Goal: Check status: Check status

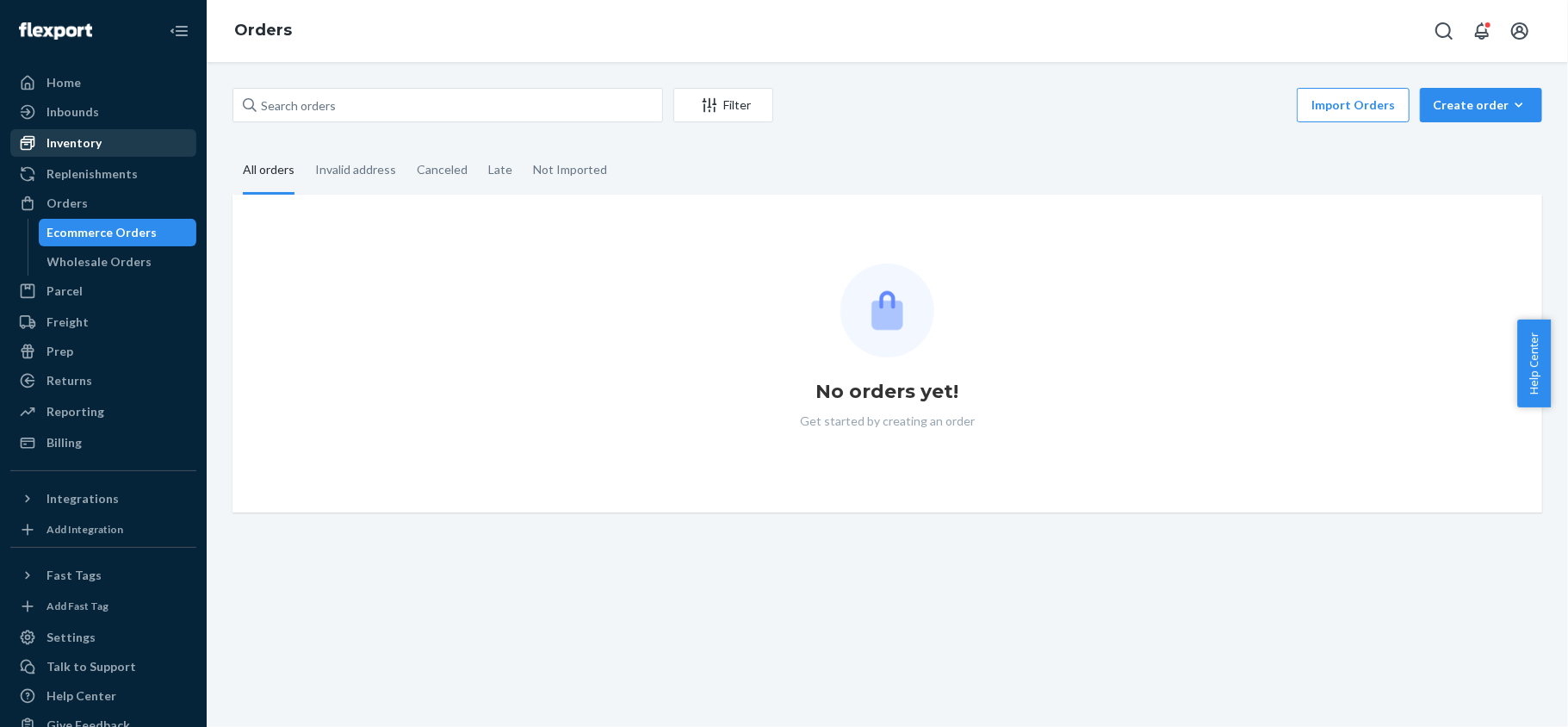
click at [91, 142] on div "Inventory" at bounding box center [74, 143] width 55 height 17
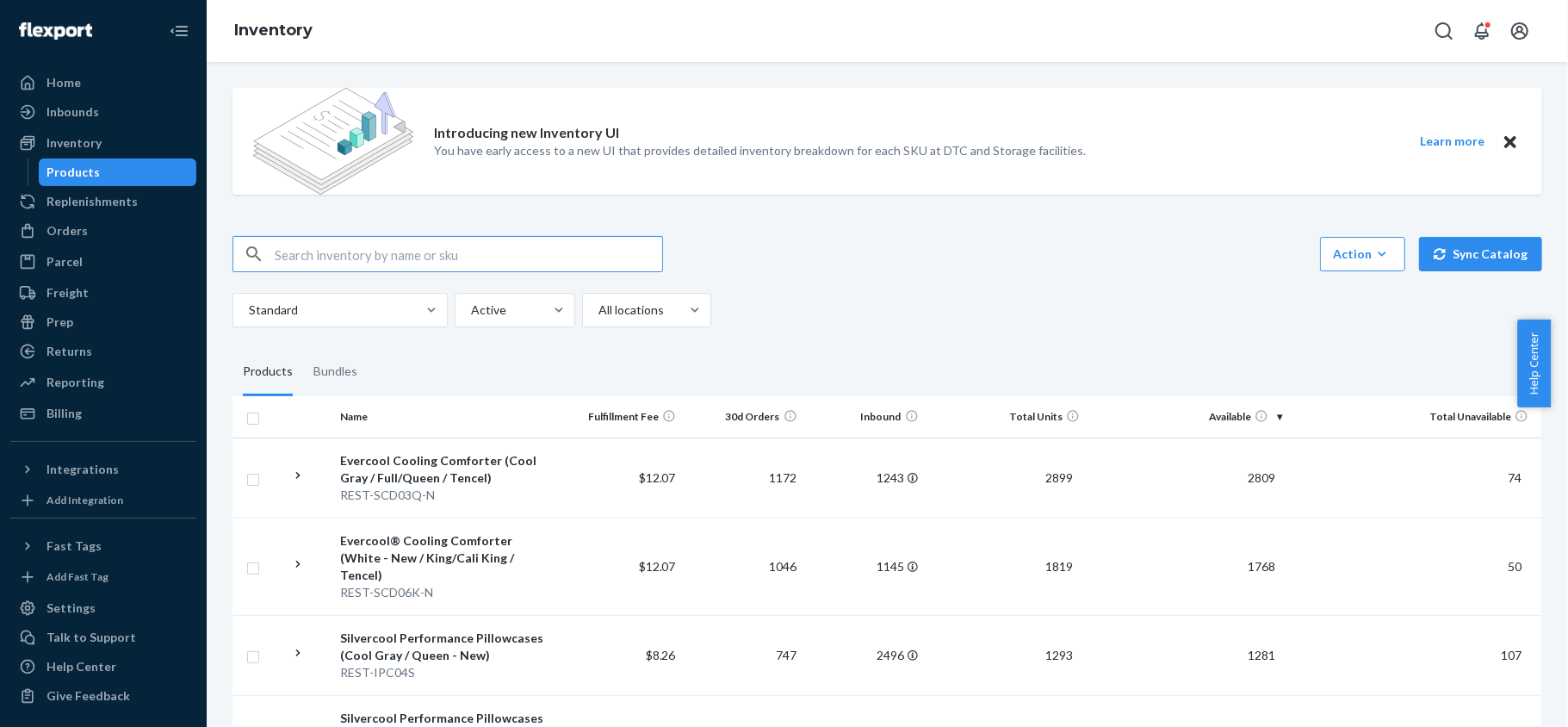
click at [431, 259] on input "text" at bounding box center [468, 254] width 387 height 35
paste input "REST-ESSS01CK"
type input "REST-ESSS01CK"
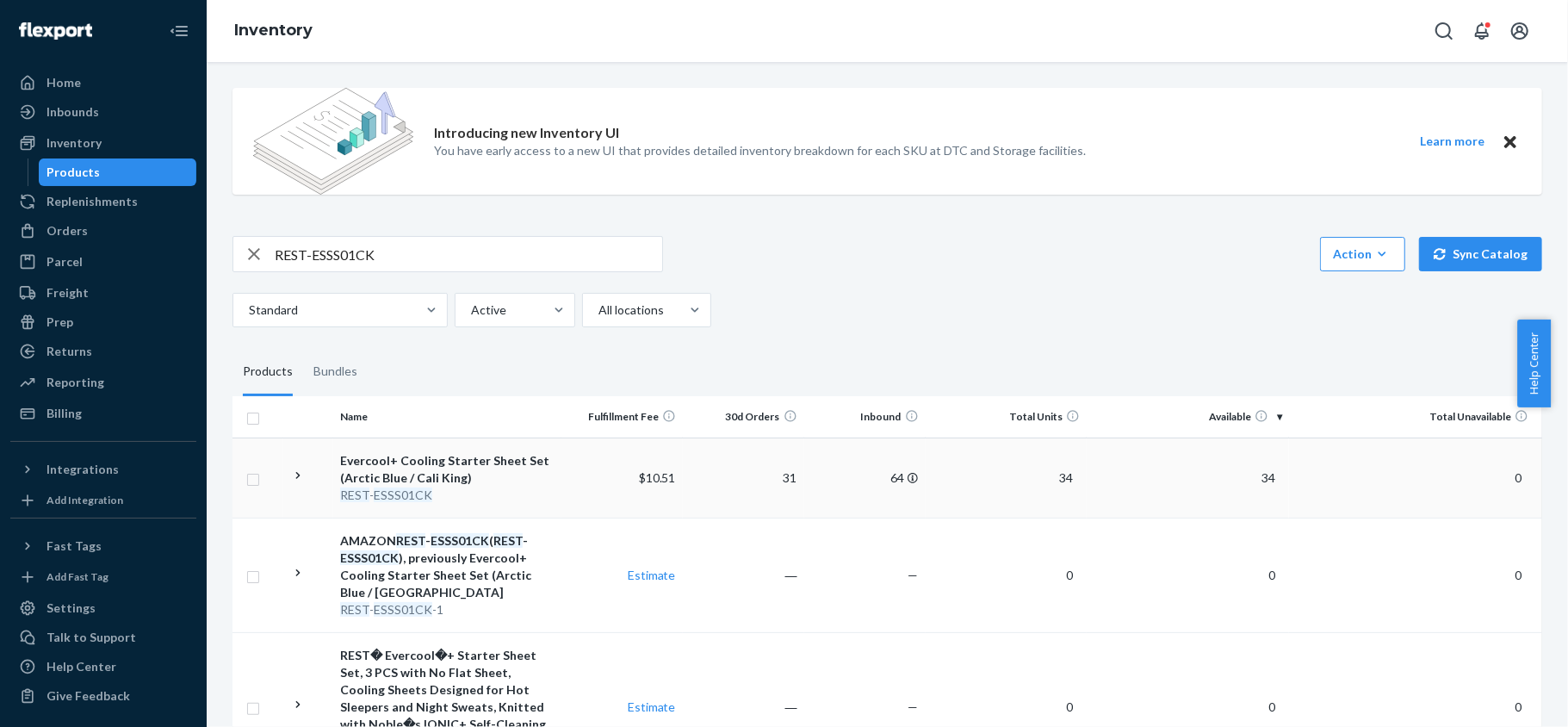
click at [1255, 481] on span "34" at bounding box center [1268, 478] width 28 height 15
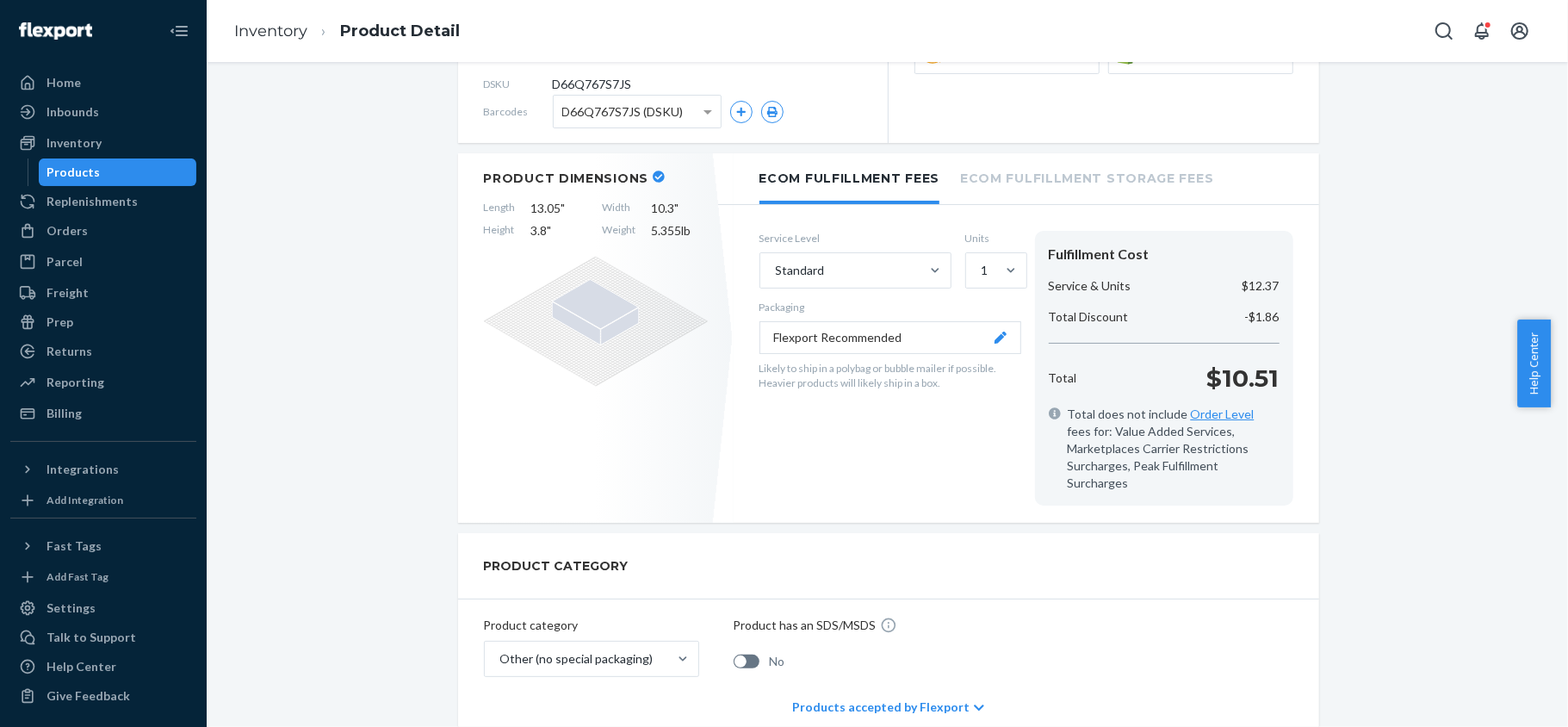
scroll to position [1033, 0]
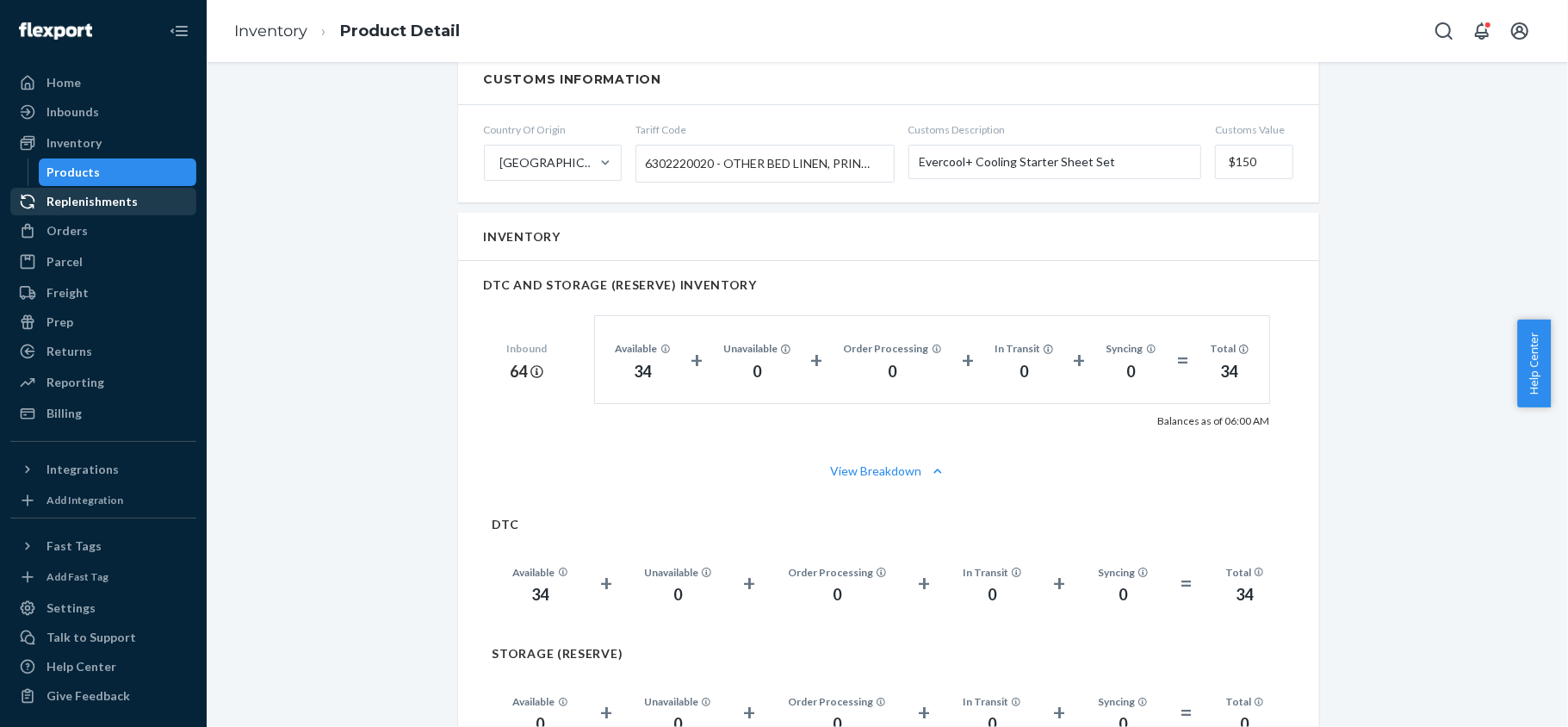
drag, startPoint x: 91, startPoint y: 165, endPoint x: 150, endPoint y: 208, distance: 73.0
click at [91, 165] on div "Products" at bounding box center [74, 172] width 53 height 17
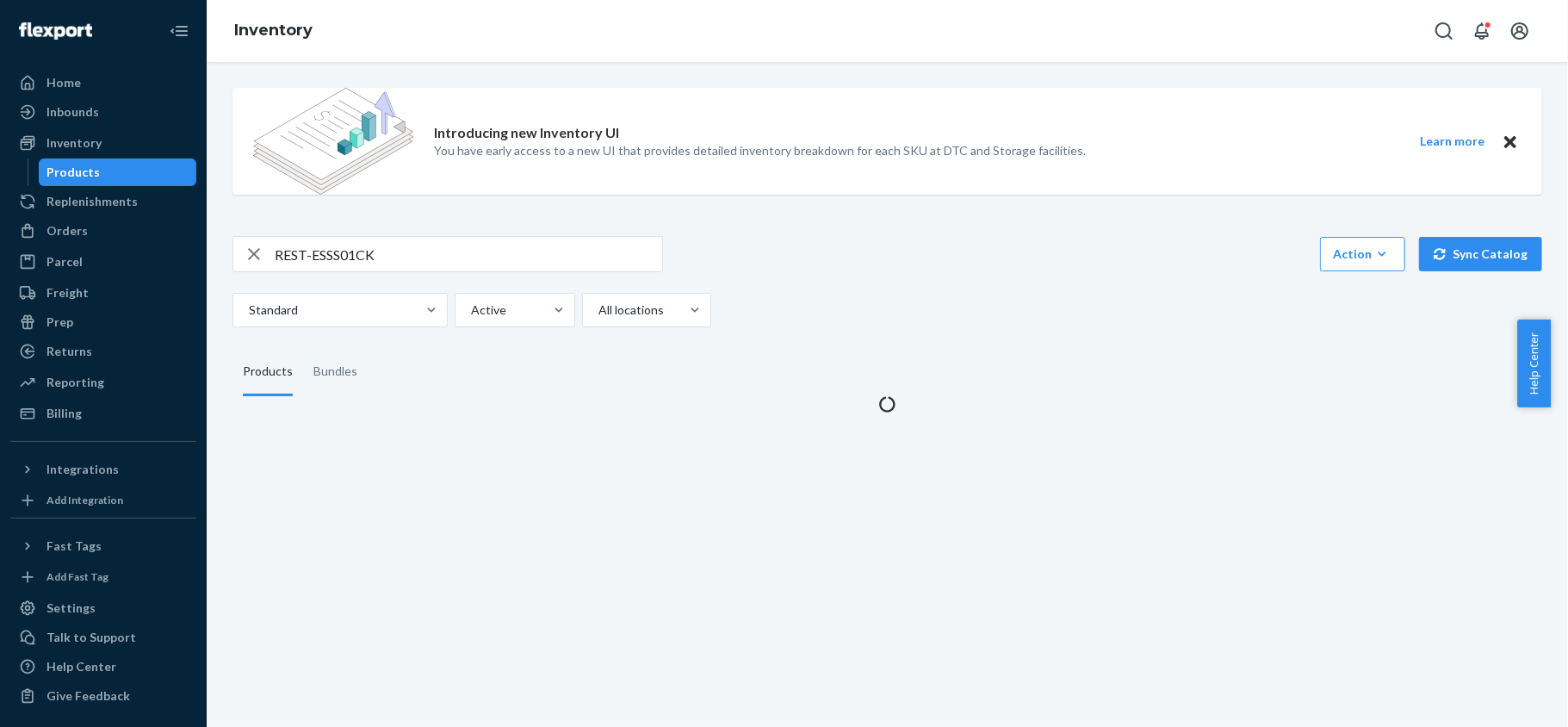
click at [397, 229] on div "Introducing new Inventory UI You have early access to a new UI that provides de…" at bounding box center [887, 243] width 1336 height 339
click at [376, 266] on input "REST-ESSS01CK" at bounding box center [468, 254] width 387 height 35
click at [386, 255] on input "REST-ESSS01CK" at bounding box center [468, 254] width 387 height 35
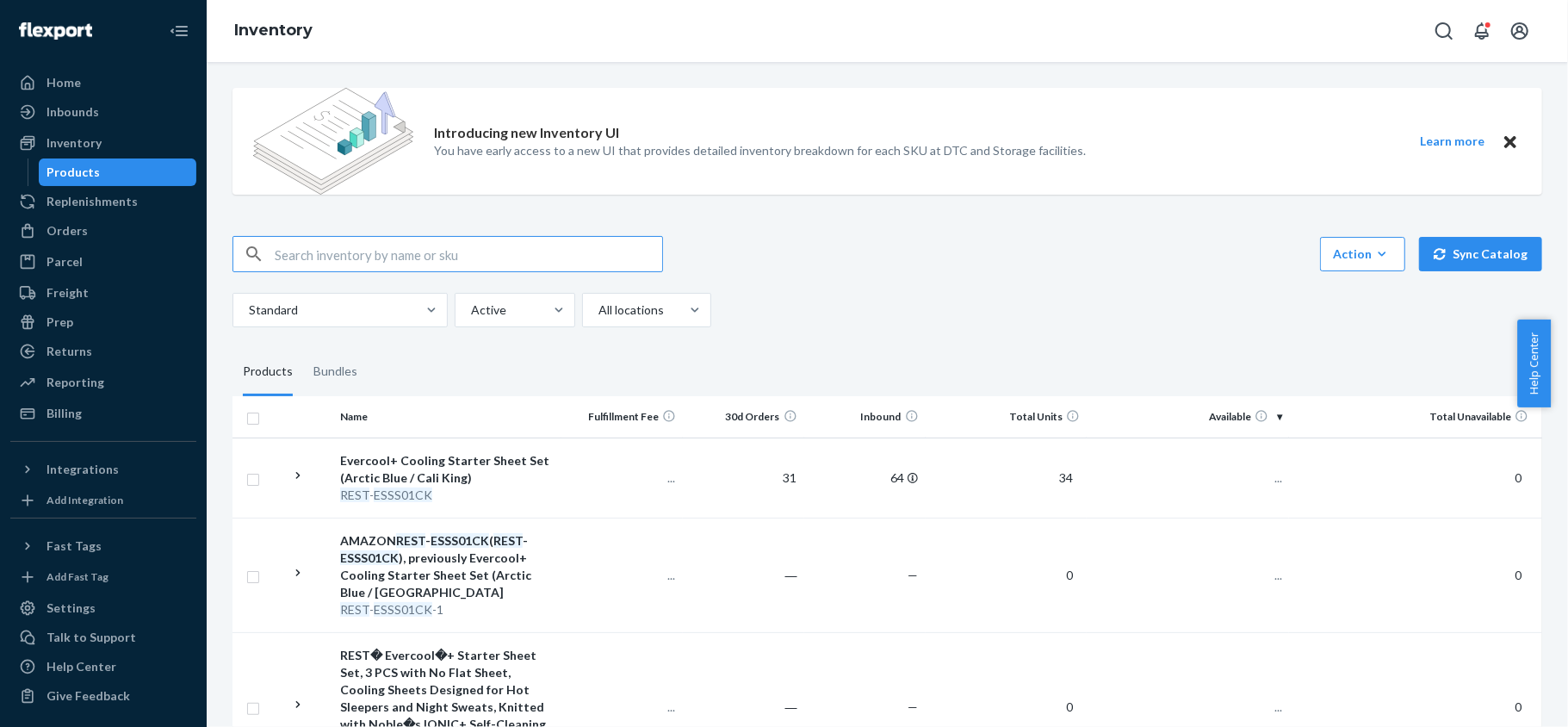
paste input "REST-ESSS01FD"
type input "REST-ESSS01FD"
drag, startPoint x: 1254, startPoint y: 480, endPoint x: 1245, endPoint y: 483, distance: 9.5
click at [1255, 480] on span "76" at bounding box center [1268, 478] width 28 height 15
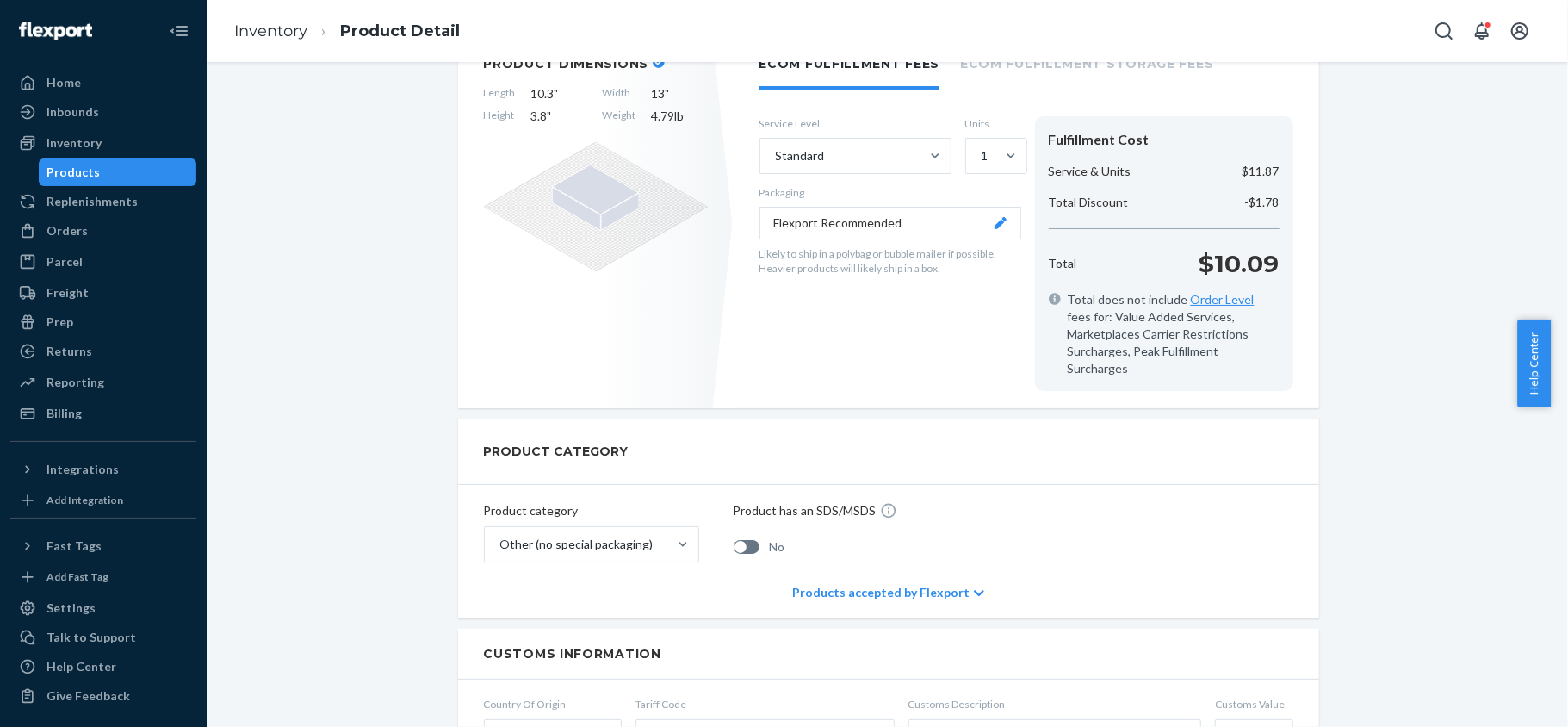
scroll to position [115, 0]
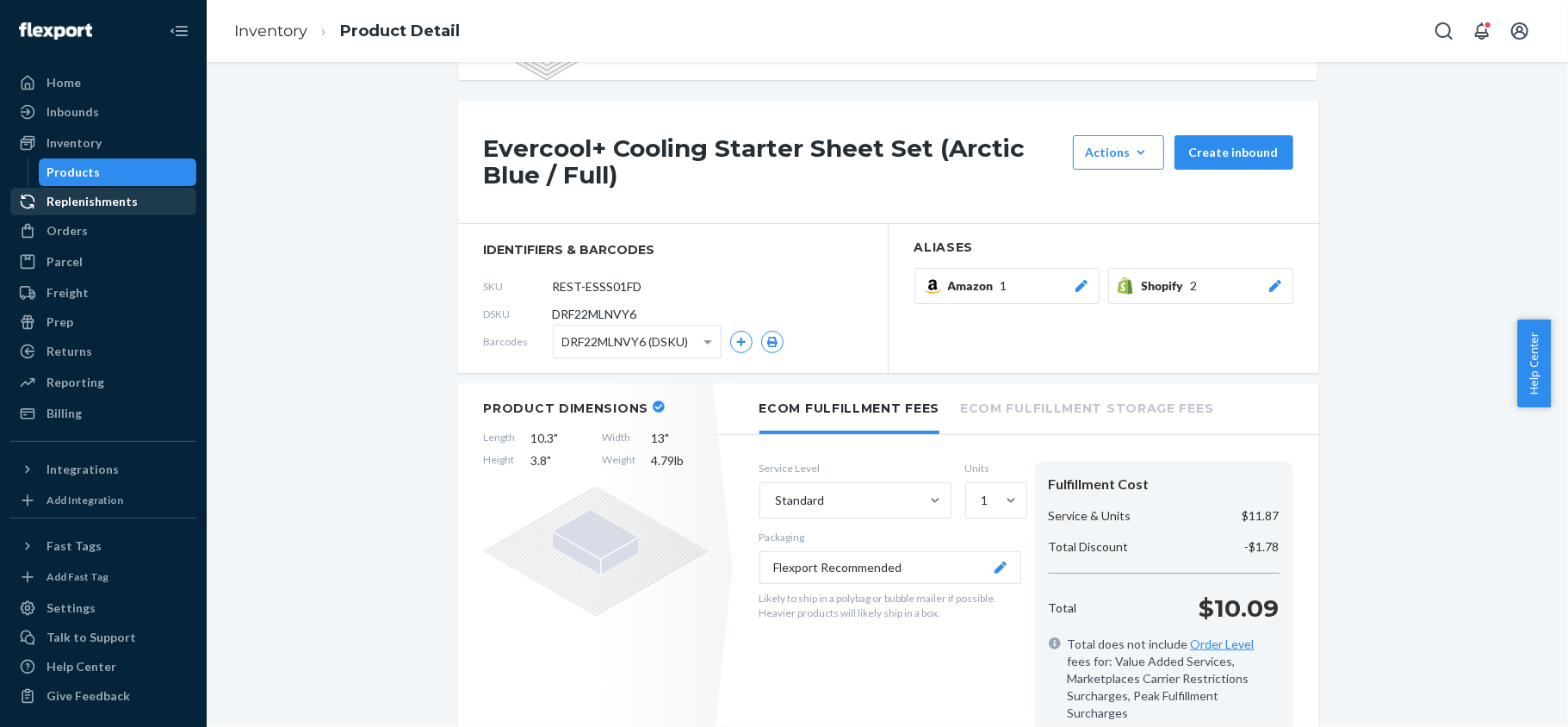
drag, startPoint x: 145, startPoint y: 170, endPoint x: 147, endPoint y: 190, distance: 20.1
click at [145, 170] on div "Products" at bounding box center [118, 173] width 155 height 24
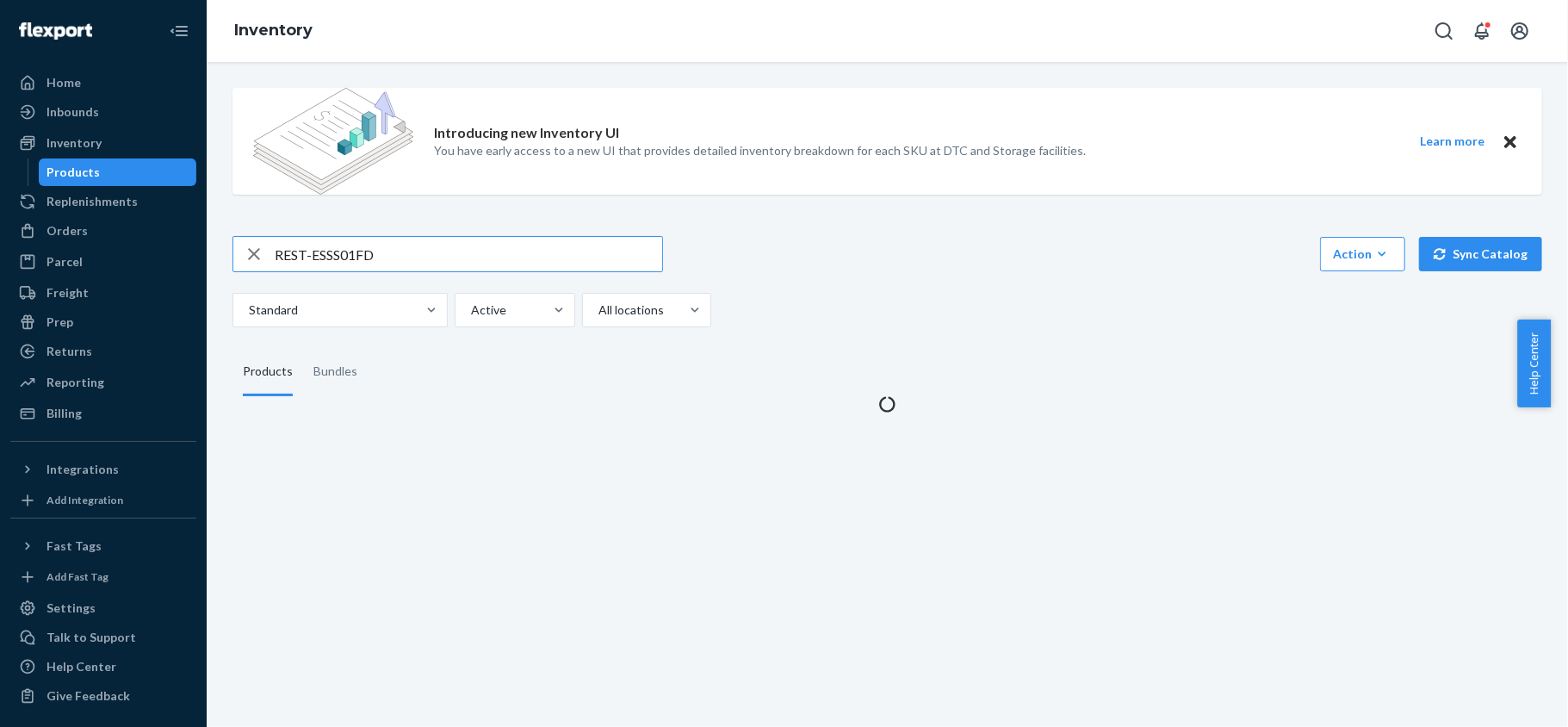
click at [434, 259] on input "REST-ESSS01FD" at bounding box center [468, 254] width 387 height 35
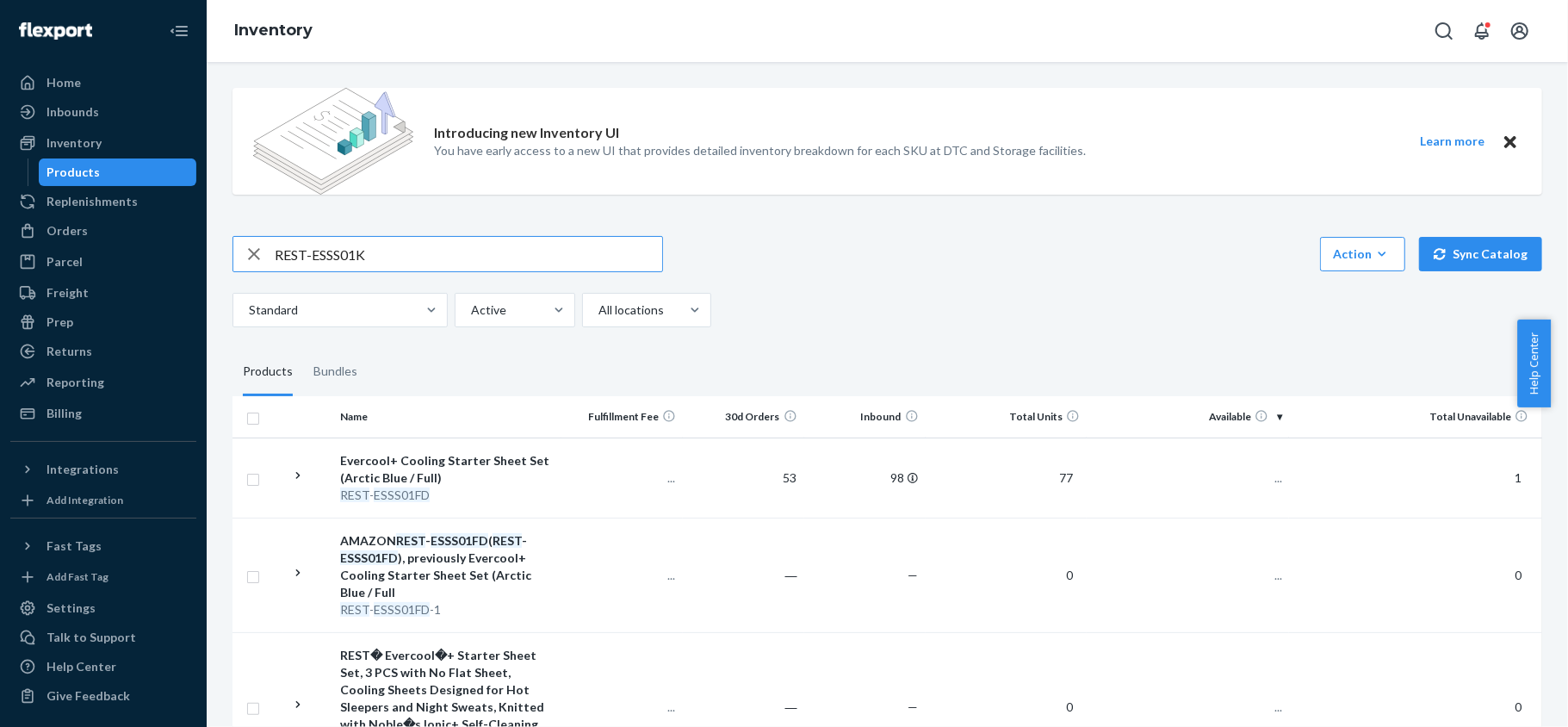
type input "REST-ESSS01K"
click at [1255, 485] on td "178" at bounding box center [1188, 478] width 203 height 80
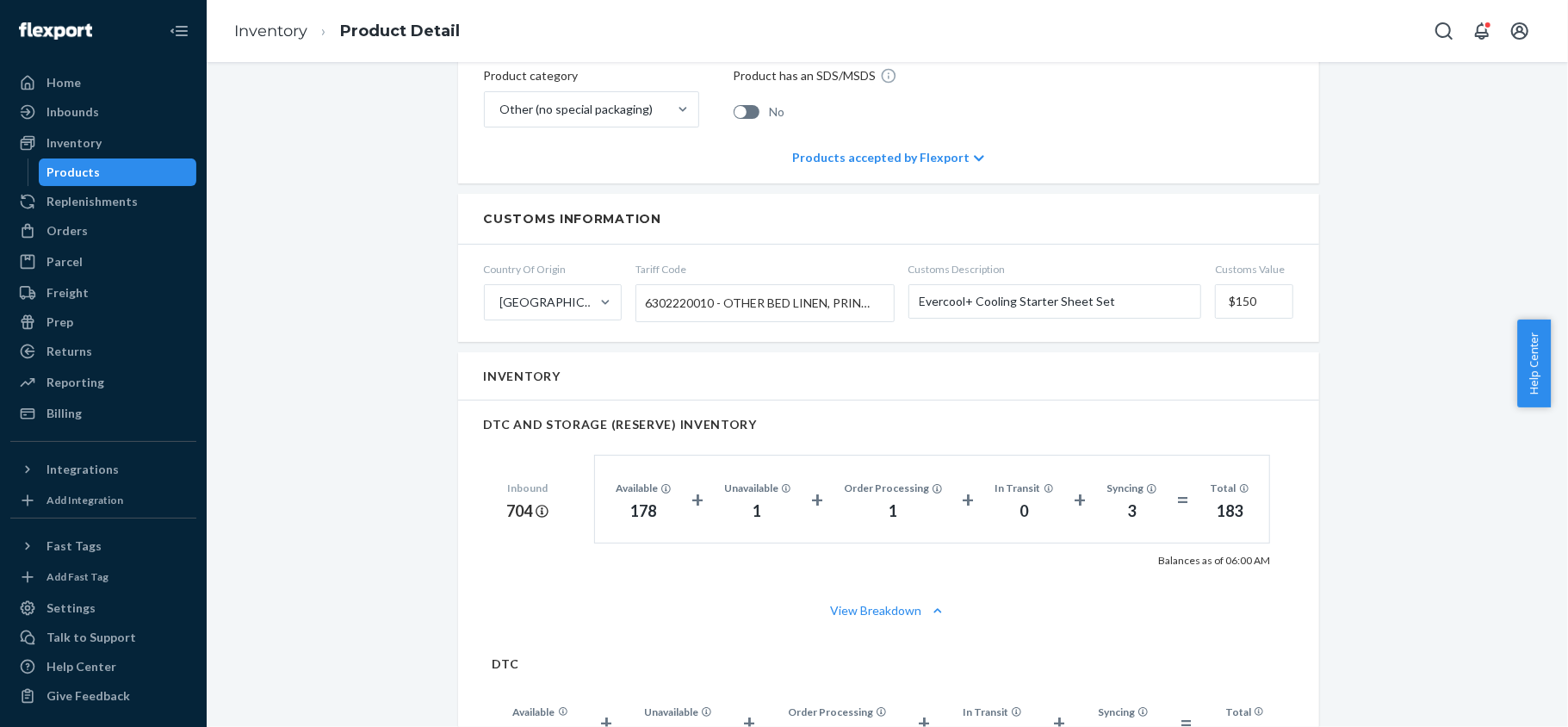
scroll to position [1033, 0]
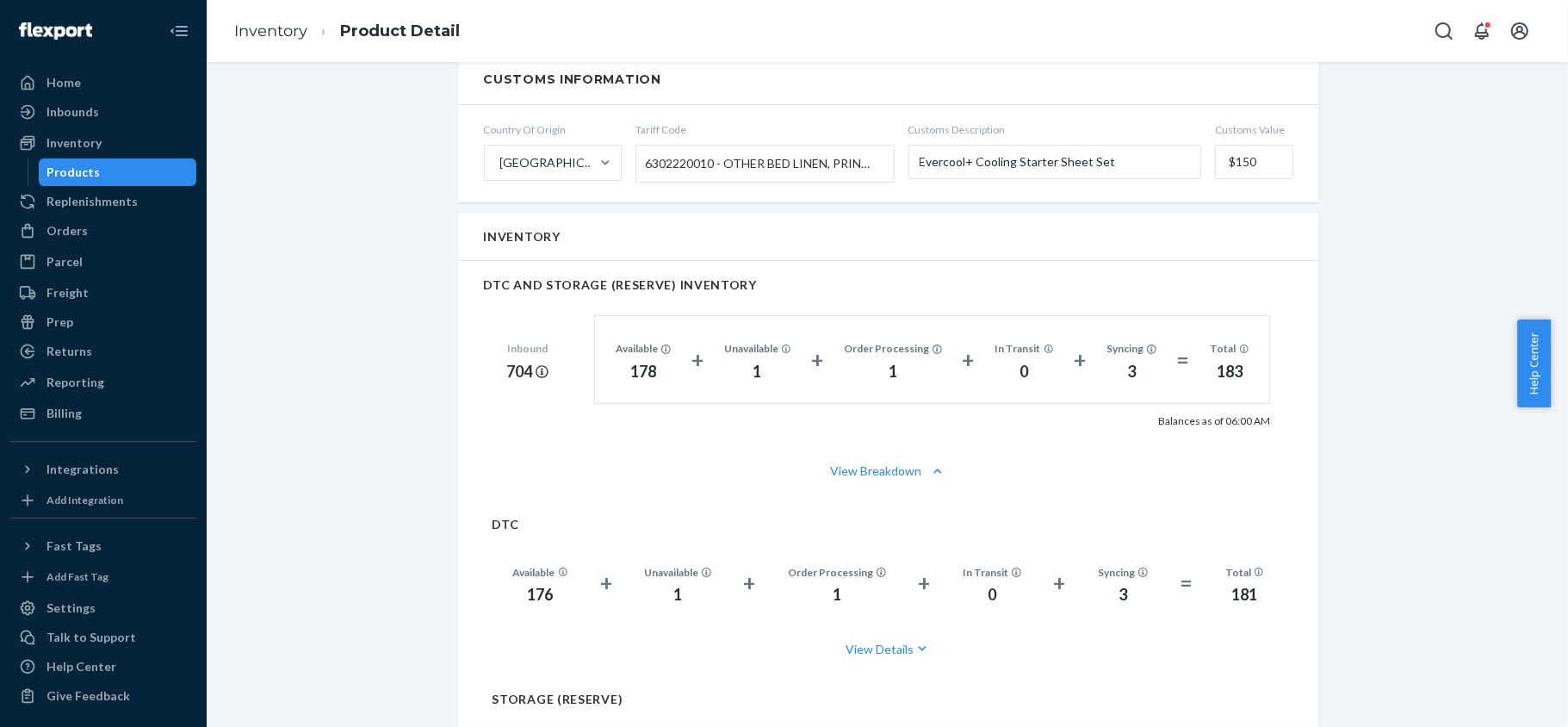
click at [125, 166] on div "Products" at bounding box center [118, 173] width 155 height 24
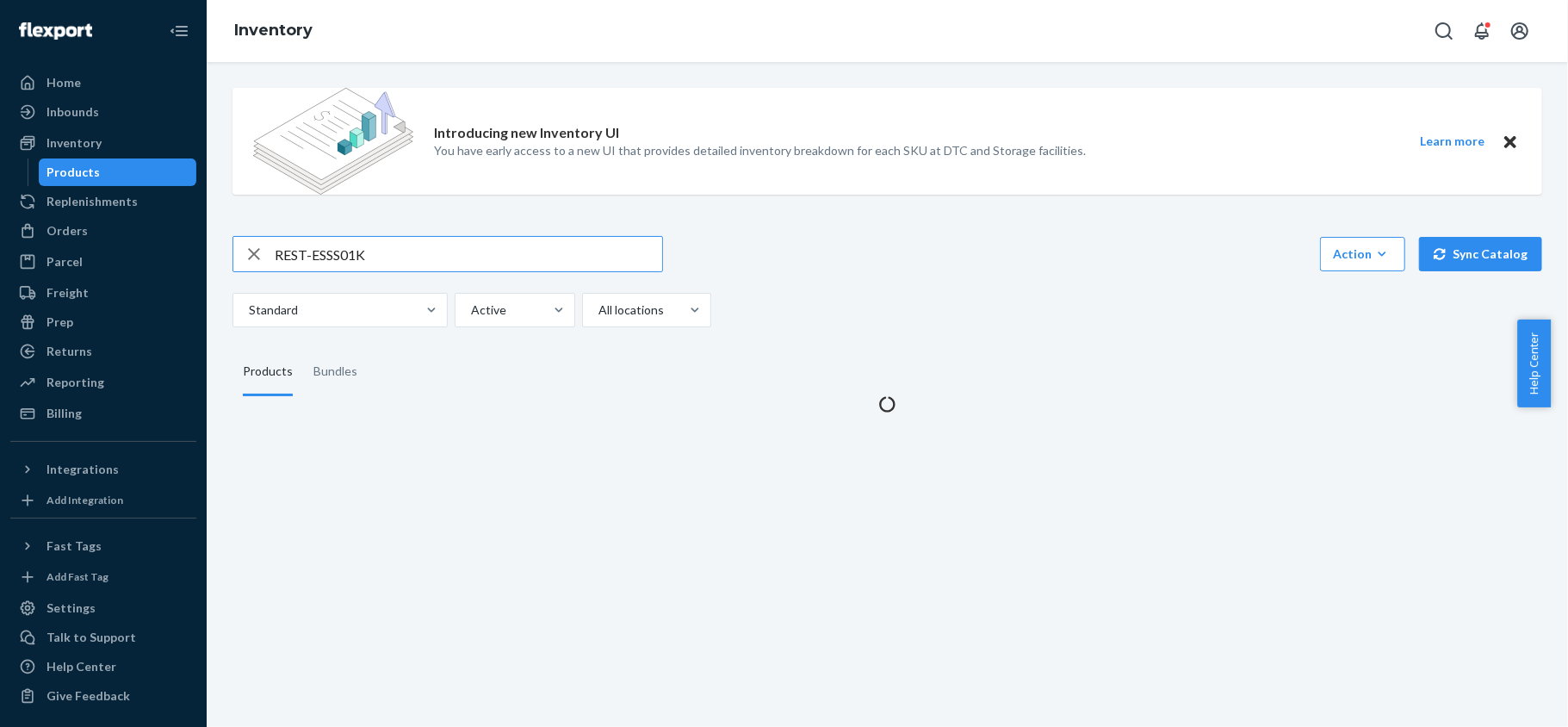
click at [418, 232] on div "Introducing new Inventory UI You have early access to a new UI that provides de…" at bounding box center [887, 243] width 1336 height 339
click at [418, 248] on input "REST-ESSS01K" at bounding box center [468, 254] width 387 height 35
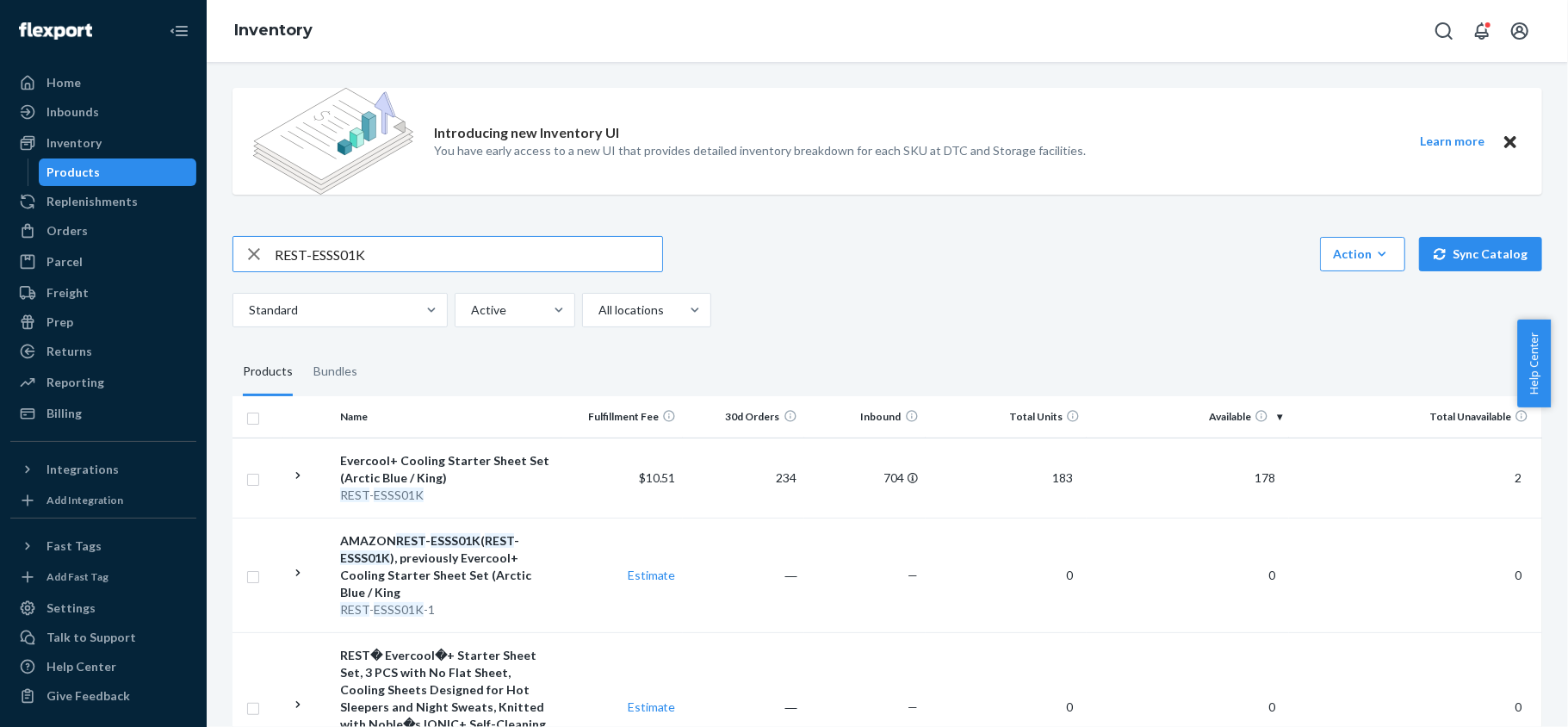
paste input "Q"
type input "REST-ESSS01QK"
click at [1265, 483] on span "109" at bounding box center [1265, 478] width 35 height 15
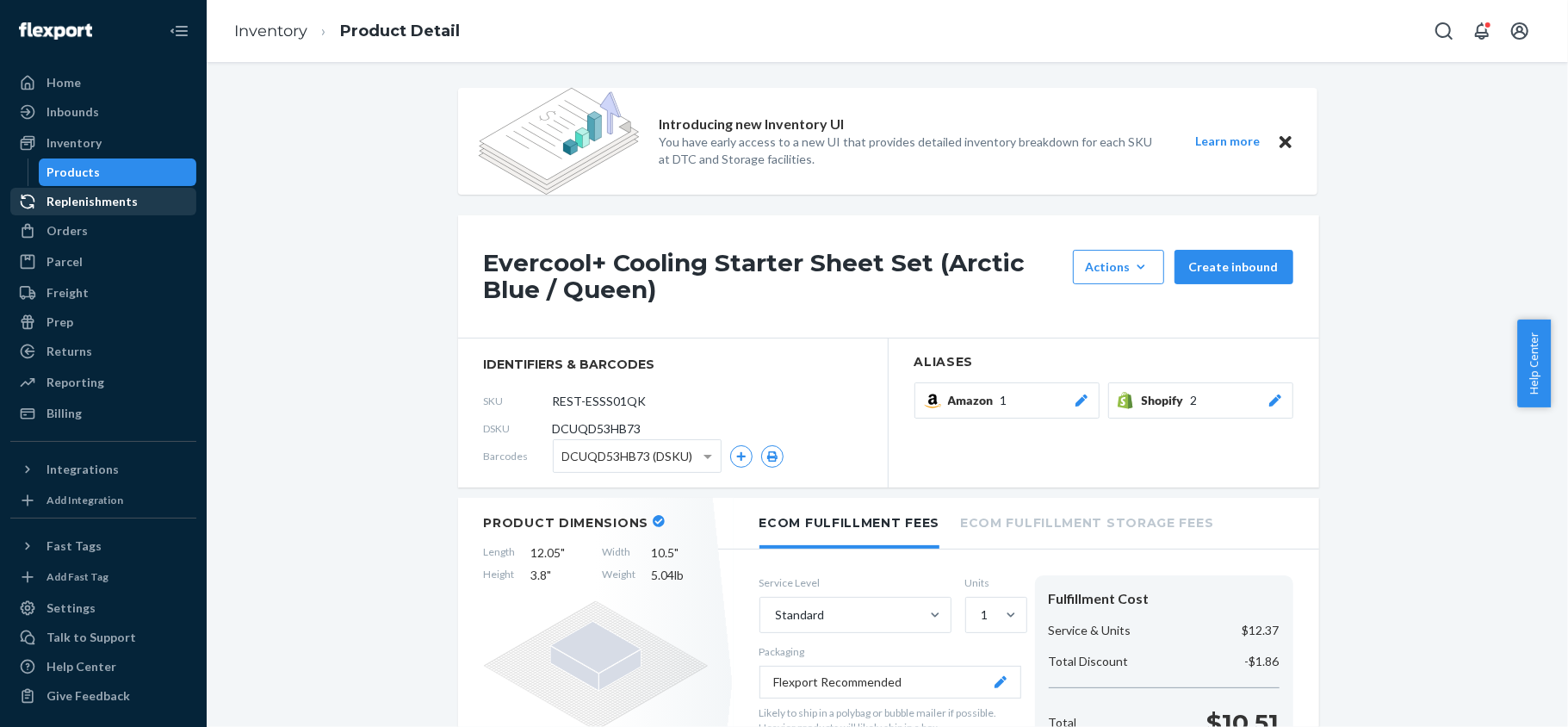
drag, startPoint x: 142, startPoint y: 165, endPoint x: 163, endPoint y: 206, distance: 46.1
click at [142, 166] on div "Products" at bounding box center [118, 173] width 155 height 24
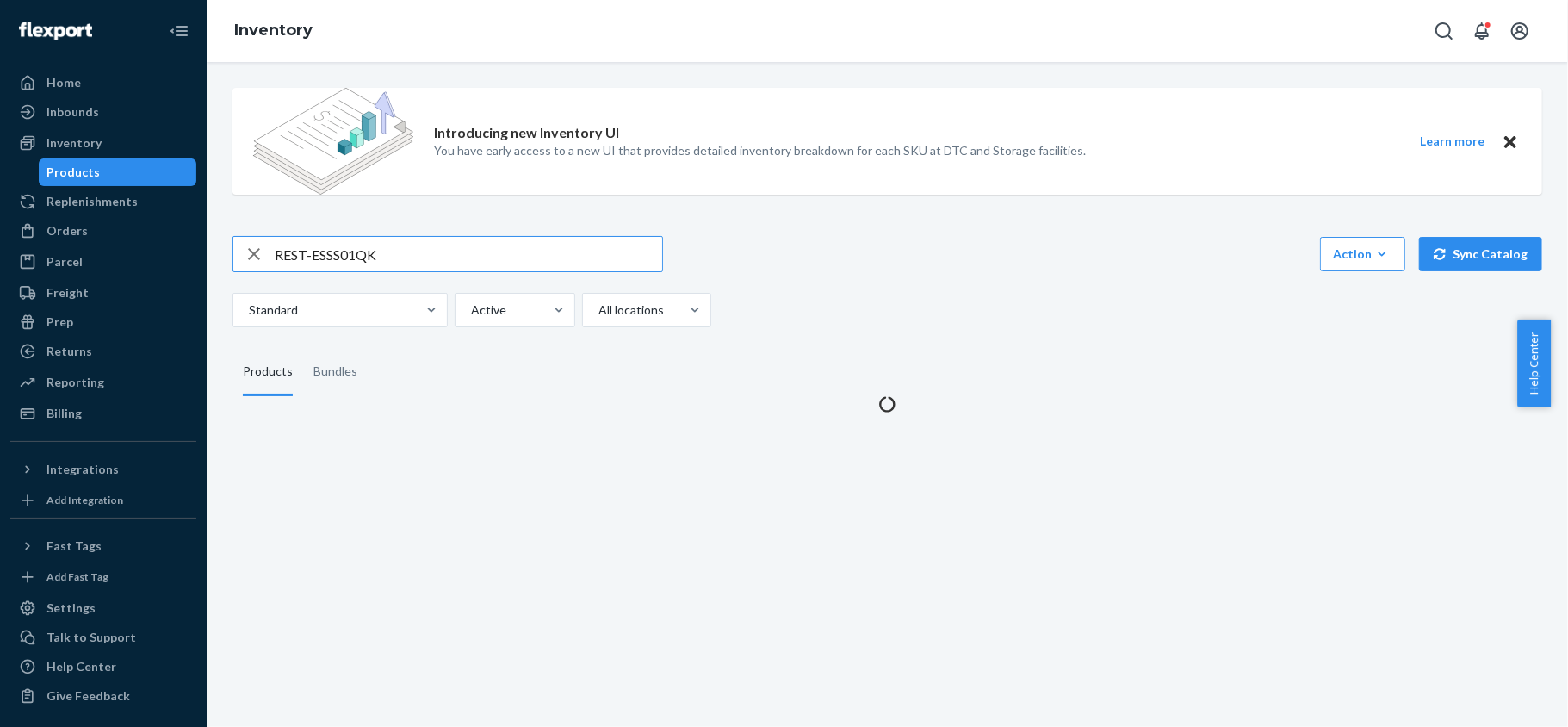
click at [355, 241] on input "REST-ESSS01QK" at bounding box center [468, 254] width 387 height 35
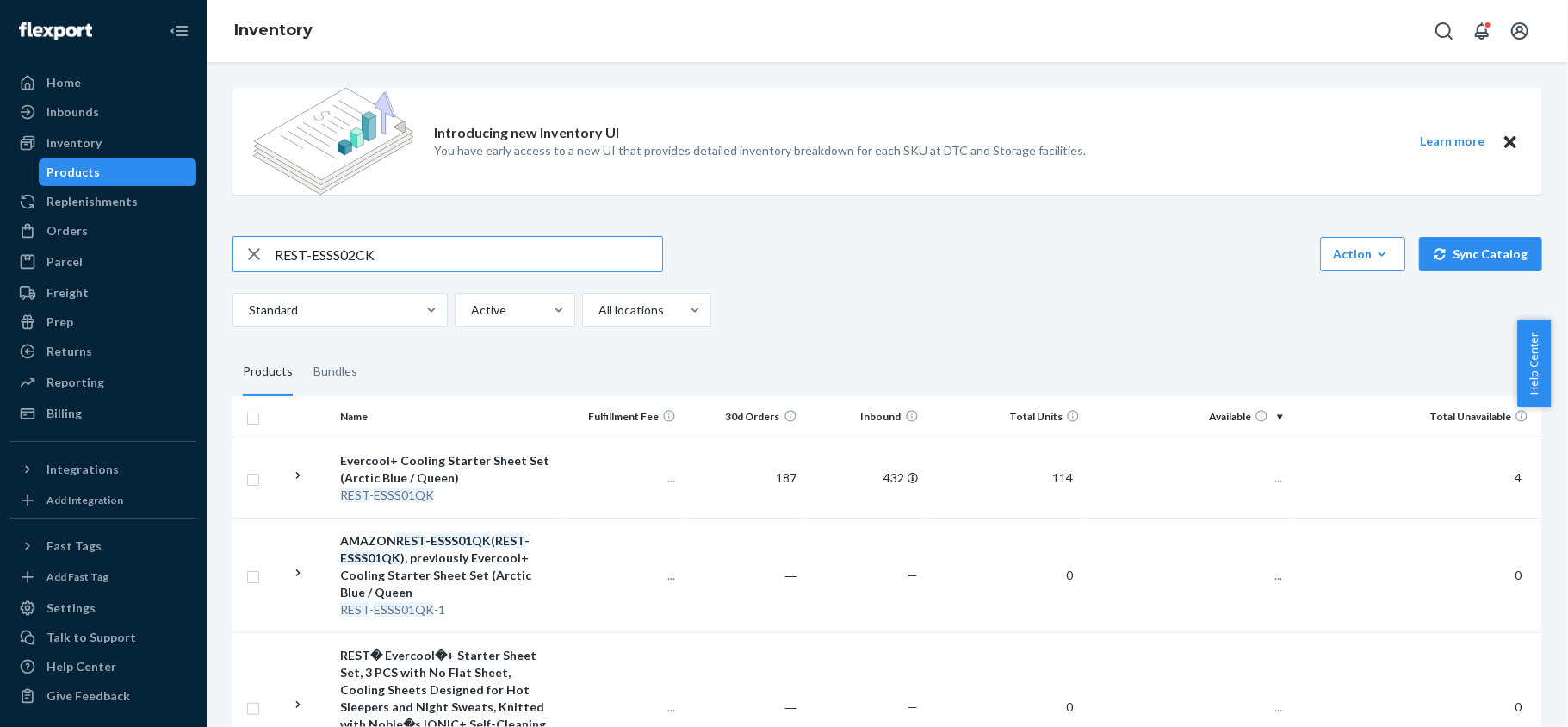
type input "REST-ESSS02CK"
click at [420, 246] on input "REST-ESSS02CK" at bounding box center [468, 254] width 387 height 35
click at [1254, 472] on span "56" at bounding box center [1268, 478] width 28 height 15
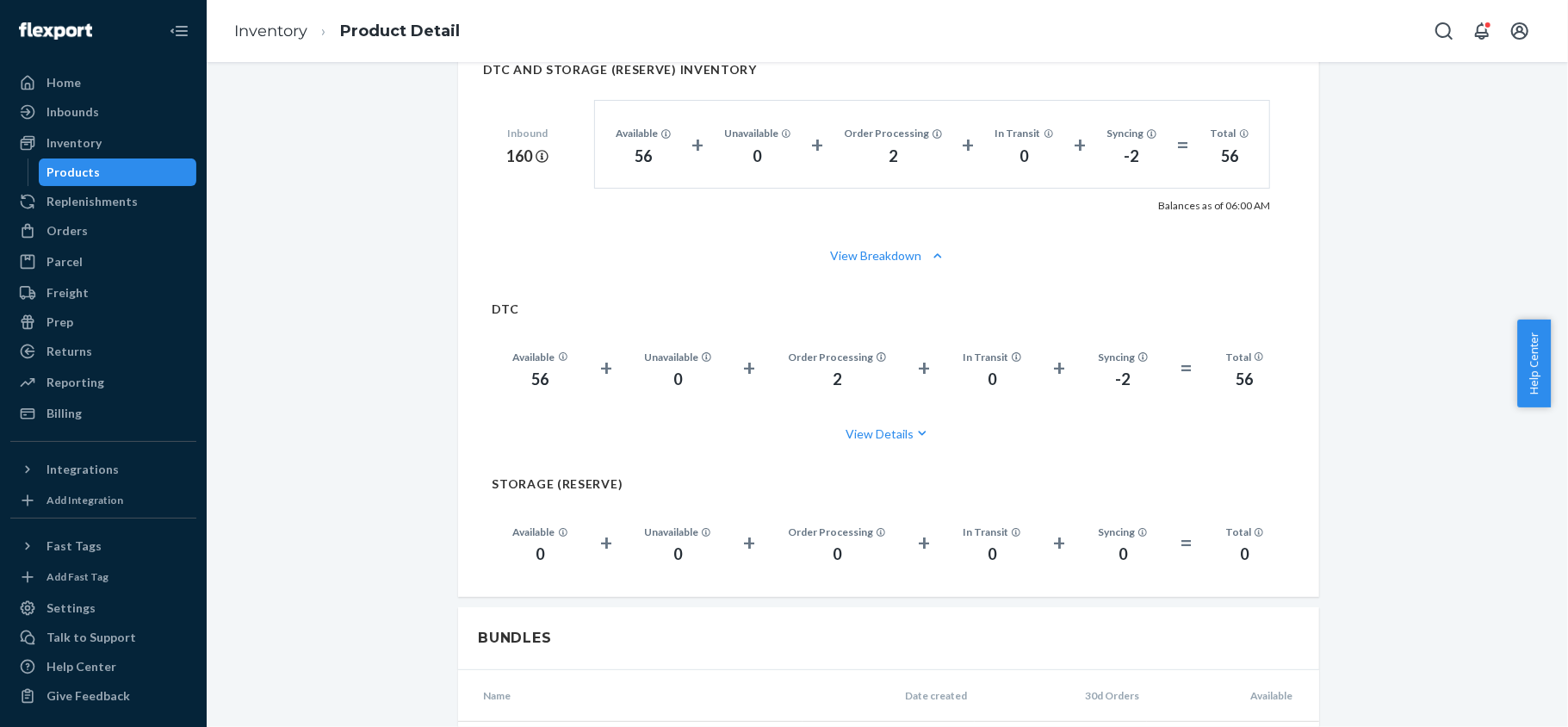
scroll to position [1492, 0]
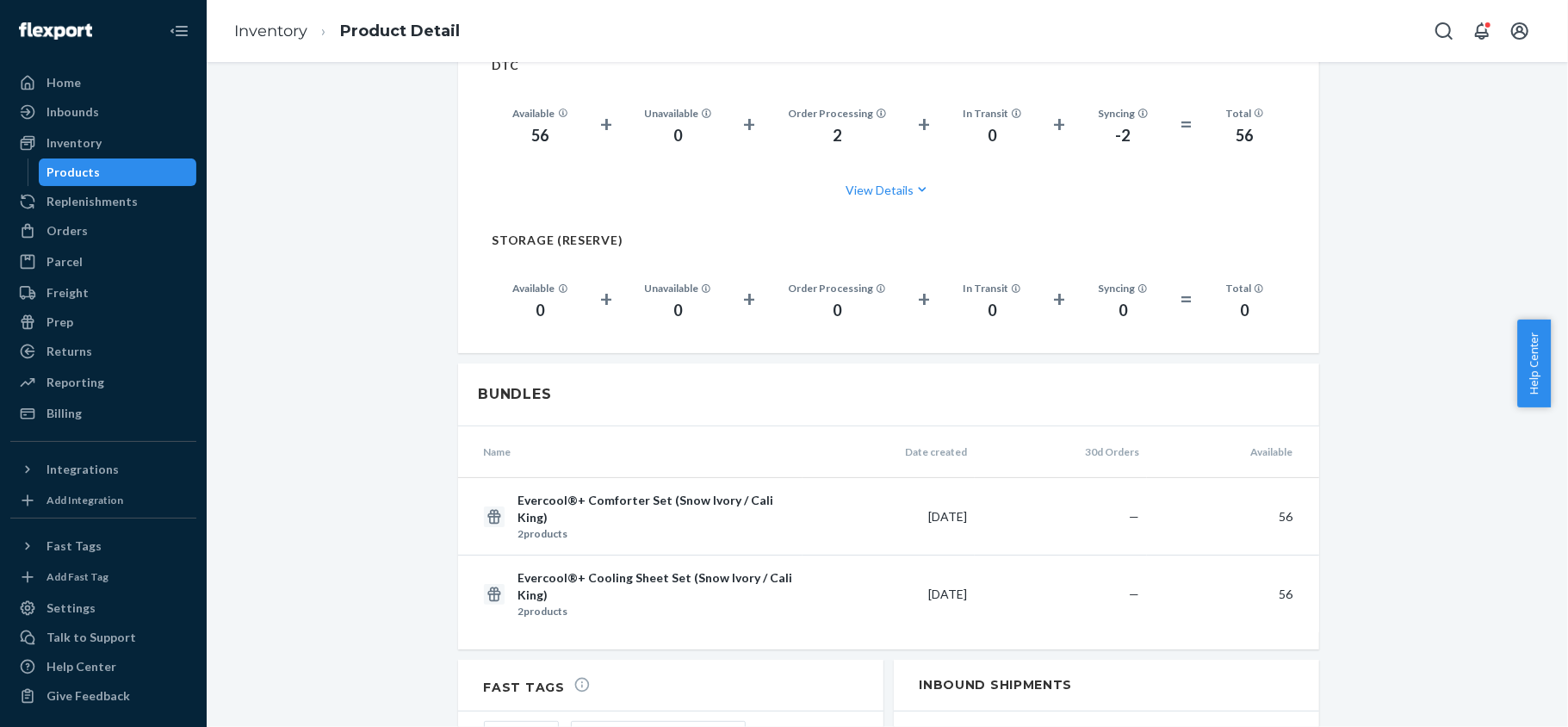
click at [134, 171] on div "Products" at bounding box center [118, 173] width 155 height 24
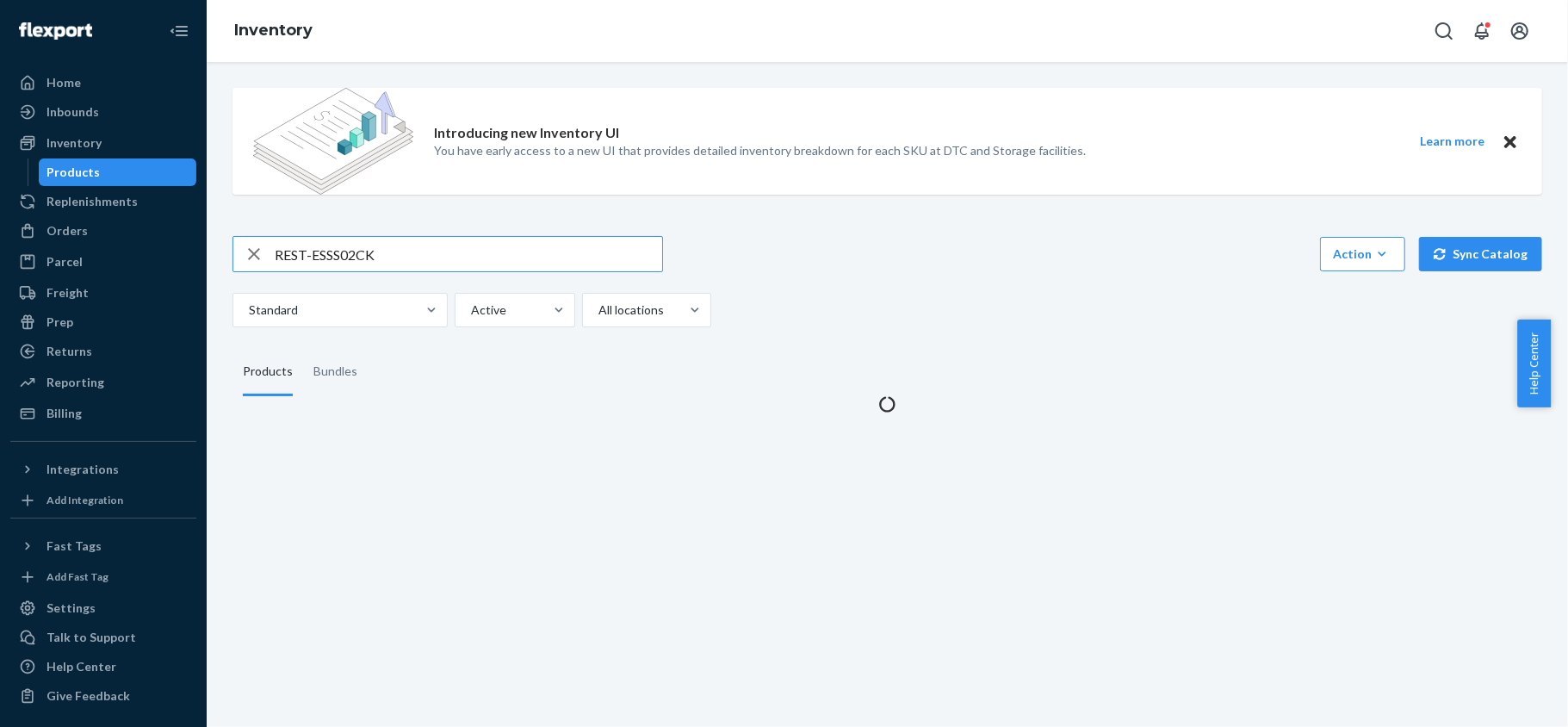
click at [425, 246] on input "REST-ESSS02CK" at bounding box center [468, 254] width 387 height 35
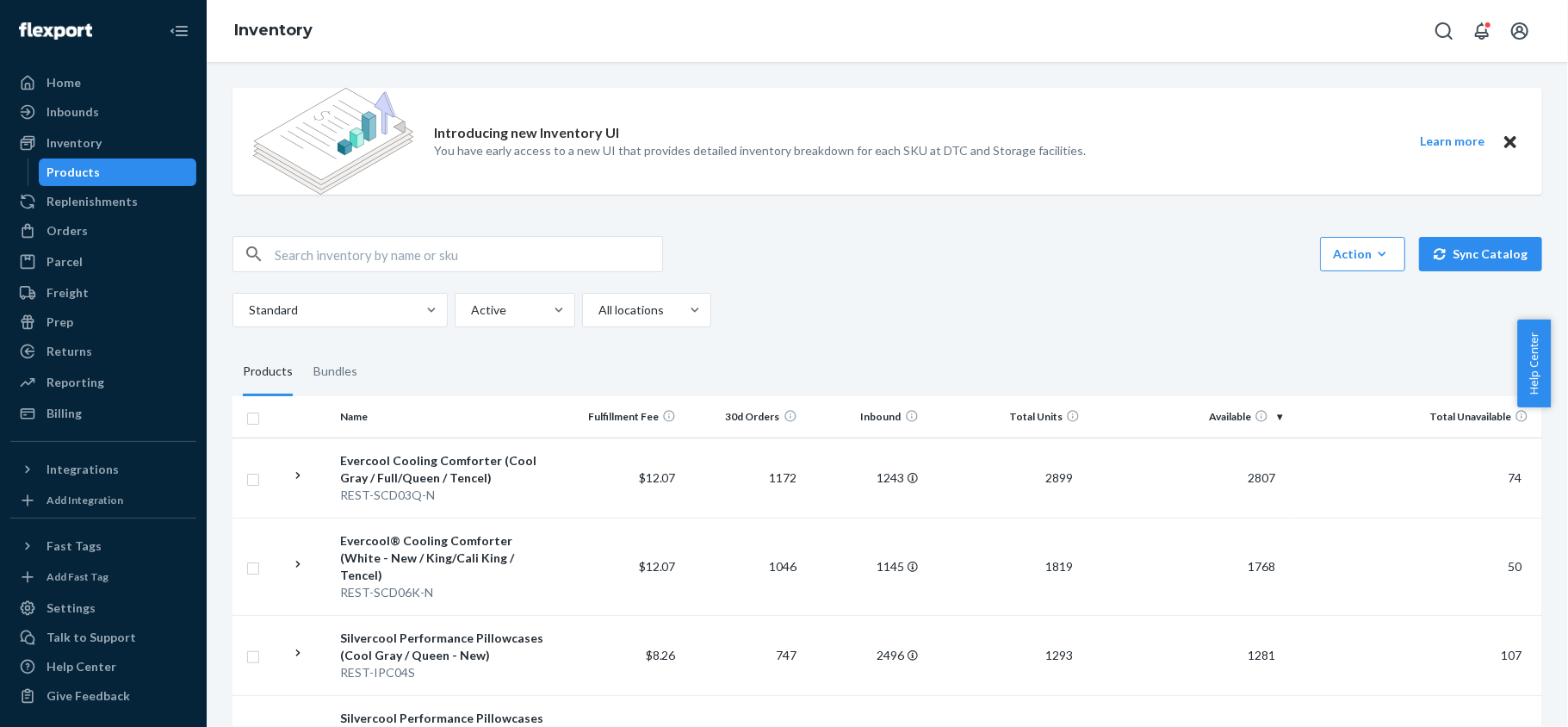
click at [414, 237] on input "text" at bounding box center [468, 254] width 387 height 35
paste input "REST-ESSS02FD"
type input "REST-ESSS02FD"
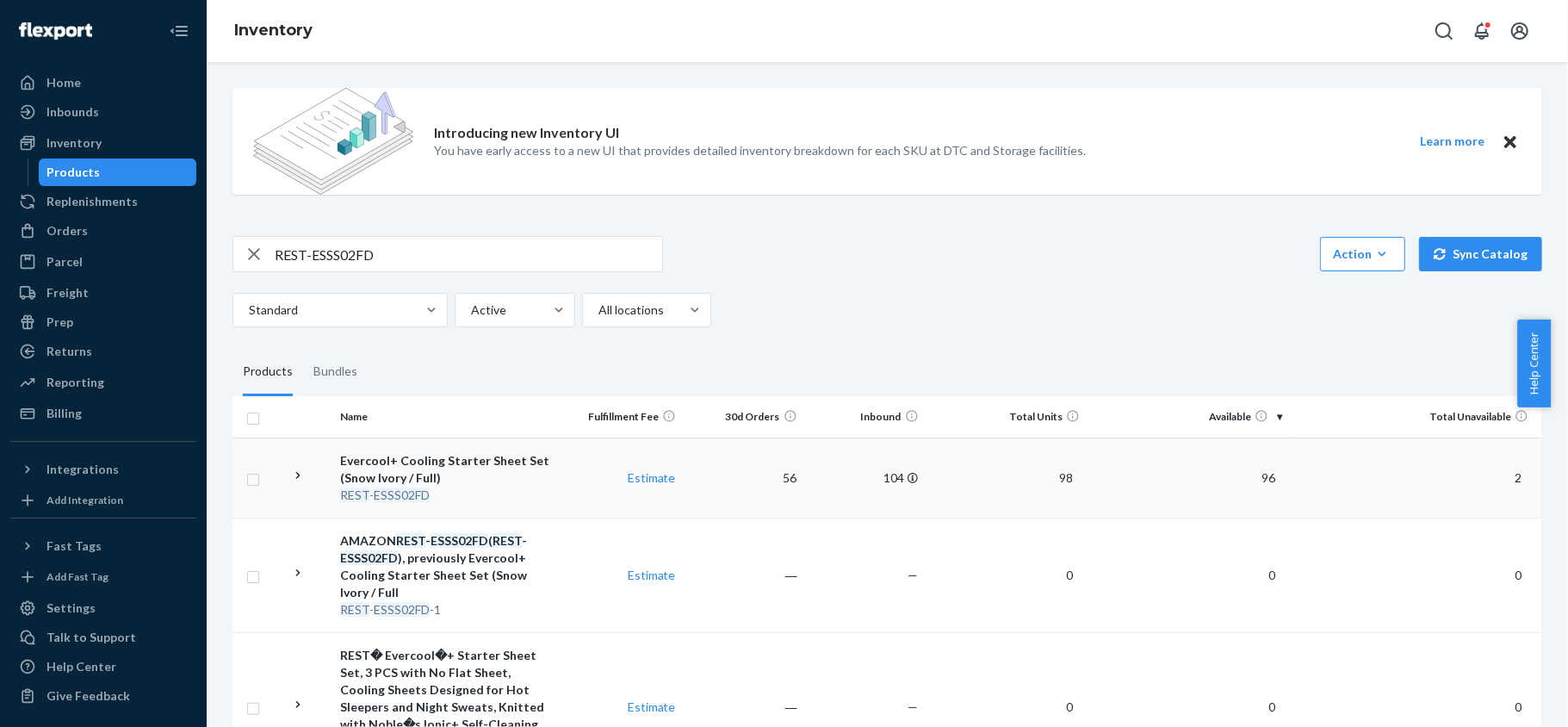
click at [1254, 479] on span "96" at bounding box center [1268, 478] width 28 height 15
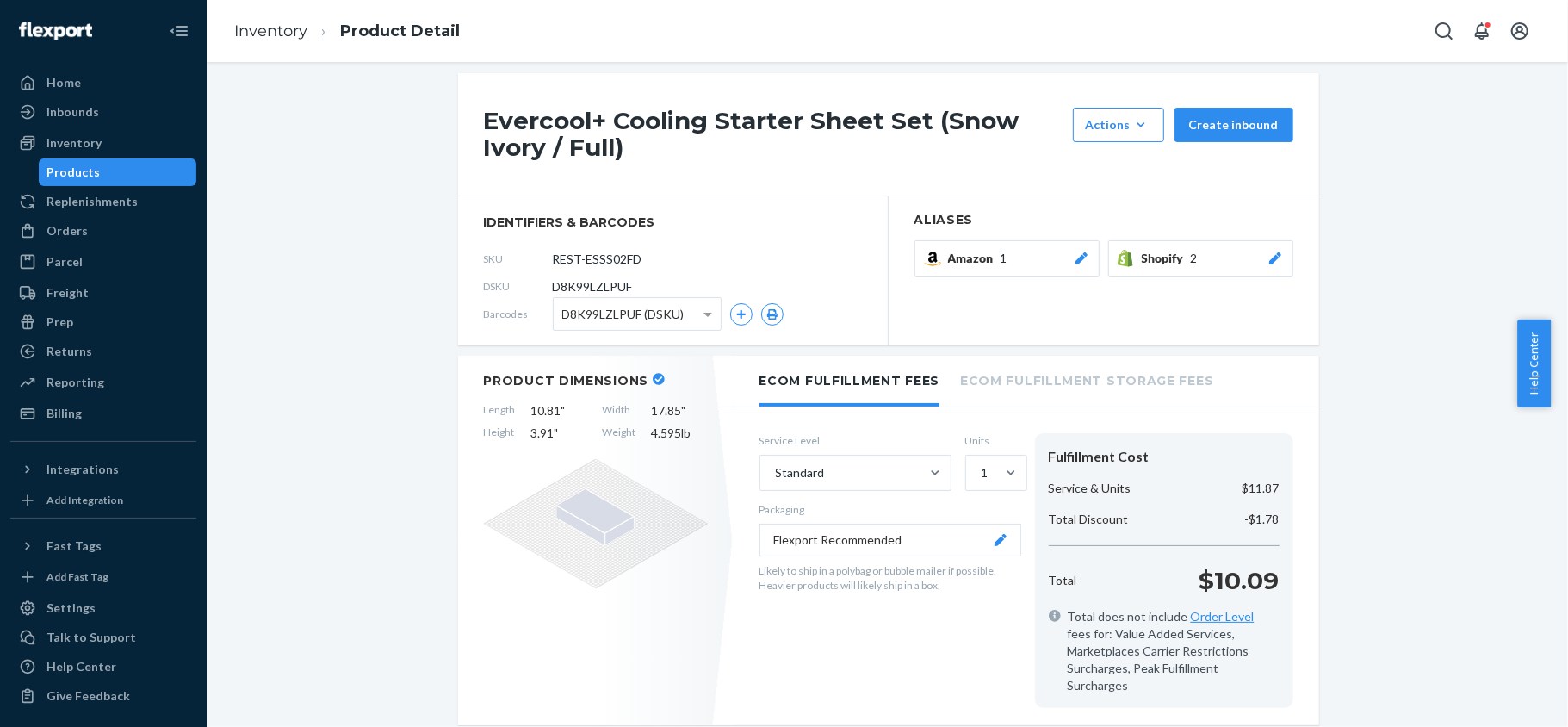
scroll to position [22, 0]
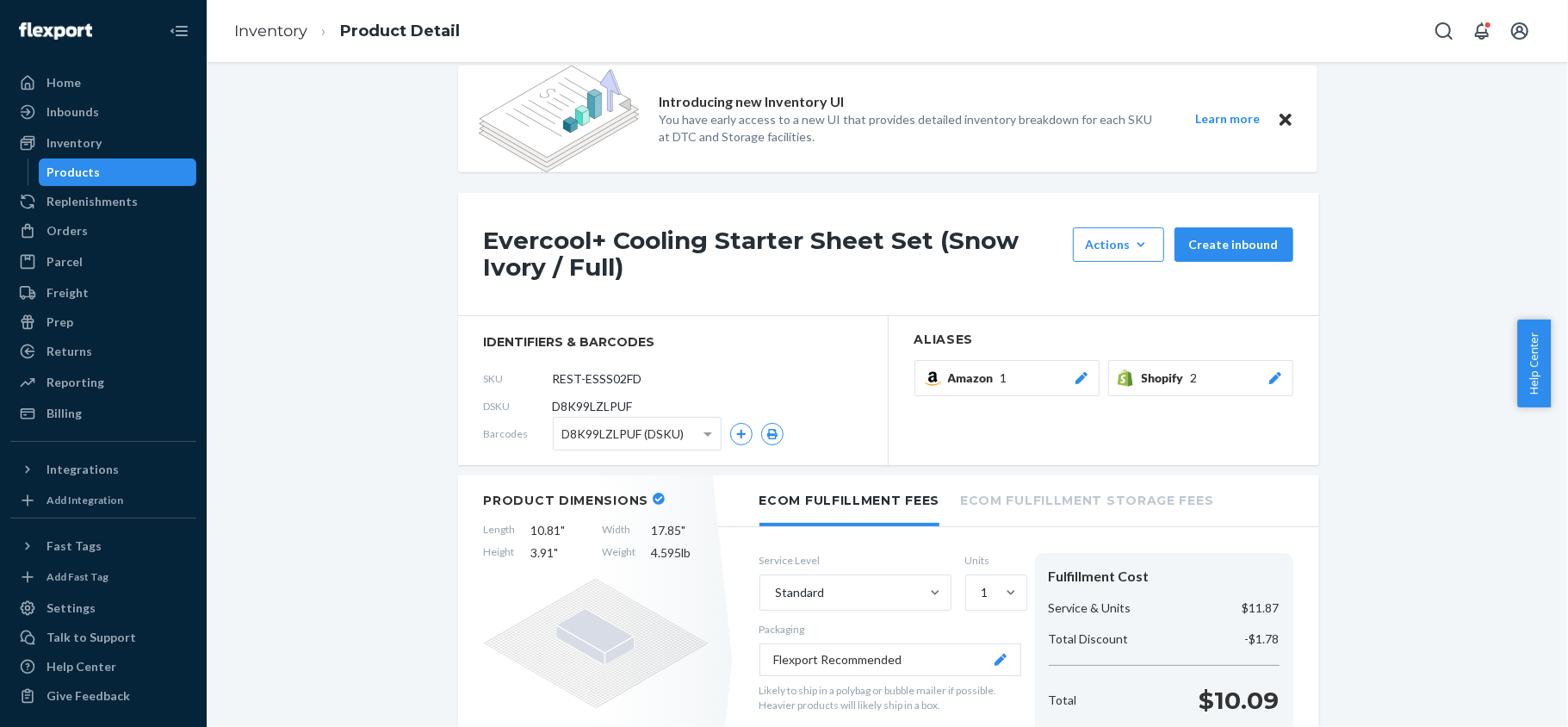
click at [124, 175] on div "Products" at bounding box center [118, 173] width 155 height 24
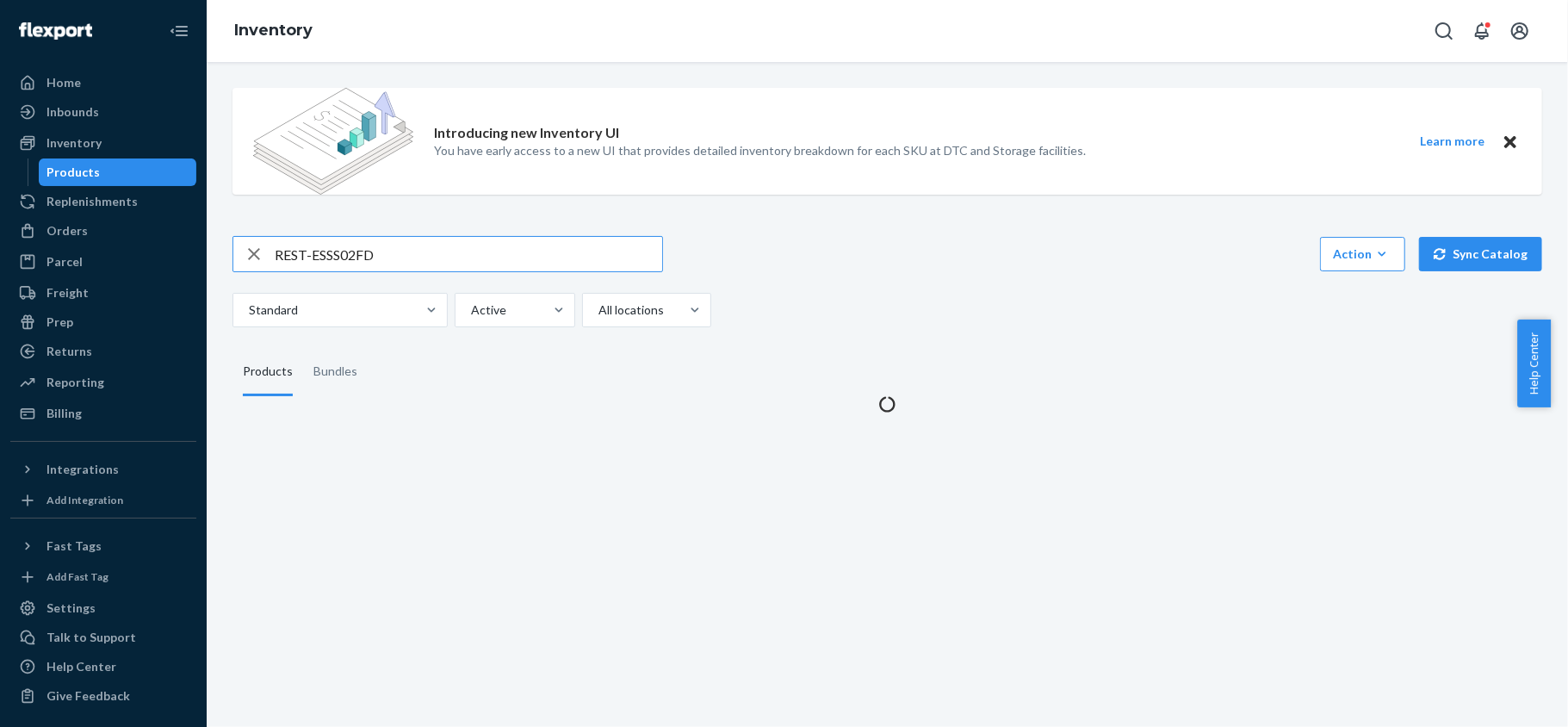
click at [394, 243] on input "REST-ESSS02FD" at bounding box center [468, 254] width 387 height 35
type input "REST-ESSS02K"
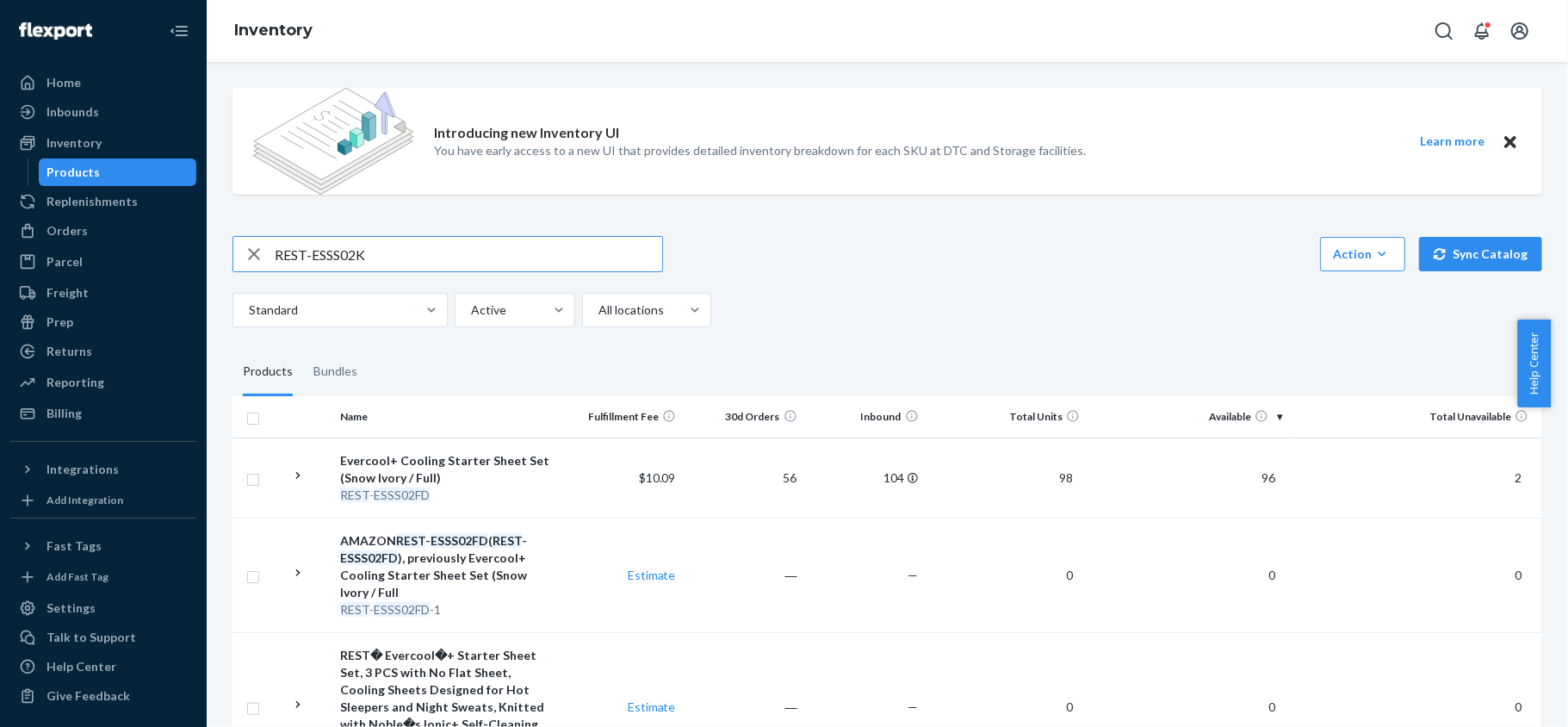
click at [403, 255] on input "REST-ESSS02K" at bounding box center [468, 254] width 387 height 35
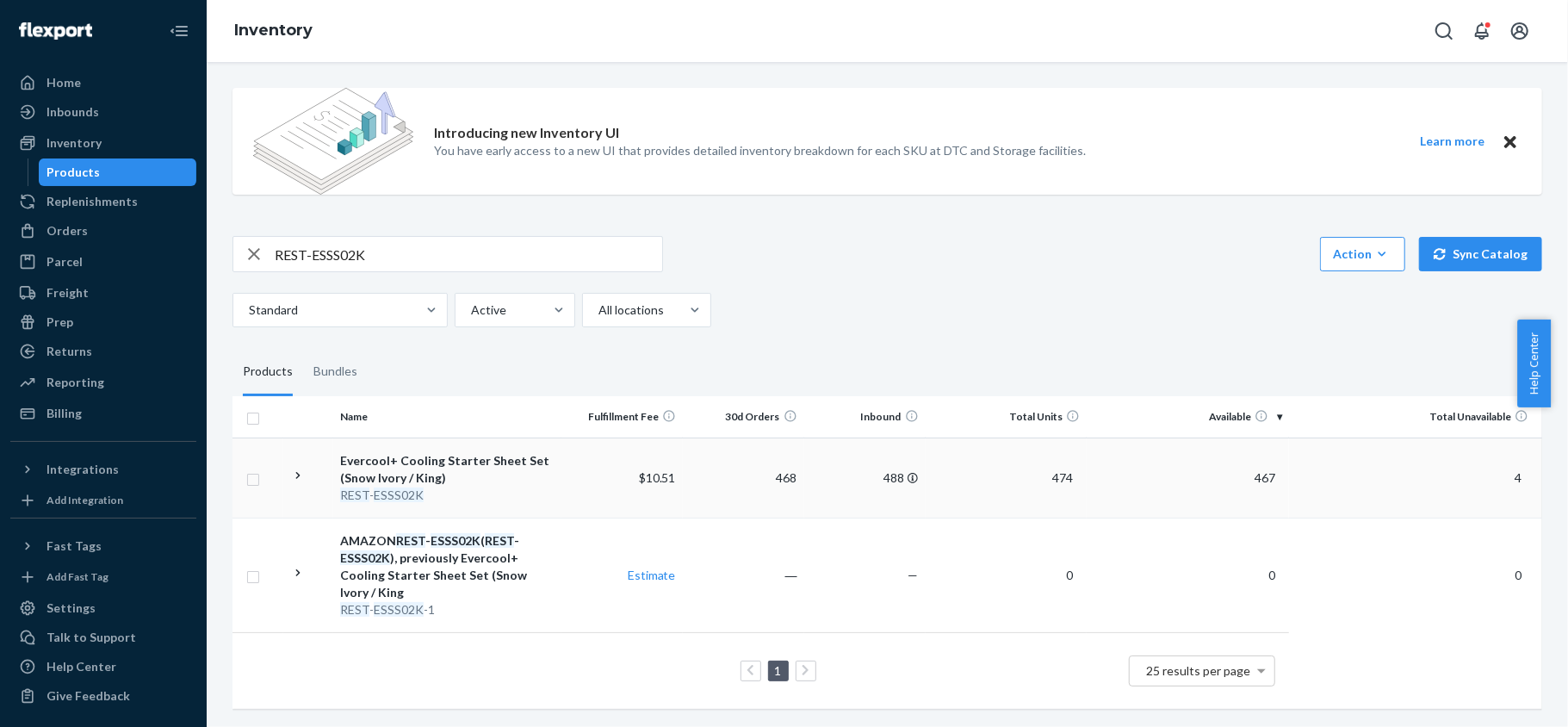
click at [1254, 476] on span "467" at bounding box center [1265, 478] width 35 height 15
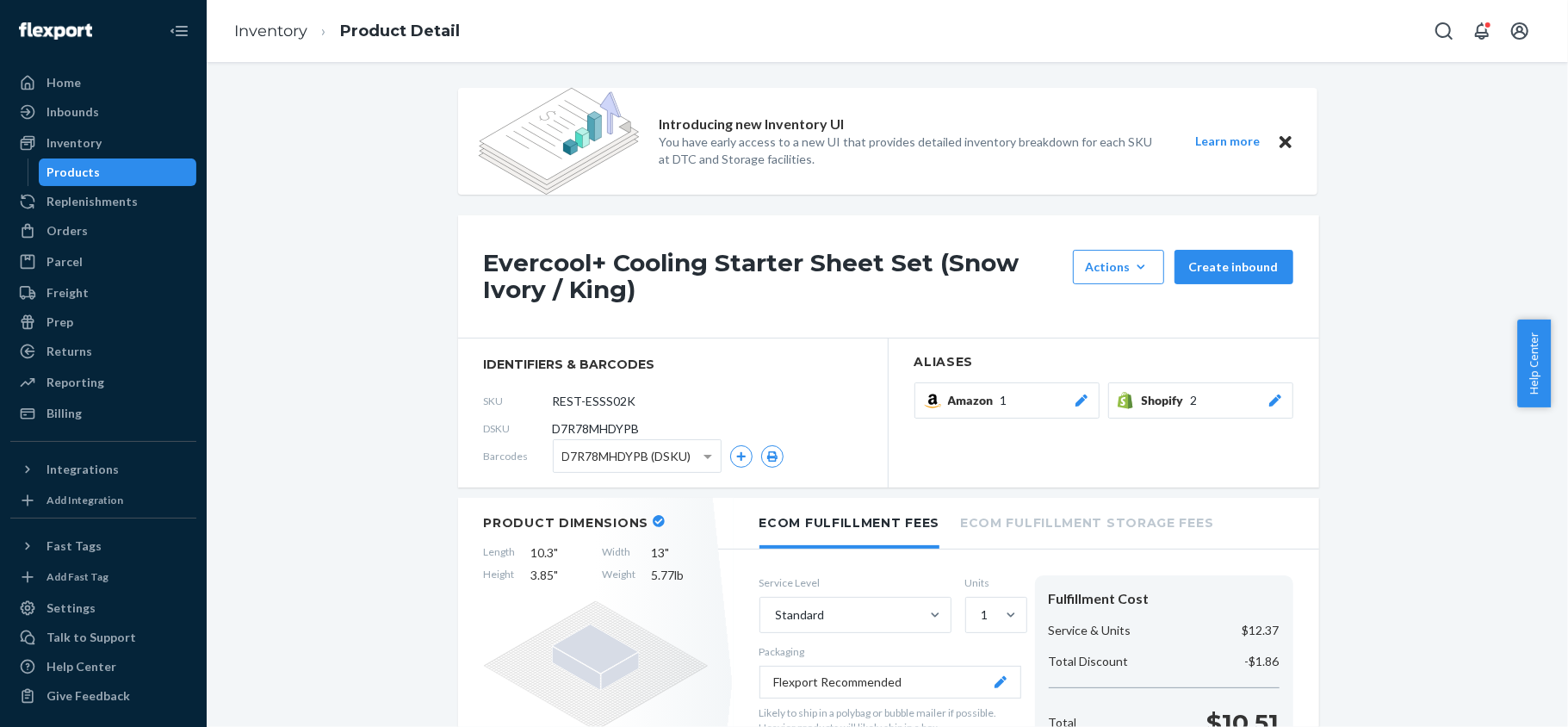
click at [147, 177] on div "Products" at bounding box center [118, 173] width 155 height 24
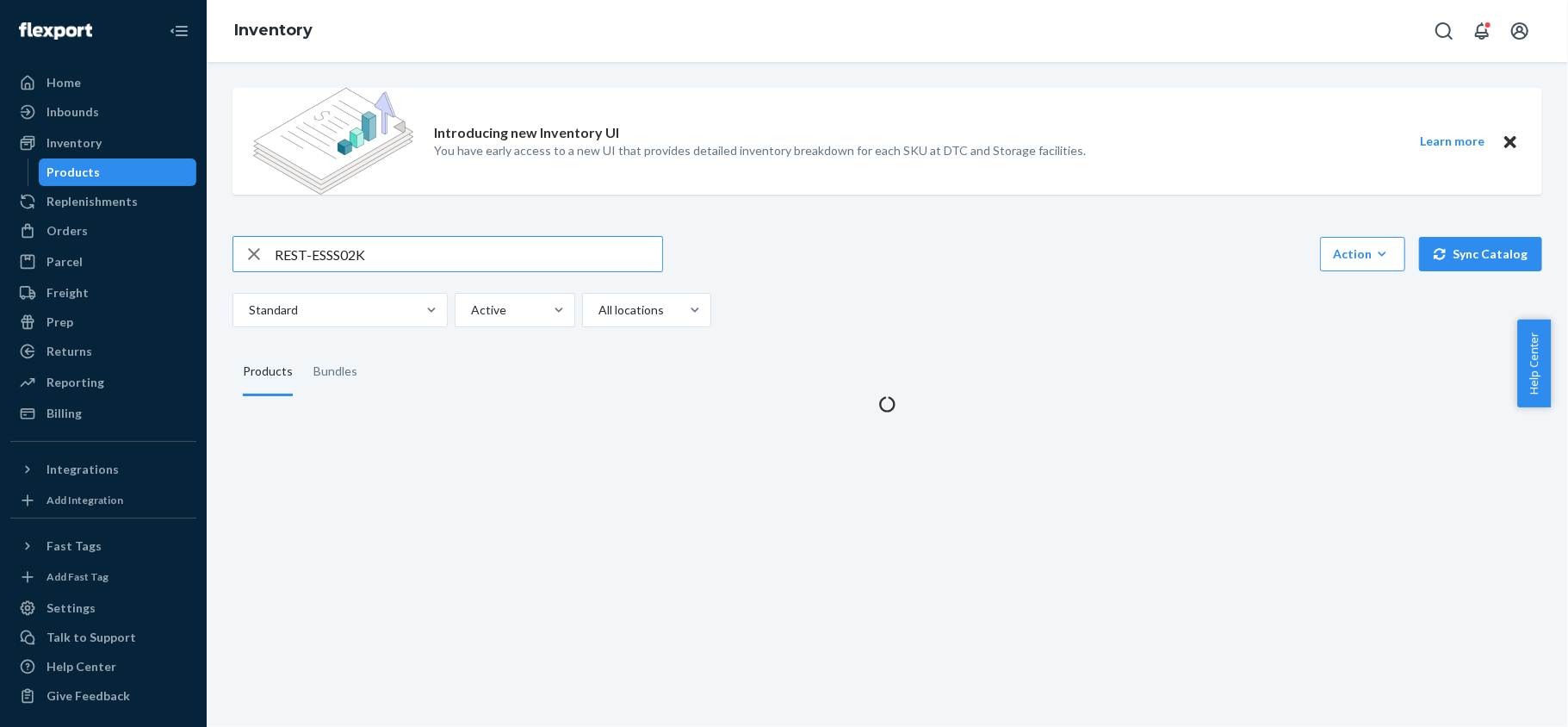
click at [359, 253] on input "REST-ESSS02K" at bounding box center [468, 254] width 387 height 35
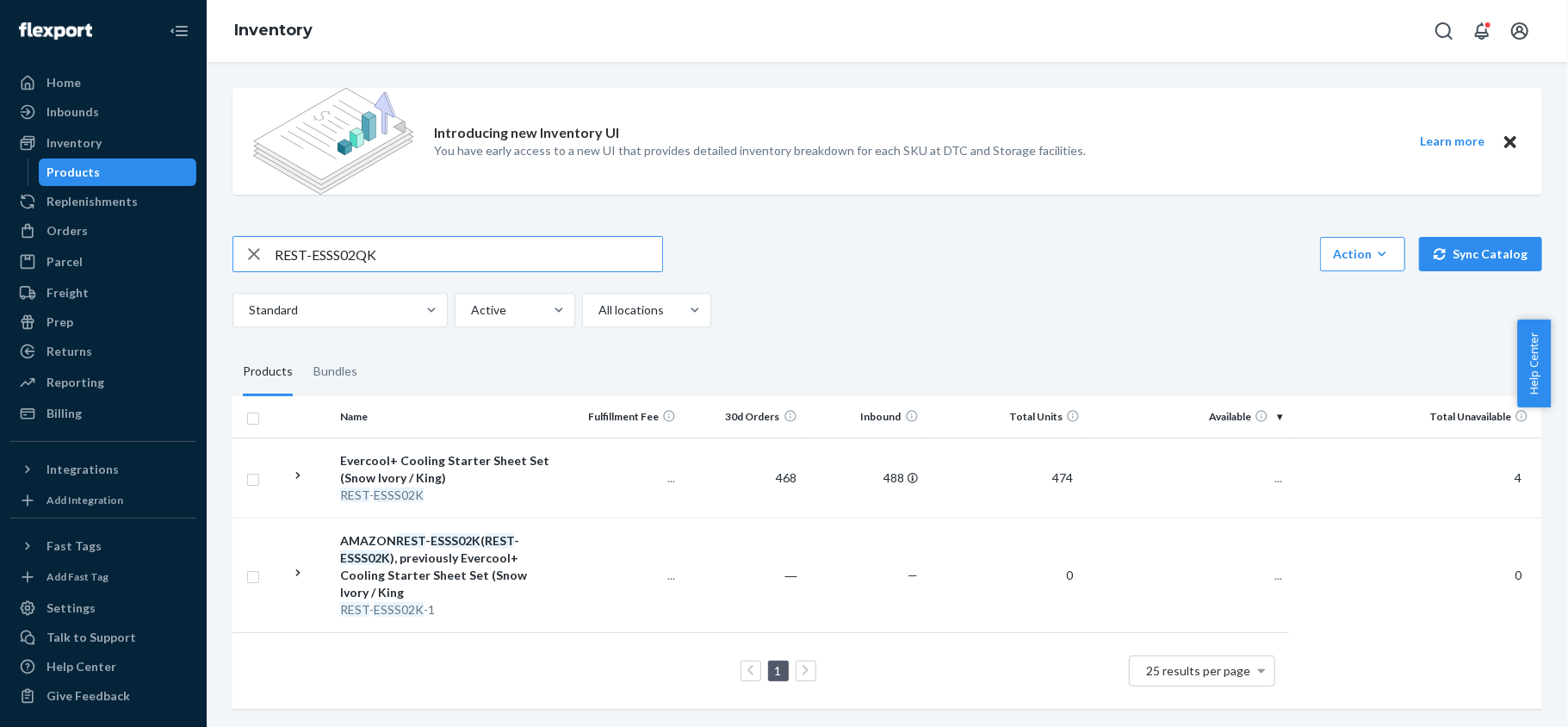
type input "REST-ESSS02QK"
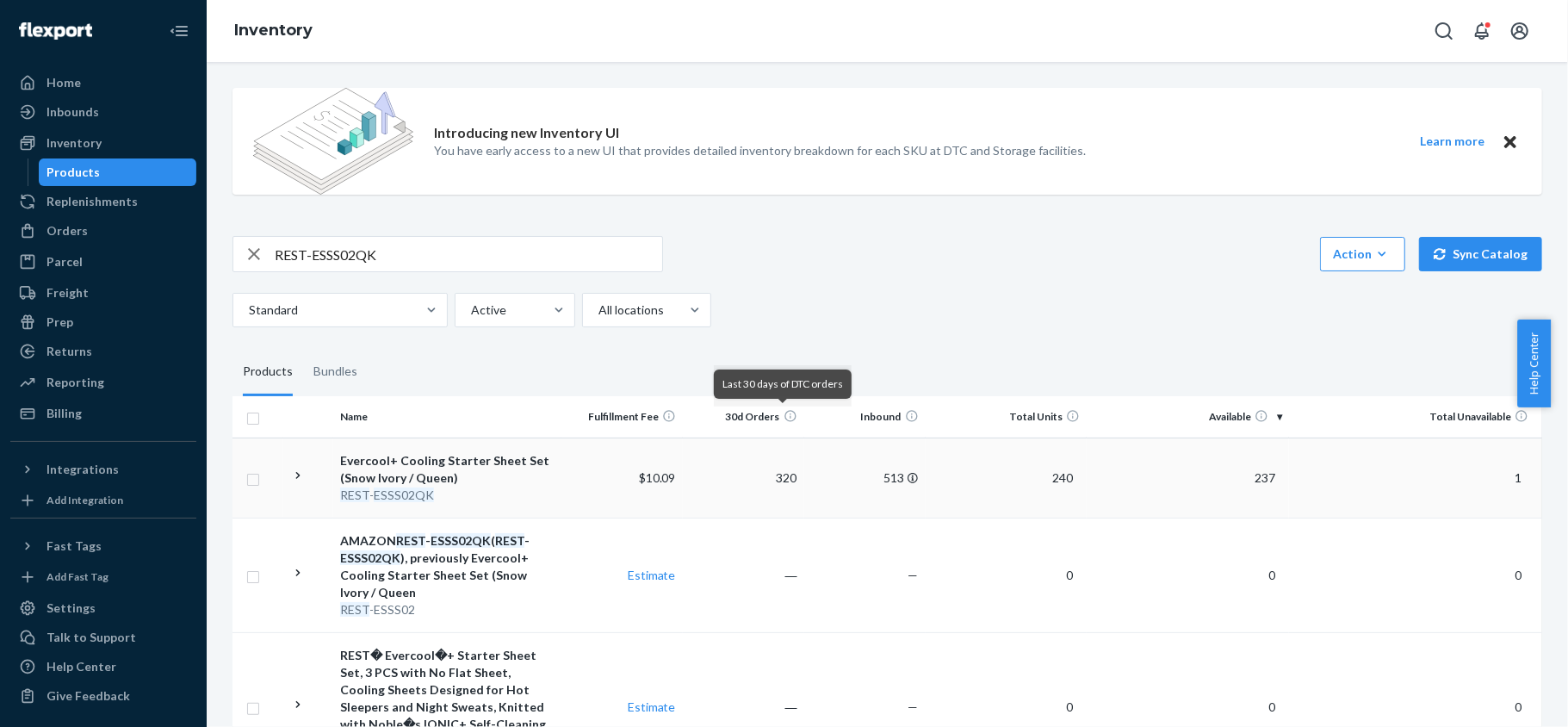
click at [1262, 474] on span "237" at bounding box center [1265, 478] width 35 height 15
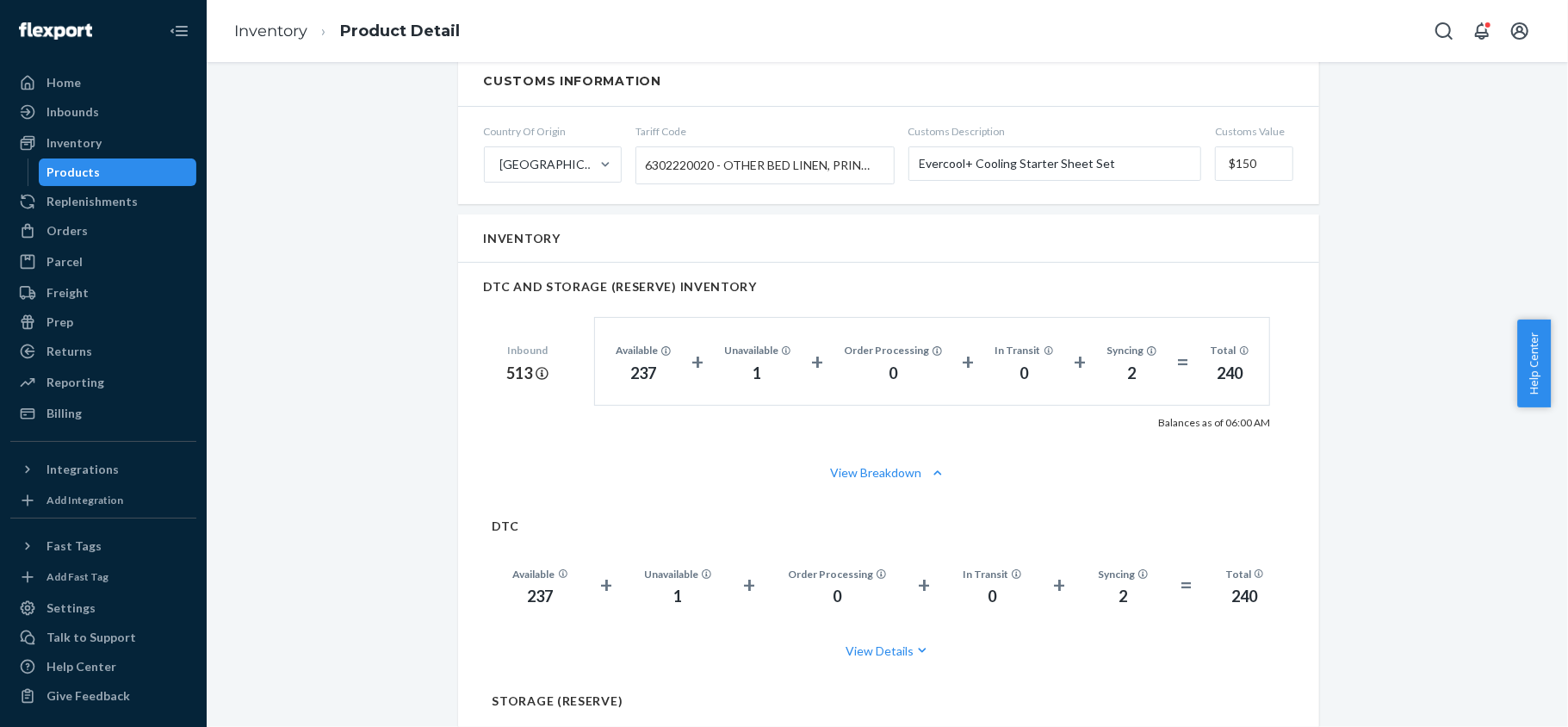
scroll to position [1033, 0]
click at [124, 152] on div "Inventory" at bounding box center [104, 143] width 183 height 24
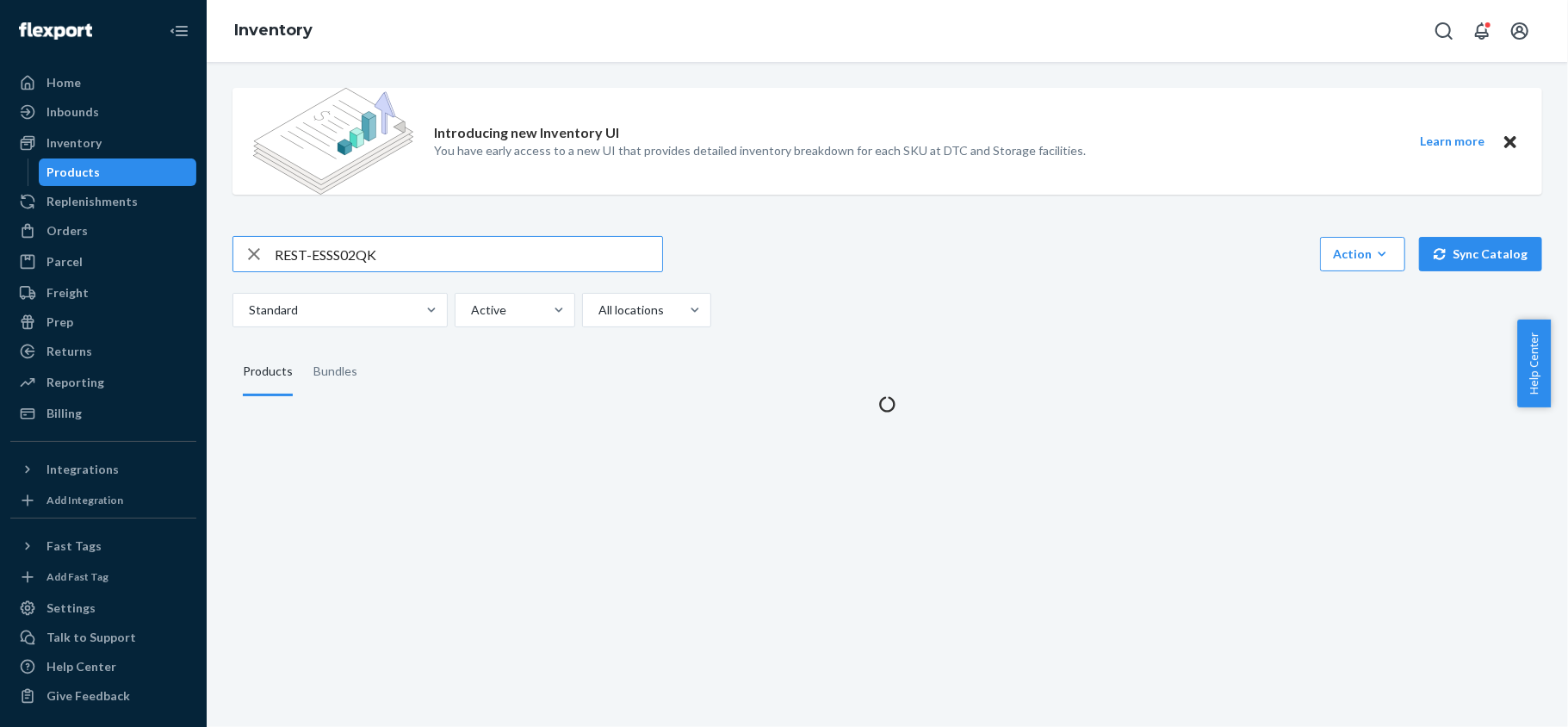
click at [119, 174] on div "Products" at bounding box center [118, 173] width 155 height 24
click at [362, 249] on input "REST-ESSS02QK" at bounding box center [468, 254] width 387 height 35
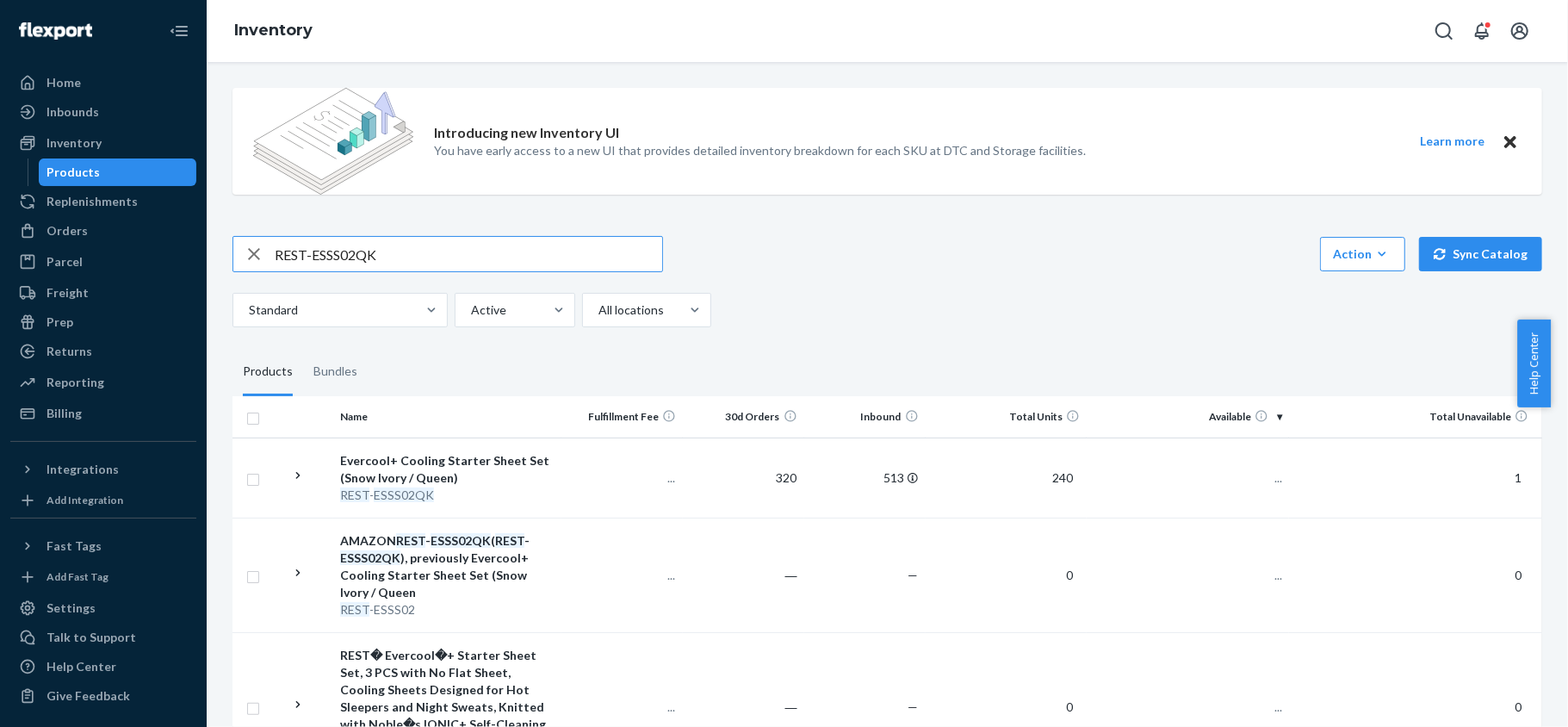
click at [362, 249] on input "REST-ESSS02QK" at bounding box center [468, 254] width 387 height 35
paste input "REST-ESSS04CK"
type input "REST-ESSS04CK"
click at [1227, 465] on td "125" at bounding box center [1188, 478] width 203 height 80
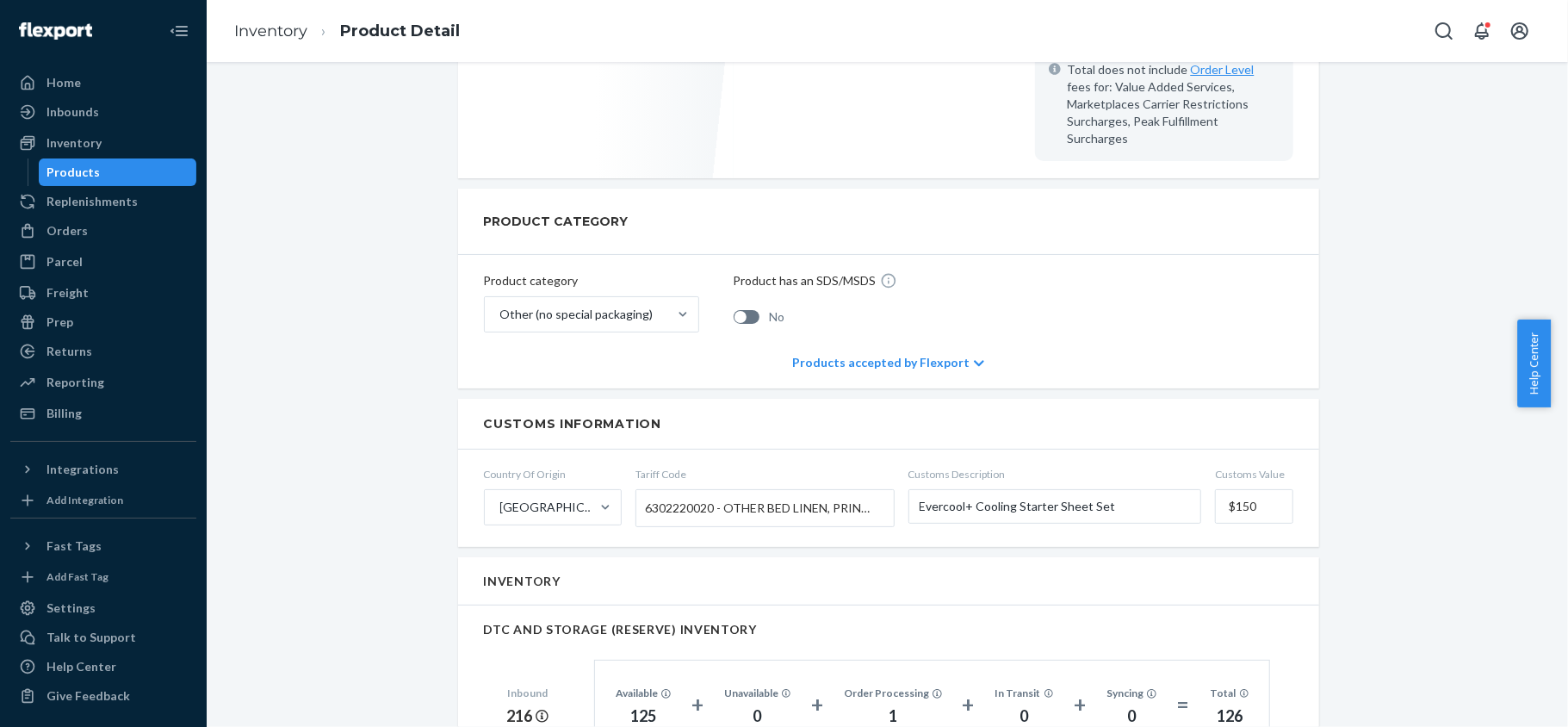
scroll to position [1033, 0]
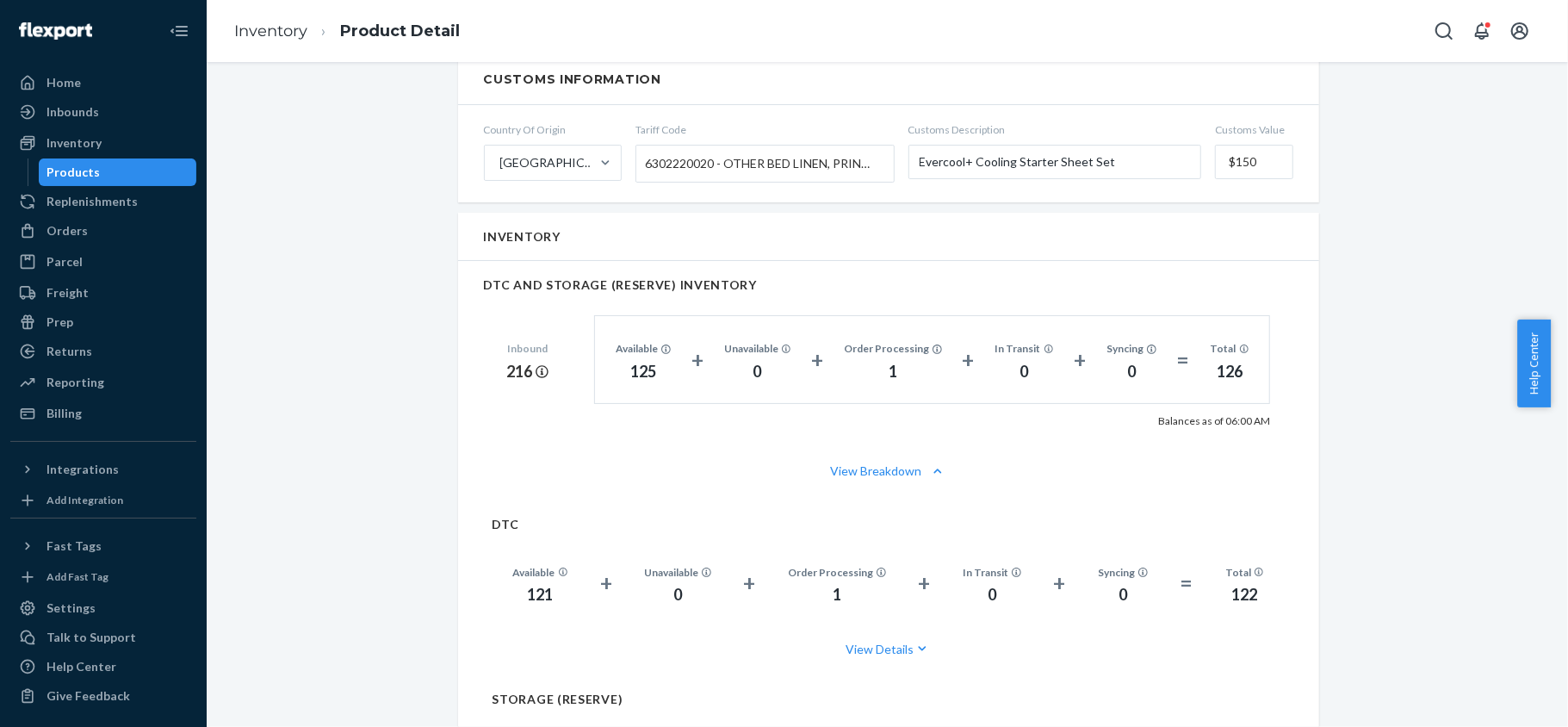
click at [132, 171] on div "Products" at bounding box center [118, 173] width 155 height 24
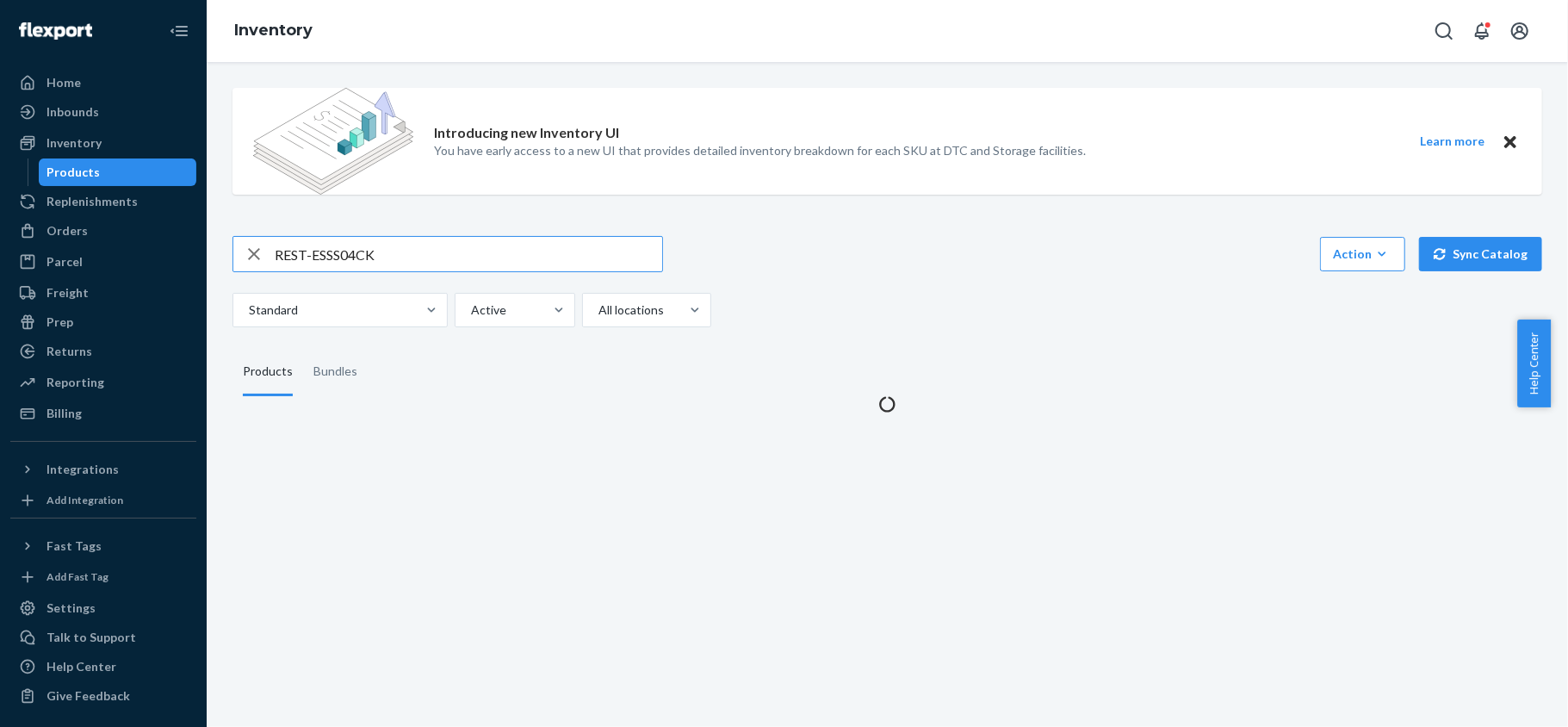
click at [422, 248] on input "REST-ESSS04CK" at bounding box center [468, 254] width 387 height 35
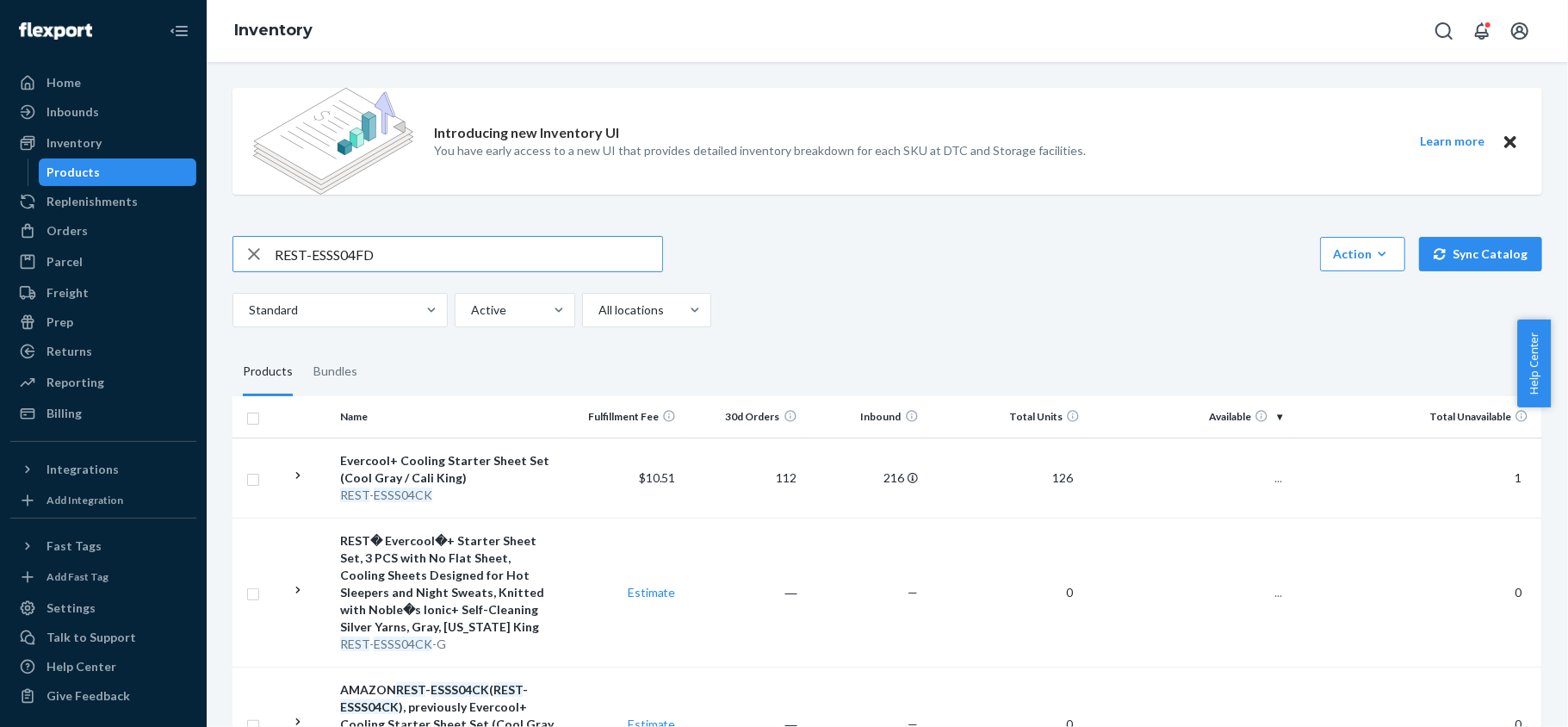
type input "REST-ESSS04FD"
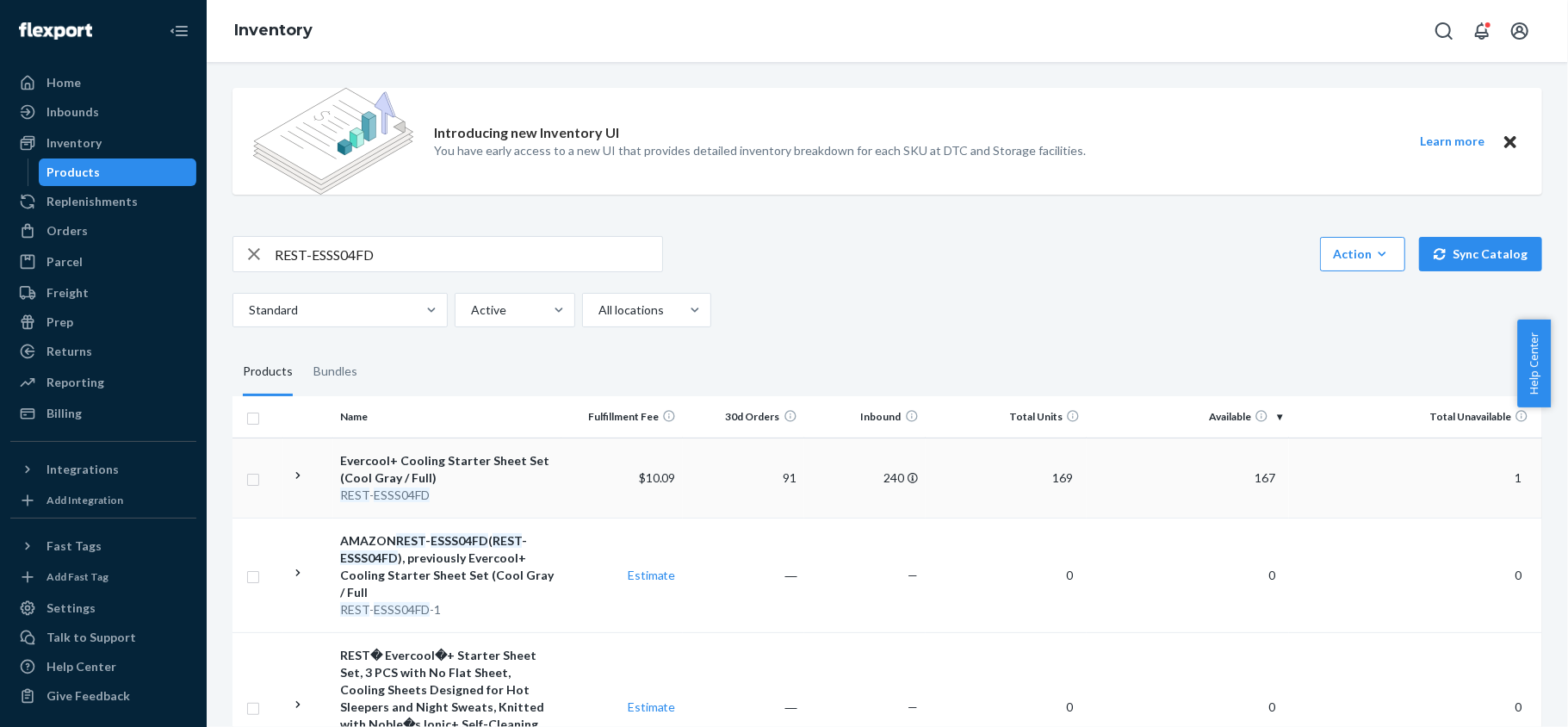
click at [1255, 473] on span "167" at bounding box center [1265, 478] width 35 height 15
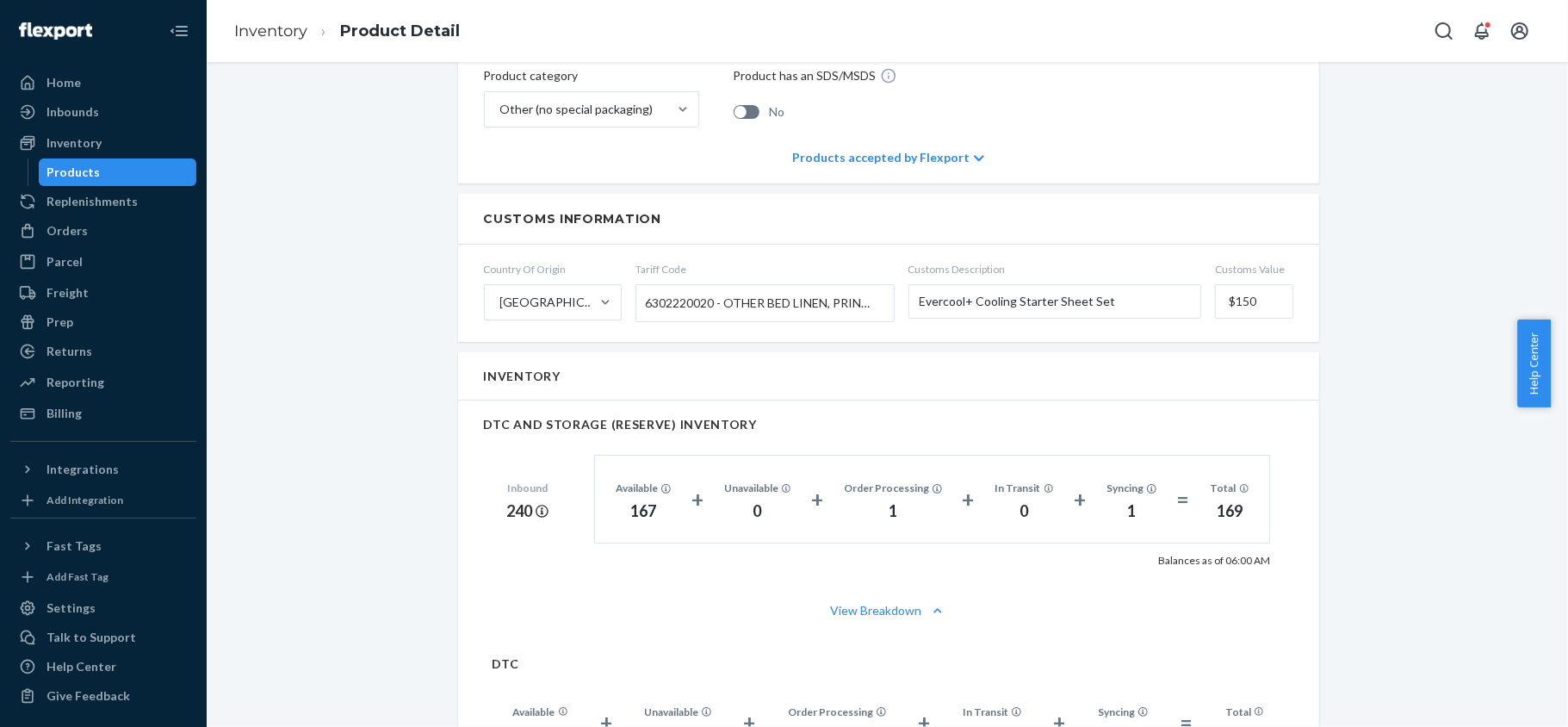
scroll to position [918, 0]
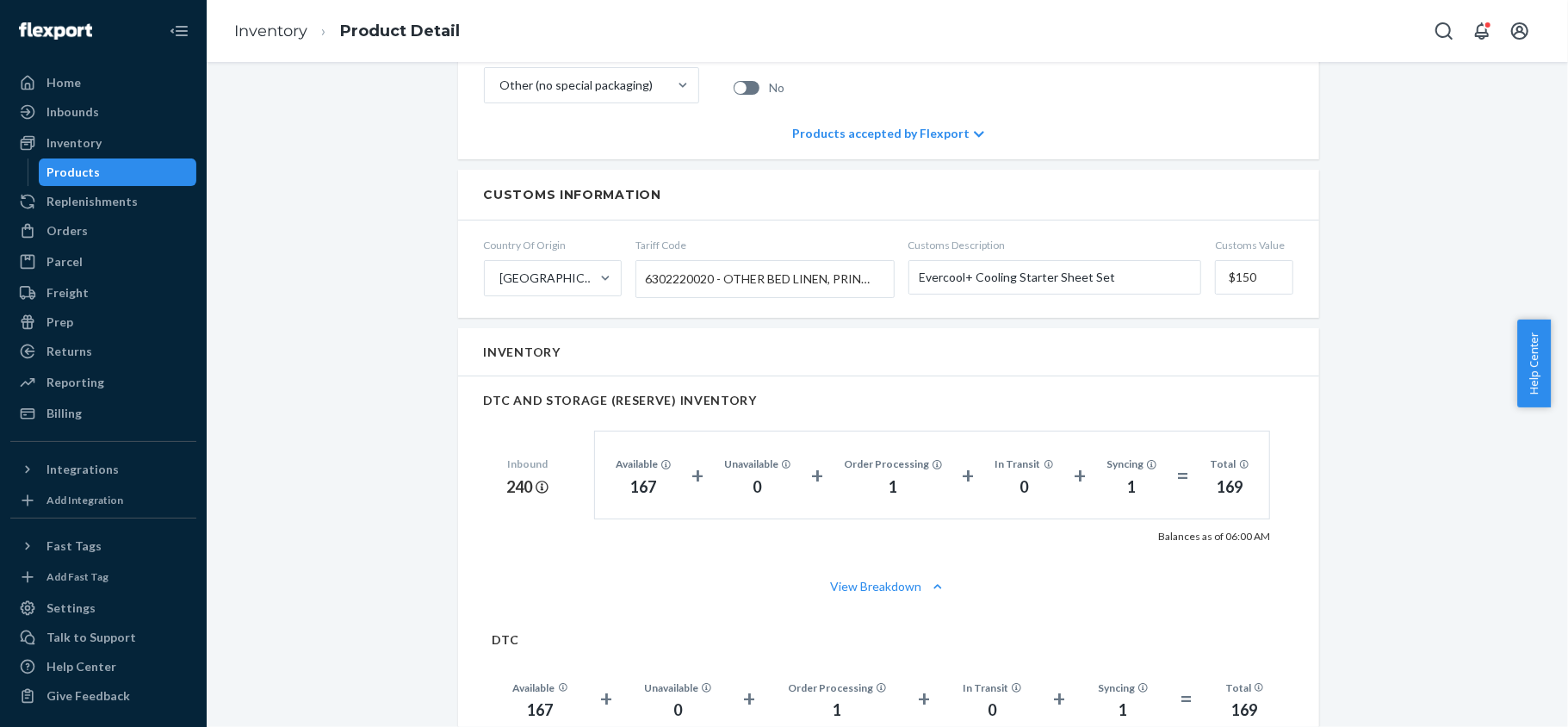
click at [126, 177] on div "Products" at bounding box center [118, 173] width 155 height 24
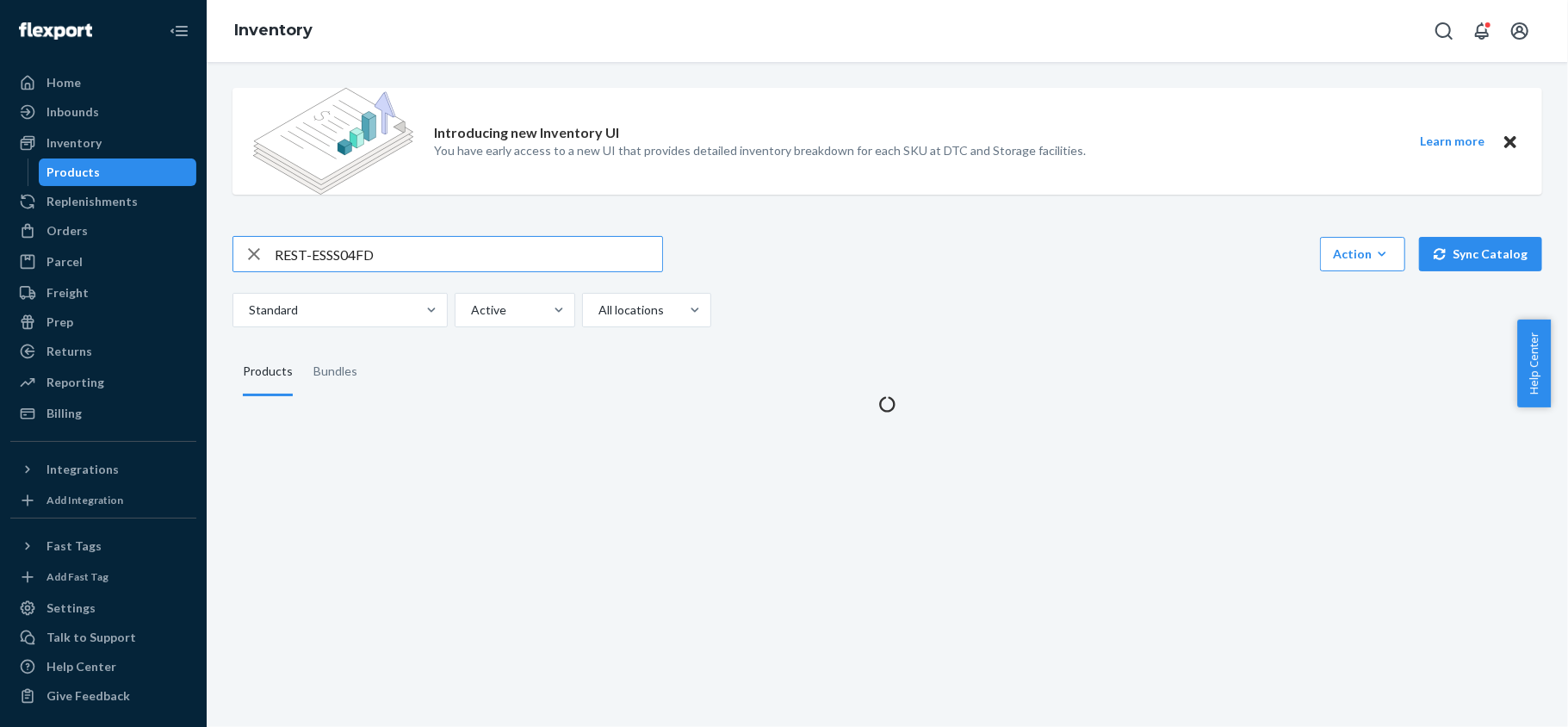
click at [414, 253] on input "REST-ESSS04FD" at bounding box center [468, 254] width 387 height 35
click at [415, 253] on input "REST-ESSS04FD" at bounding box center [468, 254] width 387 height 35
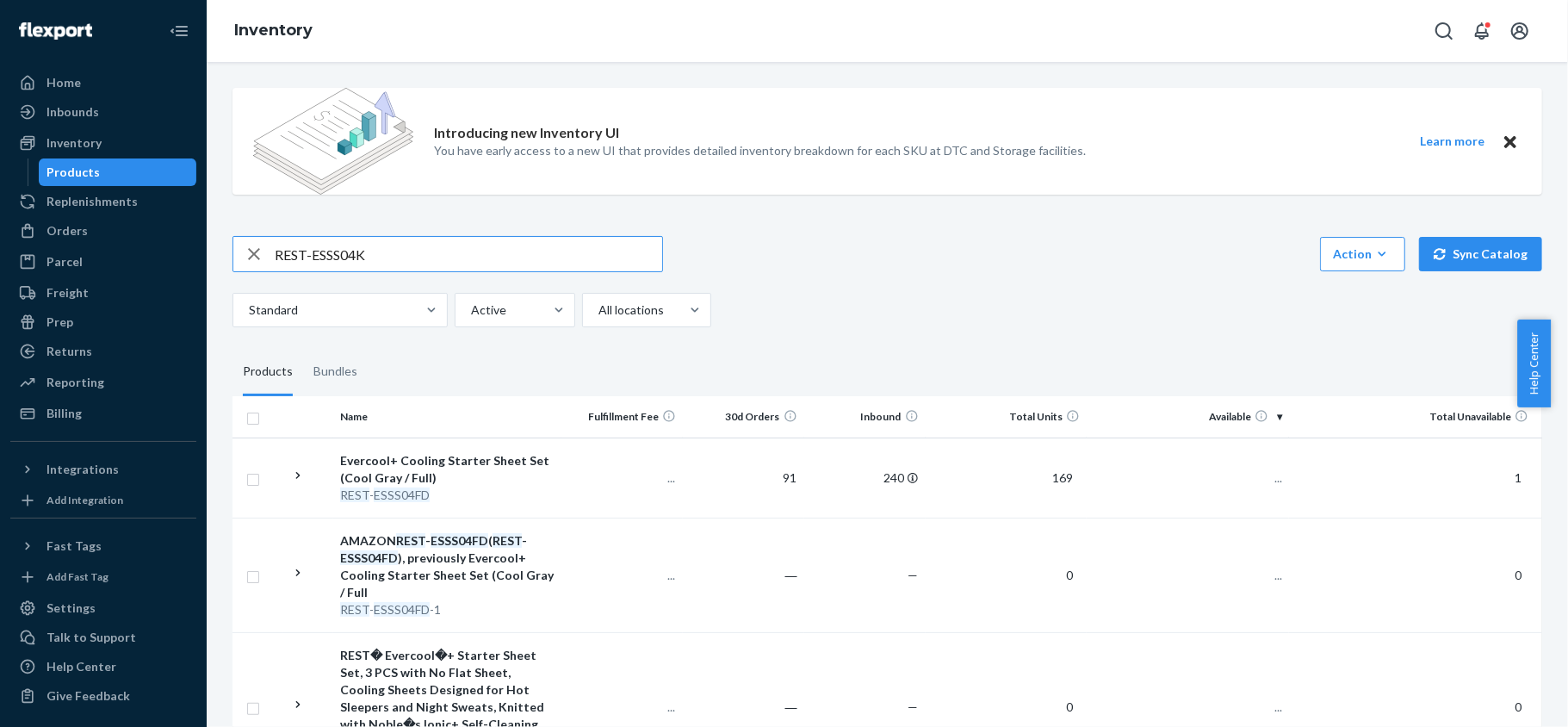
type input "REST-ESSS04K"
click at [422, 263] on input "REST-ESSS04K" at bounding box center [468, 254] width 387 height 35
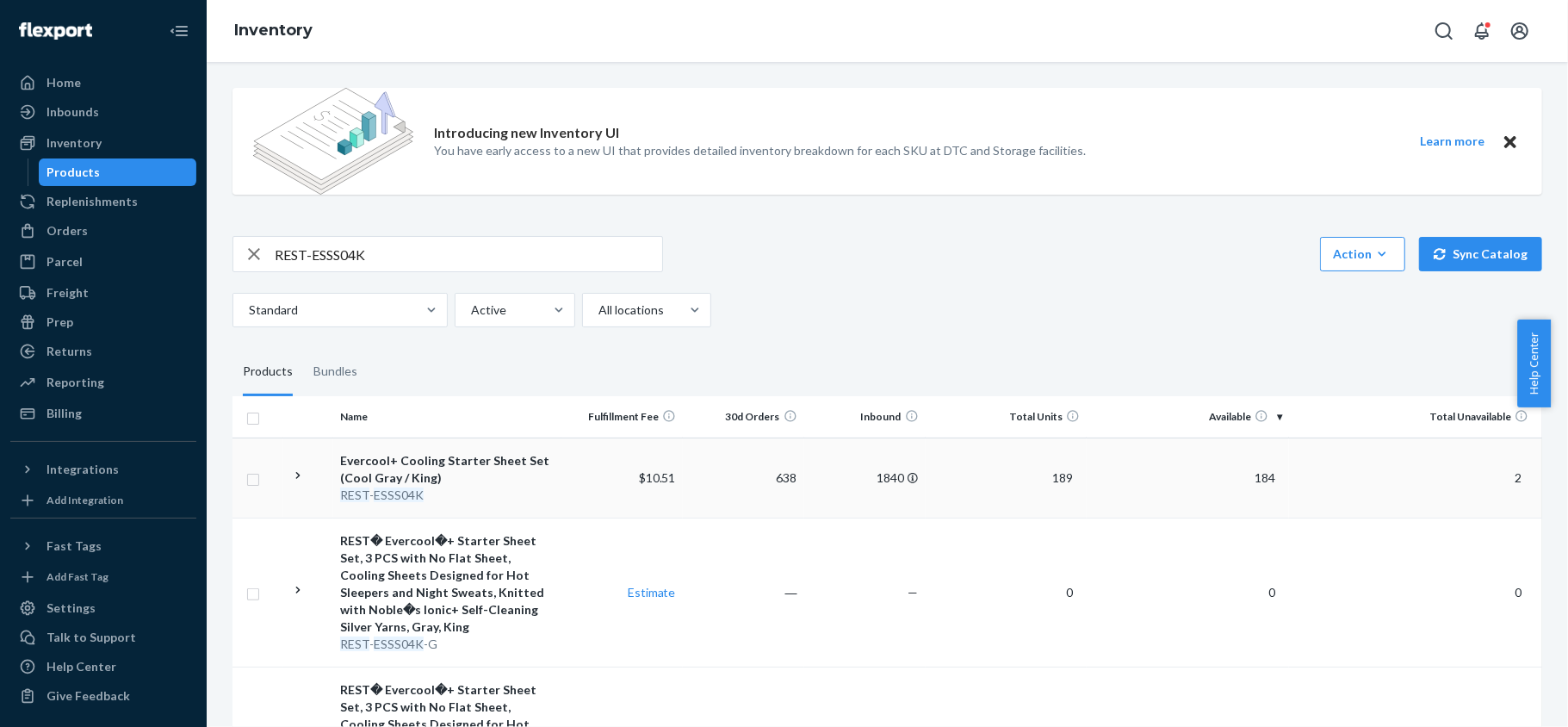
click at [1271, 481] on td "184" at bounding box center [1188, 478] width 203 height 80
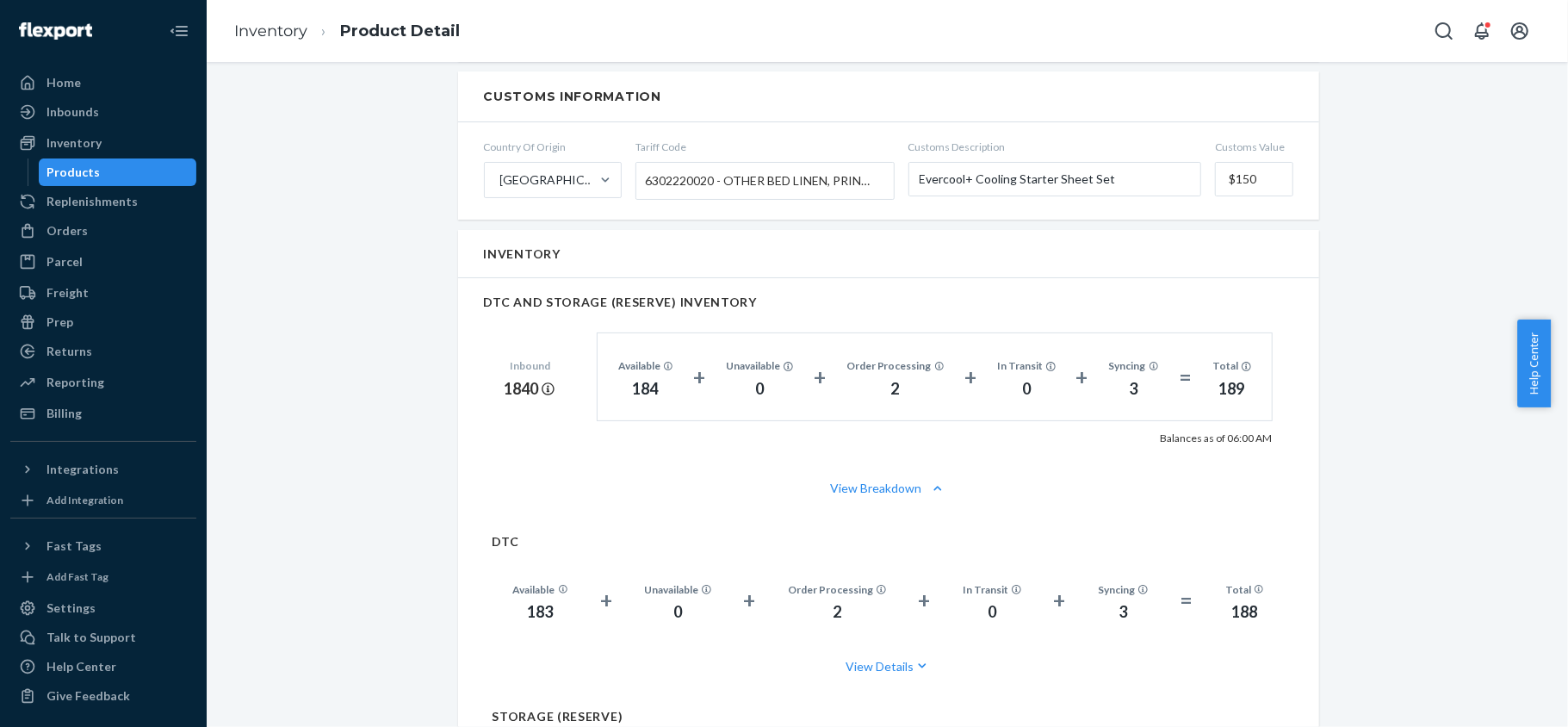
scroll to position [1033, 0]
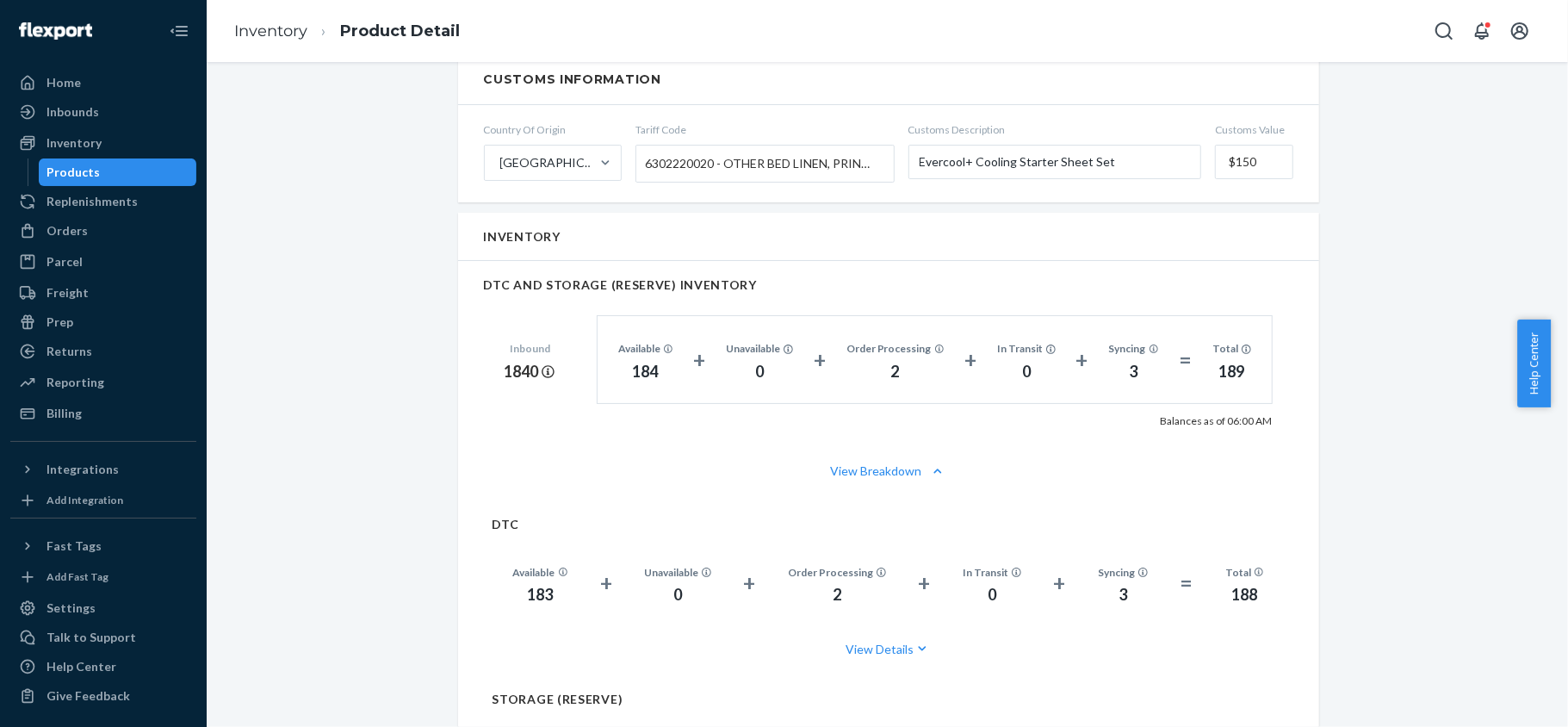
click at [118, 174] on div "Products" at bounding box center [118, 173] width 155 height 24
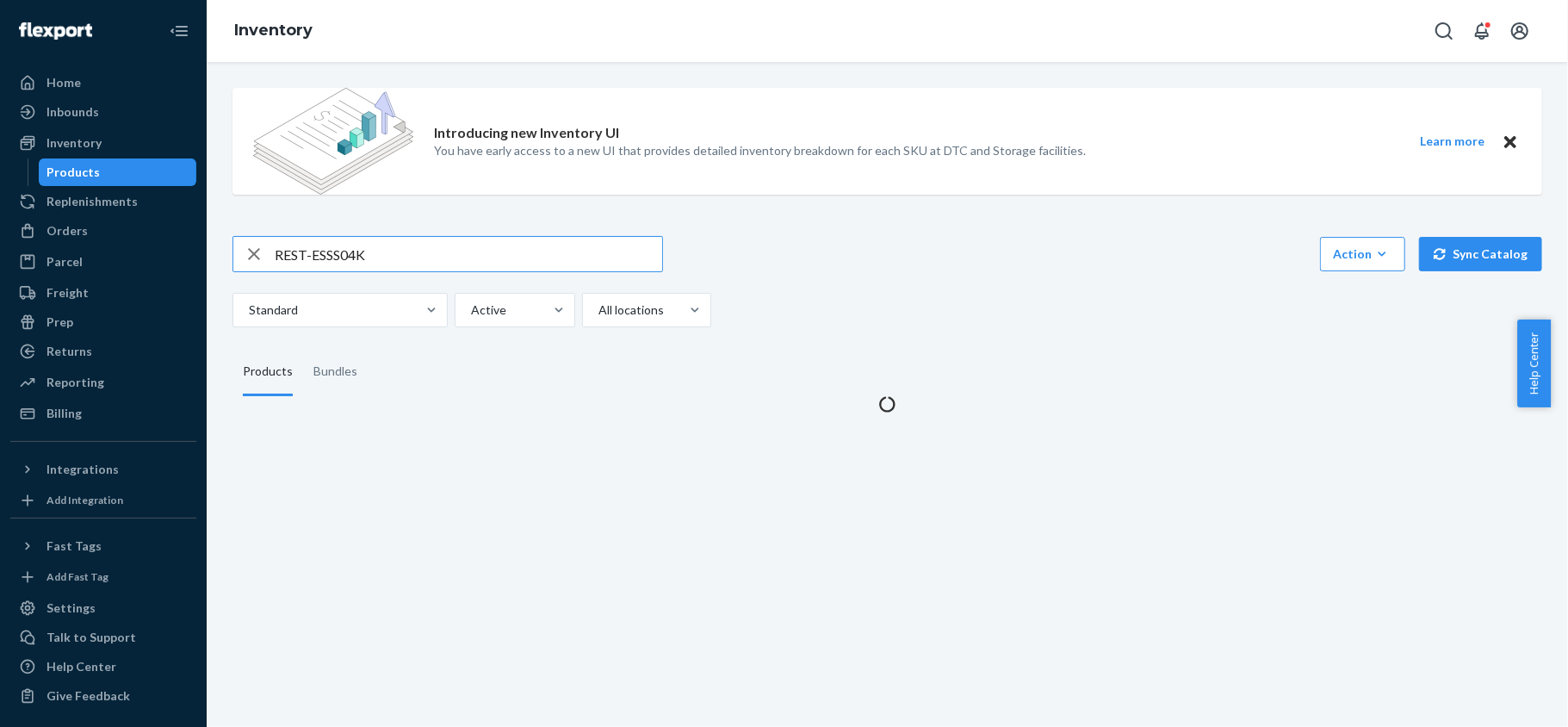
click at [339, 253] on input "REST-ESSS04K" at bounding box center [468, 254] width 387 height 35
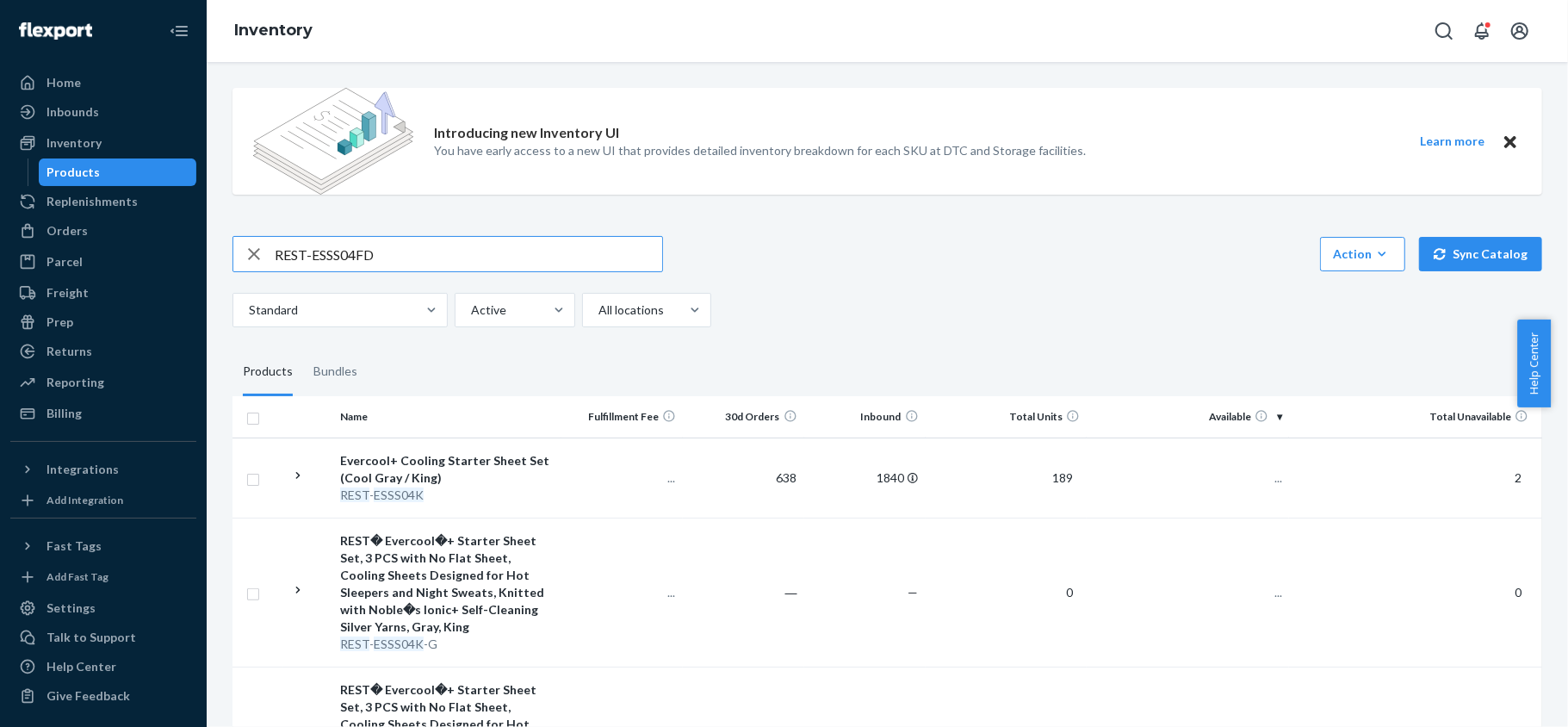
type input "REST-ESSS04FD"
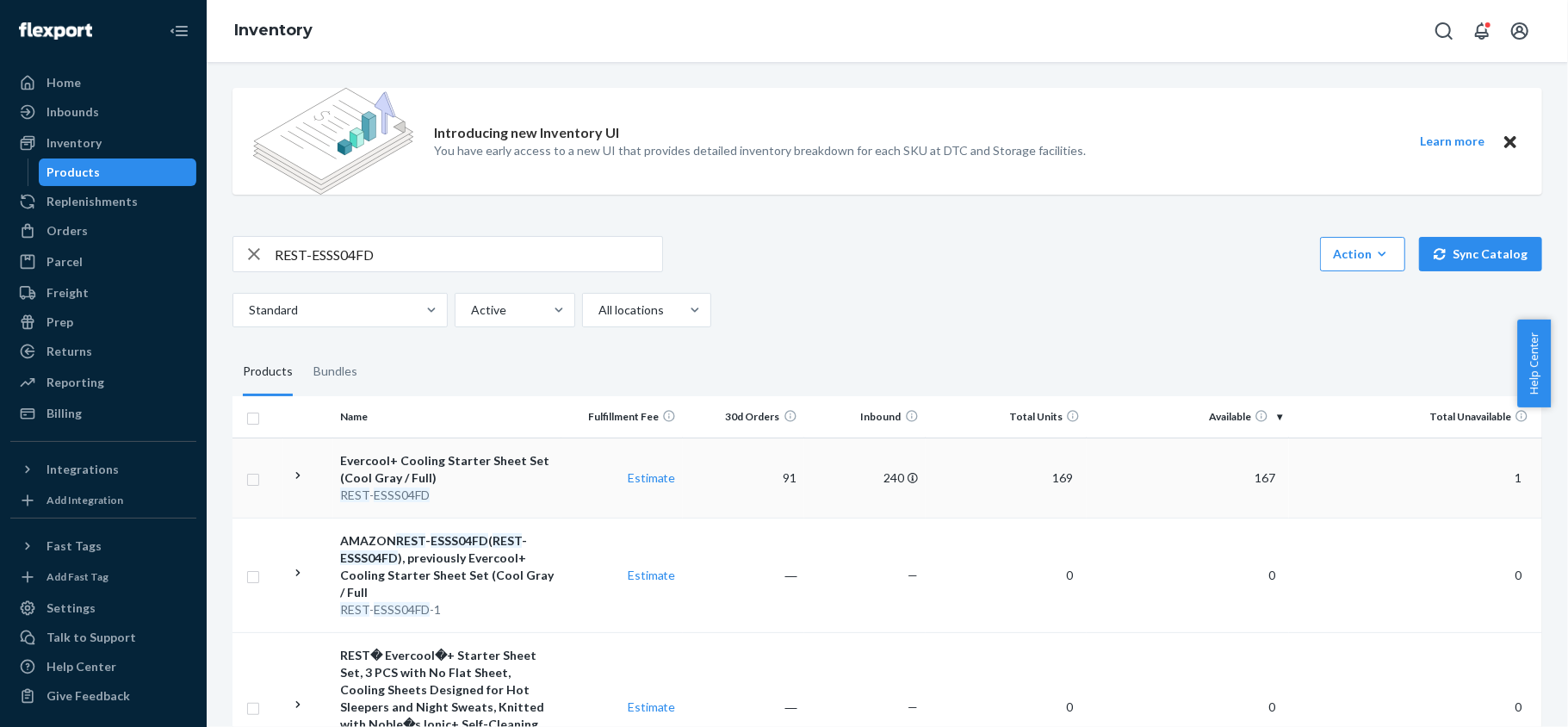
click at [1252, 477] on span "167" at bounding box center [1265, 478] width 35 height 15
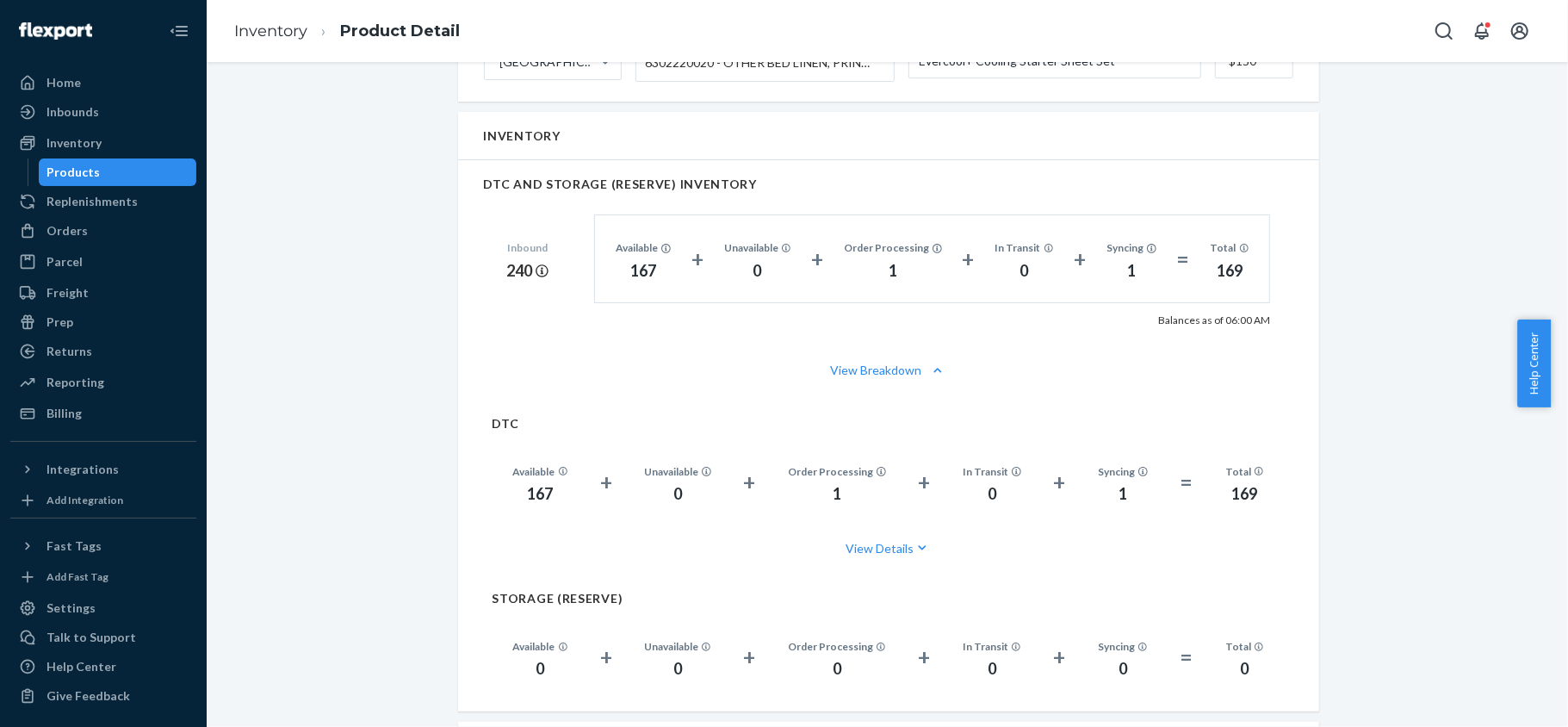
scroll to position [1148, 0]
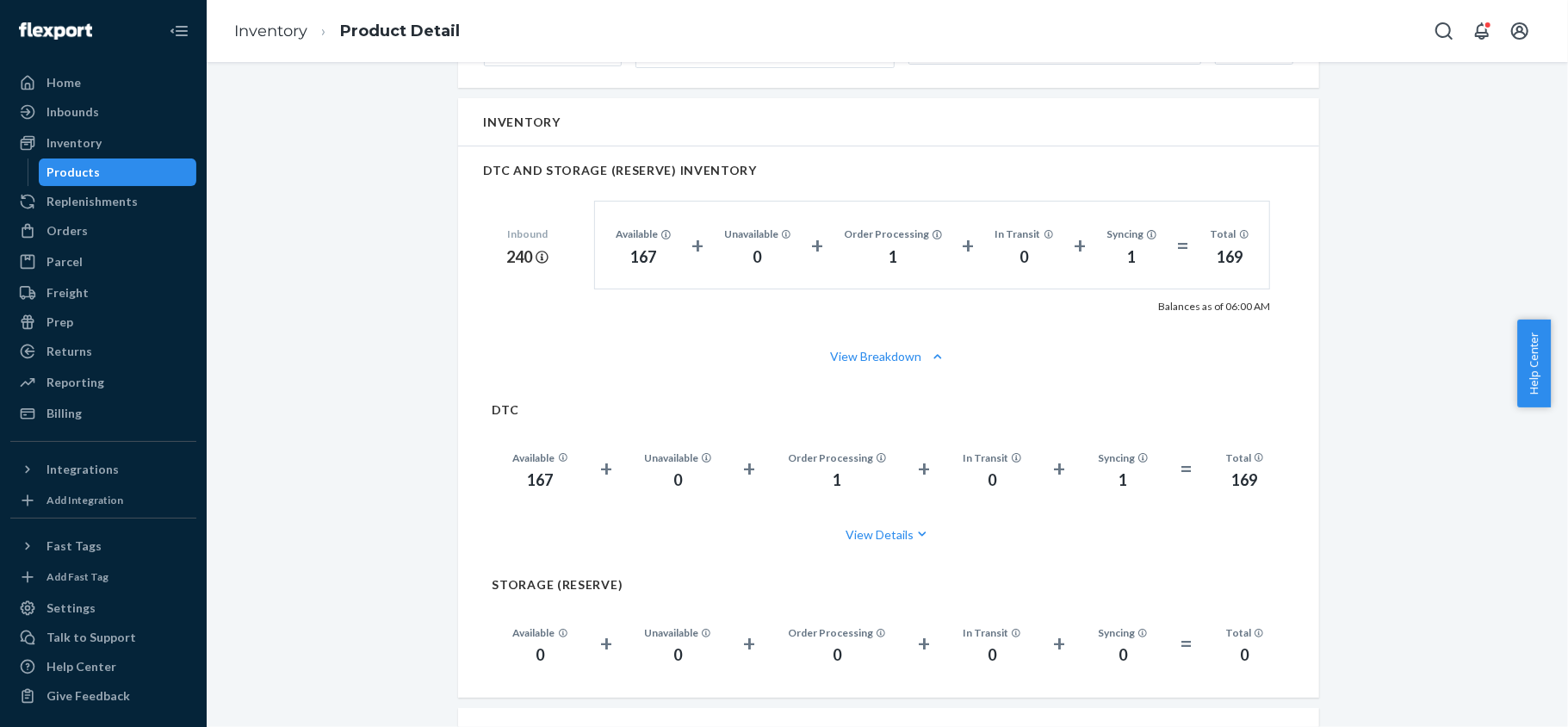
click at [147, 175] on div "Products" at bounding box center [118, 173] width 155 height 24
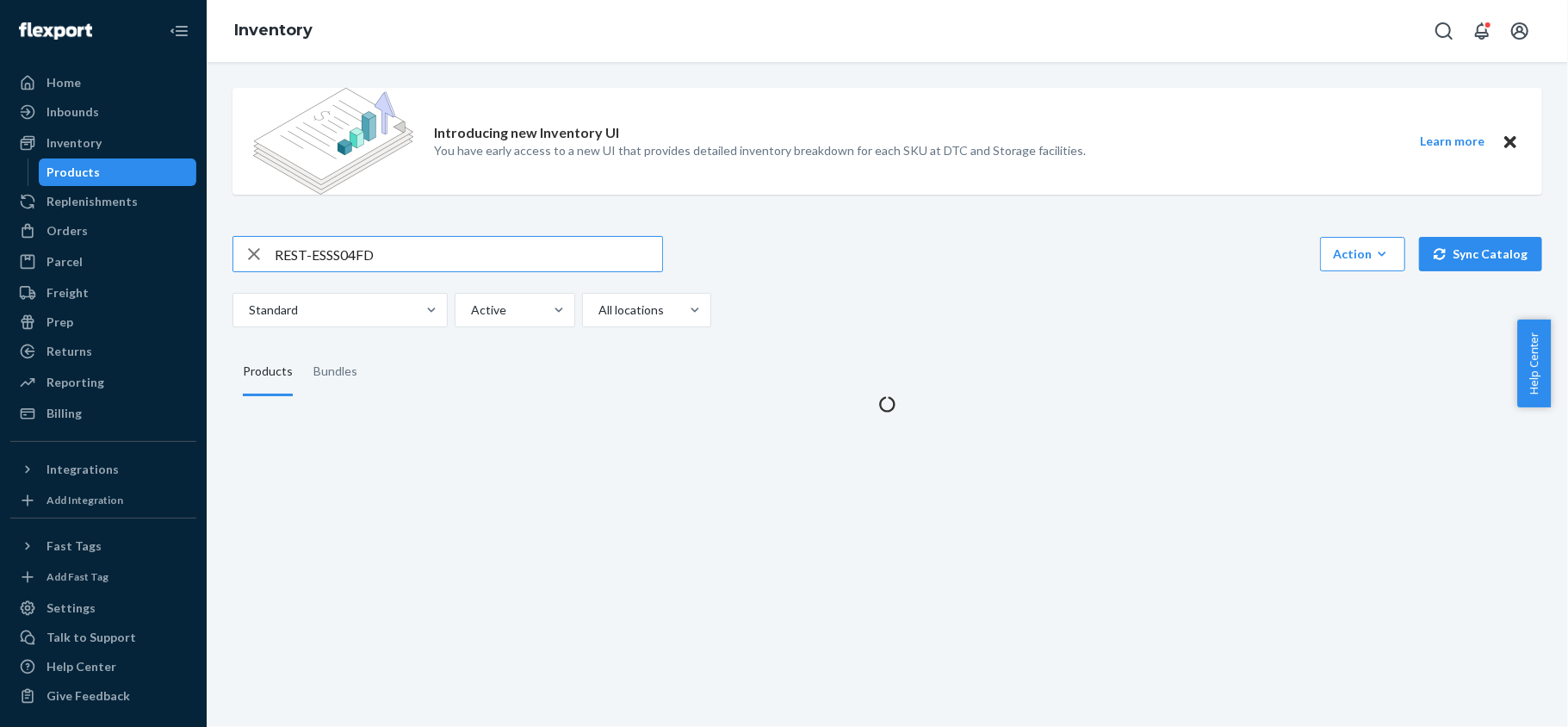
click at [472, 286] on div "REST-ESSS04FD Action Create product Create bundle Bulk create products Bulk upd…" at bounding box center [887, 282] width 1309 height 91
click at [472, 251] on input "REST-ESSS04FD" at bounding box center [468, 254] width 387 height 35
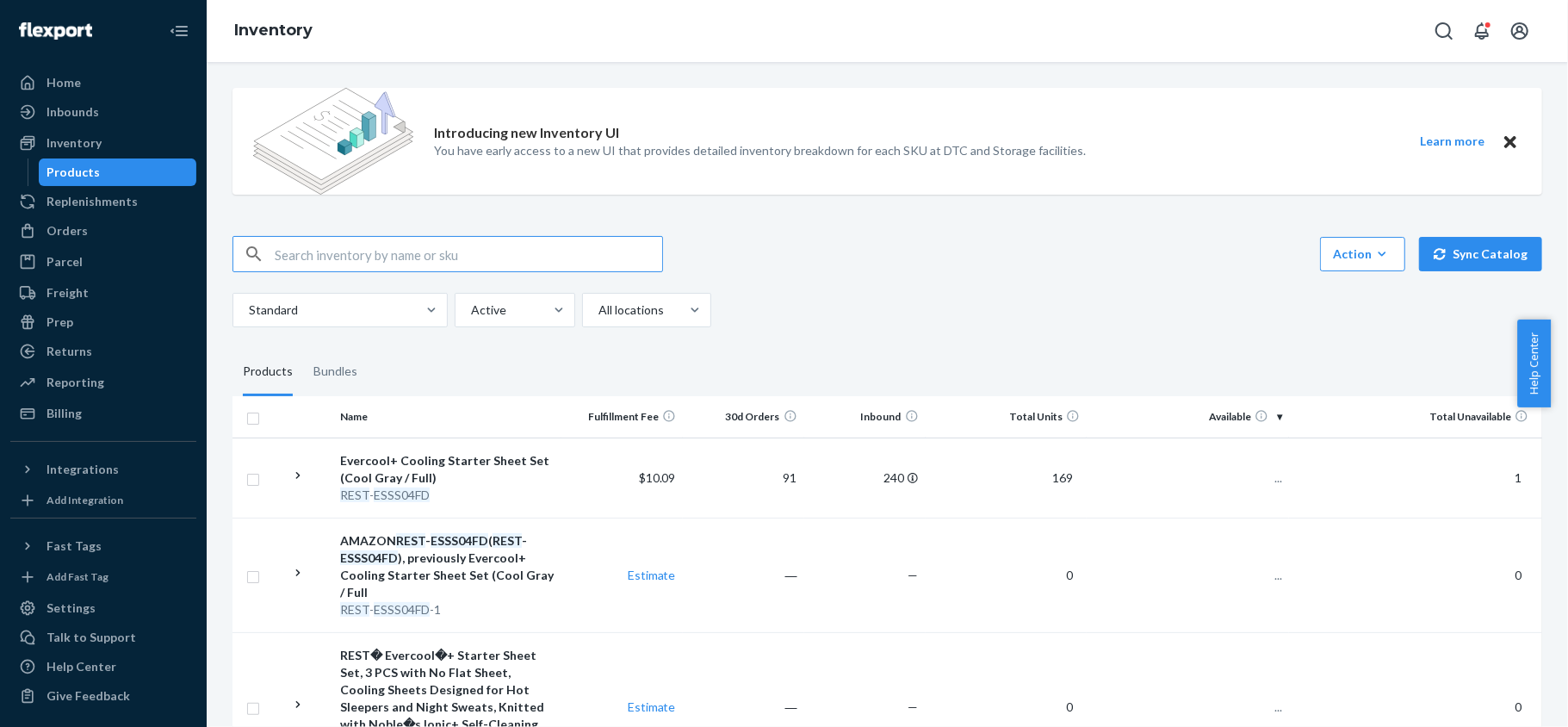
paste input "REST-ESSS04K"
type input "REST-ESSS04K"
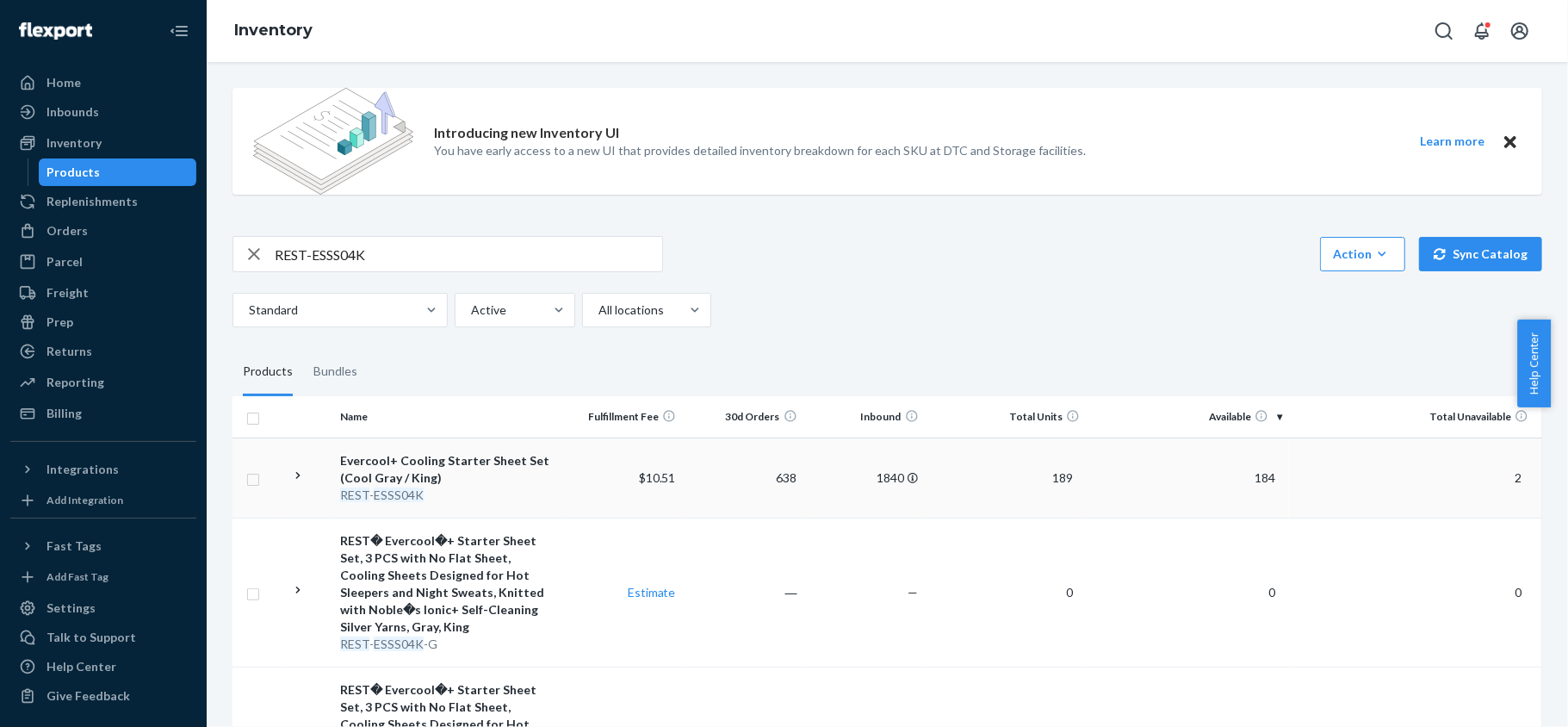
click at [1257, 469] on td "184" at bounding box center [1188, 478] width 203 height 80
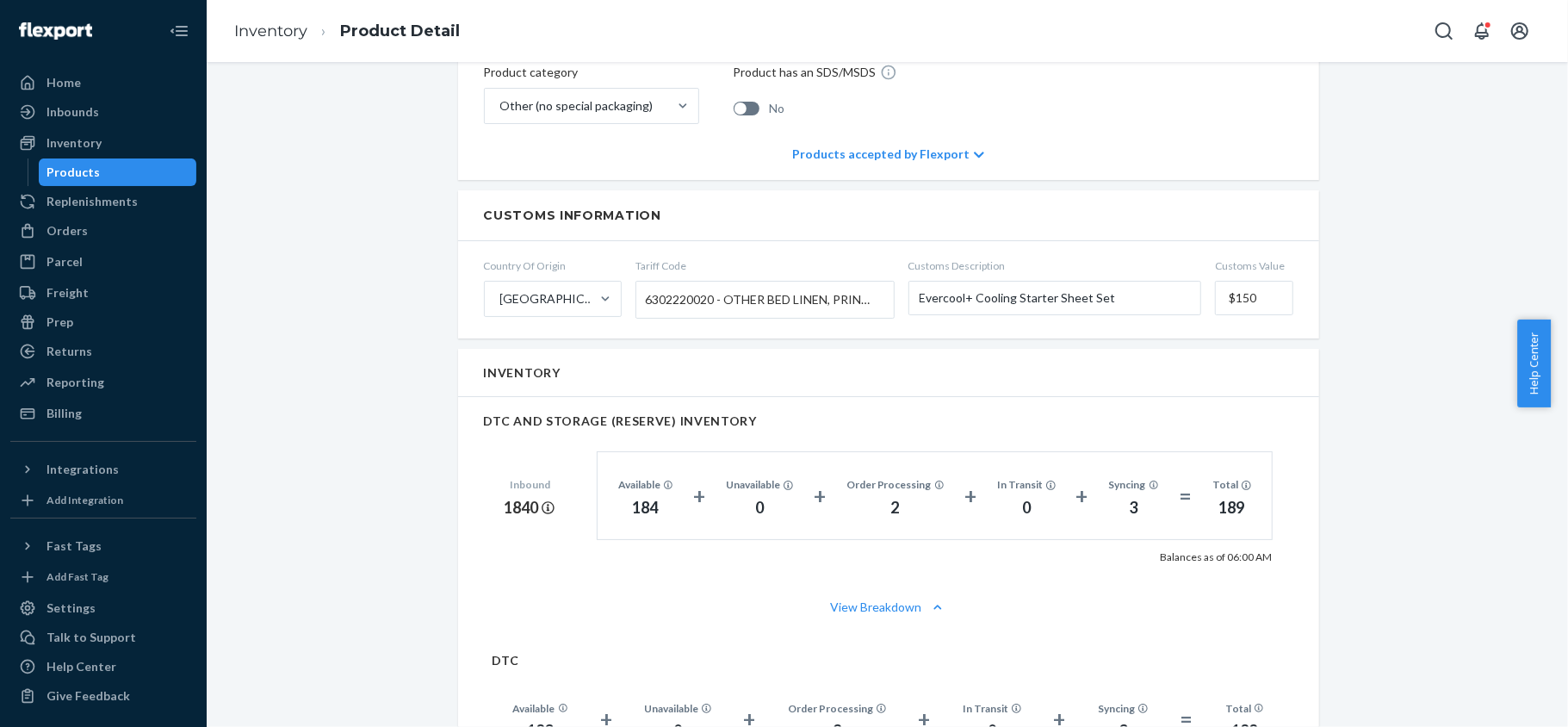
scroll to position [918, 0]
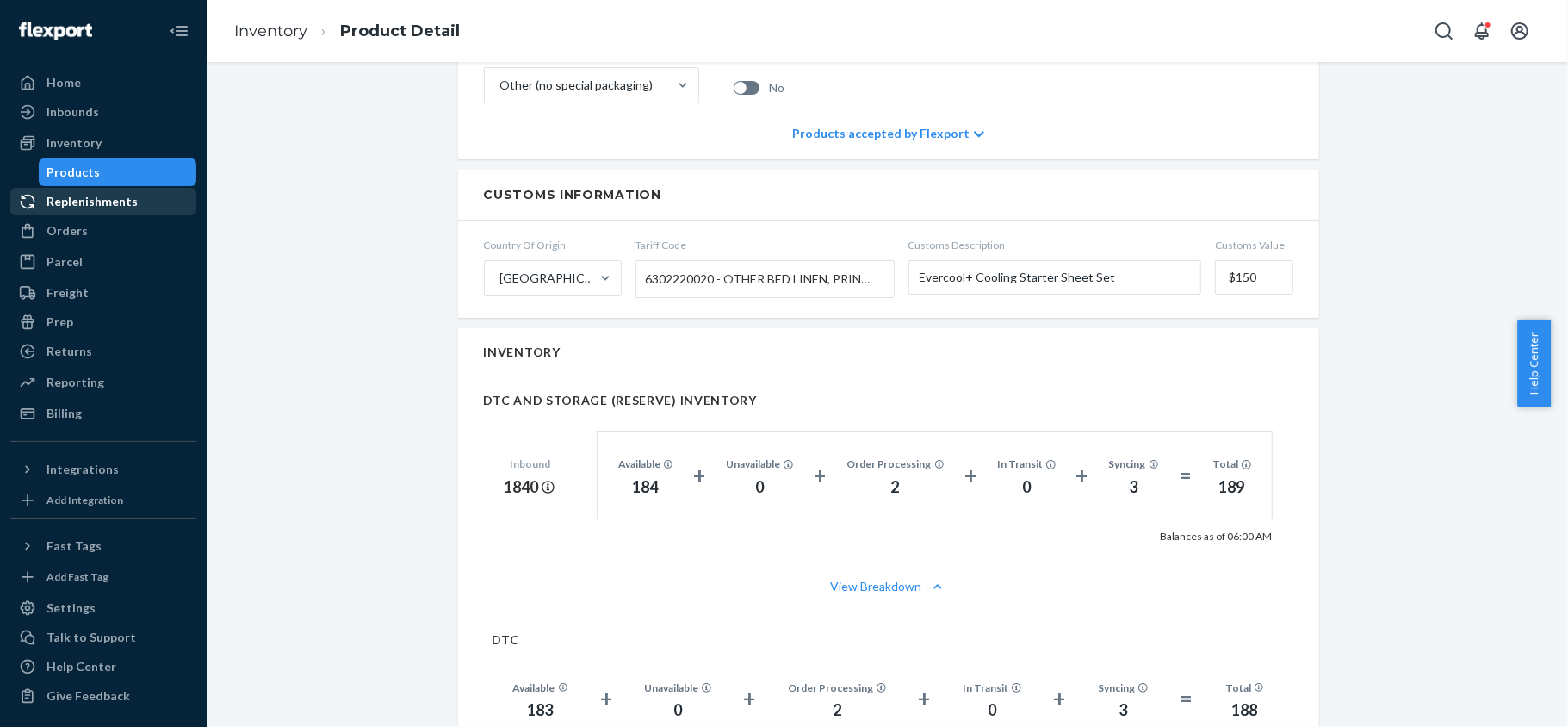
drag, startPoint x: 139, startPoint y: 173, endPoint x: 151, endPoint y: 189, distance: 20.0
click at [139, 173] on div "Products" at bounding box center [118, 173] width 155 height 24
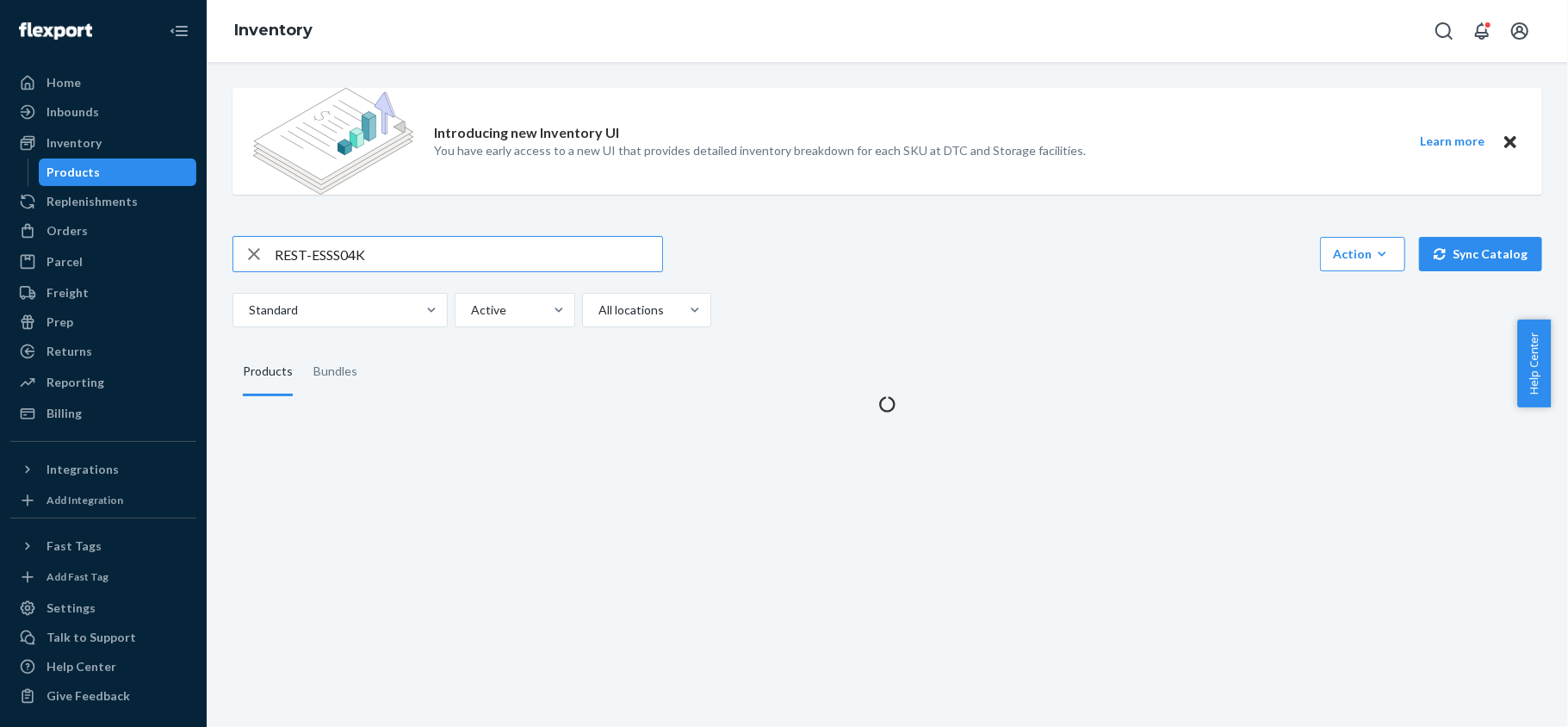
click at [380, 248] on input "REST-ESSS04K" at bounding box center [468, 254] width 387 height 35
click at [381, 248] on input "REST-ESSS04K" at bounding box center [468, 254] width 387 height 35
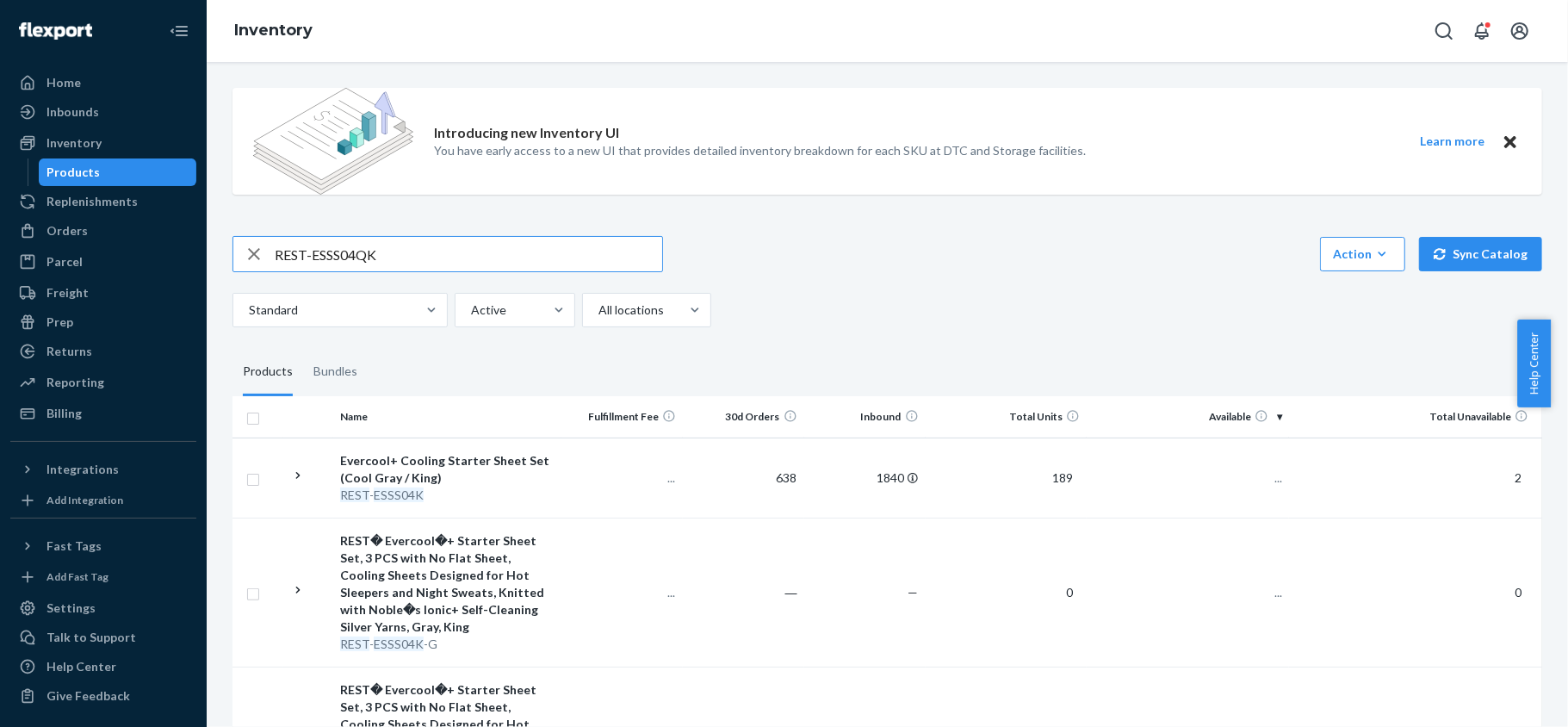
type input "REST-ESSS04QK"
click at [398, 270] on input "REST-ESSS04QK" at bounding box center [468, 254] width 387 height 35
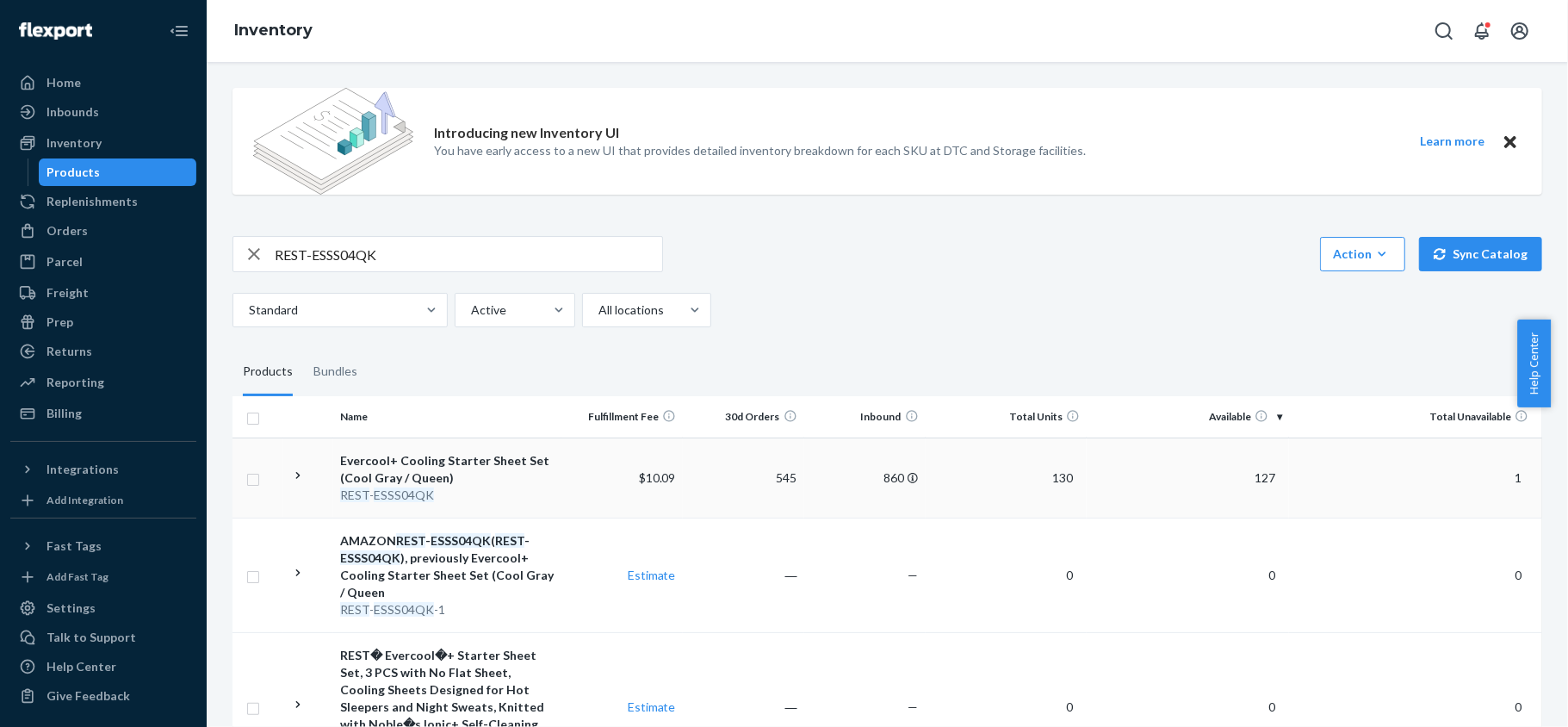
click at [1262, 472] on span "127" at bounding box center [1265, 478] width 35 height 15
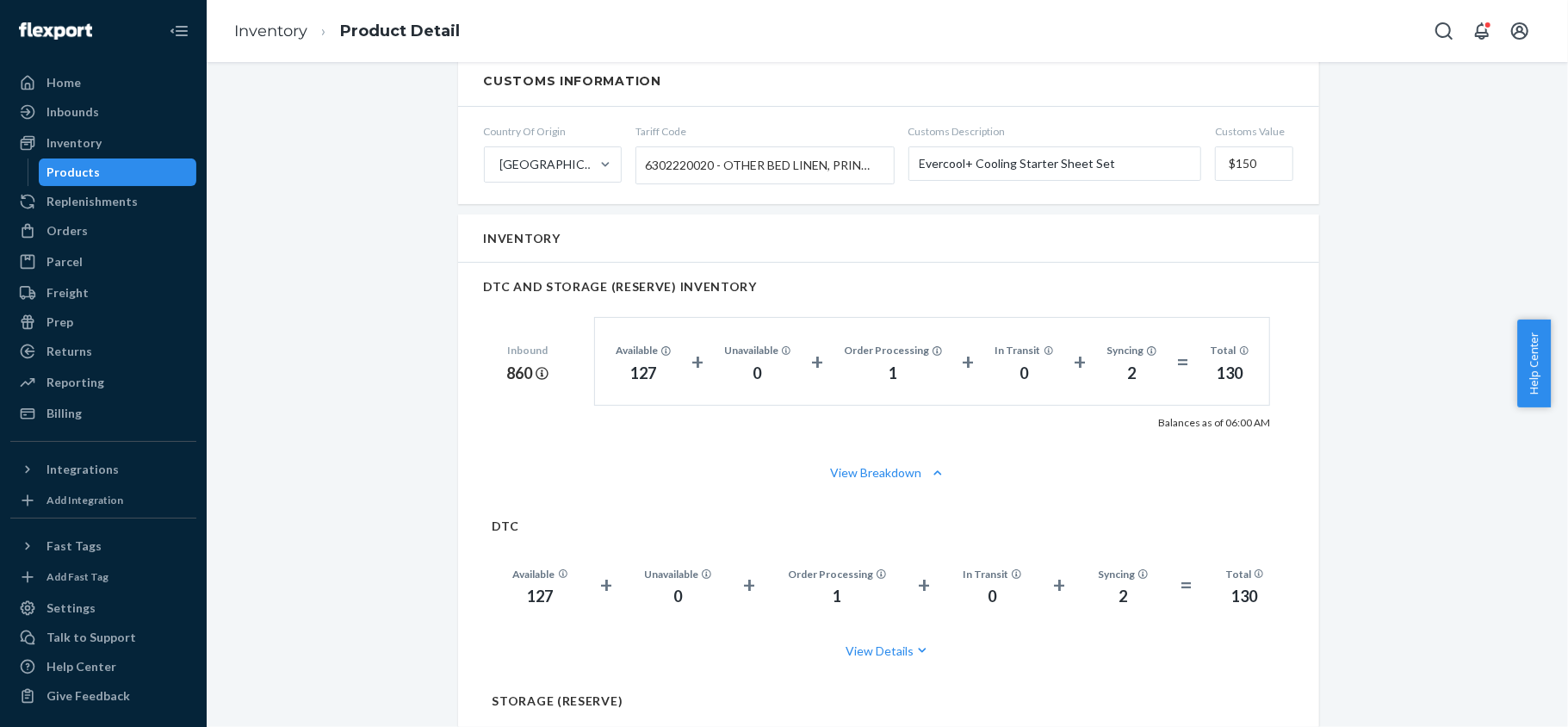
scroll to position [1033, 0]
click at [115, 171] on div "Products" at bounding box center [118, 173] width 155 height 24
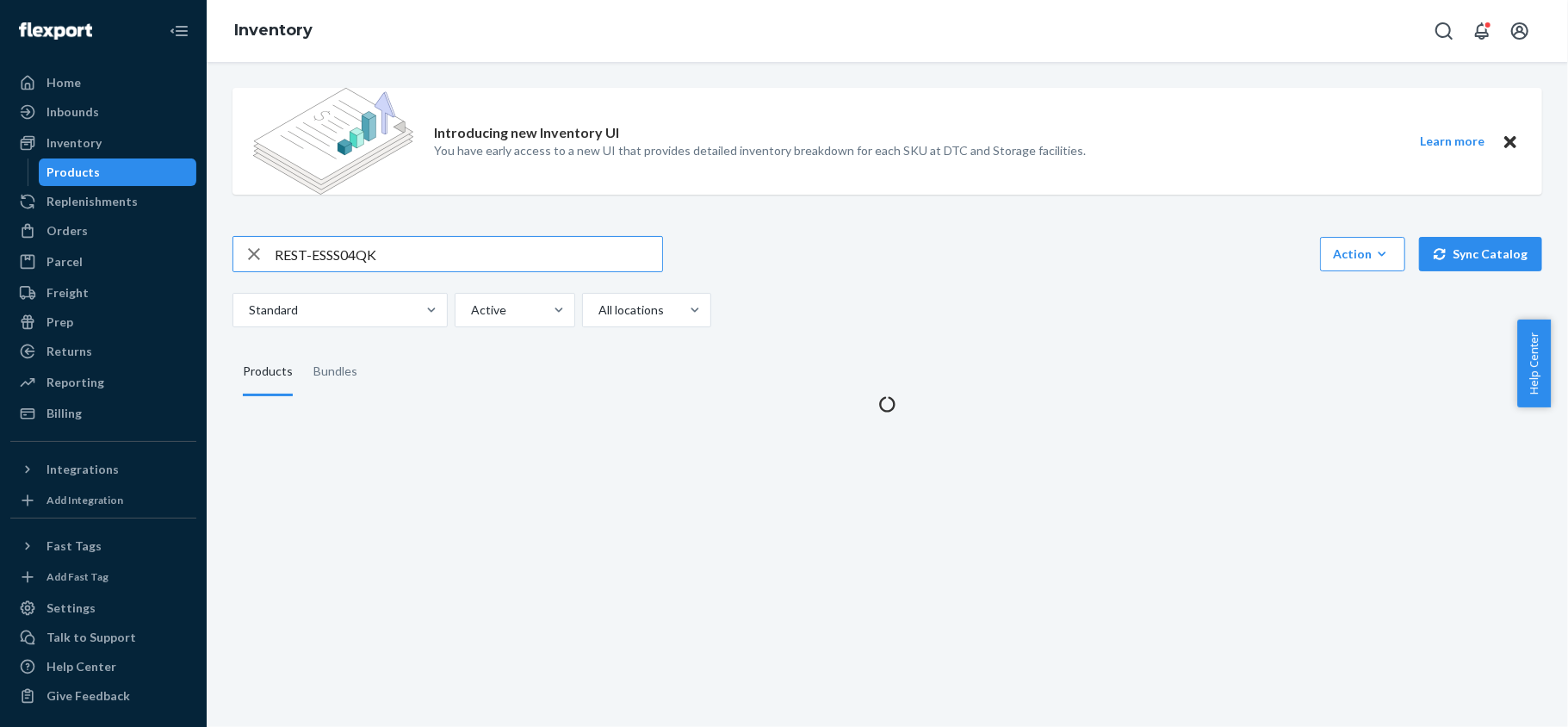
click at [438, 256] on input "REST-ESSS04QK" at bounding box center [468, 254] width 387 height 35
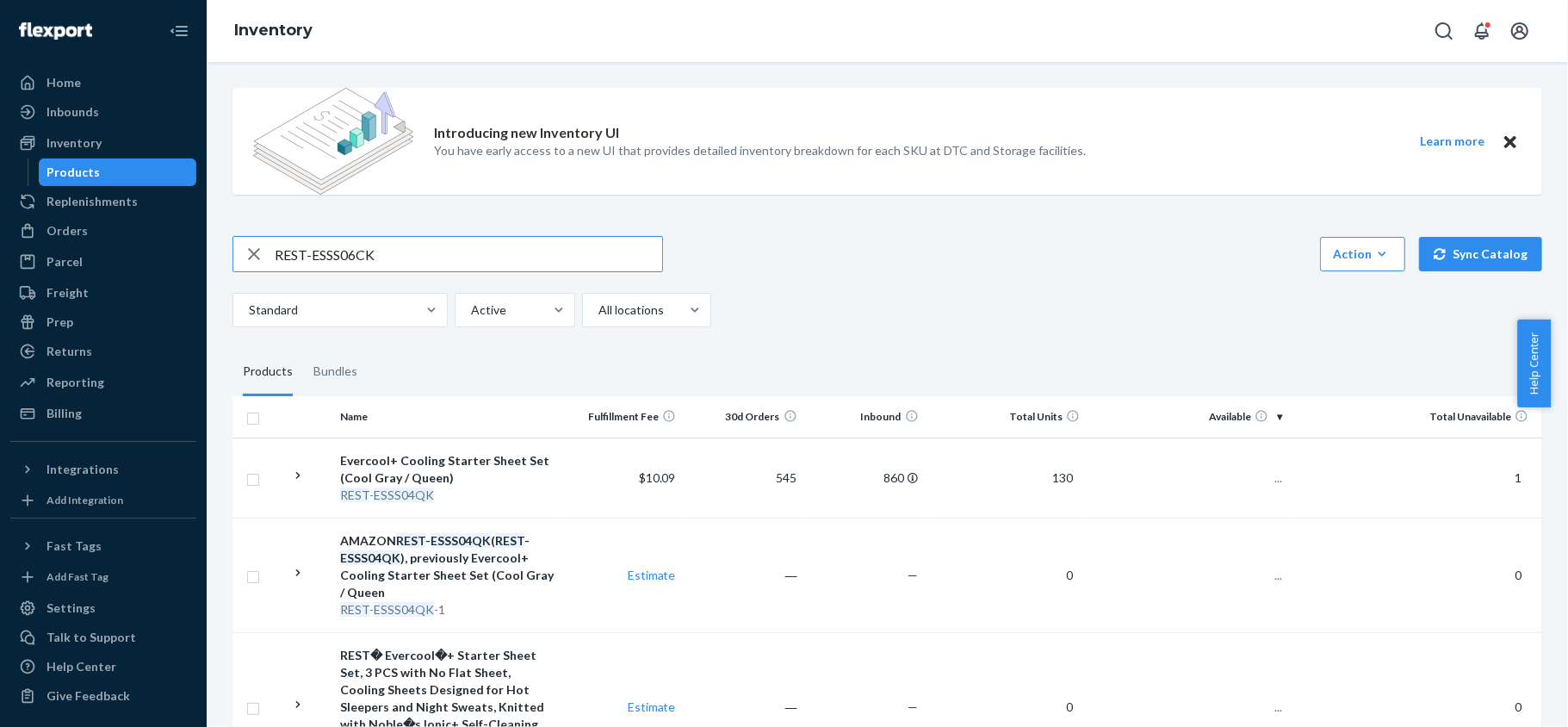
type input "REST-ESSS06CK"
click at [1258, 477] on span "132" at bounding box center [1265, 478] width 35 height 15
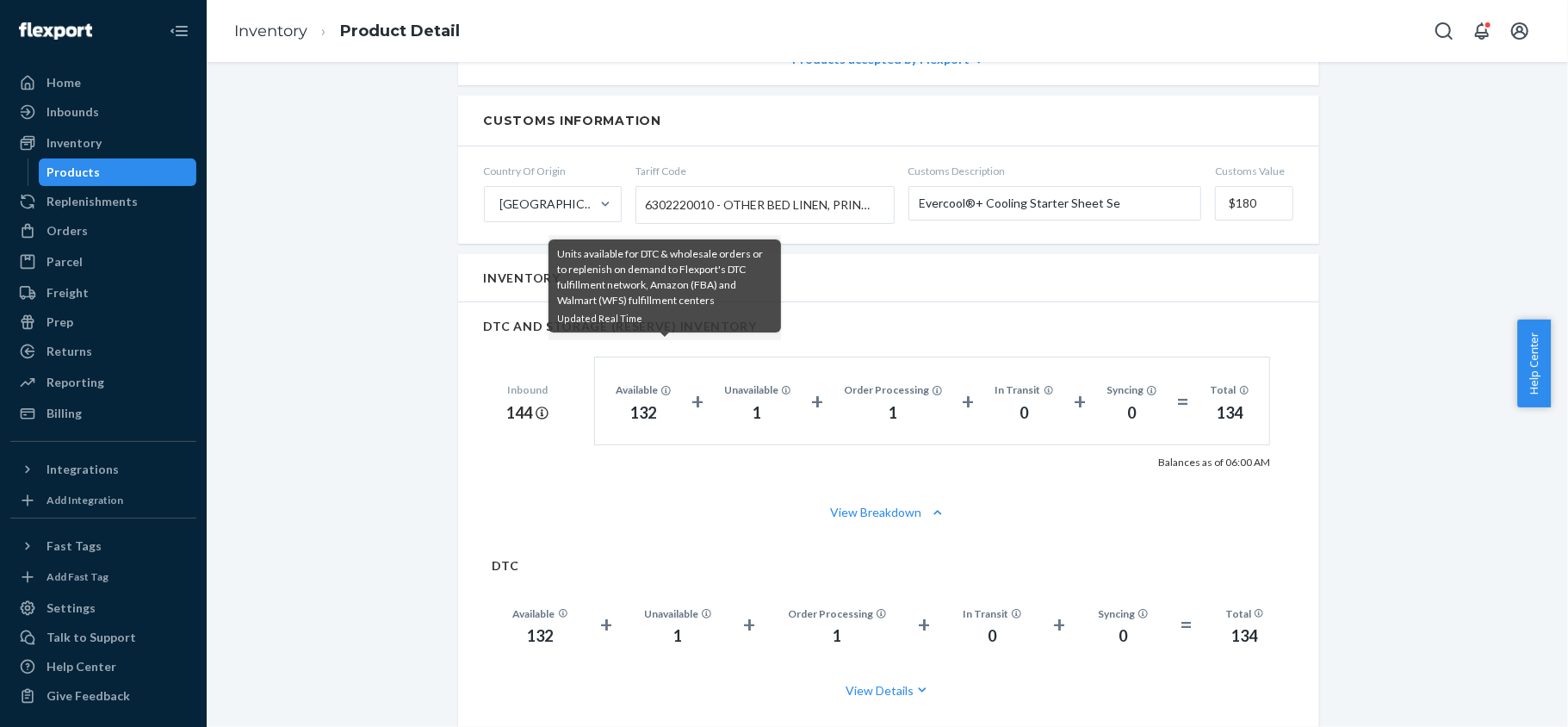
scroll to position [1033, 0]
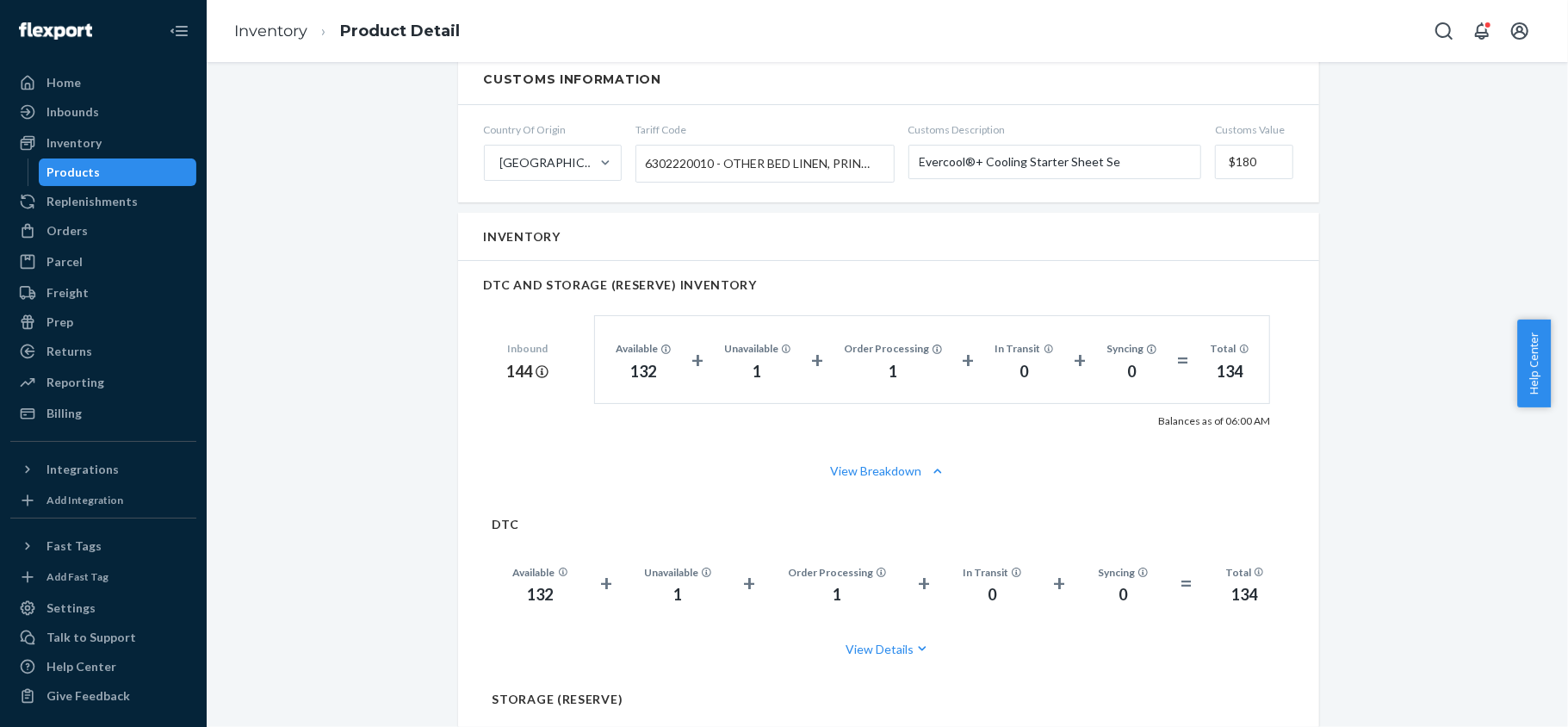
click at [122, 171] on div "Products" at bounding box center [118, 173] width 155 height 24
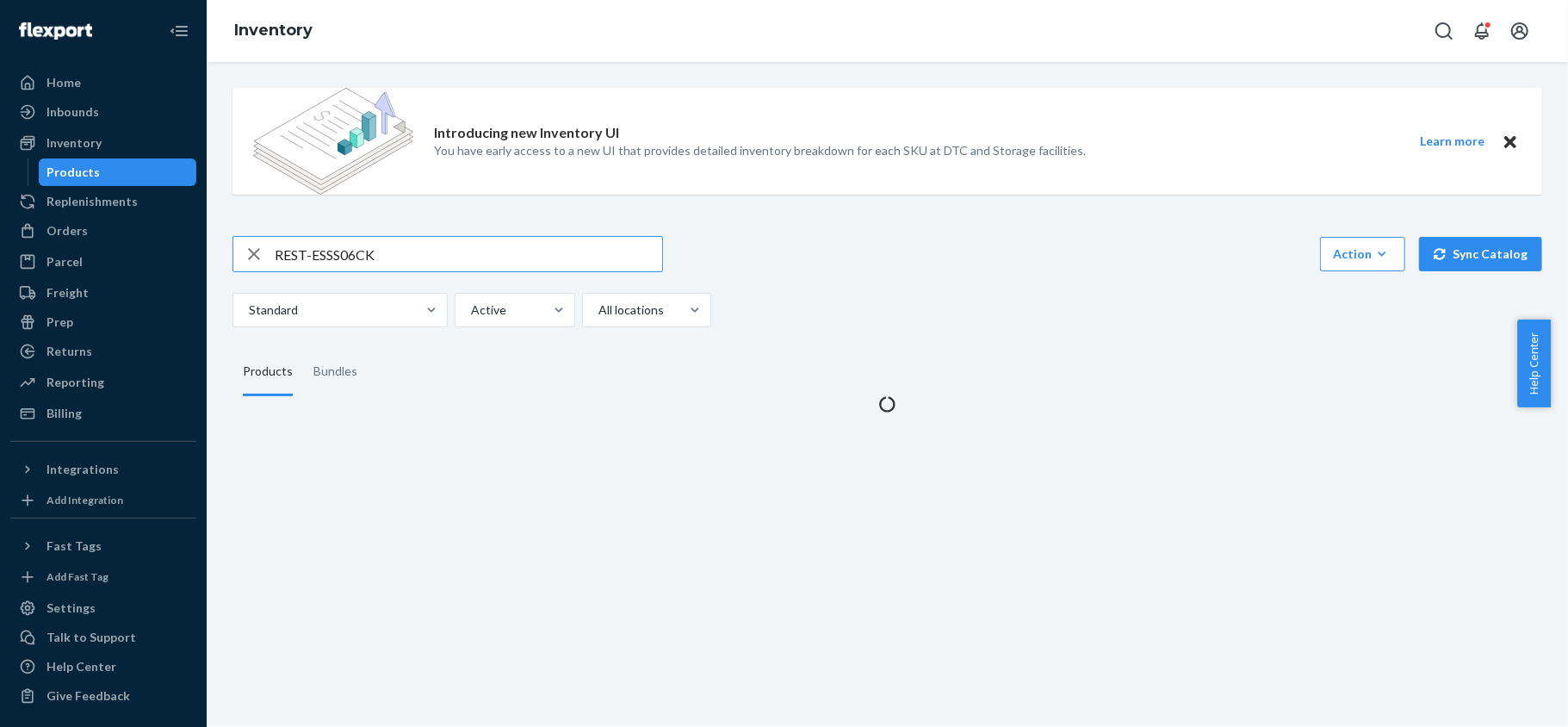
click at [410, 253] on input "REST-ESSS06CK" at bounding box center [468, 254] width 387 height 35
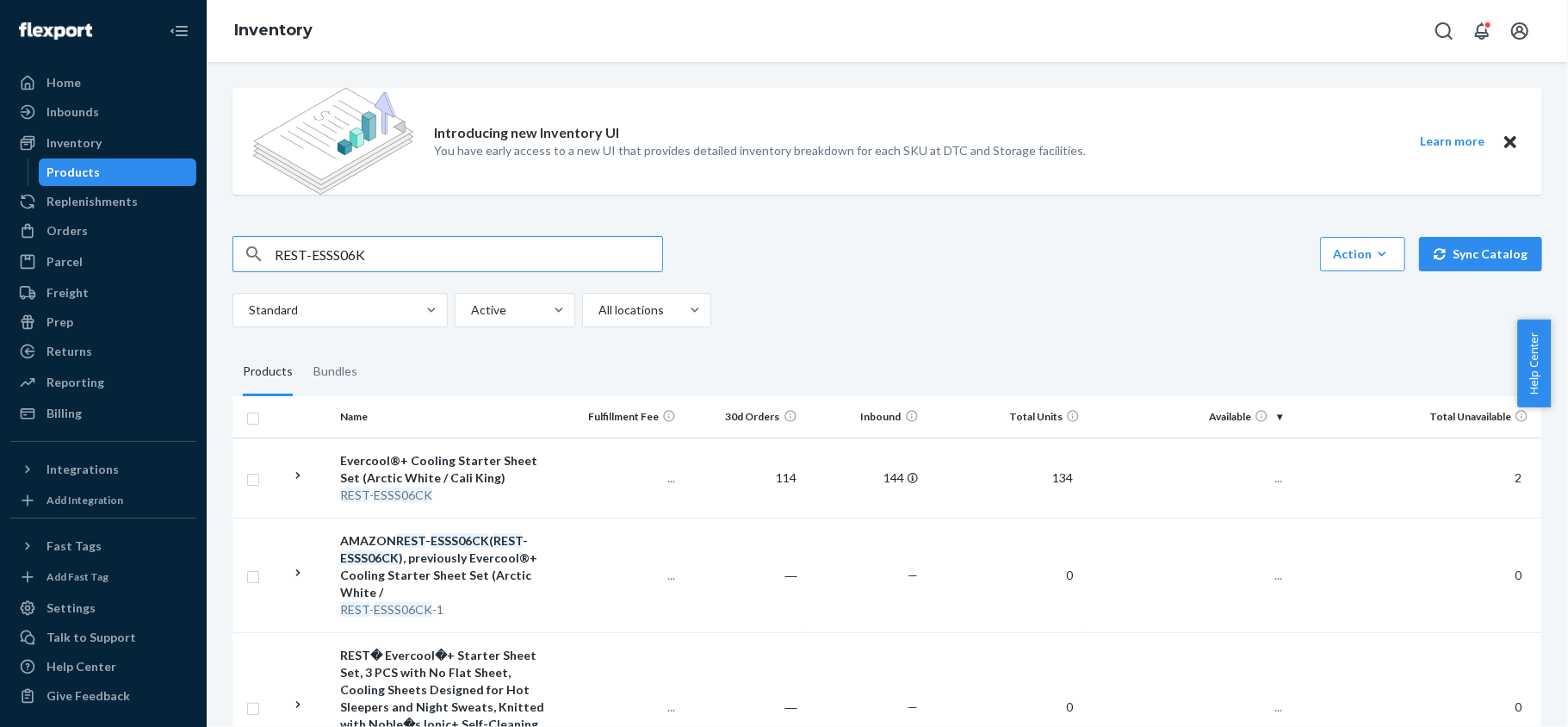
type input "REST-ESSS06K"
click at [1248, 474] on span "132" at bounding box center [1265, 478] width 35 height 15
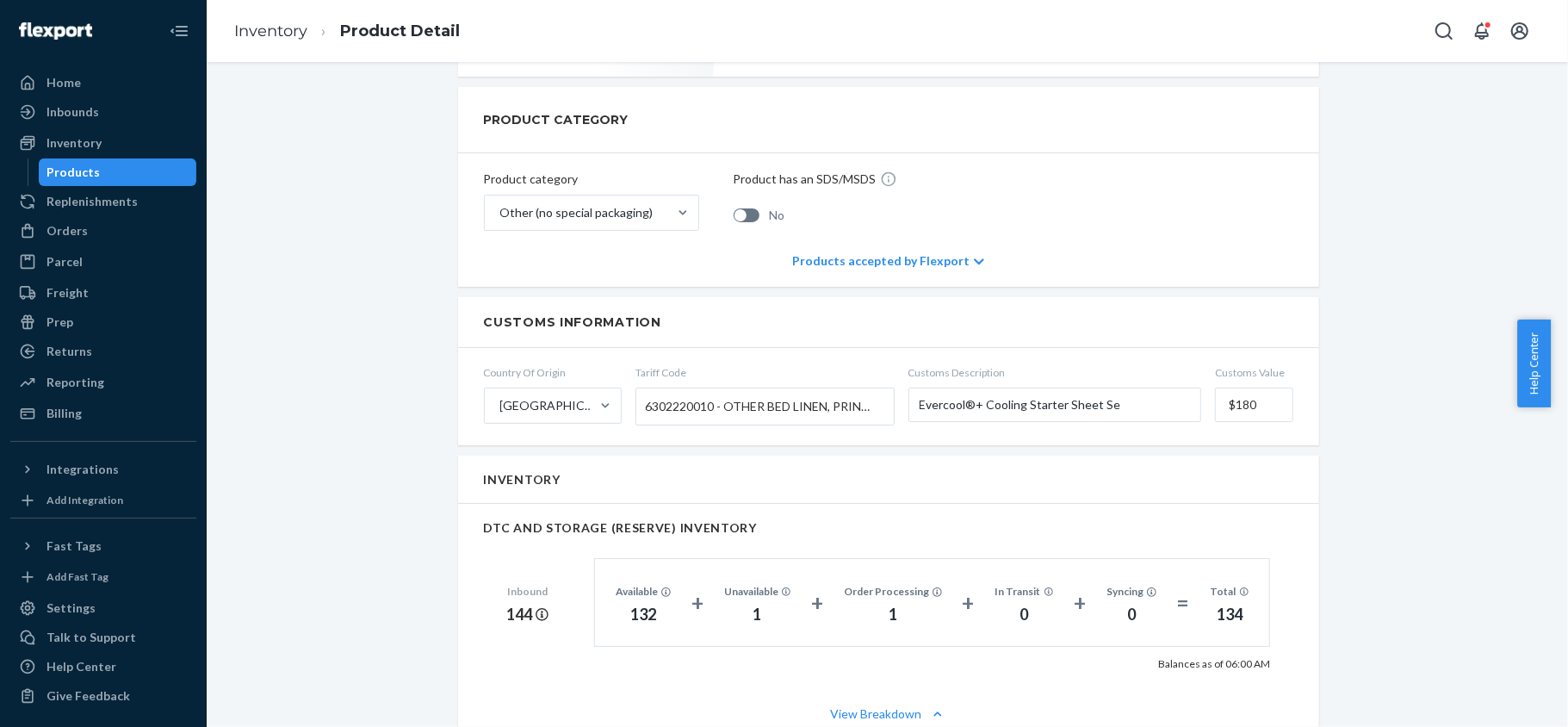
scroll to position [1033, 0]
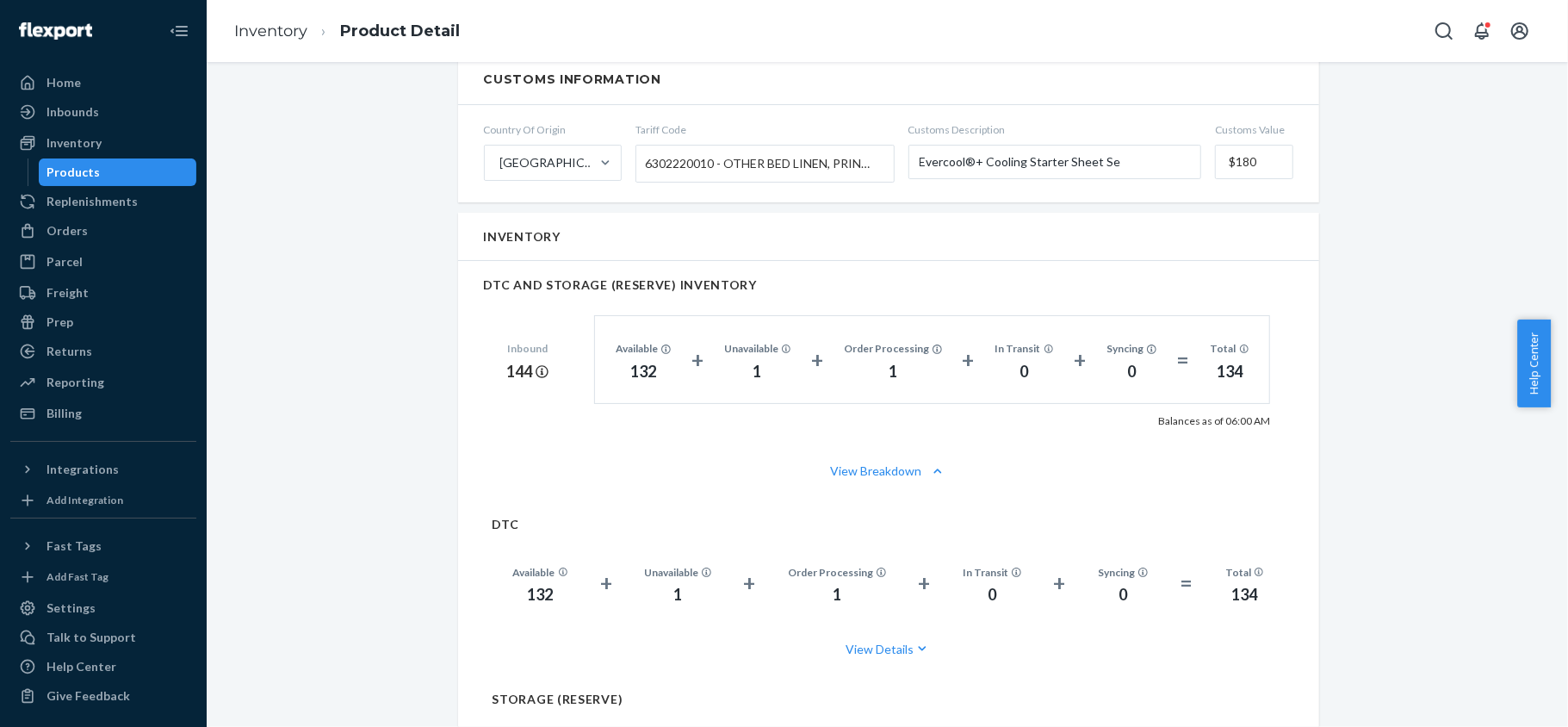
click at [119, 177] on div "Products" at bounding box center [118, 173] width 155 height 24
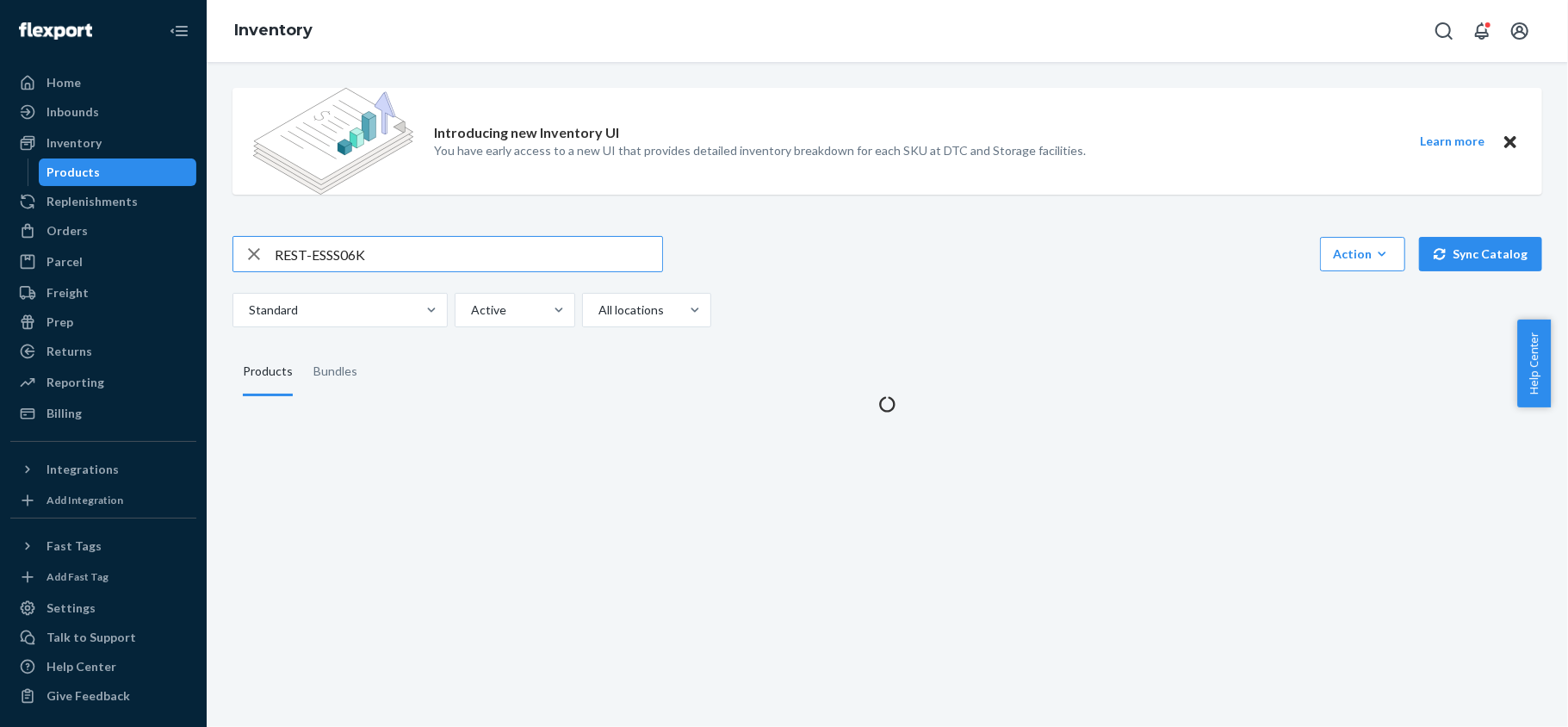
click at [407, 243] on input "REST-ESSS06K" at bounding box center [468, 254] width 387 height 35
type input "REST-ESSS06K"
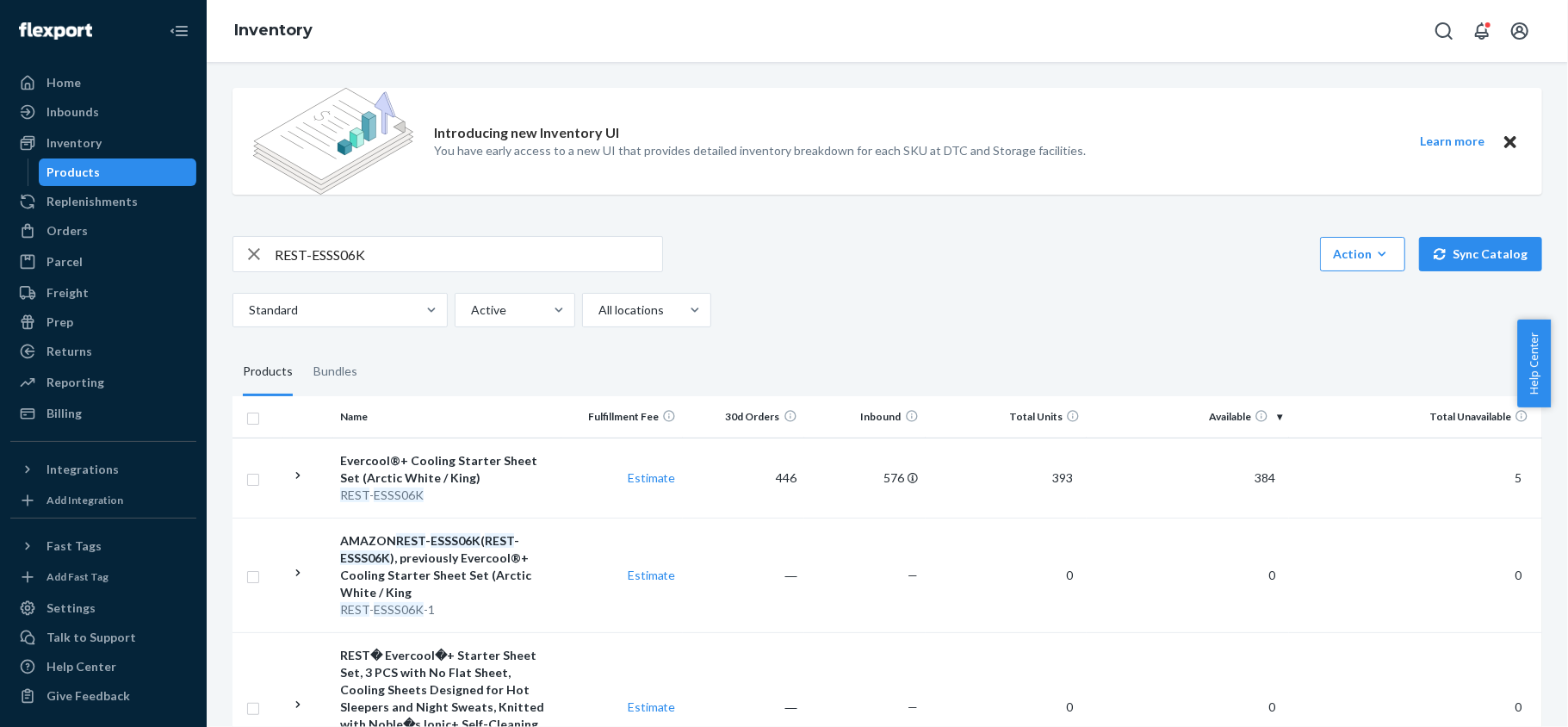
drag, startPoint x: 1259, startPoint y: 475, endPoint x: 1268, endPoint y: 481, distance: 10.8
click at [1258, 475] on span "384" at bounding box center [1265, 478] width 35 height 15
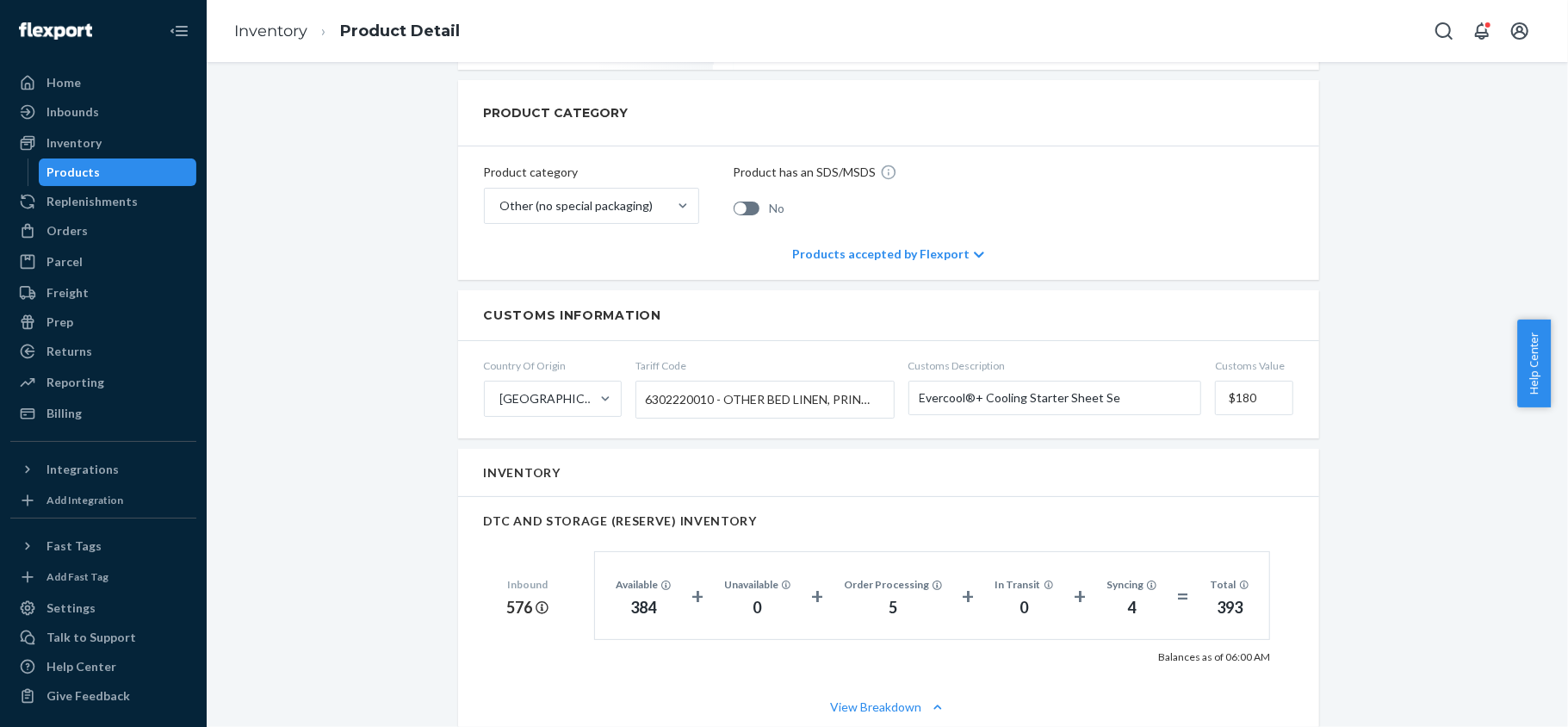
scroll to position [1033, 0]
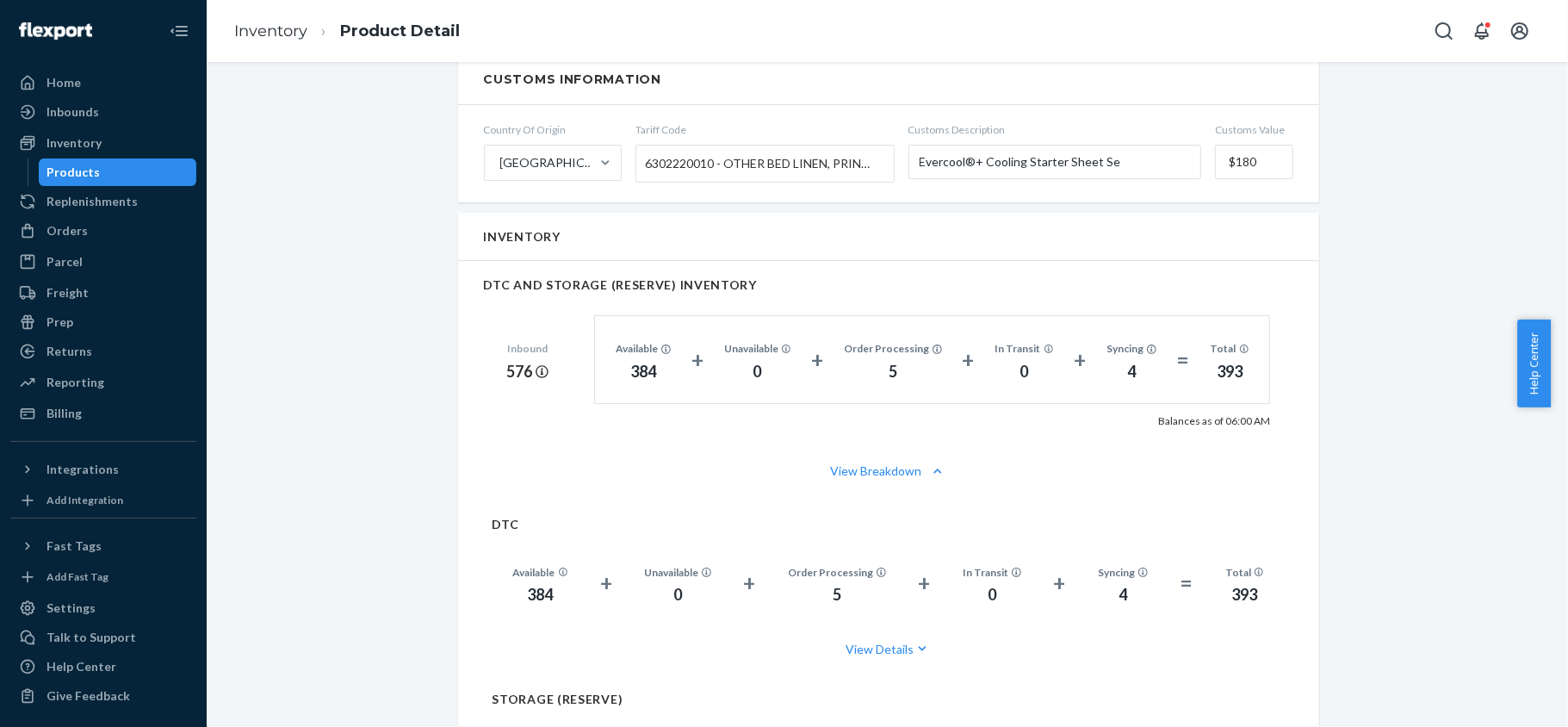
click at [152, 165] on div "Products" at bounding box center [118, 173] width 155 height 24
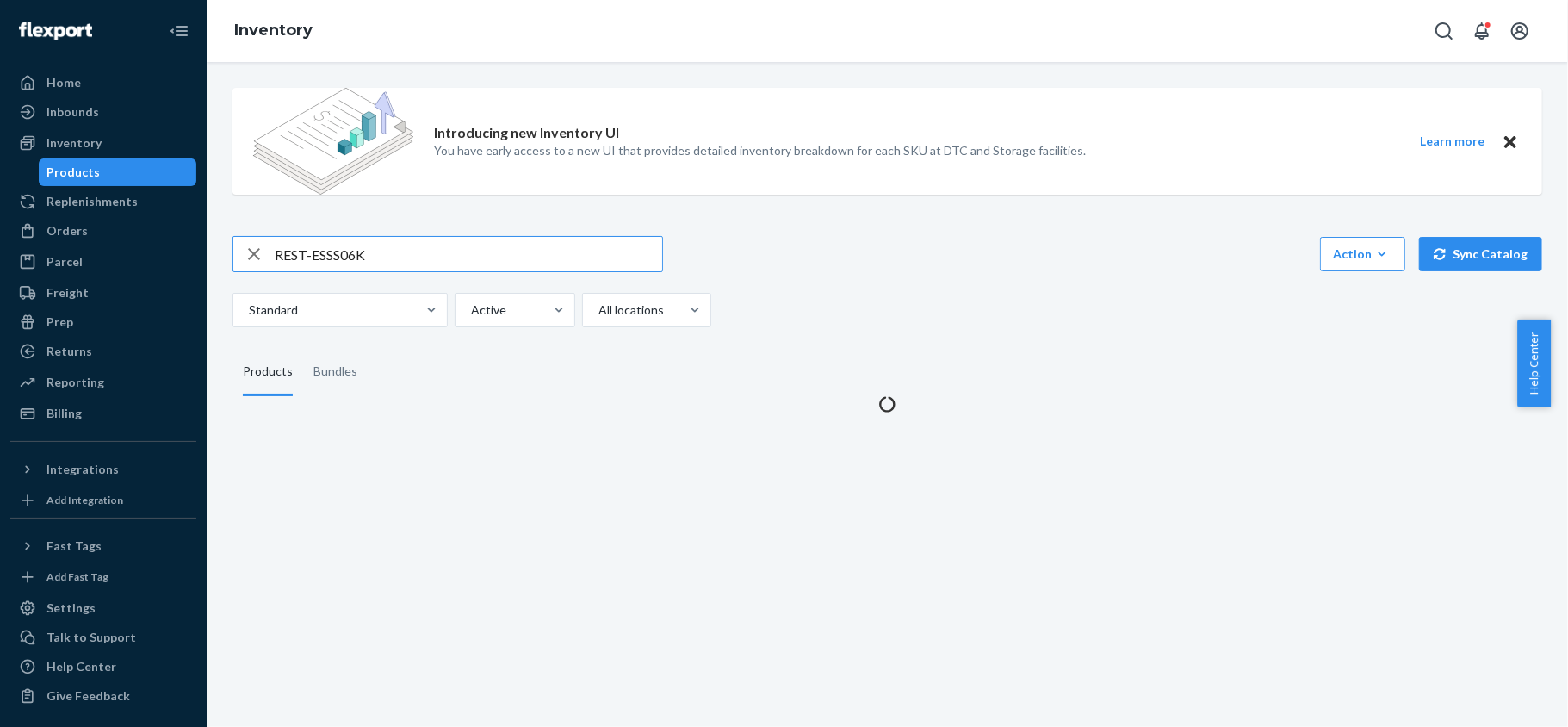
click at [383, 253] on input "REST-ESSS06K" at bounding box center [468, 254] width 387 height 35
type input "REST-ESSS06QK"
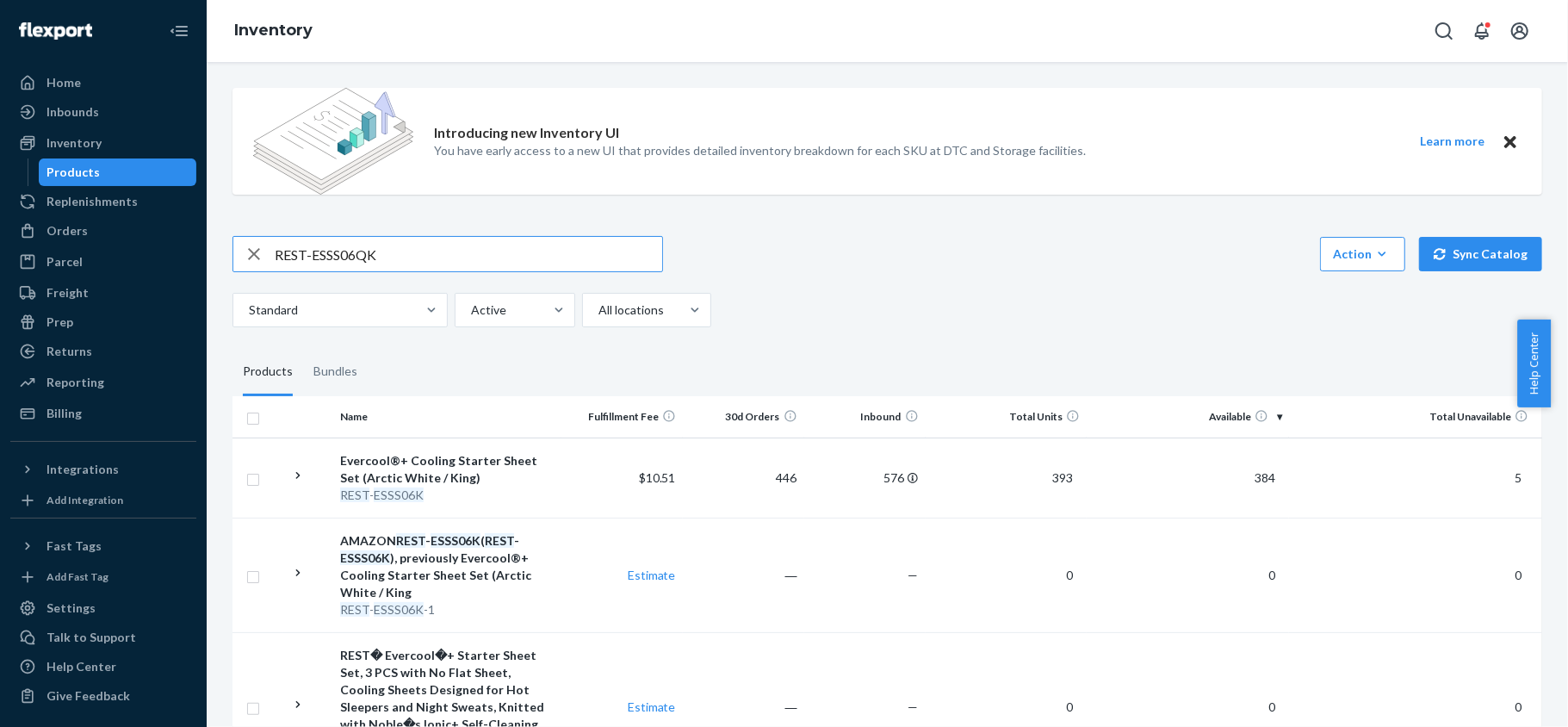
click at [422, 246] on input "REST-ESSS06QK" at bounding box center [468, 254] width 387 height 35
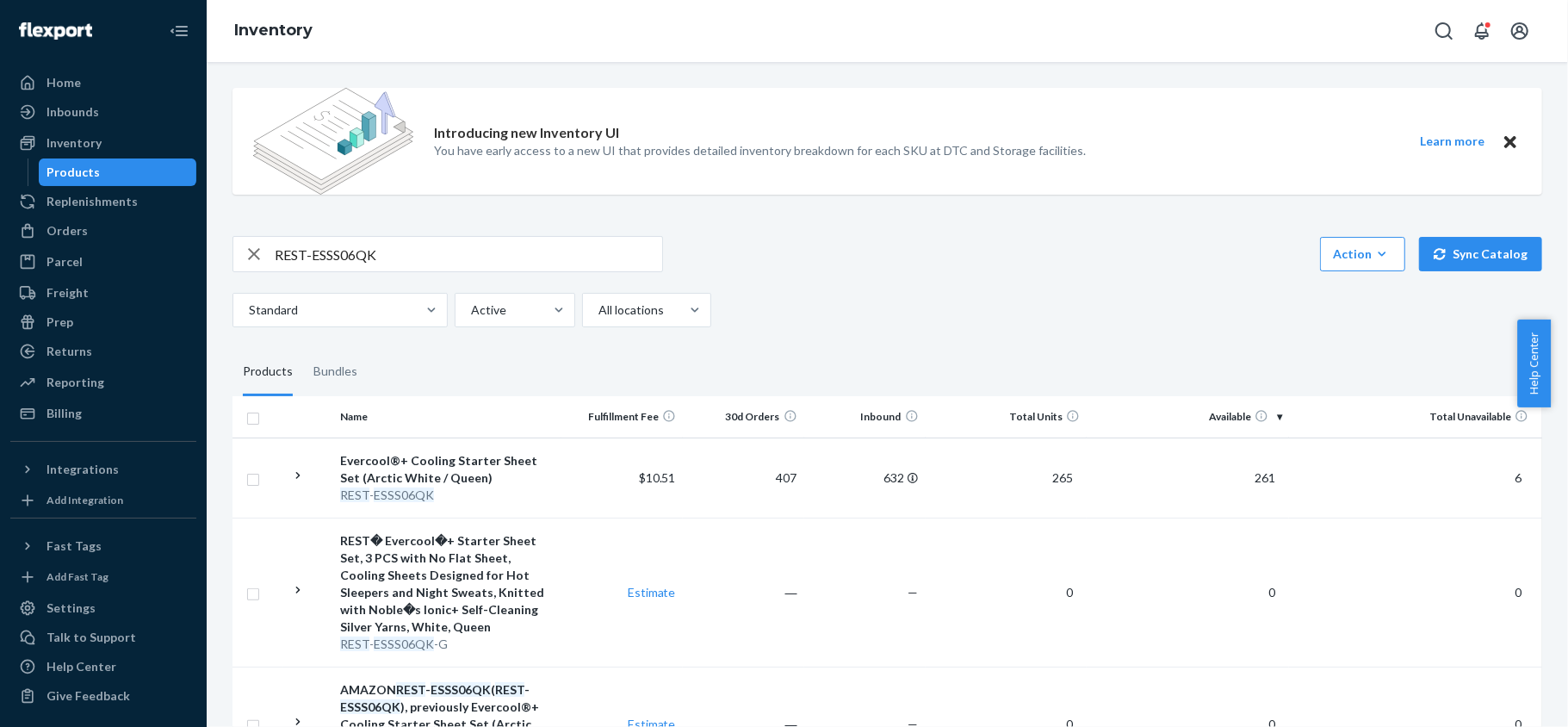
click at [1259, 476] on span "261" at bounding box center [1265, 478] width 35 height 15
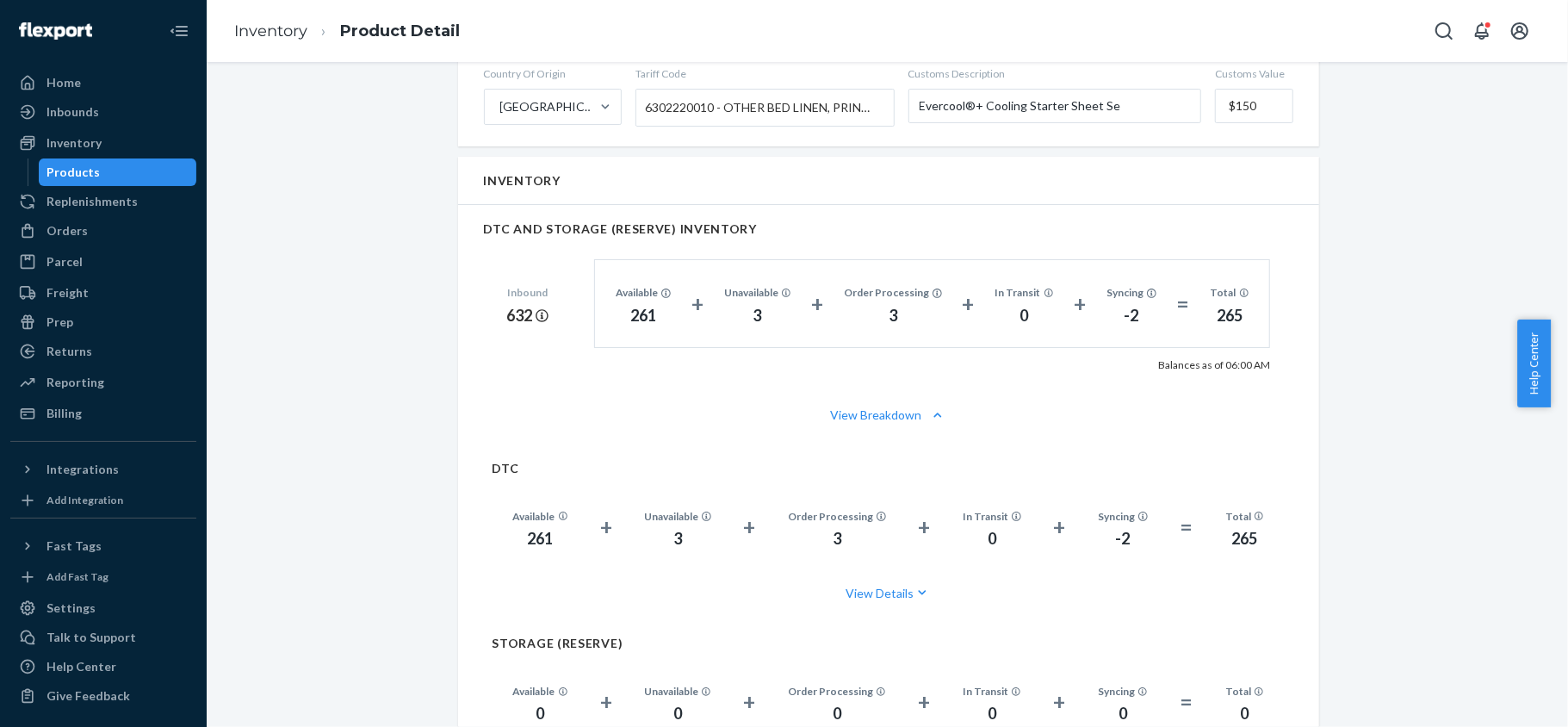
scroll to position [1148, 0]
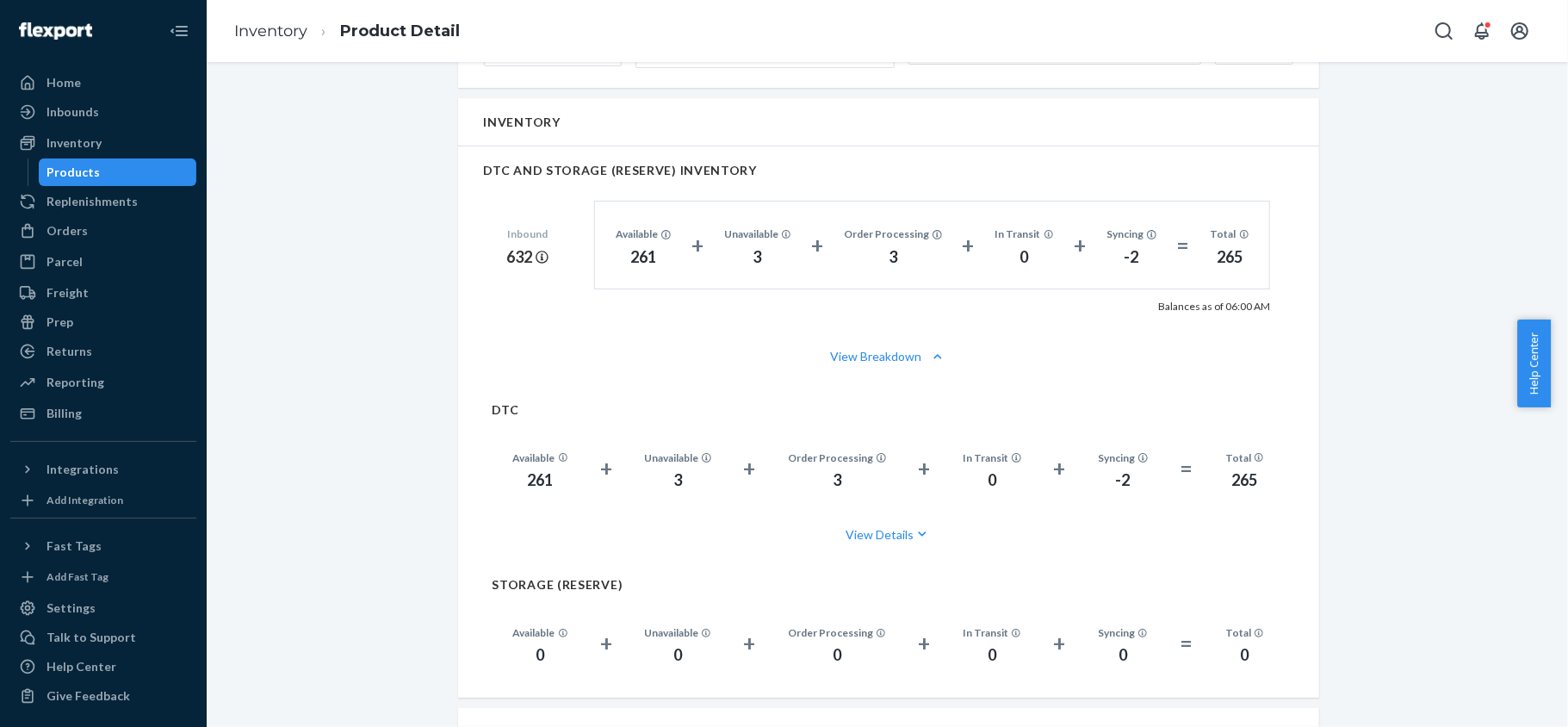
click at [150, 167] on div "Products" at bounding box center [118, 173] width 155 height 24
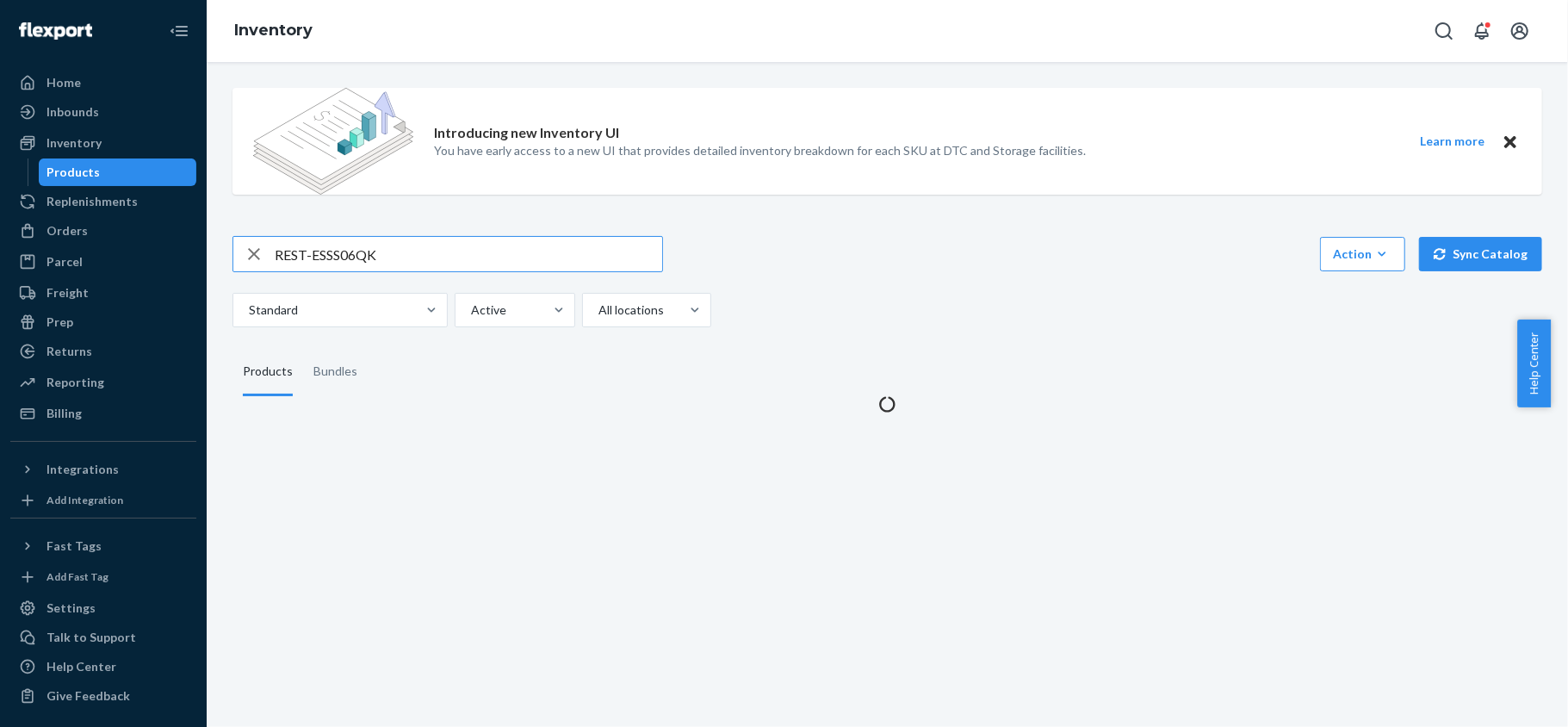
click at [438, 240] on input "REST-ESSS06QK" at bounding box center [468, 254] width 387 height 35
type input "REST-ESSS06FD"
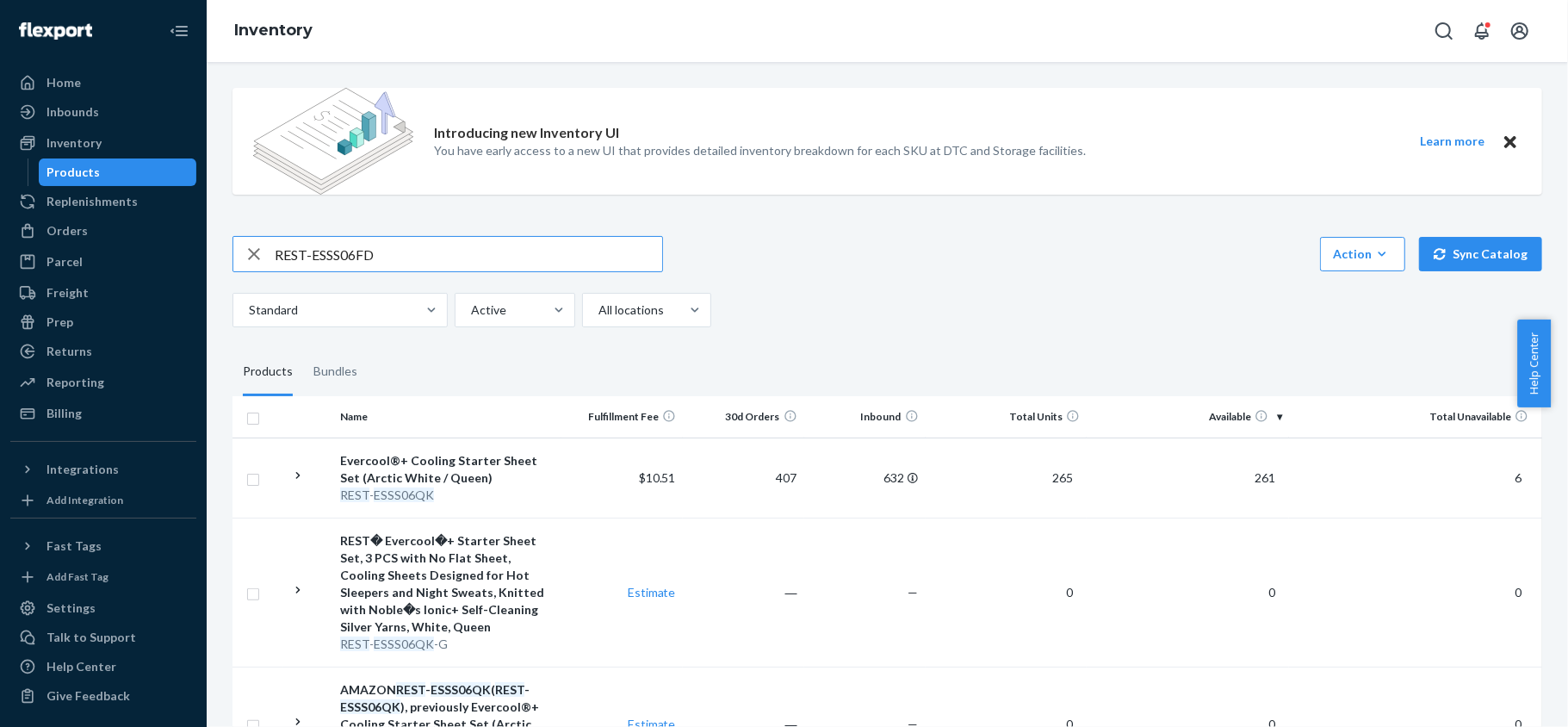
click at [442, 269] on input "REST-ESSS06FD" at bounding box center [468, 254] width 387 height 35
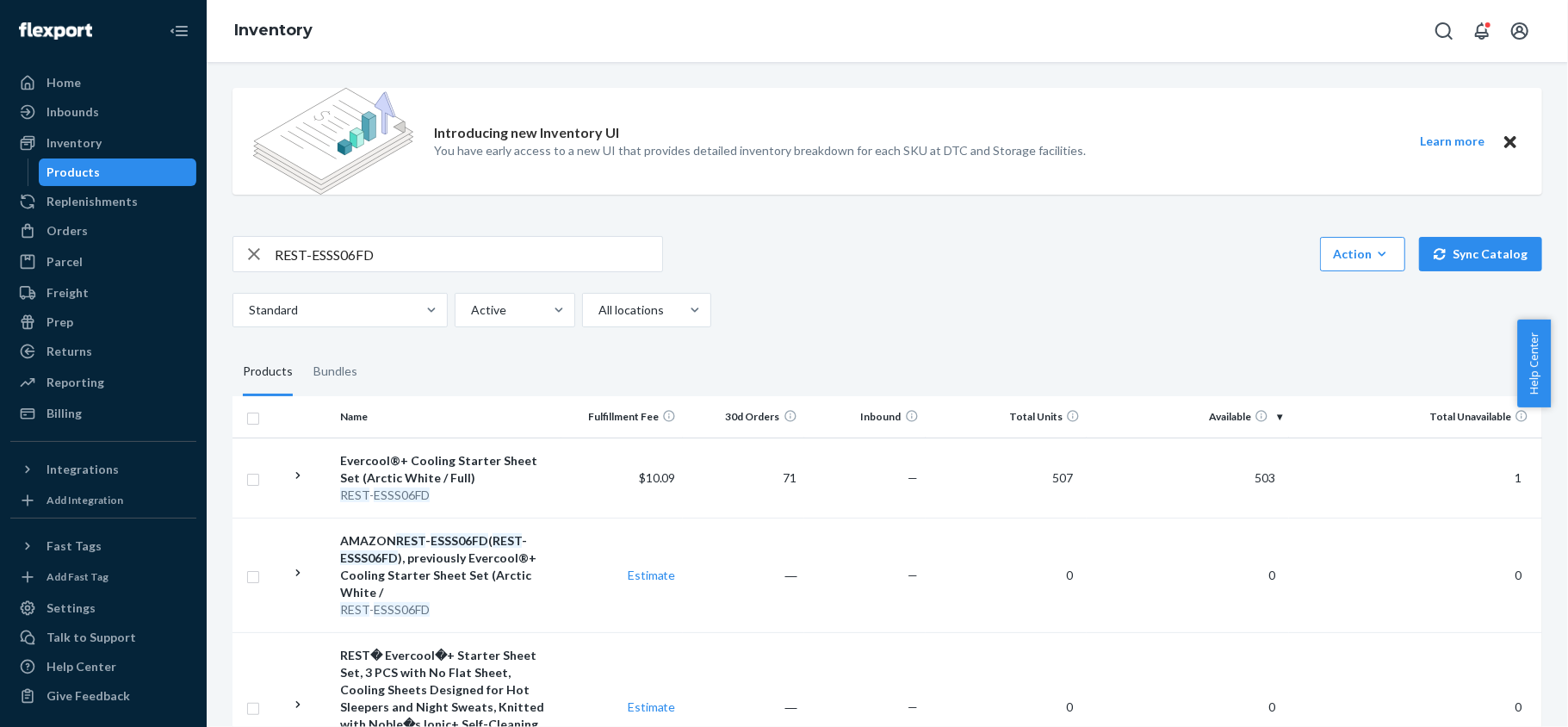
click at [358, 257] on input "REST-ESSS06FD" at bounding box center [468, 254] width 387 height 35
paste input "REST-ESSS07CK"
type input "REST-ESSS07CK"
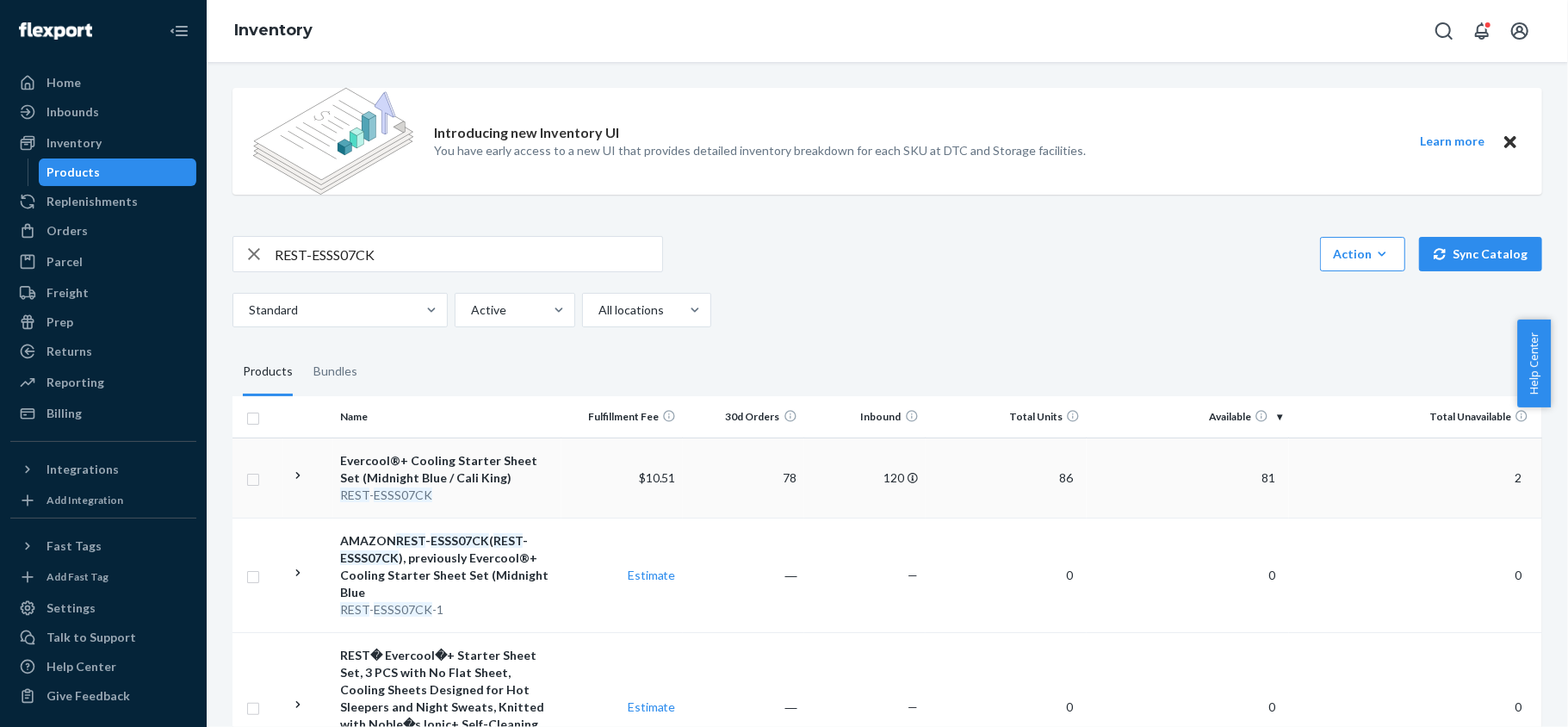
click at [1259, 483] on span "81" at bounding box center [1268, 478] width 28 height 15
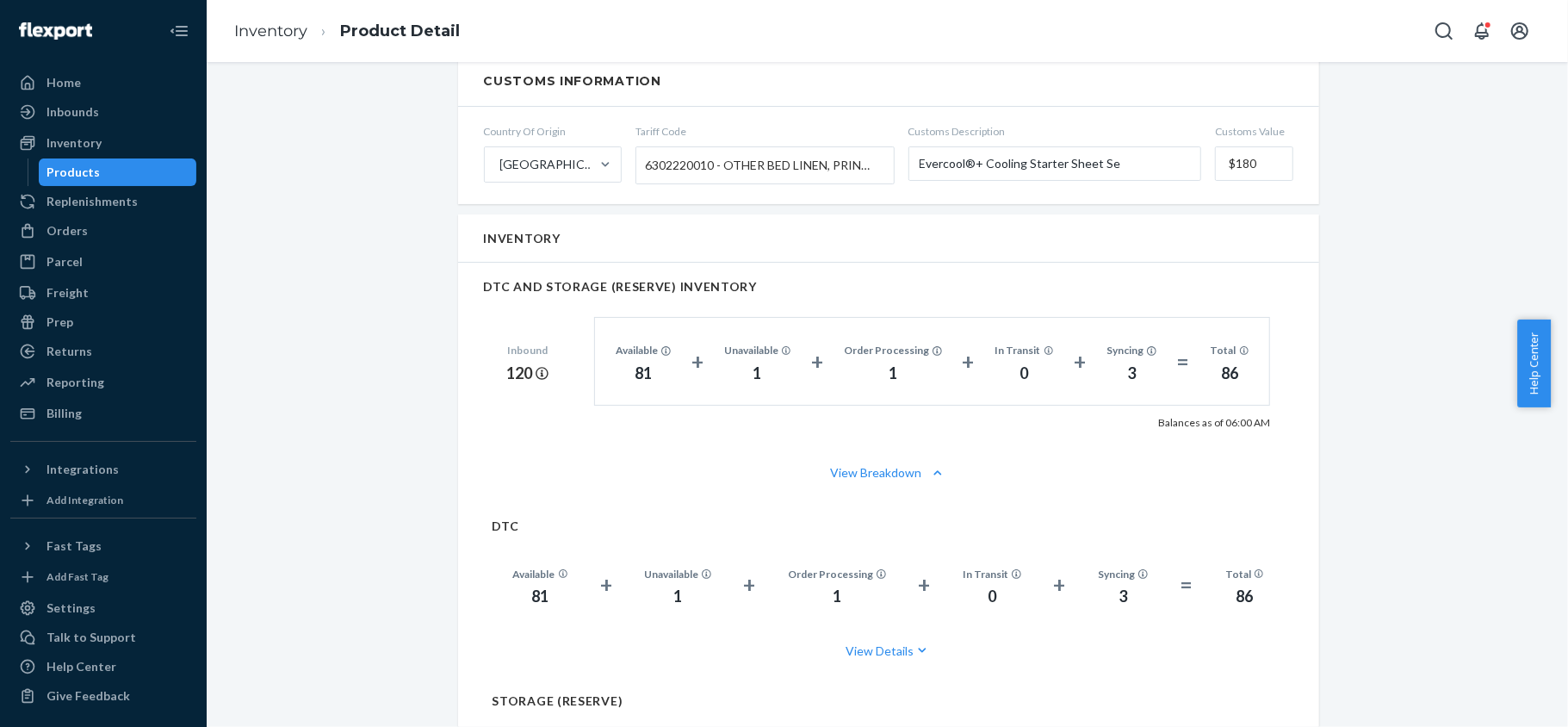
scroll to position [1033, 0]
click at [132, 175] on div "Products" at bounding box center [118, 173] width 155 height 24
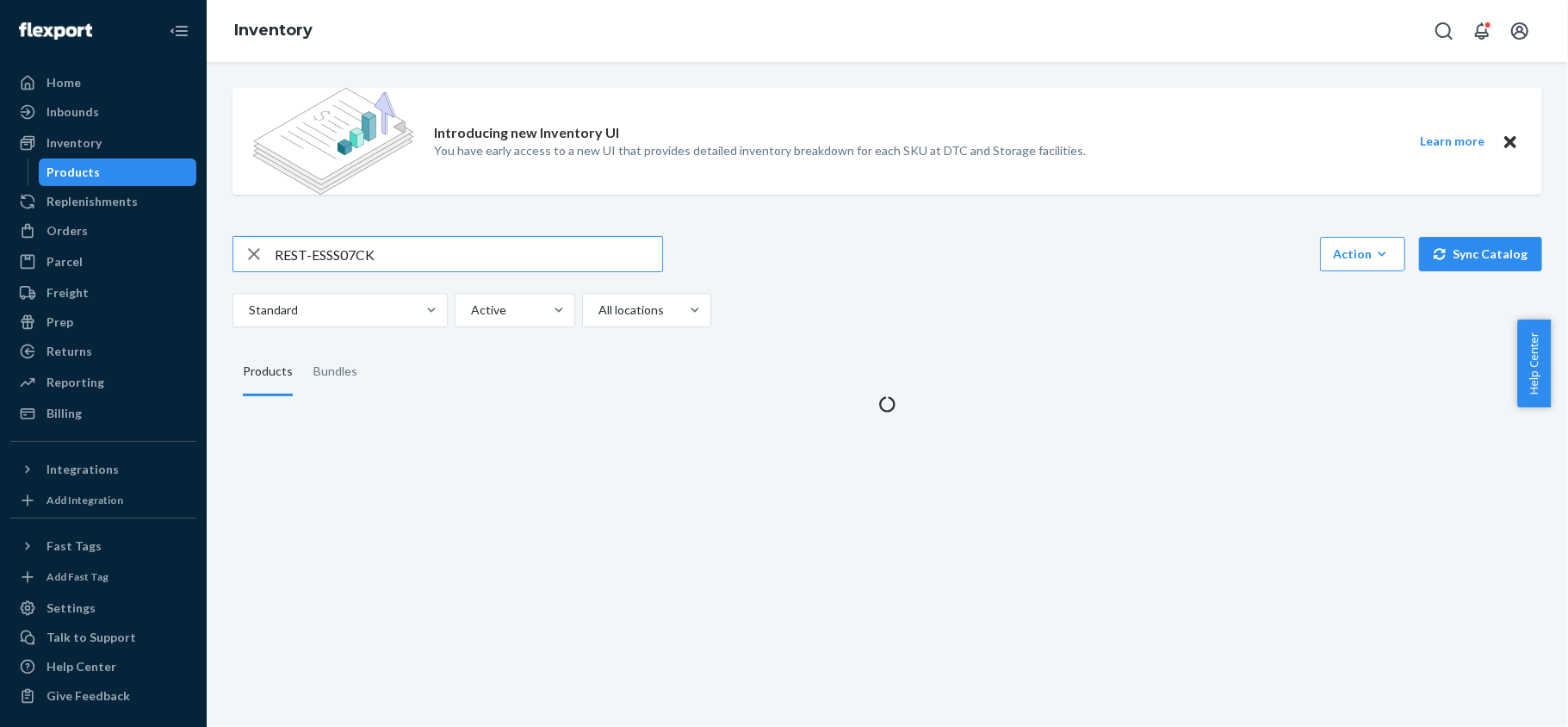
click at [331, 249] on input "REST-ESSS07CK" at bounding box center [468, 254] width 387 height 35
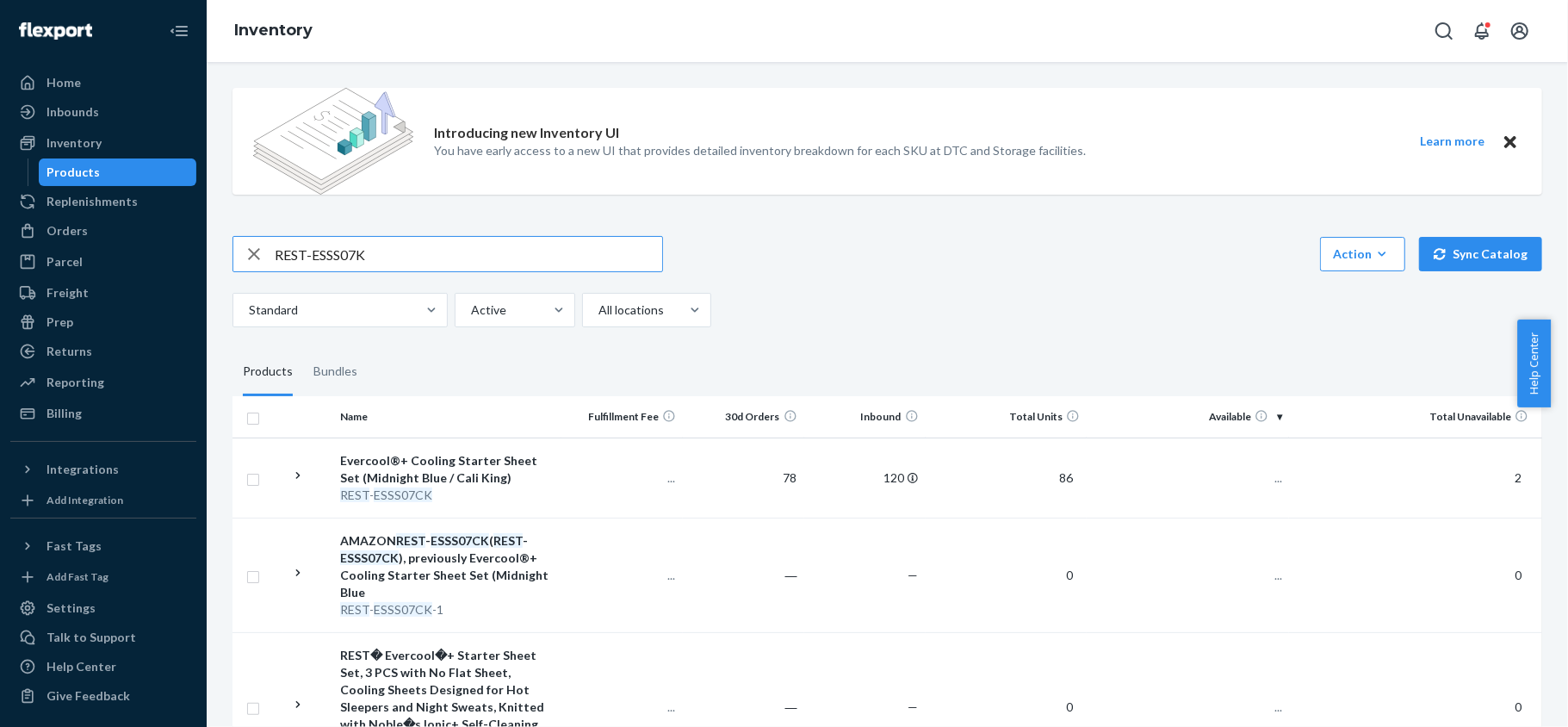
type input "REST-ESSS07K"
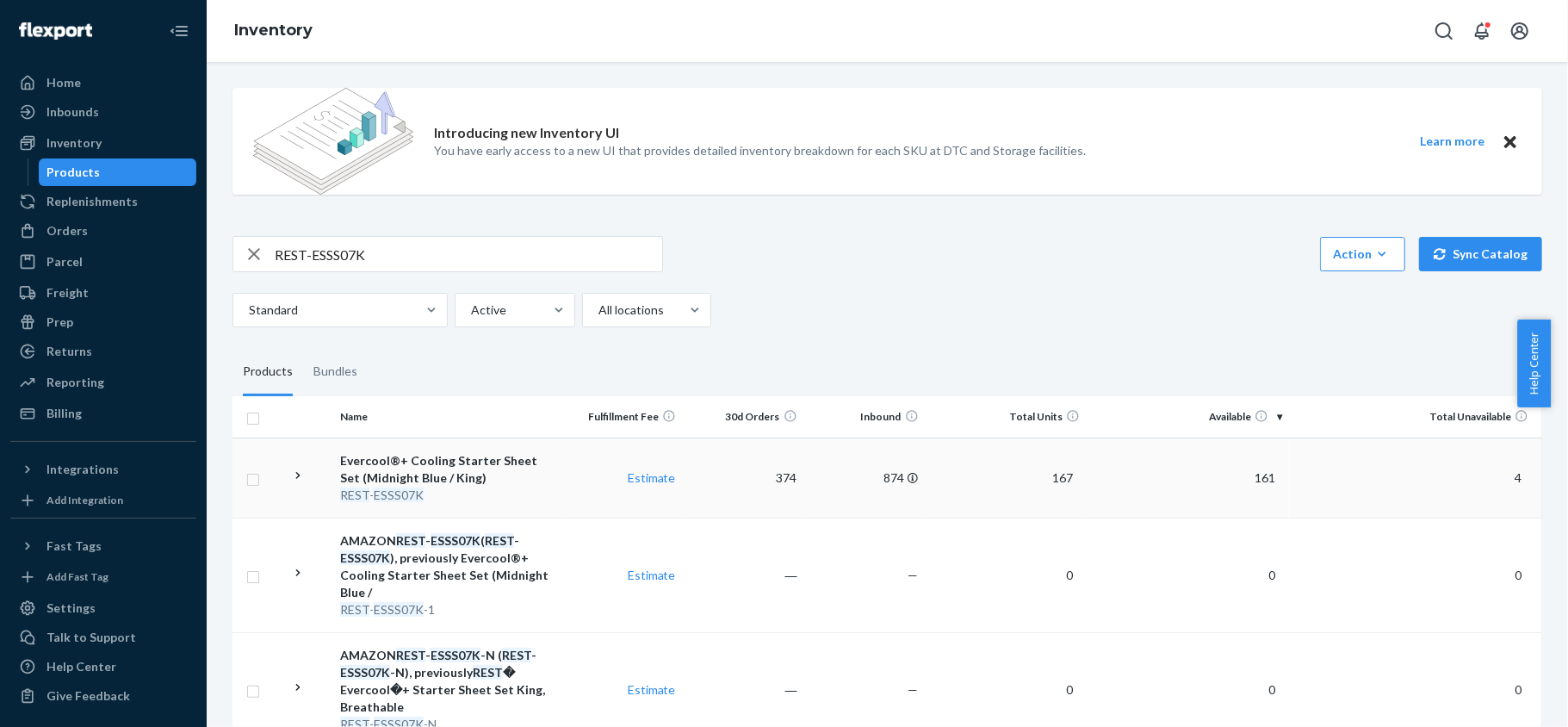
click at [1263, 486] on td "161" at bounding box center [1188, 478] width 203 height 80
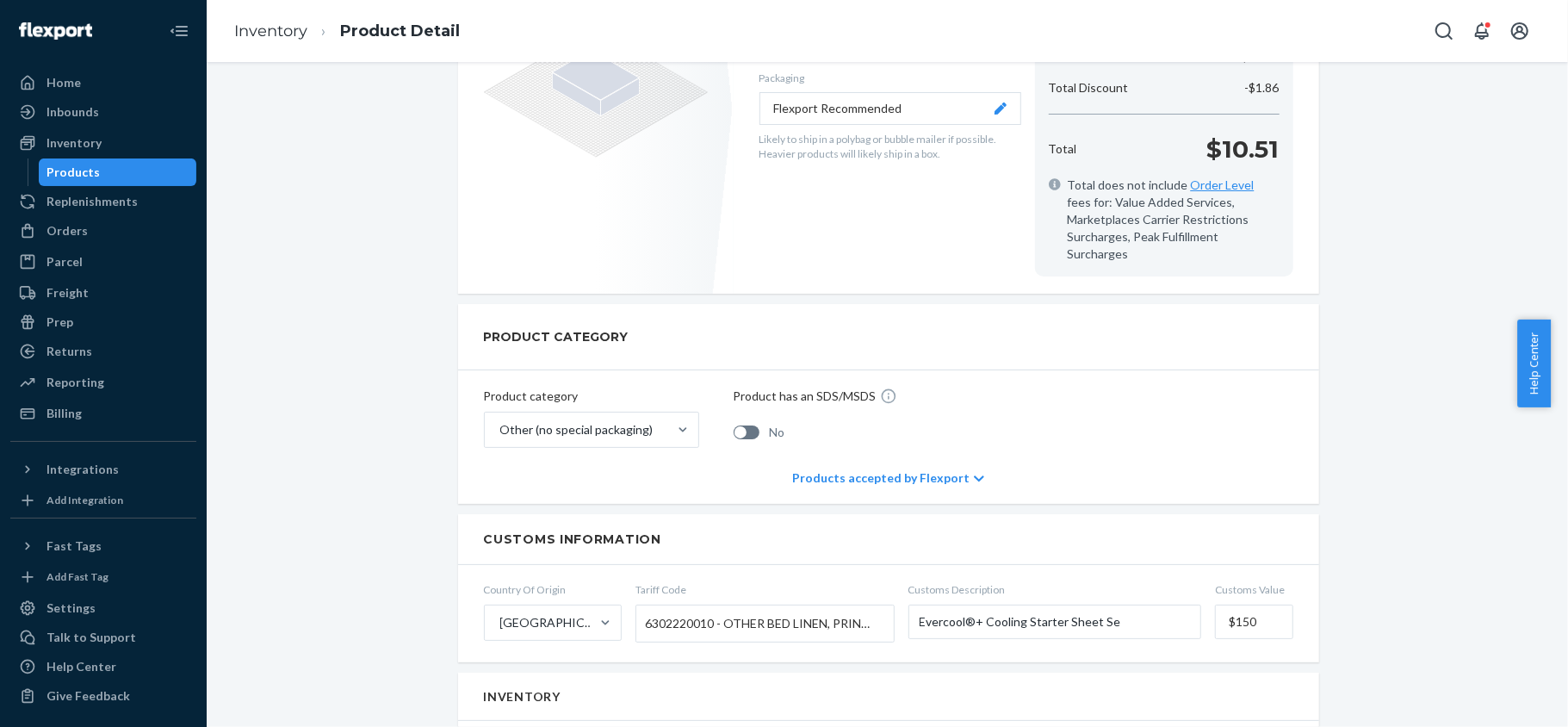
scroll to position [115, 0]
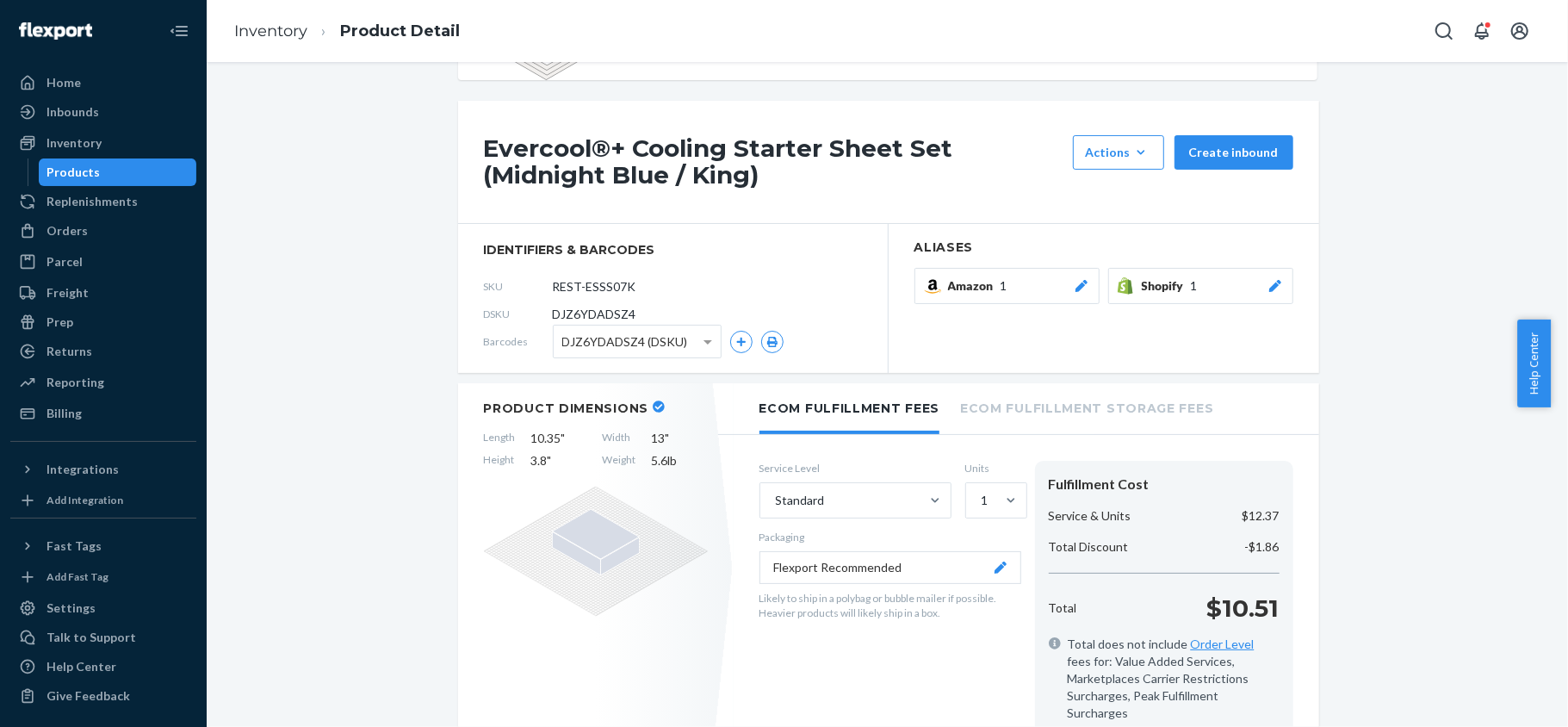
click at [166, 161] on div "Products" at bounding box center [118, 173] width 155 height 24
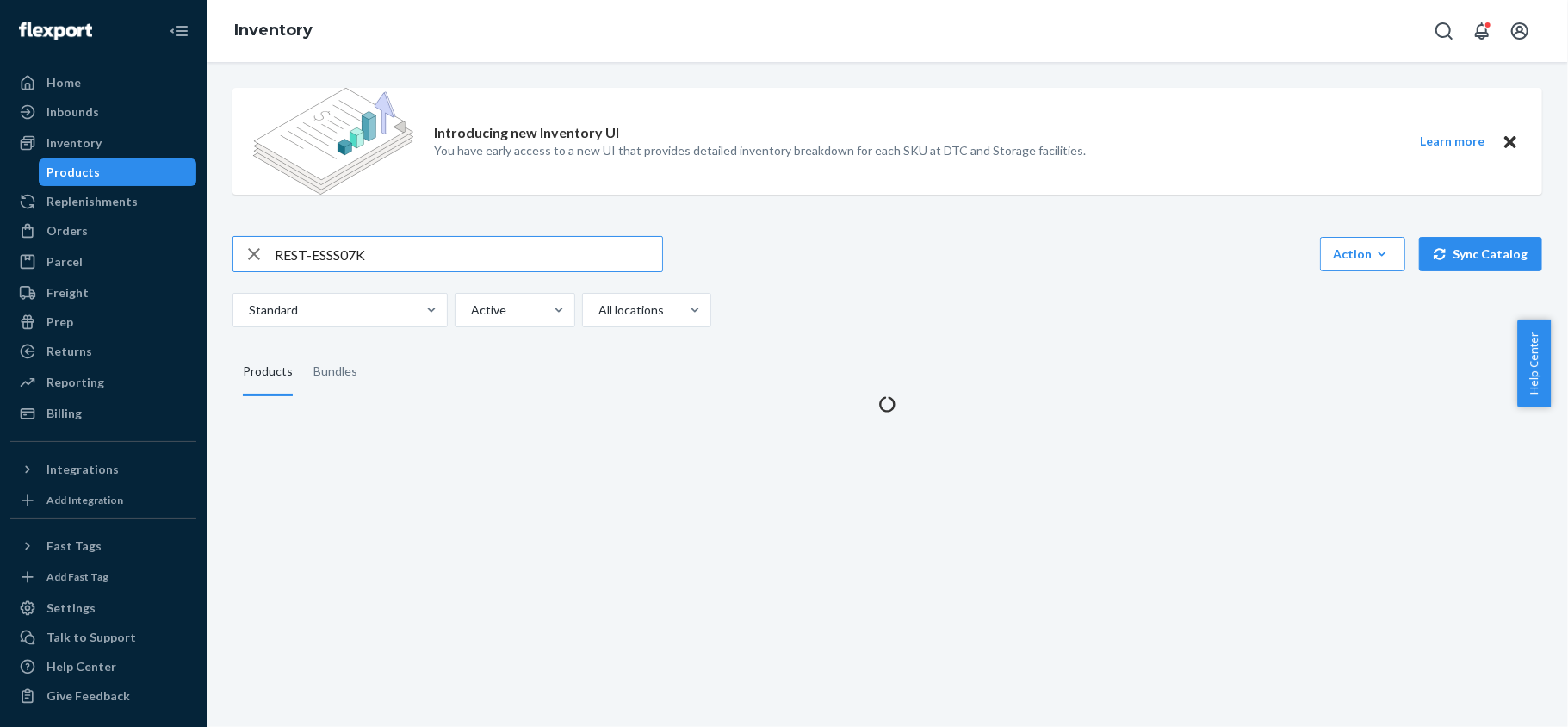
click at [391, 245] on input "REST-ESSS07K" at bounding box center [468, 254] width 387 height 35
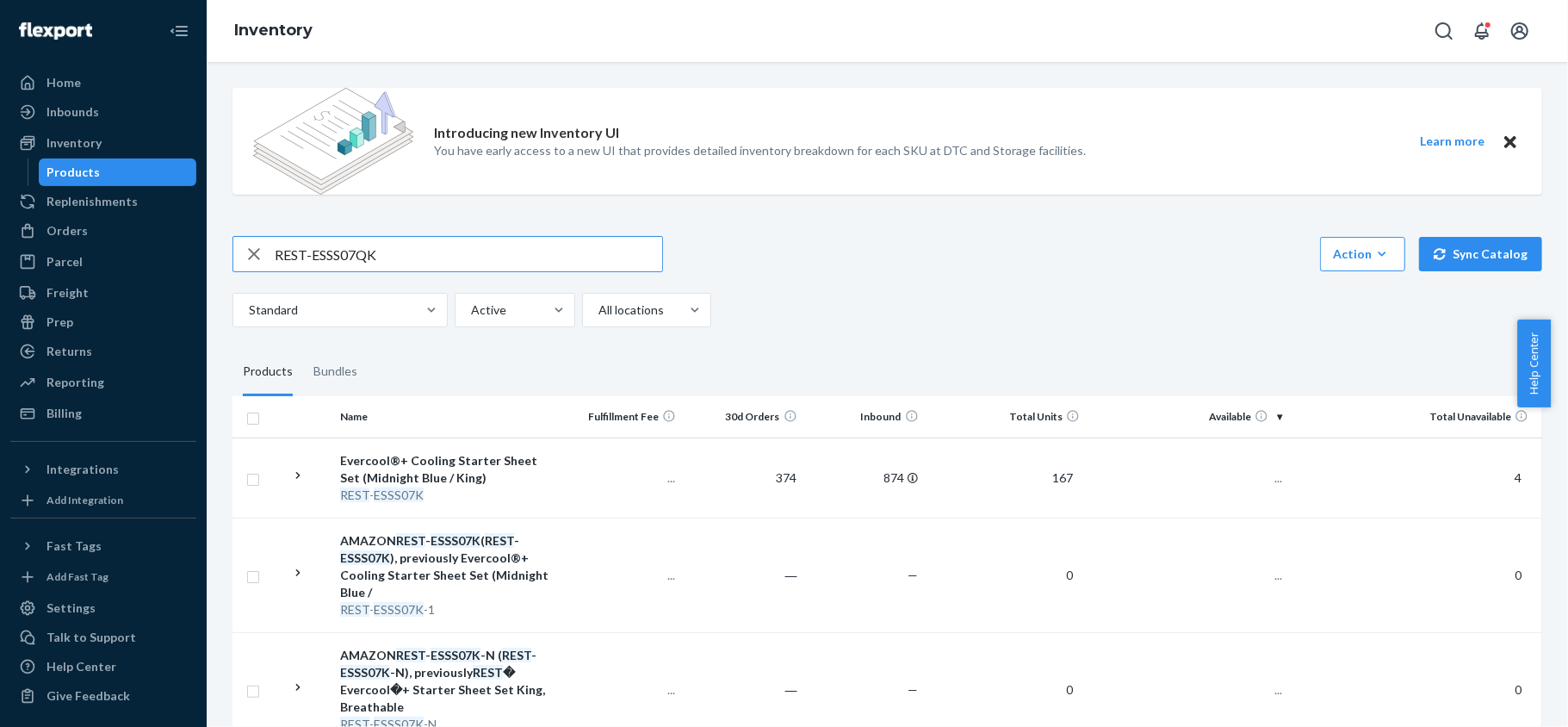
type input "REST-ESSS07QK"
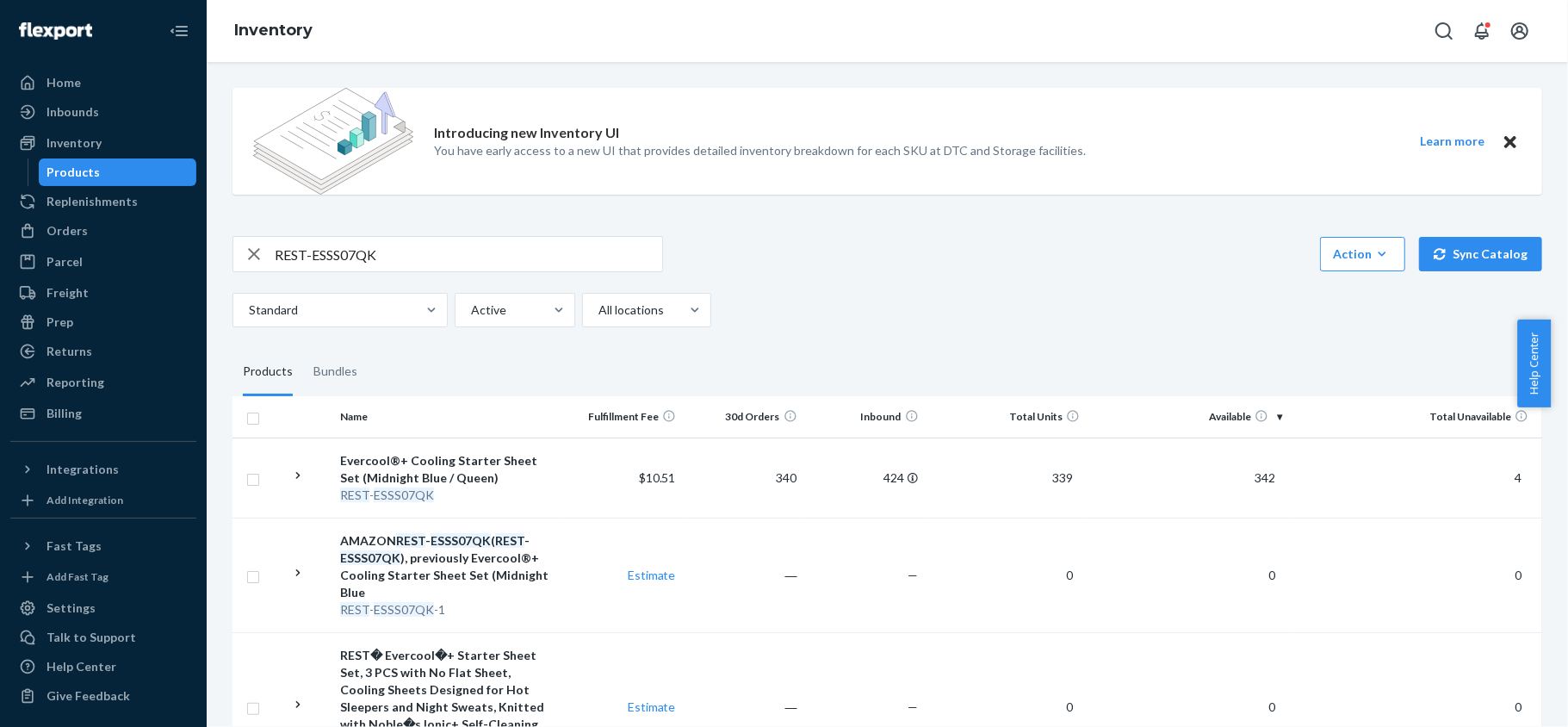
click at [1262, 473] on span "342" at bounding box center [1265, 478] width 35 height 15
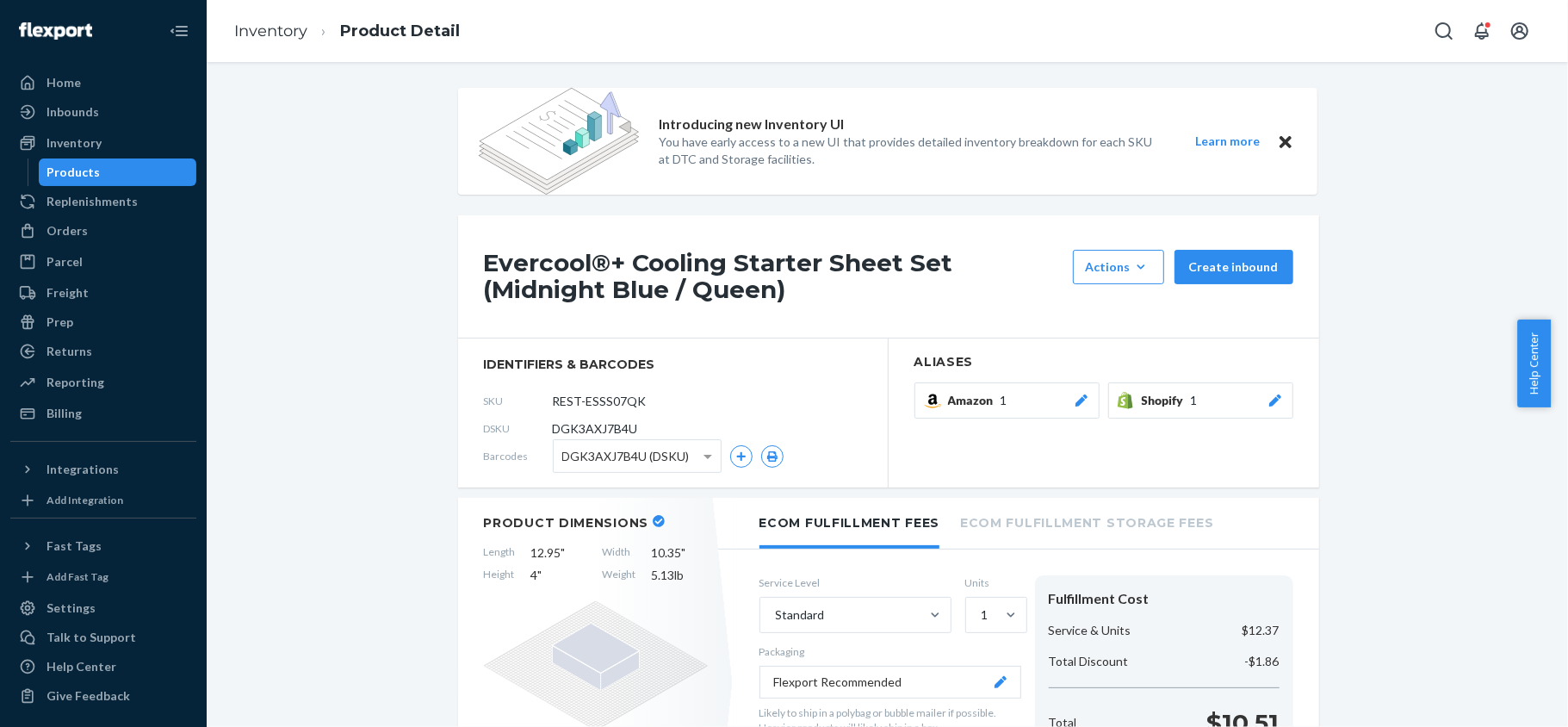
click at [94, 161] on div "Products" at bounding box center [118, 173] width 155 height 24
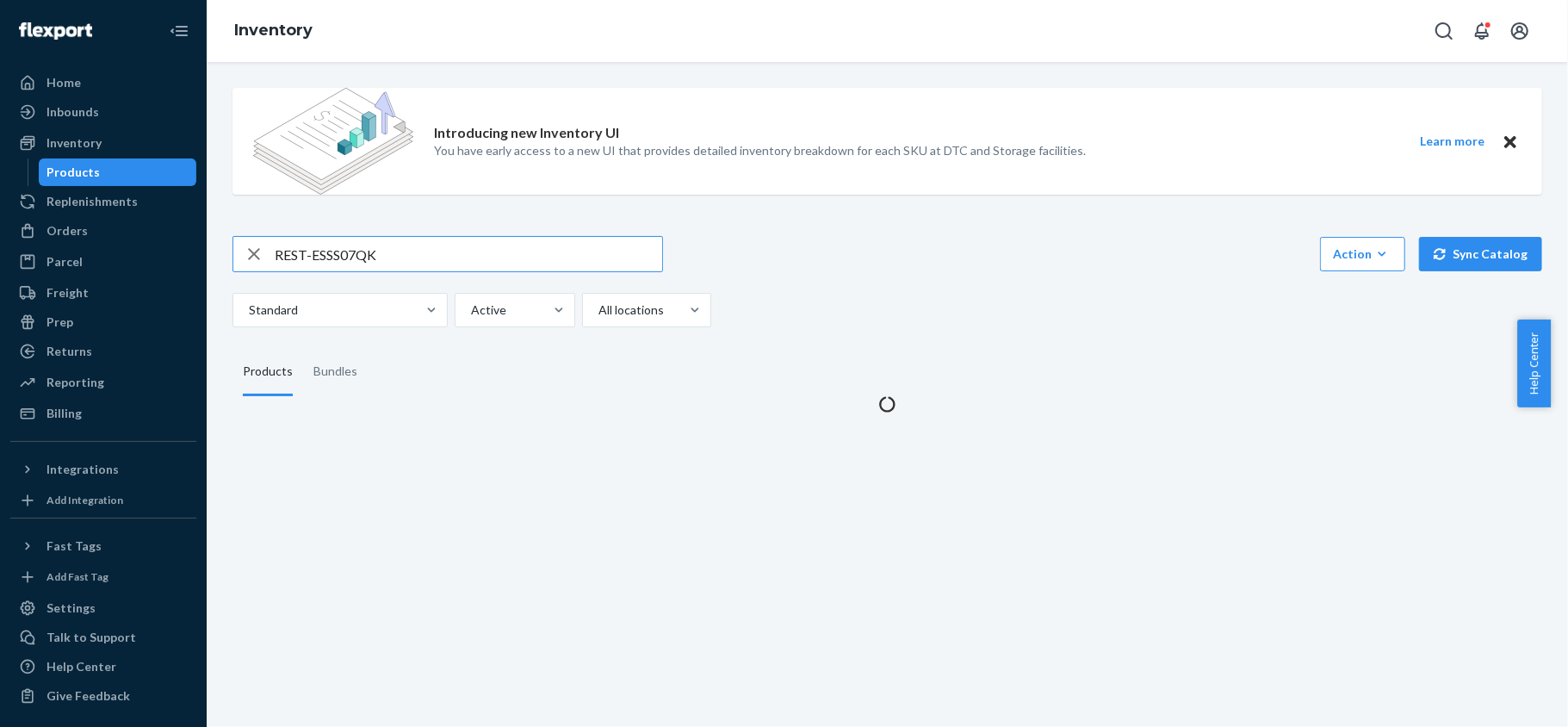
click at [395, 242] on input "REST-ESSS07QK" at bounding box center [468, 254] width 387 height 35
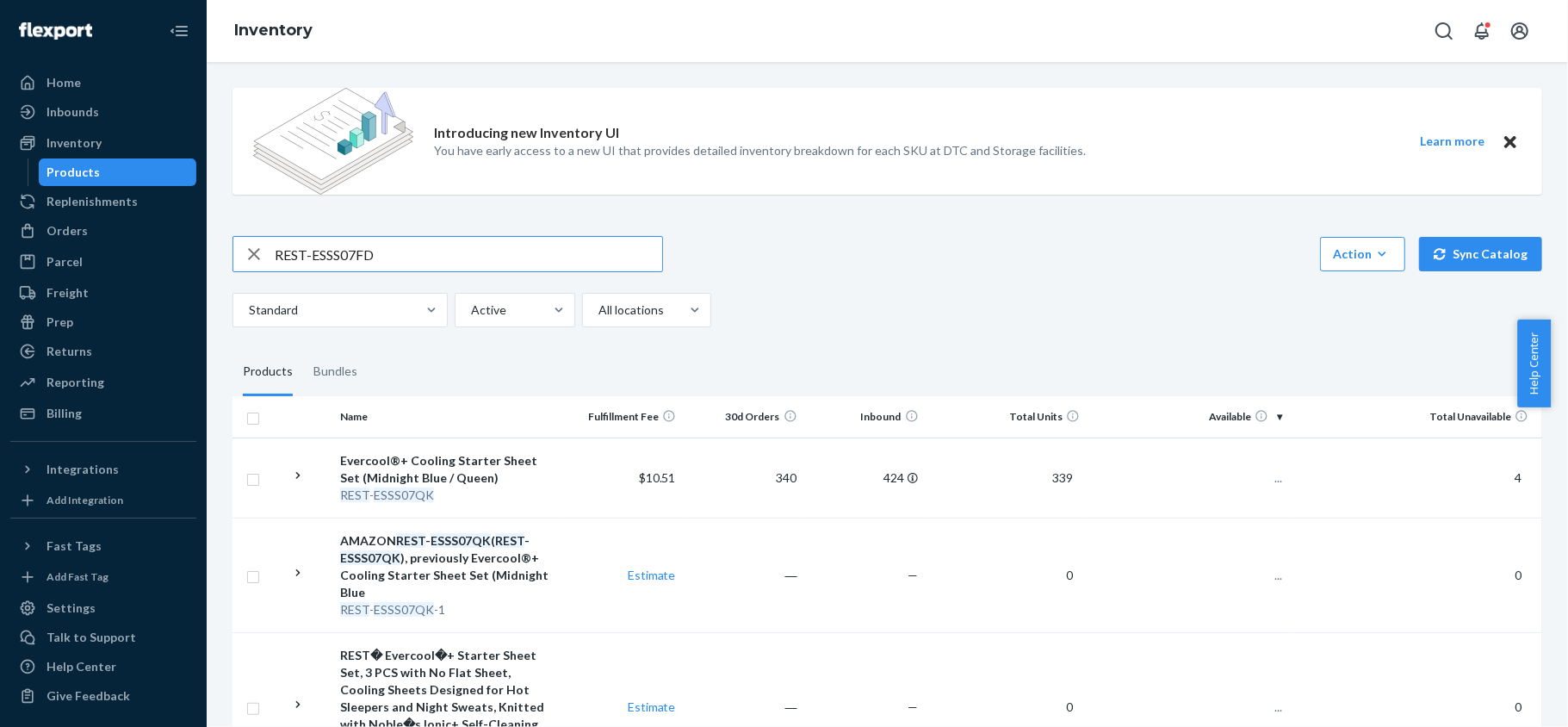
type input "REST-ESSS07FD"
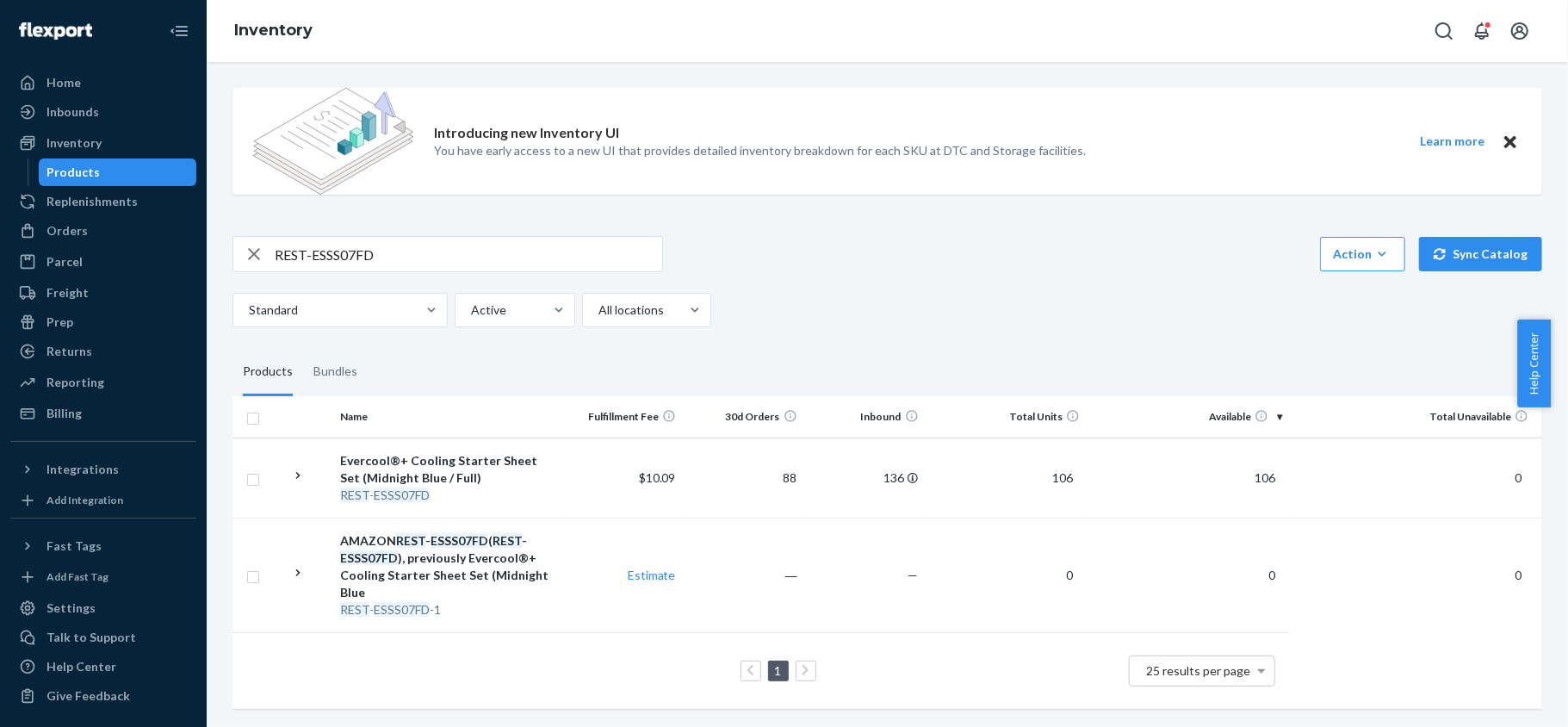
click at [1248, 483] on span "106" at bounding box center [1265, 478] width 35 height 15
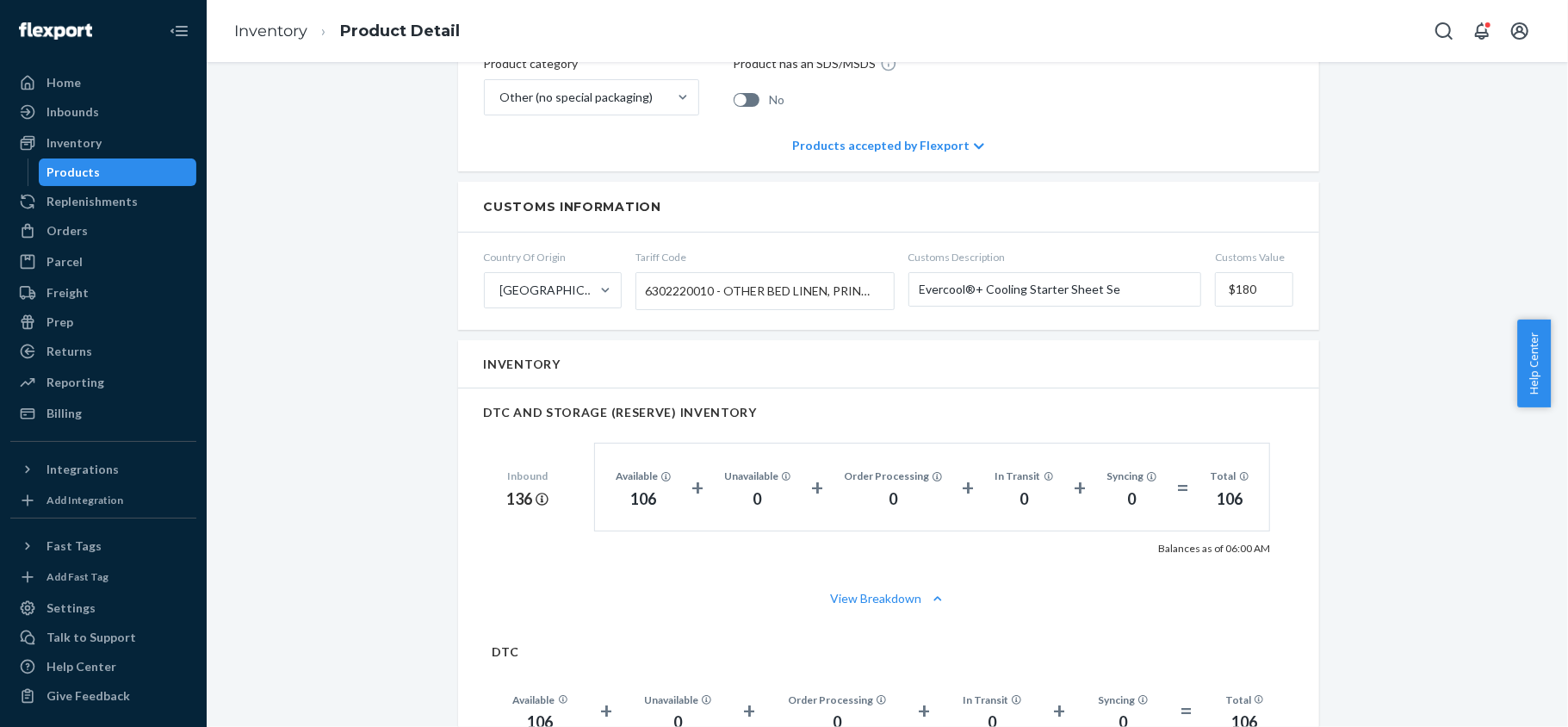
scroll to position [1033, 0]
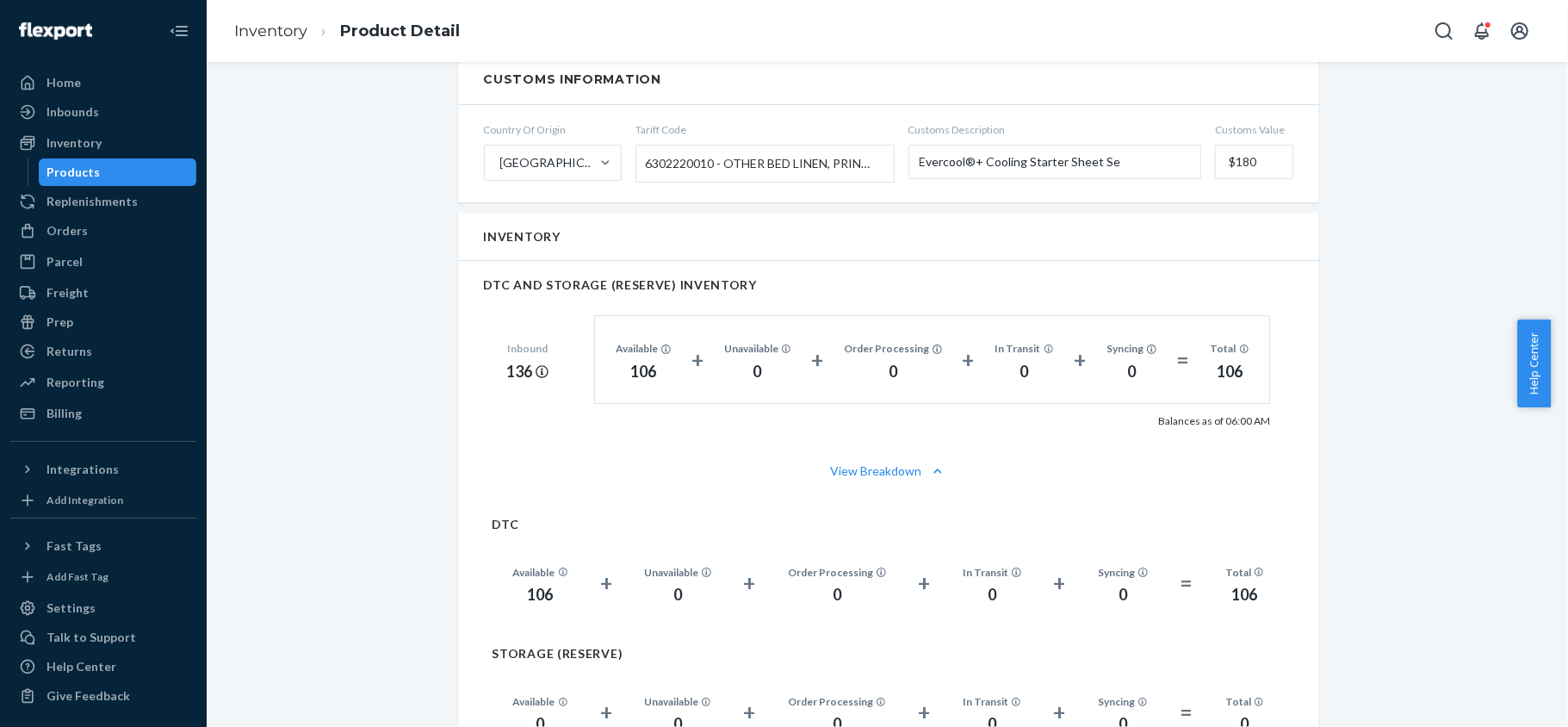
click at [138, 167] on div "Products" at bounding box center [118, 173] width 155 height 24
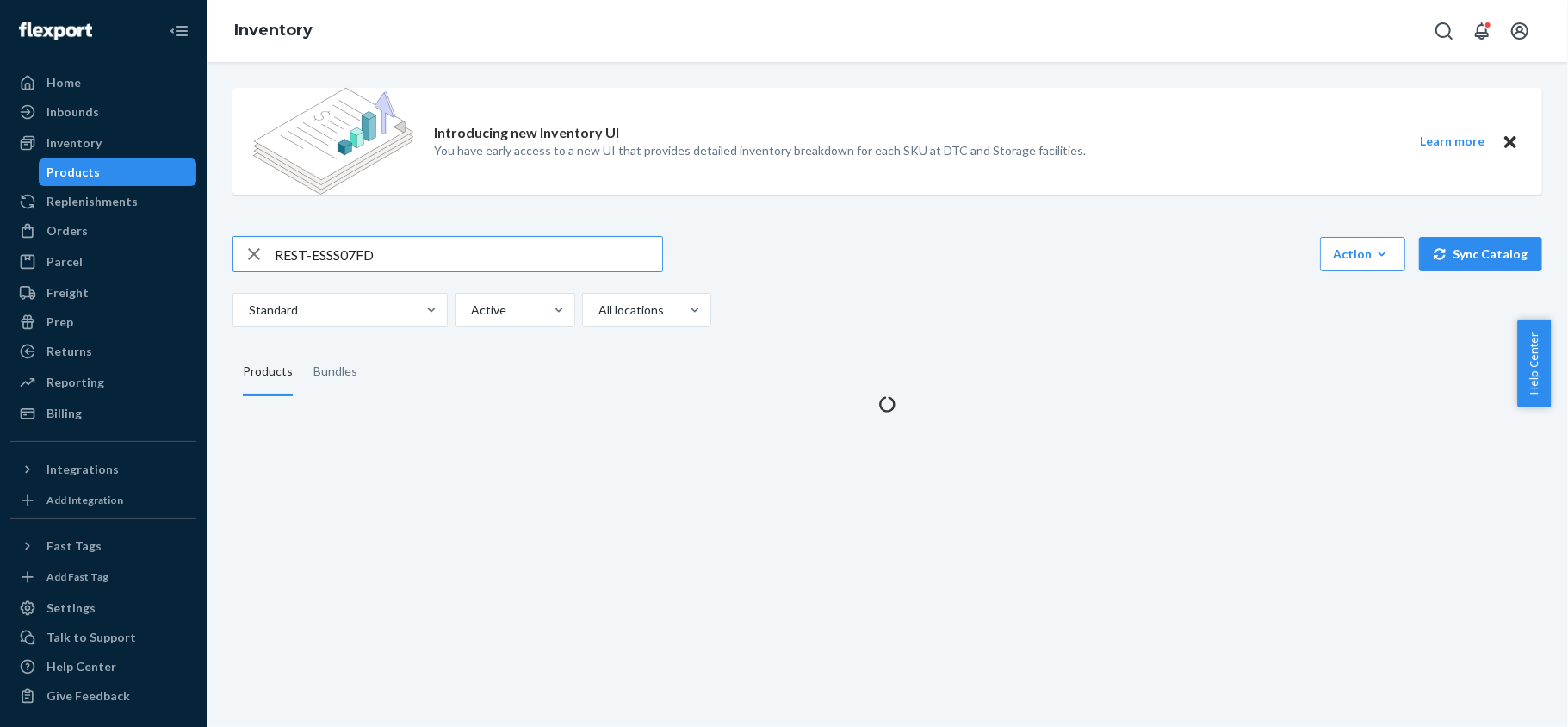
click at [346, 250] on input "REST-ESSS07FD" at bounding box center [468, 254] width 387 height 35
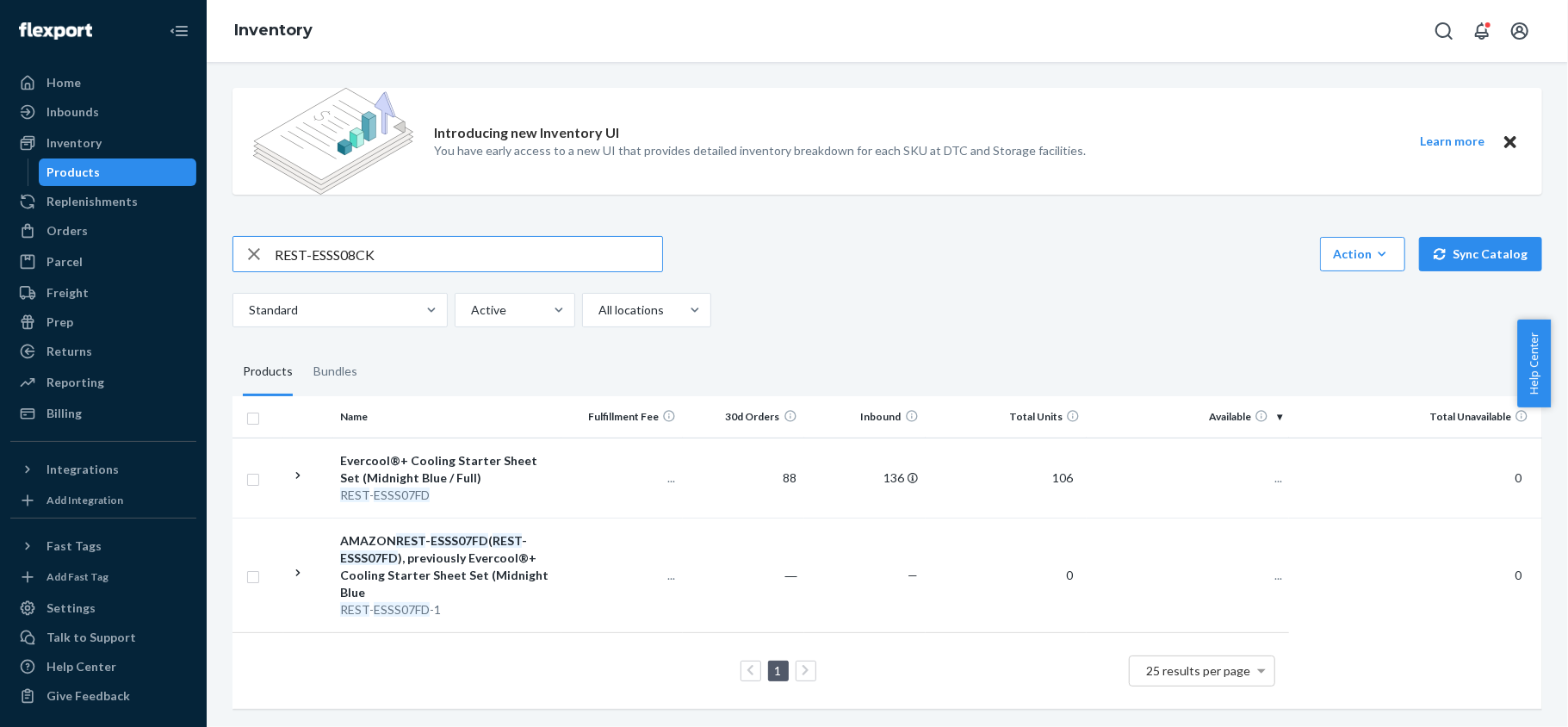
type input "REST-ESSS08CK"
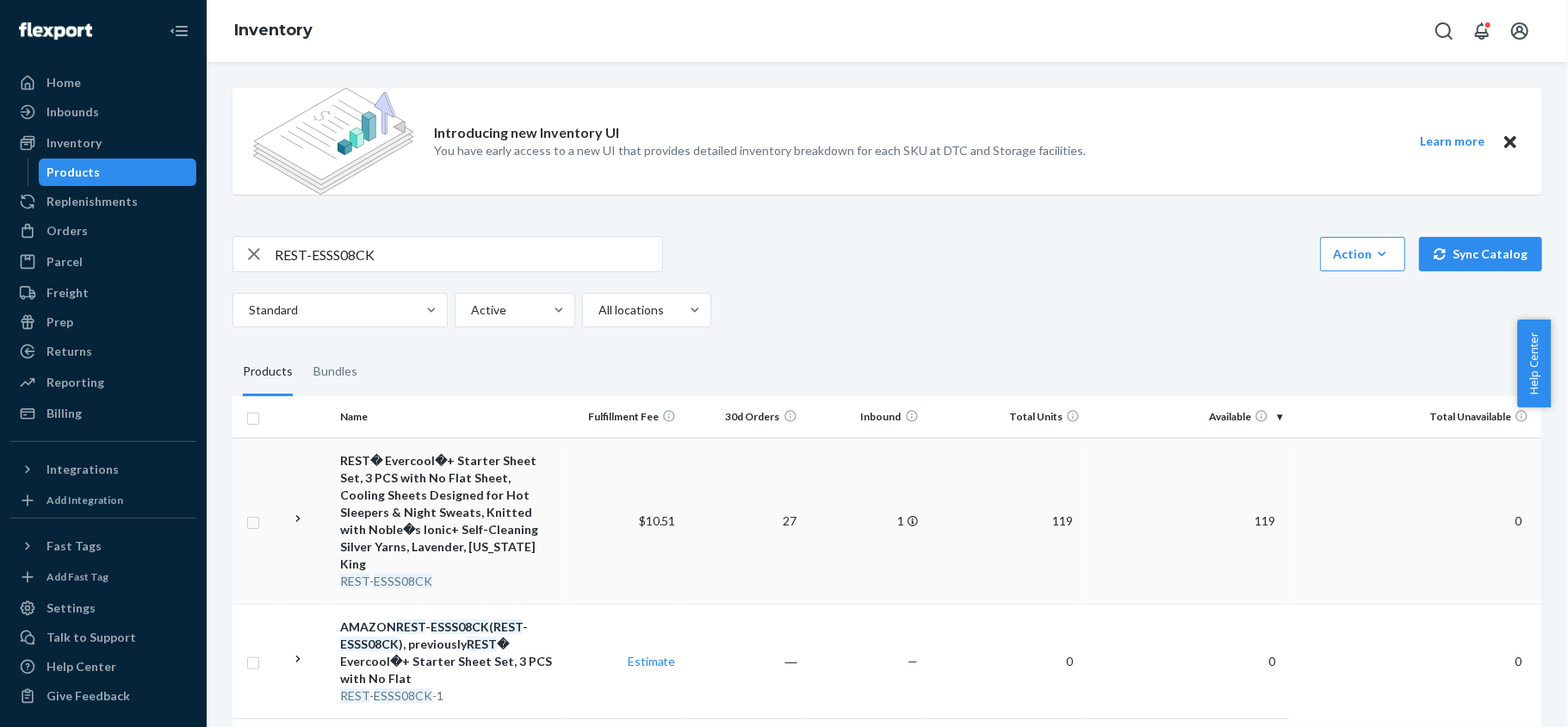
click at [1248, 513] on span "119" at bounding box center [1265, 521] width 35 height 15
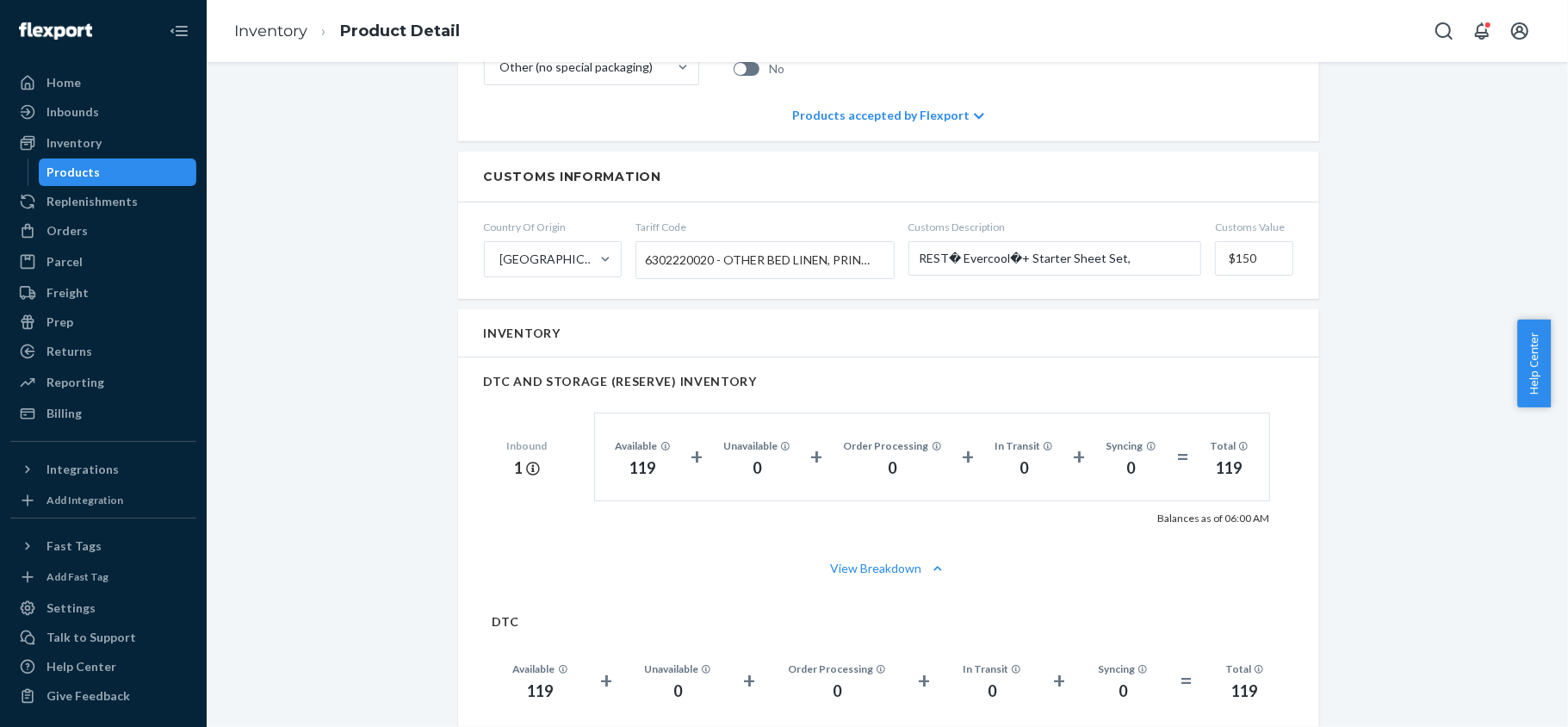
scroll to position [1263, 0]
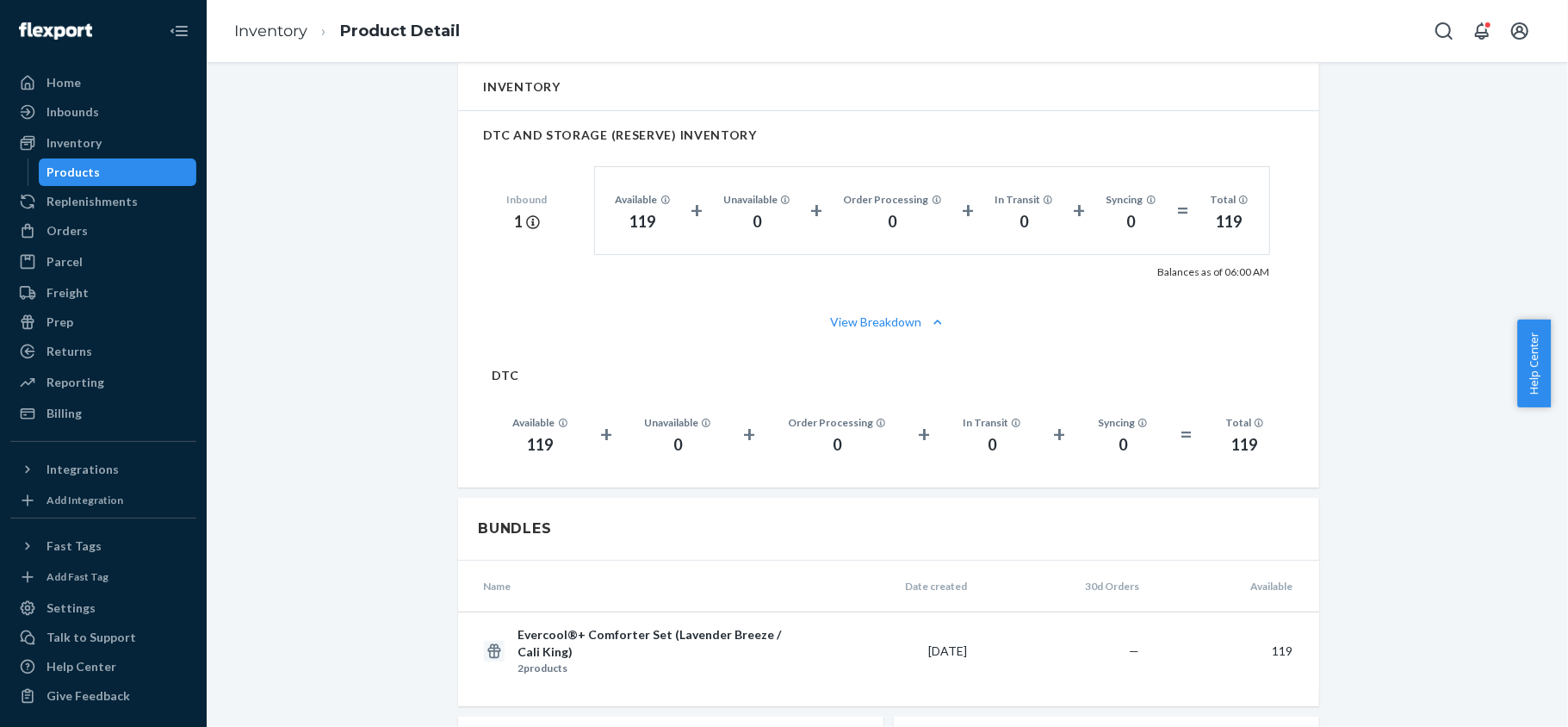
click at [138, 161] on div "Products" at bounding box center [118, 173] width 155 height 24
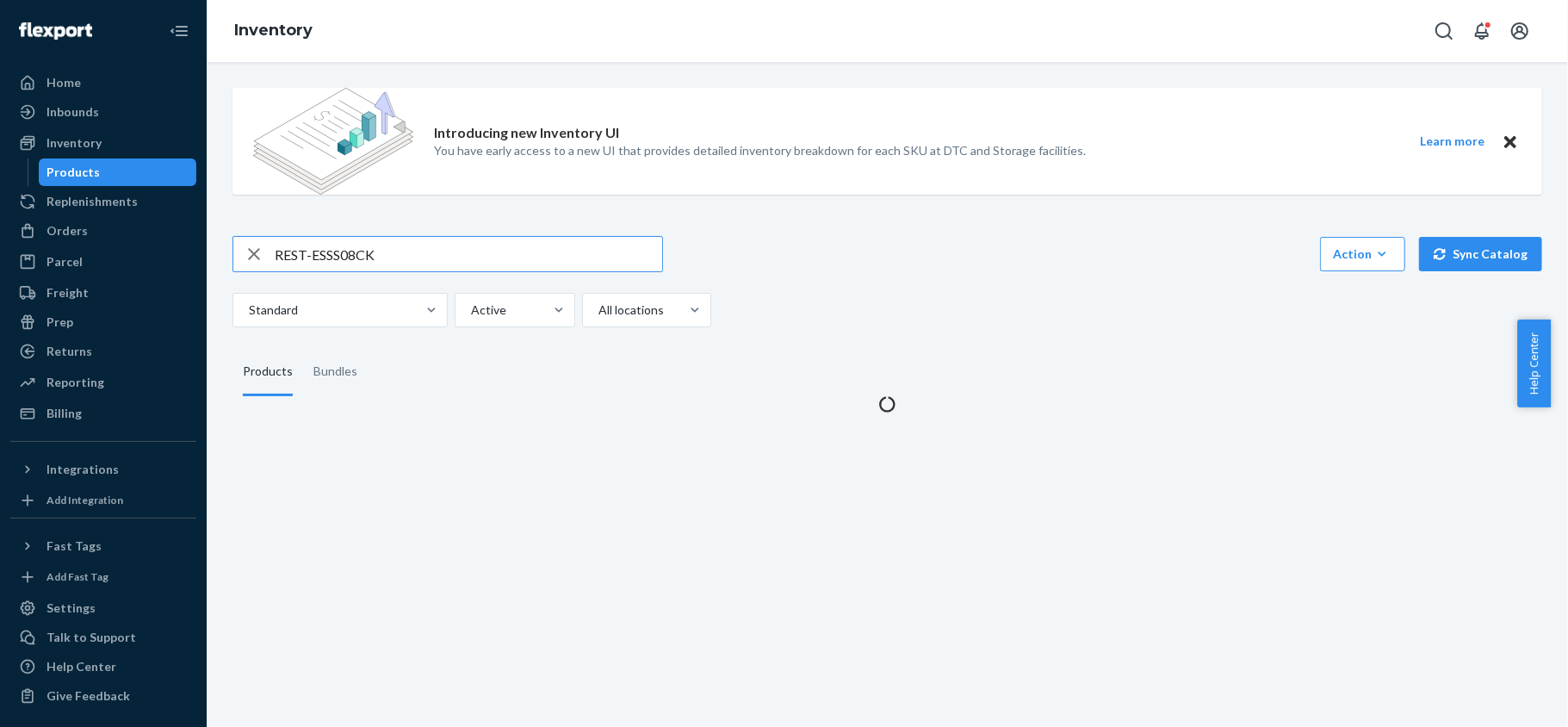
click at [420, 265] on input "REST-ESSS08CK" at bounding box center [468, 254] width 387 height 35
type input "REST-ESSS08K"
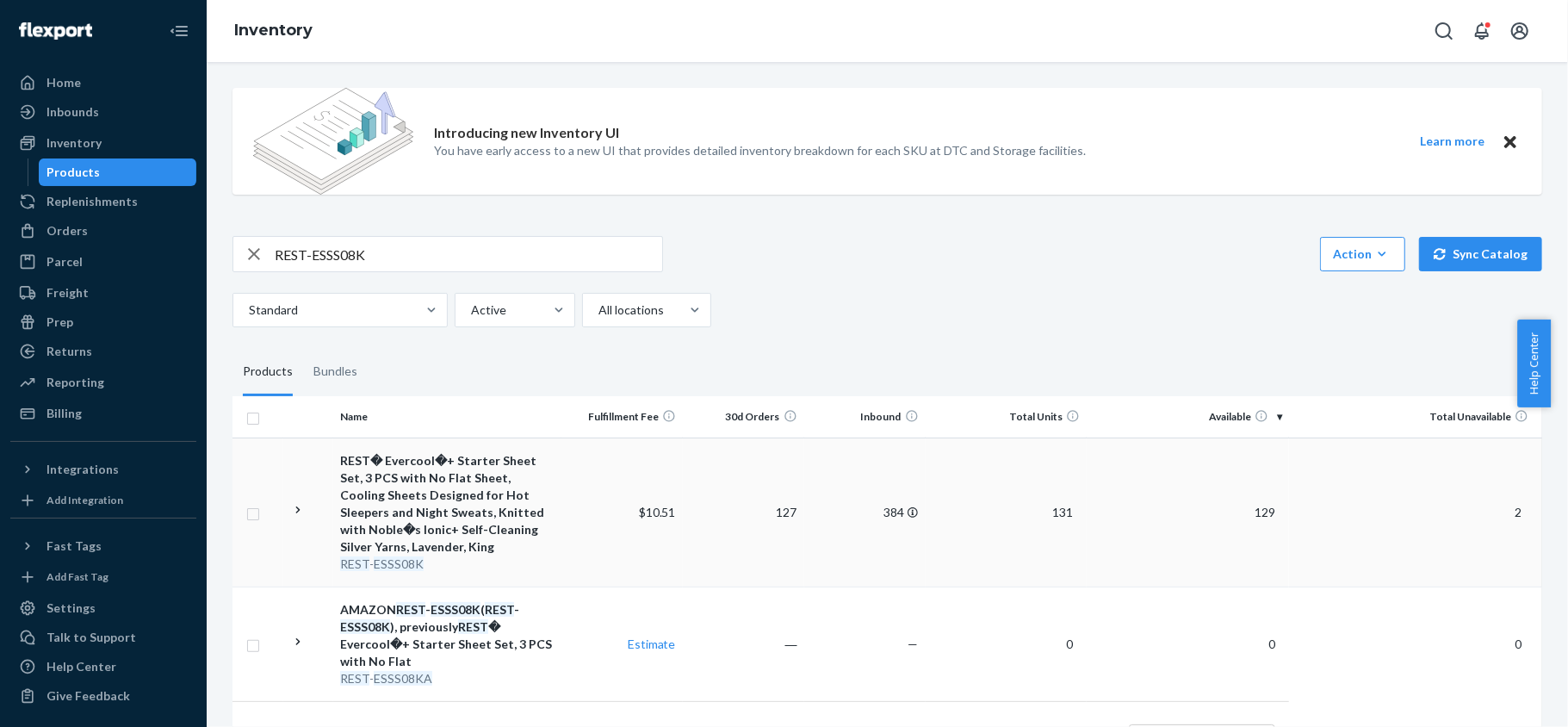
click at [1269, 518] on td "129" at bounding box center [1188, 512] width 203 height 149
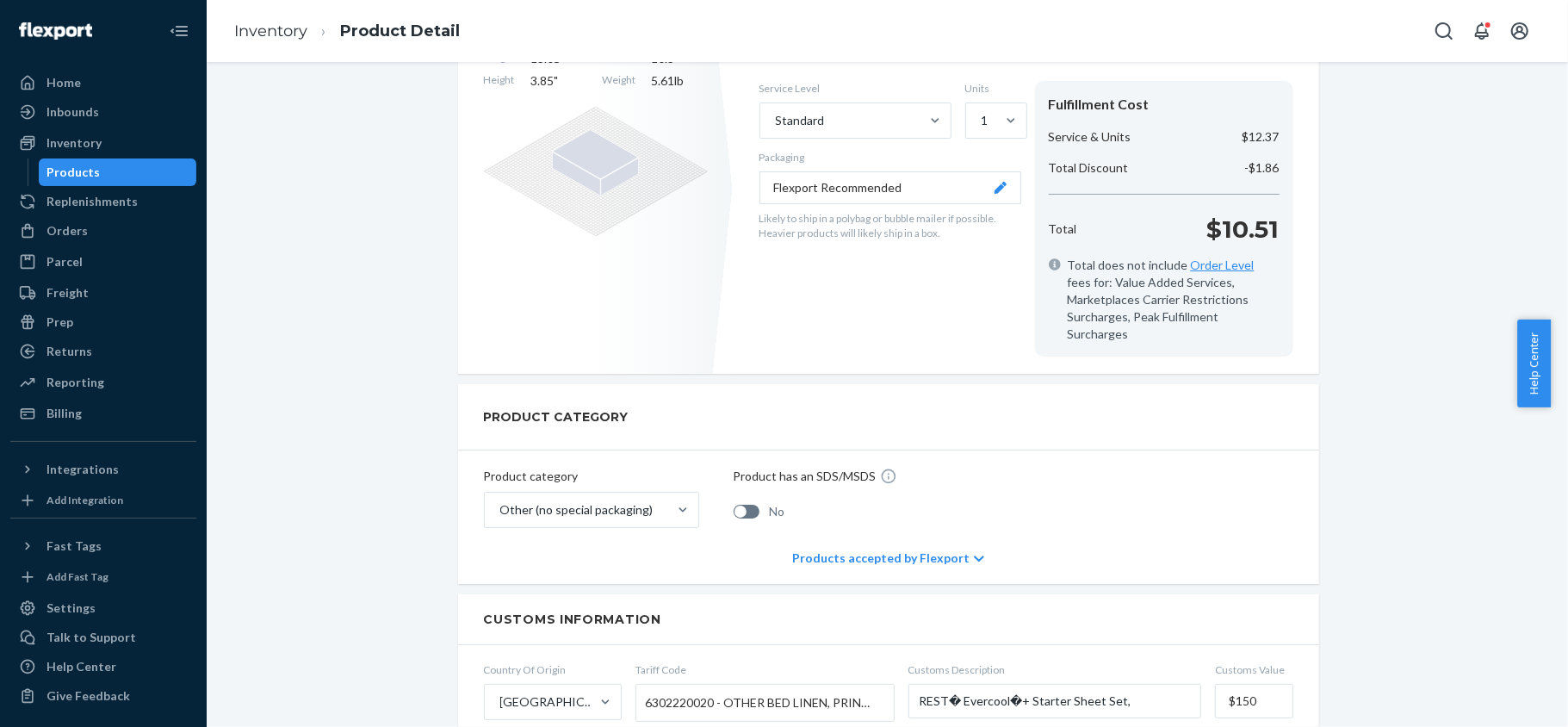
scroll to position [115, 0]
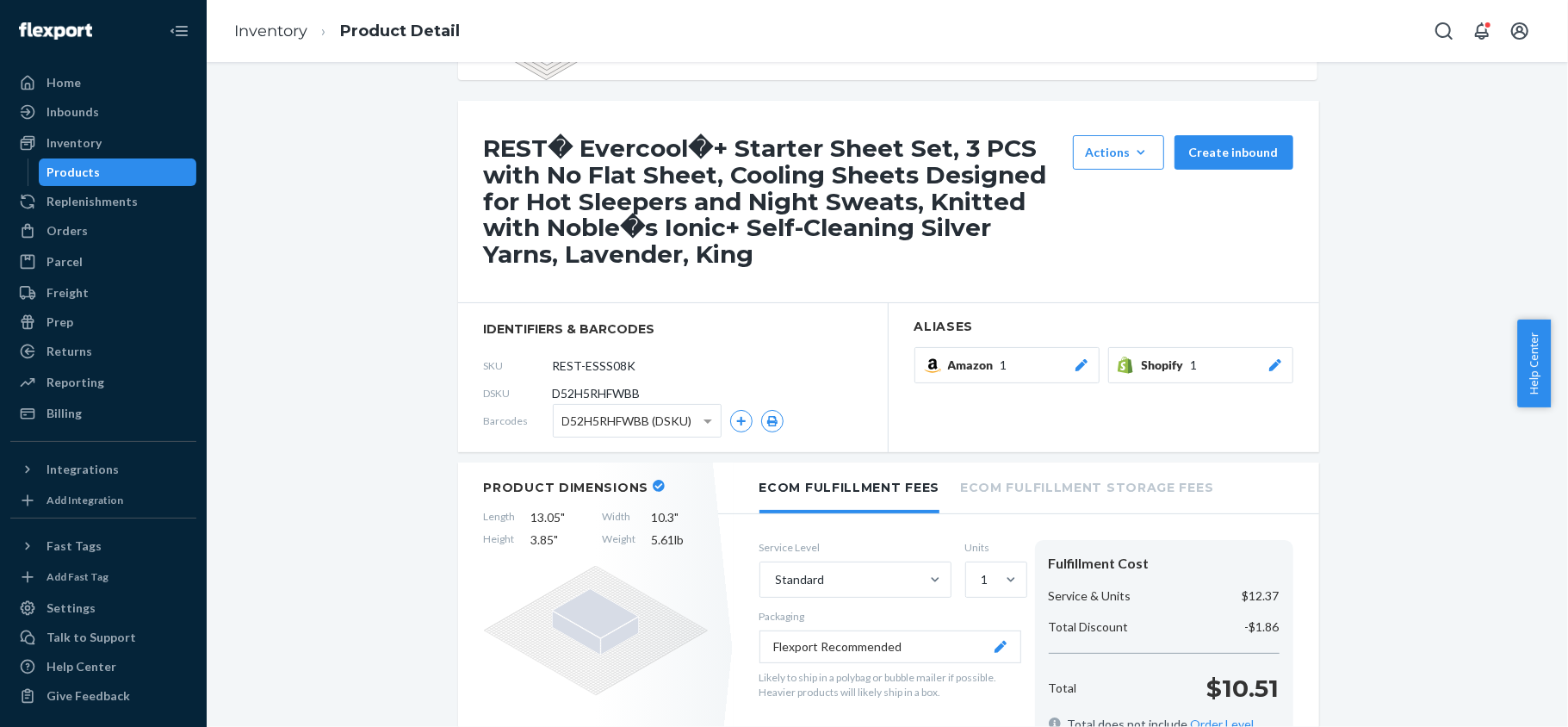
click at [139, 173] on div "Products" at bounding box center [118, 173] width 155 height 24
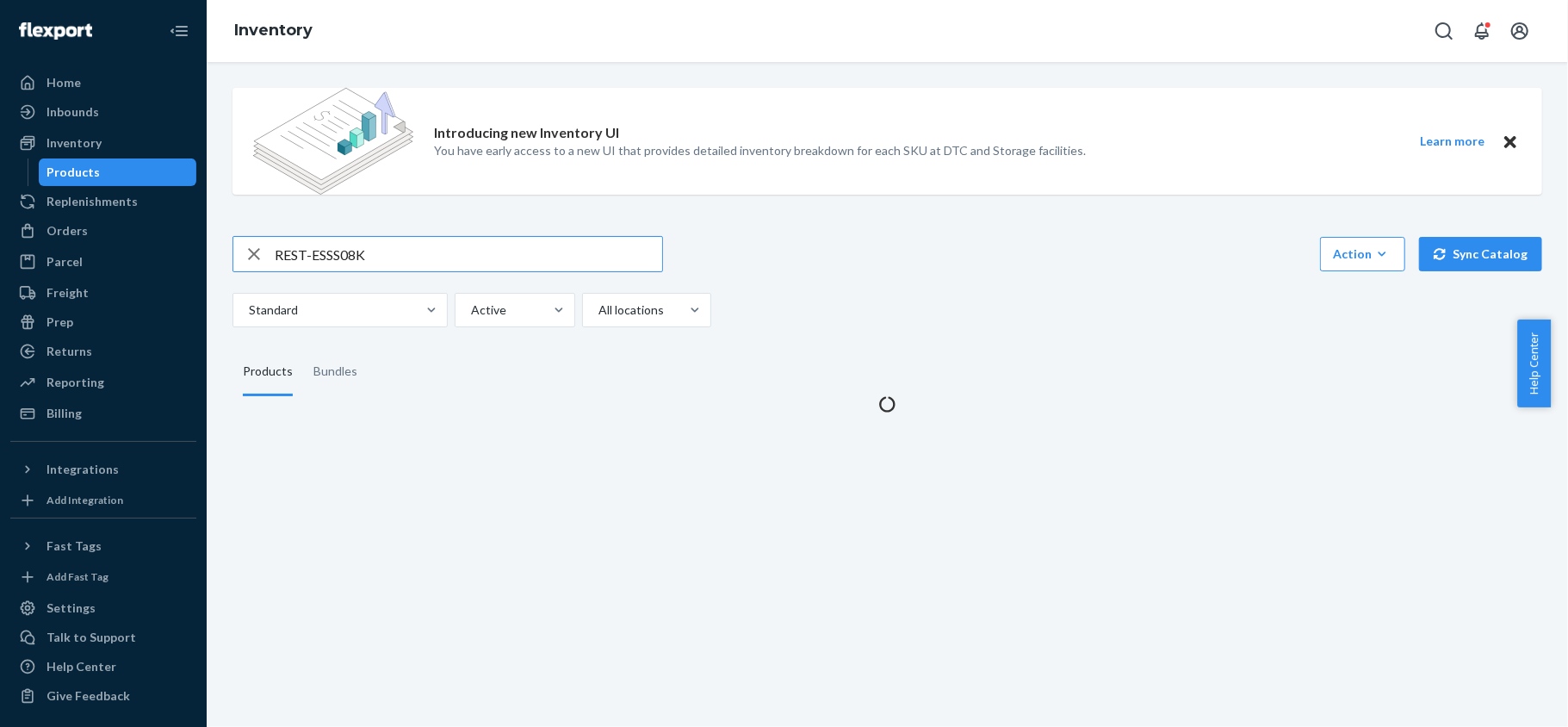
click at [415, 253] on input "REST-ESSS08K" at bounding box center [468, 254] width 387 height 35
type input "REST-ESSS08QK"
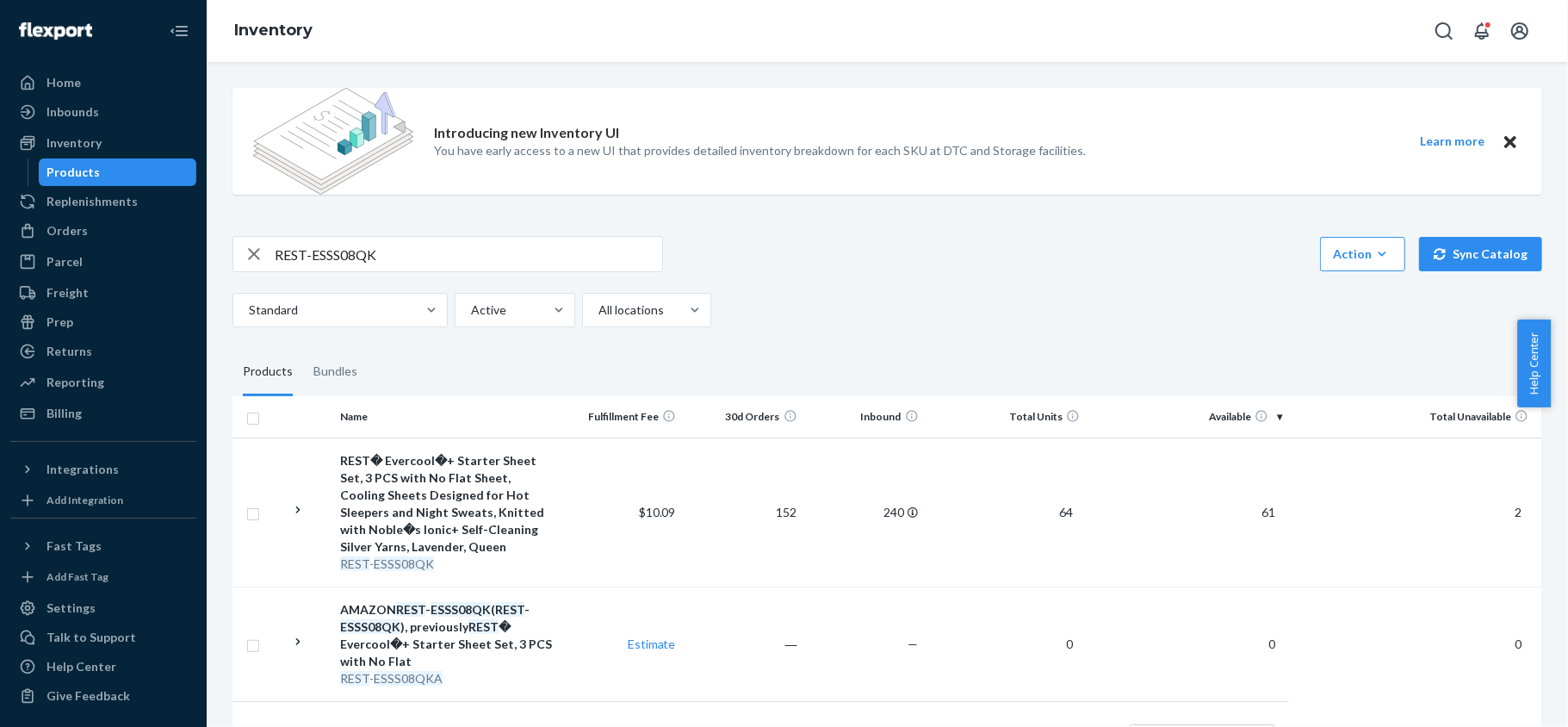
drag, startPoint x: 1268, startPoint y: 517, endPoint x: 1279, endPoint y: 529, distance: 16.3
click at [1269, 517] on td "61" at bounding box center [1188, 512] width 203 height 149
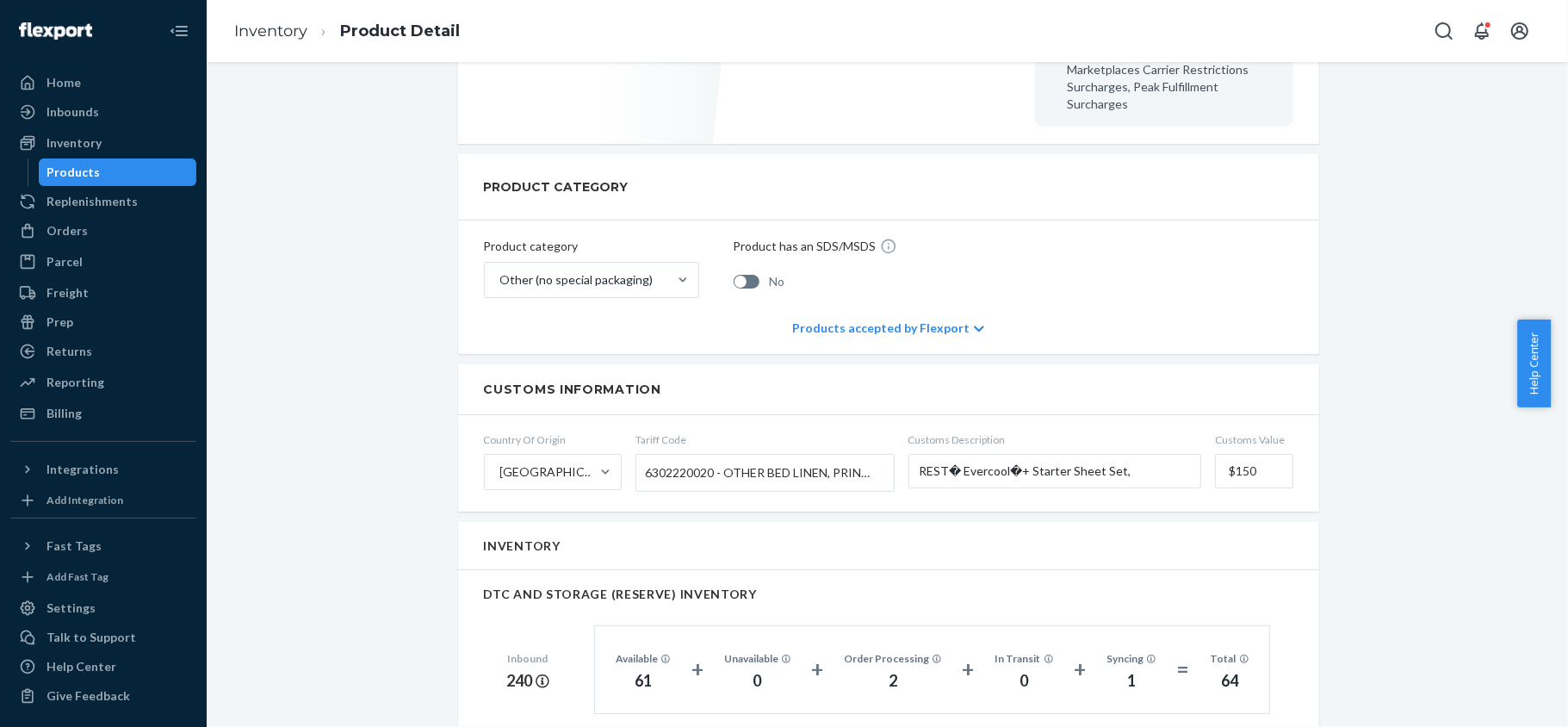
scroll to position [1148, 0]
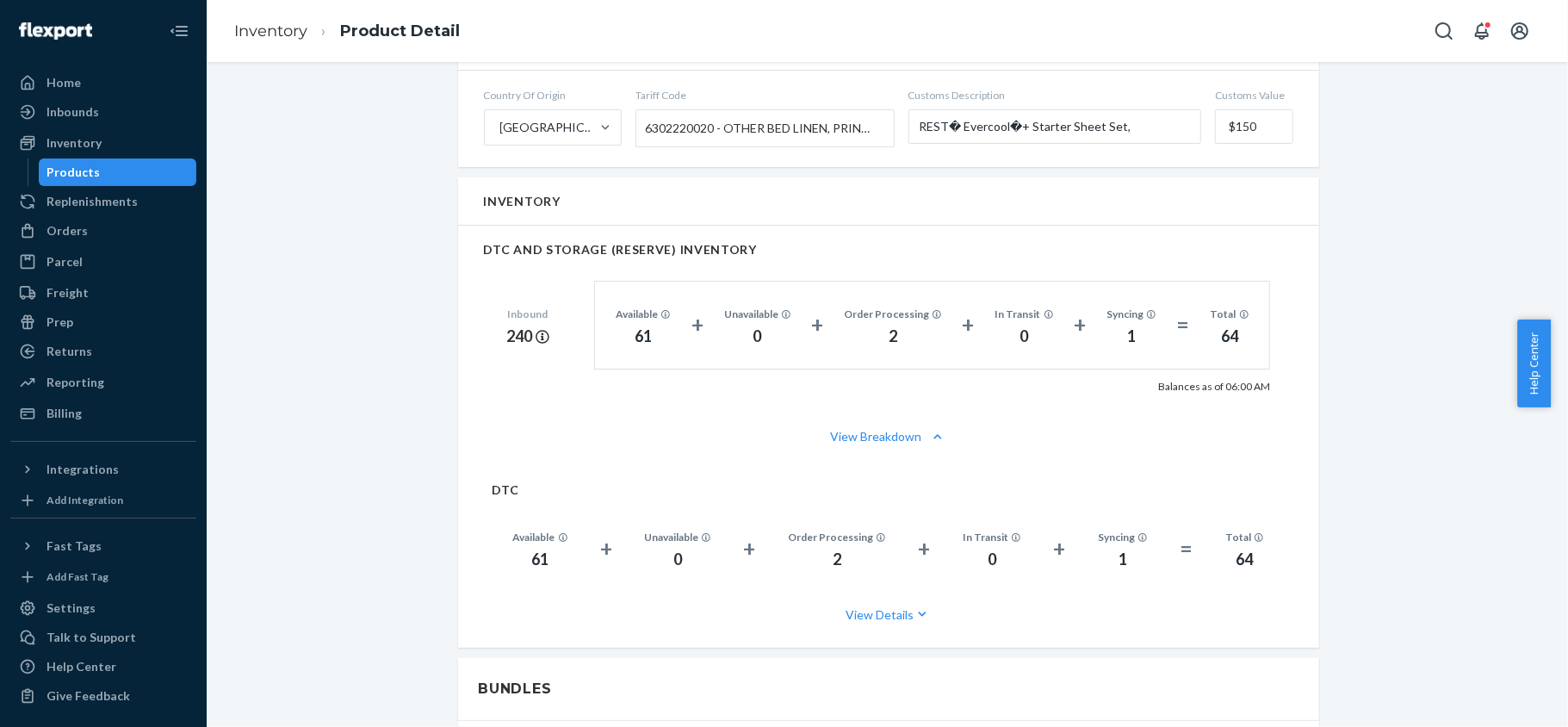
click at [126, 170] on div "Products" at bounding box center [118, 173] width 155 height 24
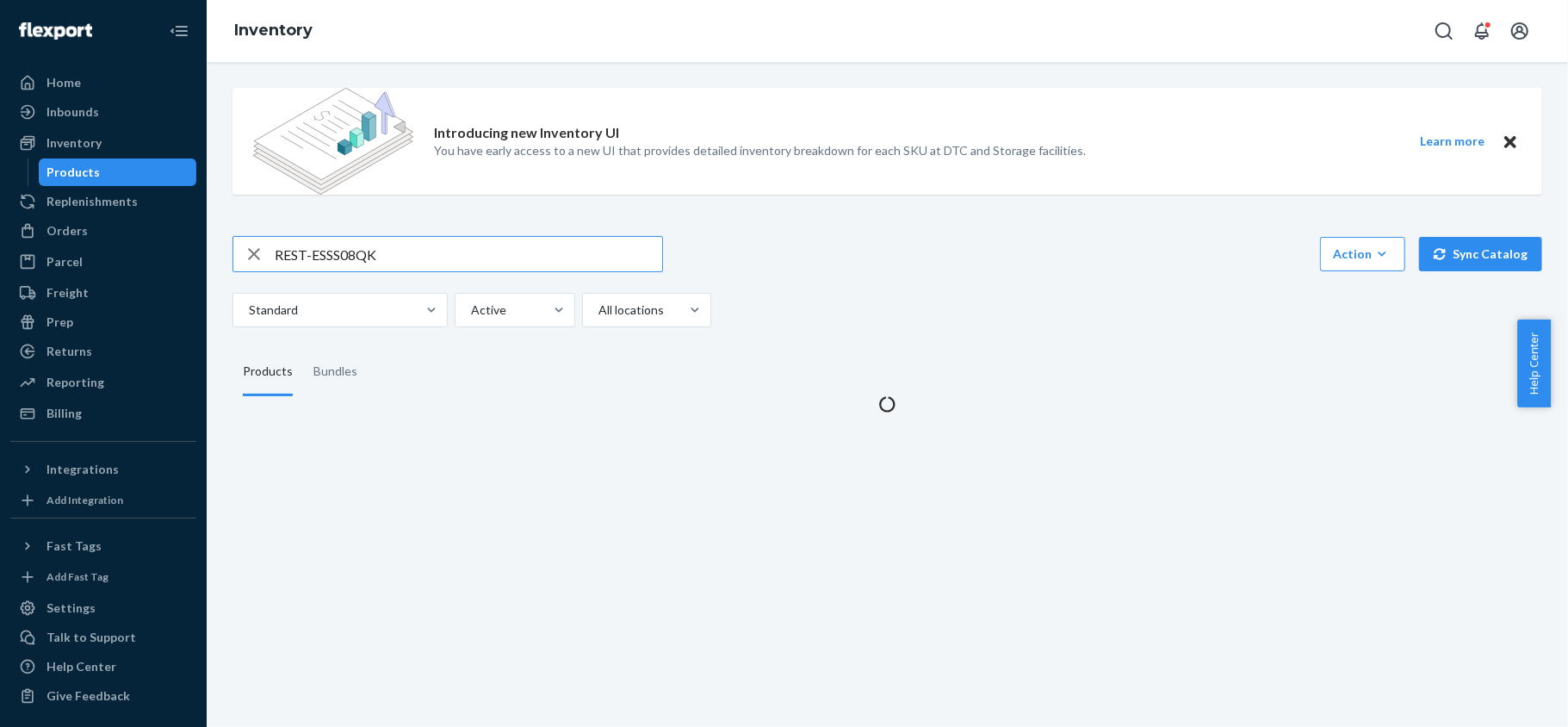
click at [357, 243] on input "REST-ESSS08QK" at bounding box center [468, 254] width 387 height 35
type input "REST-ESSS08FD"
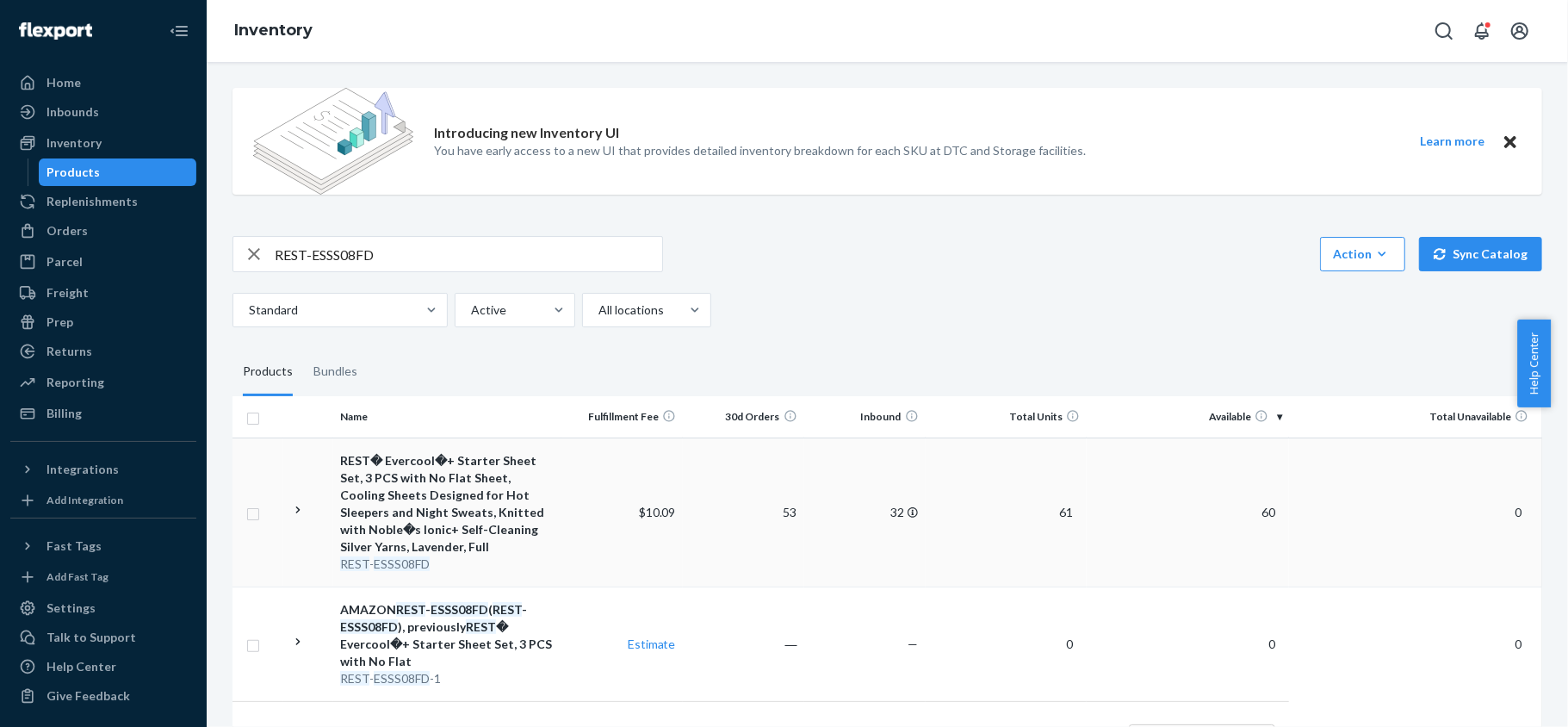
click at [1254, 514] on span "60" at bounding box center [1268, 512] width 28 height 15
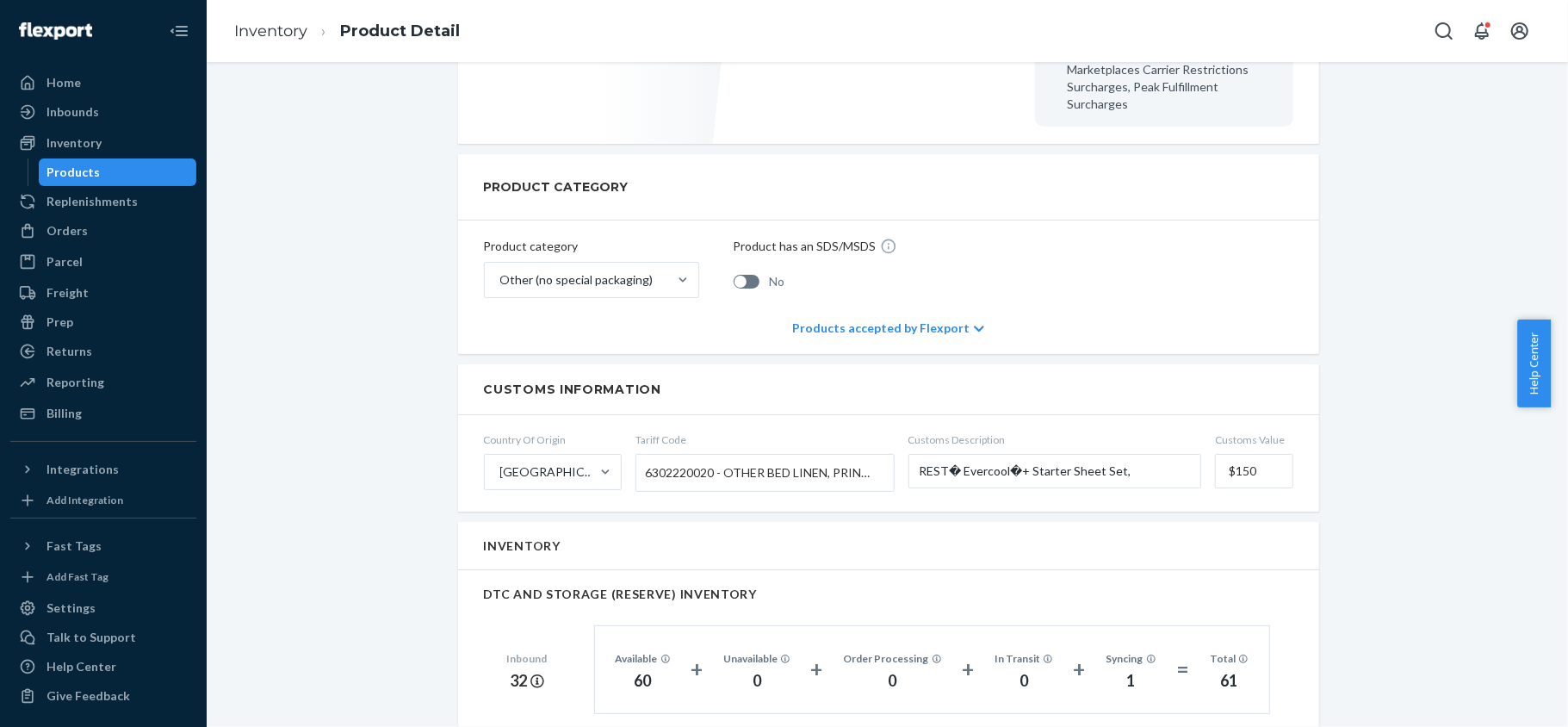
scroll to position [344, 0]
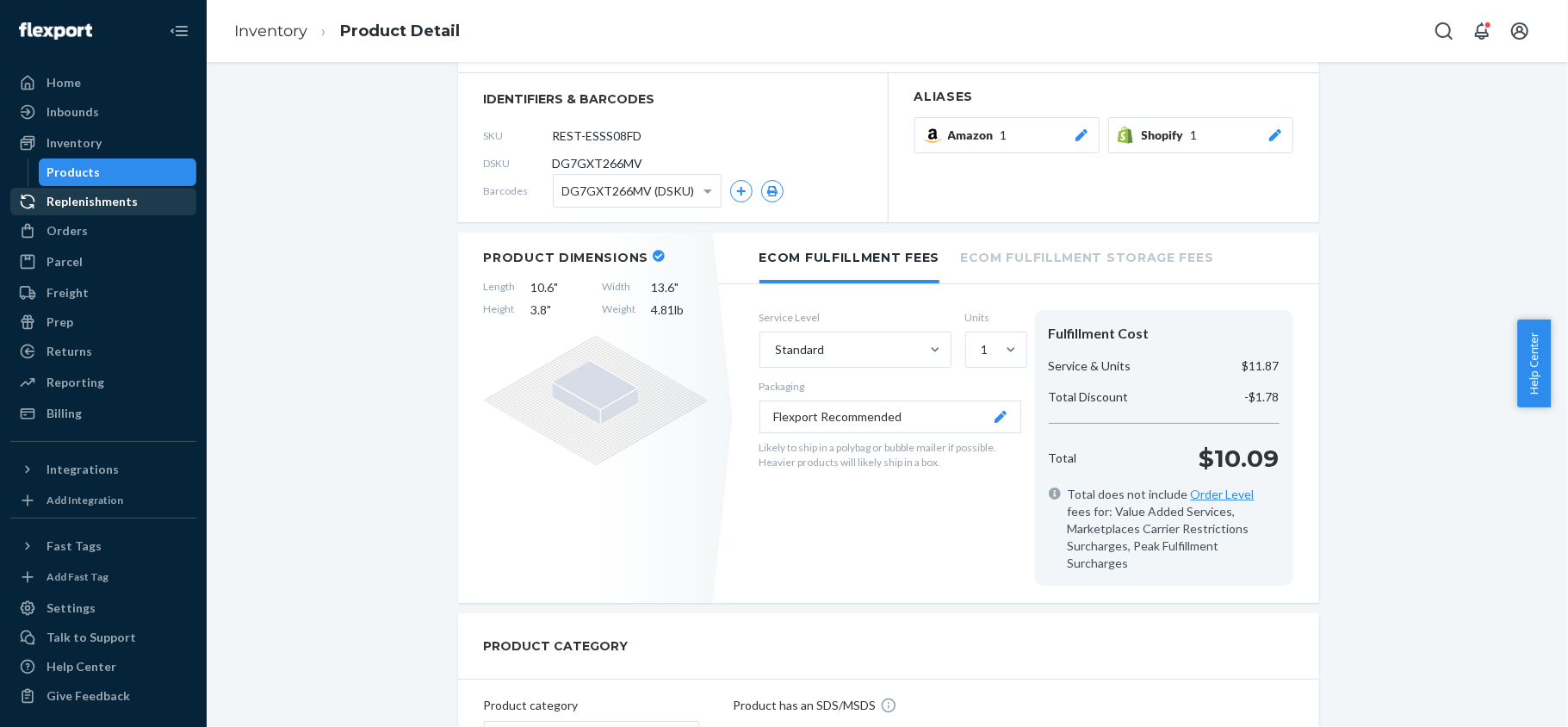
click at [155, 188] on link "Replenishments" at bounding box center [103, 202] width 186 height 28
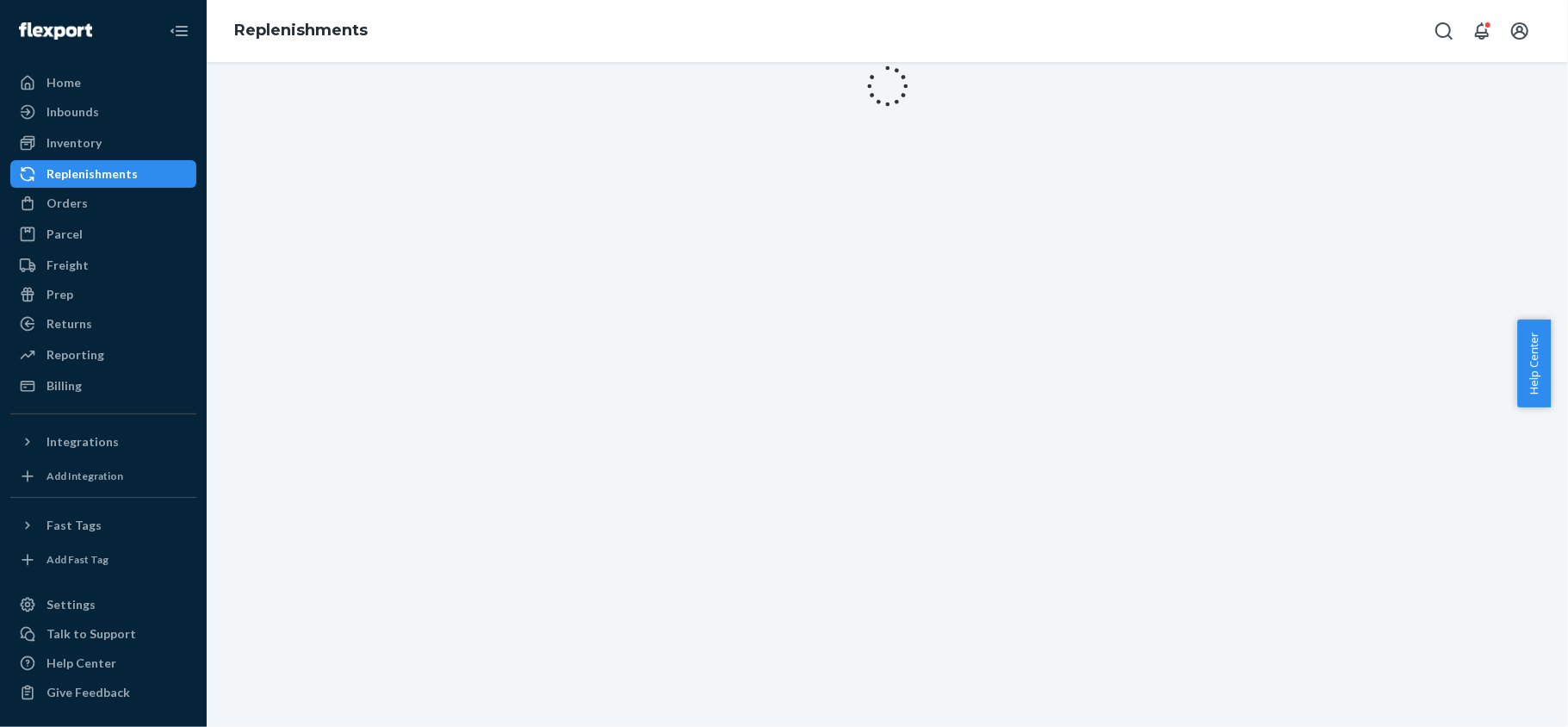
click at [155, 171] on div "Replenishments" at bounding box center [104, 174] width 183 height 24
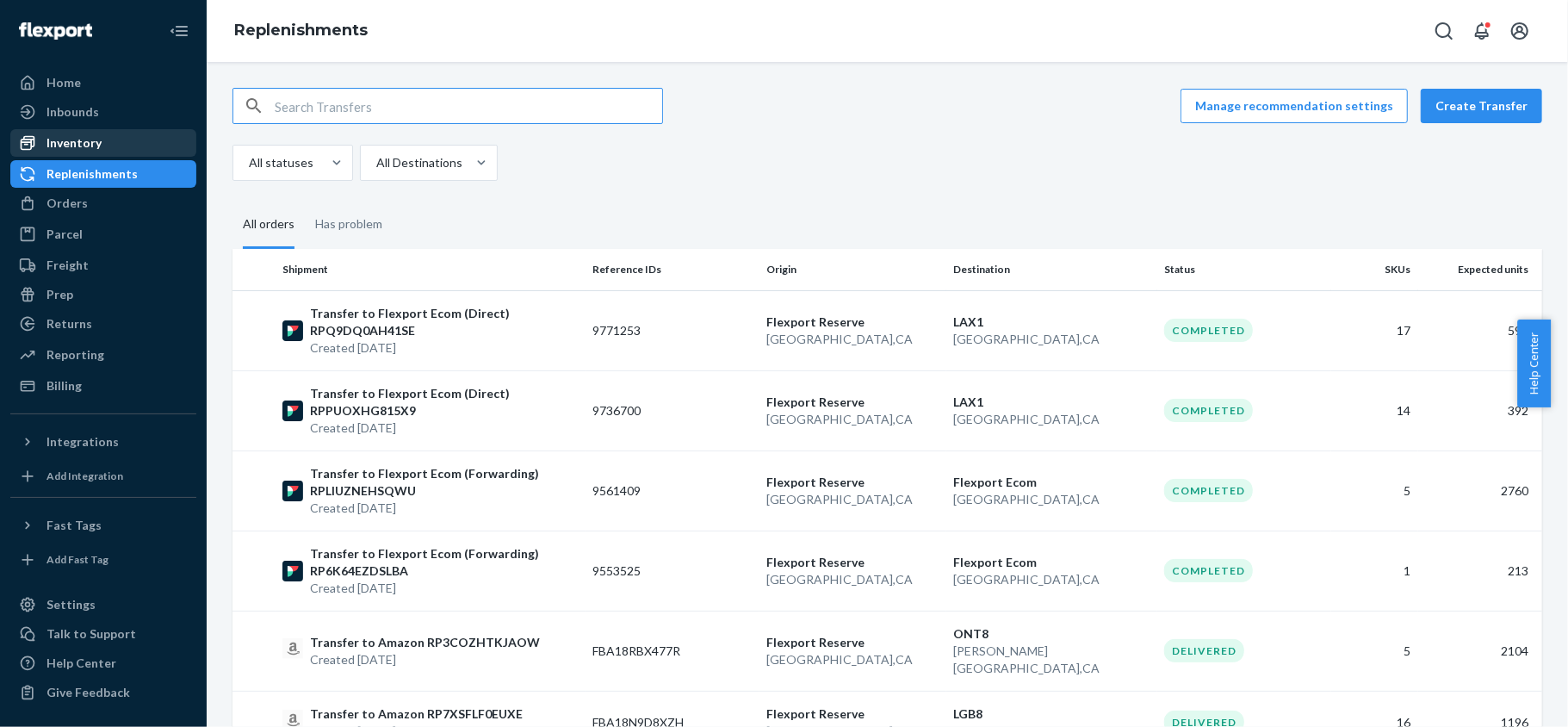
click at [136, 142] on div "Inventory" at bounding box center [104, 143] width 183 height 24
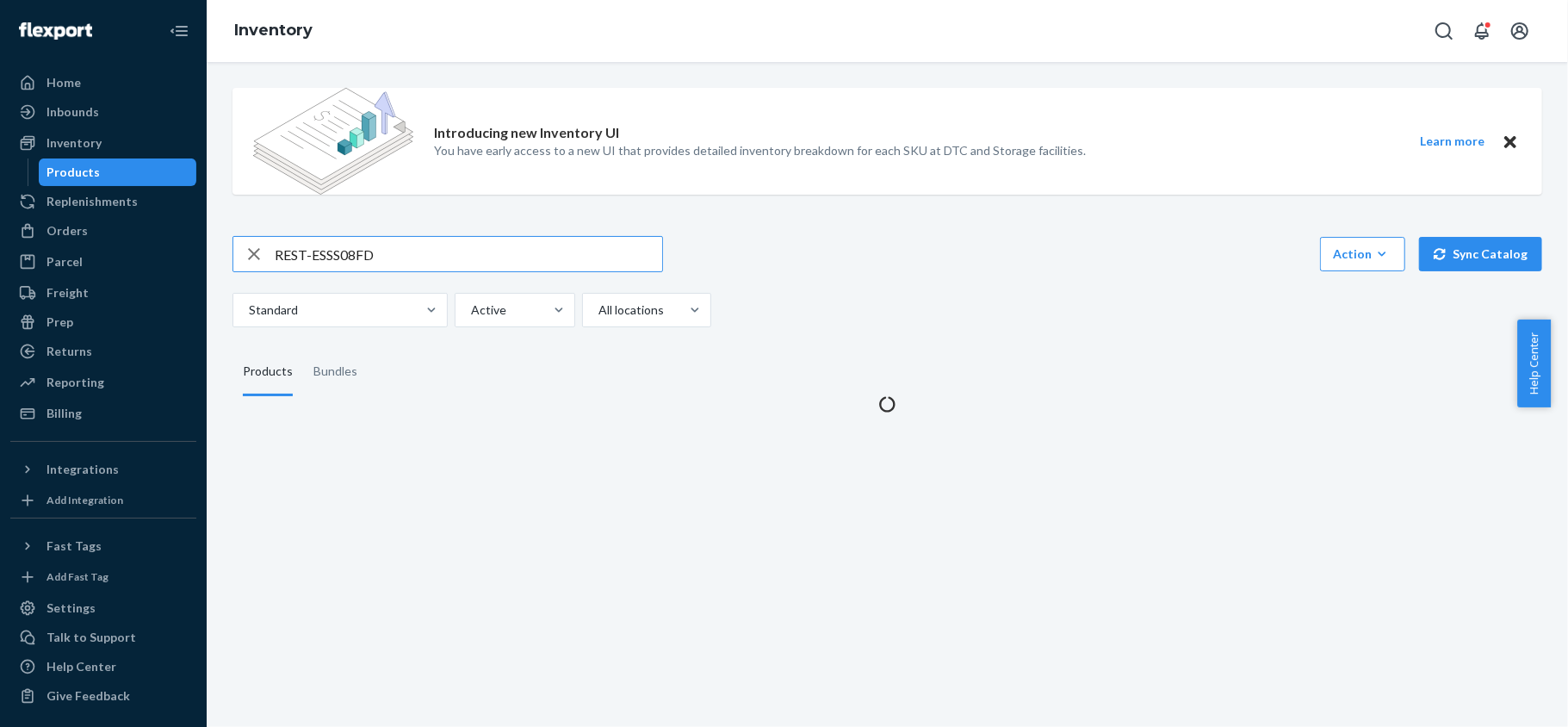
click at [440, 253] on input "REST-ESSS08FD" at bounding box center [468, 254] width 387 height 35
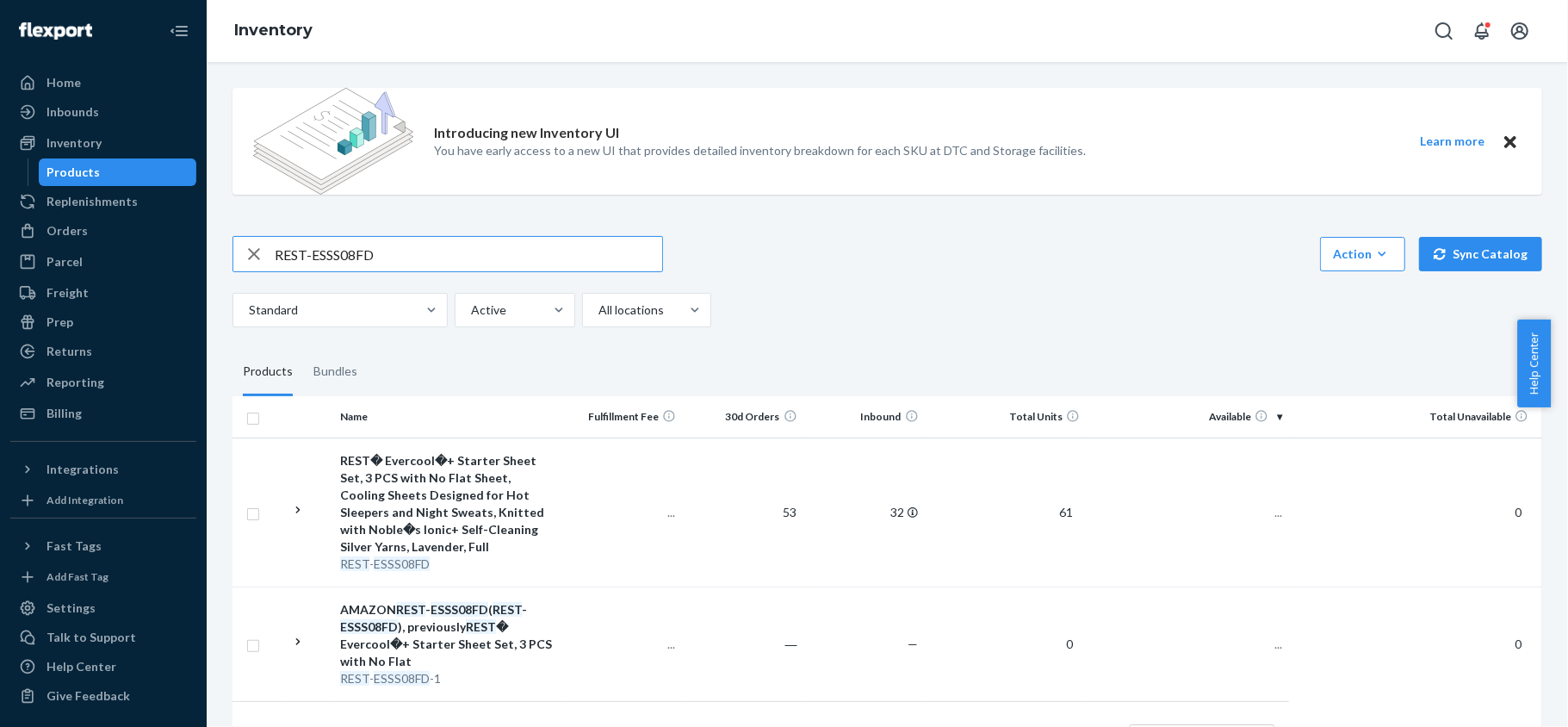
click at [440, 253] on input "REST-ESSS08FD" at bounding box center [468, 254] width 387 height 35
type input "REST-IFS01CK"
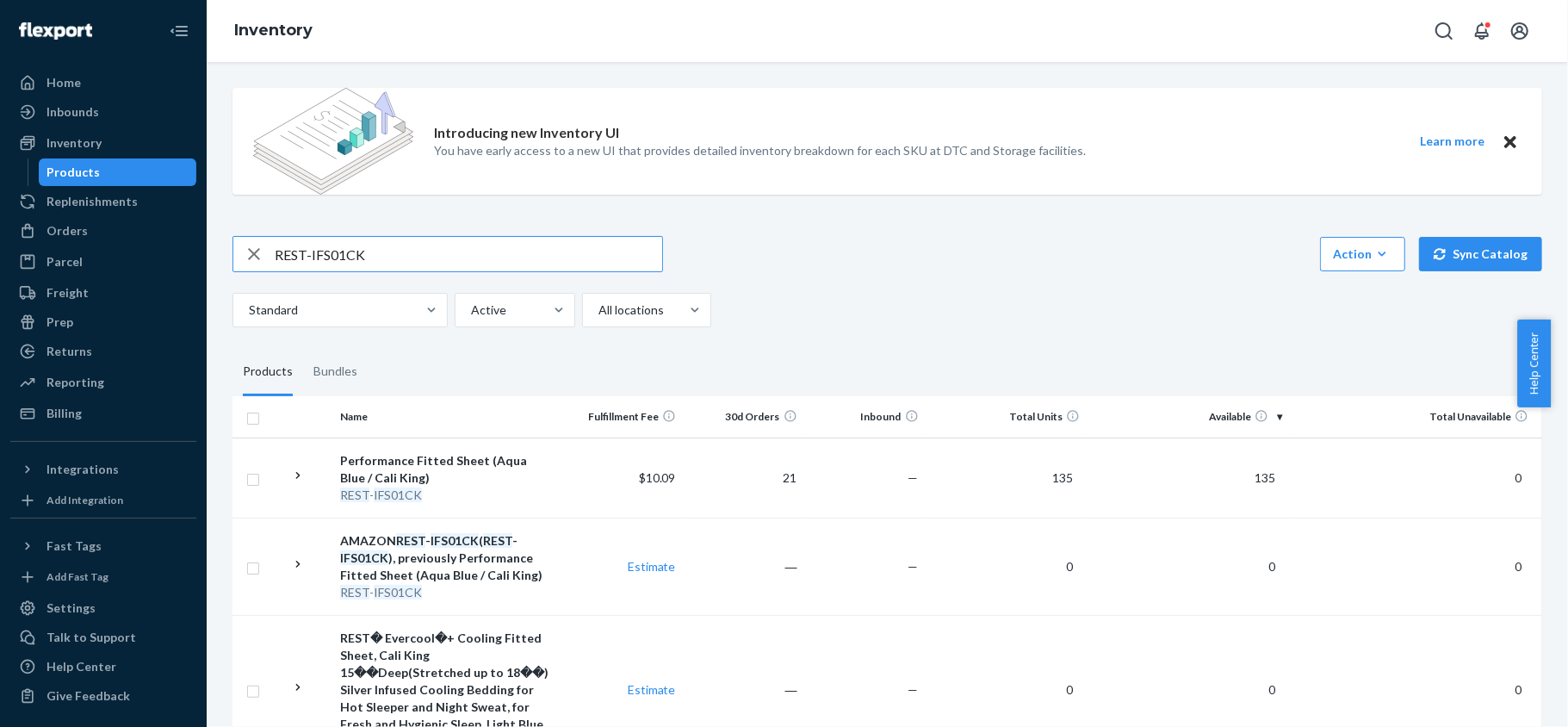
click at [363, 241] on input "REST-IFS01CK" at bounding box center [468, 254] width 387 height 35
paste input "REST-IFS01FD"
type input "REST-IFS01FD"
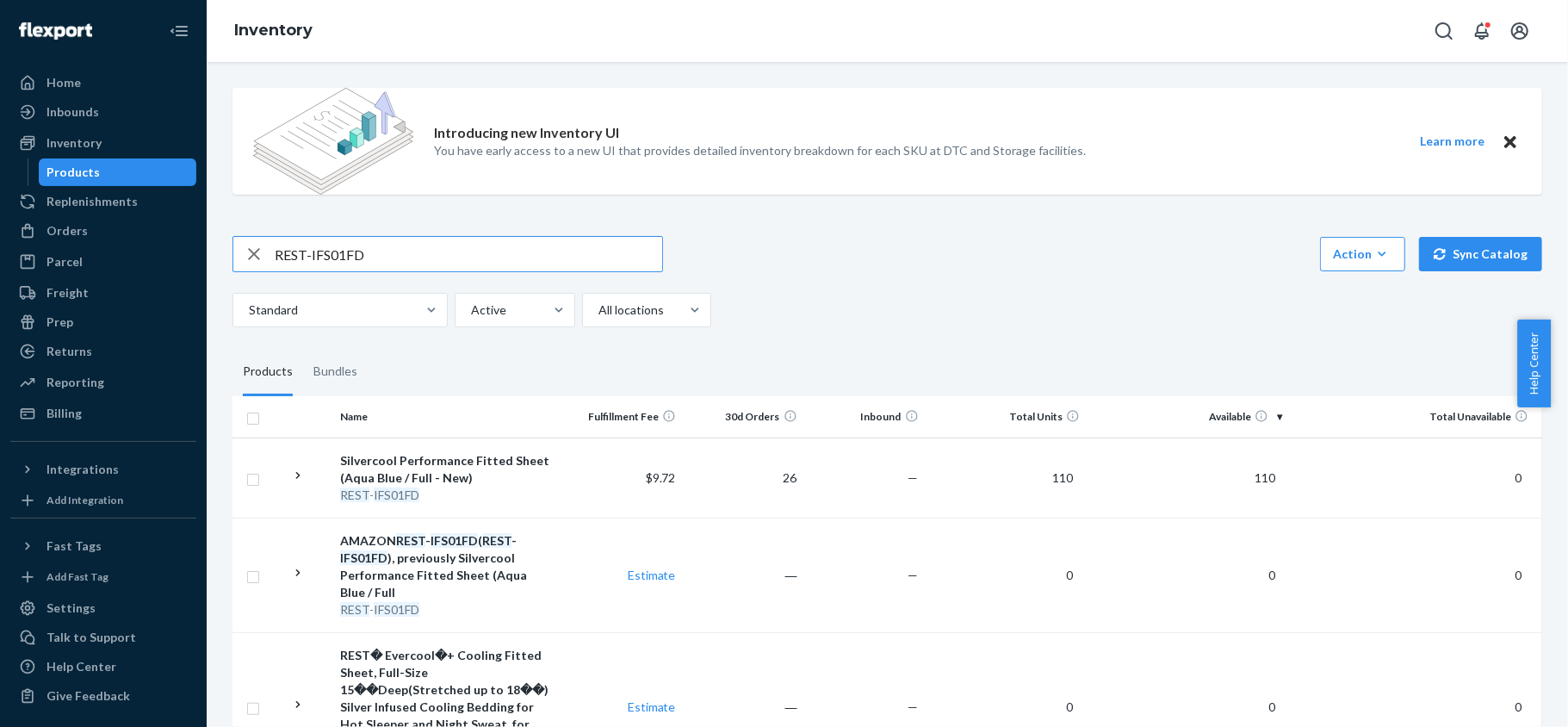
click at [463, 262] on input "REST-IFS01FD" at bounding box center [468, 254] width 387 height 35
paste input "REST-IFS01K"
type input "REST-IFS01K"
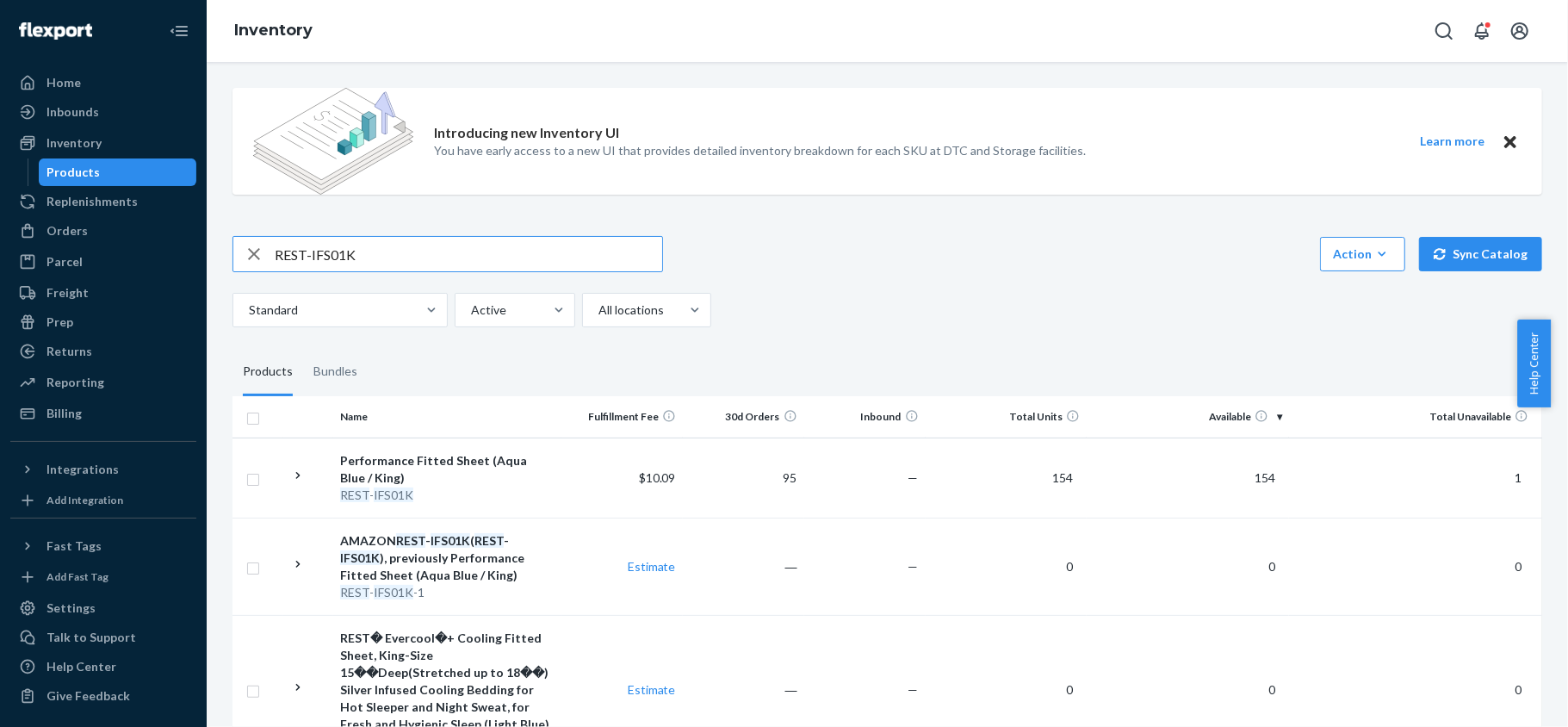
click at [429, 241] on input "REST-IFS01K" at bounding box center [468, 254] width 387 height 35
click at [428, 241] on input "REST-IFS01K" at bounding box center [468, 254] width 387 height 35
paste input "REST-IFS01QK"
type input "REST-IFS01QK"
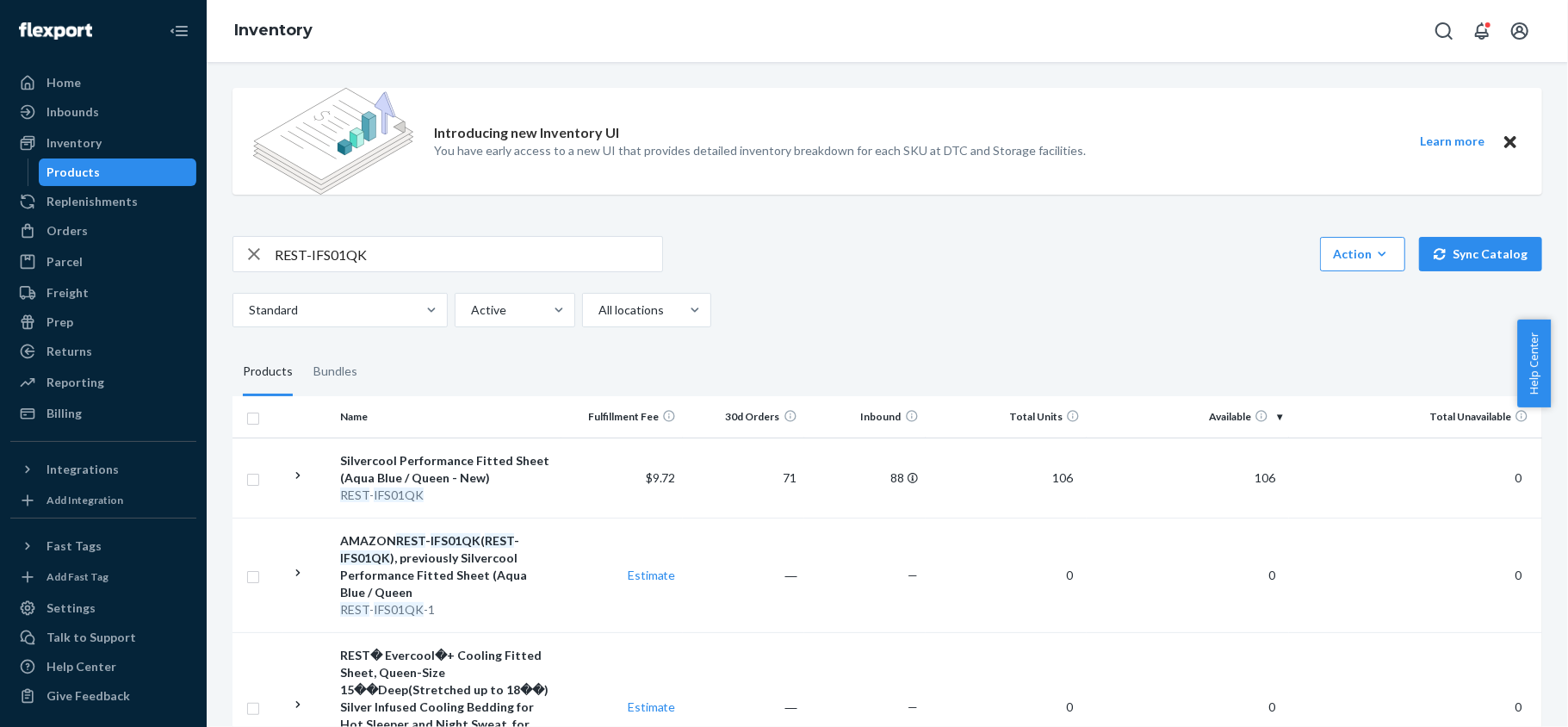
click at [405, 245] on input "REST-IFS01QK" at bounding box center [468, 254] width 387 height 35
paste input "REST-IFS01T"
type input "REST-IFS01T"
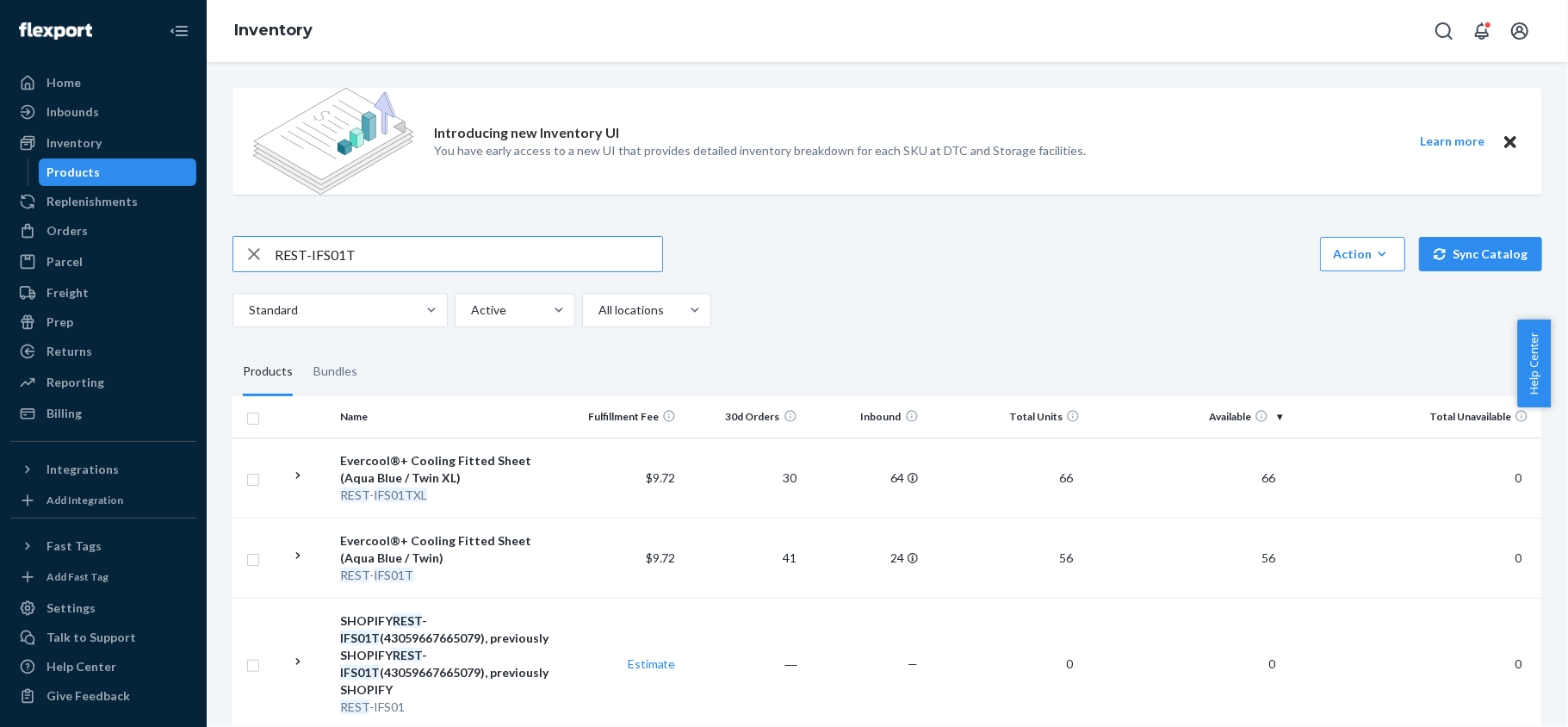
click at [411, 249] on input "REST-IFS01T" at bounding box center [468, 254] width 387 height 35
paste input "REST-IFS01TXL"
type input "REST-IFS01TXL"
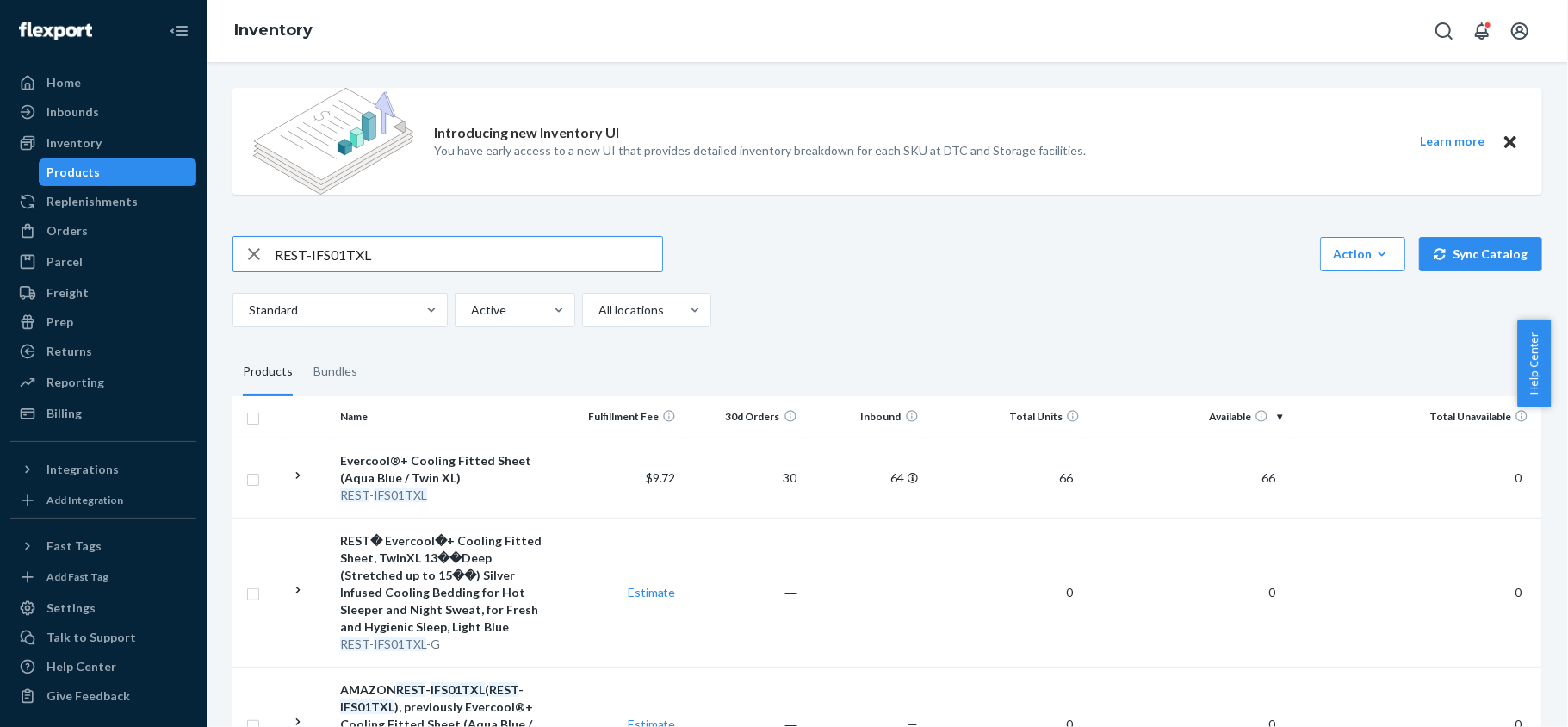
click at [424, 253] on input "REST-IFS01TXL" at bounding box center [468, 254] width 387 height 35
paste input "REST-IFS02CK"
type input "REST-IFS02CK"
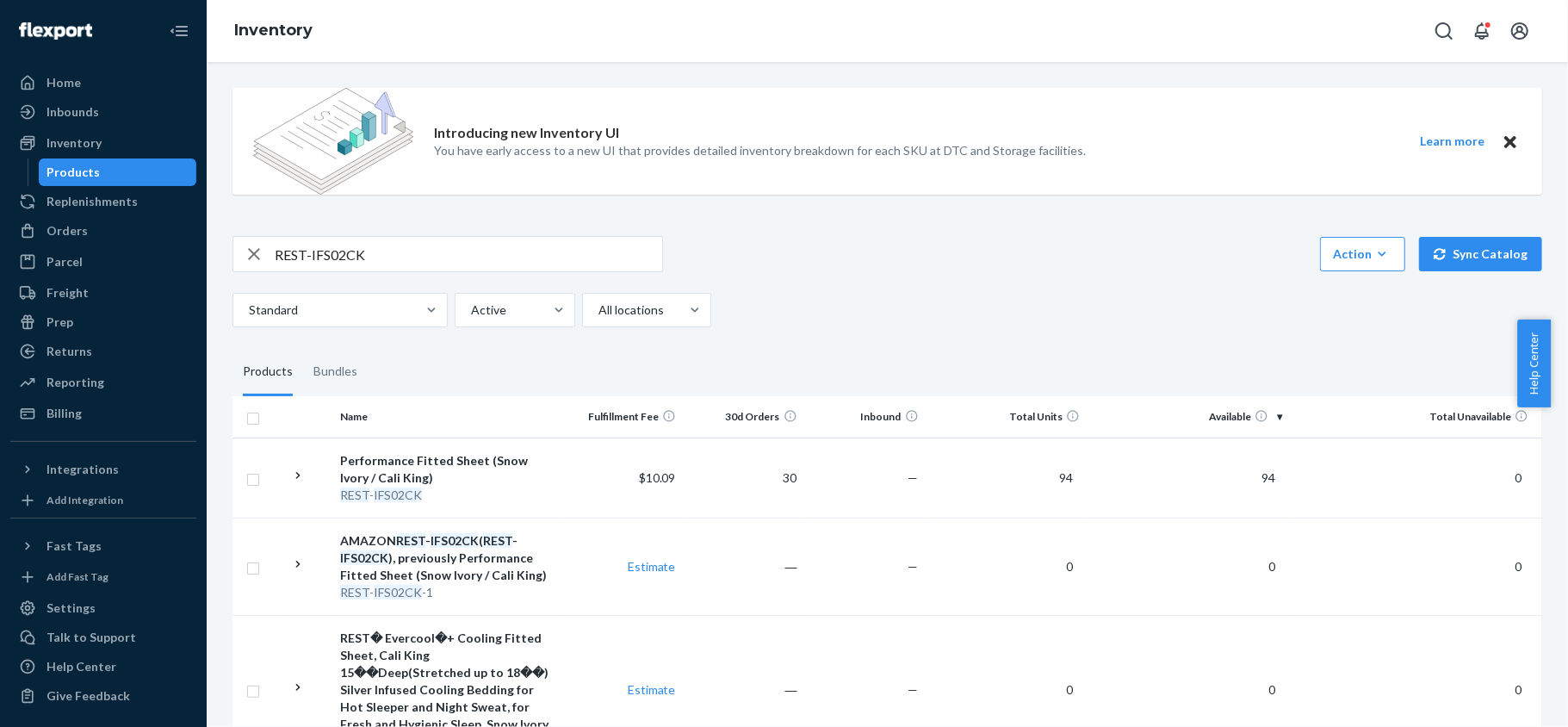
click at [511, 240] on input "REST-IFS02CK" at bounding box center [468, 254] width 387 height 35
paste input "REST-IFS02FD"
type input "REST-IFS02FD"
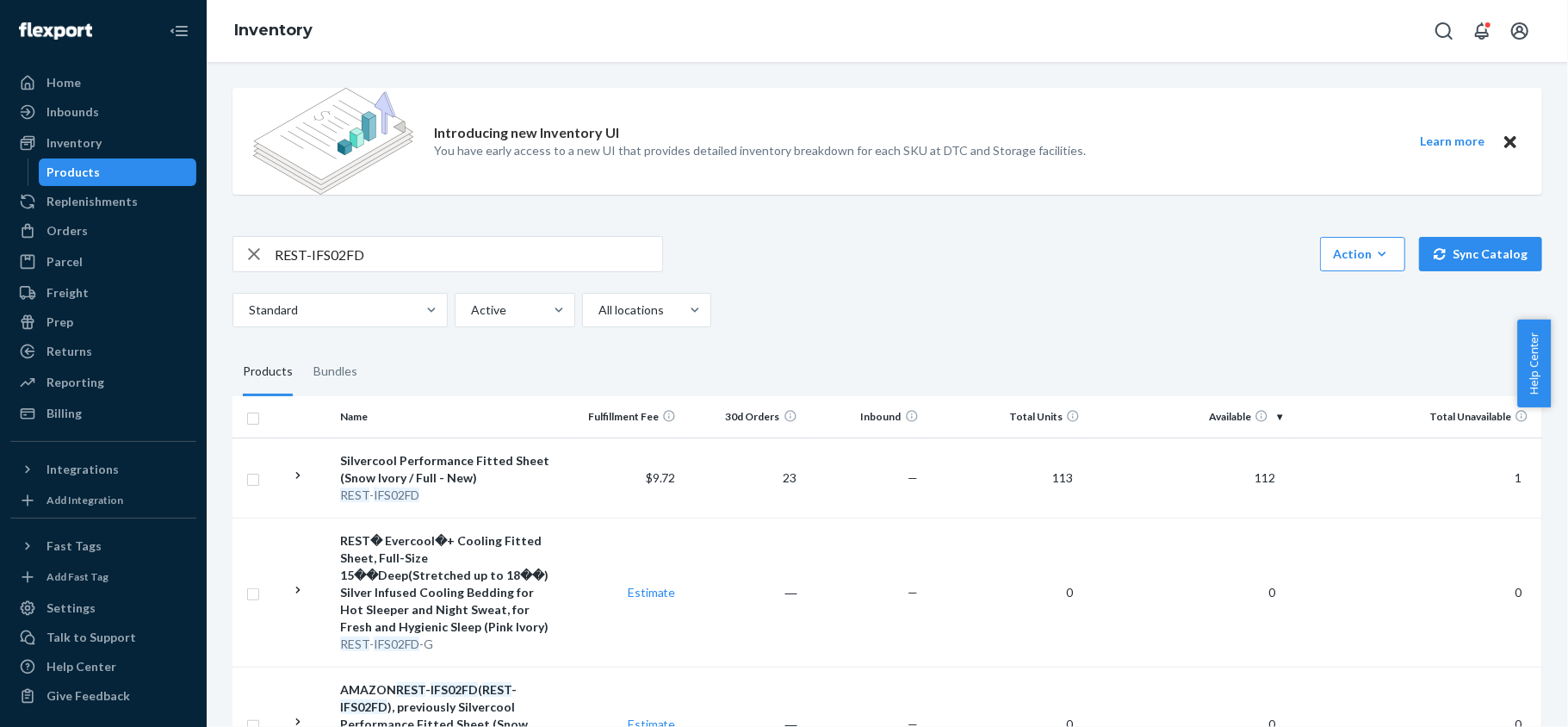
click at [384, 250] on input "REST-IFS02FD" at bounding box center [468, 254] width 387 height 35
paste input "REST-IFS02K"
type input "REST-IFS02K"
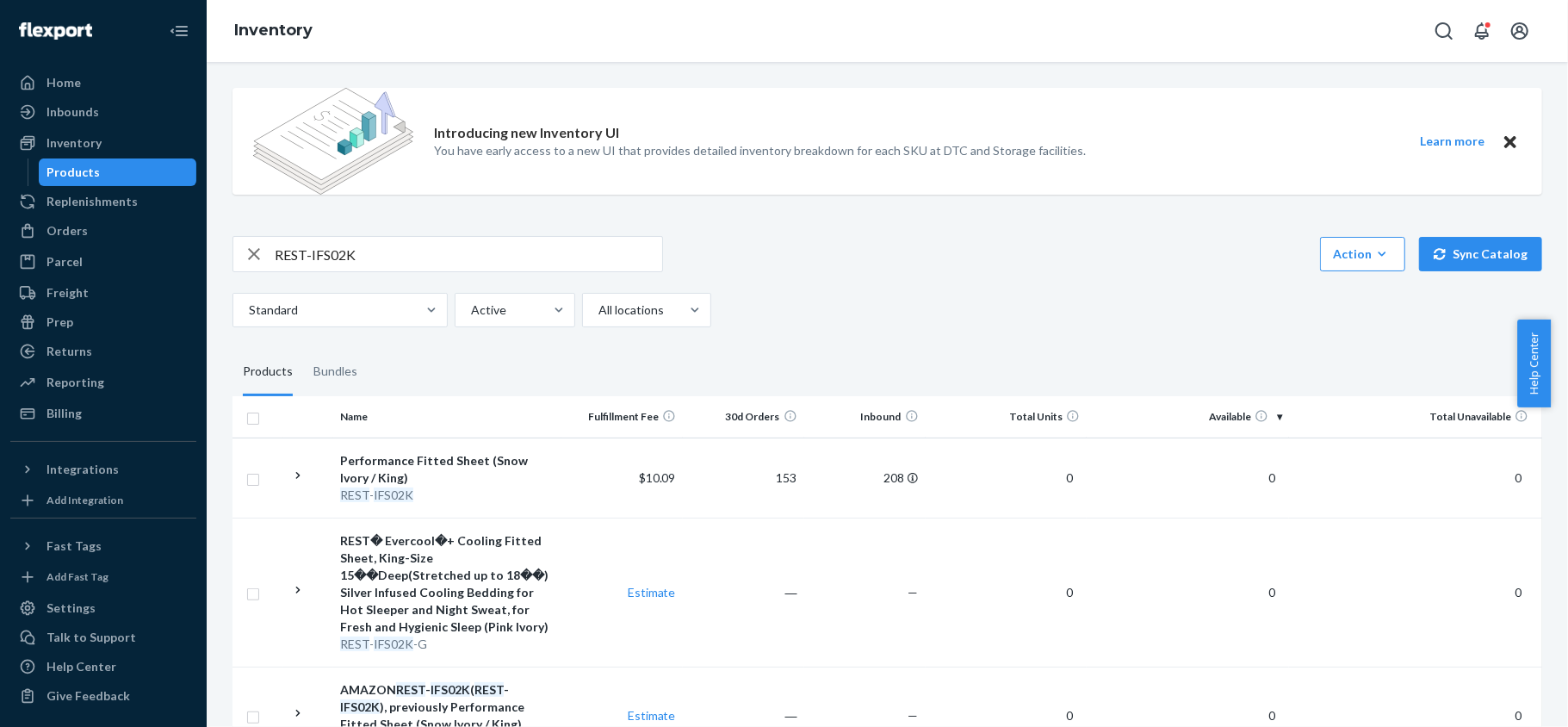
click at [499, 245] on input "REST-IFS02K" at bounding box center [468, 254] width 387 height 35
paste input "REST-IFS02QK"
type input "REST-IFS02QK"
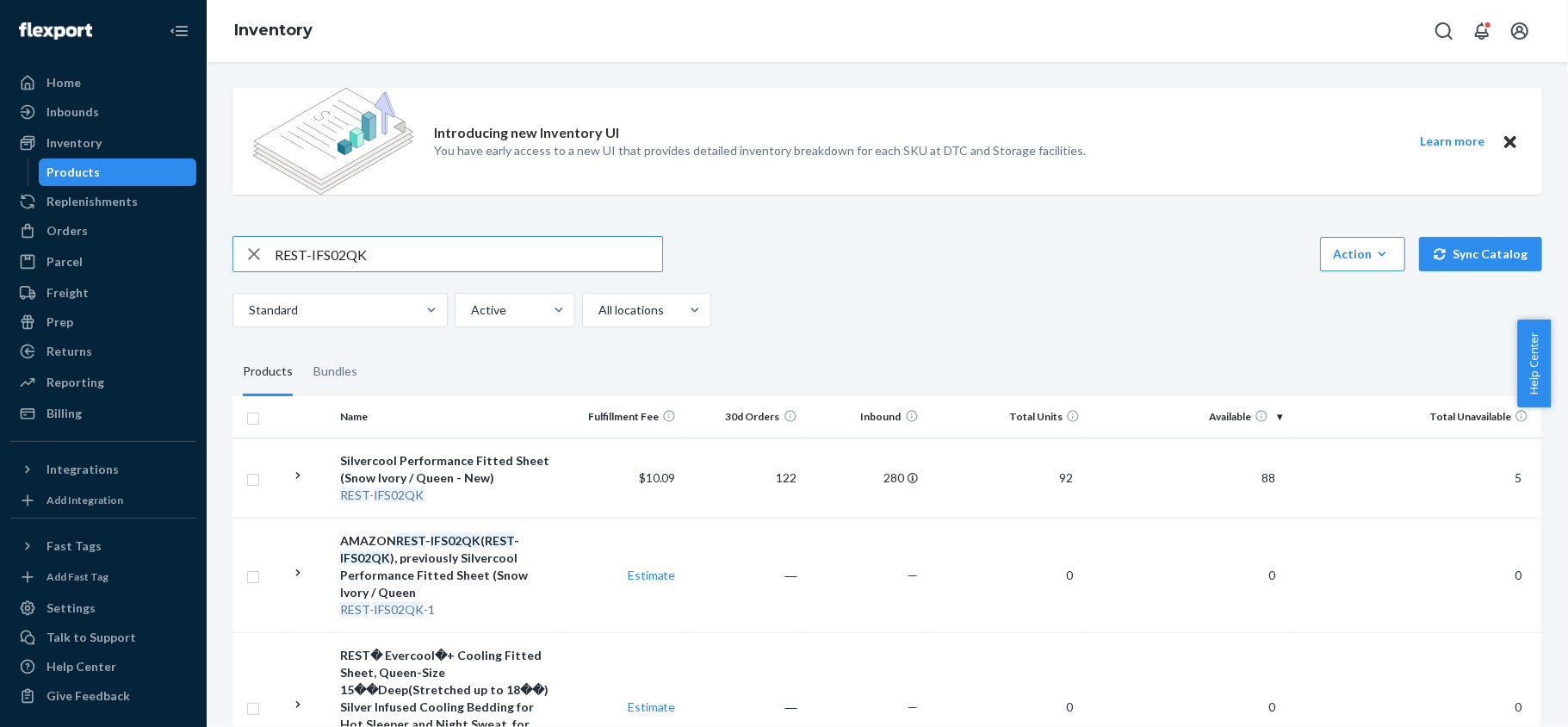
click at [429, 249] on input "REST-IFS02QK" at bounding box center [468, 254] width 387 height 35
paste input "REST-IFS02T"
type input "REST-IFS02T"
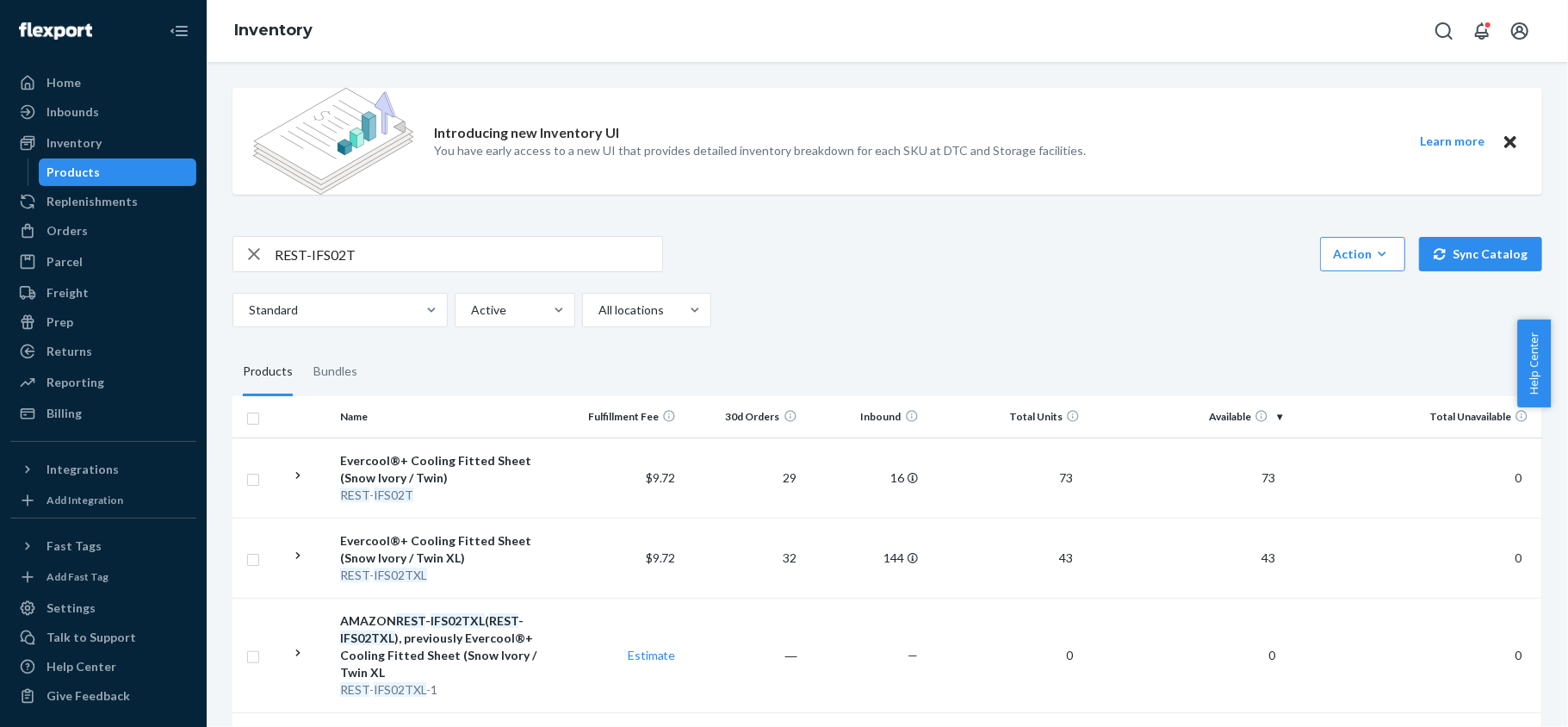
click at [438, 252] on input "REST-IFS02T" at bounding box center [468, 254] width 387 height 35
paste input "REST-IFS02TXL"
type input "REST-IFS02TXL"
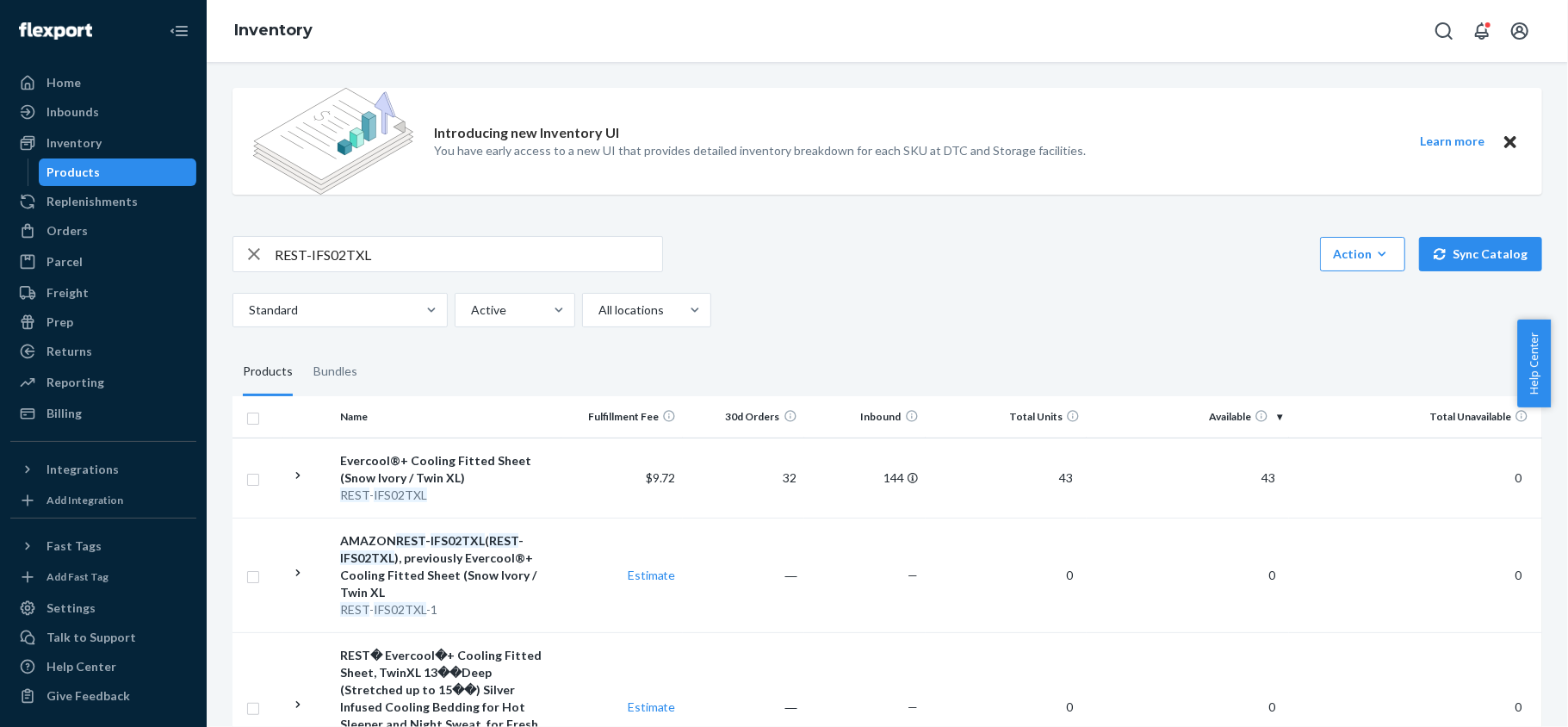
click at [441, 240] on input "REST-IFS02TXL" at bounding box center [468, 254] width 387 height 35
paste input "REST-IFS04CK"
type input "REST-IFS04CK"
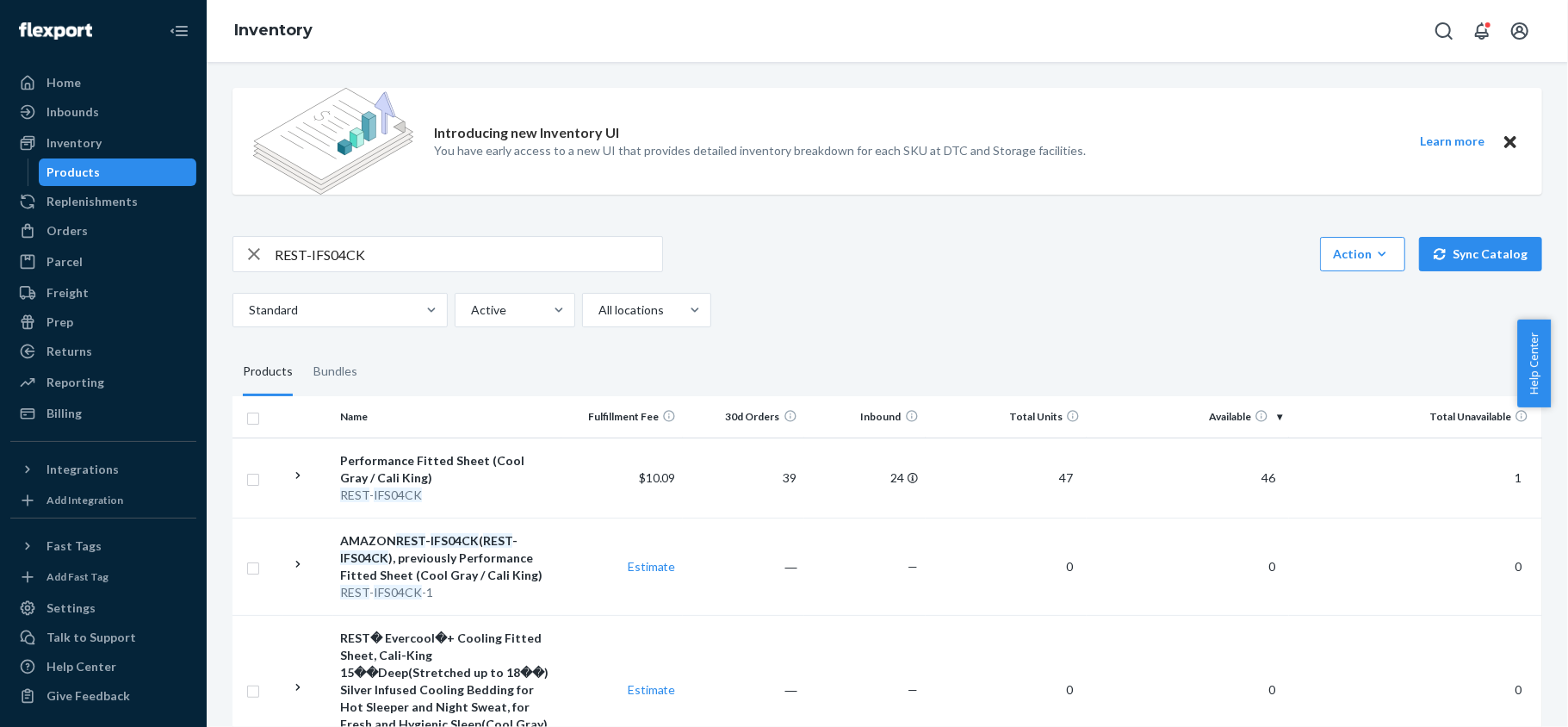
click at [503, 255] on input "REST-IFS04CK" at bounding box center [468, 254] width 387 height 35
paste input "REST-IFS04FD"
type input "REST-IFS04FD"
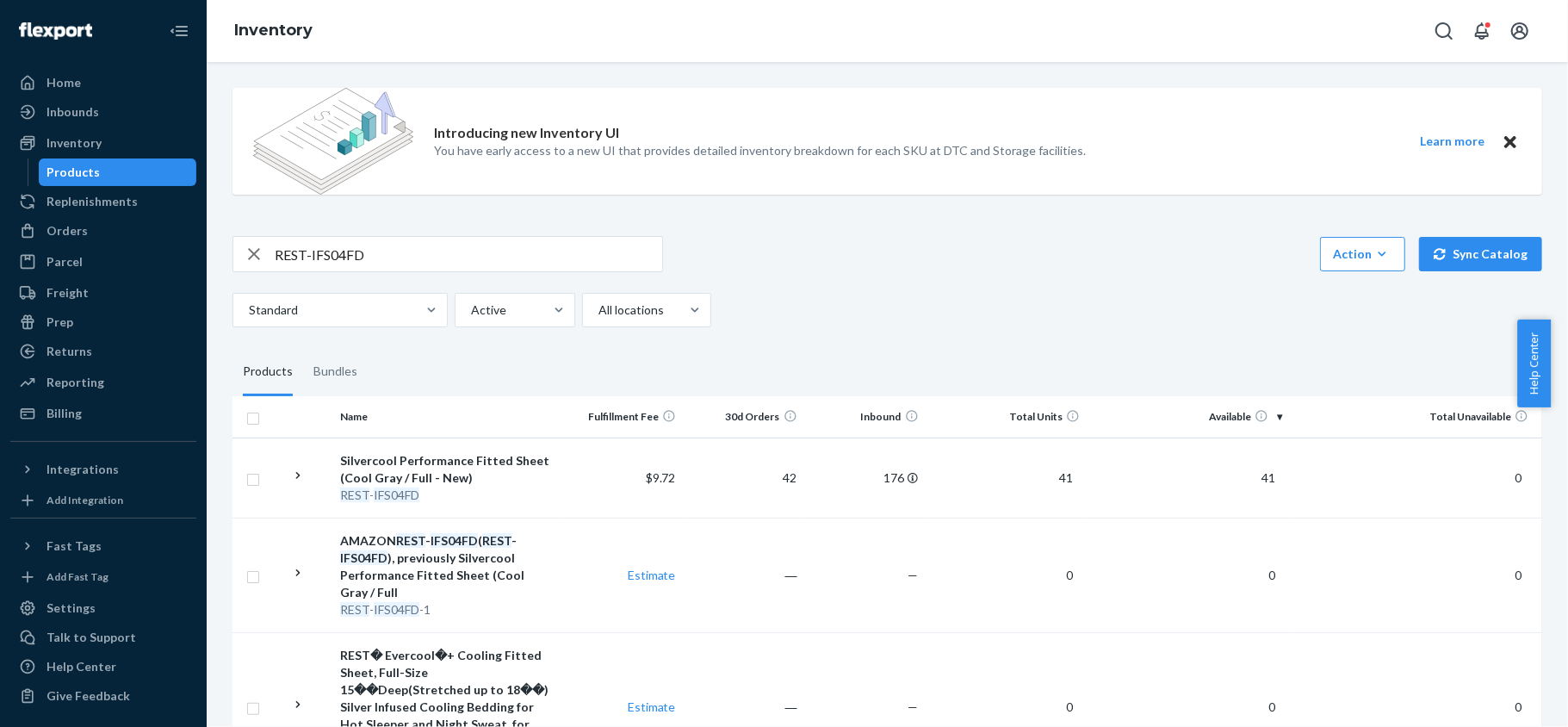
click at [563, 269] on input "REST-IFS04FD" at bounding box center [468, 254] width 387 height 35
paste input "REST-IFS04K"
type input "REST-IFS04K"
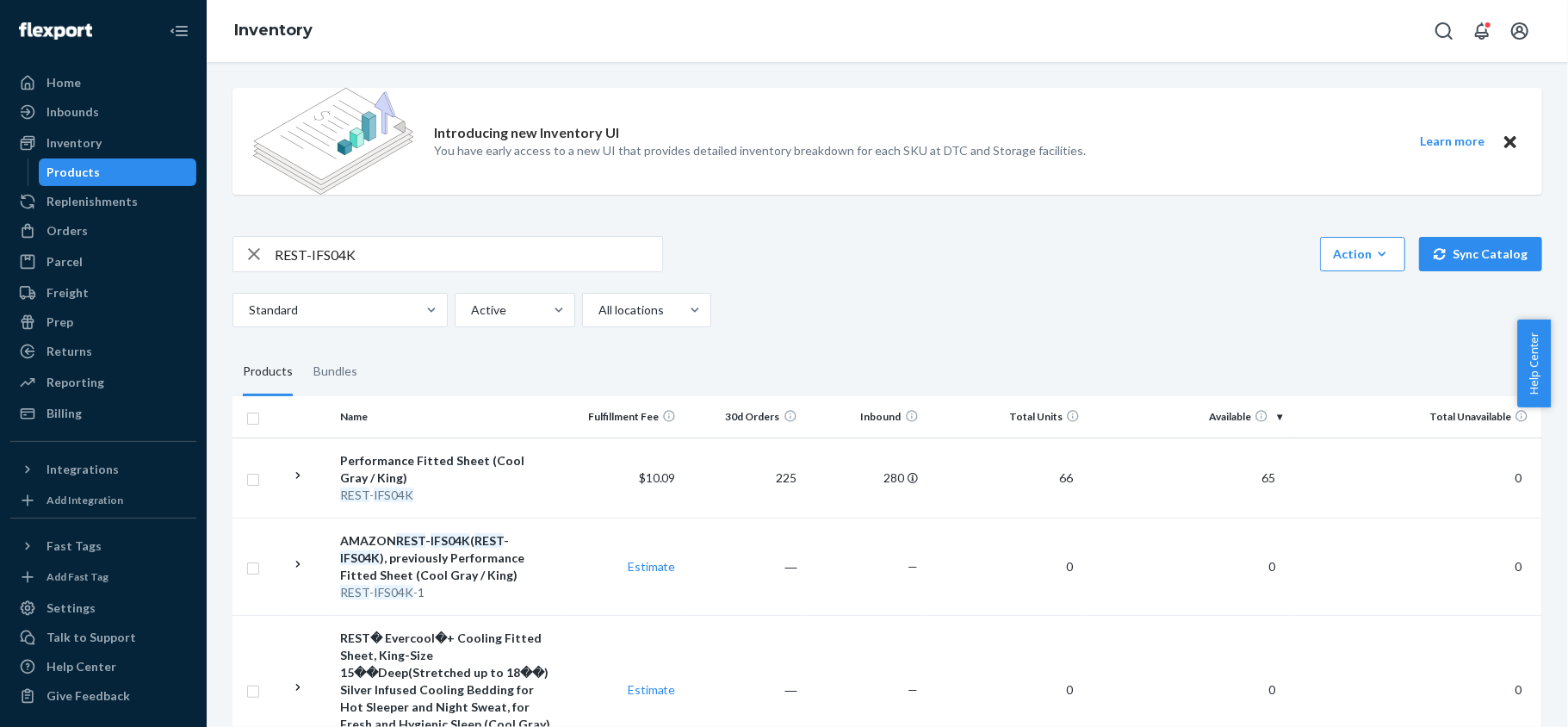
click at [455, 253] on input "REST-IFS04K" at bounding box center [468, 254] width 387 height 35
click at [455, 255] on input "REST-IFS04K" at bounding box center [468, 254] width 387 height 35
click at [453, 255] on input "REST-IFS04K" at bounding box center [468, 254] width 387 height 35
paste input "REST-IFS04QK"
type input "REST-IFS04QK"
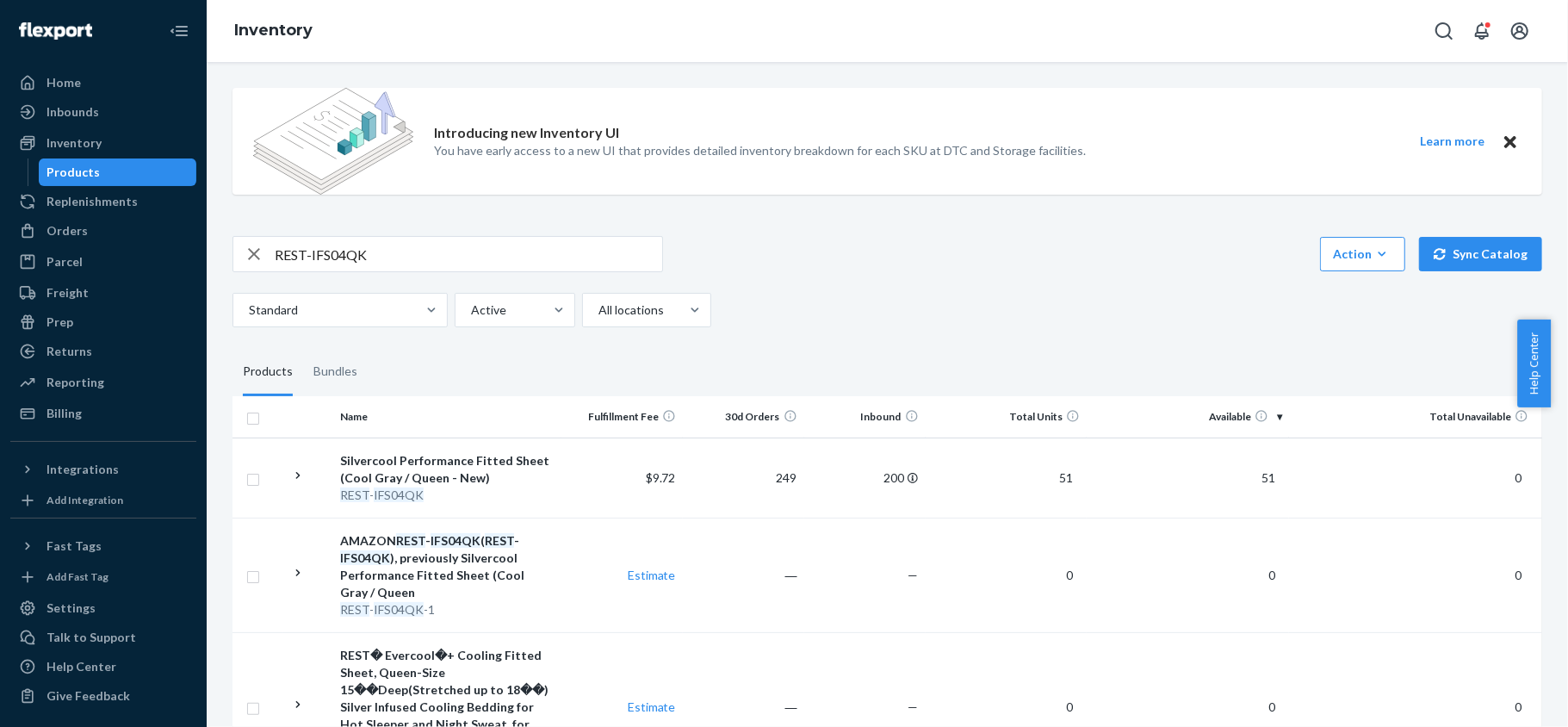
click at [397, 252] on input "REST-IFS04QK" at bounding box center [468, 254] width 387 height 35
paste input "REST-IFS04T"
type input "REST-IFS04T"
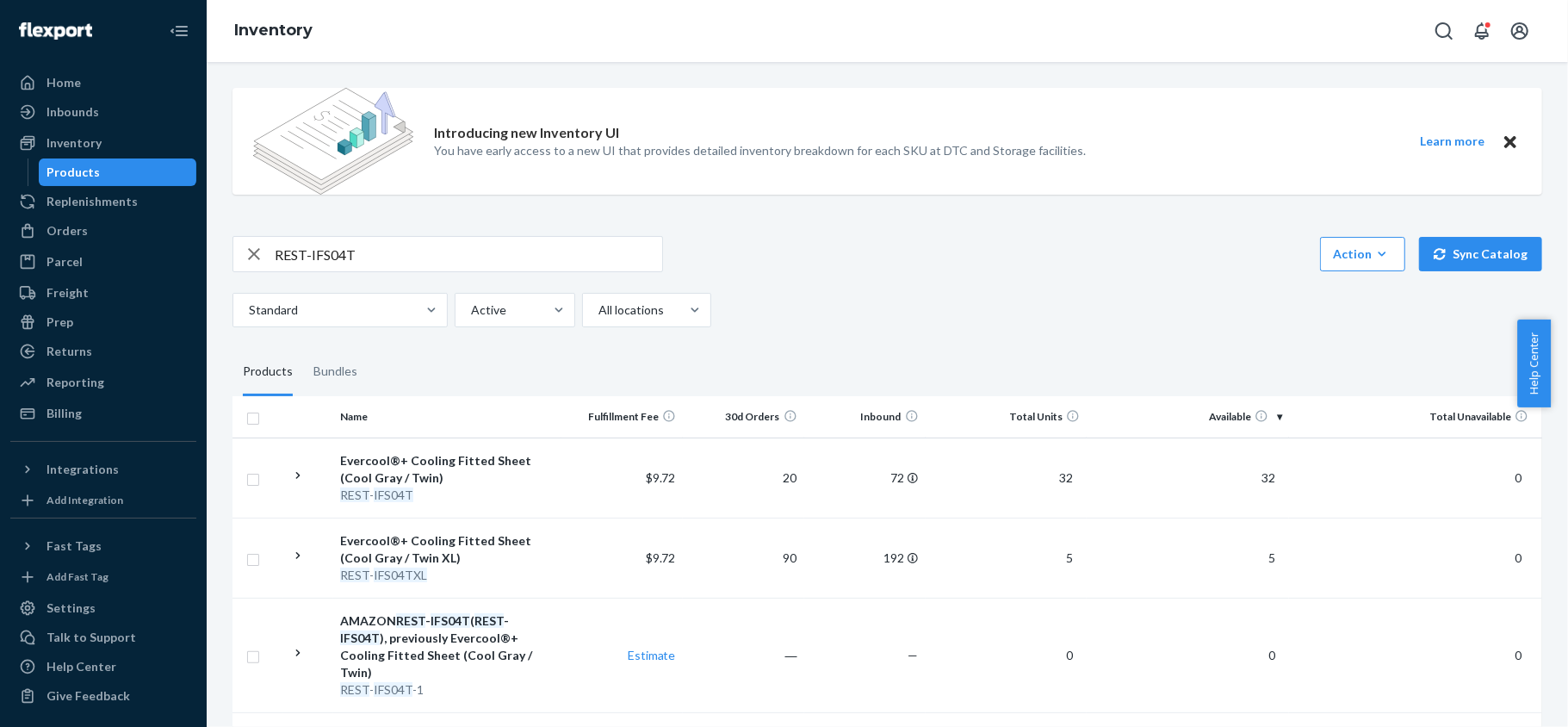
click at [389, 250] on input "REST-IFS04T" at bounding box center [468, 254] width 387 height 35
paste input "REST-IFS04TXL"
type input "REST-IFS04TXL"
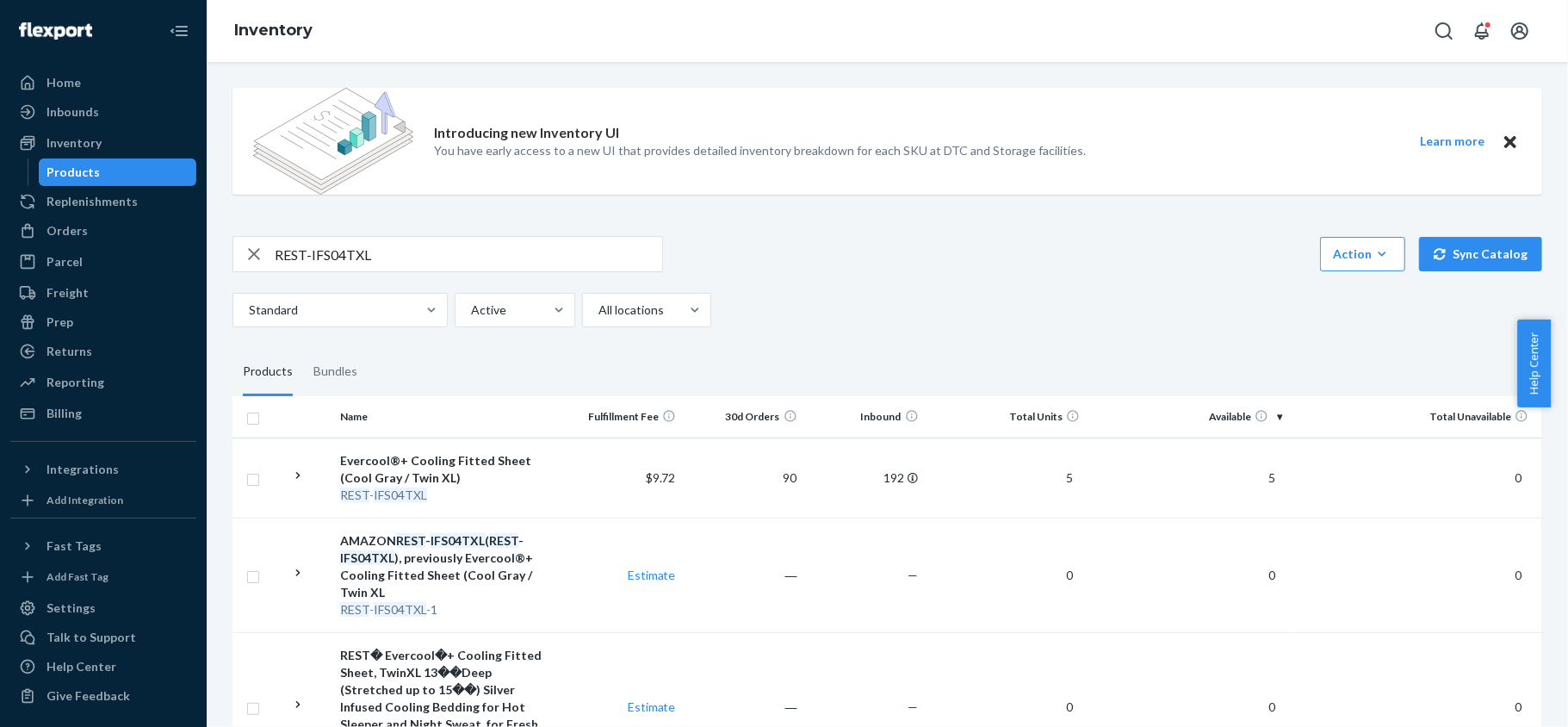
click at [417, 252] on input "REST-IFS04TXL" at bounding box center [468, 254] width 387 height 35
paste input "REST-IFS06CK"
type input "REST-IFS06CK"
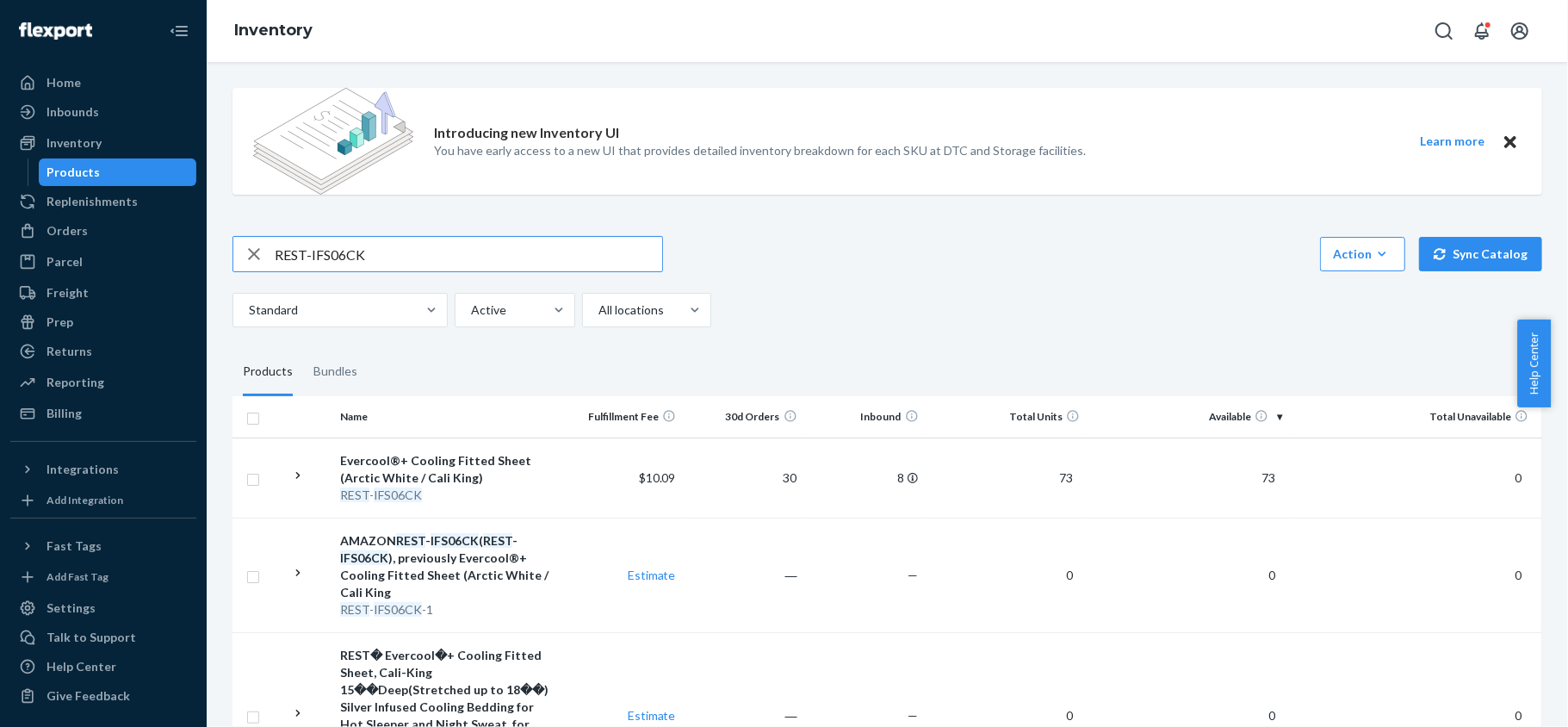
click at [444, 245] on input "REST-IFS06CK" at bounding box center [468, 254] width 387 height 35
paste input "REST-IFS06FD"
type input "REST-IFS06FD"
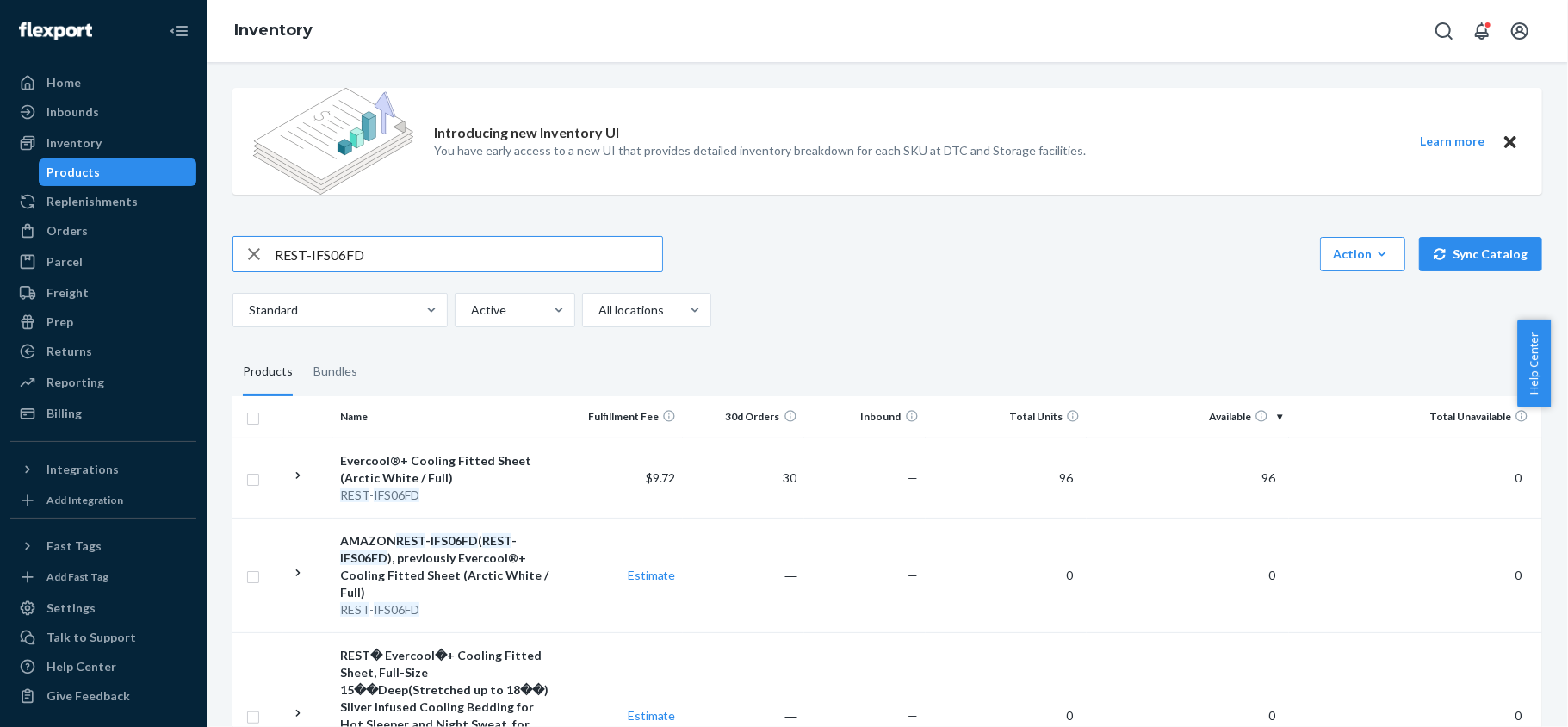
click at [469, 246] on input "REST-IFS06FD" at bounding box center [468, 254] width 387 height 35
paste input "REST-IFS06K"
type input "REST-IFS06K"
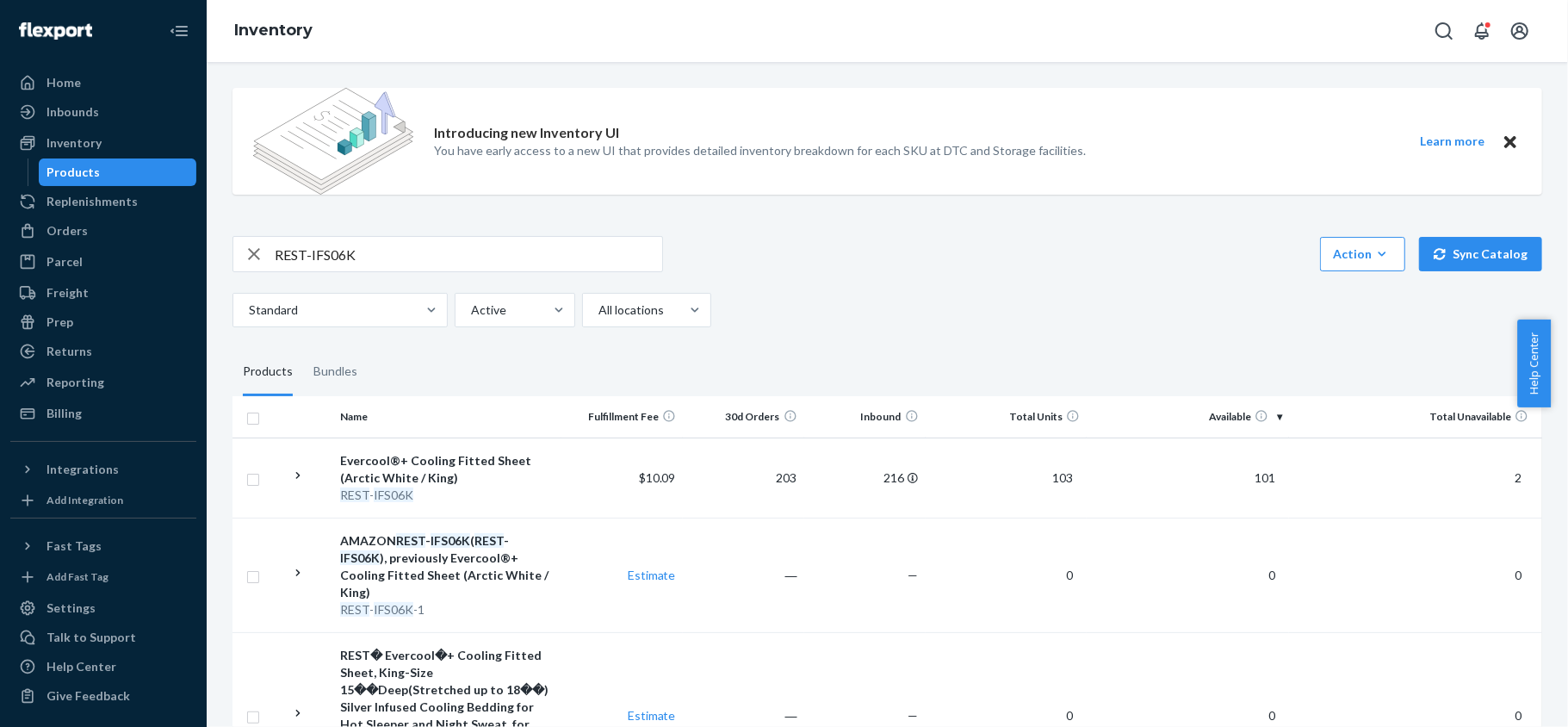
click at [420, 229] on div "Introducing new Inventory UI You have early access to a new UI that provides de…" at bounding box center [887, 482] width 1336 height 818
click at [413, 246] on input "REST-IFS06K" at bounding box center [468, 254] width 387 height 35
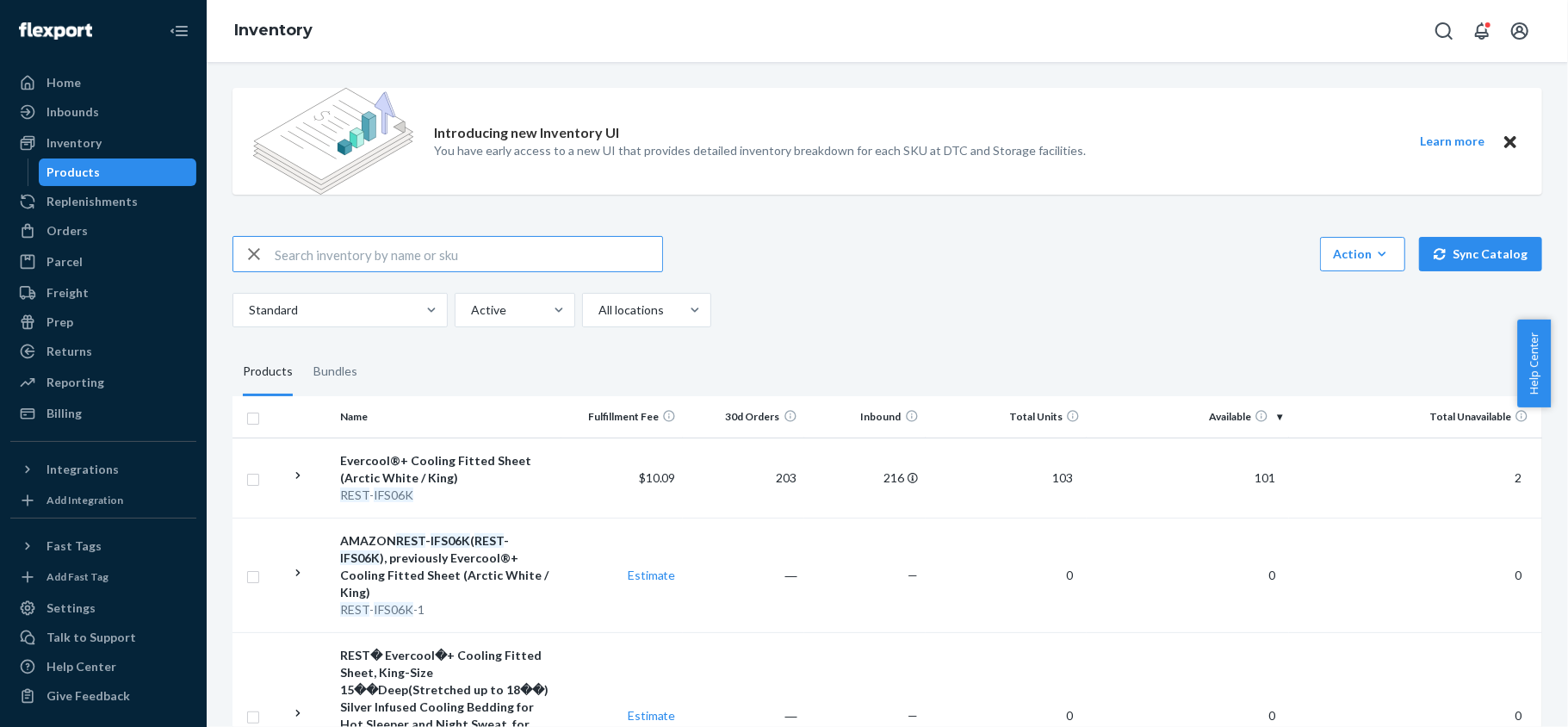
paste input "REST-IFS06QK"
type input "REST-IFS06QK"
click at [493, 267] on input "REST-IFS06QK" at bounding box center [468, 254] width 387 height 35
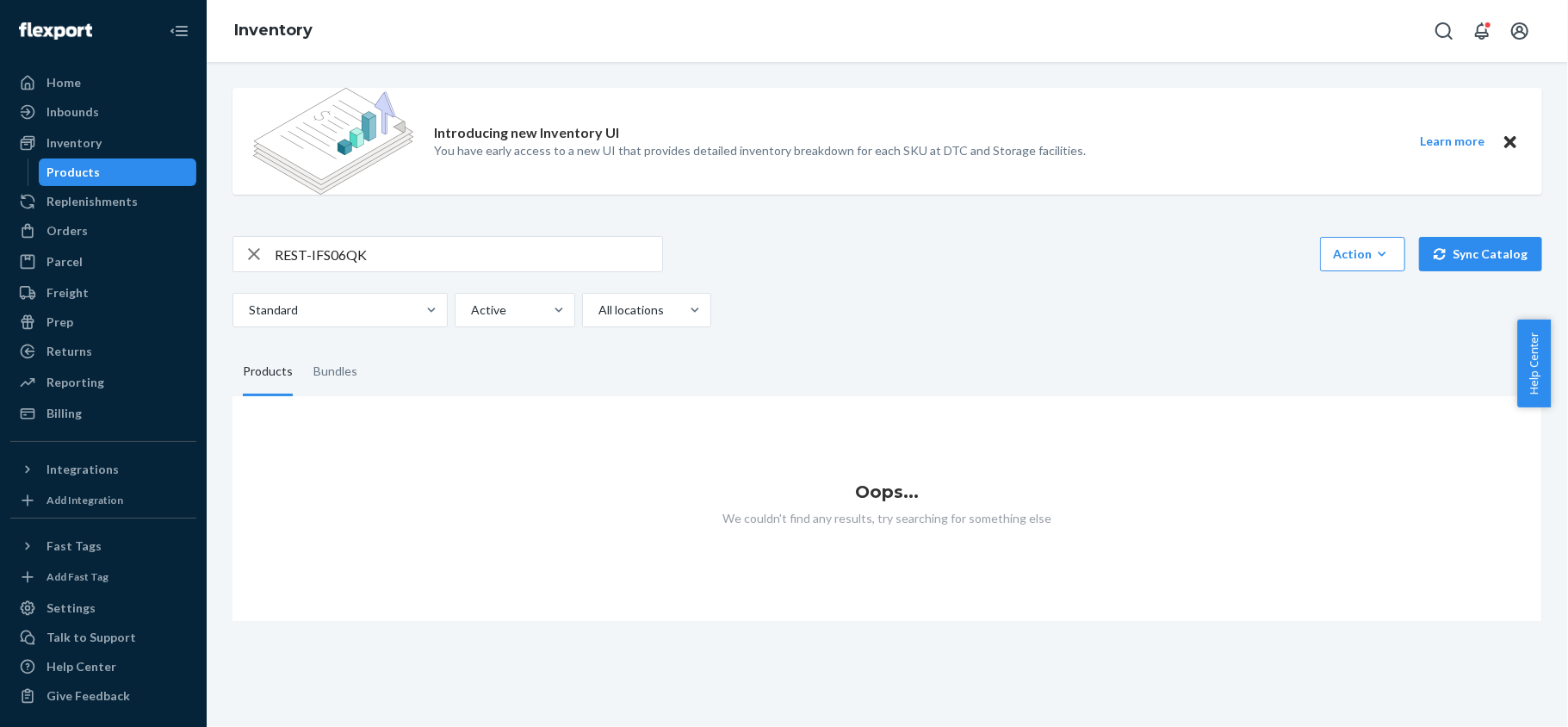
click at [453, 259] on input "REST-IFS06QK" at bounding box center [468, 254] width 387 height 35
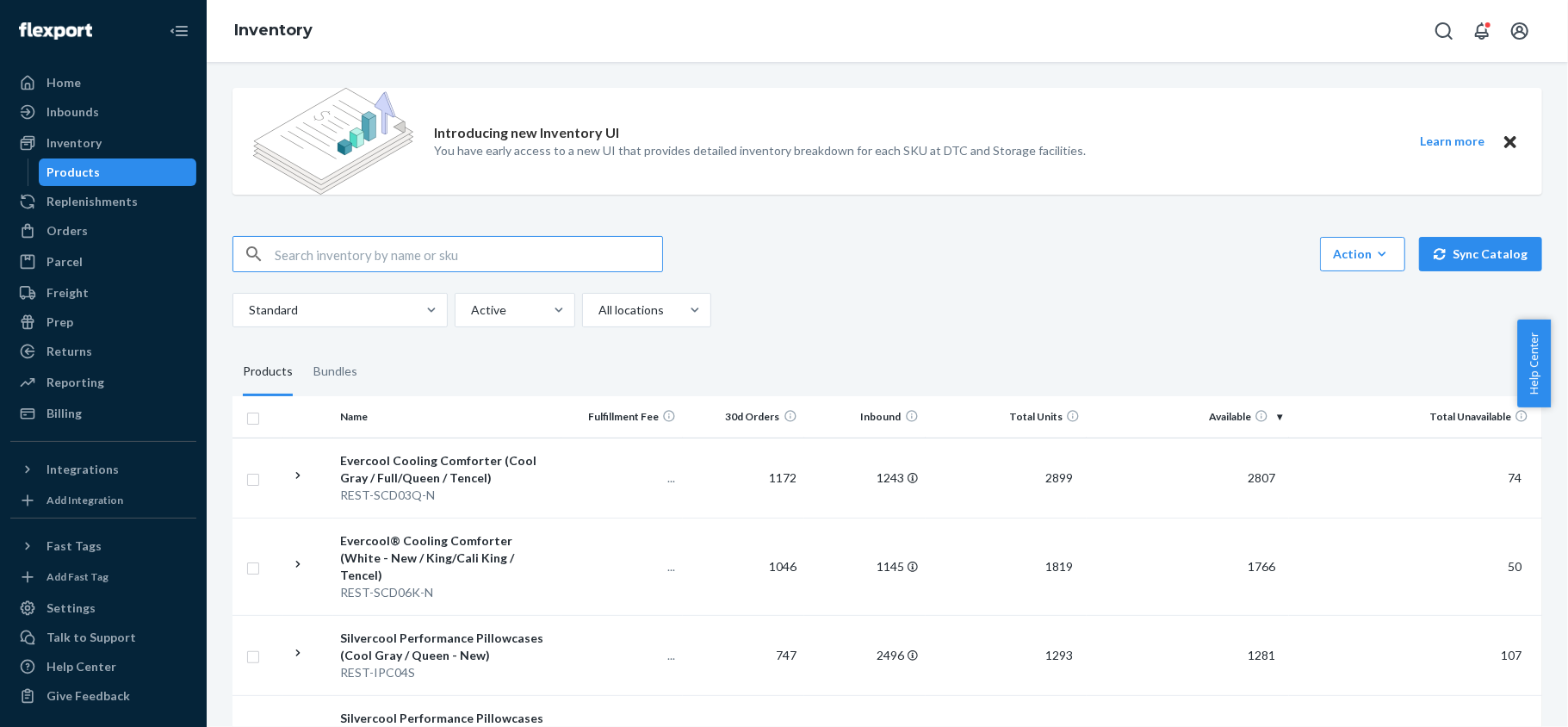
click at [407, 245] on input "text" at bounding box center [468, 254] width 387 height 35
click at [403, 262] on input "text" at bounding box center [468, 254] width 387 height 35
paste input "REST-IFS06QK"
type input "REST-IFS06QK"
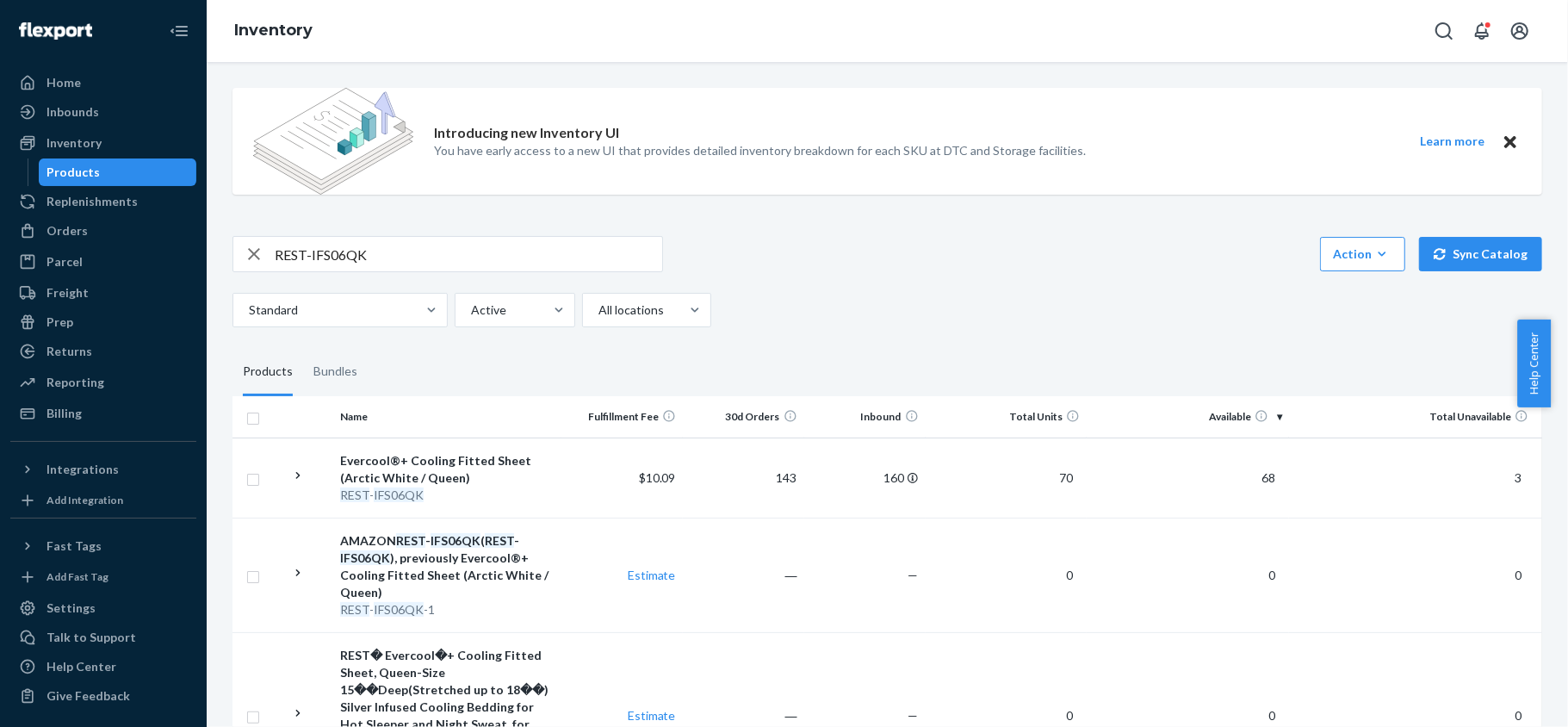
click at [418, 248] on input "REST-IFS06QK" at bounding box center [468, 254] width 387 height 35
paste input "REST-IFS06T"
type input "REST-IFS06T"
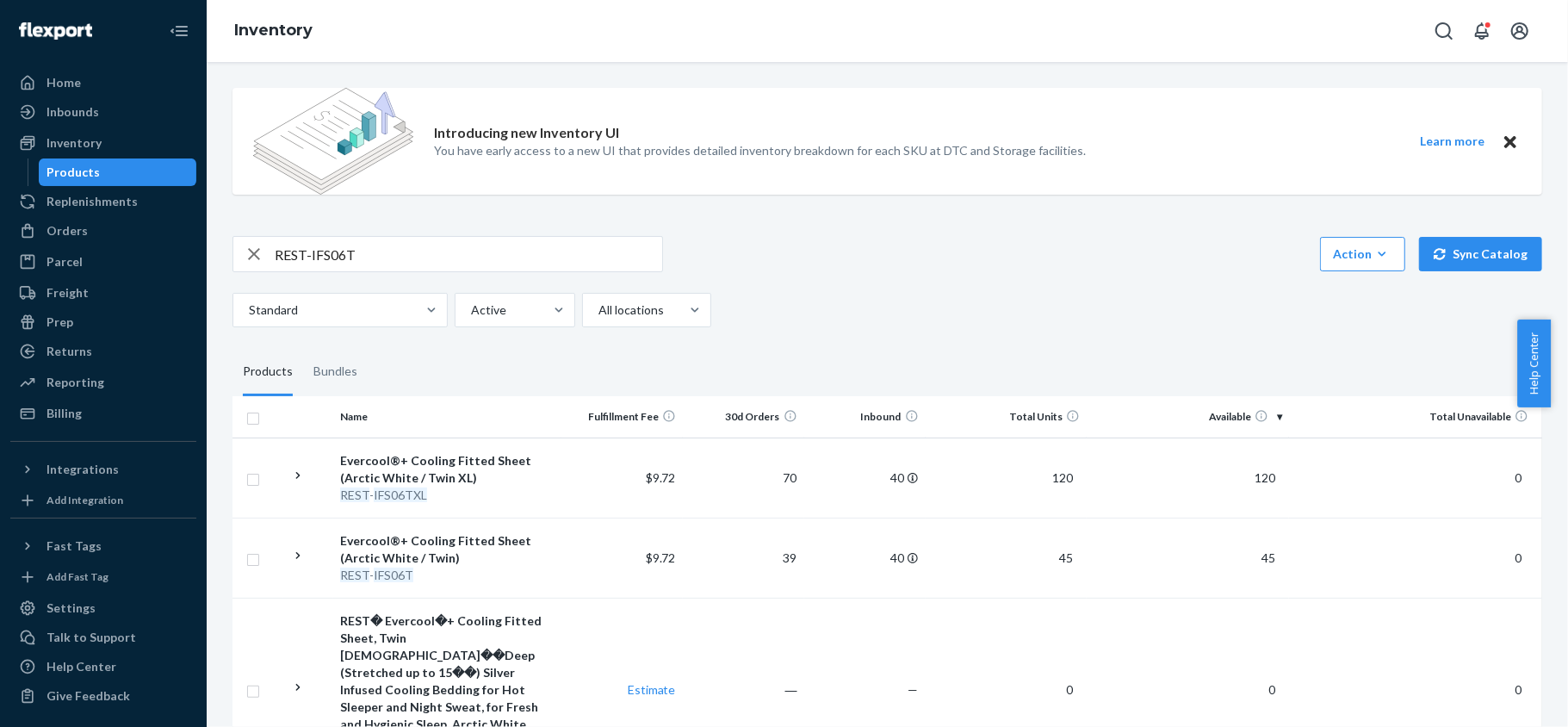
click at [379, 239] on input "REST-IFS06T" at bounding box center [468, 254] width 387 height 35
paste input "REST-IFS06TXL"
type input "REST-IFS06TXL"
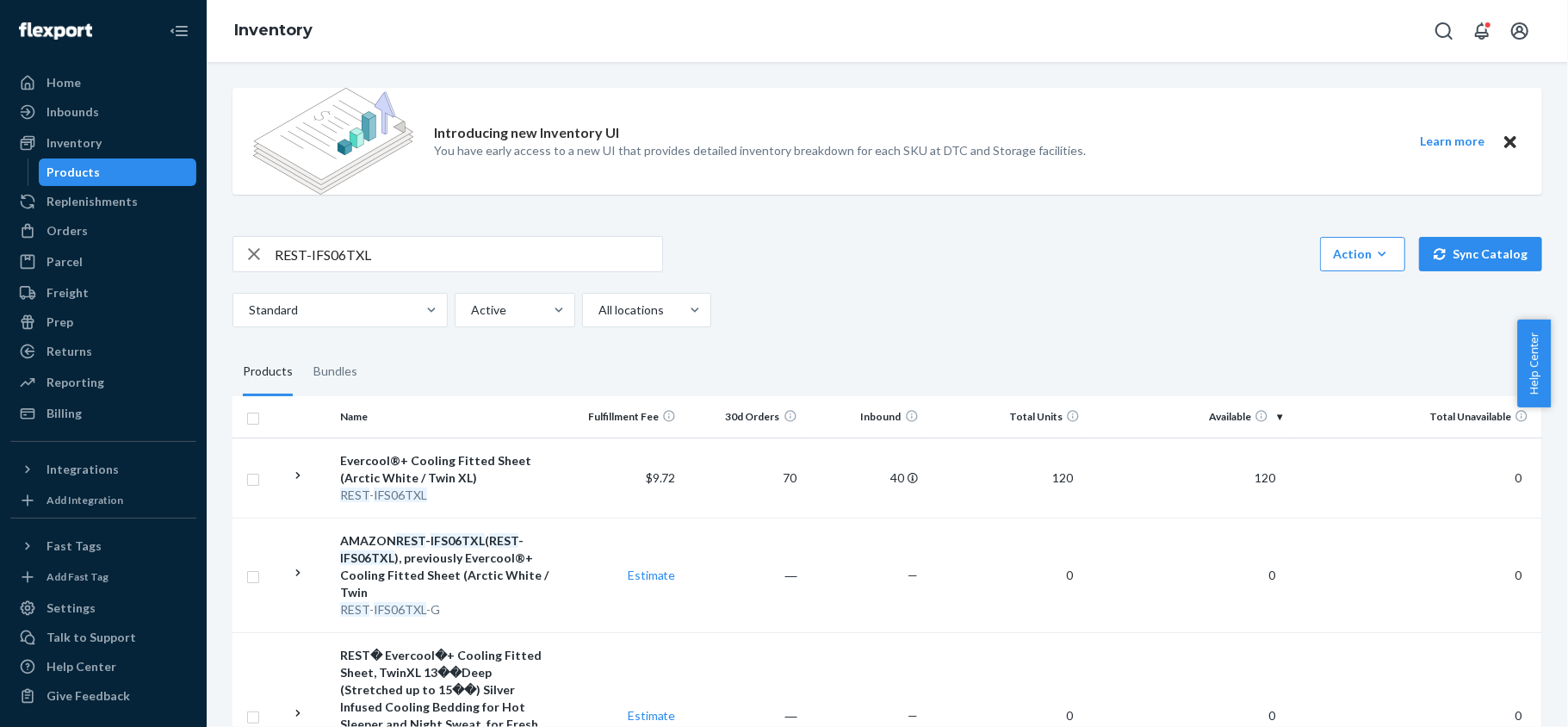
click at [404, 245] on input "REST-IFS06TXL" at bounding box center [468, 254] width 387 height 35
paste input "REST-IFS07CK"
type input "REST-IFS07CK"
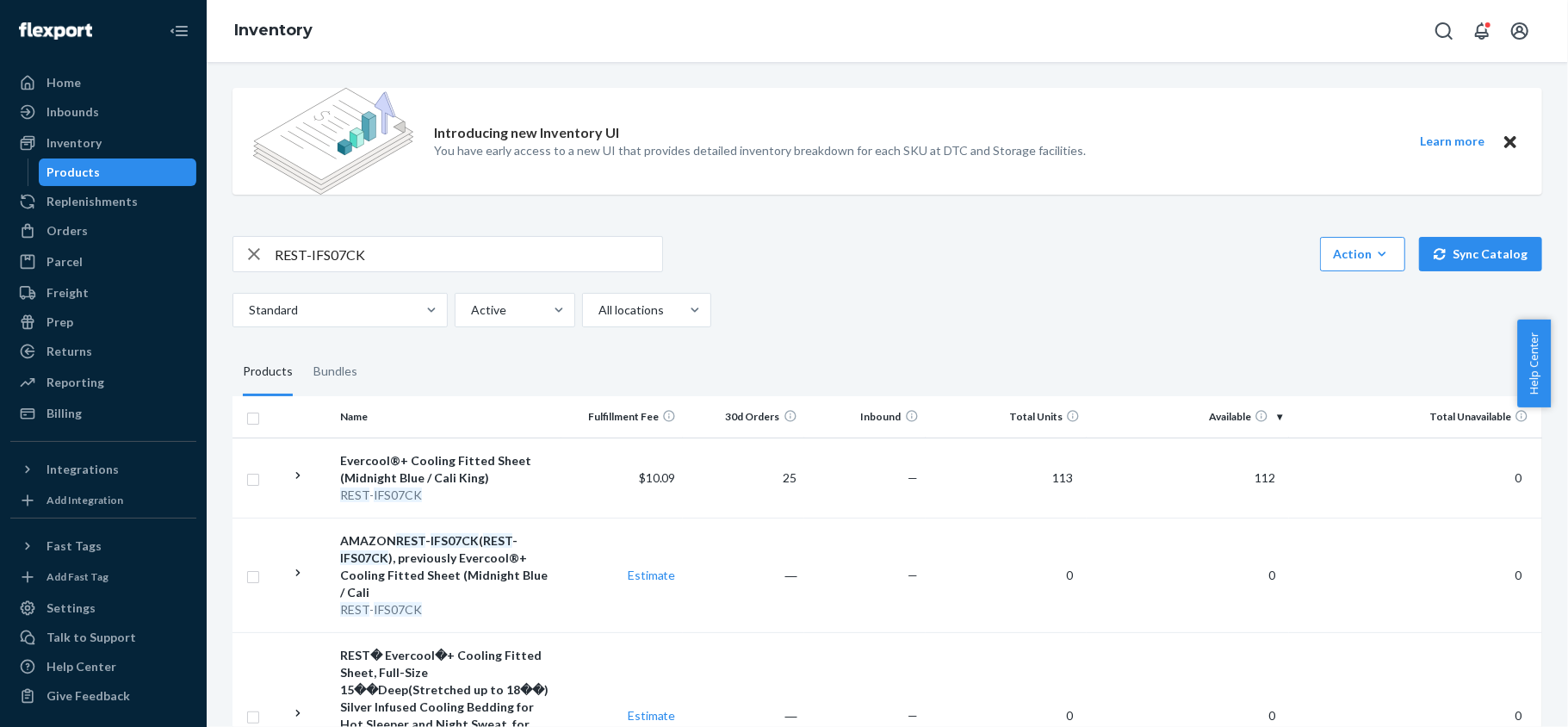
click at [428, 257] on input "REST-IFS07CK" at bounding box center [468, 254] width 387 height 35
paste input "REST-IFS07FD"
type input "REST-IFS07FD"
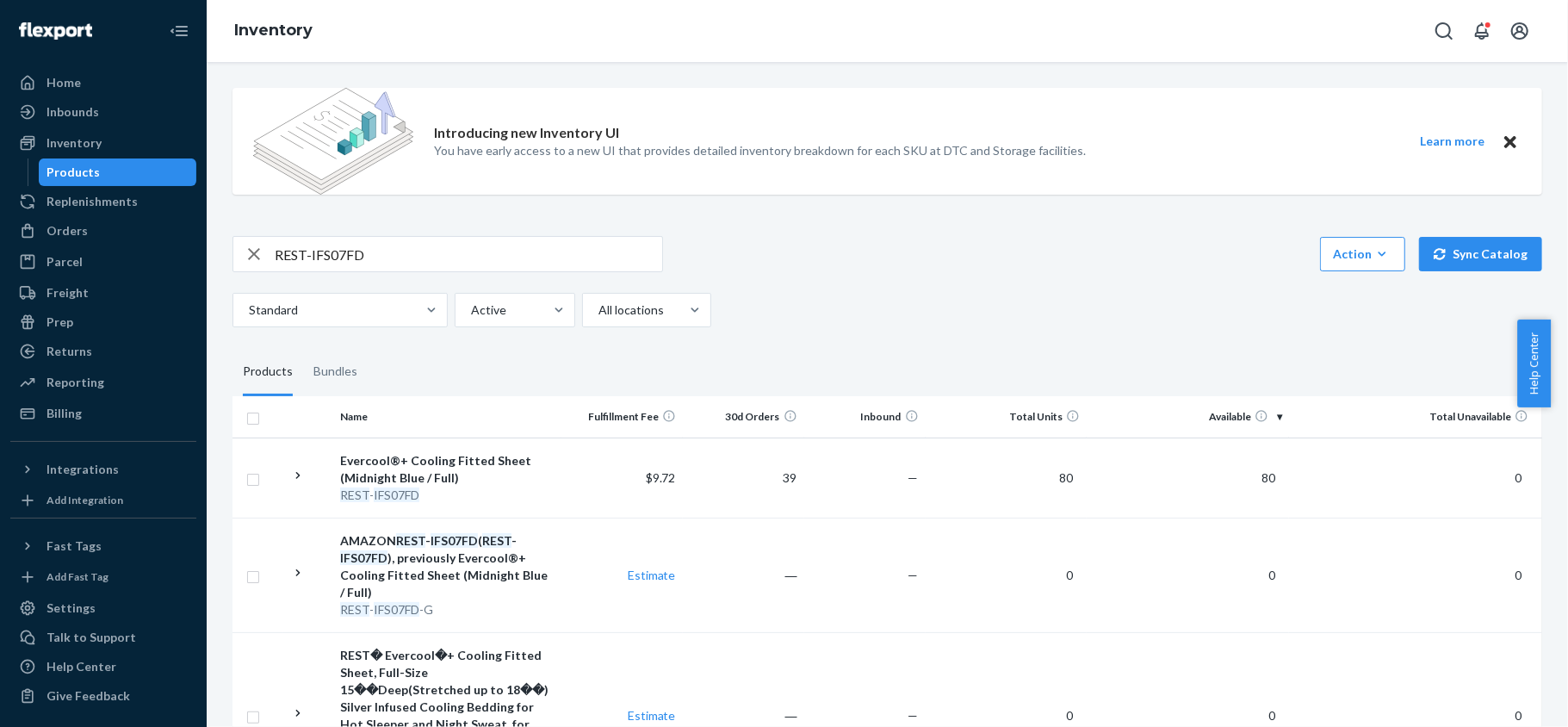
click at [413, 245] on input "REST-IFS07FD" at bounding box center [468, 254] width 387 height 35
paste input "REST-IFS07K"
type input "REST-IFS07K"
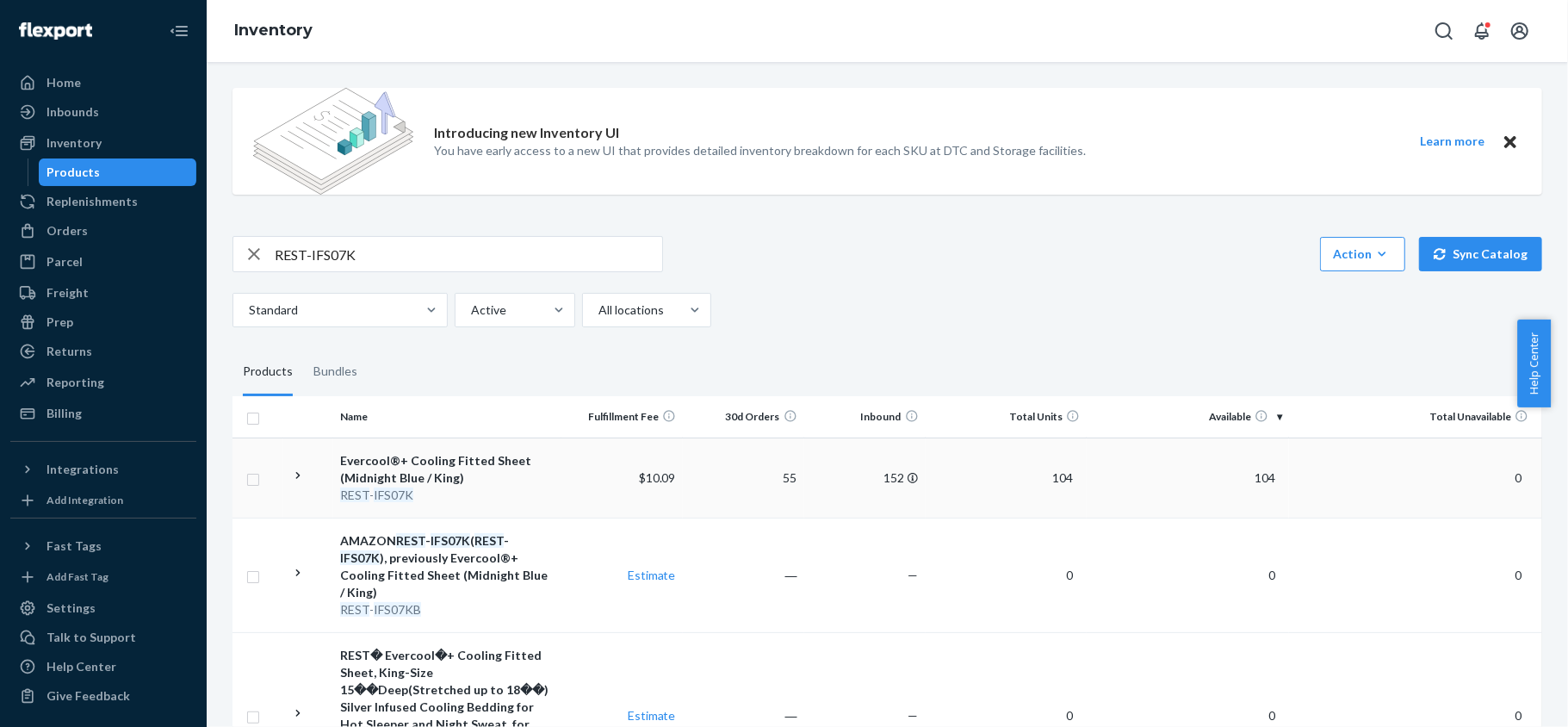
click at [1253, 480] on span "104" at bounding box center [1265, 478] width 35 height 15
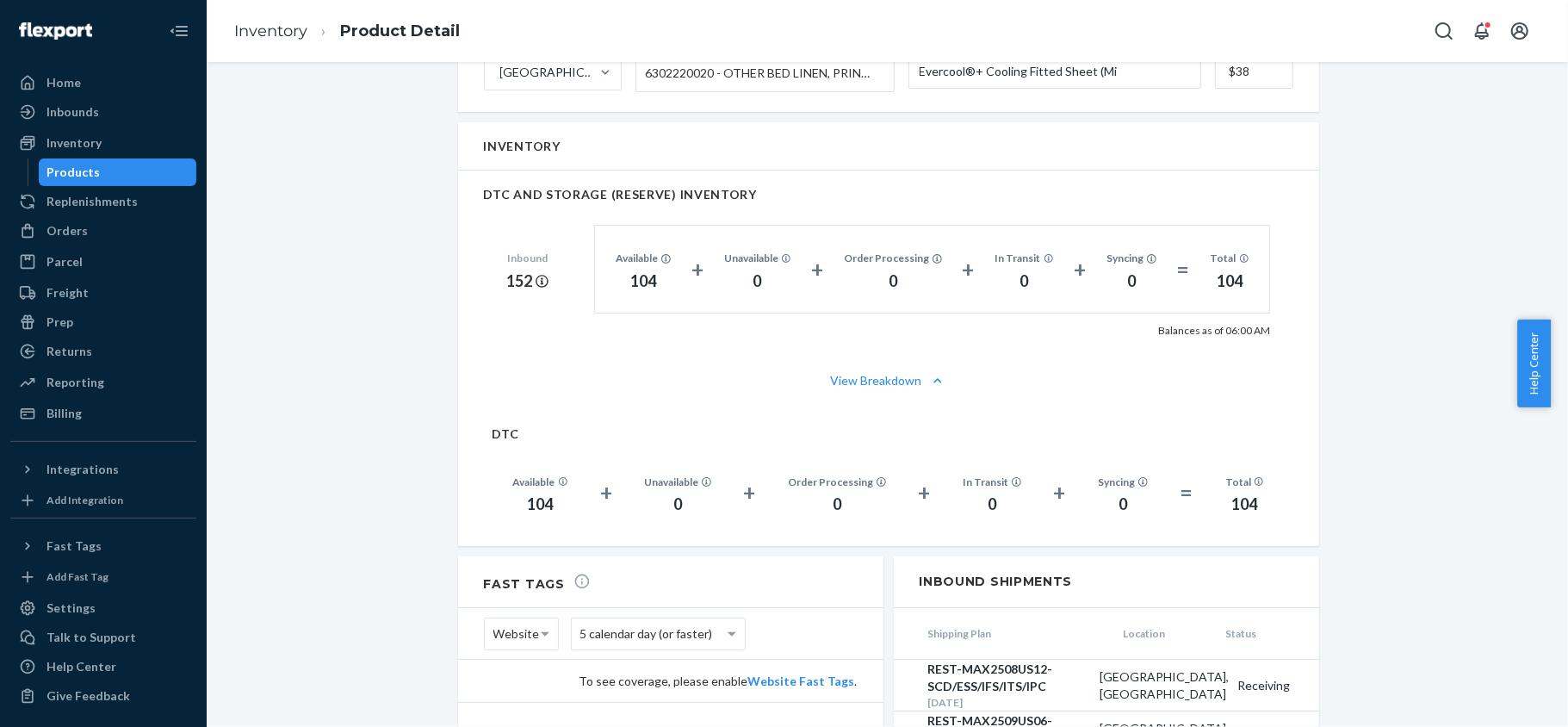
scroll to position [1148, 0]
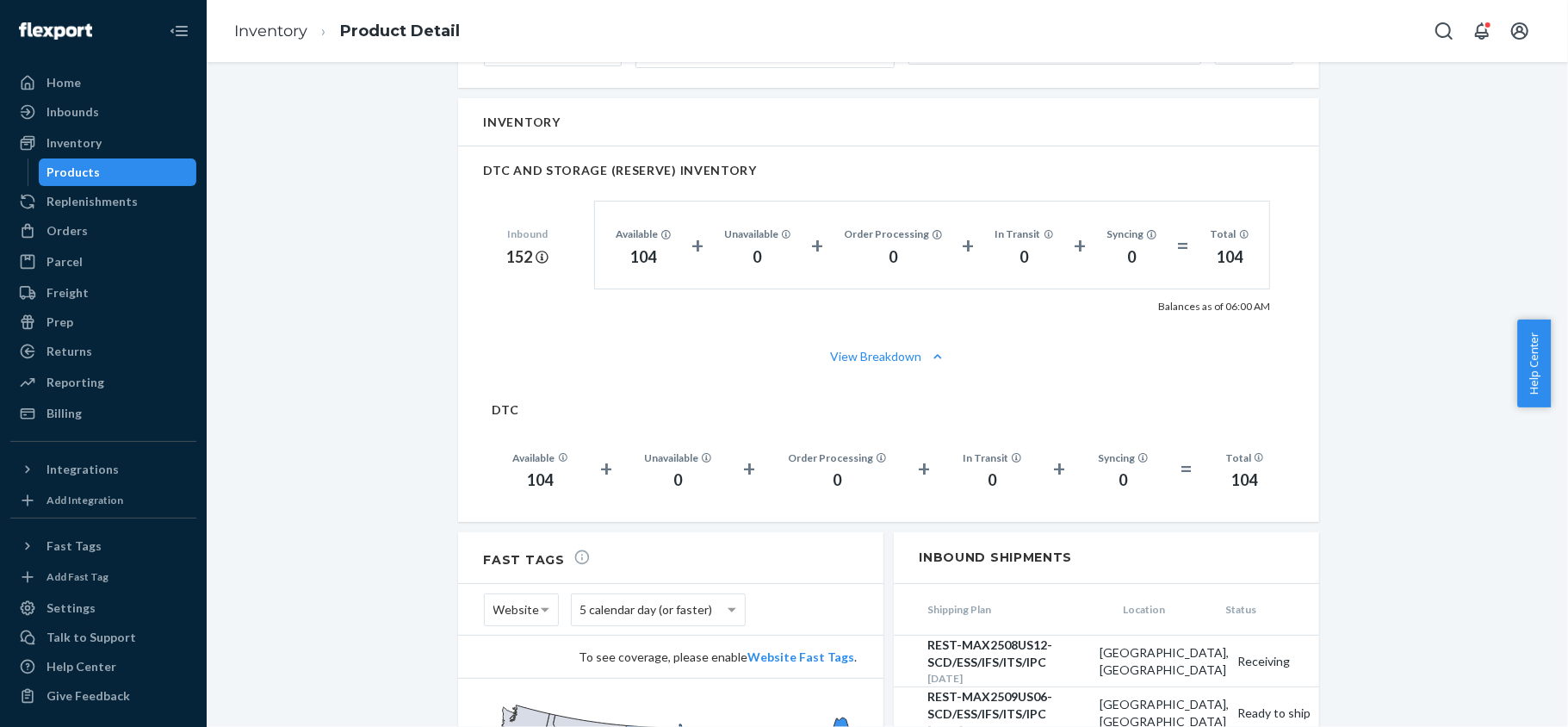
click at [136, 175] on div "Products" at bounding box center [118, 173] width 155 height 24
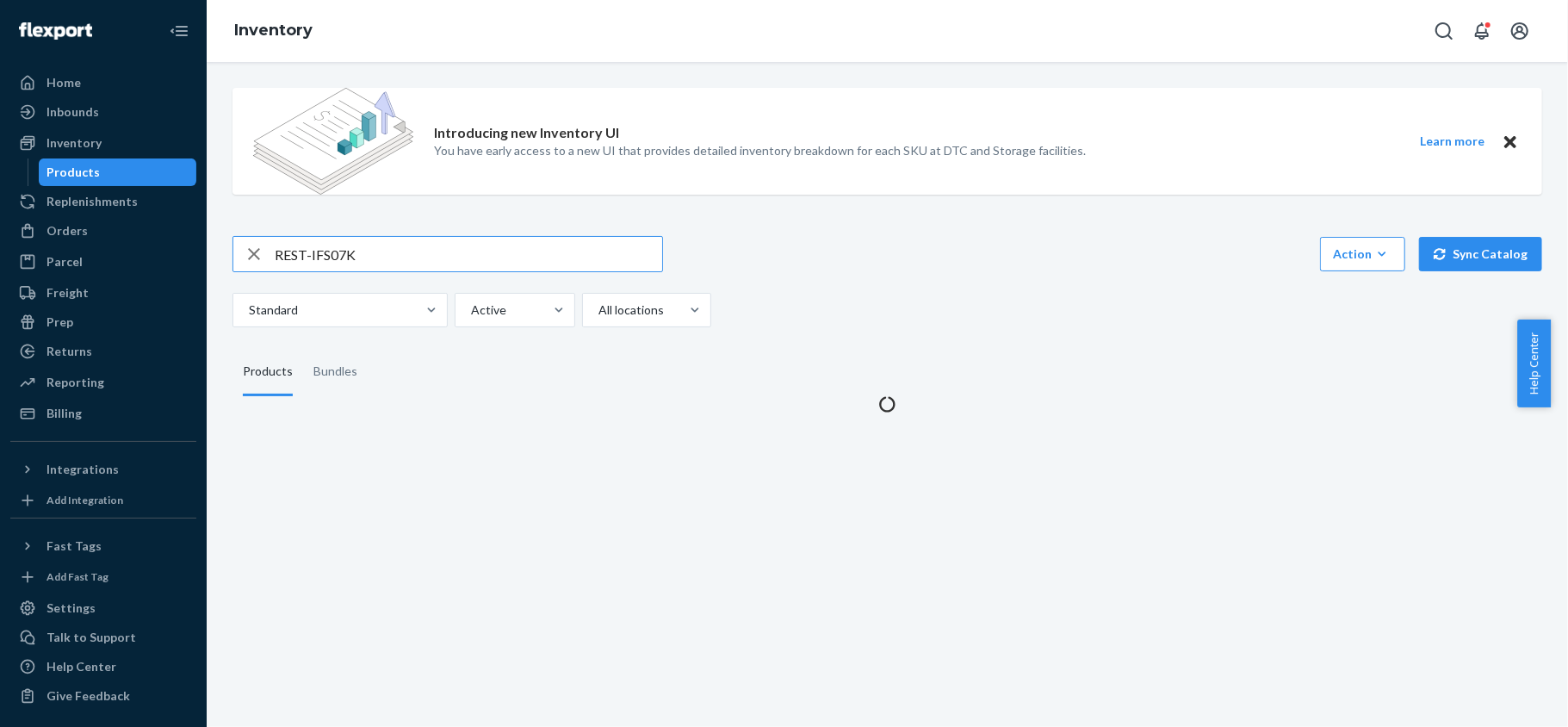
click at [435, 251] on input "REST-IFS07K" at bounding box center [468, 254] width 387 height 35
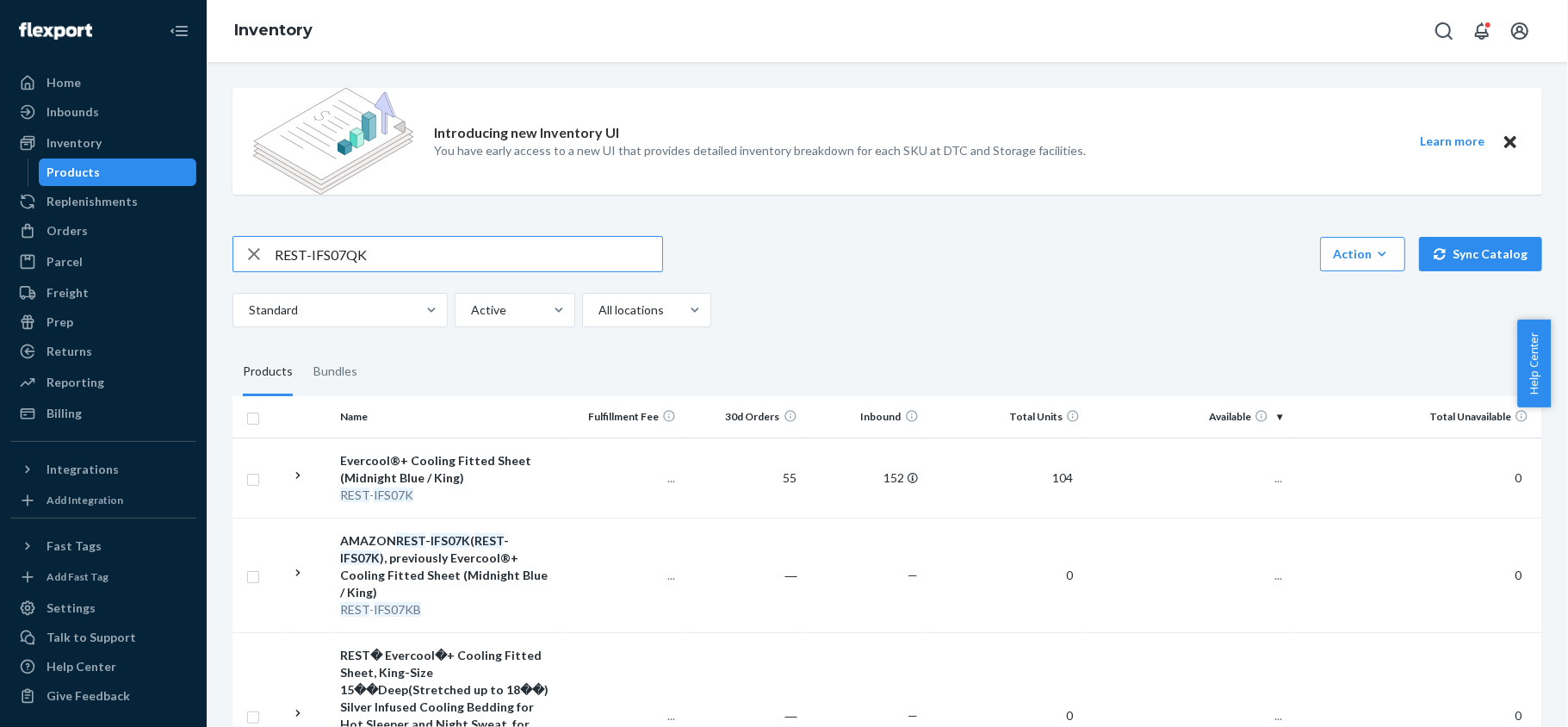
type input "REST-IFS07QK"
click at [515, 245] on input "REST-IFS07QK" at bounding box center [468, 254] width 387 height 35
paste input "REST-IFS07T"
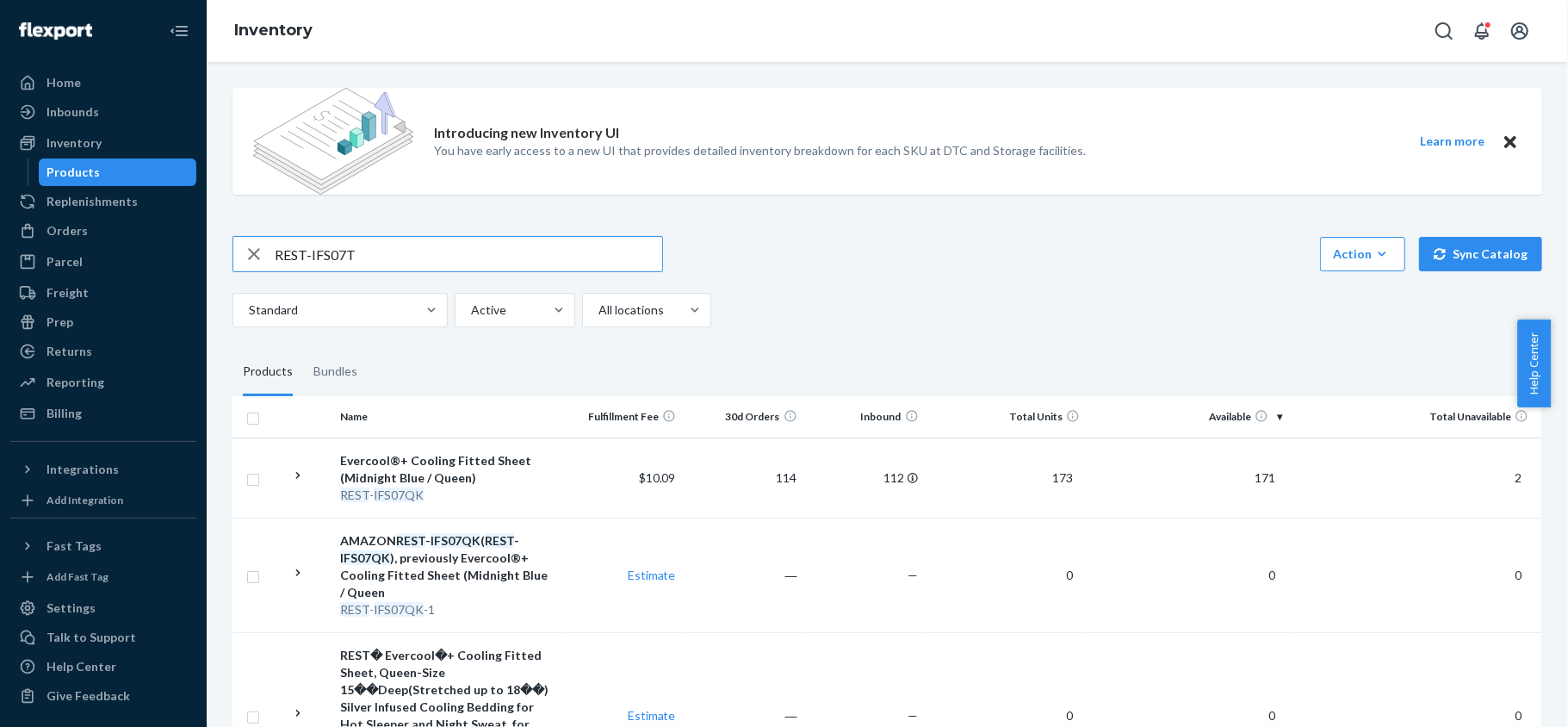
type input "REST-IFS07T"
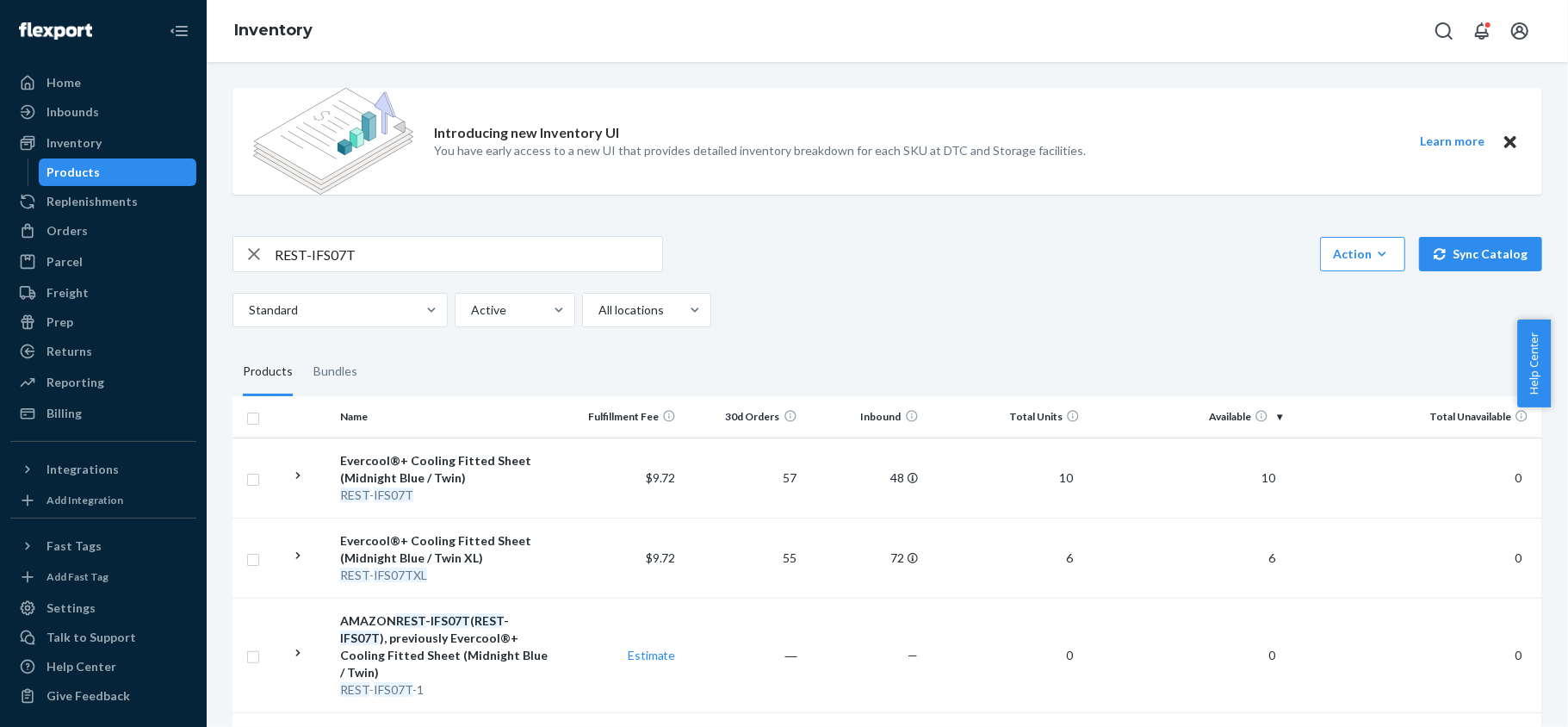
click at [399, 246] on input "REST-IFS07T" at bounding box center [468, 254] width 387 height 35
paste input "REST-IFS07TXL"
type input "REST-IFS07TXL"
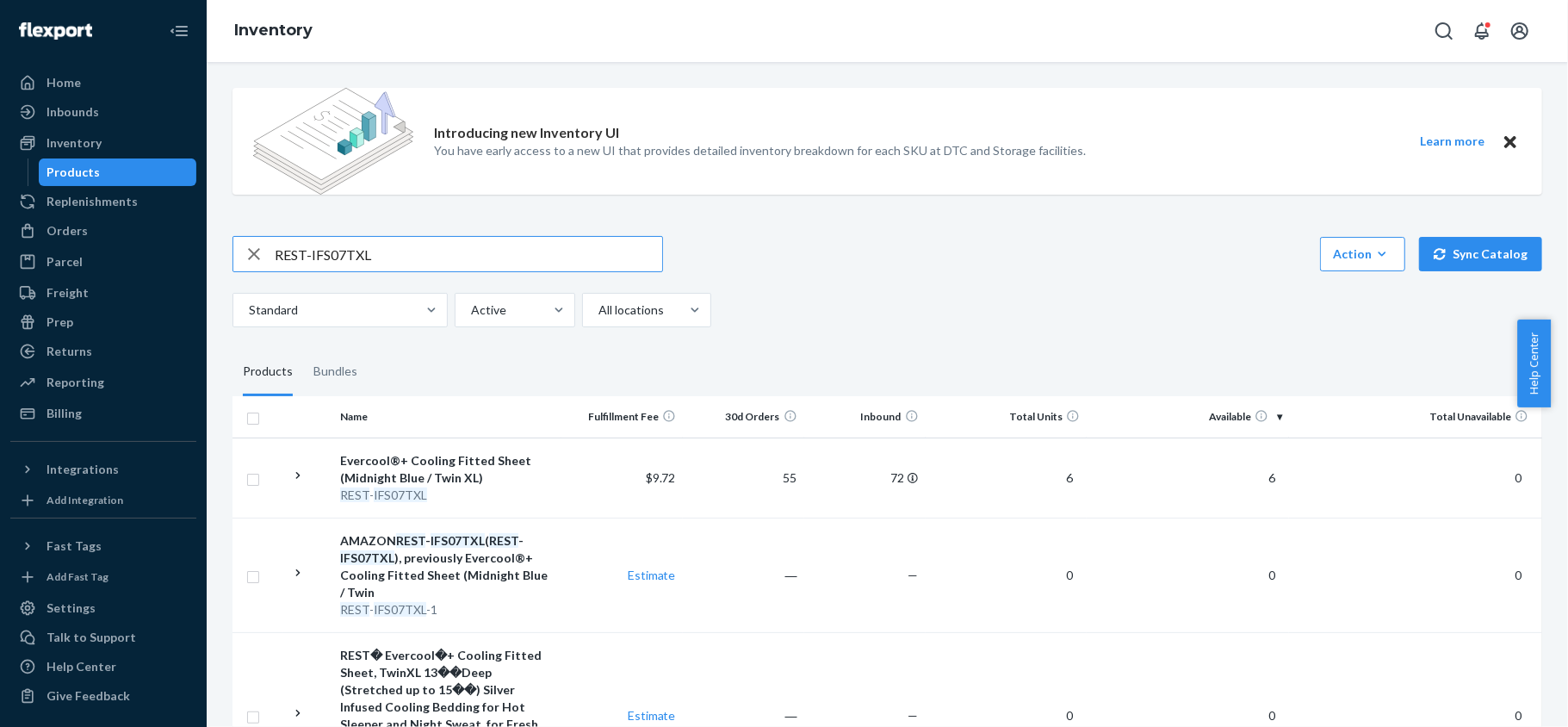
click at [420, 260] on input "REST-IFS07TXL" at bounding box center [468, 254] width 387 height 35
paste input "REST-IFS08CK"
type input "REST-IFS08CK"
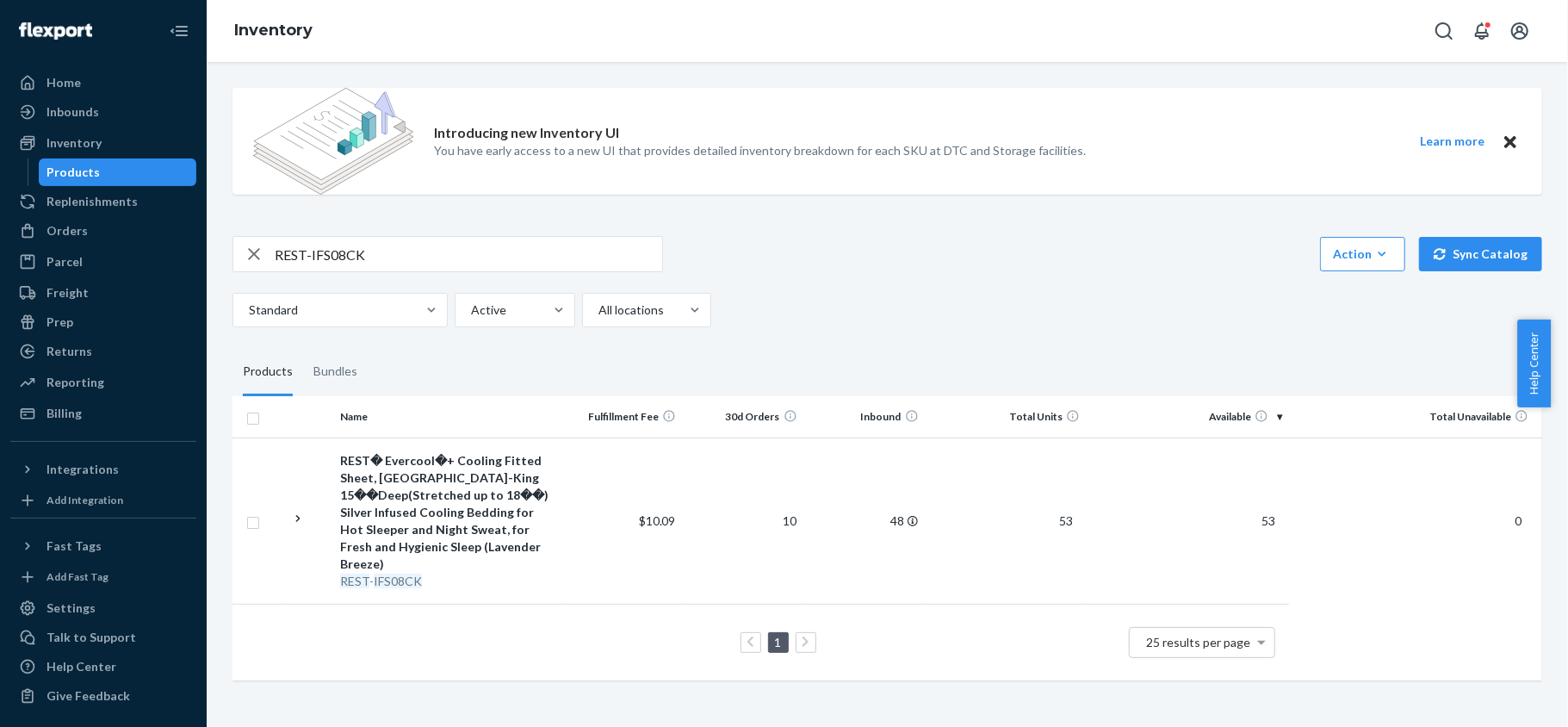
click at [426, 265] on input "REST-IFS08CK" at bounding box center [468, 254] width 387 height 35
paste input "REST-IFS08FD"
type input "REST-IFS08FD"
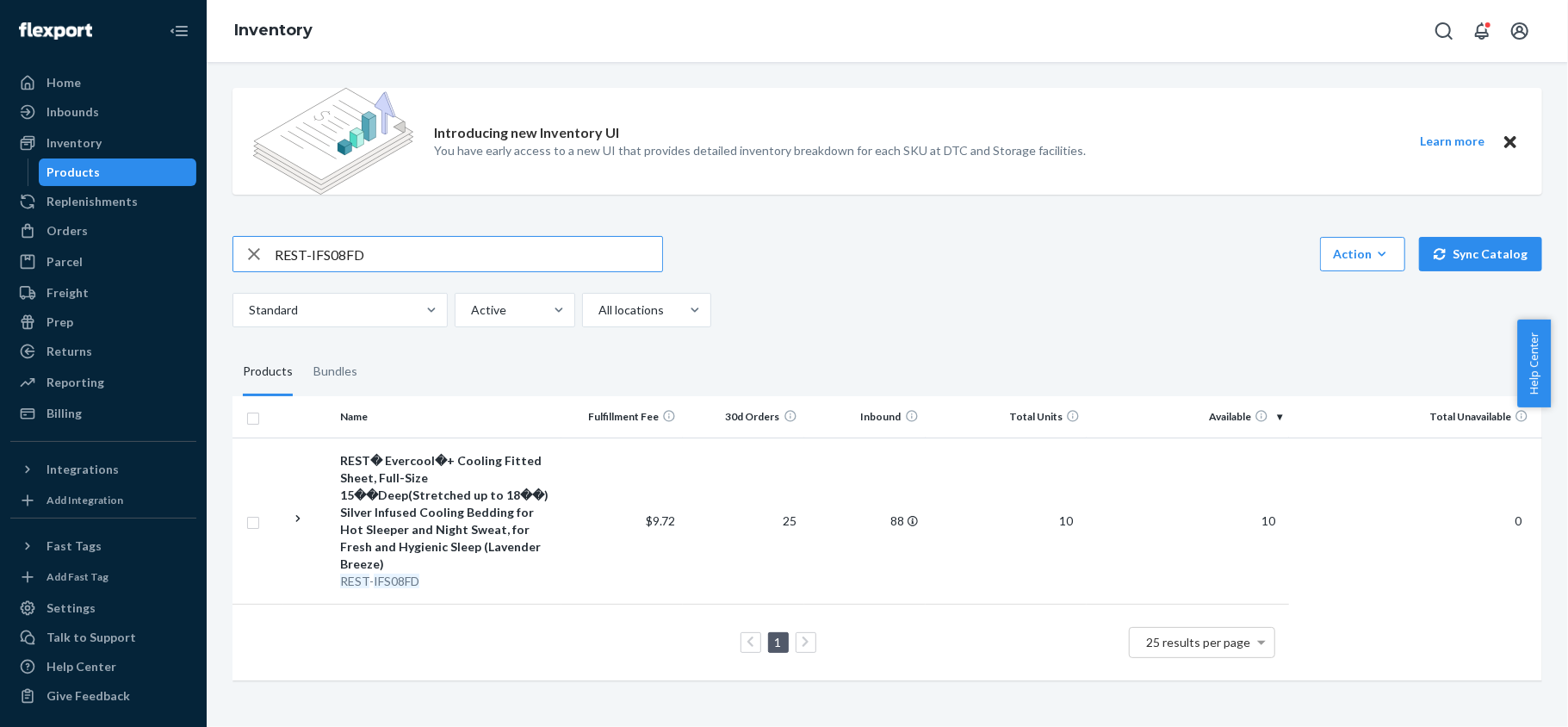
click at [377, 246] on input "REST-IFS08FD" at bounding box center [468, 254] width 387 height 35
paste input "REST-IFS08K"
click at [424, 262] on input "REST-IFS08K" at bounding box center [468, 254] width 387 height 35
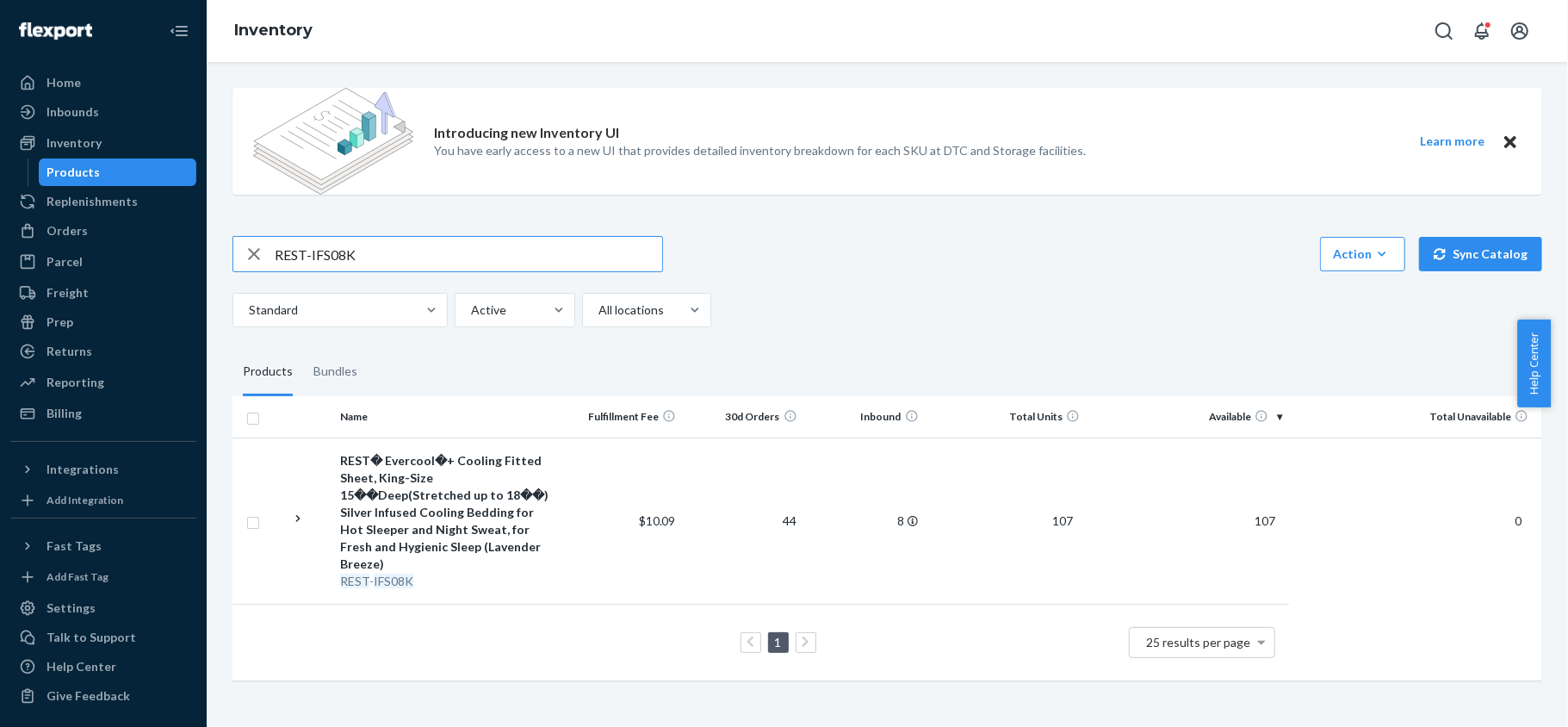
click at [424, 262] on input "REST-IFS08K" at bounding box center [468, 254] width 387 height 35
paste input "Q"
type input "REST-IFS08QK"
click at [477, 259] on input "REST-IFS08QK" at bounding box center [468, 254] width 387 height 35
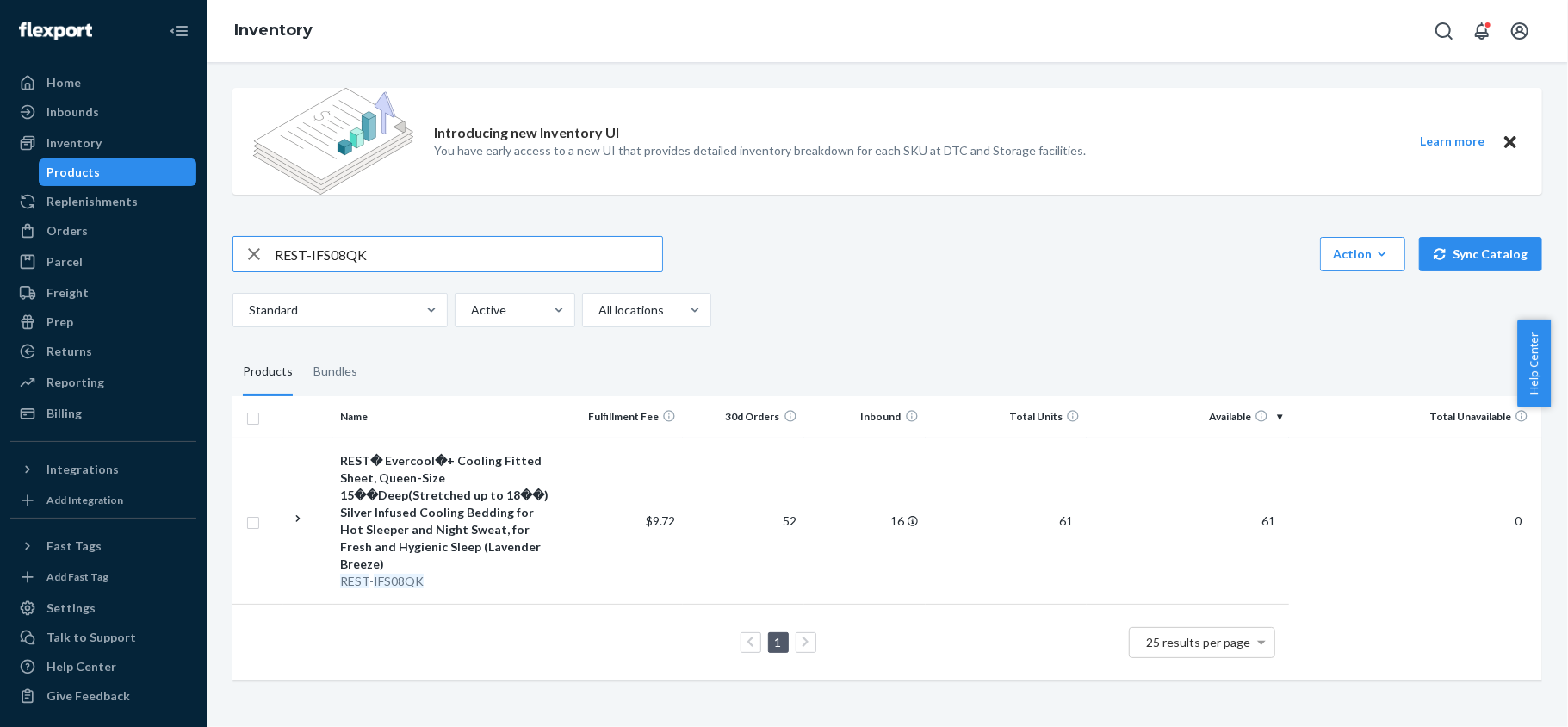
click at [477, 259] on input "REST-IFS08QK" at bounding box center [468, 254] width 387 height 35
paste input "REST-IFS08T"
type input "REST-IFS08T"
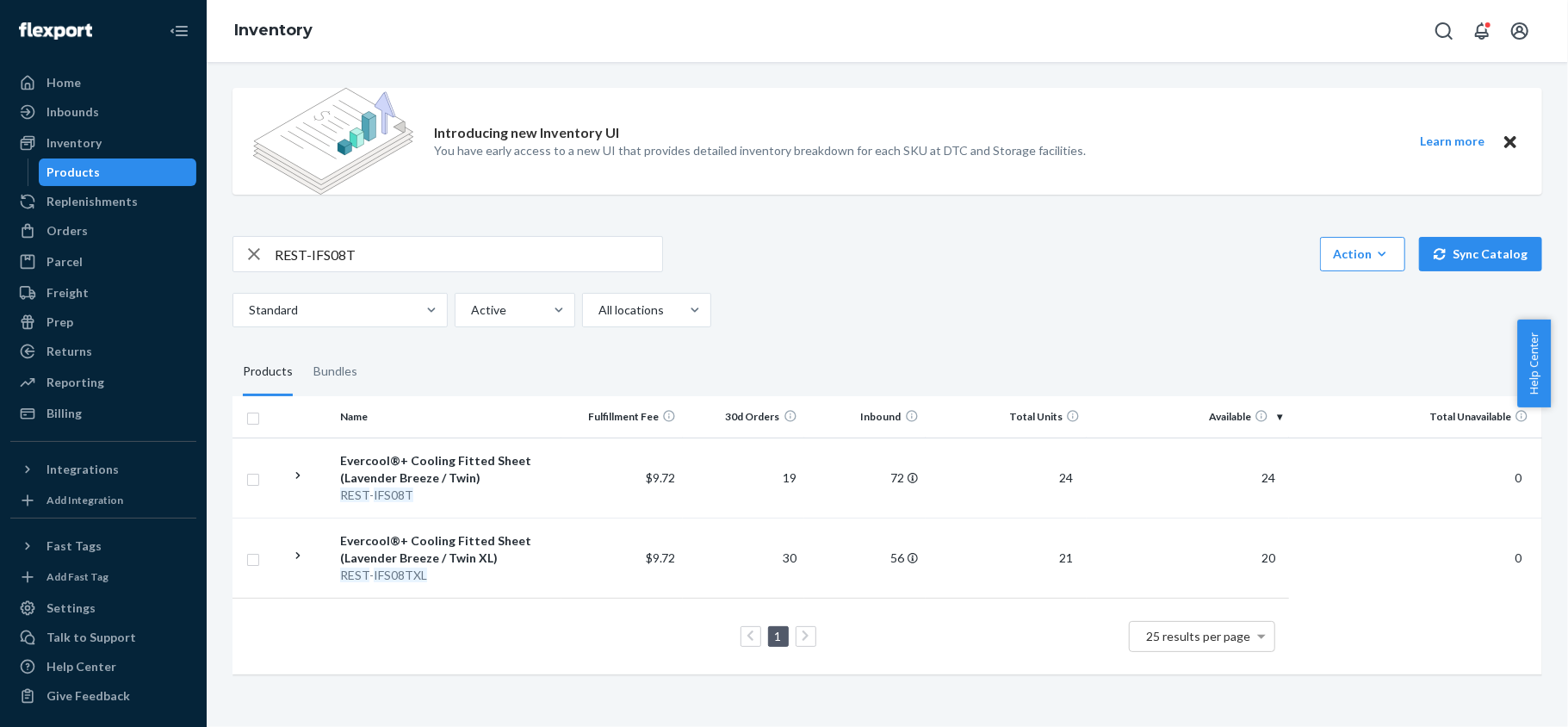
click at [385, 246] on input "REST-IFS08T" at bounding box center [468, 254] width 387 height 35
click at [385, 248] on input "REST-IFS08T" at bounding box center [468, 254] width 387 height 35
paste input "REST-IFS08TXL"
type input "REST-IFS08TXL"
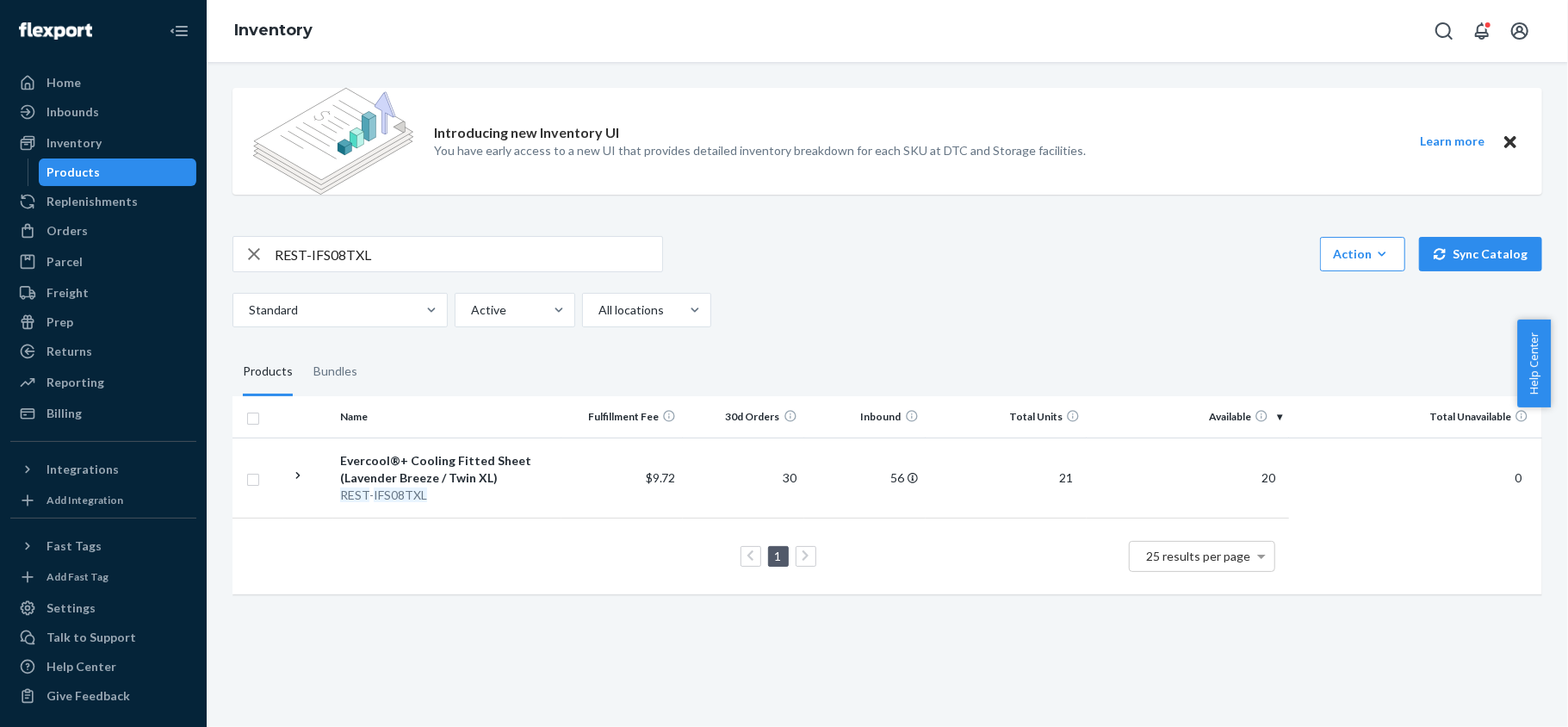
click at [438, 273] on div "REST-IFS08TXL" at bounding box center [447, 254] width 430 height 36
click at [439, 252] on input "REST-IFS08TXL" at bounding box center [468, 254] width 387 height 35
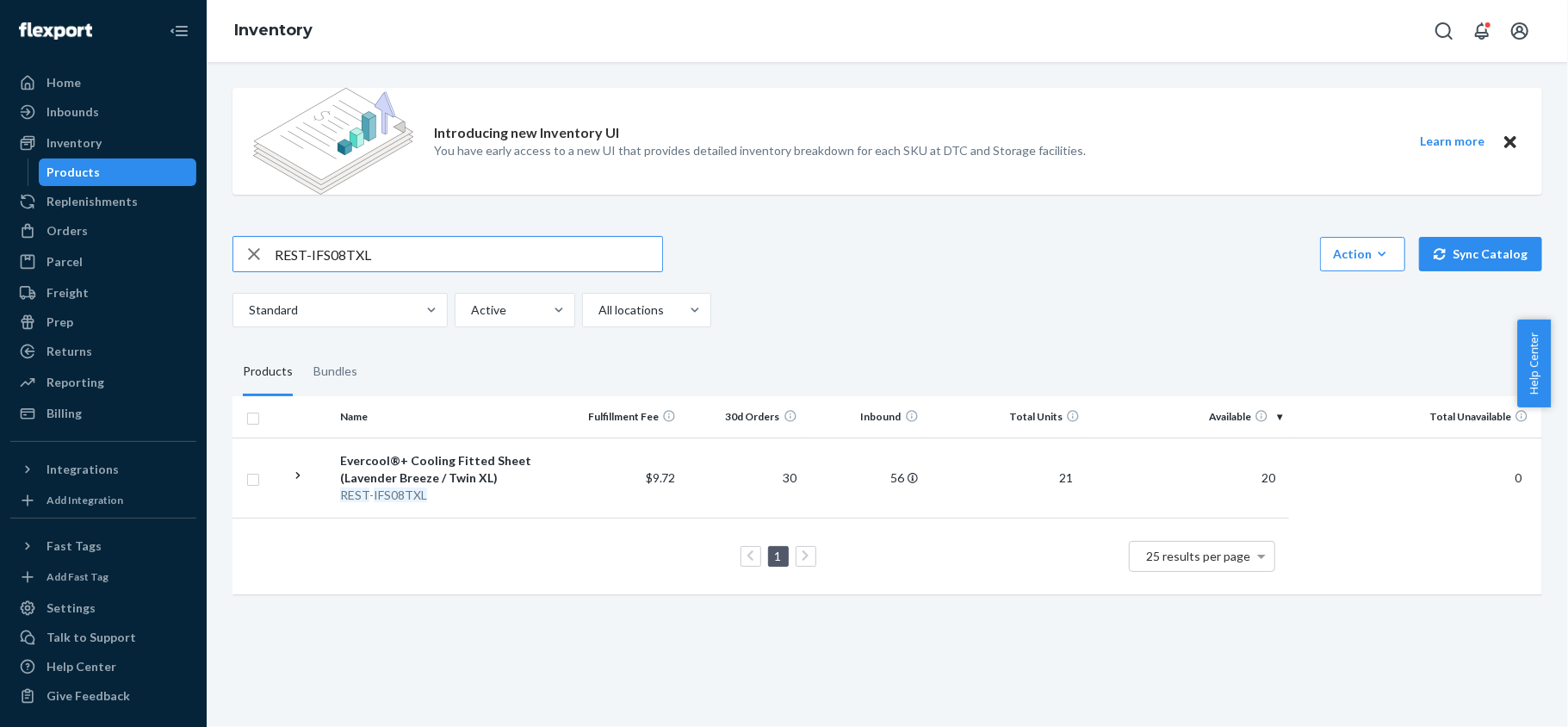
click at [439, 252] on input "REST-IFS08TXL" at bounding box center [468, 254] width 387 height 35
paste input "REST-ITS01CKK"
type input "REST-ITS01CKK"
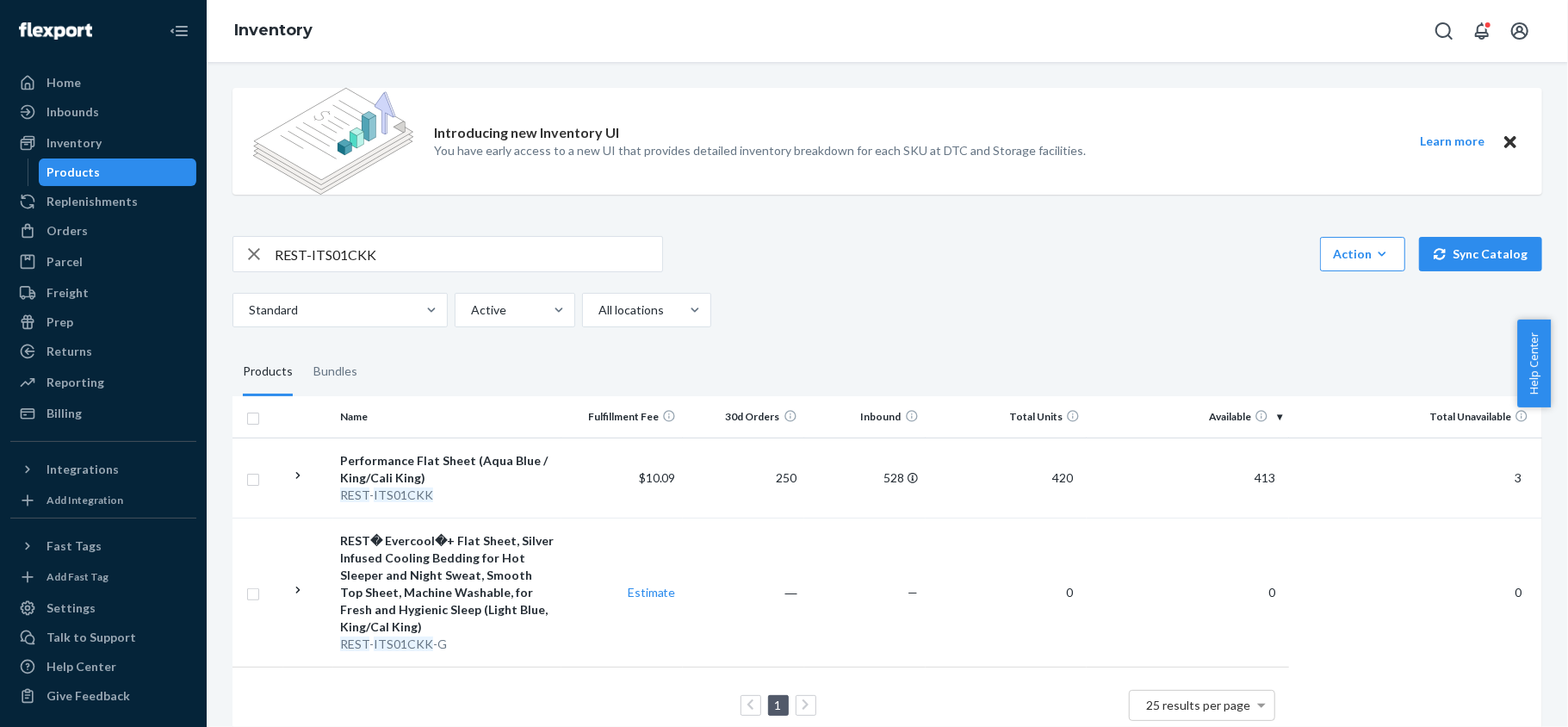
click at [452, 256] on input "REST-ITS01CKK" at bounding box center [468, 254] width 387 height 35
paste input "REST-ITS01FQD"
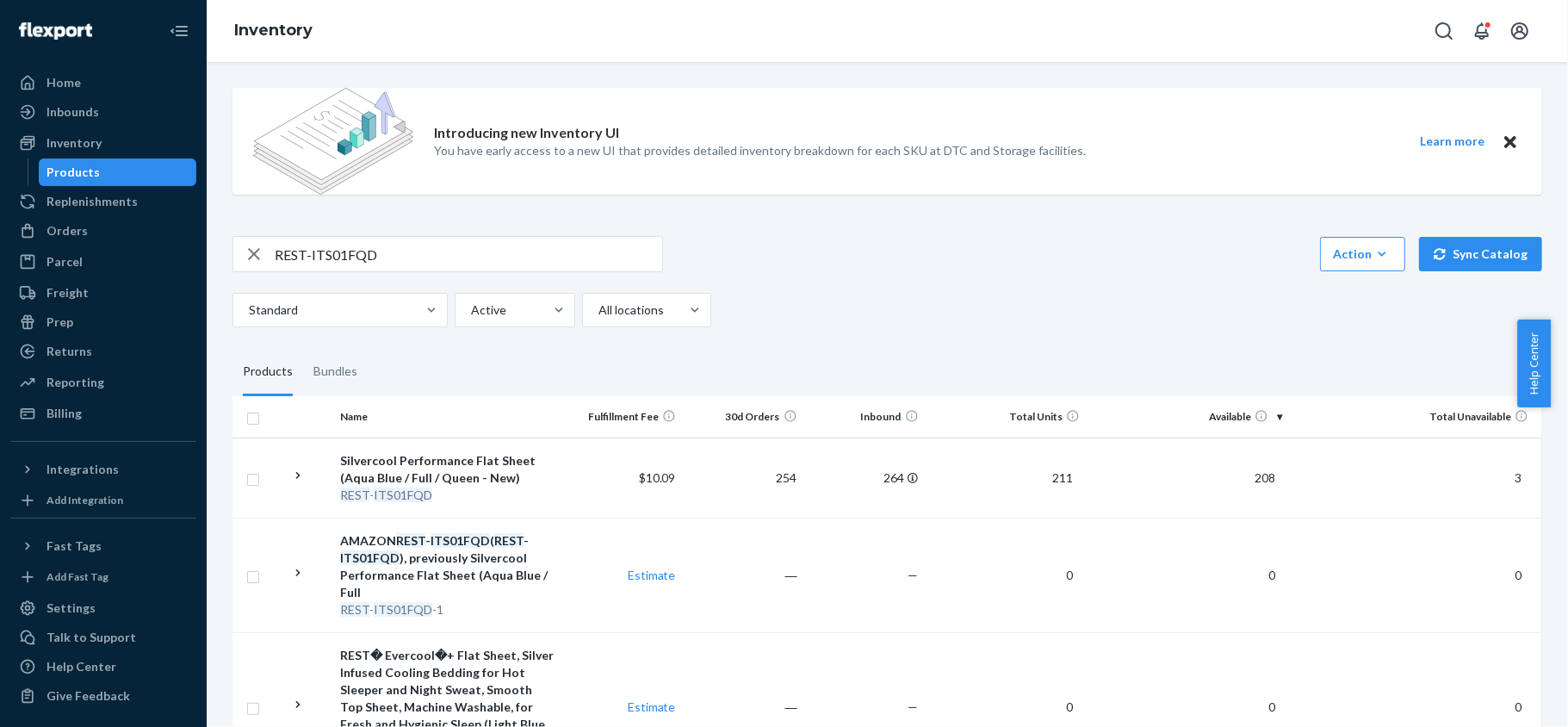
click at [390, 270] on input "REST-ITS01FQD" at bounding box center [468, 254] width 387 height 35
paste input "2CKK"
type input "REST-ITS02CKK"
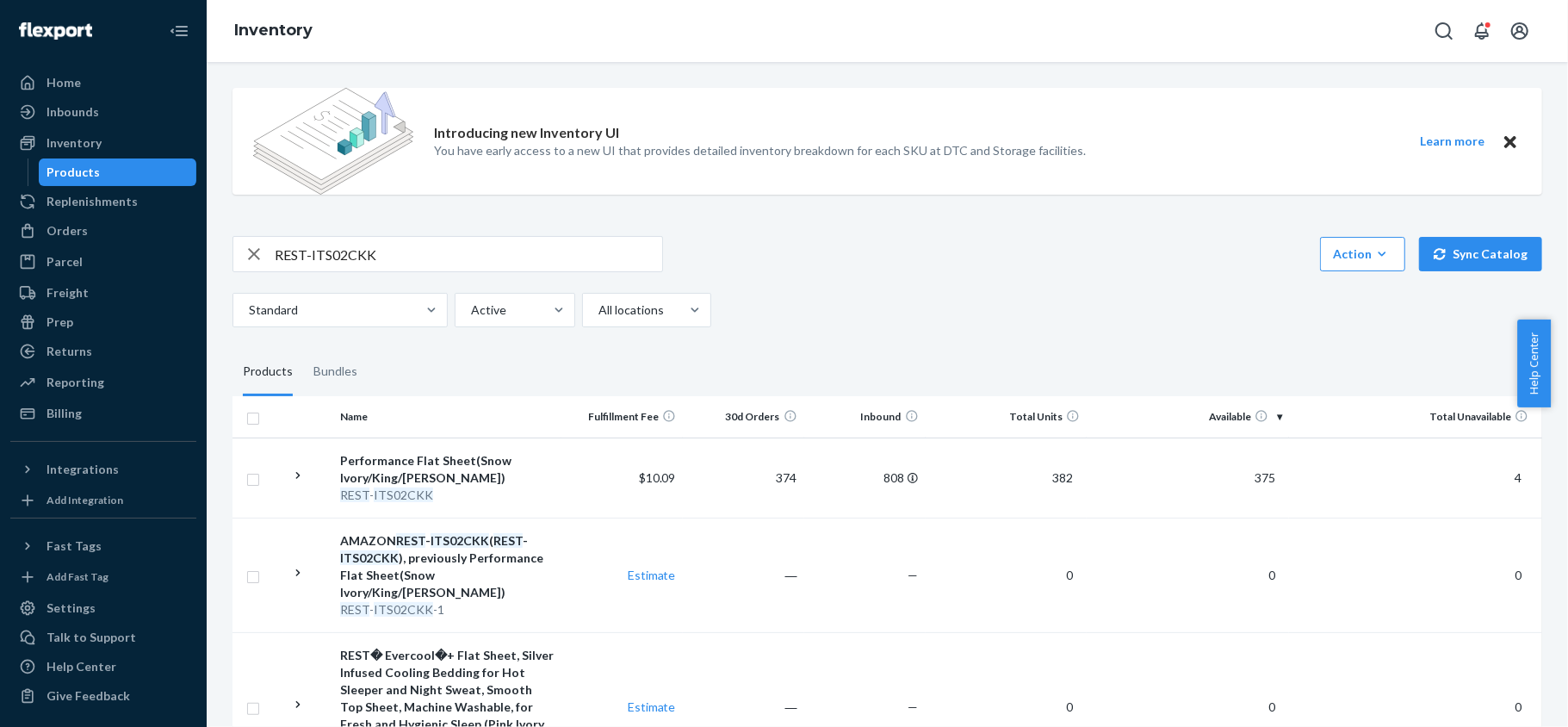
click at [448, 246] on input "REST-ITS02CKK" at bounding box center [468, 254] width 387 height 35
paste input "REST-ITS02FQD"
type input "REST-ITS02FQD"
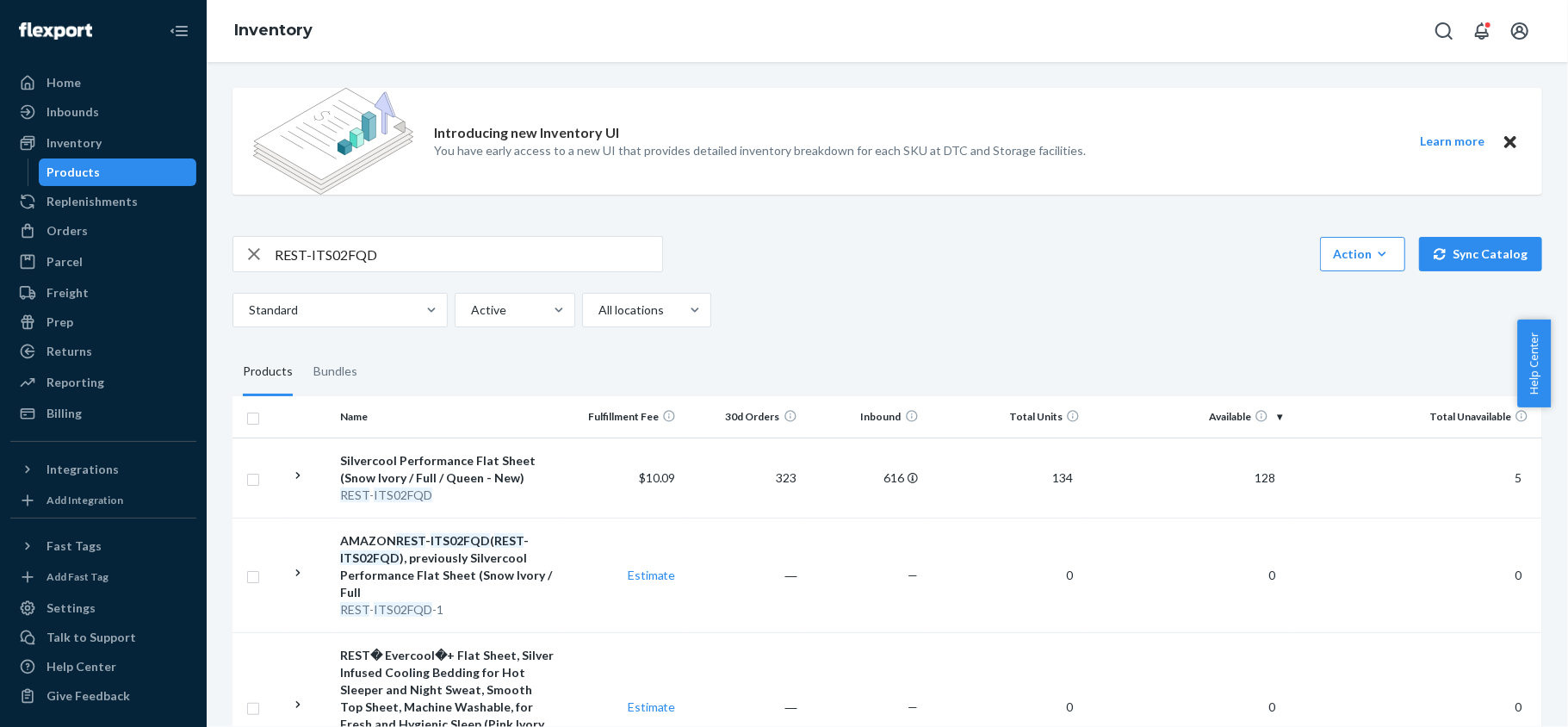
click at [415, 256] on input "REST-ITS02FQD" at bounding box center [468, 254] width 387 height 35
paste input "REST-ITS04CKK"
type input "REST-ITS04CKK"
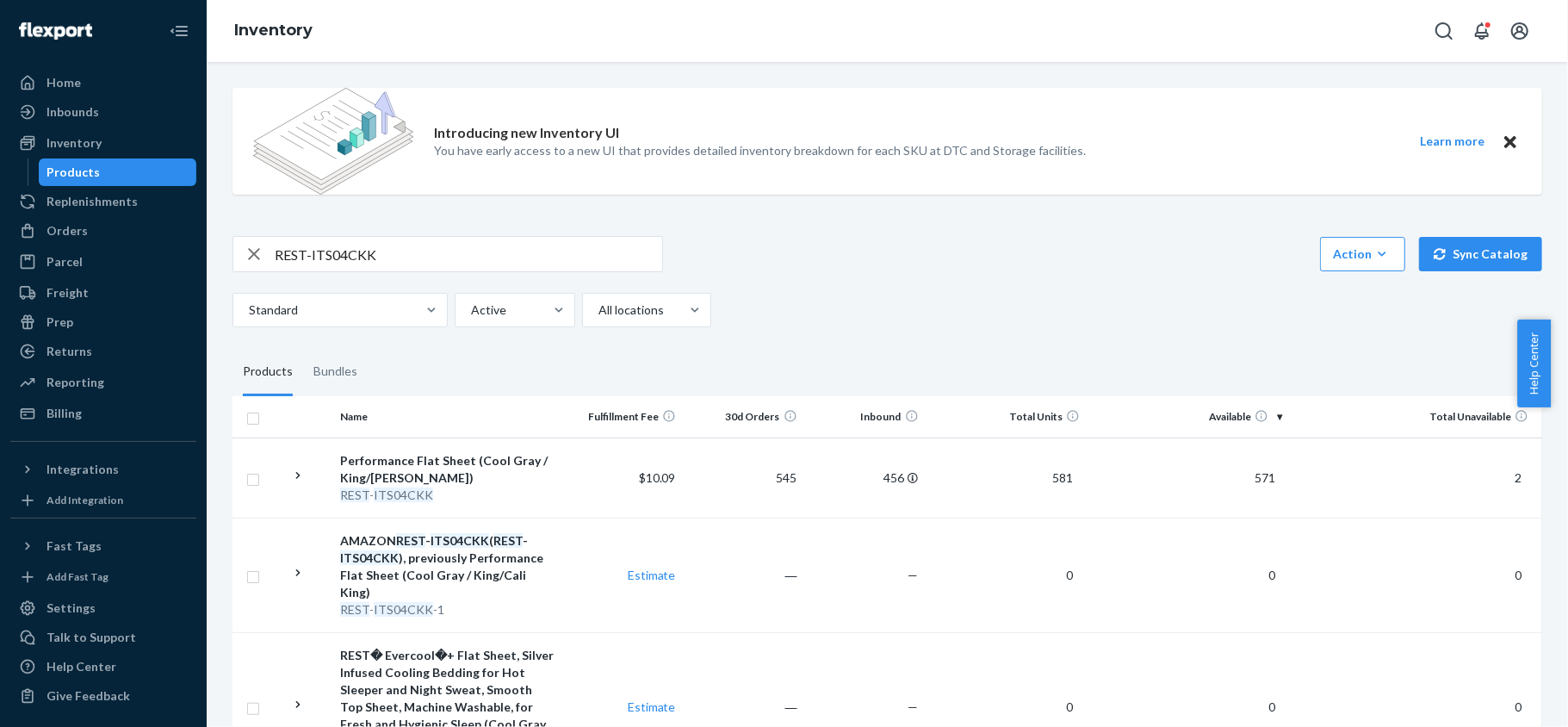
click at [448, 252] on input "REST-ITS04CKK" at bounding box center [468, 254] width 387 height 35
paste input "REST-ITS04FQD"
type input "REST-ITS04FQD"
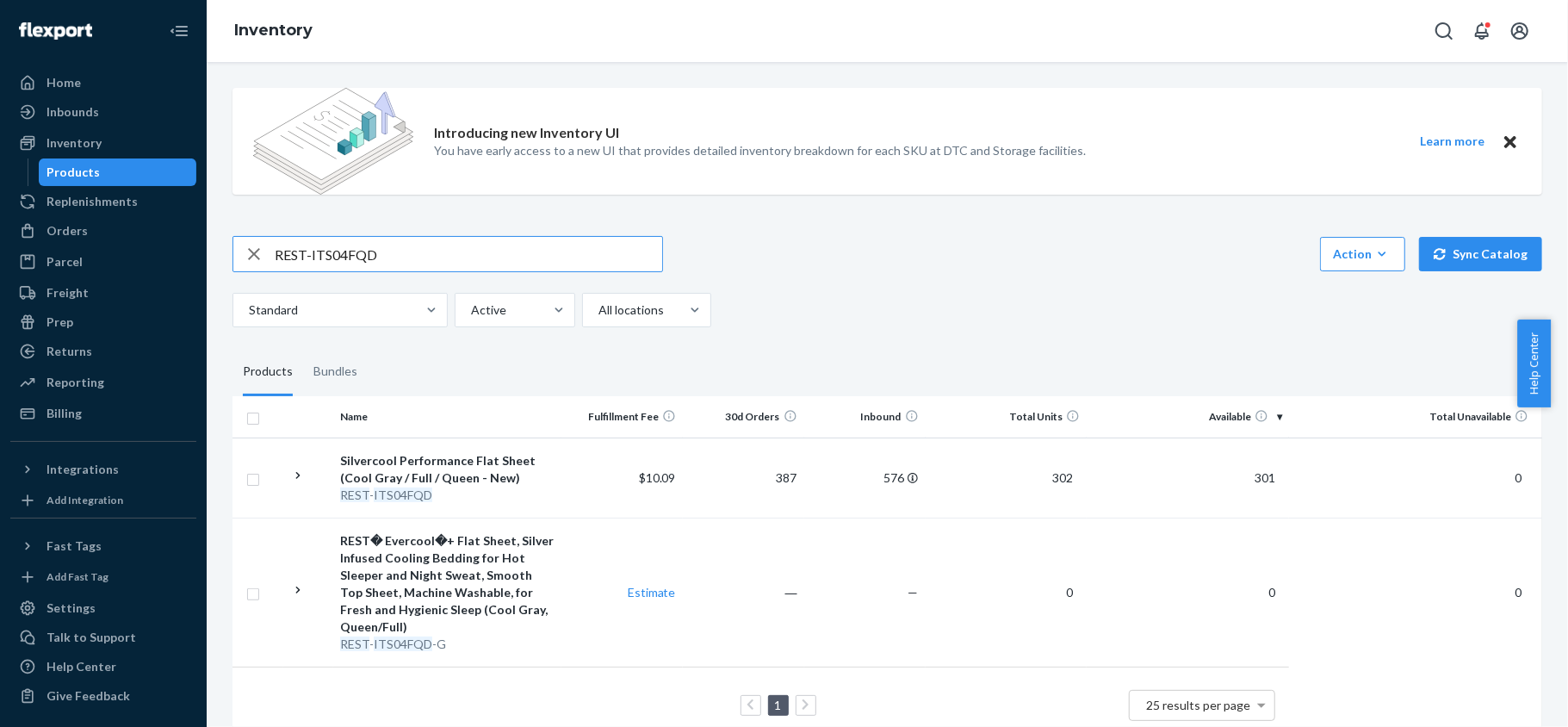
click at [450, 237] on input "REST-ITS04FQD" at bounding box center [468, 254] width 387 height 35
paste input "REST-ITS06CKK"
type input "REST-ITS06CKK"
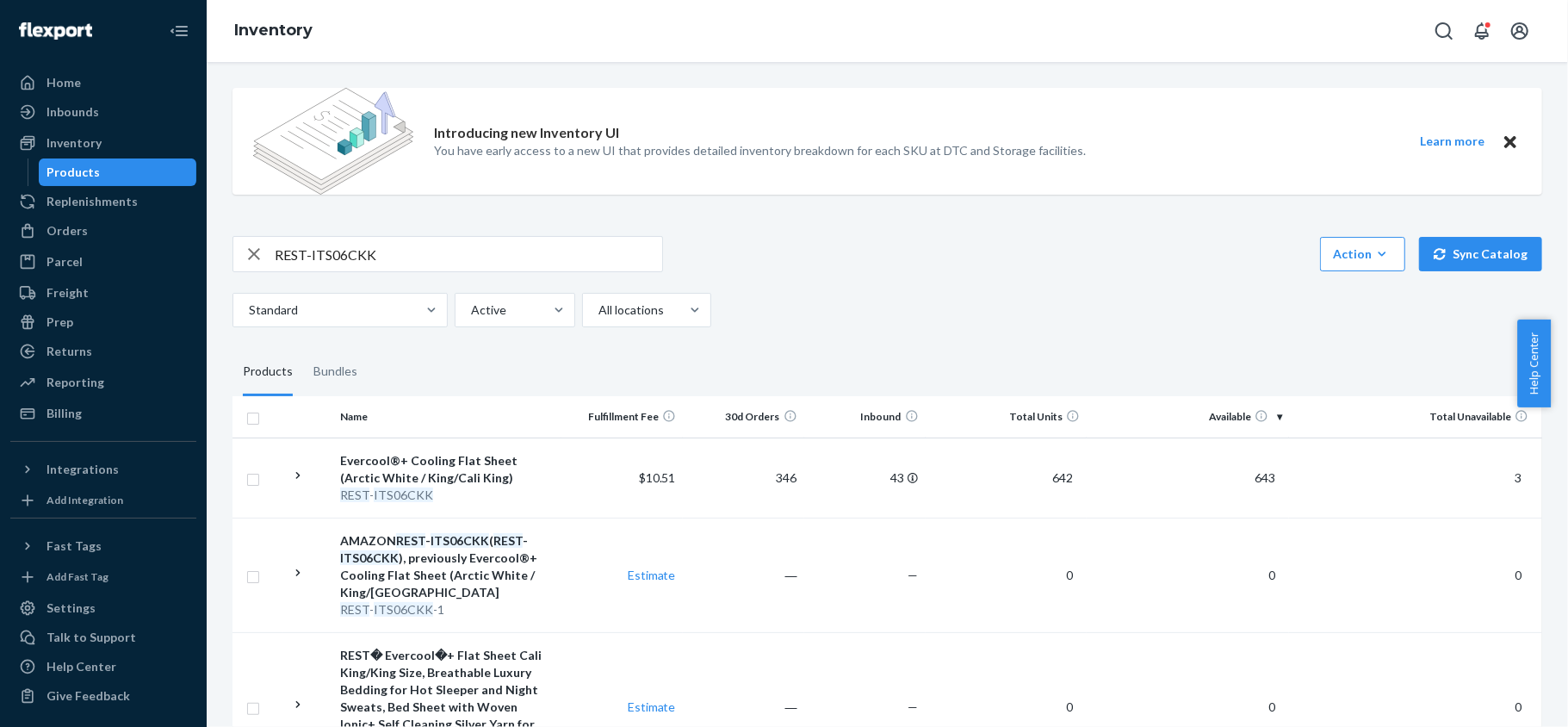
click at [436, 260] on input "REST-ITS06CKK" at bounding box center [468, 254] width 387 height 35
paste input "REST-ITS06FQD"
type input "REST-ITS06FQD"
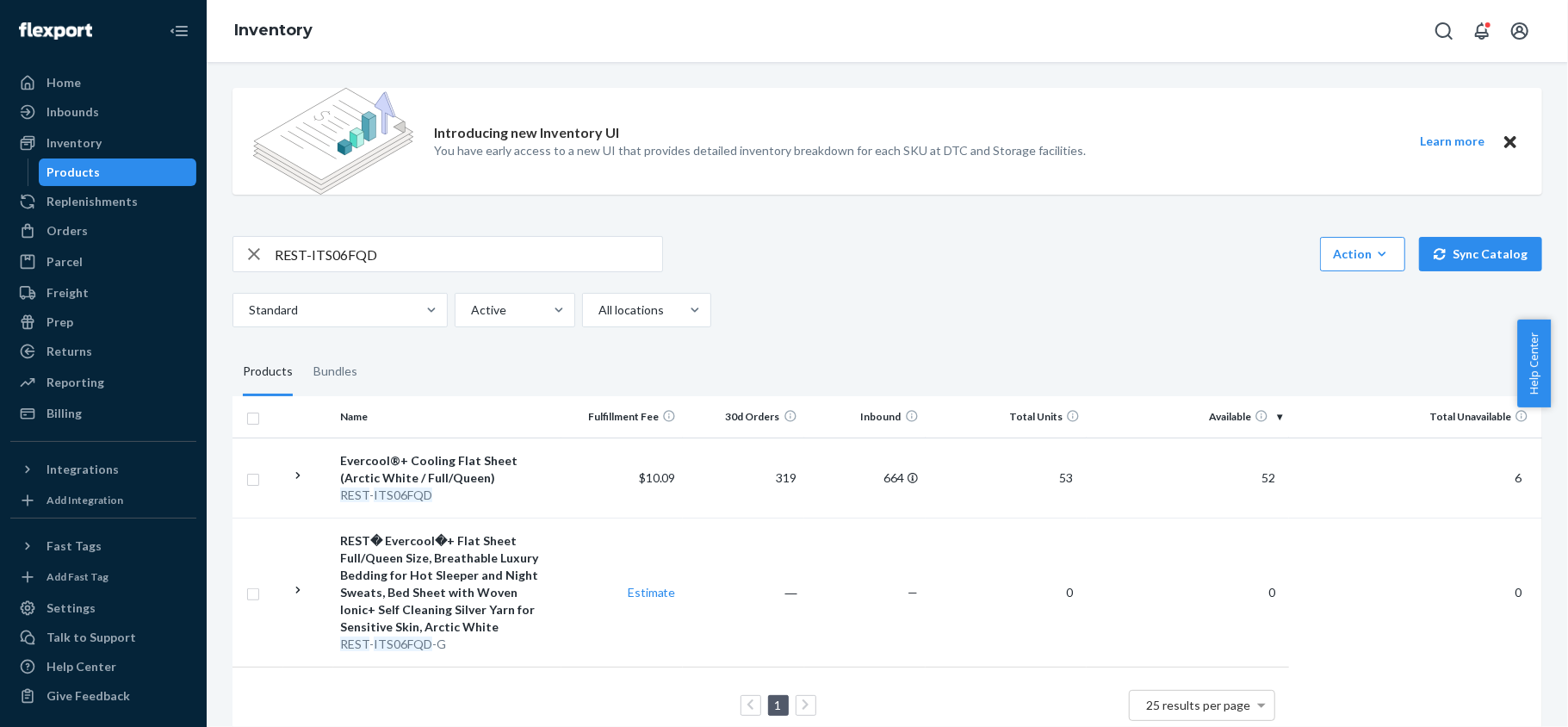
click at [439, 252] on input "REST-ITS06FQD" at bounding box center [468, 254] width 387 height 35
paste input "REST-ITS07CKK"
type input "REST-ITS07CKK"
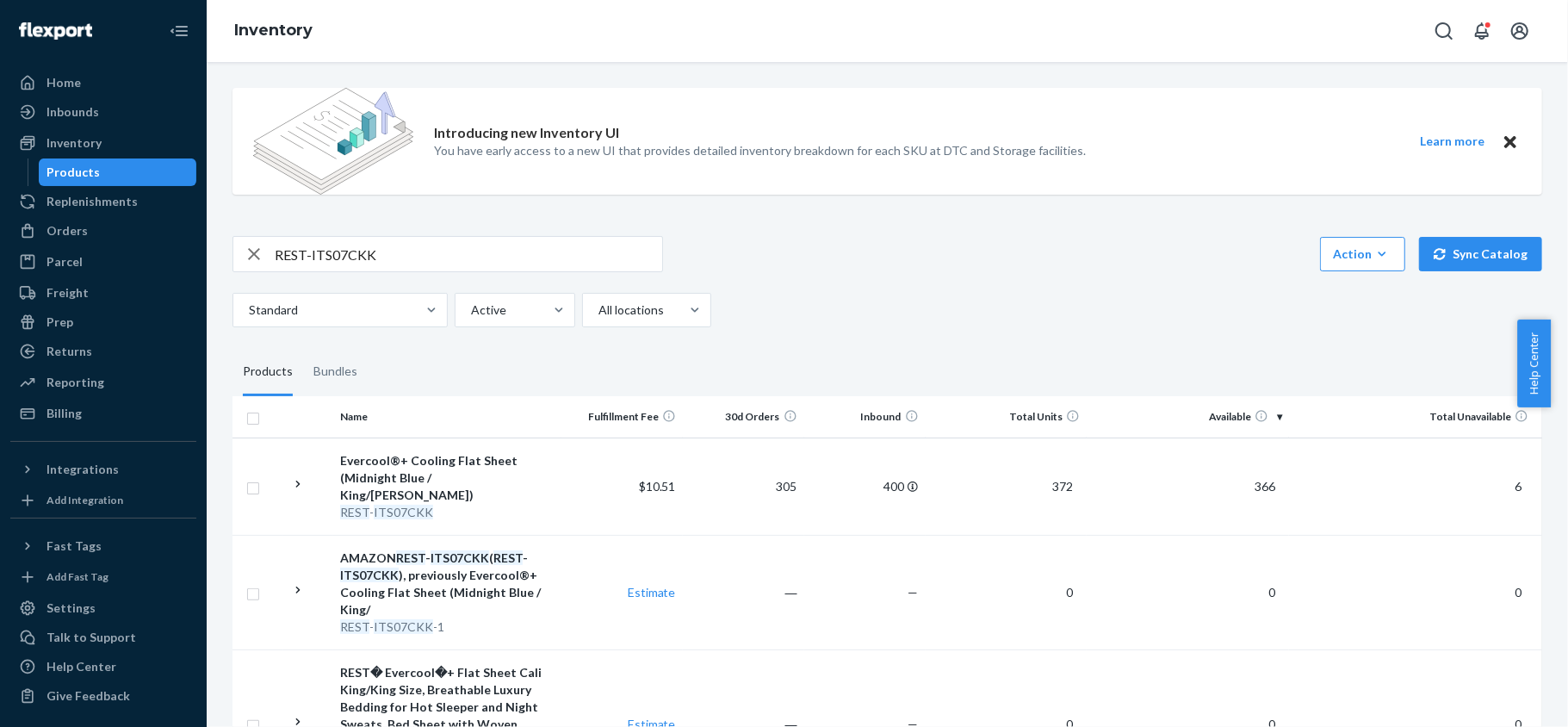
click at [542, 246] on input "REST-ITS07CKK" at bounding box center [468, 254] width 387 height 35
click at [541, 246] on input "REST-ITS07CKK" at bounding box center [468, 254] width 387 height 35
paste input "REST-ITS07FQD"
type input "REST-ITS07FQD"
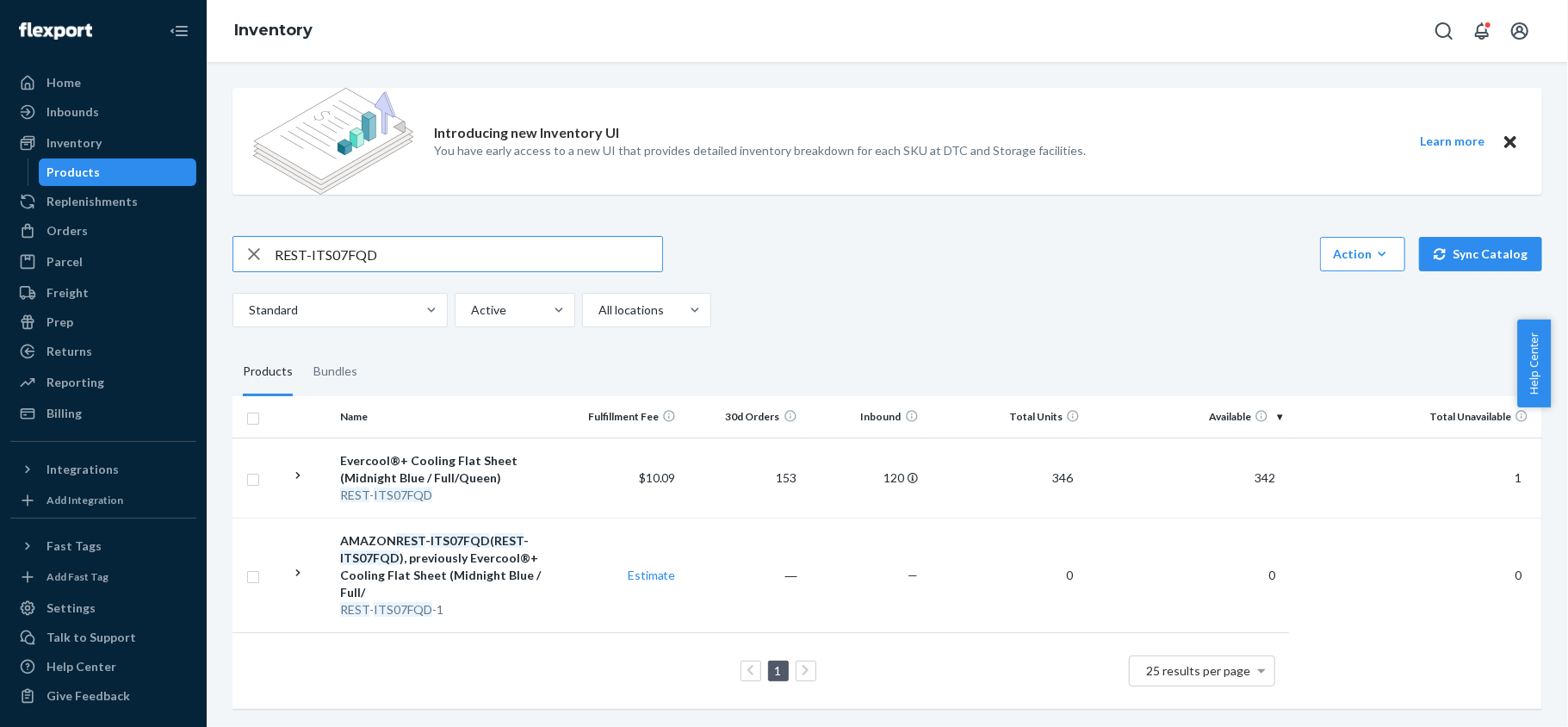
click at [505, 271] on input "REST-ITS07FQD" at bounding box center [468, 254] width 387 height 35
click at [504, 273] on div "REST-ITS07FQD" at bounding box center [447, 254] width 430 height 36
click at [504, 250] on input "REST-ITS07FQD" at bounding box center [468, 254] width 387 height 35
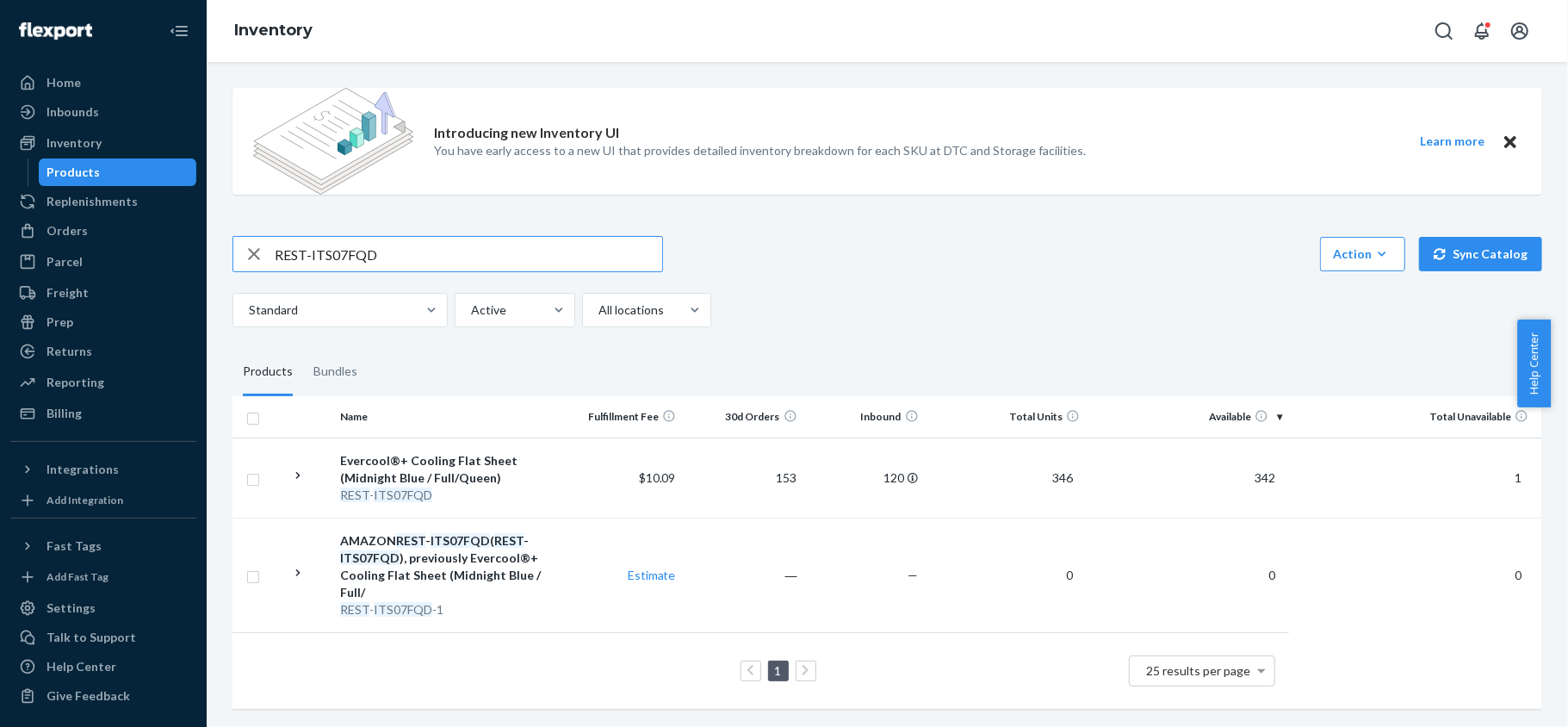
click at [504, 250] on input "REST-ITS07FQD" at bounding box center [468, 254] width 387 height 35
paste input "REST-ITS08CKK"
type input "REST-ITS08CKK"
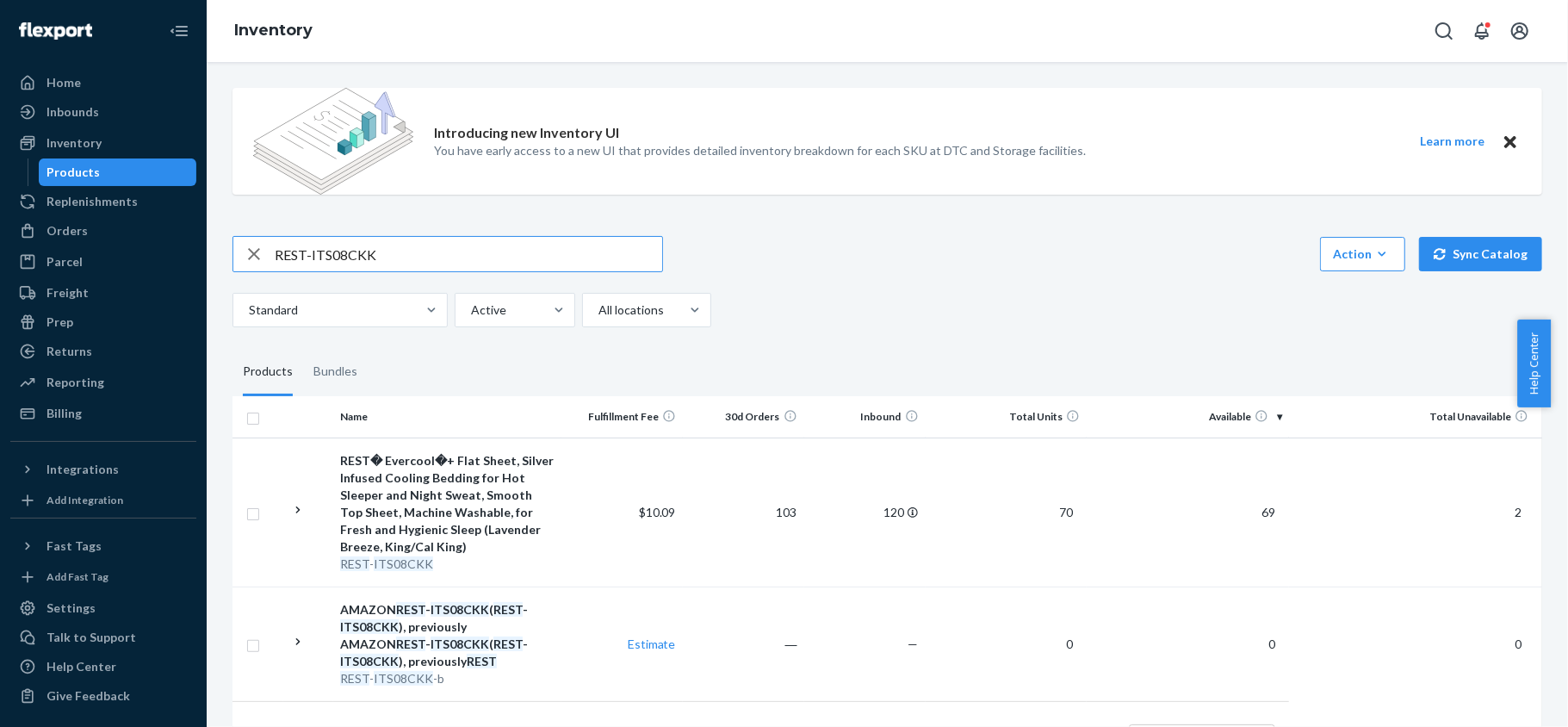
click at [345, 269] on input "REST-ITS08CKK" at bounding box center [468, 254] width 387 height 35
click at [383, 257] on input "REST-ITS08CKK" at bounding box center [468, 254] width 387 height 35
paste input "REST-ITS08FQD"
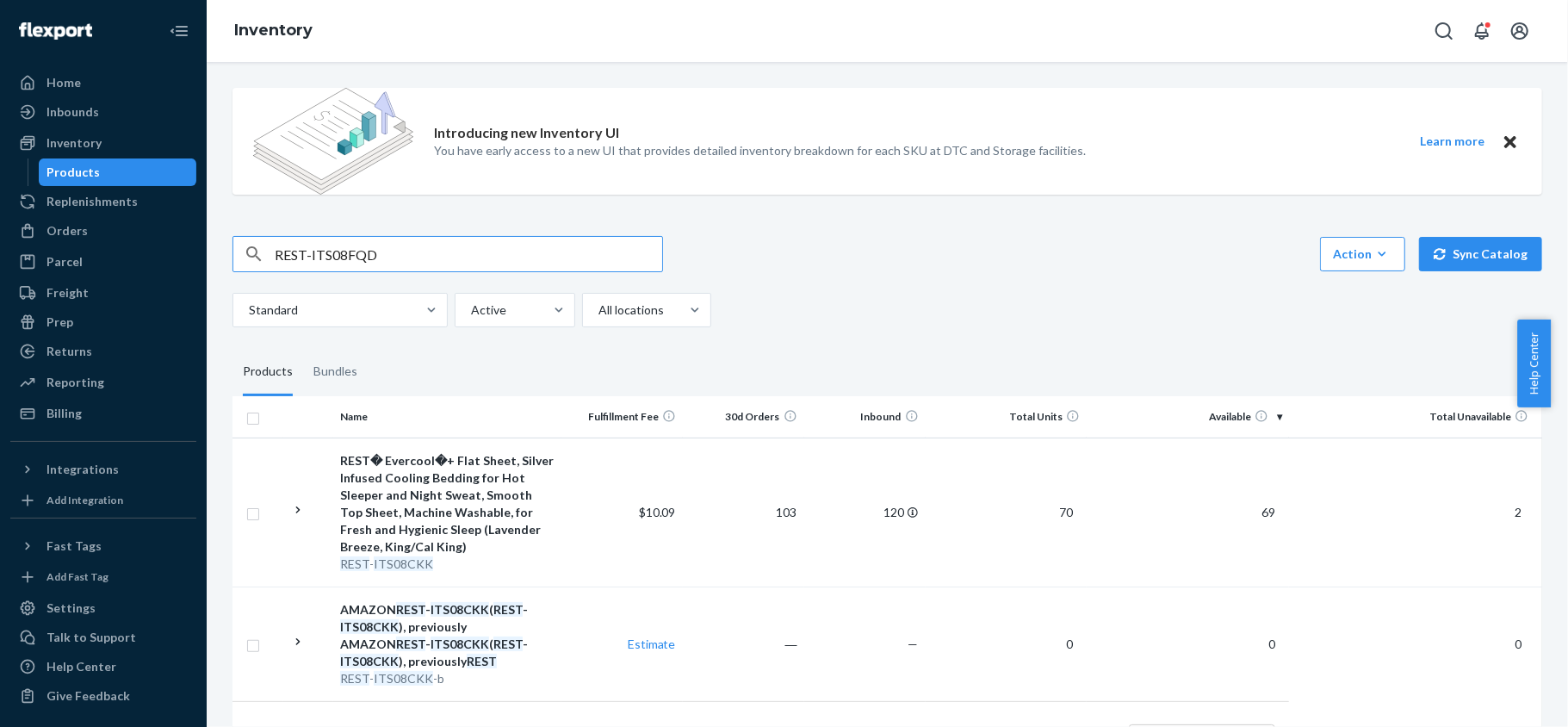
type input "REST-ITS08FQD"
click at [495, 231] on div "Introducing new Inventory UI You have early access to a new UI that provides de…" at bounding box center [887, 434] width 1336 height 720
click at [472, 251] on input "REST-ITS08FQD" at bounding box center [468, 254] width 387 height 35
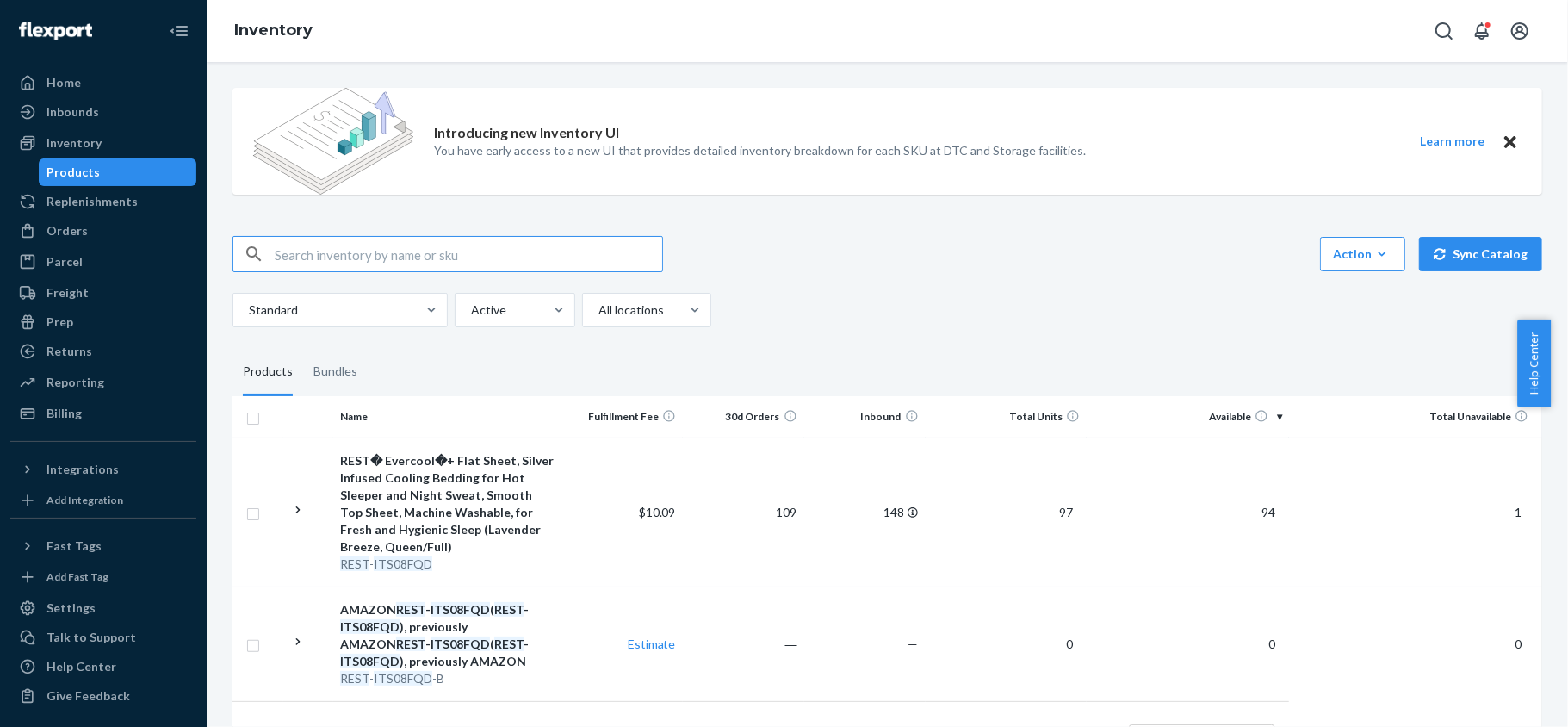
paste input "REST-IPC01CKSKK"
type input "REST-IPC01CKSKK"
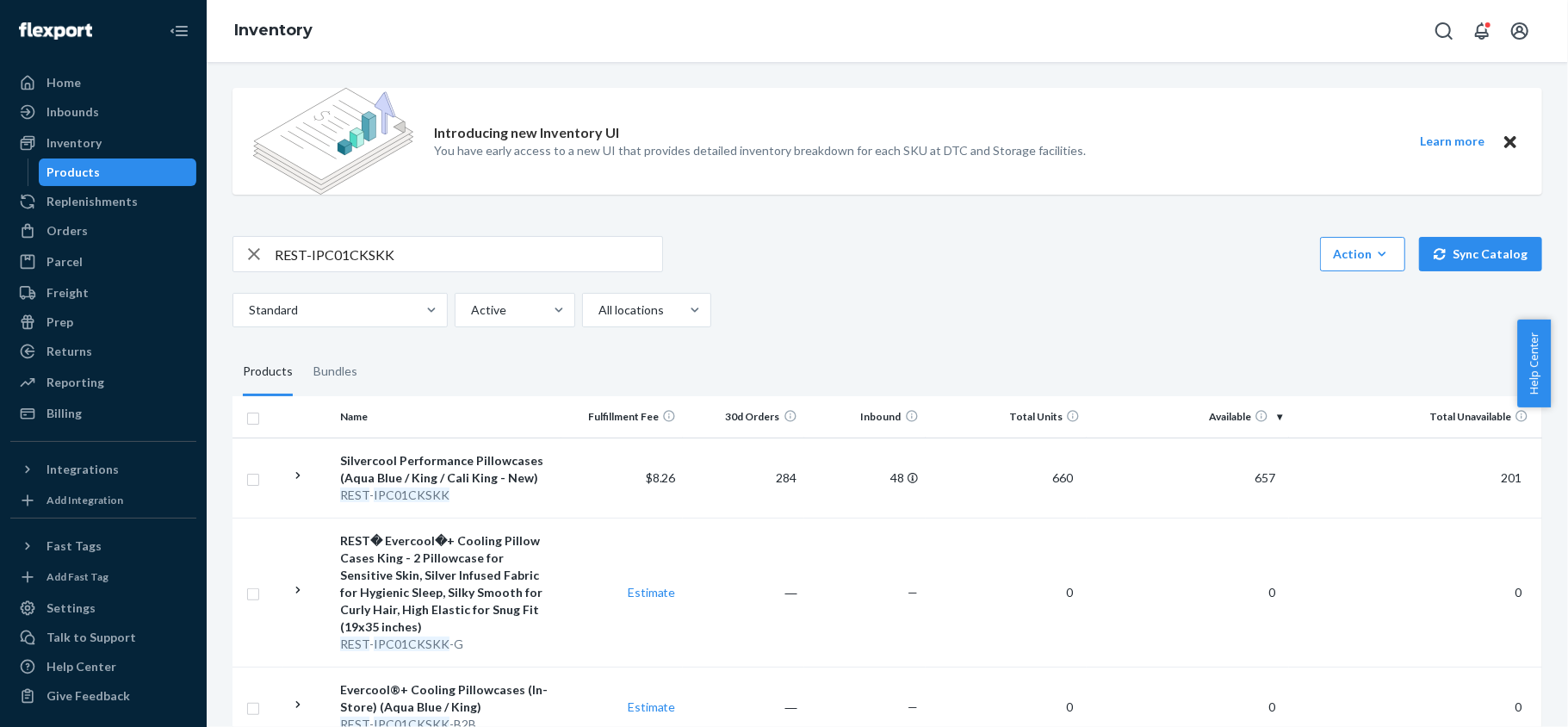
click at [528, 245] on input "REST-IPC01CKSKK" at bounding box center [468, 254] width 387 height 35
paste input "REST-IPC01S"
type input "REST-IPC01S"
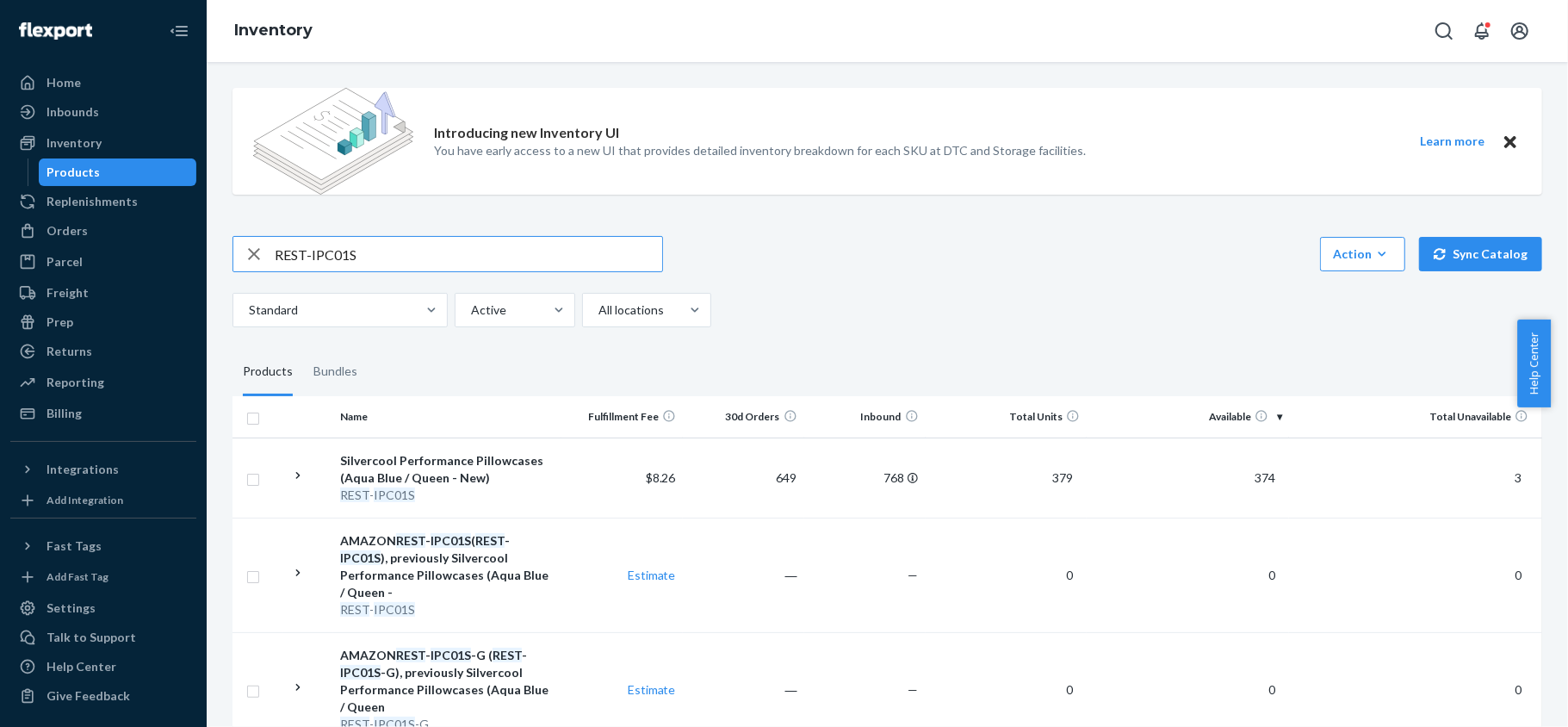
click at [414, 259] on input "REST-IPC01S" at bounding box center [468, 254] width 387 height 35
click at [414, 259] on input "REST-IPC01S" at bounding box center [468, 254] width 387 height 35
paste input "REST-IPC02CKSKK"
type input "REST-IPC02CKSKK"
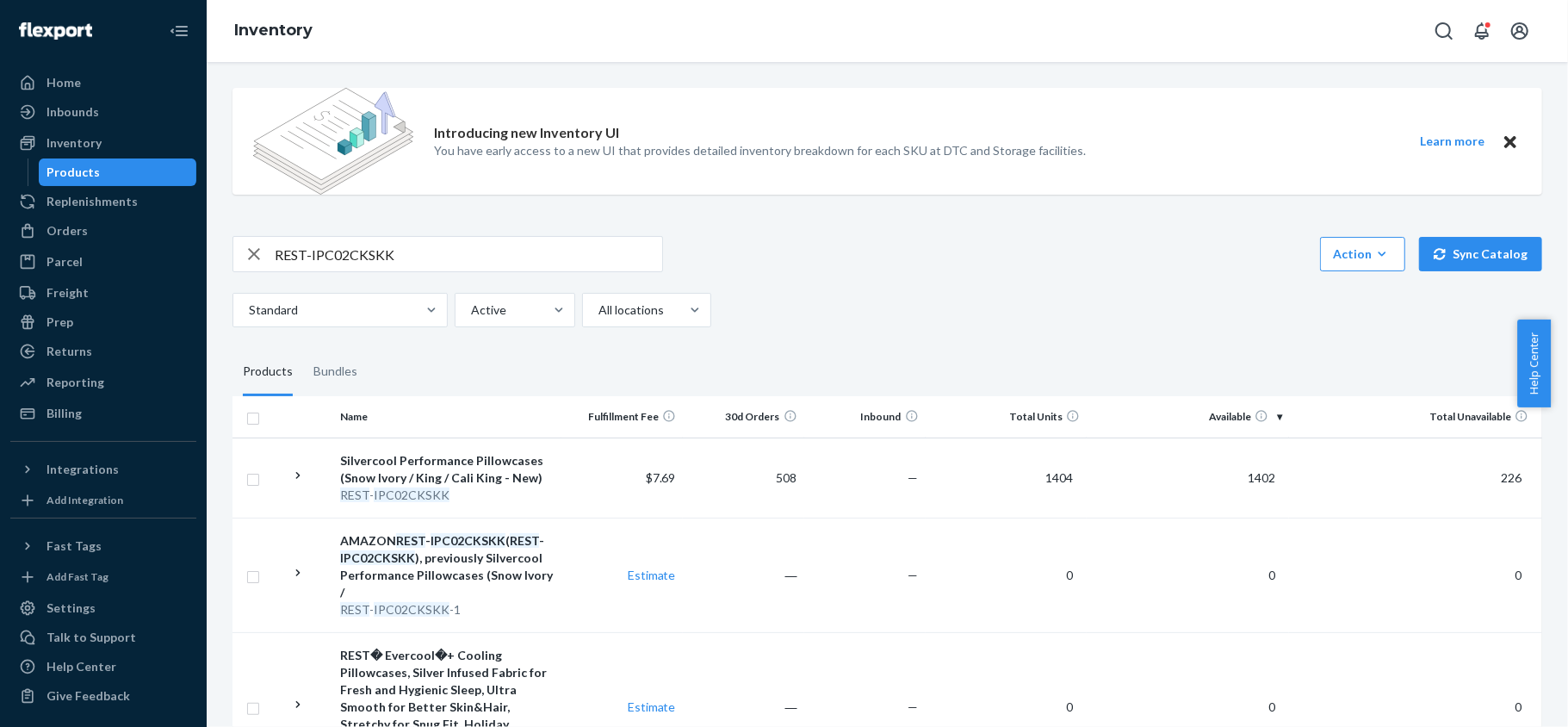
click at [489, 262] on input "REST-IPC02CKSKK" at bounding box center [468, 254] width 387 height 35
paste input "REST-IPC02S"
type input "REST-IPC02S"
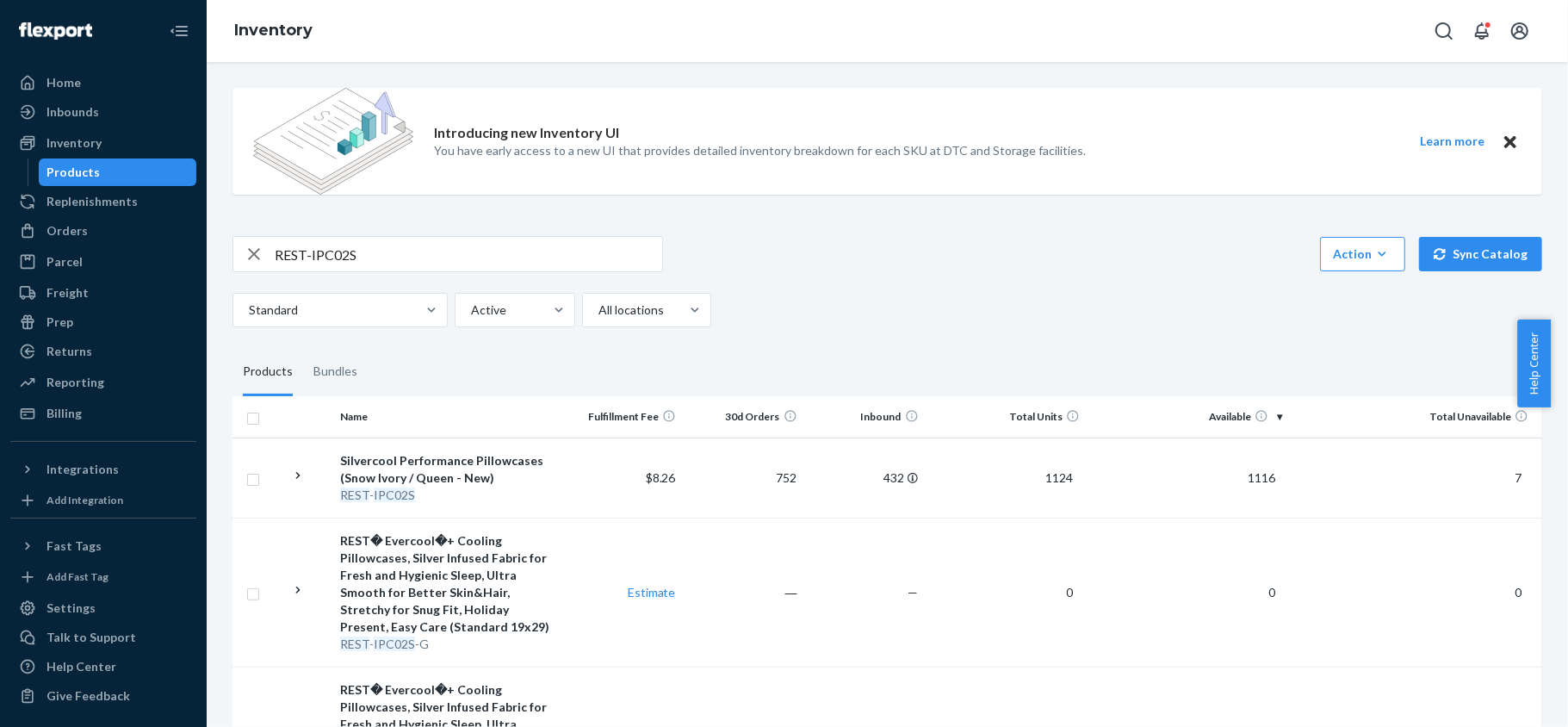
click at [438, 250] on input "REST-IPC02S" at bounding box center [468, 254] width 387 height 35
paste input "REST-IPC04CKSKK"
type input "REST-IPC04CKSKK"
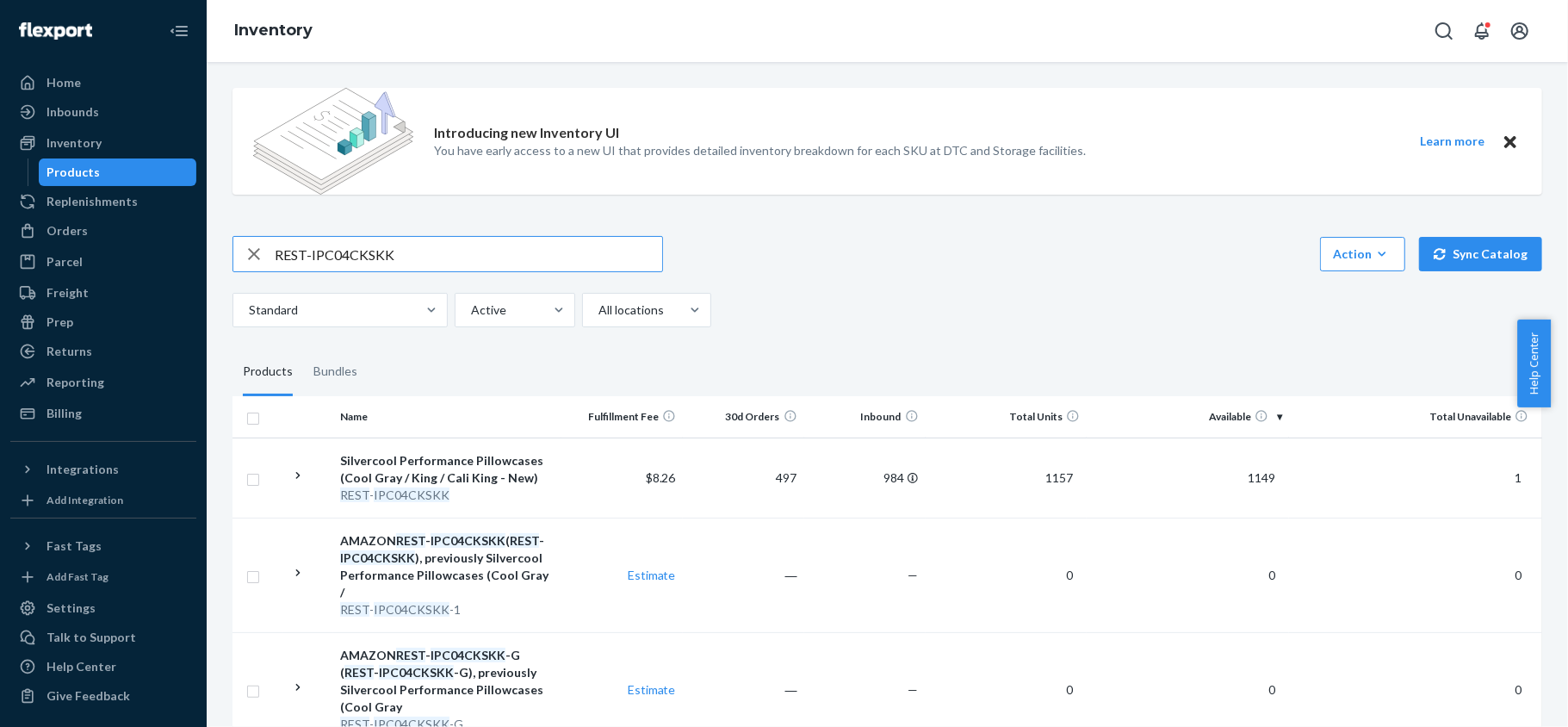
click at [431, 253] on input "REST-IPC04CKSKK" at bounding box center [468, 254] width 387 height 35
paste input "REST-IPC04S"
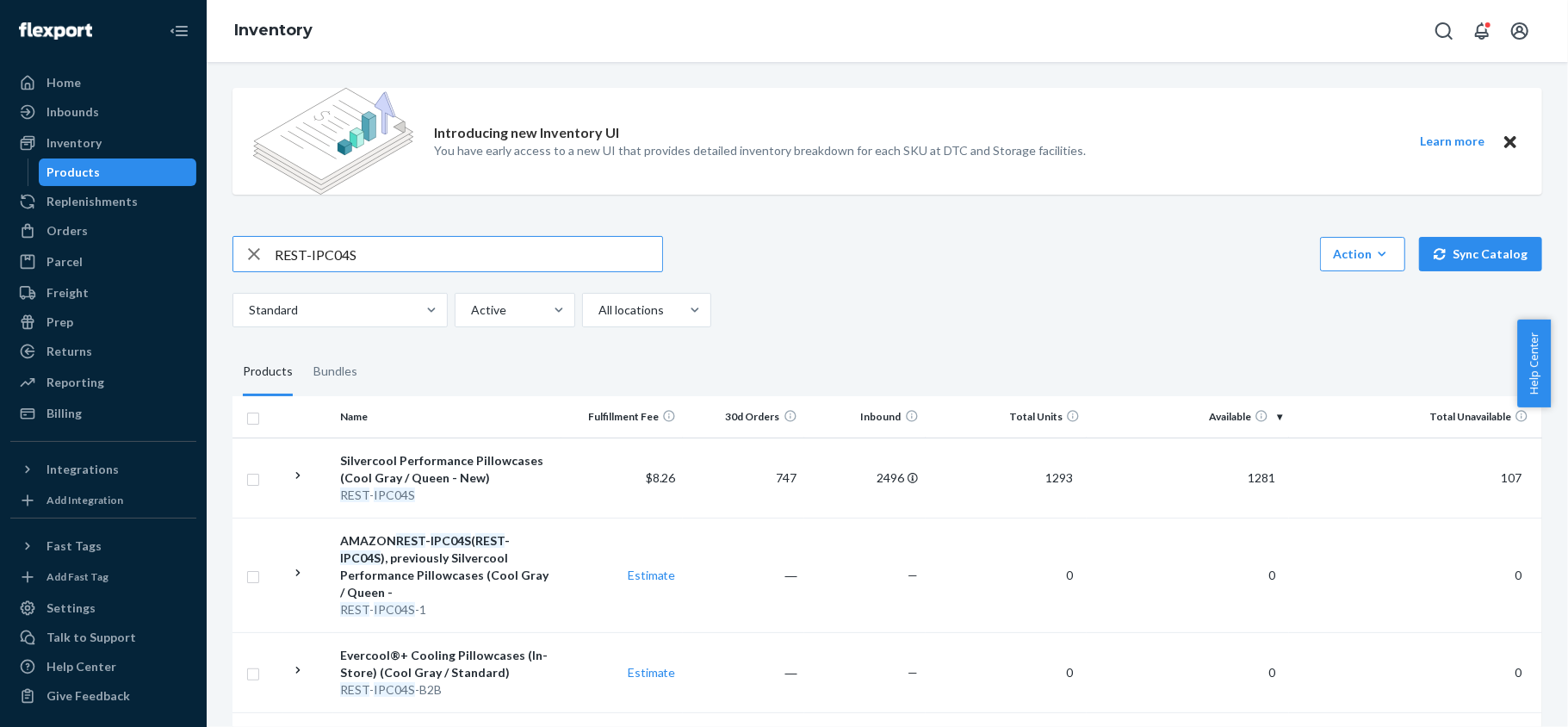
click at [411, 248] on input "REST-IPC04S" at bounding box center [468, 254] width 387 height 35
paste input "6CKSKK"
type input "REST-IPC06CKSKK"
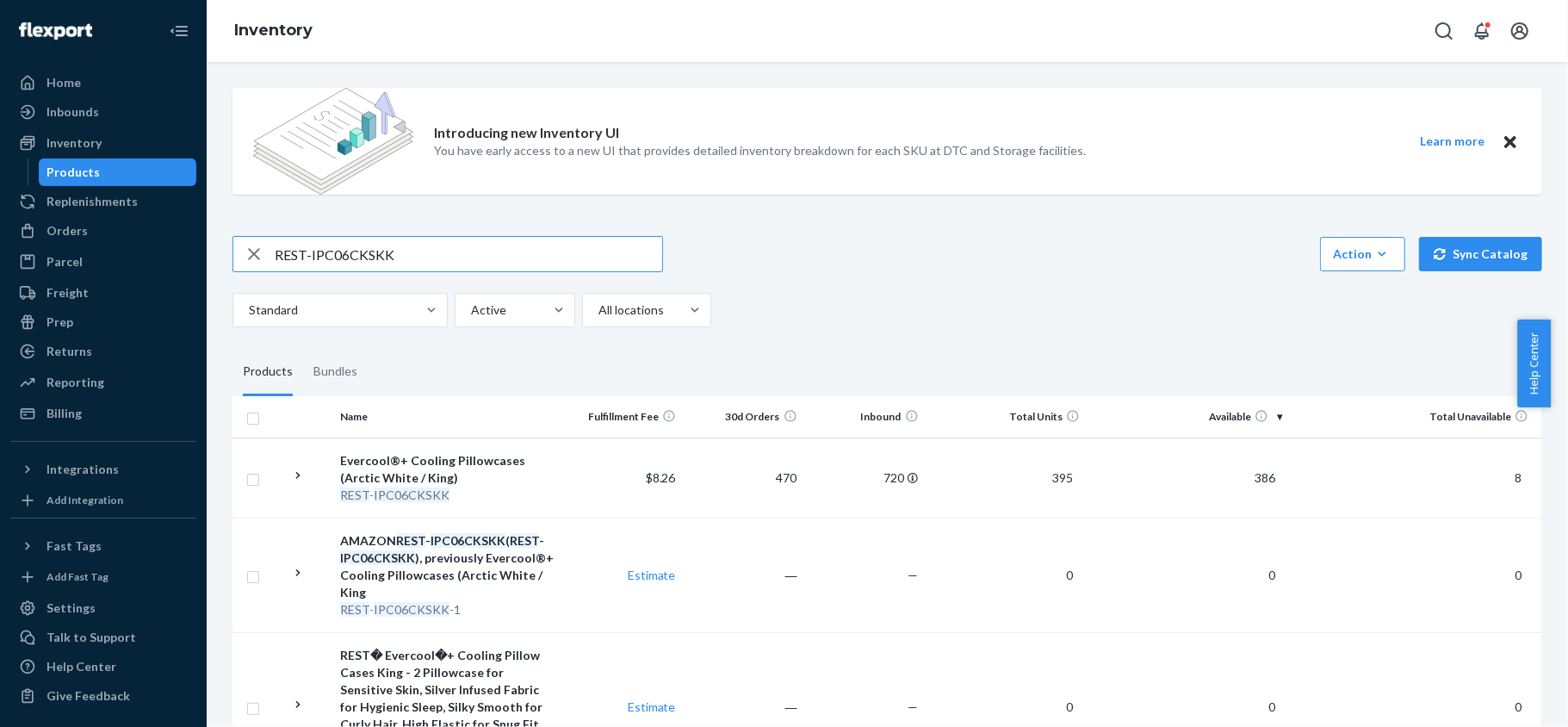
click at [450, 266] on input "REST-IPC06CKSKK" at bounding box center [468, 254] width 387 height 35
paste input "REST-IPC06S"
type input "REST-IPC06S"
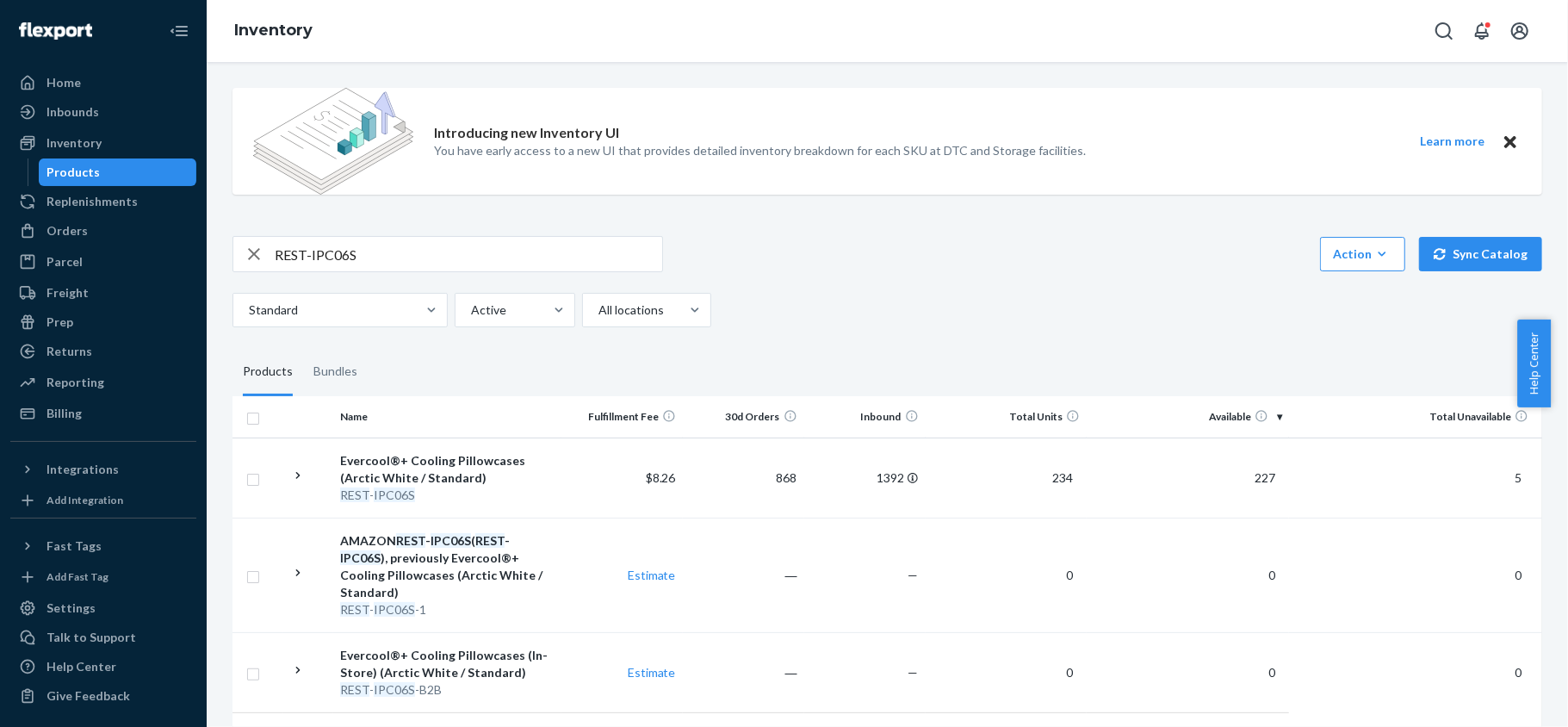
click at [441, 252] on input "REST-IPC06S" at bounding box center [468, 254] width 387 height 35
paste input "REST-IPC07CKSKK"
type input "REST-IPC07CKSKK"
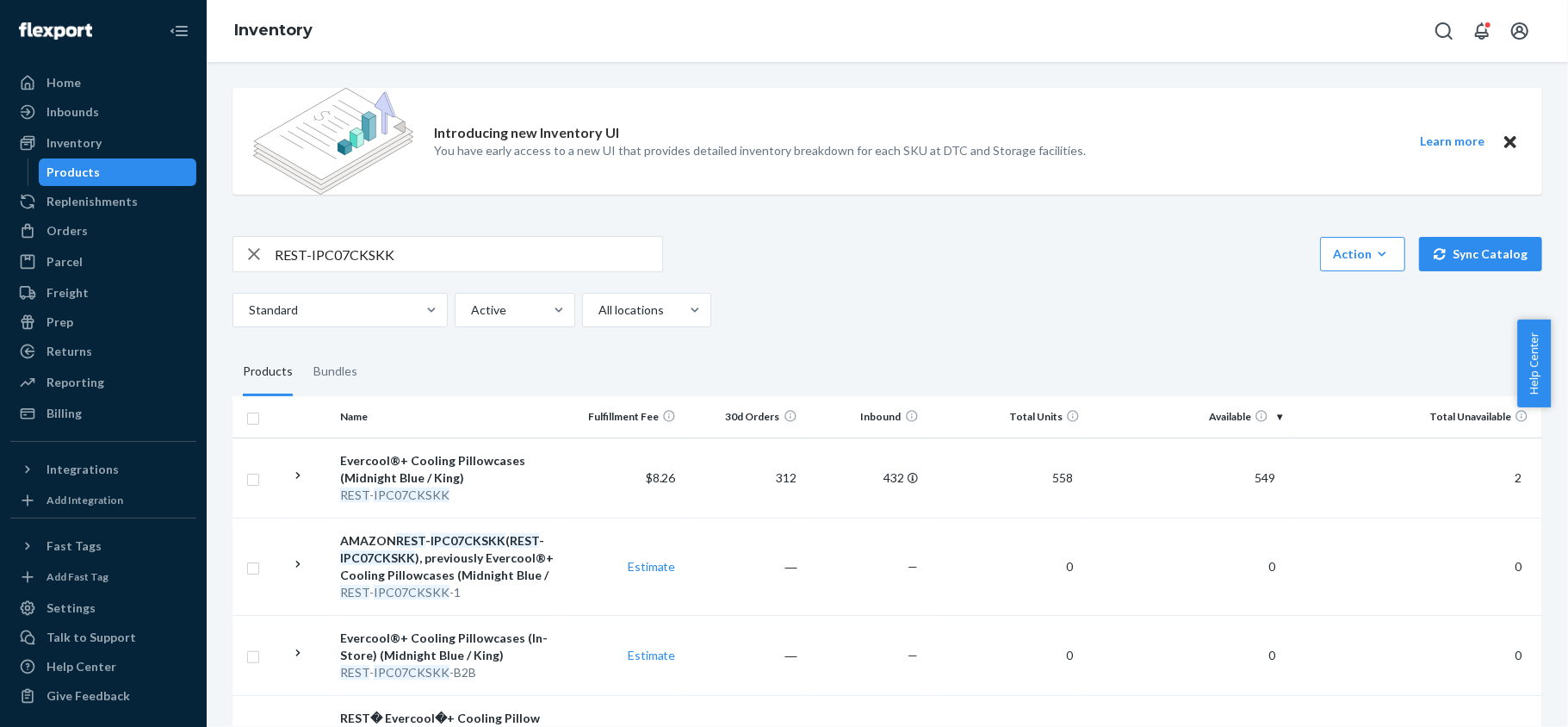
click at [412, 252] on input "REST-IPC07CKSKK" at bounding box center [468, 254] width 387 height 35
paste input "REST-IPC07S"
type input "REST-IPC07S"
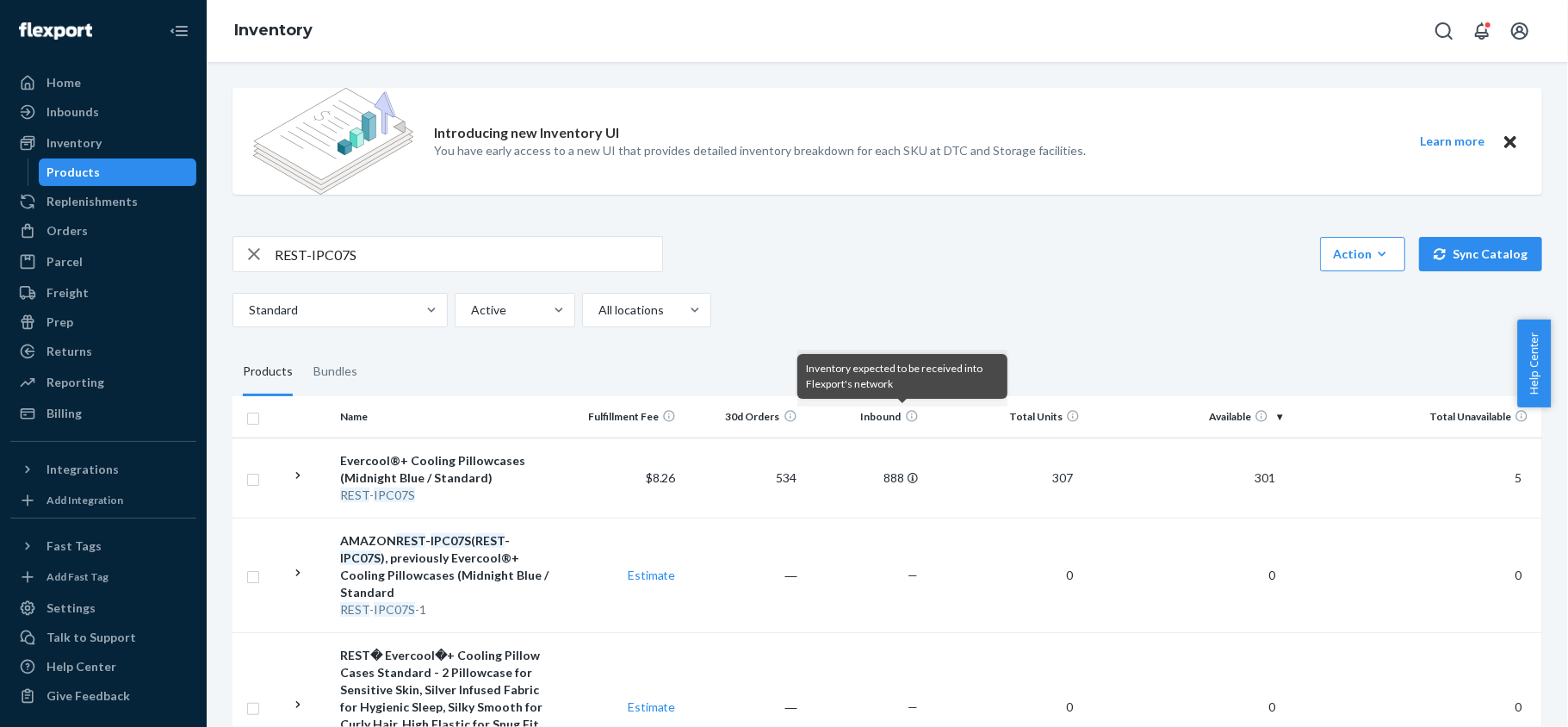
click at [435, 236] on div "REST-IPC07S" at bounding box center [447, 254] width 430 height 36
click at [422, 249] on input "REST-IPC07S" at bounding box center [468, 254] width 387 height 35
click at [421, 250] on input "REST-IPC07S" at bounding box center [468, 254] width 387 height 35
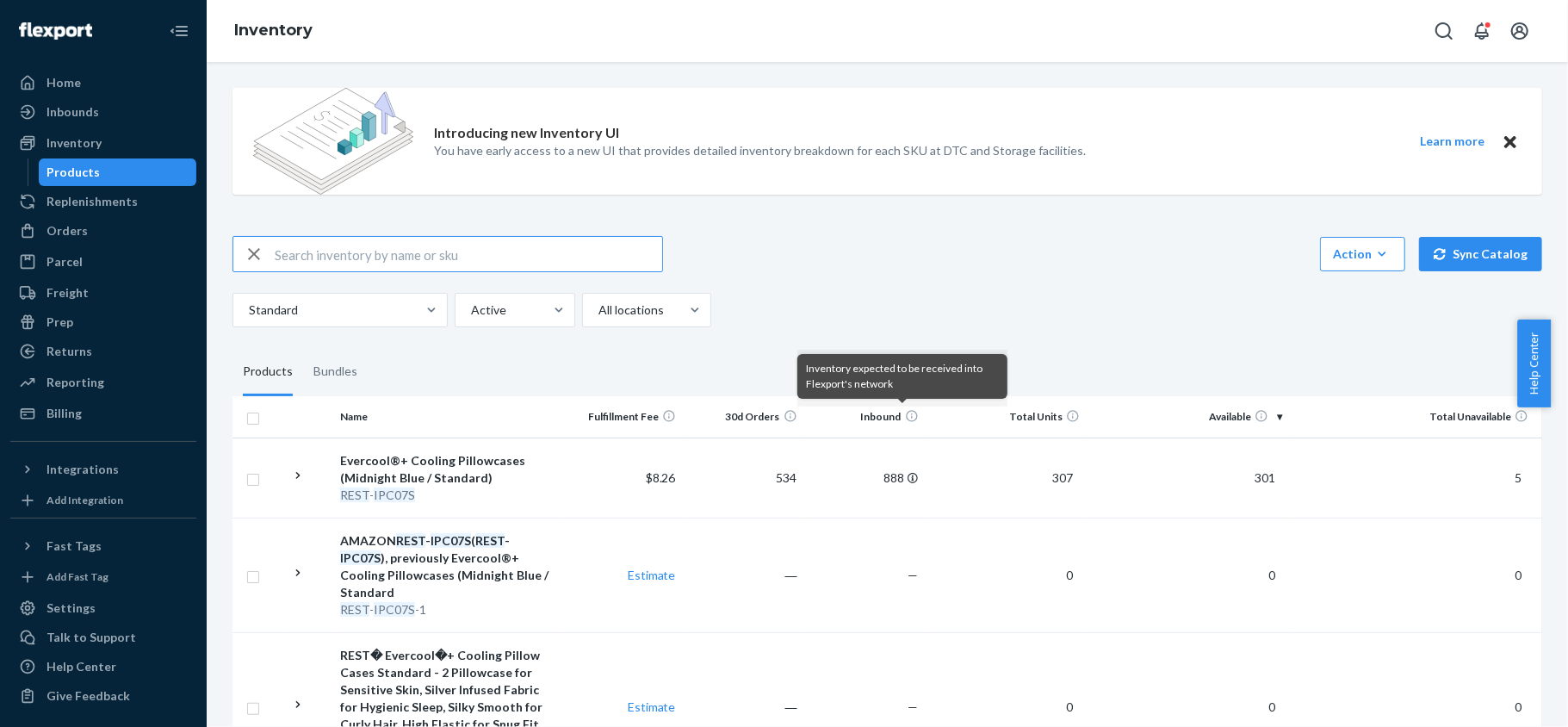
paste input "REST-IPC08CKSKK"
type input "REST-IPC08CKSKK"
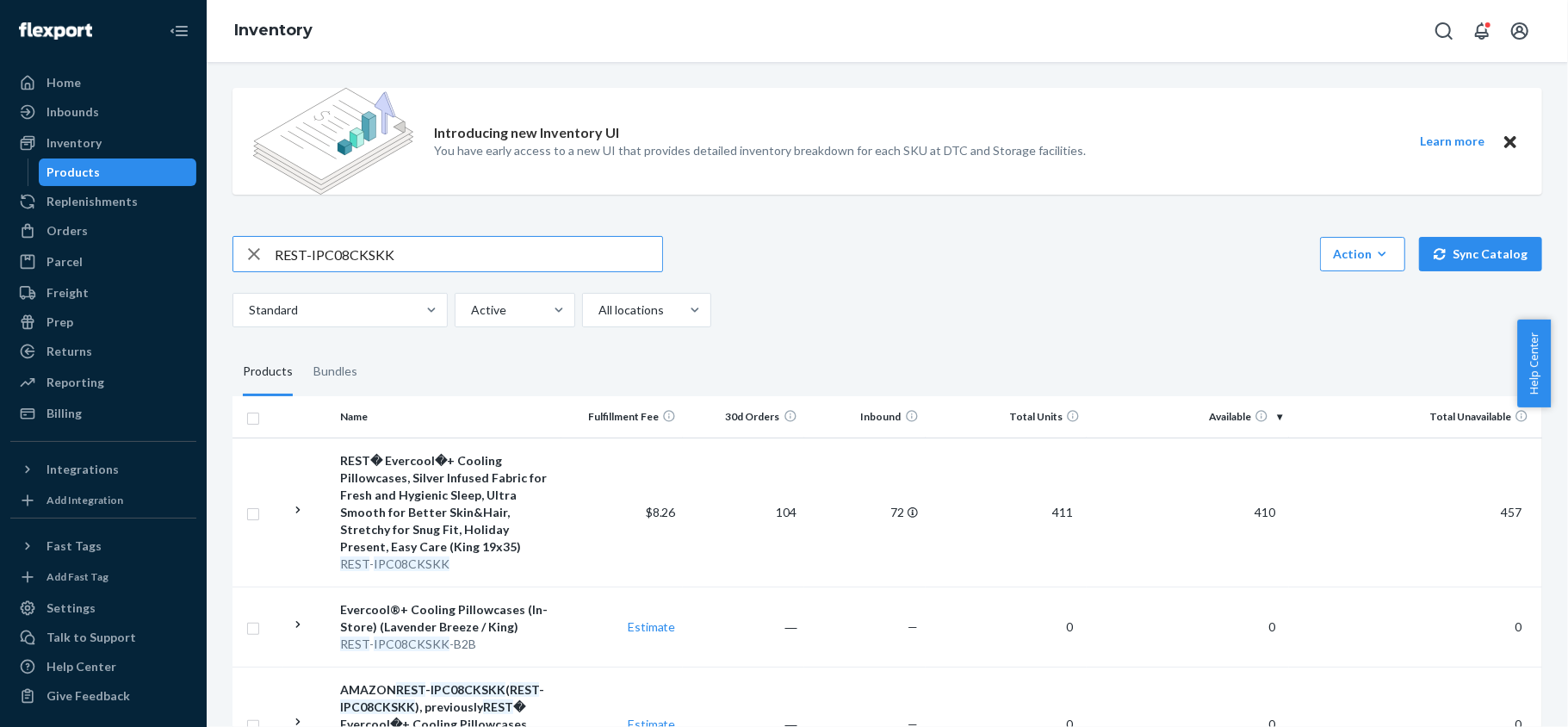
click at [480, 243] on input "REST-IPC08CKSKK" at bounding box center [468, 254] width 387 height 35
click at [480, 245] on input "REST-IPC08CKSKK" at bounding box center [468, 254] width 387 height 35
paste input "REST-IPC08S"
type input "REST-IPC08S"
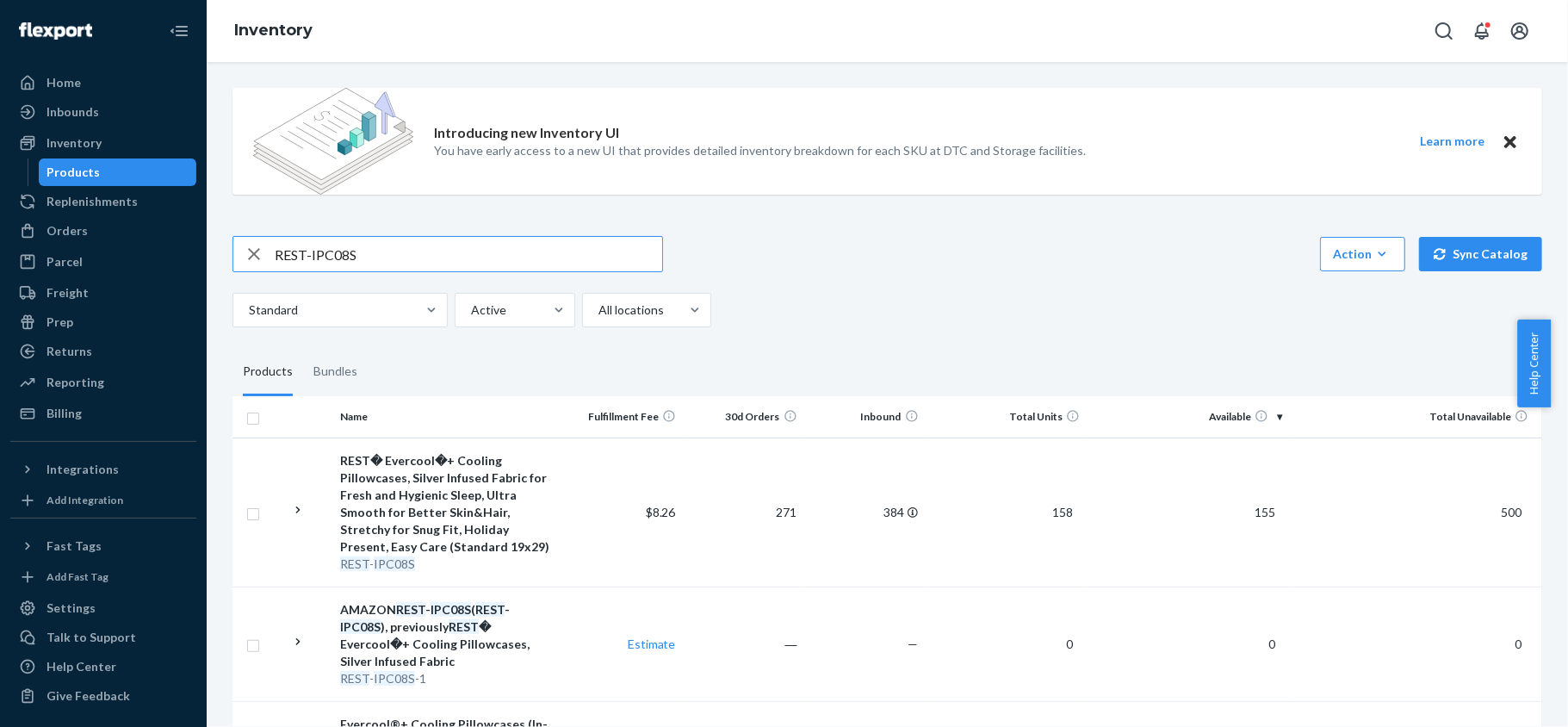
click at [450, 245] on input "REST-IPC08S" at bounding box center [468, 254] width 387 height 35
click at [449, 245] on input "REST-IPC08S" at bounding box center [468, 254] width 387 height 35
paste input "REST-SCD00K"
type input "REST-SCD00K"
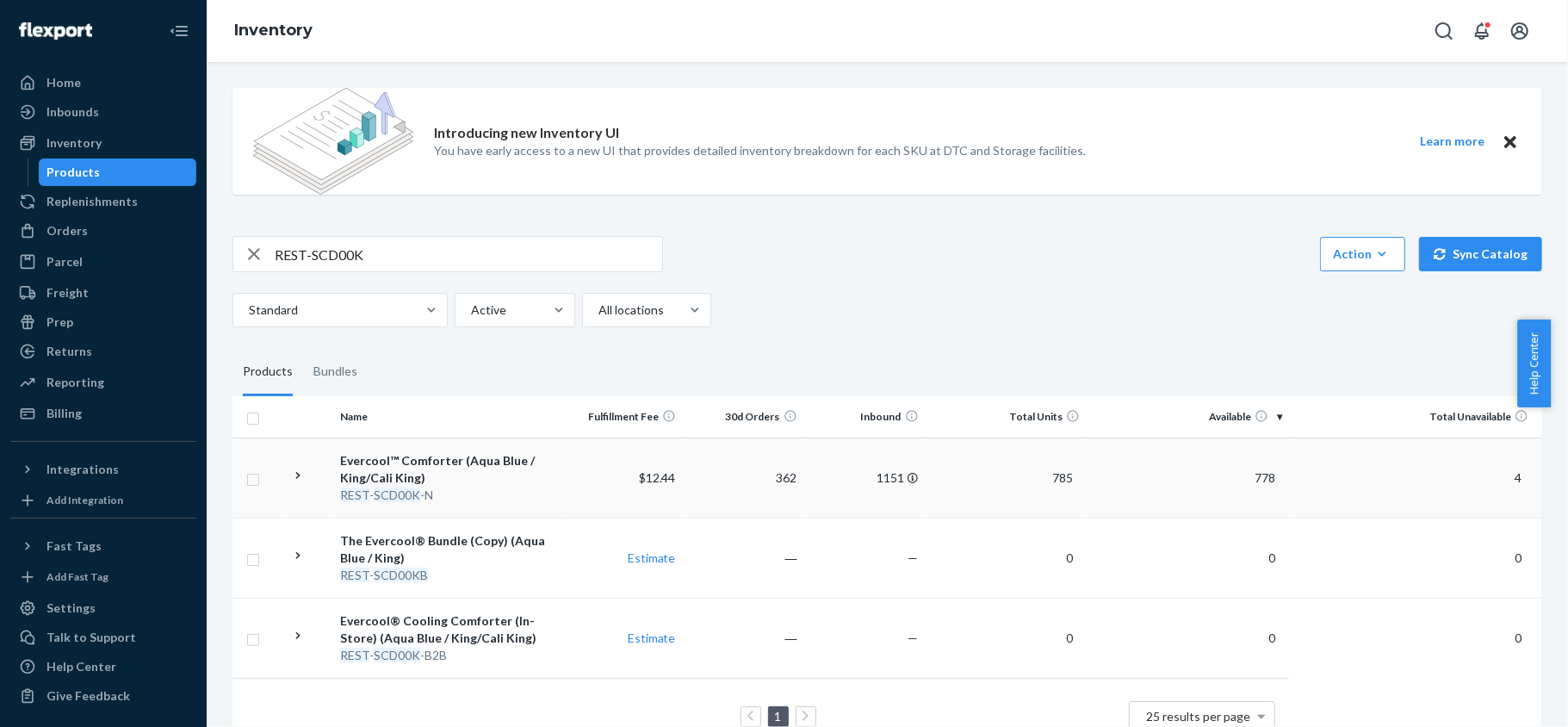
click at [1254, 475] on span "778" at bounding box center [1265, 478] width 35 height 15
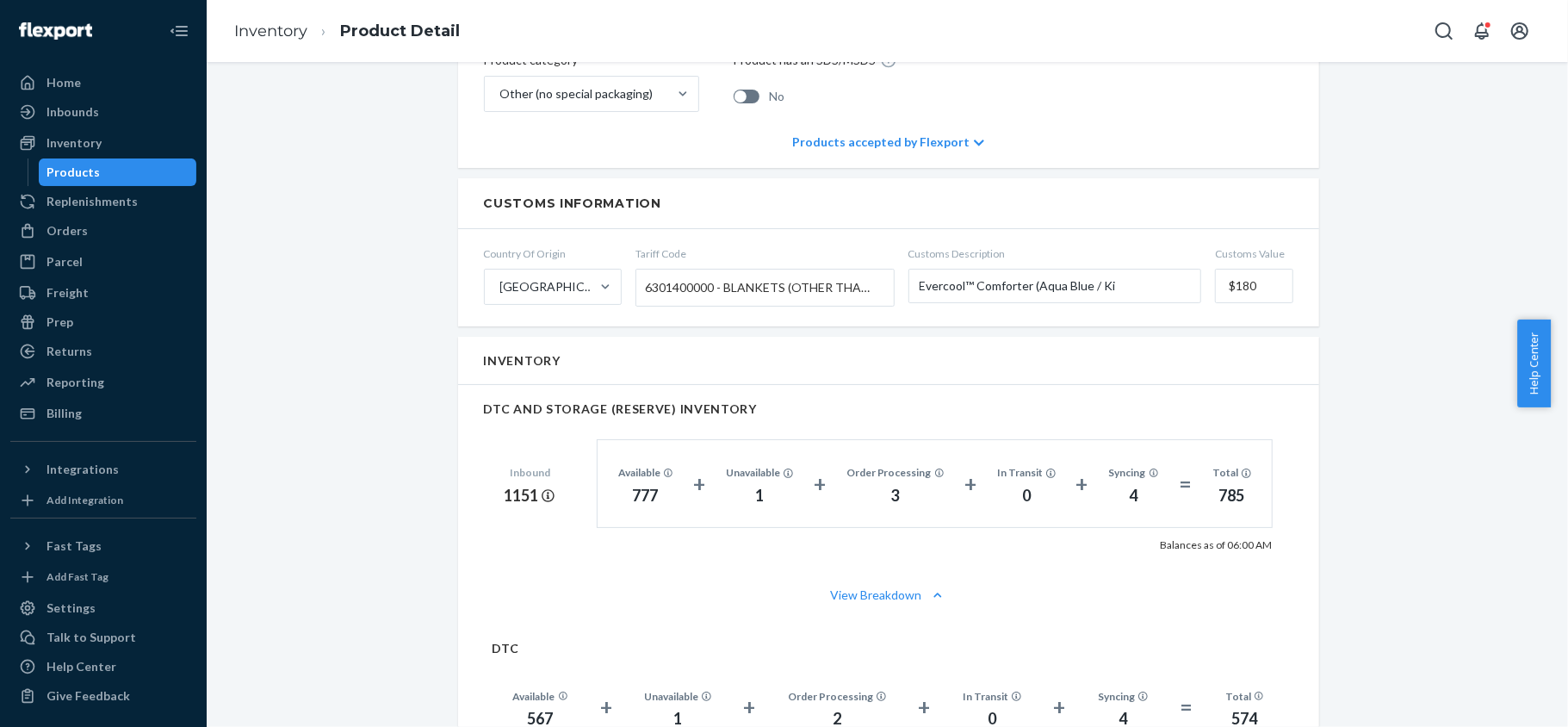
scroll to position [918, 0]
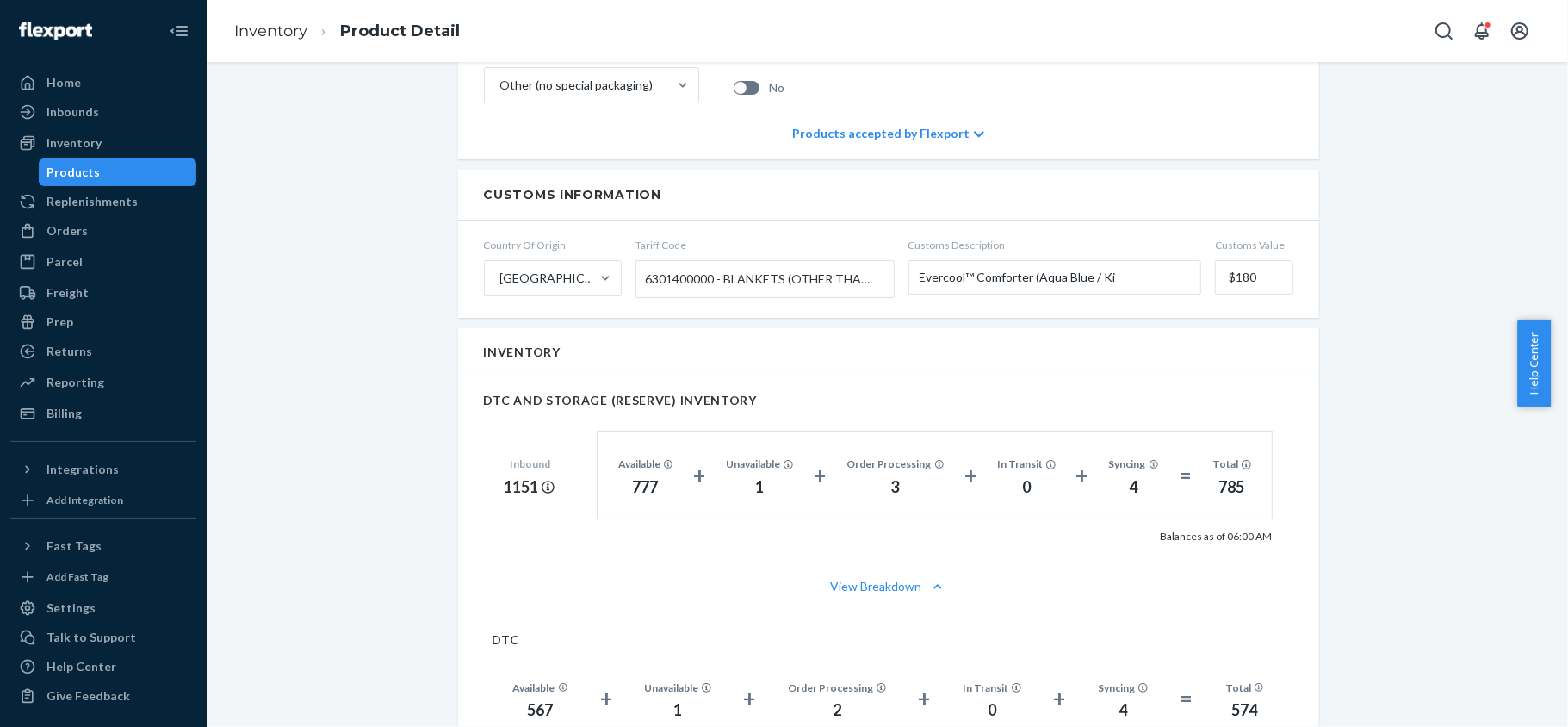
click at [153, 161] on div "Products" at bounding box center [118, 173] width 155 height 24
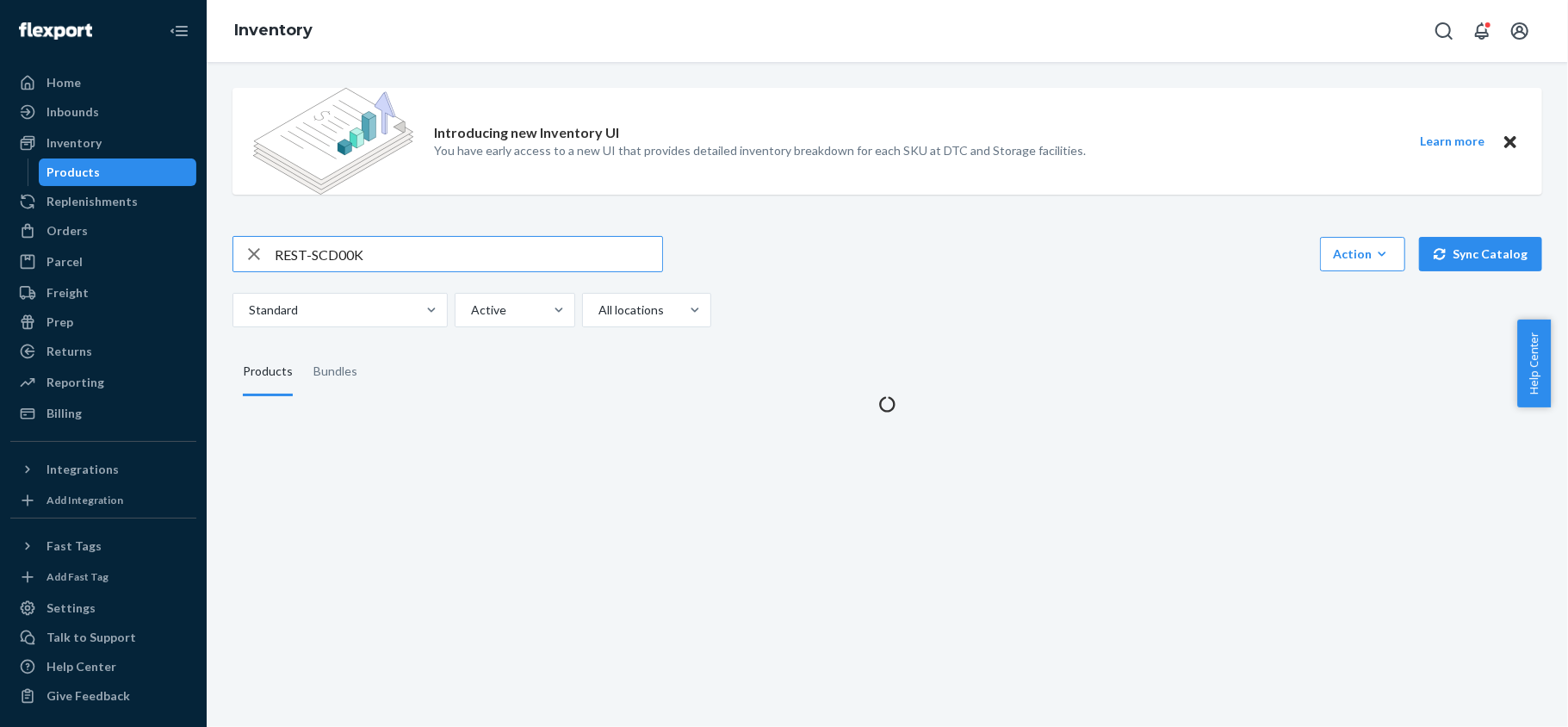
click at [379, 238] on input "REST-SCD00K" at bounding box center [468, 254] width 387 height 35
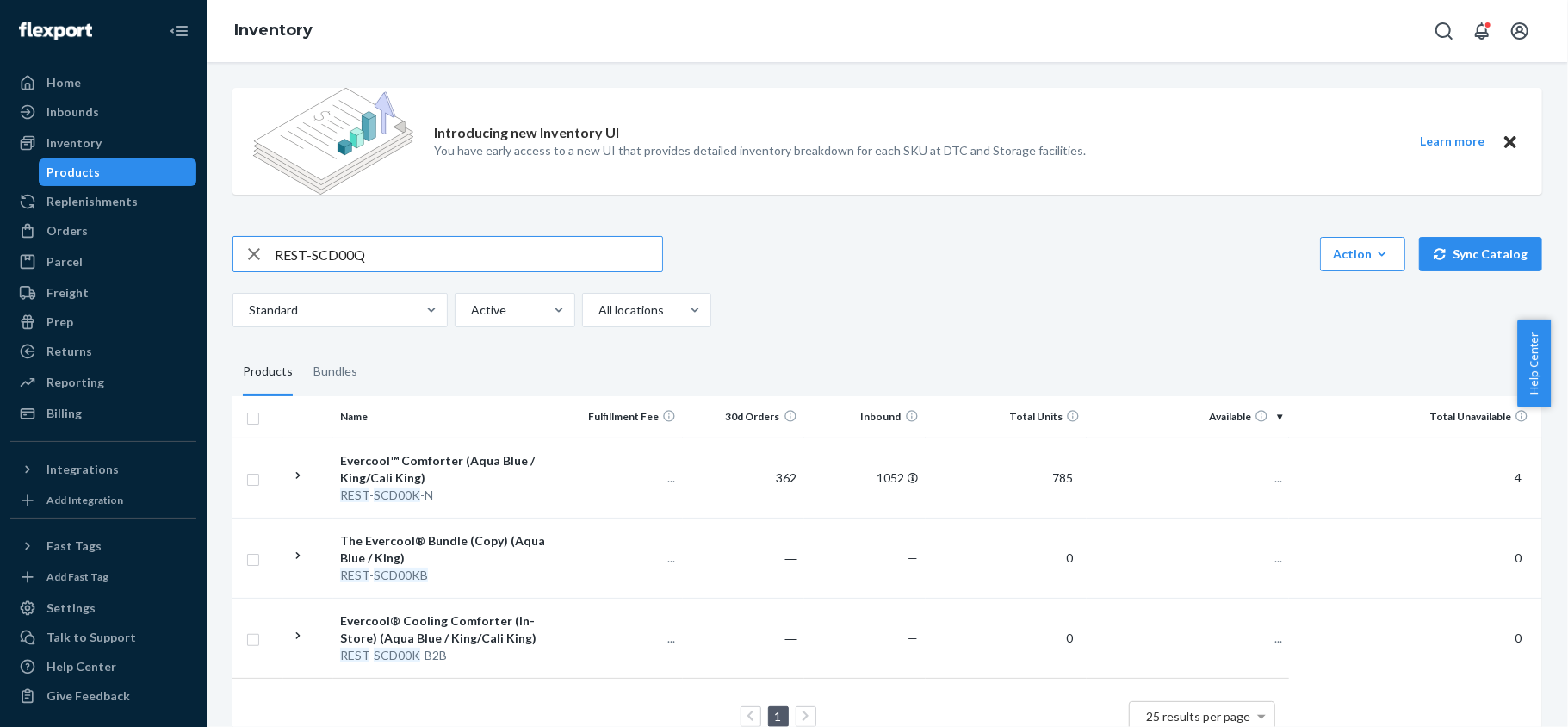
type input "REST-SCD00Q"
drag, startPoint x: 1259, startPoint y: 468, endPoint x: 1253, endPoint y: 476, distance: 10.0
click at [1261, 468] on td "639" at bounding box center [1188, 478] width 203 height 80
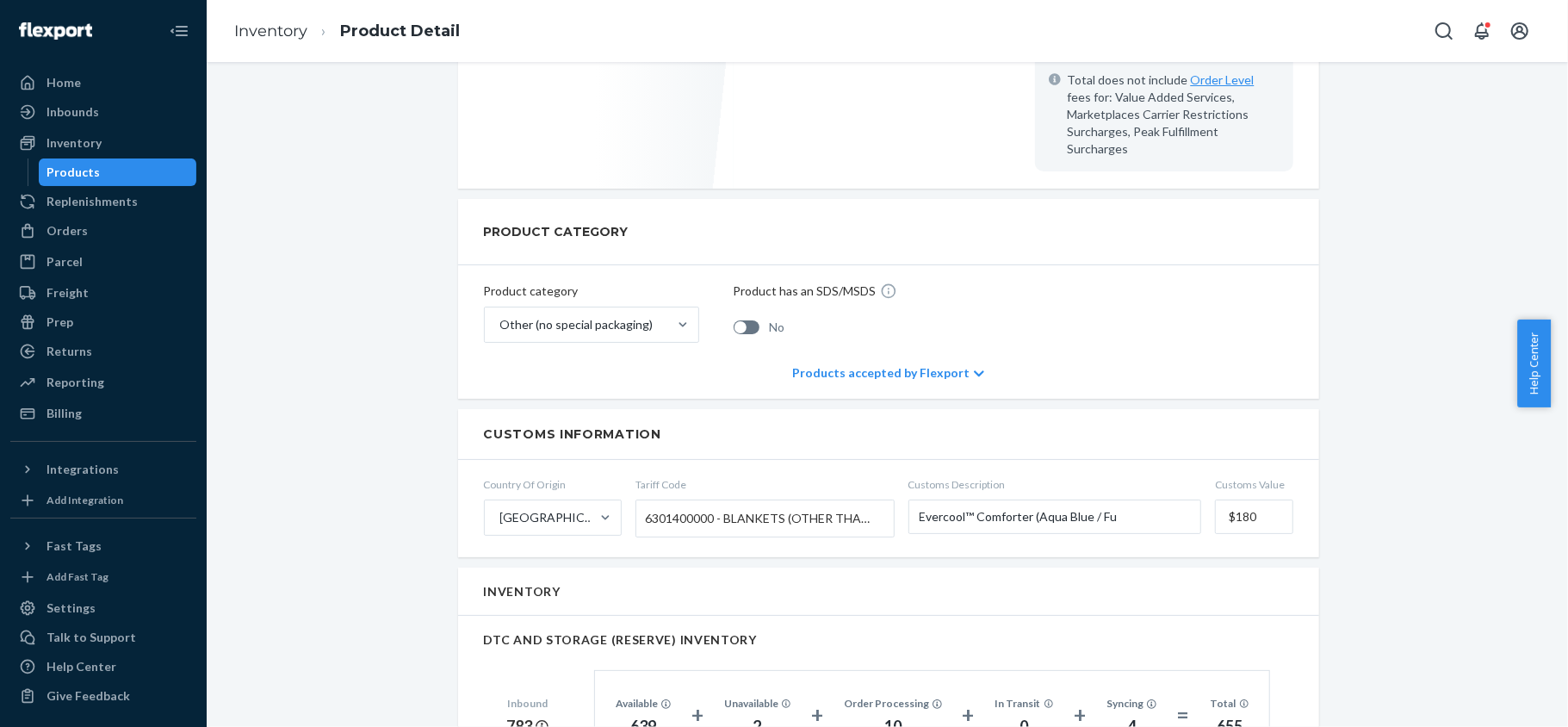
scroll to position [918, 0]
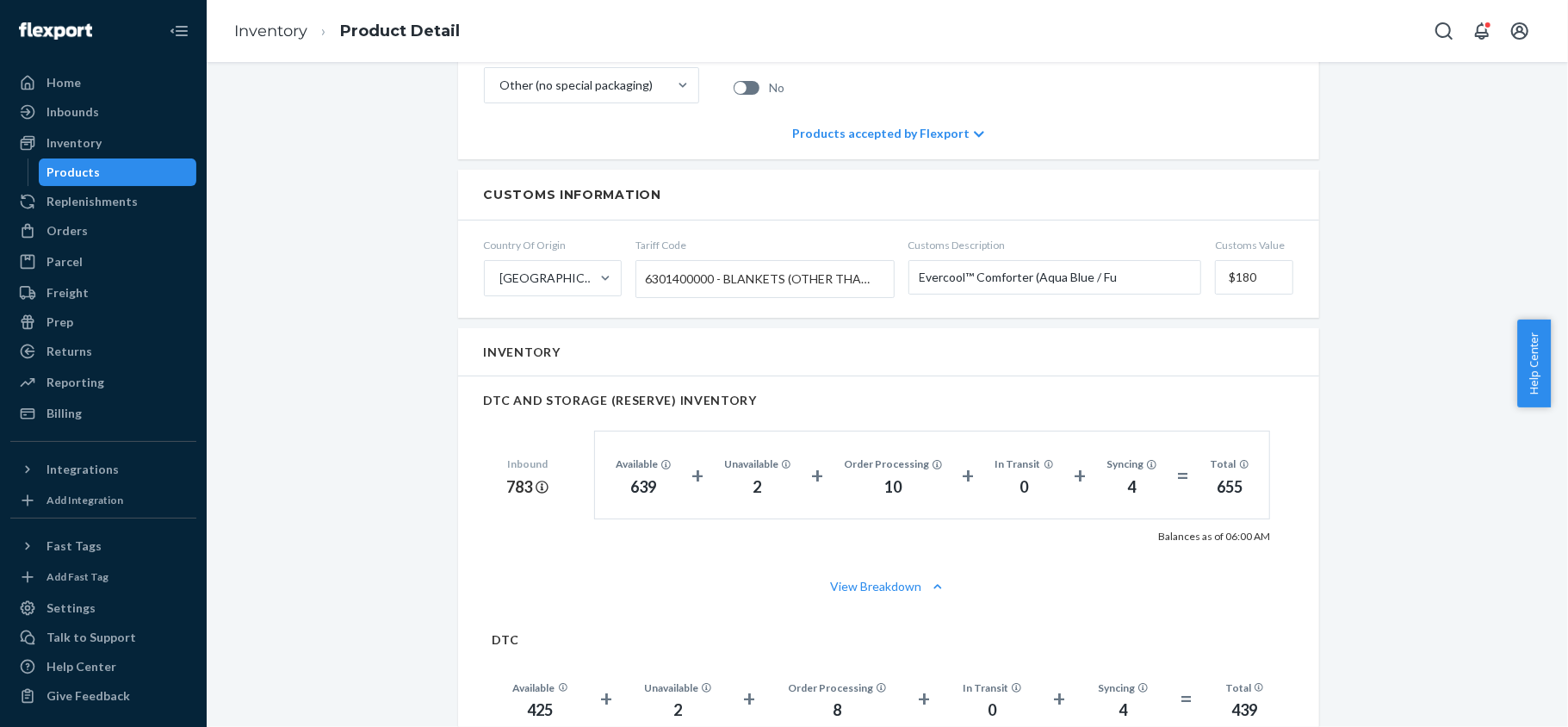
click at [149, 173] on div "Products" at bounding box center [118, 173] width 155 height 24
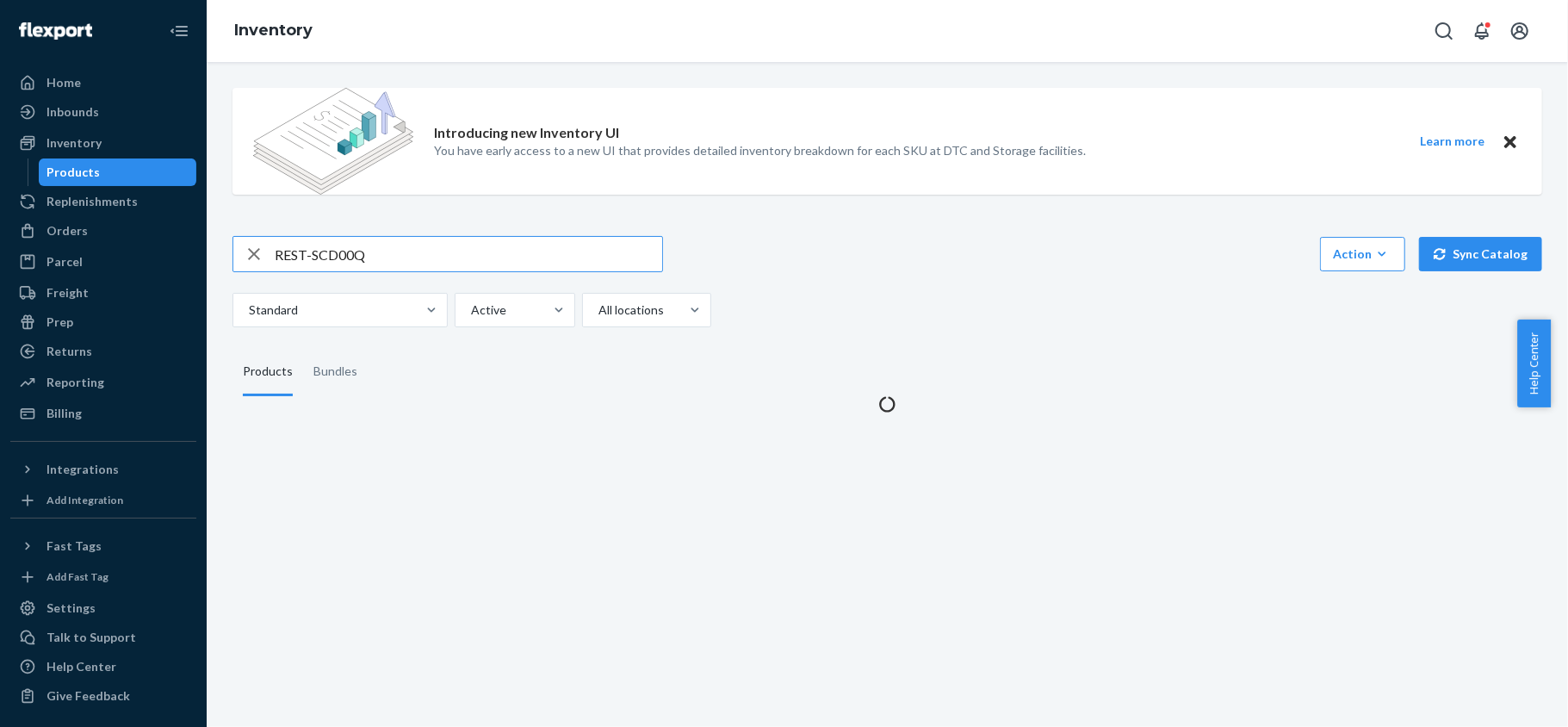
click at [391, 251] on input "REST-SCD00Q" at bounding box center [468, 254] width 387 height 35
click at [393, 251] on input "REST-SCD00Q" at bounding box center [468, 254] width 387 height 35
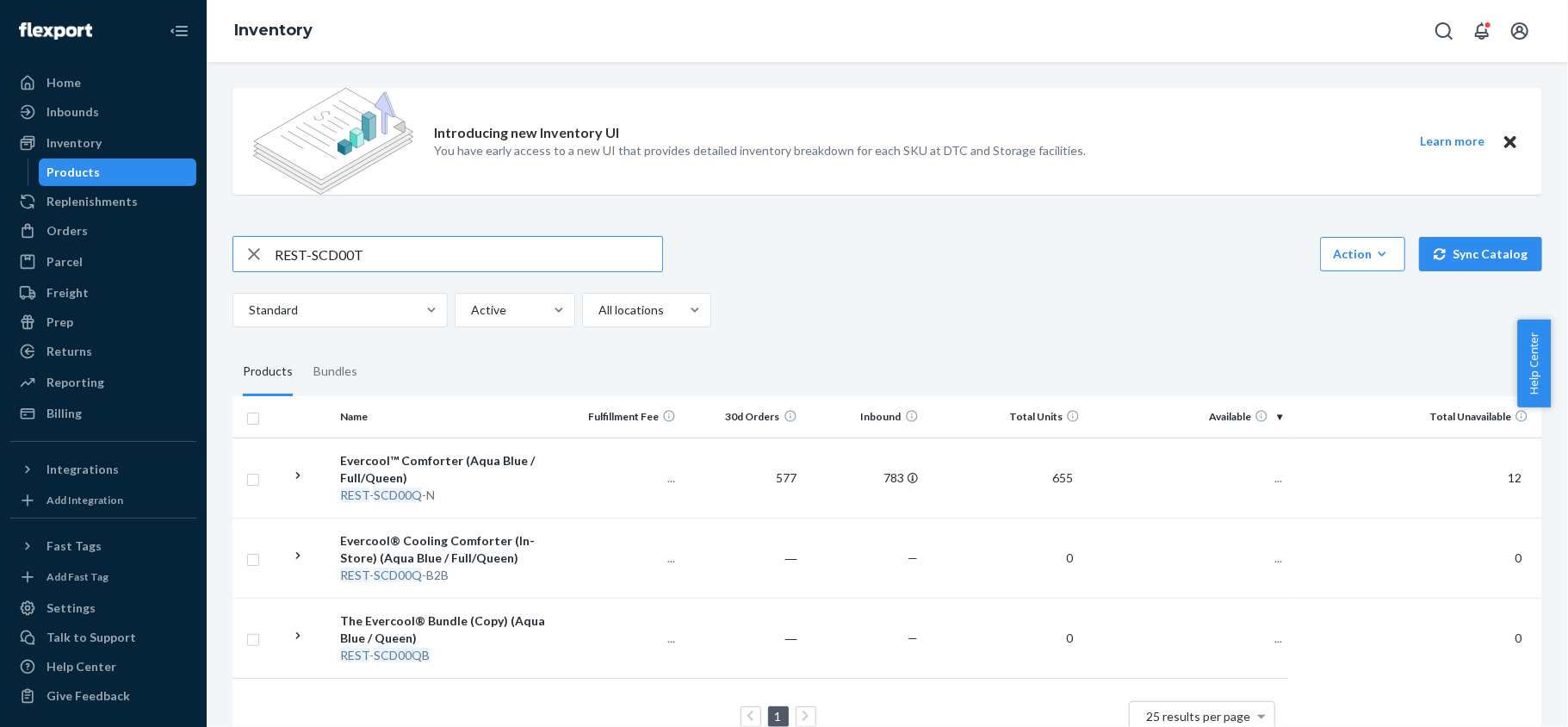
type input "REST-SCD00T"
click at [331, 236] on div "REST-SCD00T" at bounding box center [447, 254] width 430 height 36
click at [346, 243] on input "REST-SCD00T" at bounding box center [468, 254] width 387 height 35
click at [1258, 465] on td "536" at bounding box center [1188, 478] width 203 height 80
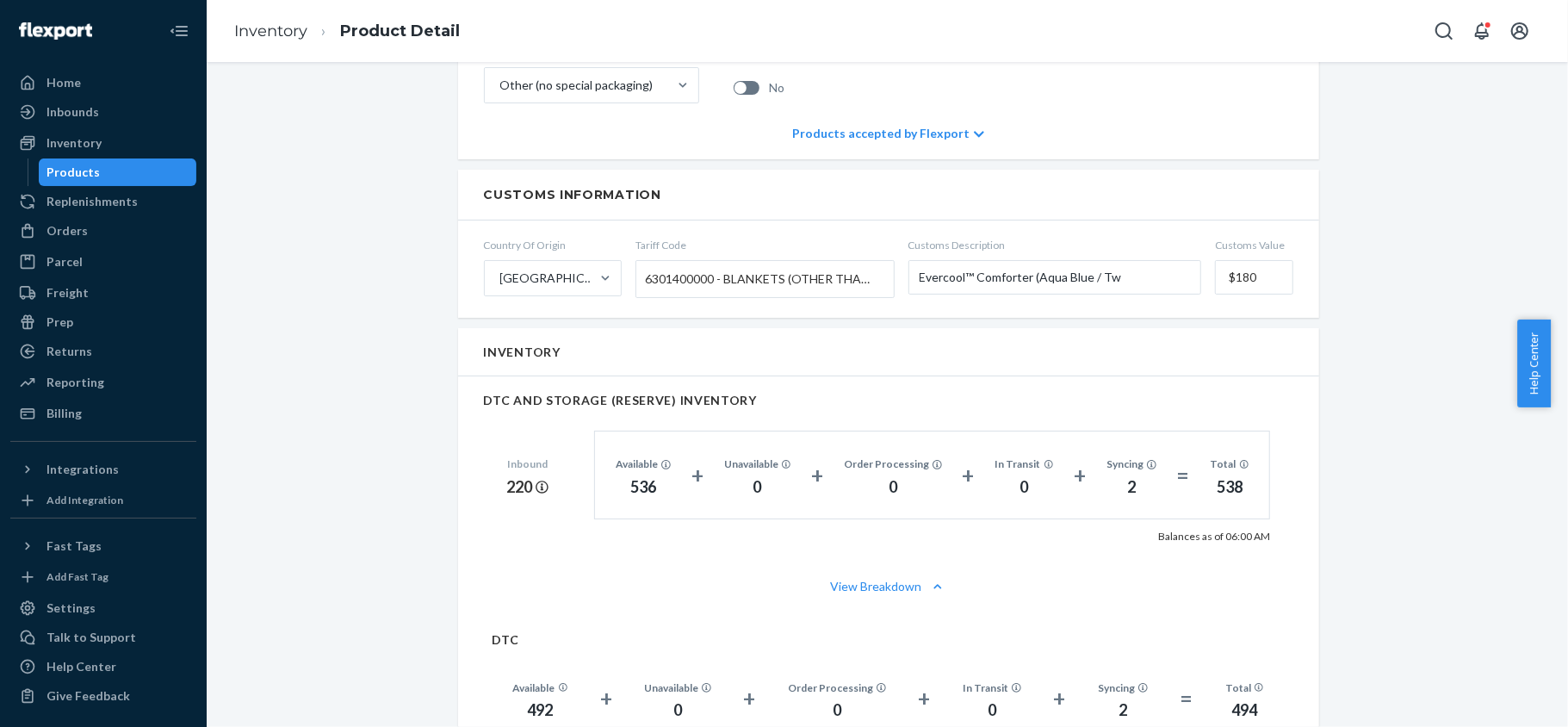
scroll to position [1033, 0]
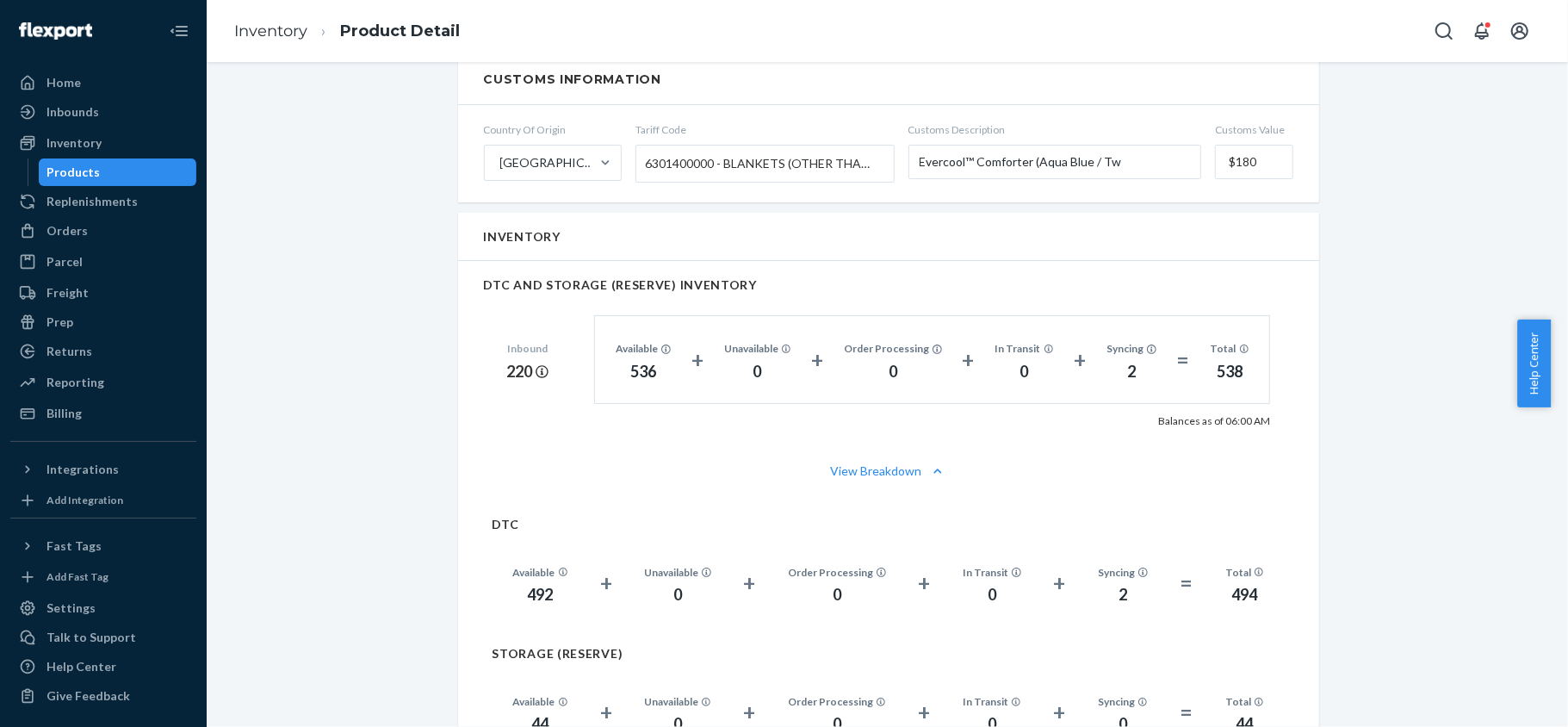
click at [126, 176] on div "Products" at bounding box center [118, 173] width 155 height 24
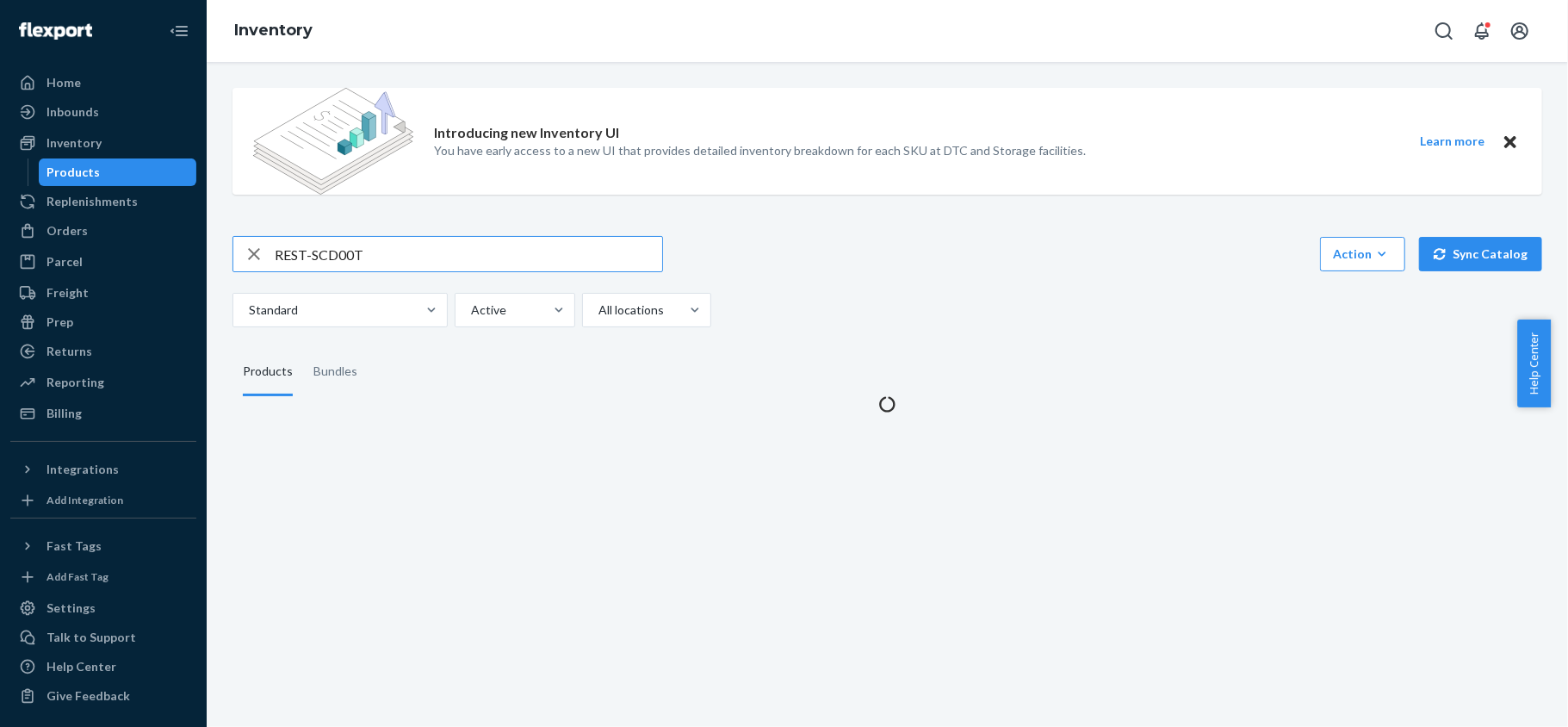
click at [400, 262] on input "REST-SCD00T" at bounding box center [468, 254] width 387 height 35
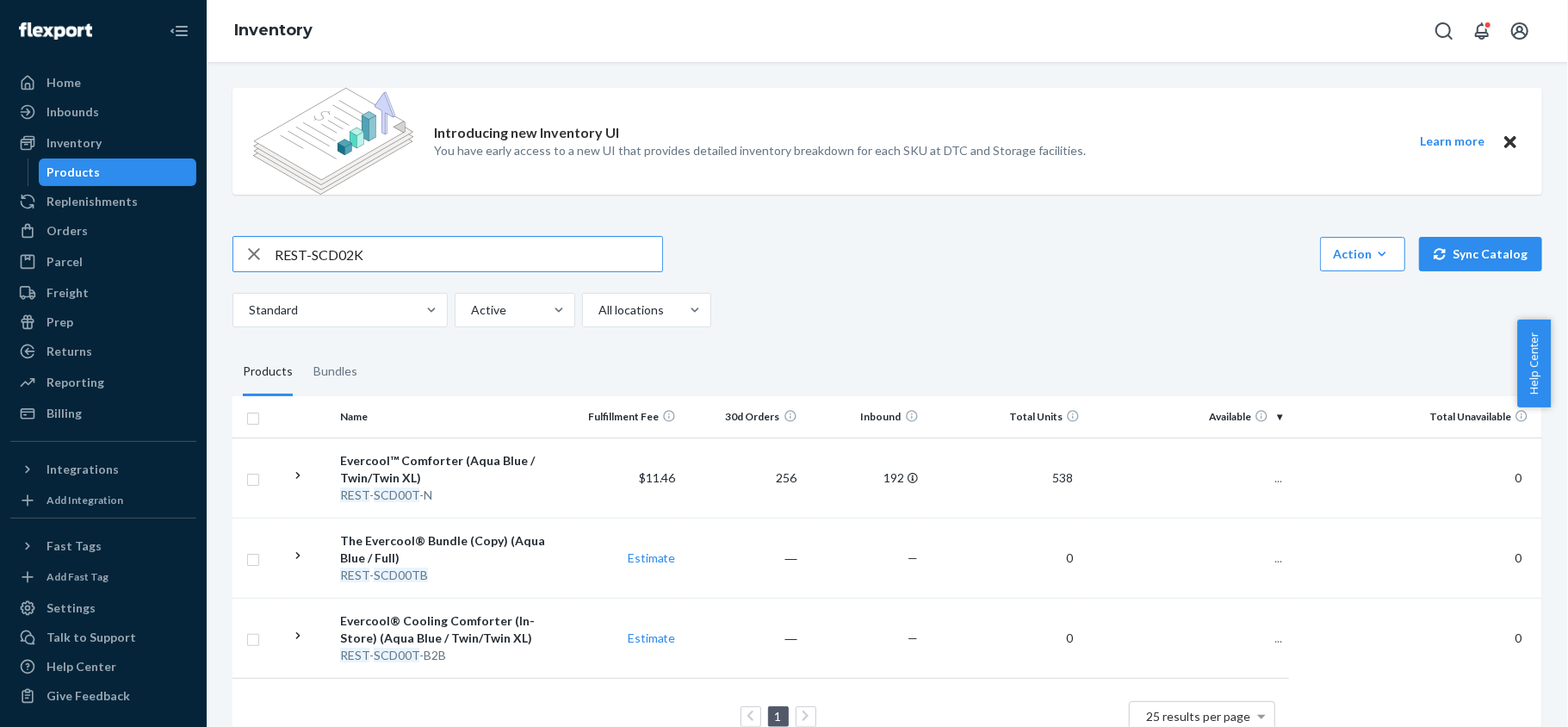
type input "REST-SCD02K"
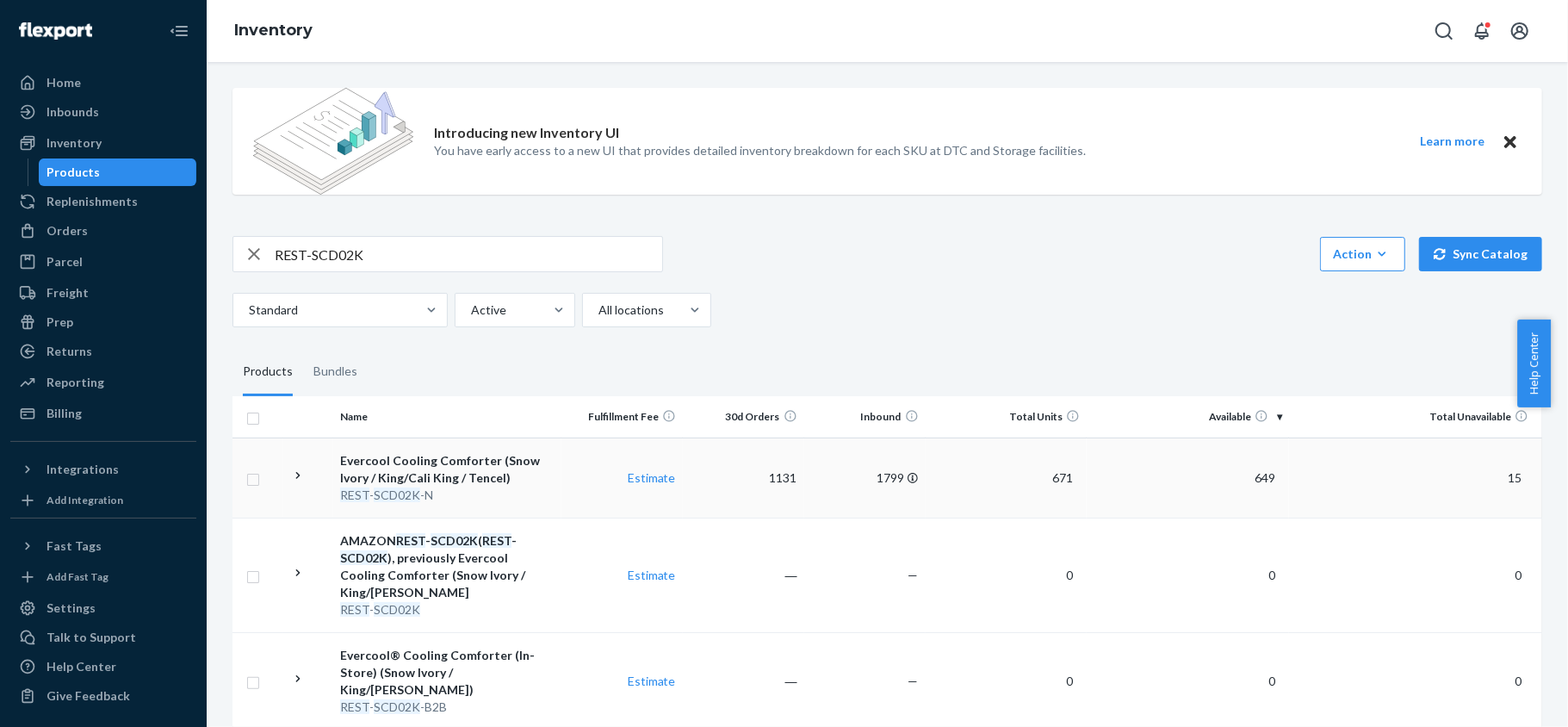
click at [1248, 479] on span "649" at bounding box center [1265, 478] width 35 height 15
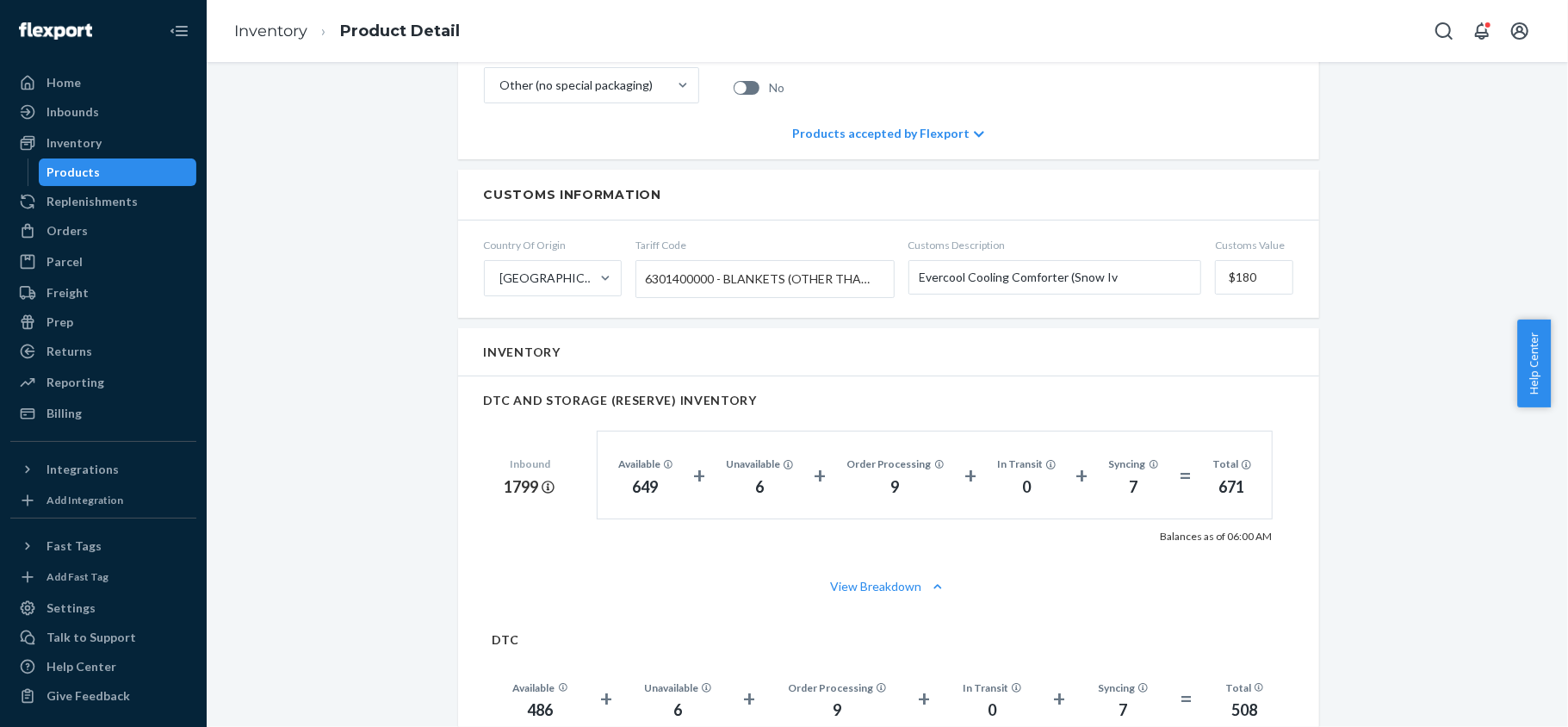
scroll to position [1263, 0]
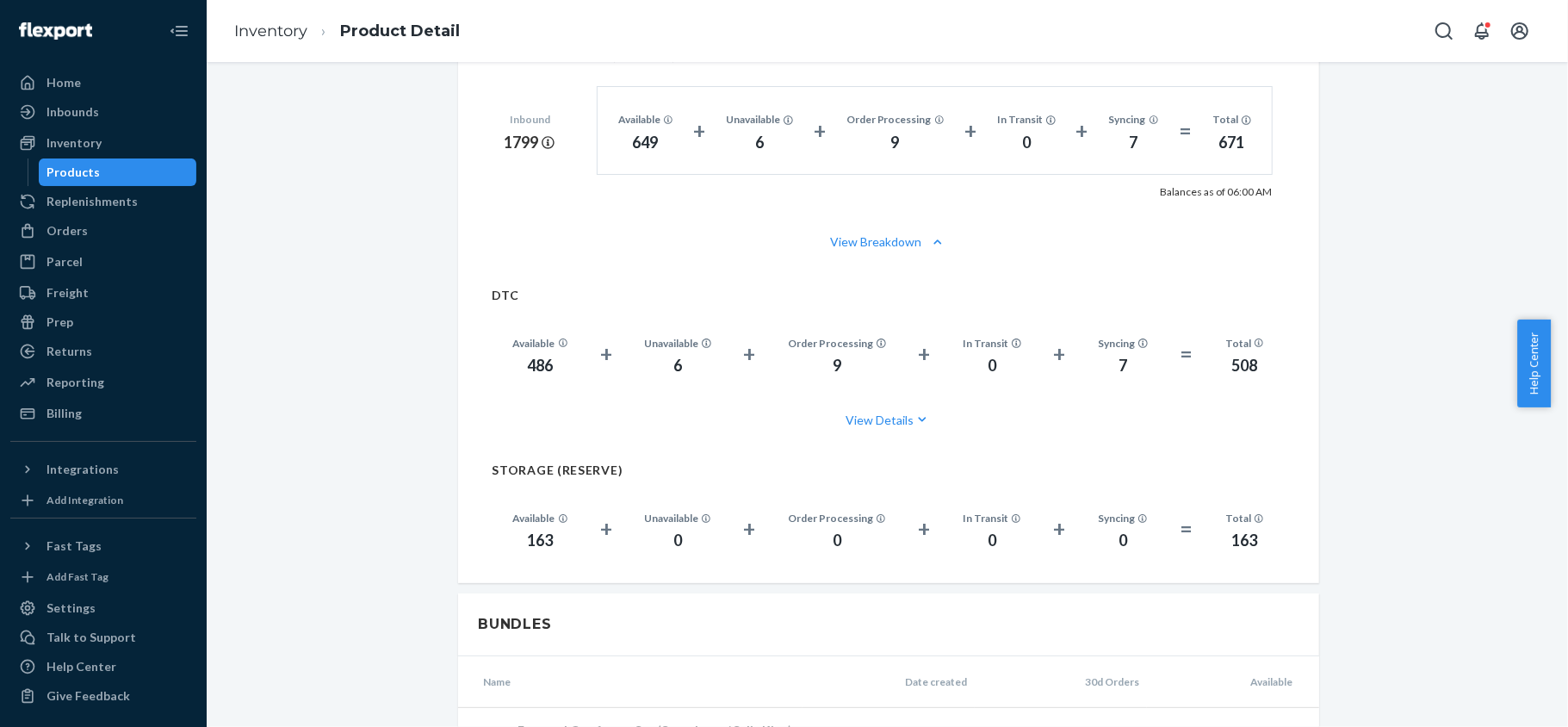
click at [151, 171] on div "Products" at bounding box center [118, 173] width 155 height 24
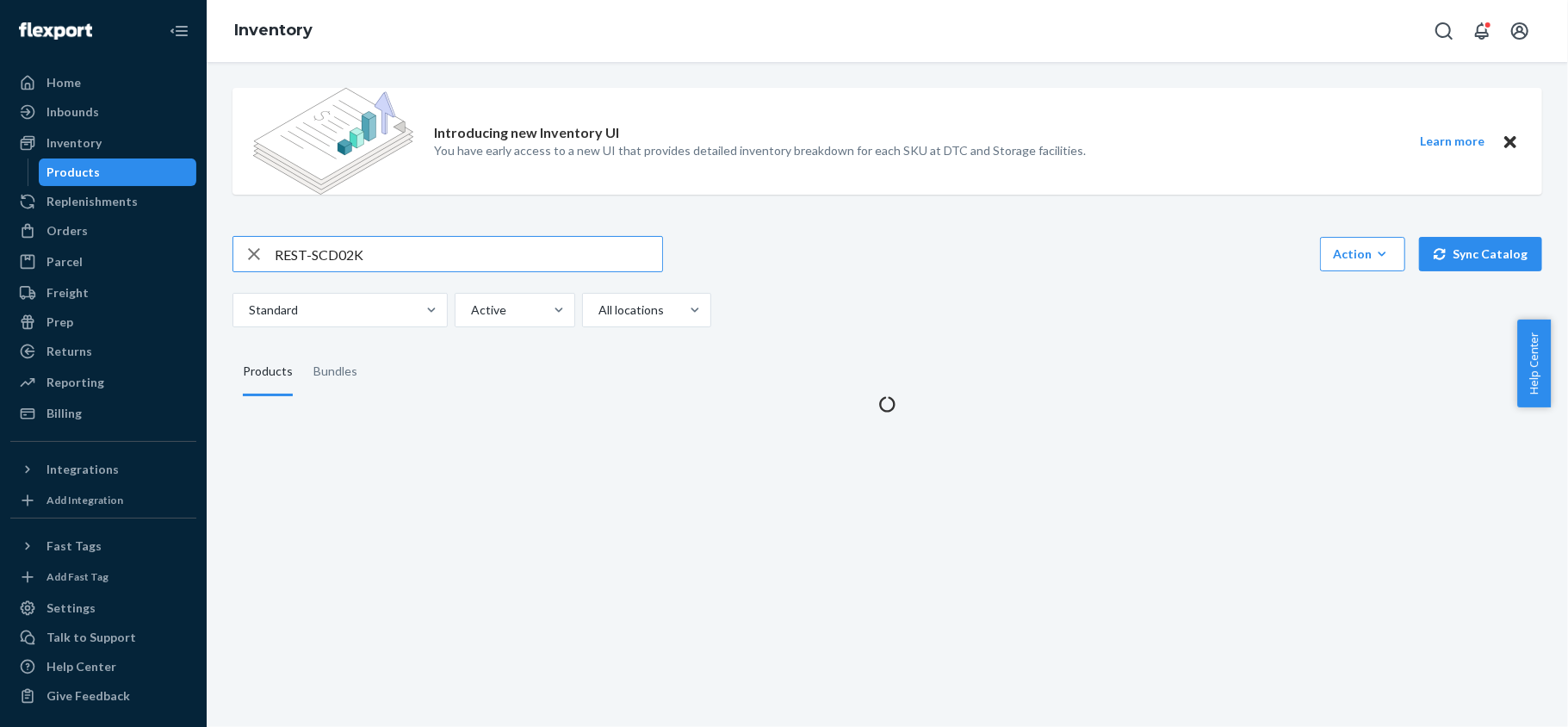
click at [393, 250] on input "REST-SCD02K" at bounding box center [468, 254] width 387 height 35
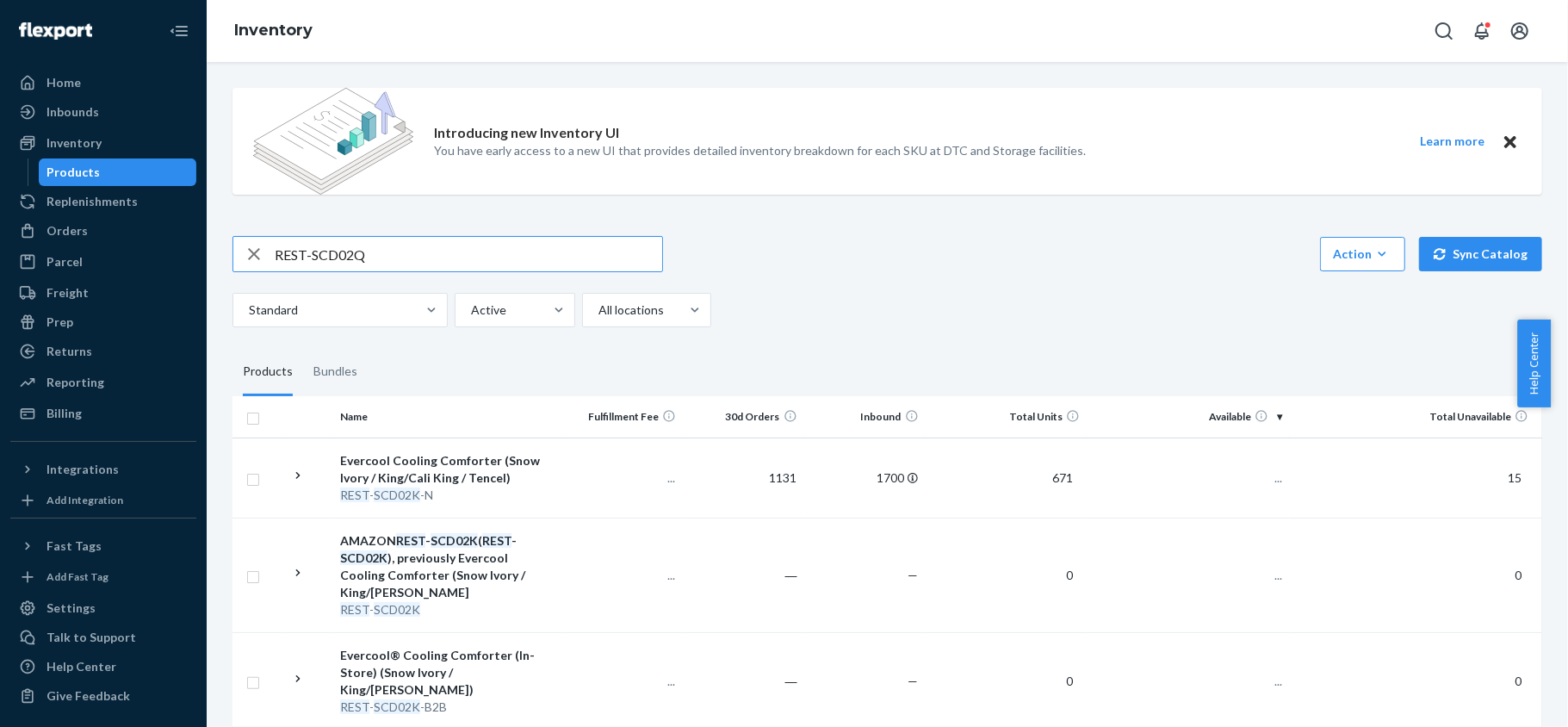
type input "REST-SCD02Q"
click at [408, 262] on input "REST-SCD02Q" at bounding box center [468, 254] width 387 height 35
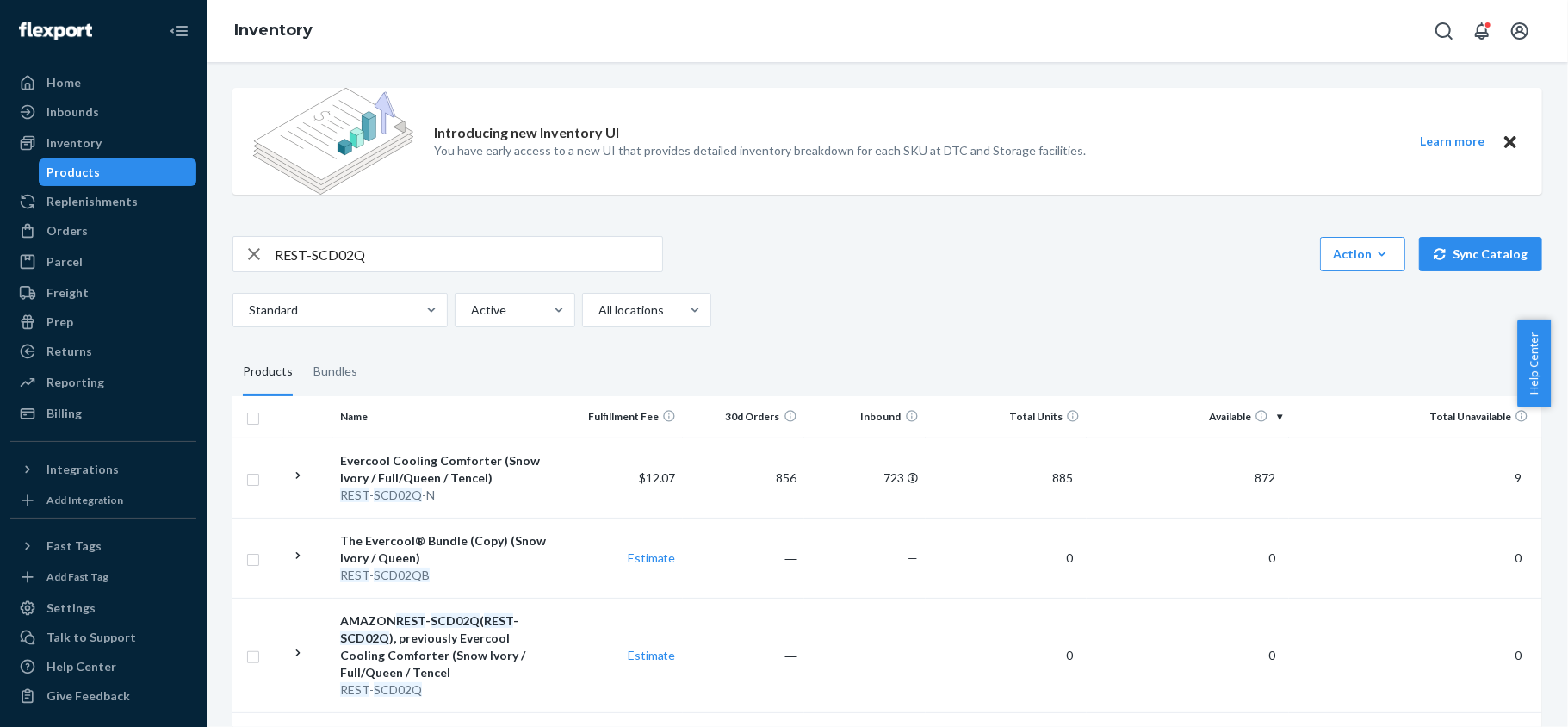
click at [1237, 490] on td "872" at bounding box center [1188, 478] width 203 height 80
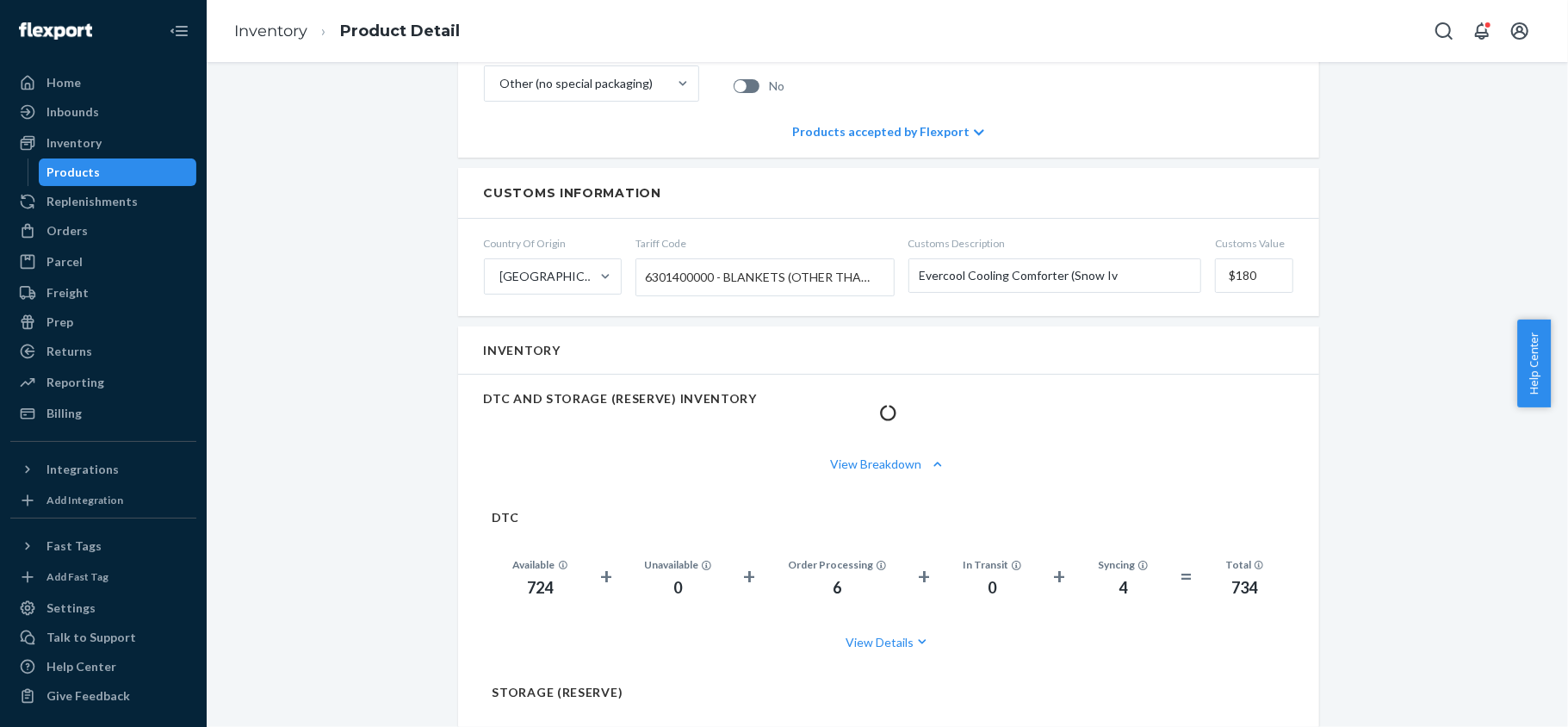
scroll to position [918, 0]
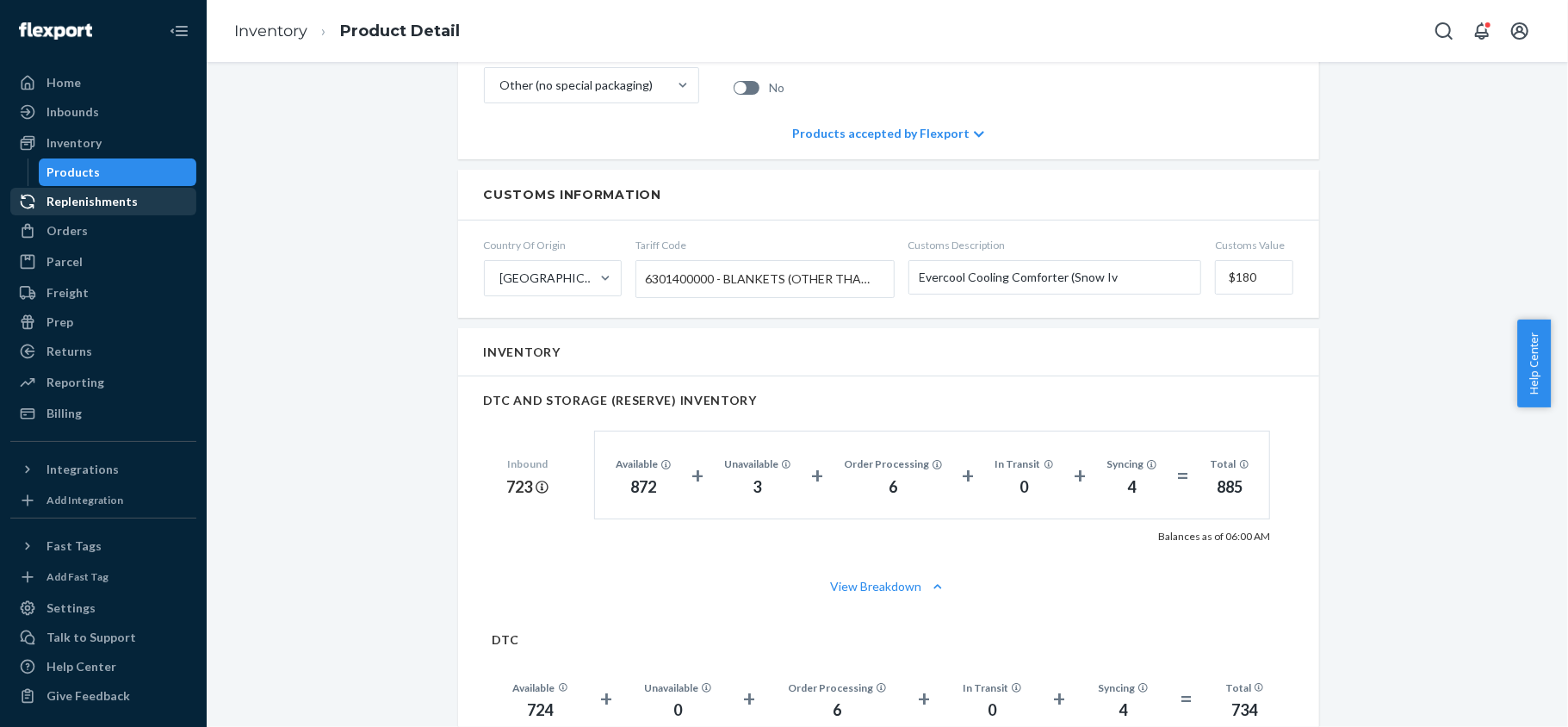
drag, startPoint x: 147, startPoint y: 169, endPoint x: 165, endPoint y: 206, distance: 41.1
click at [147, 170] on div "Products" at bounding box center [118, 173] width 155 height 24
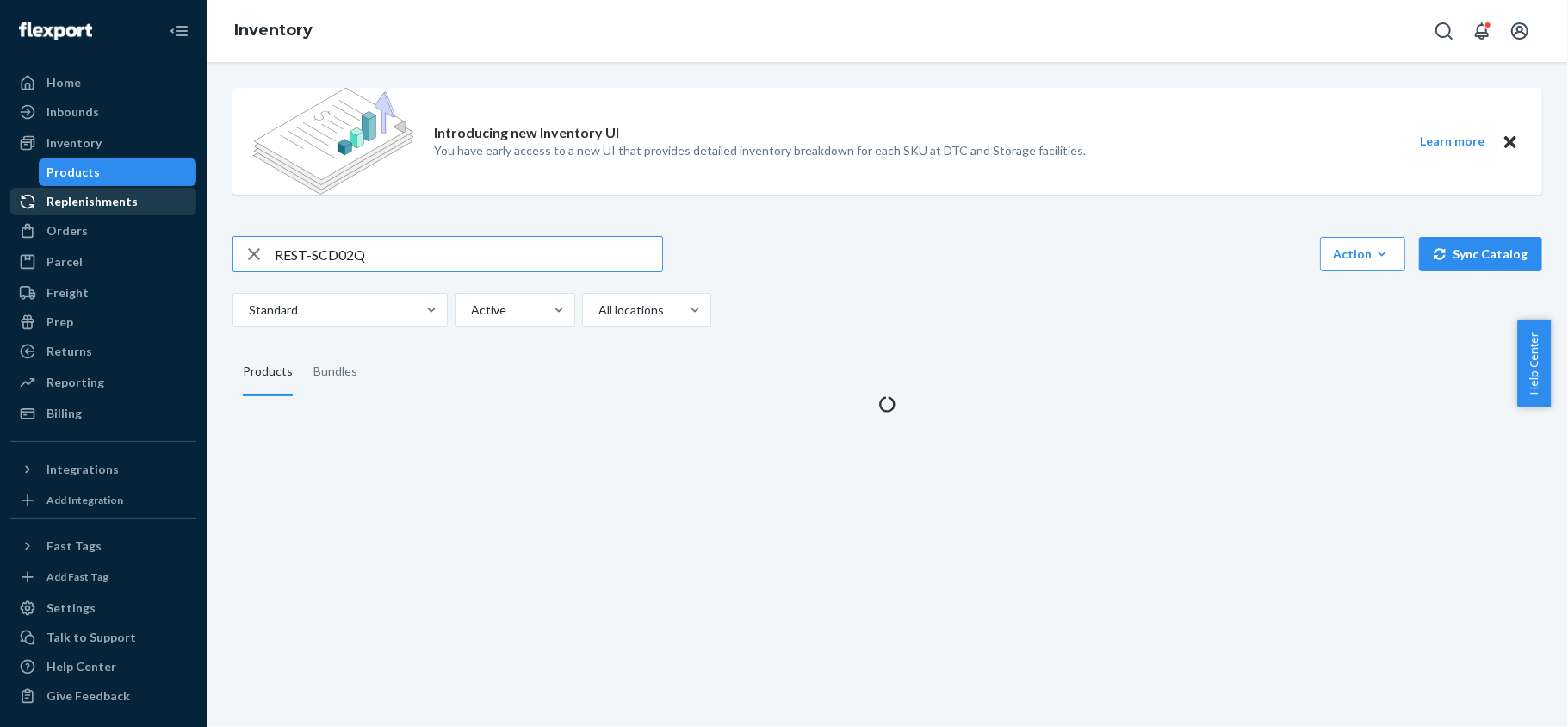
click at [394, 237] on input "REST-SCD02Q" at bounding box center [468, 254] width 387 height 35
type input "REST-SCD02T"
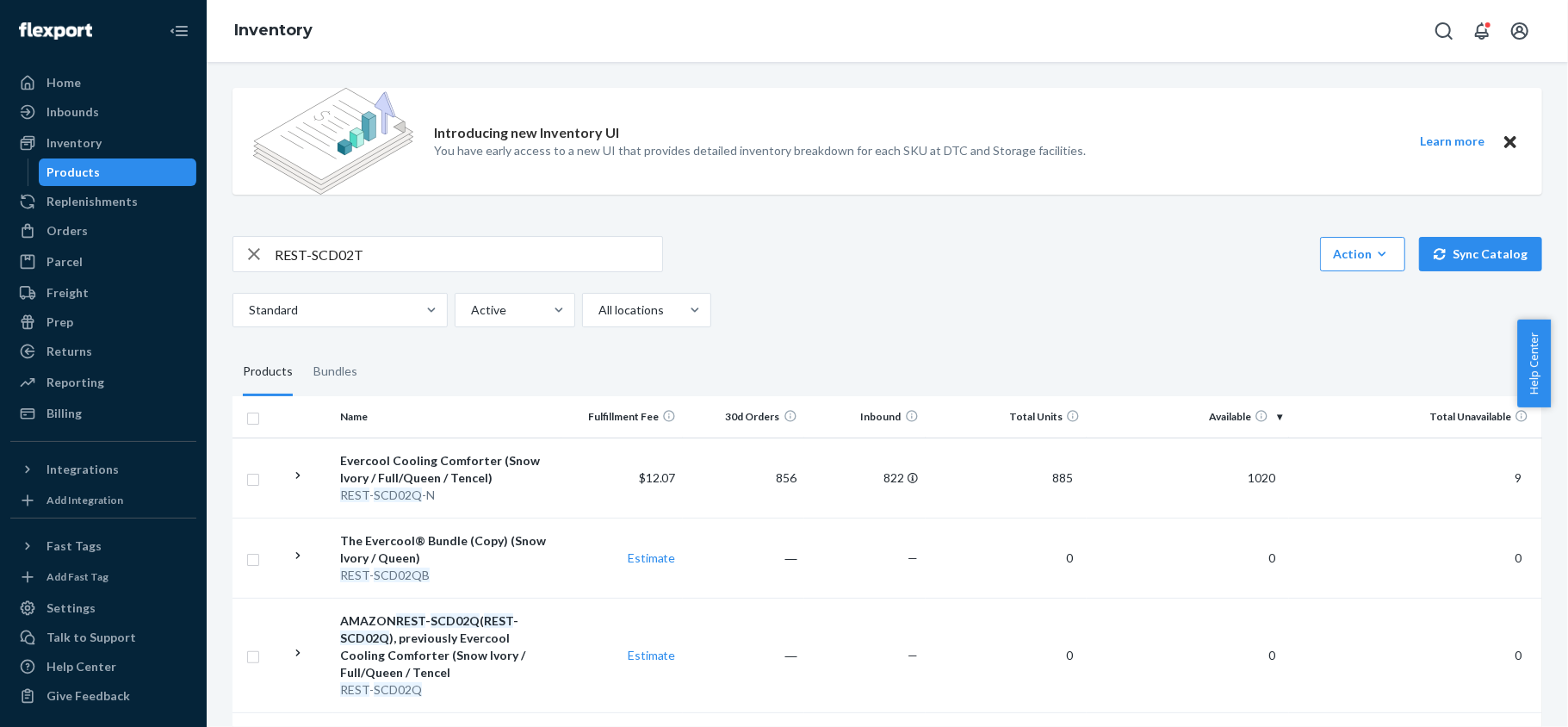
click at [407, 265] on input "REST-SCD02T" at bounding box center [468, 254] width 387 height 35
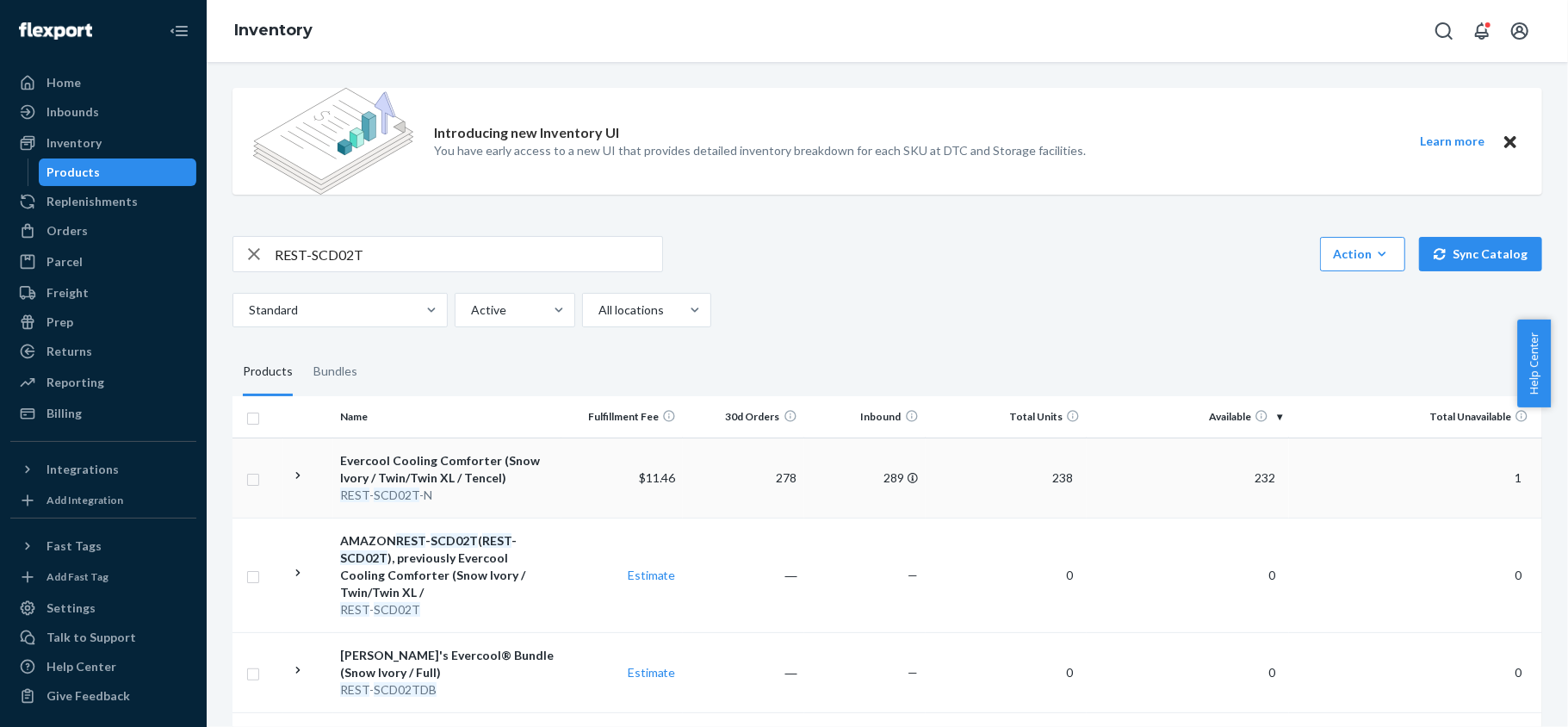
click at [1252, 480] on span "232" at bounding box center [1265, 478] width 35 height 15
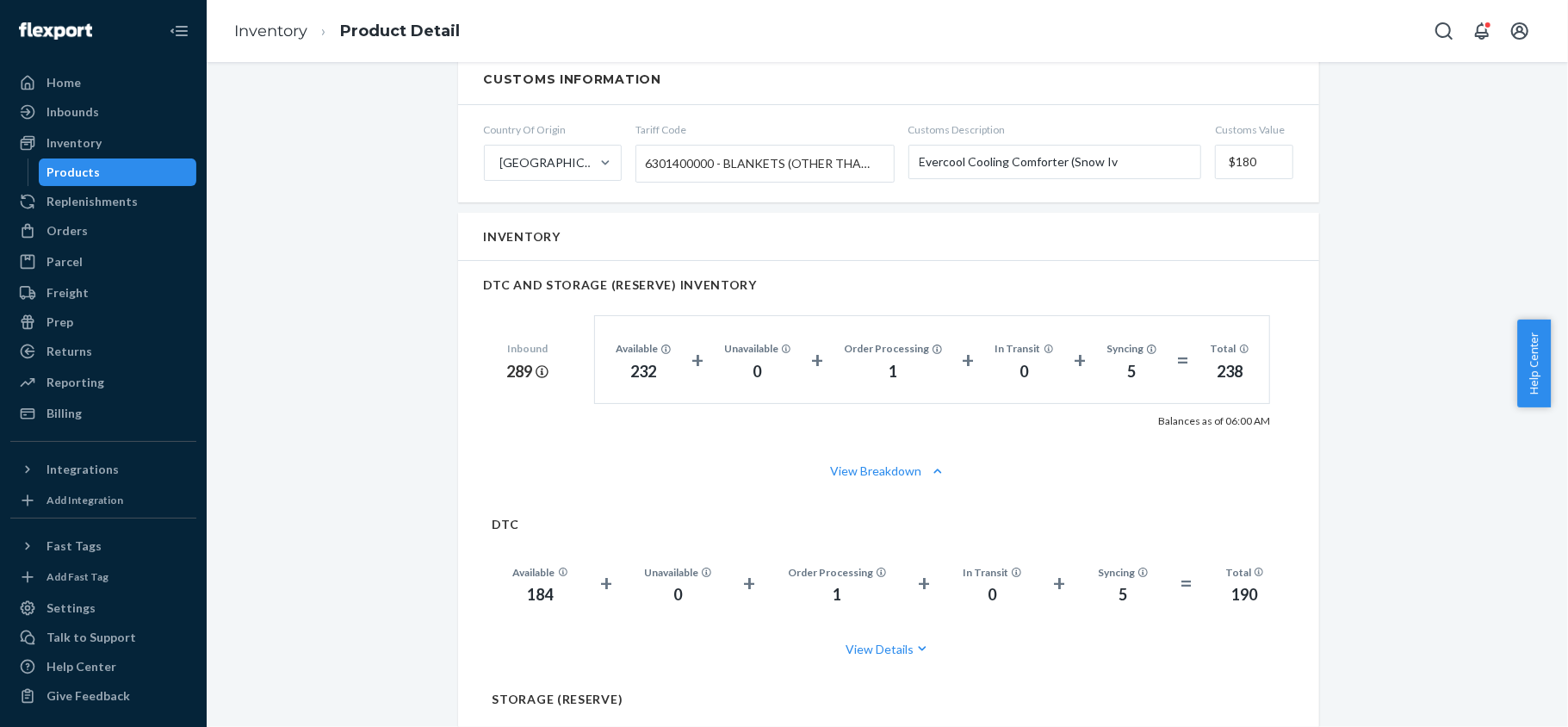
scroll to position [1148, 0]
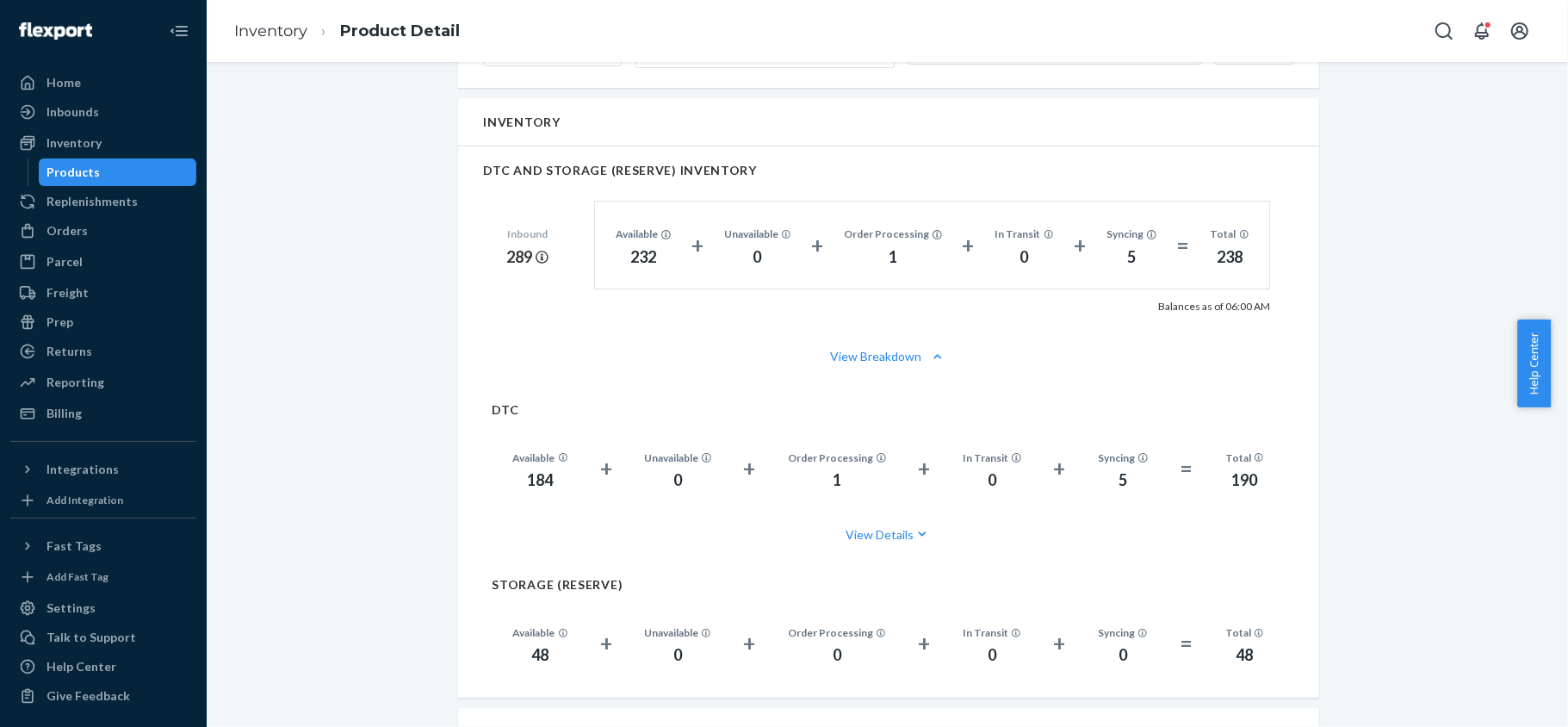
click at [150, 179] on div "Products" at bounding box center [118, 173] width 155 height 24
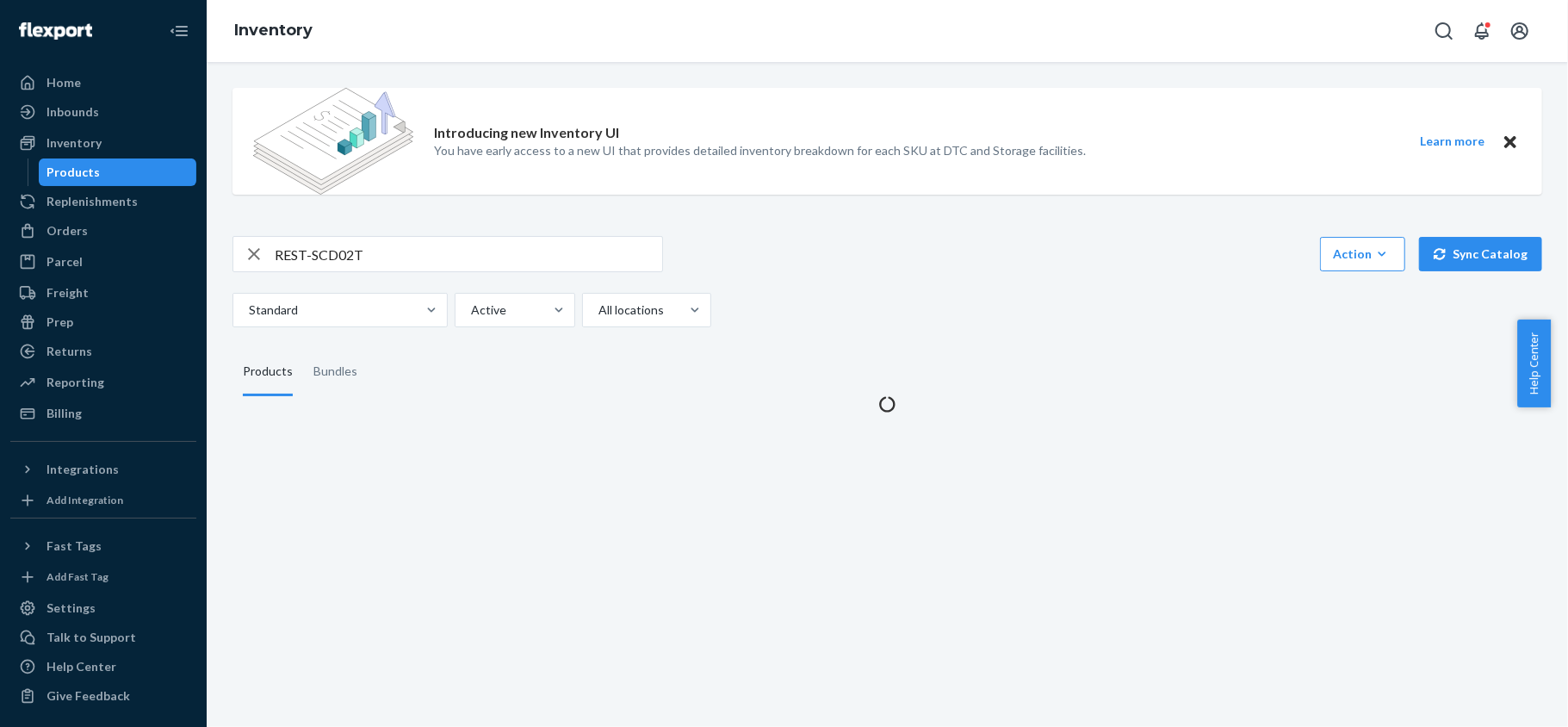
click at [350, 229] on div "Introducing new Inventory UI You have early access to a new UI that provides de…" at bounding box center [887, 243] width 1336 height 339
click at [352, 255] on input "REST-SCD02T" at bounding box center [468, 254] width 387 height 35
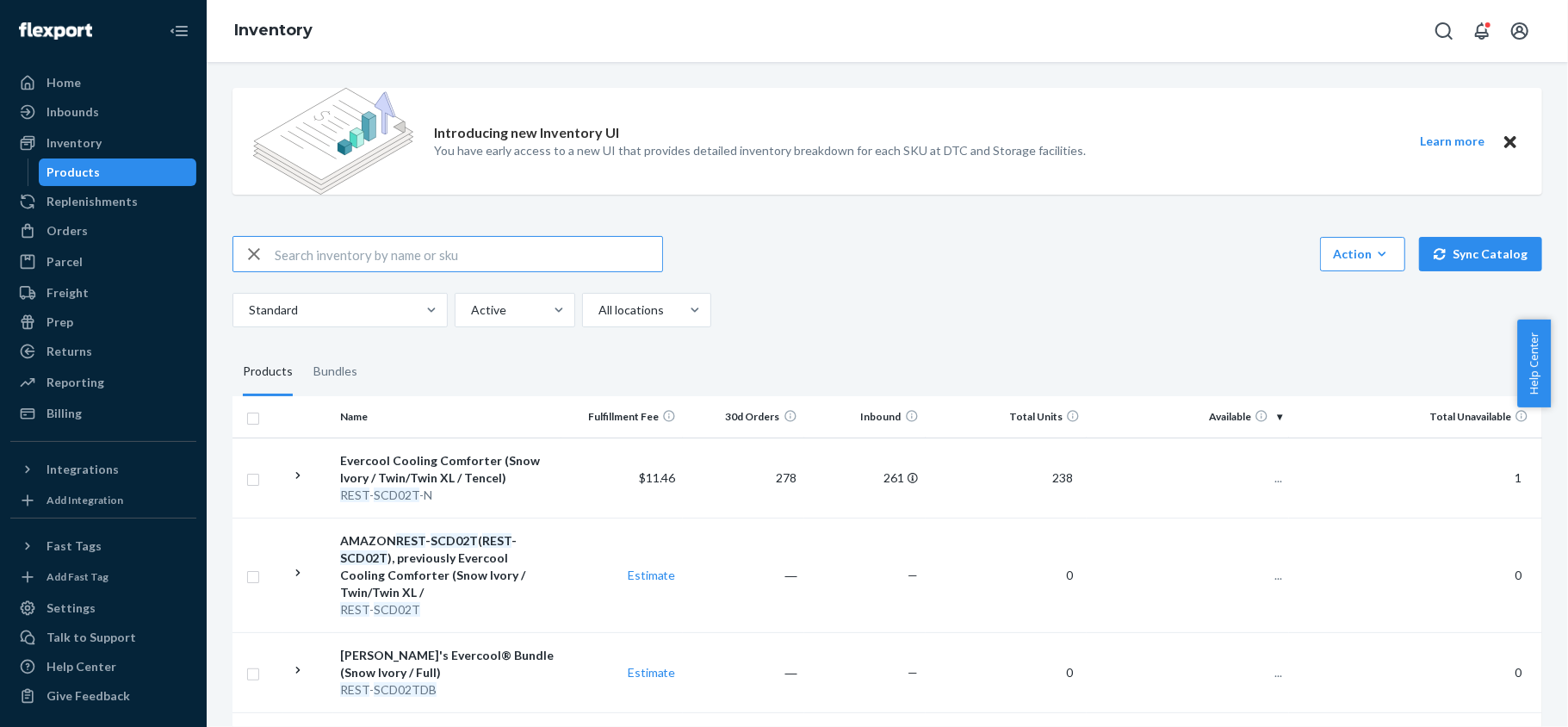
paste input "REST-SCD03K"
type input "REST-SCD03K"
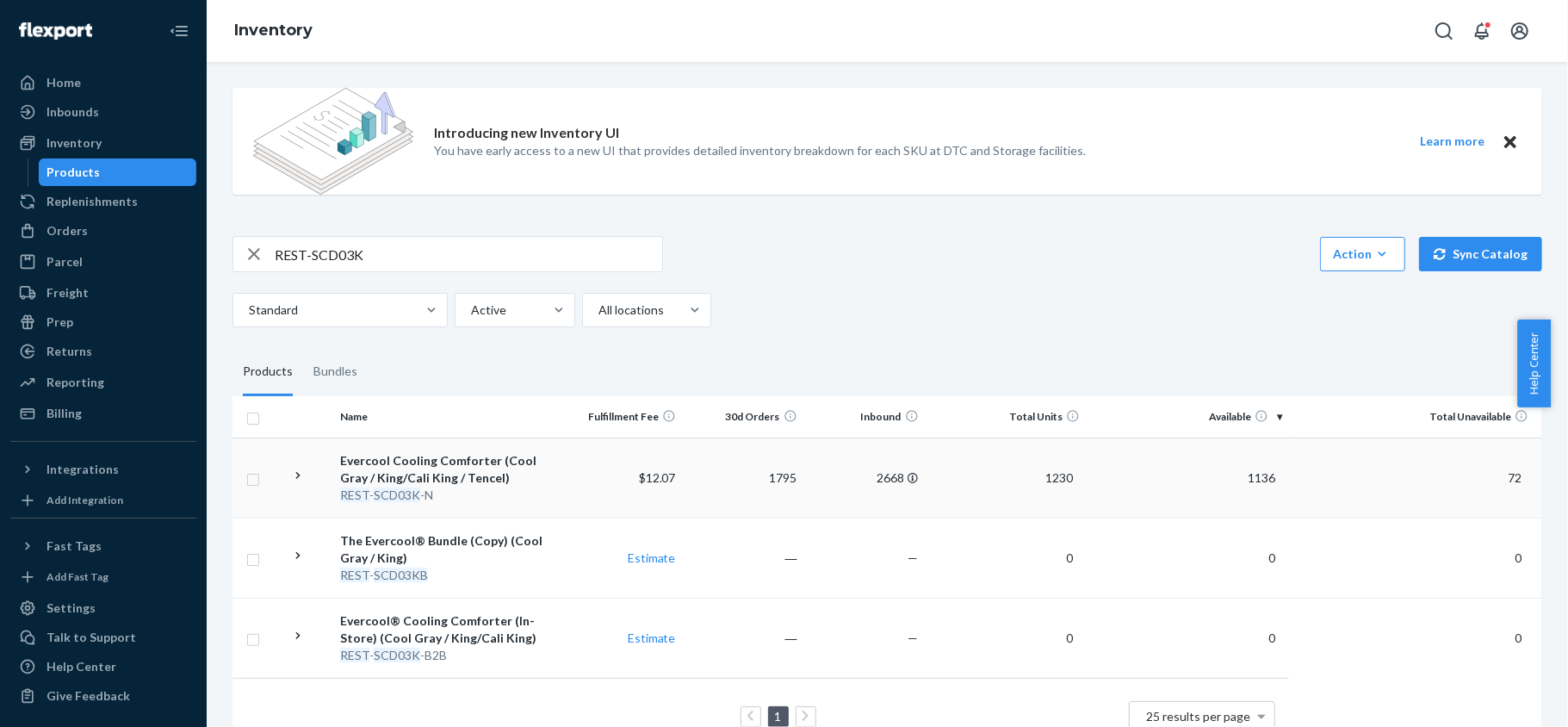
click at [1248, 475] on span "1136" at bounding box center [1262, 478] width 41 height 15
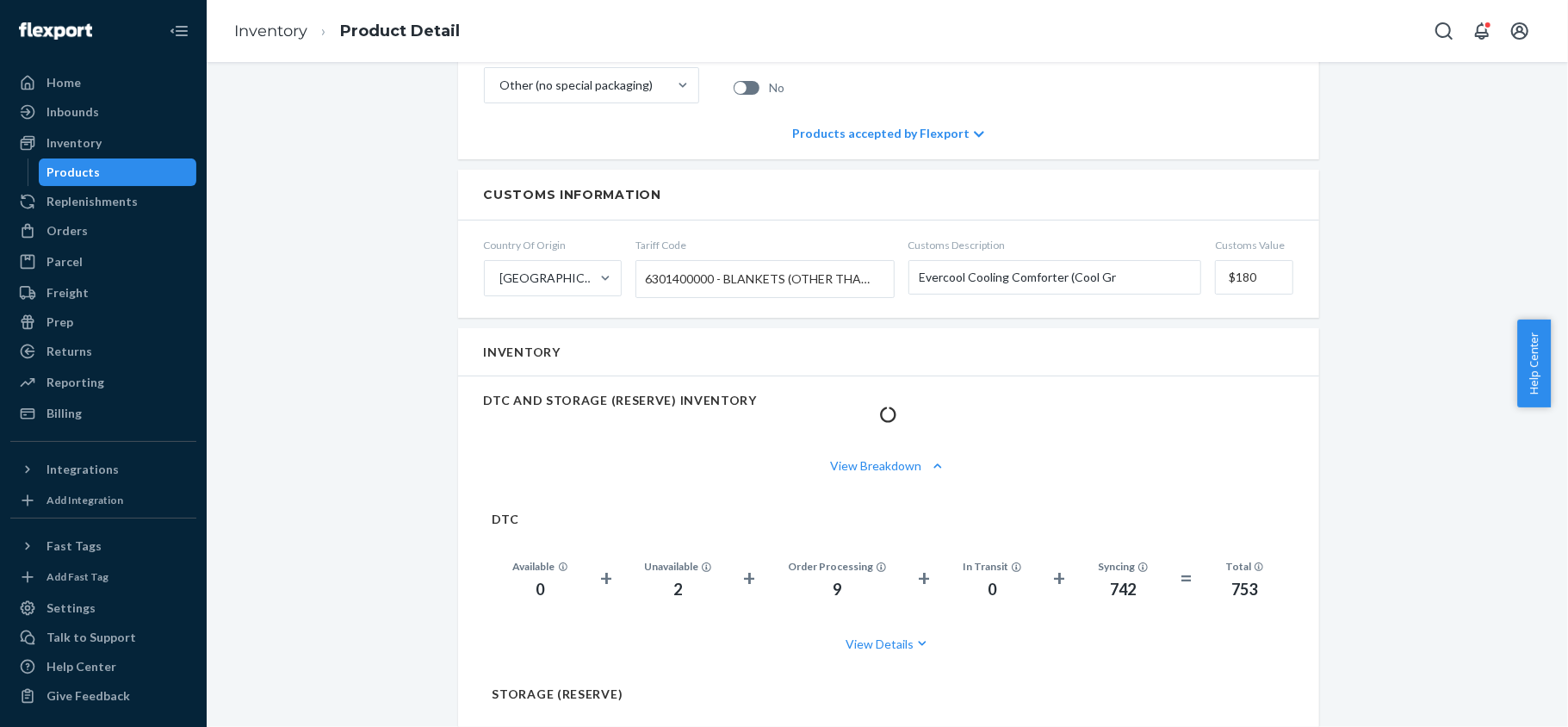
scroll to position [1033, 0]
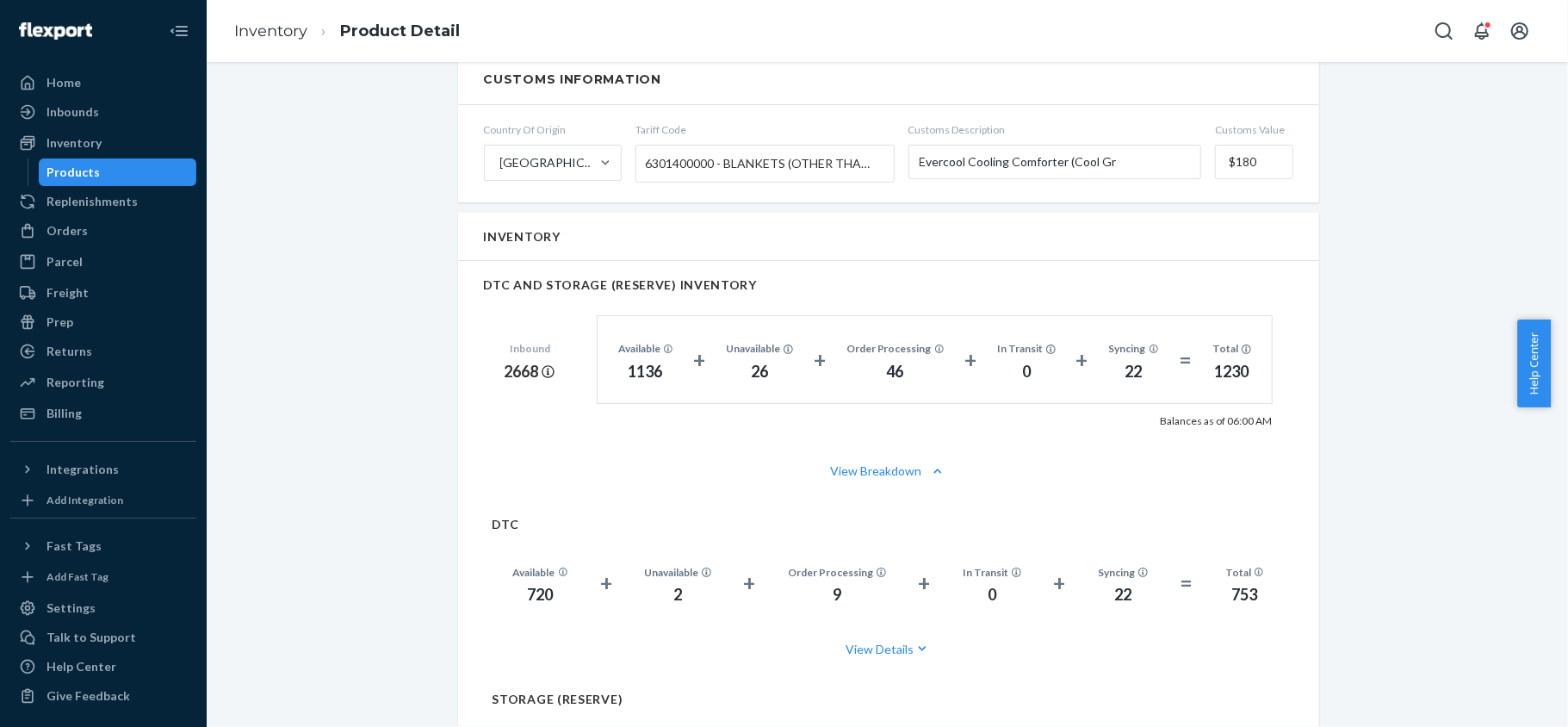
click at [149, 166] on div "Products" at bounding box center [118, 173] width 155 height 24
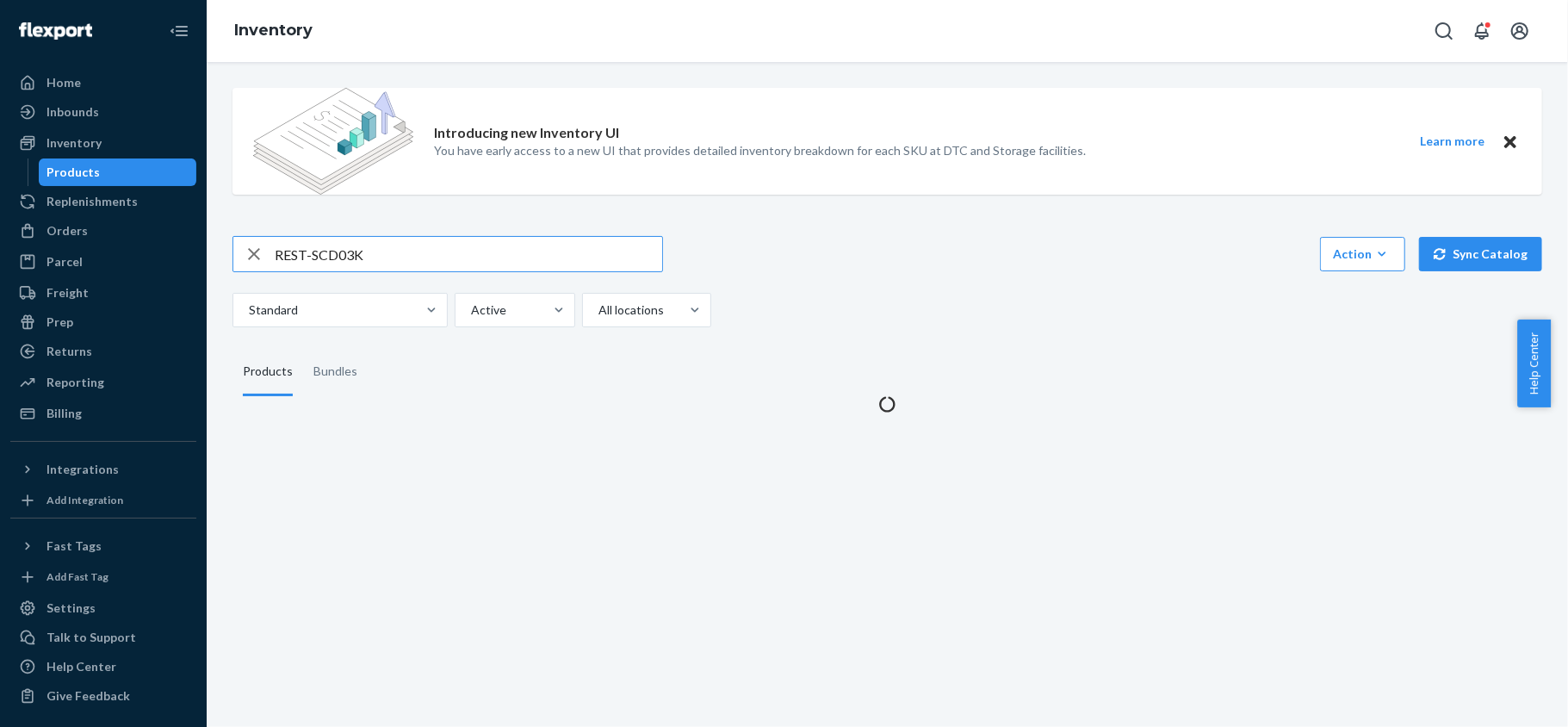
click at [379, 251] on input "REST-SCD03K" at bounding box center [468, 254] width 387 height 35
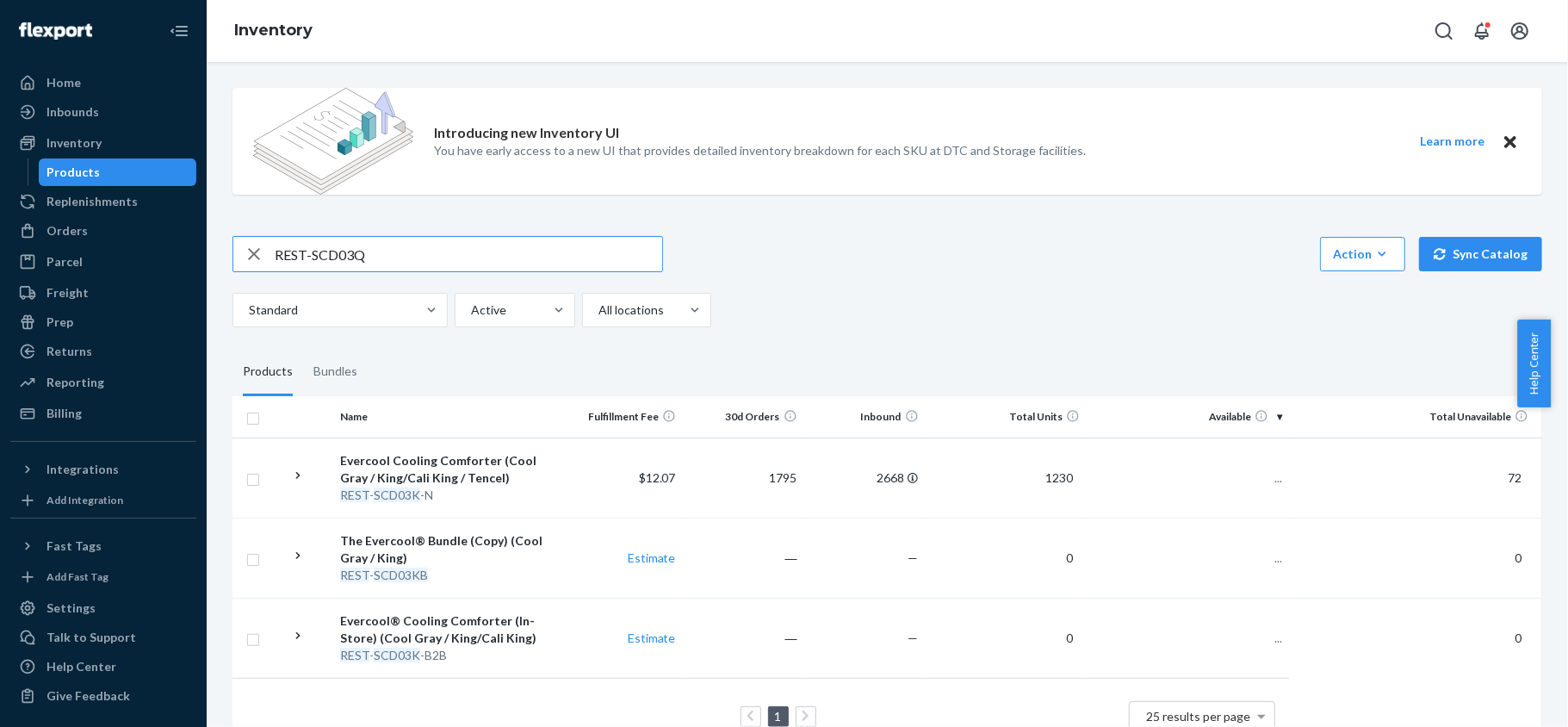
type input "REST-SCD03Q"
click at [1242, 473] on span "2807" at bounding box center [1262, 478] width 41 height 15
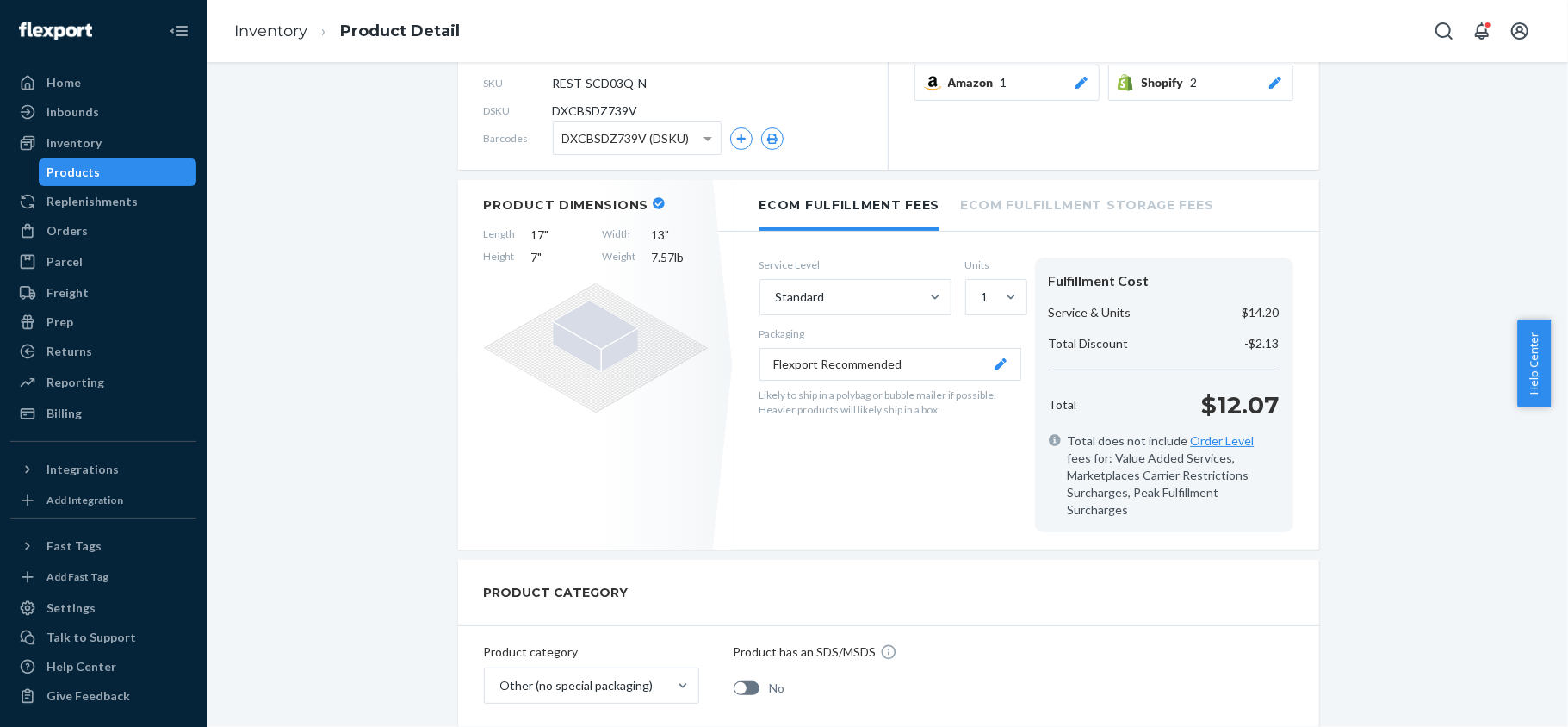
scroll to position [115, 0]
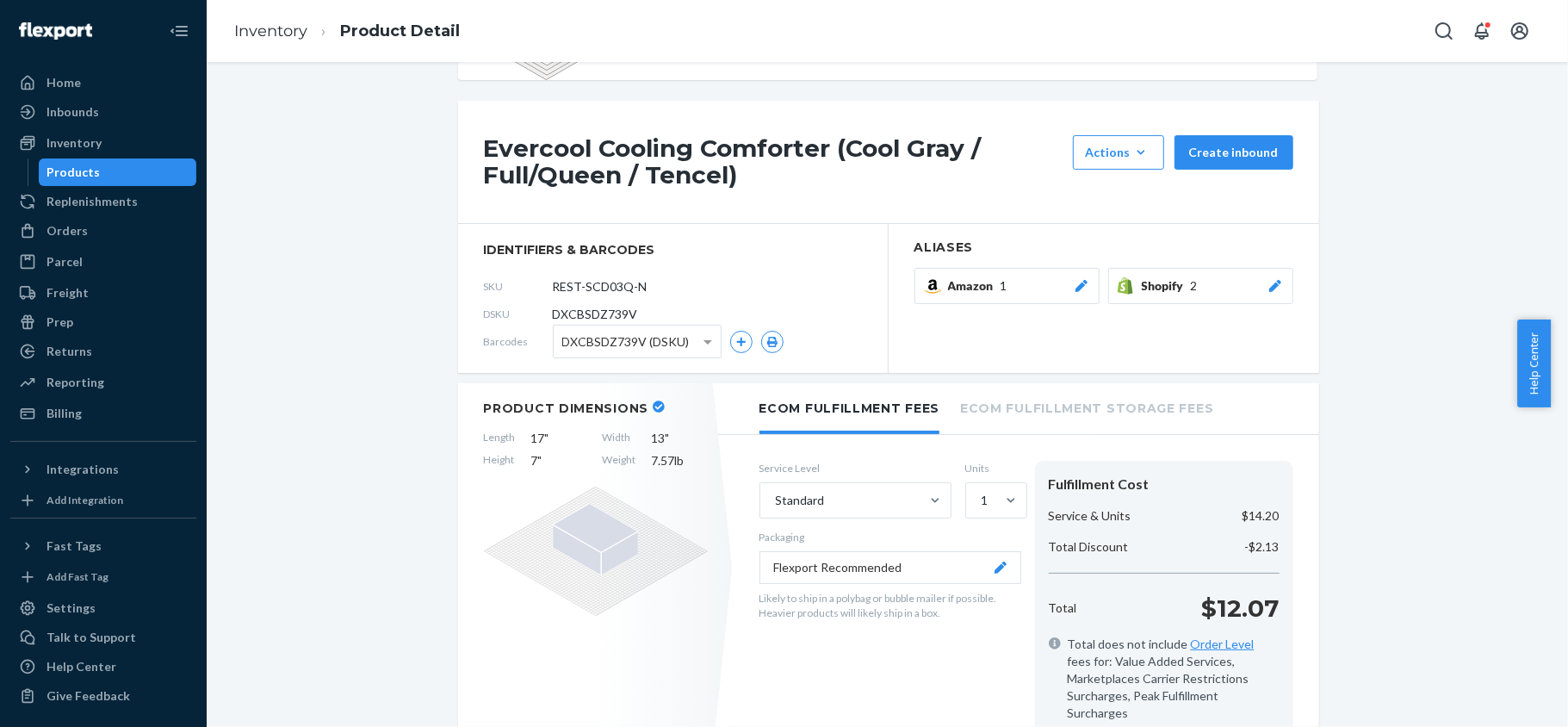
click at [139, 174] on div "Products" at bounding box center [118, 173] width 155 height 24
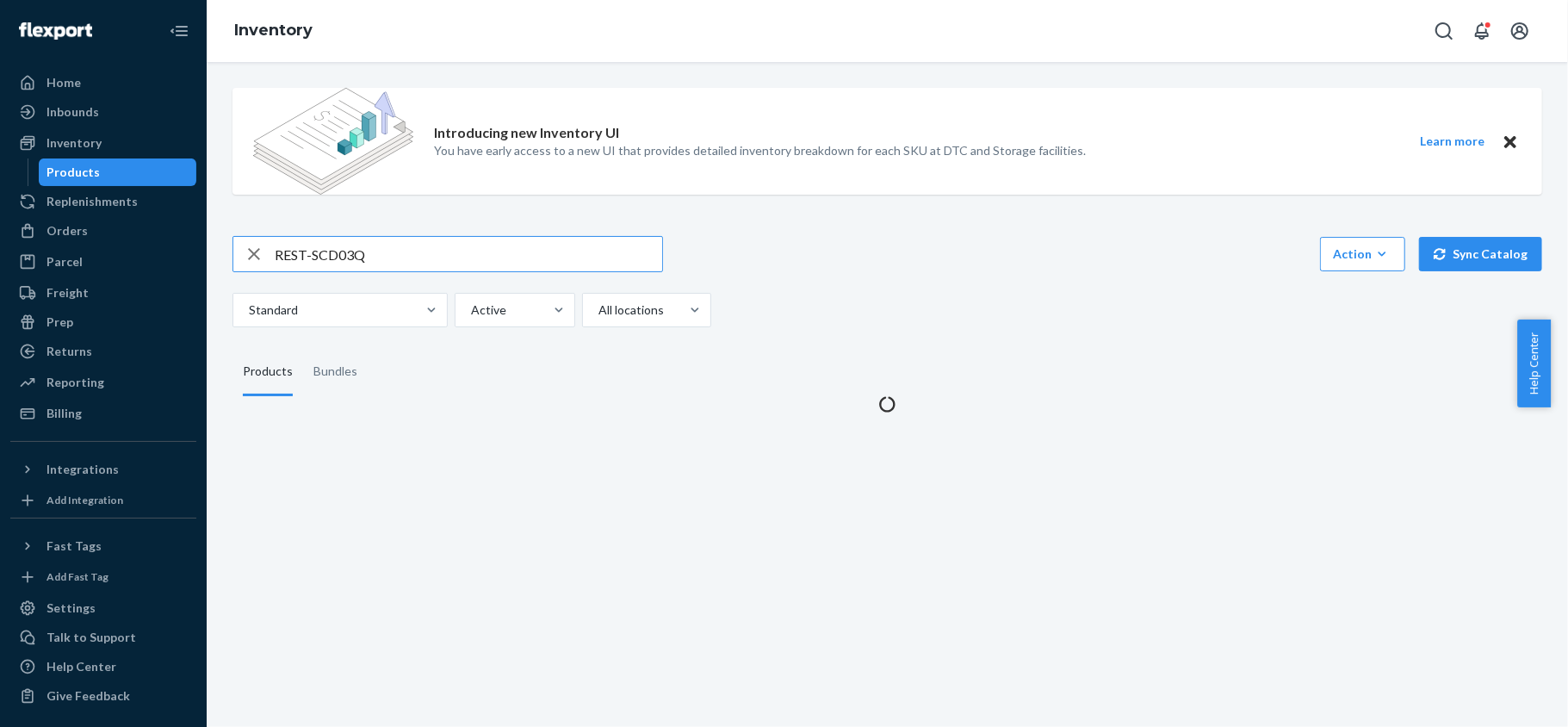
click at [408, 262] on input "REST-SCD03Q" at bounding box center [468, 254] width 387 height 35
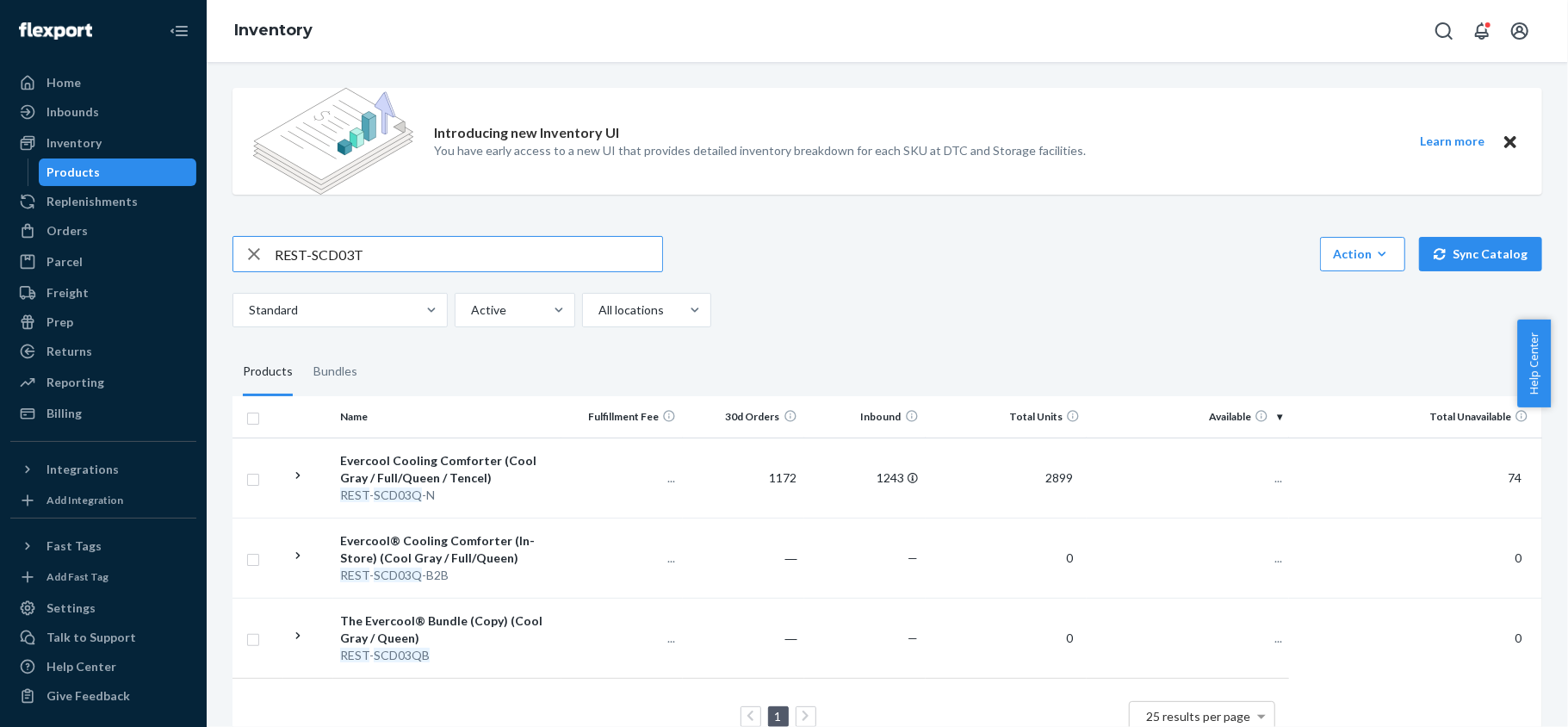
type input "REST-SCD03T"
click at [403, 249] on input "REST-SCD03T" at bounding box center [468, 254] width 387 height 35
click at [1248, 481] on span "846" at bounding box center [1265, 478] width 35 height 15
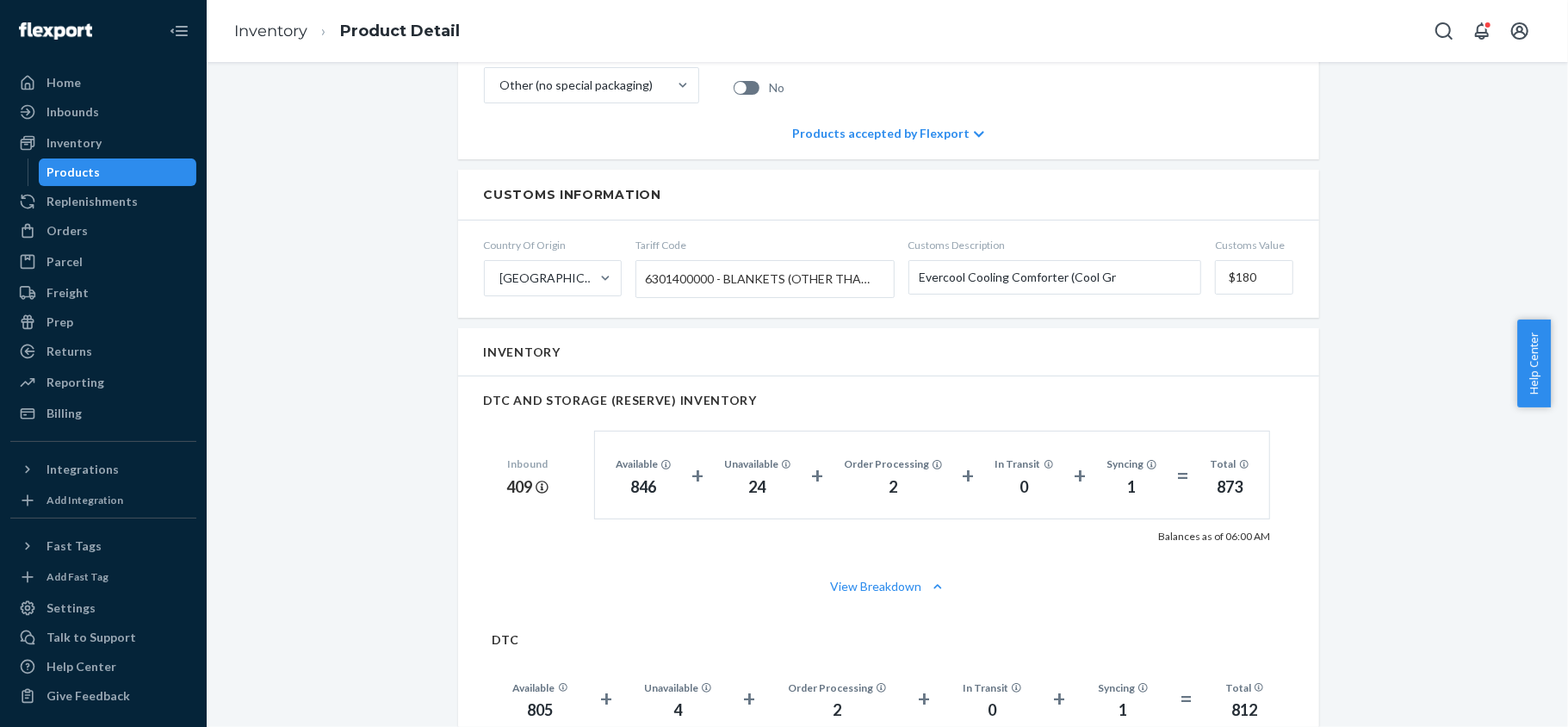
scroll to position [1033, 0]
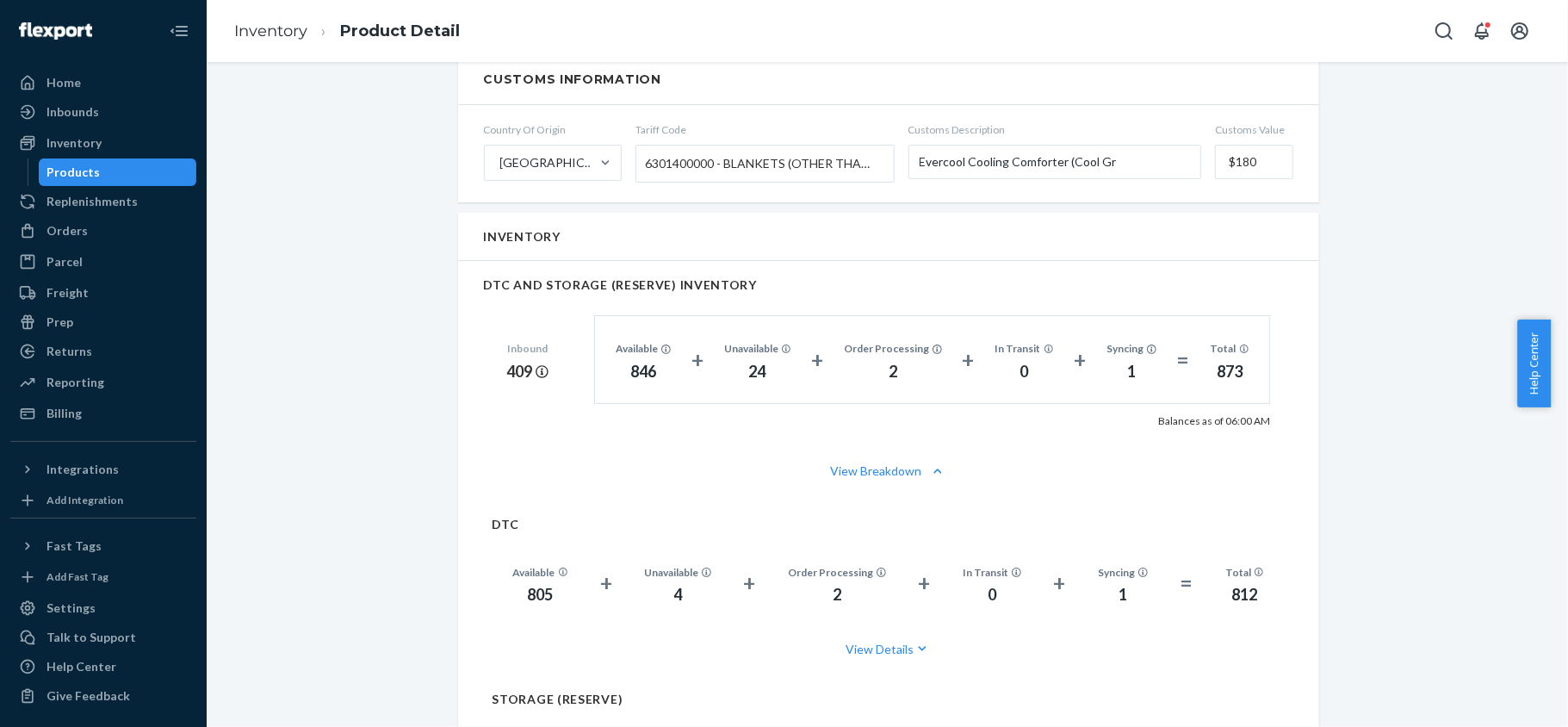
click at [133, 162] on div "Products" at bounding box center [118, 173] width 155 height 24
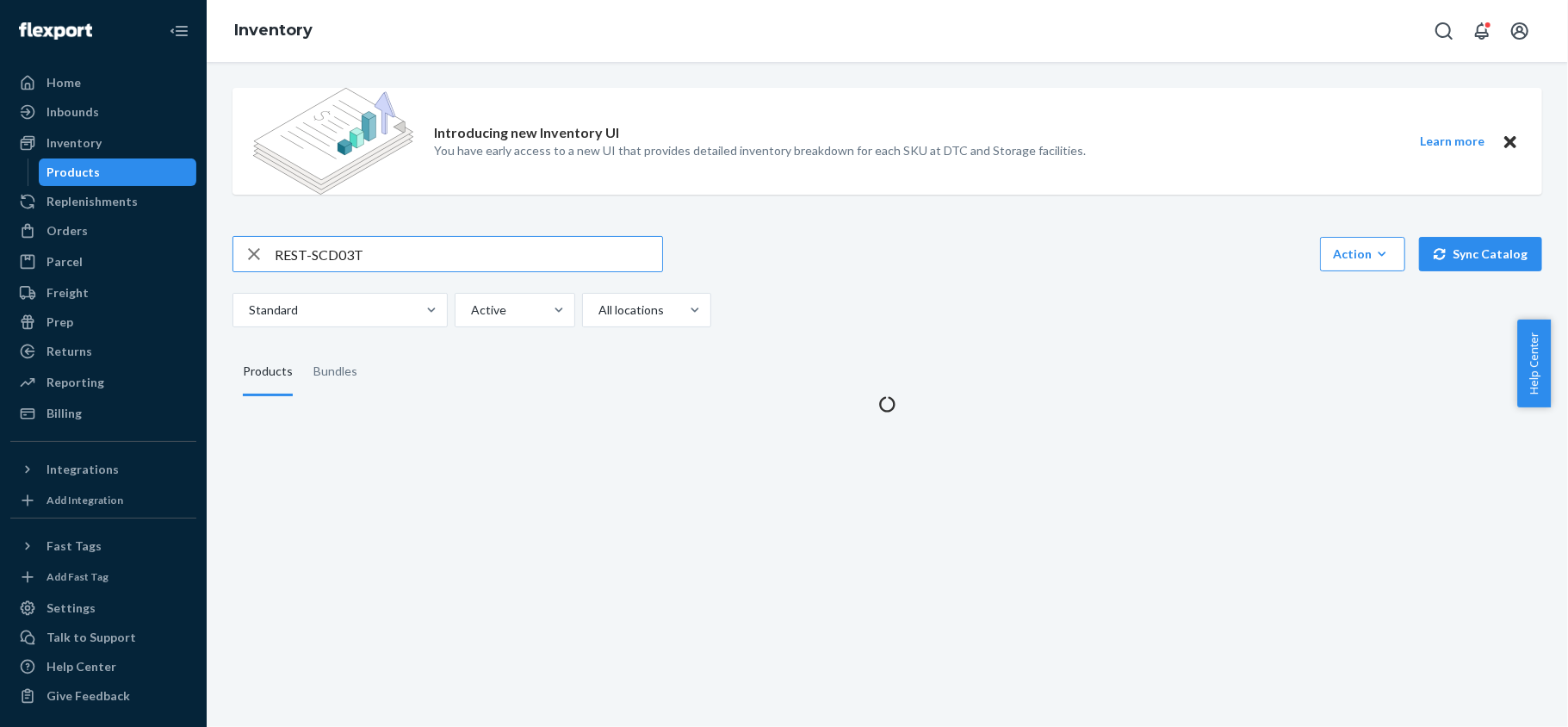
click at [420, 249] on input "REST-SCD03T" at bounding box center [468, 254] width 387 height 35
type input "REST-SCD06K-N"
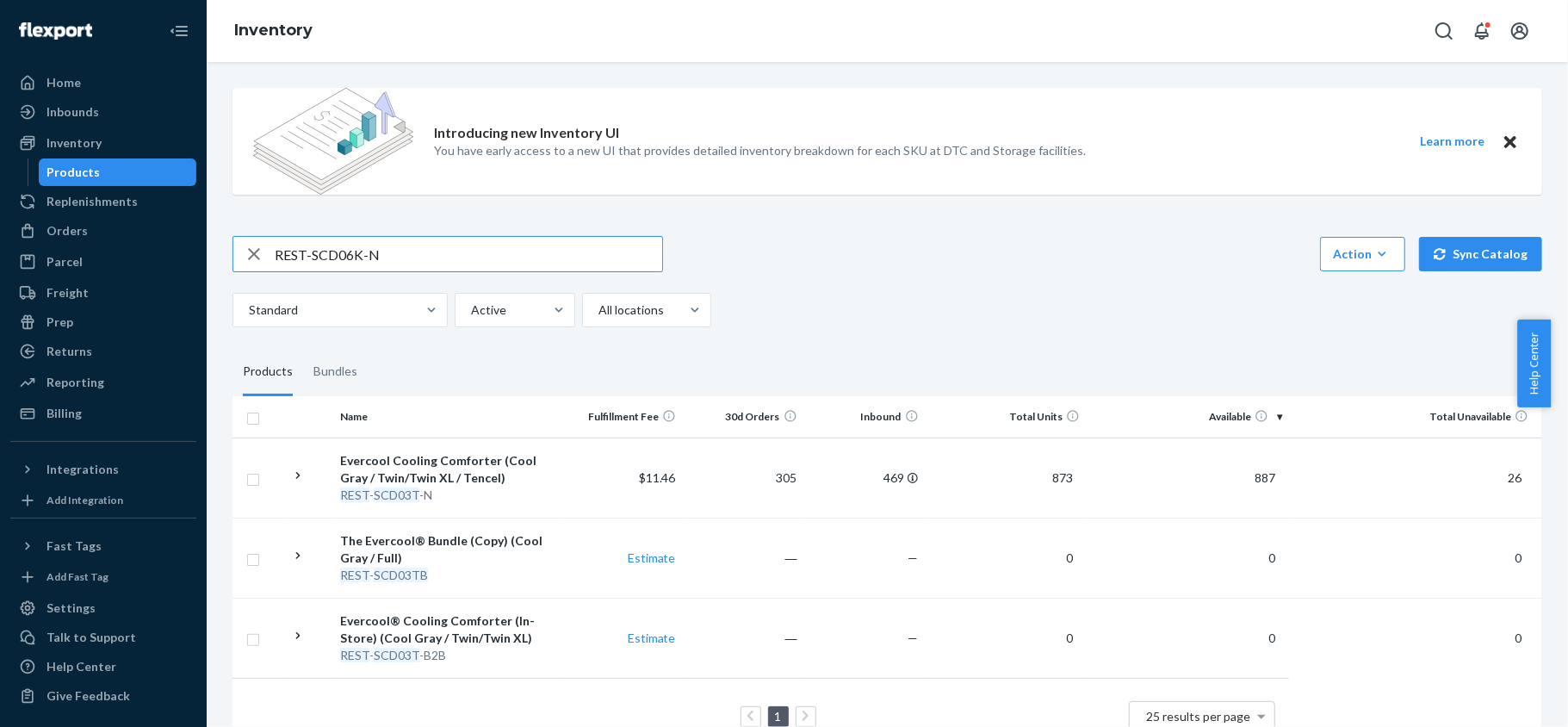
click at [400, 257] on input "REST-SCD06K-N" at bounding box center [468, 254] width 387 height 35
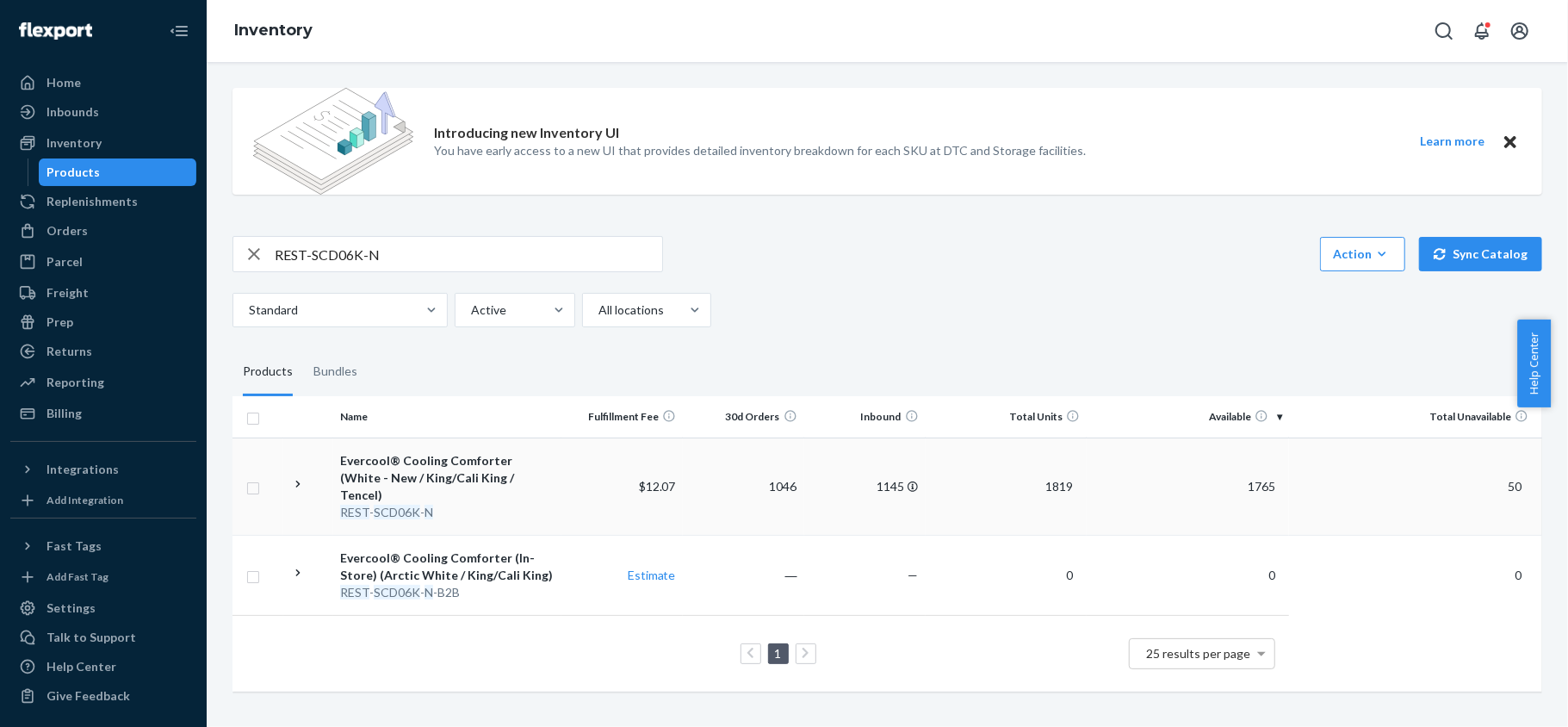
click at [1257, 479] on span "1765" at bounding box center [1262, 486] width 41 height 15
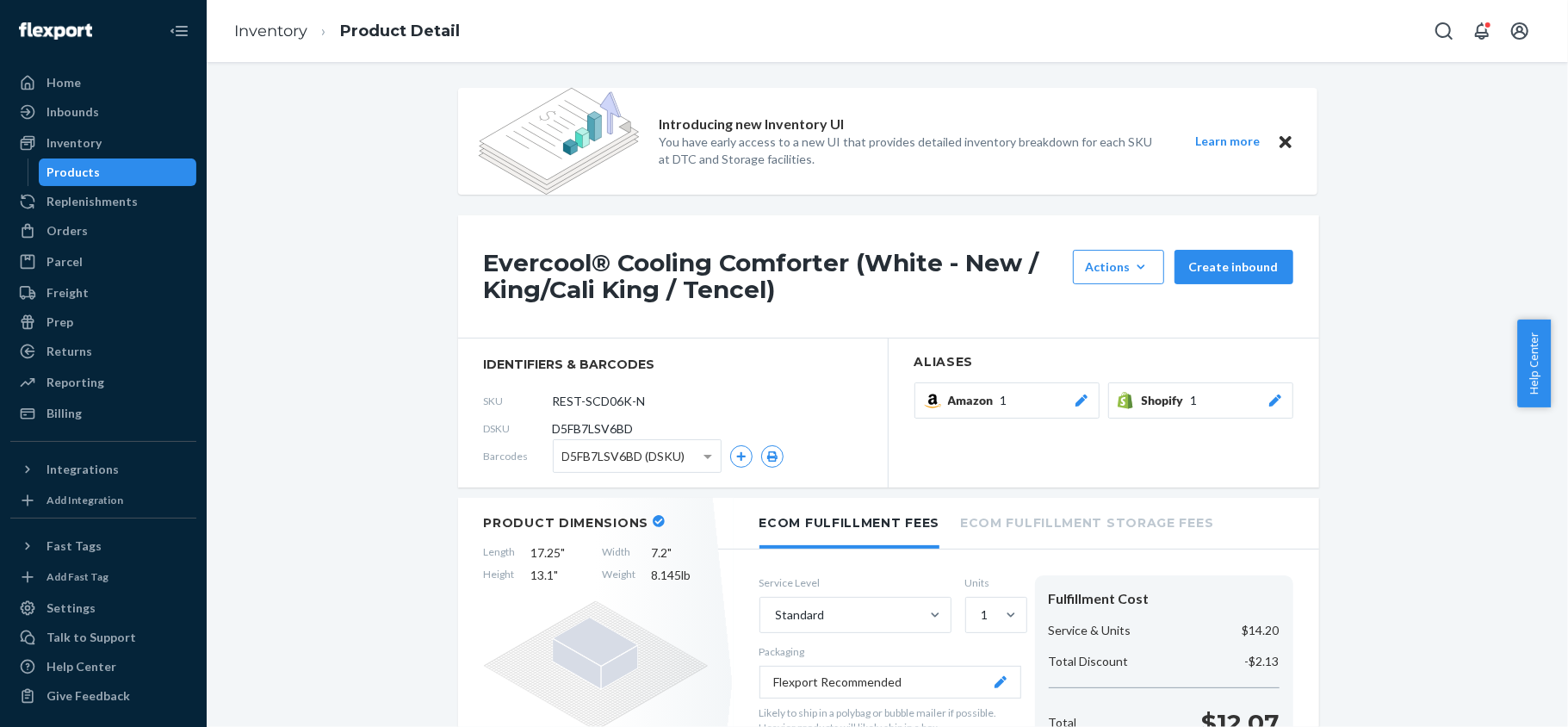
drag, startPoint x: 126, startPoint y: 166, endPoint x: 124, endPoint y: 179, distance: 13.2
click at [125, 166] on div "Products" at bounding box center [118, 173] width 155 height 24
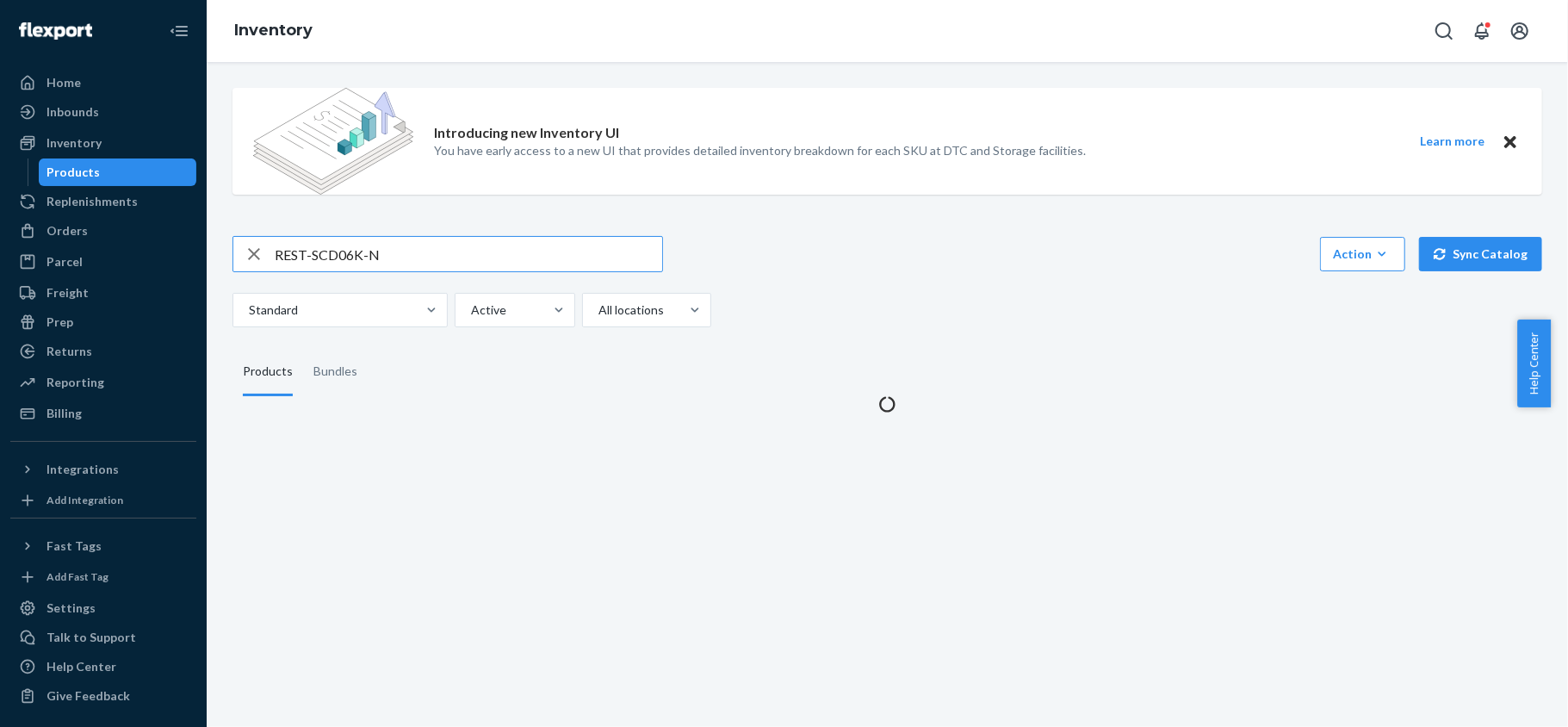
click at [318, 252] on input "REST-SCD06K-N" at bounding box center [468, 254] width 387 height 35
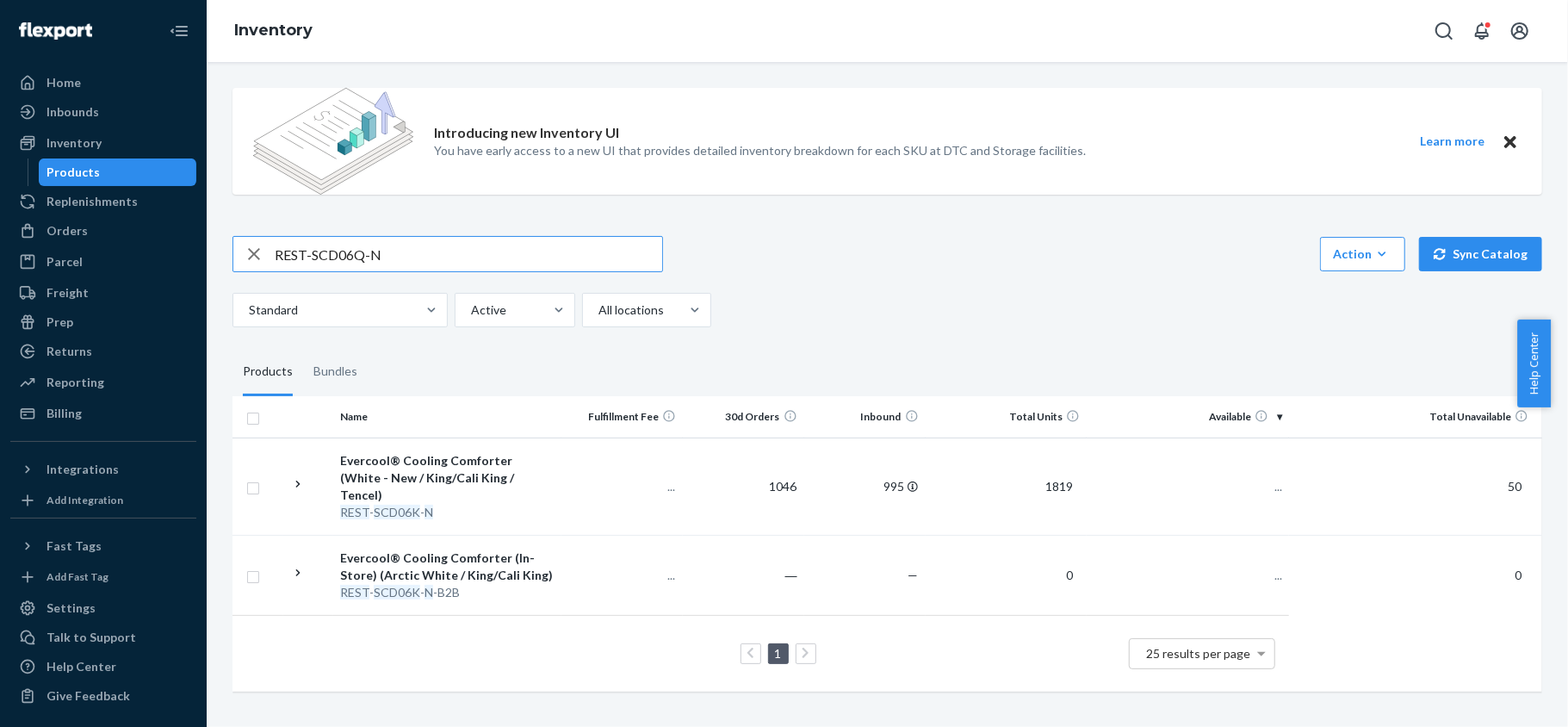
type input "REST-SCD06Q-N"
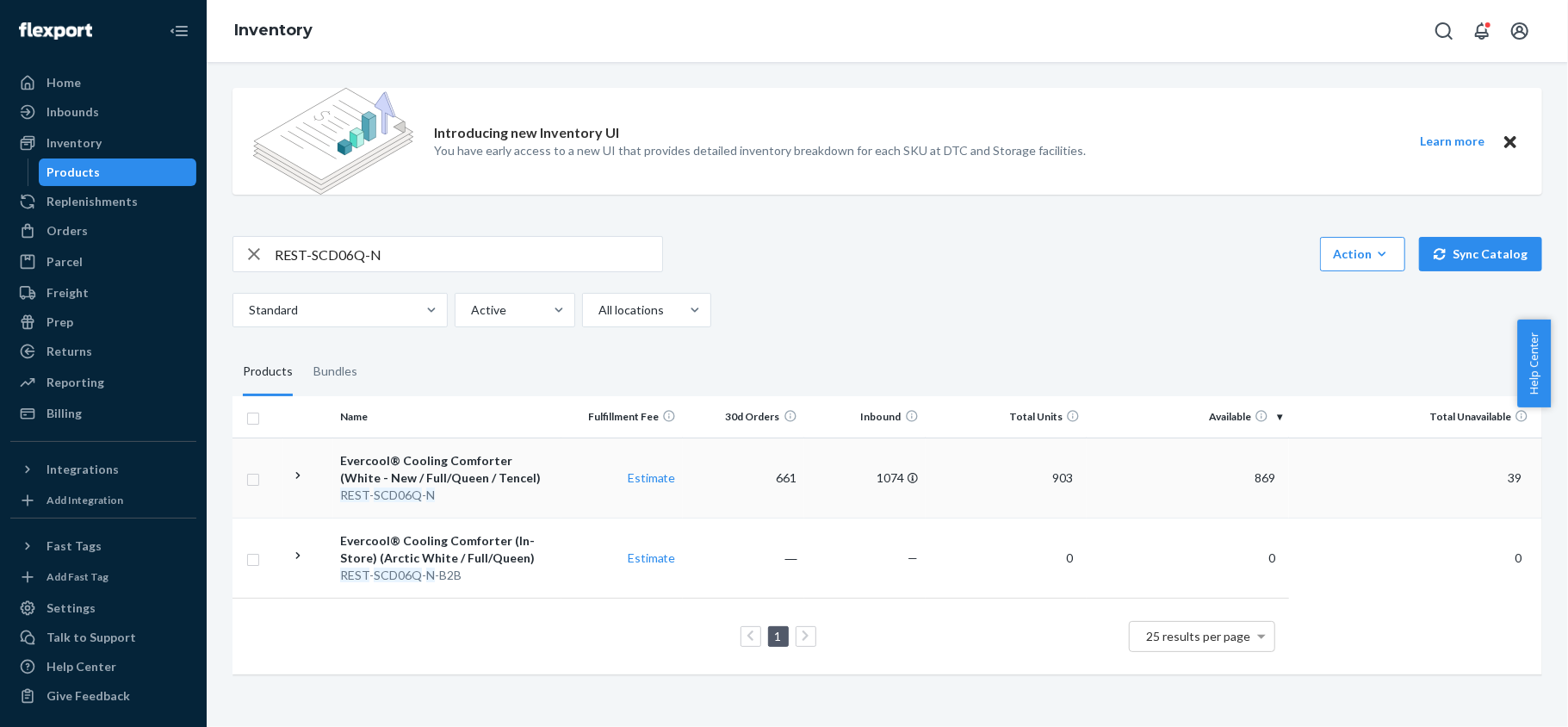
click at [1255, 465] on td "869" at bounding box center [1188, 478] width 203 height 80
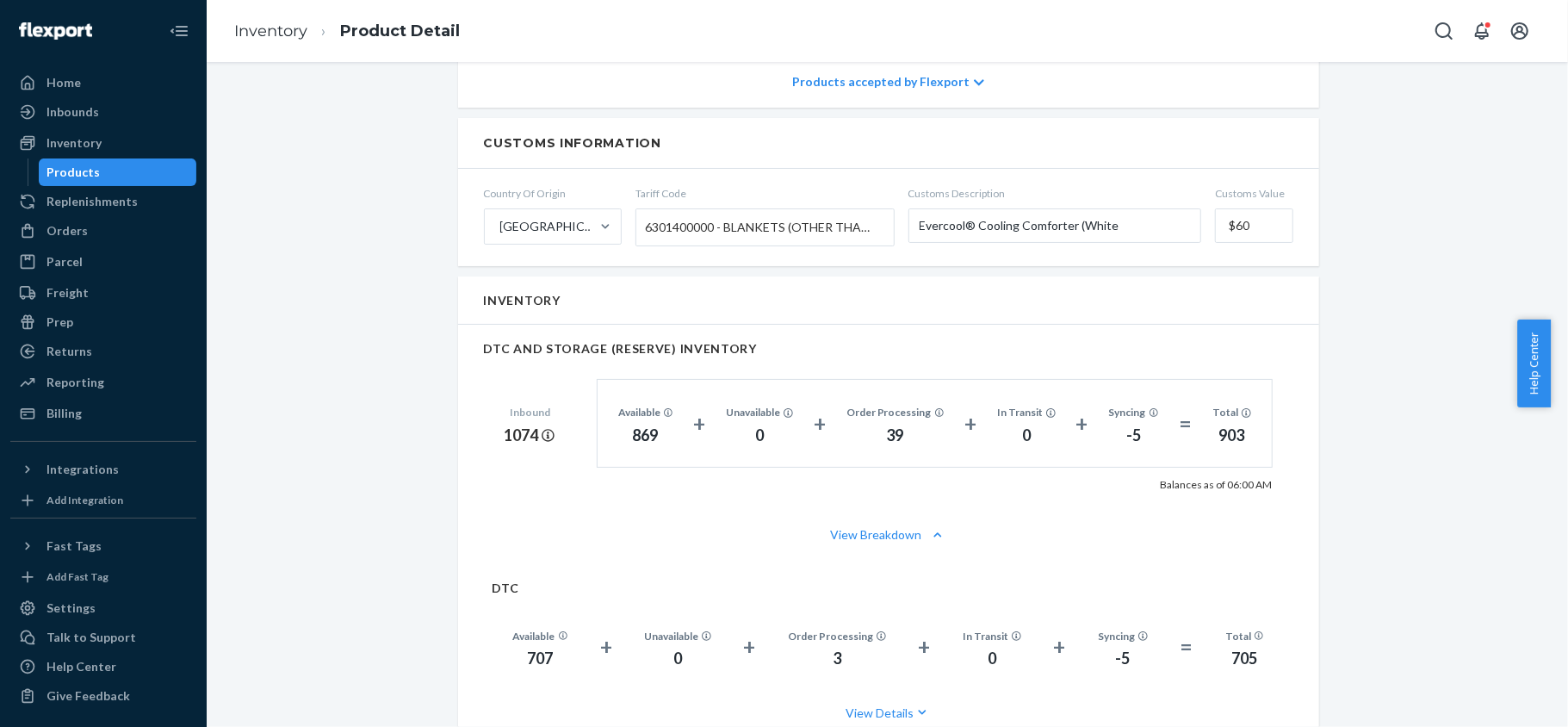
scroll to position [1148, 0]
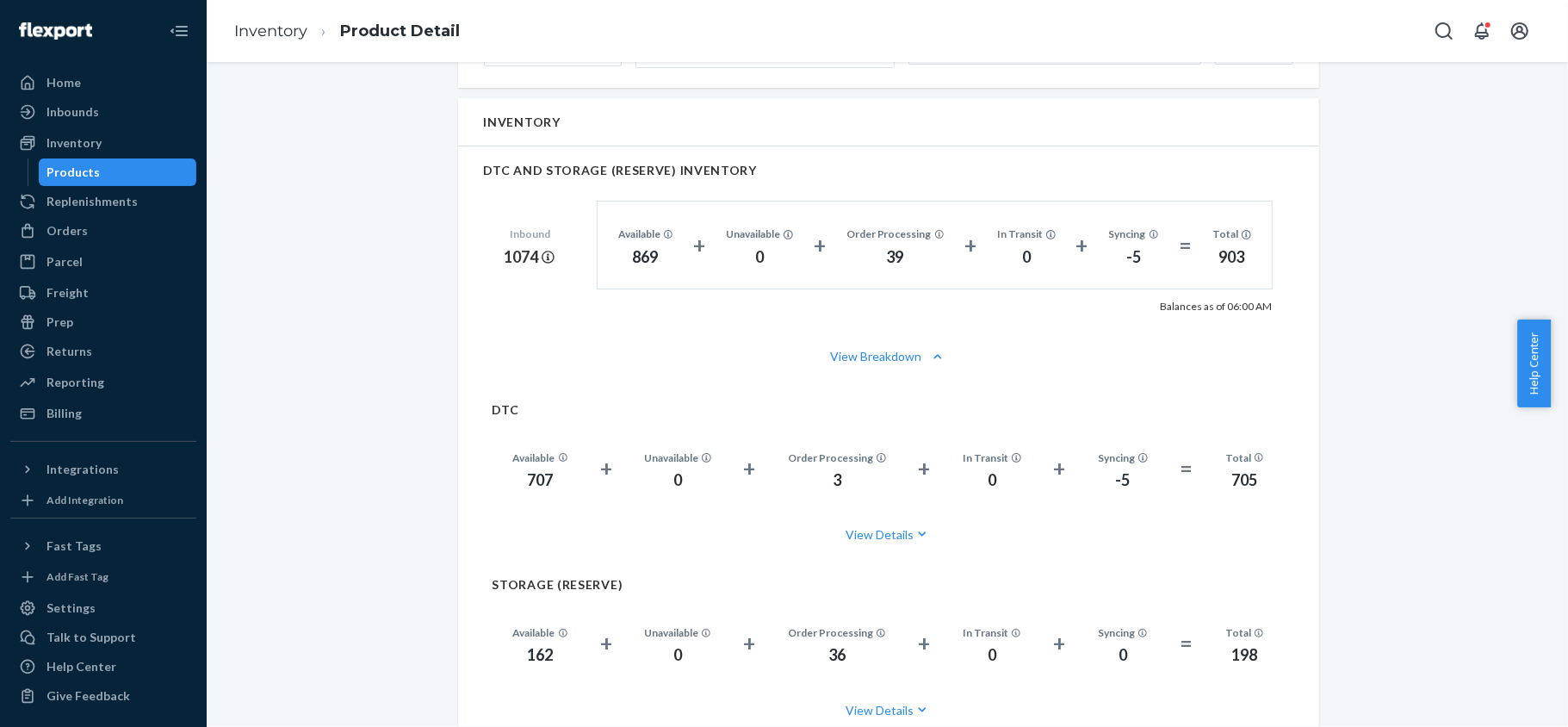
click at [128, 174] on div "Products" at bounding box center [118, 173] width 155 height 24
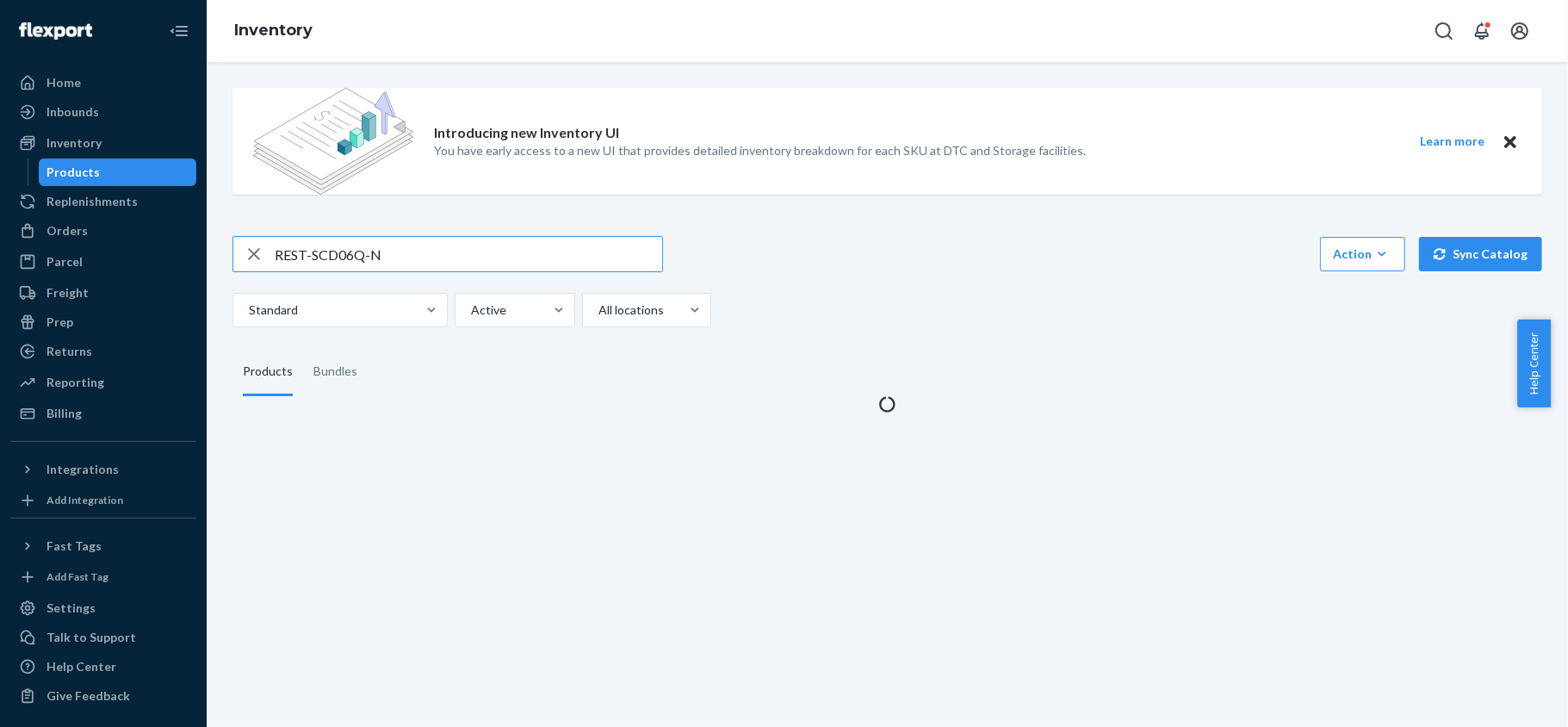
click at [328, 259] on input "REST-SCD06Q-N" at bounding box center [468, 254] width 387 height 35
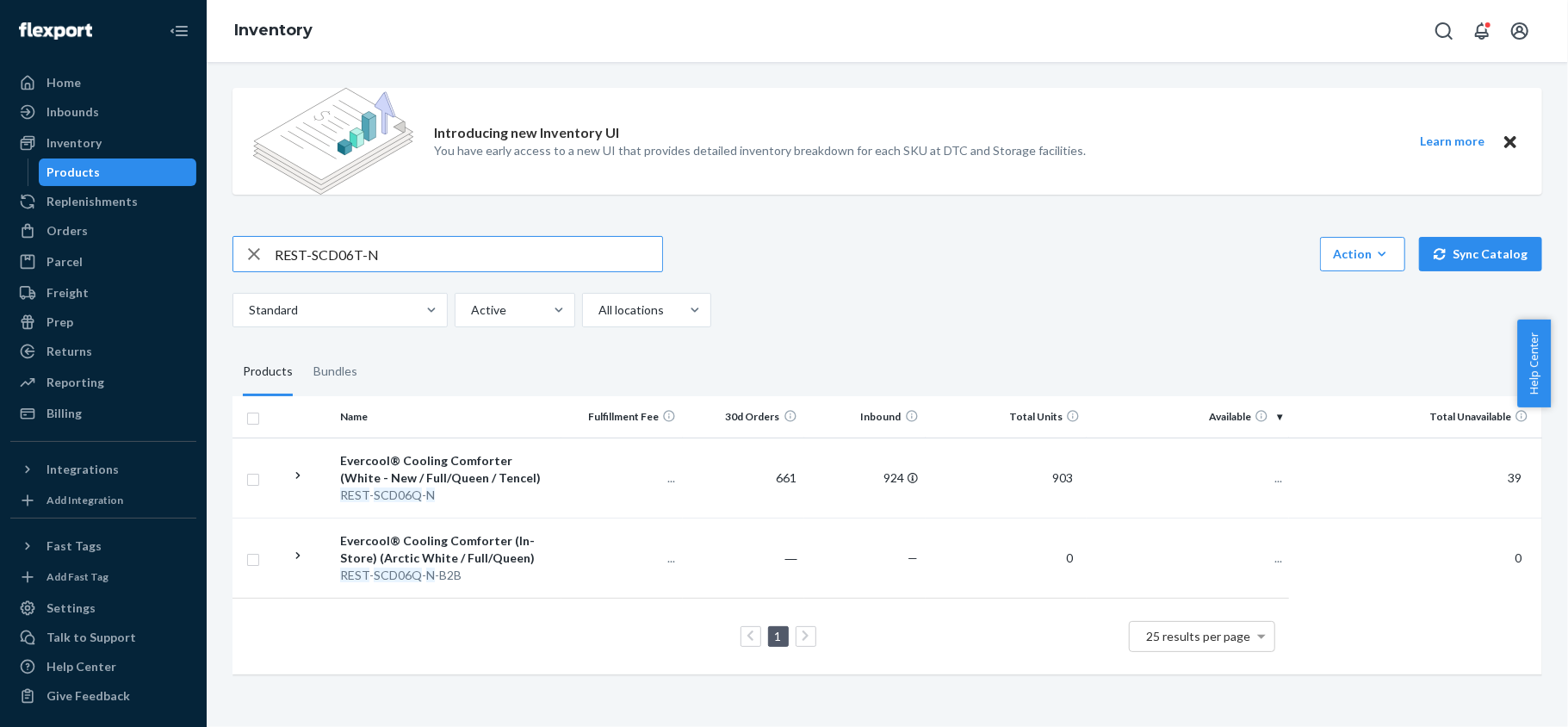
type input "REST-SCD06T-N"
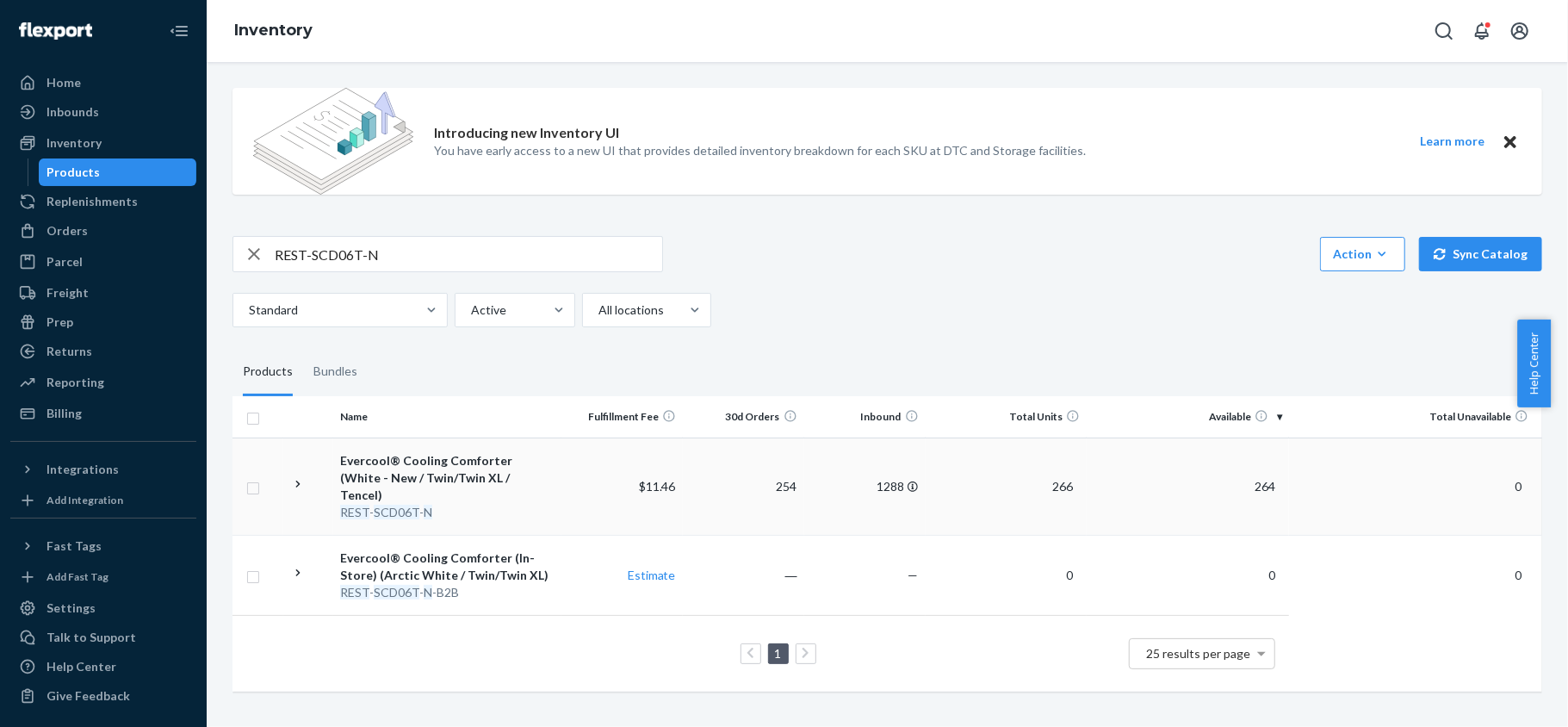
click at [1253, 484] on td "264" at bounding box center [1188, 486] width 203 height 97
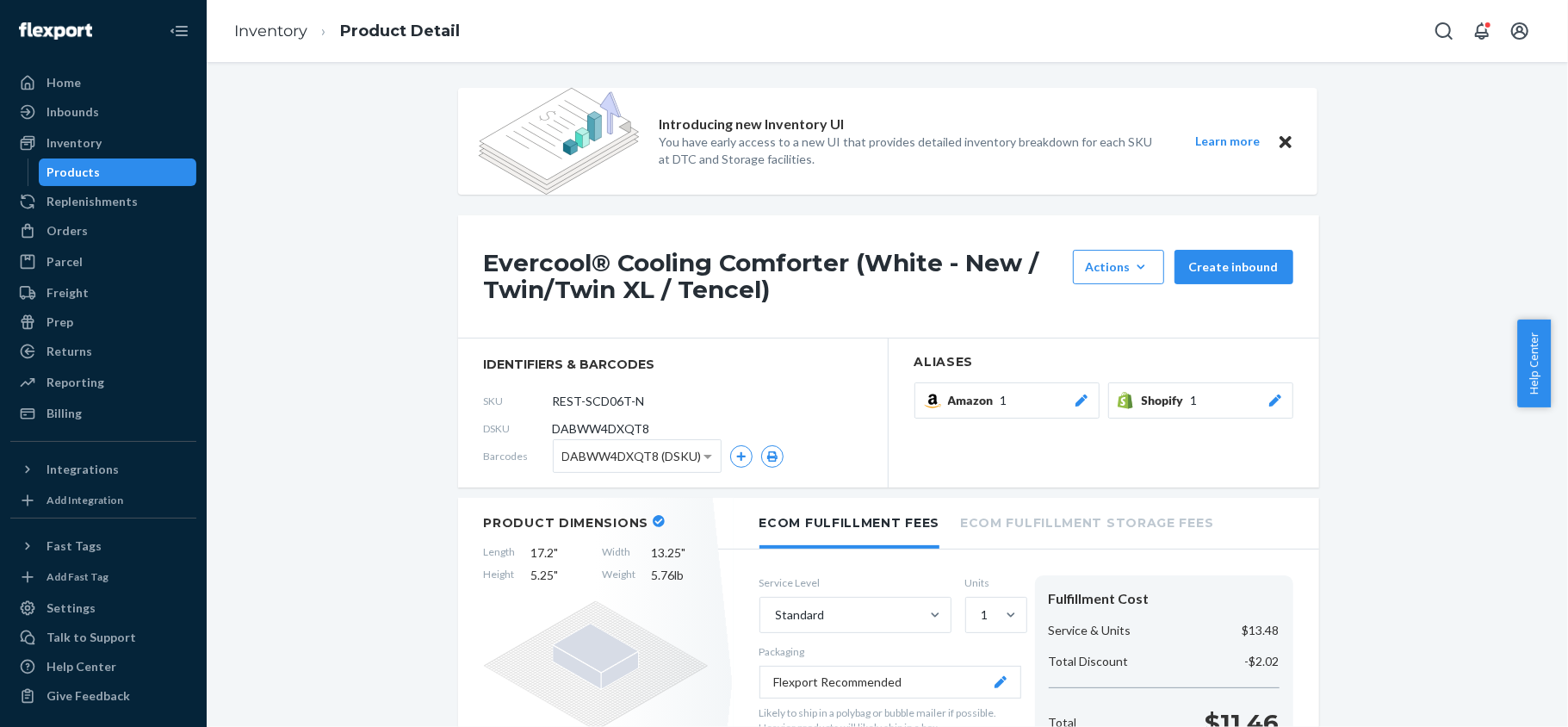
click at [119, 176] on div "Products" at bounding box center [118, 173] width 155 height 24
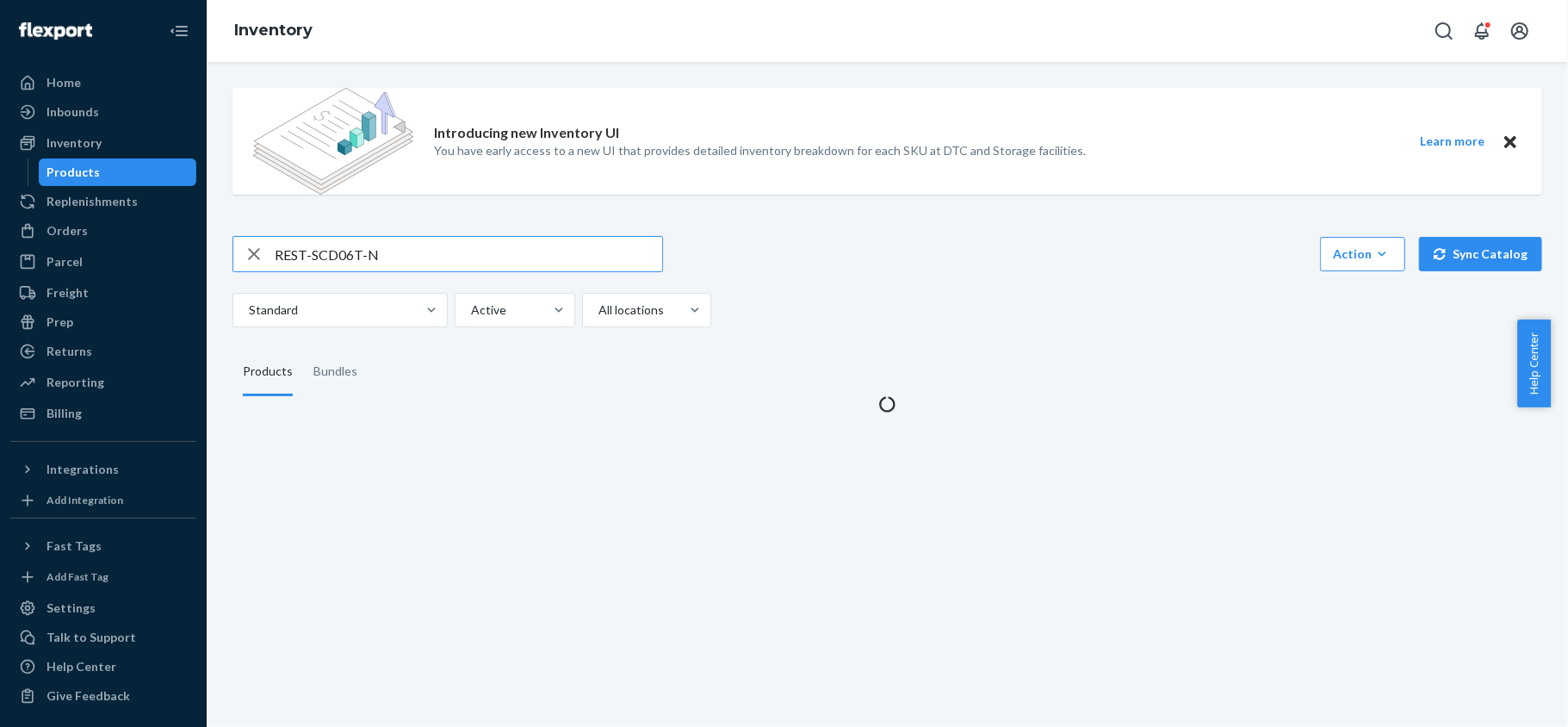
click at [417, 266] on input "REST-SCD06T-N" at bounding box center [468, 254] width 387 height 35
click at [428, 255] on input "REST-SCD06T-N" at bounding box center [468, 254] width 387 height 35
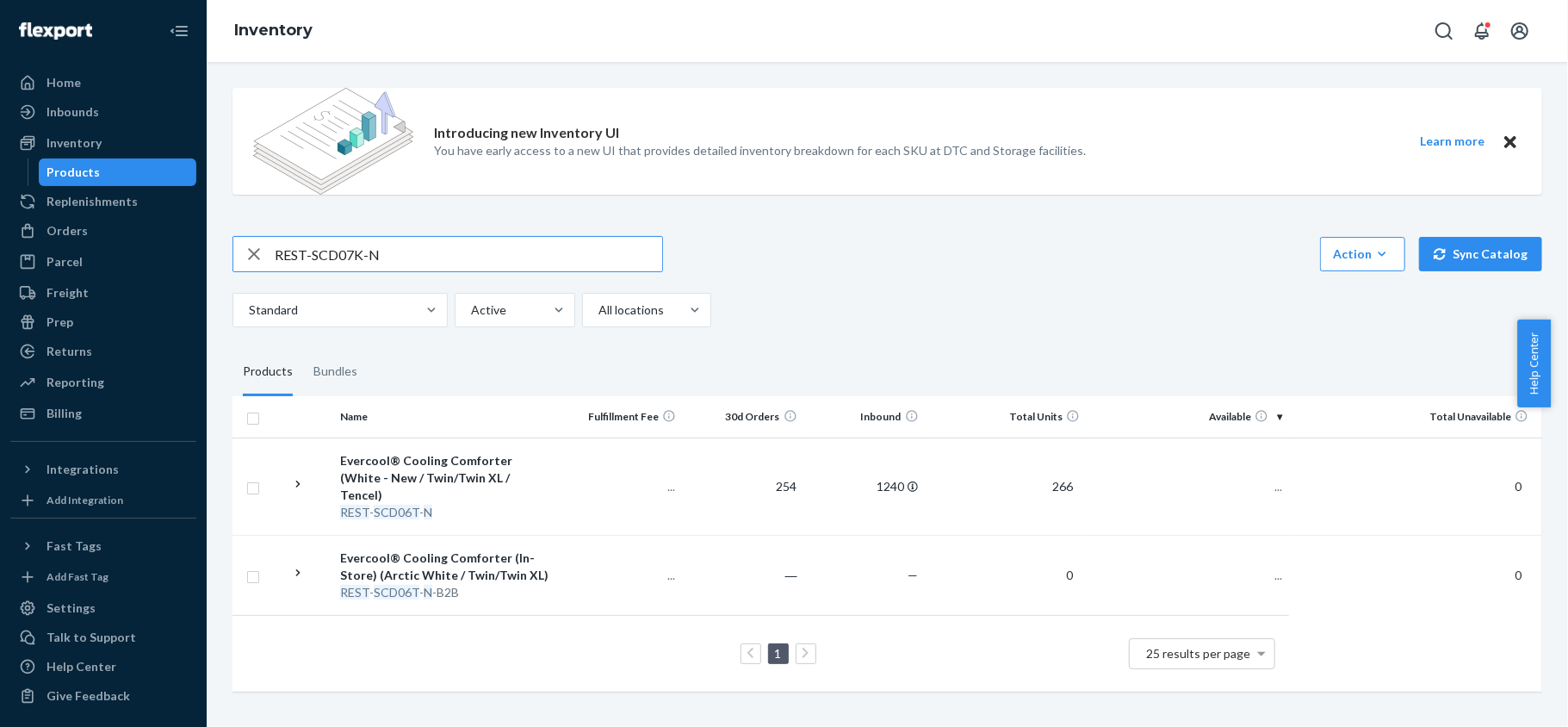
type input "REST-SCD07K-N"
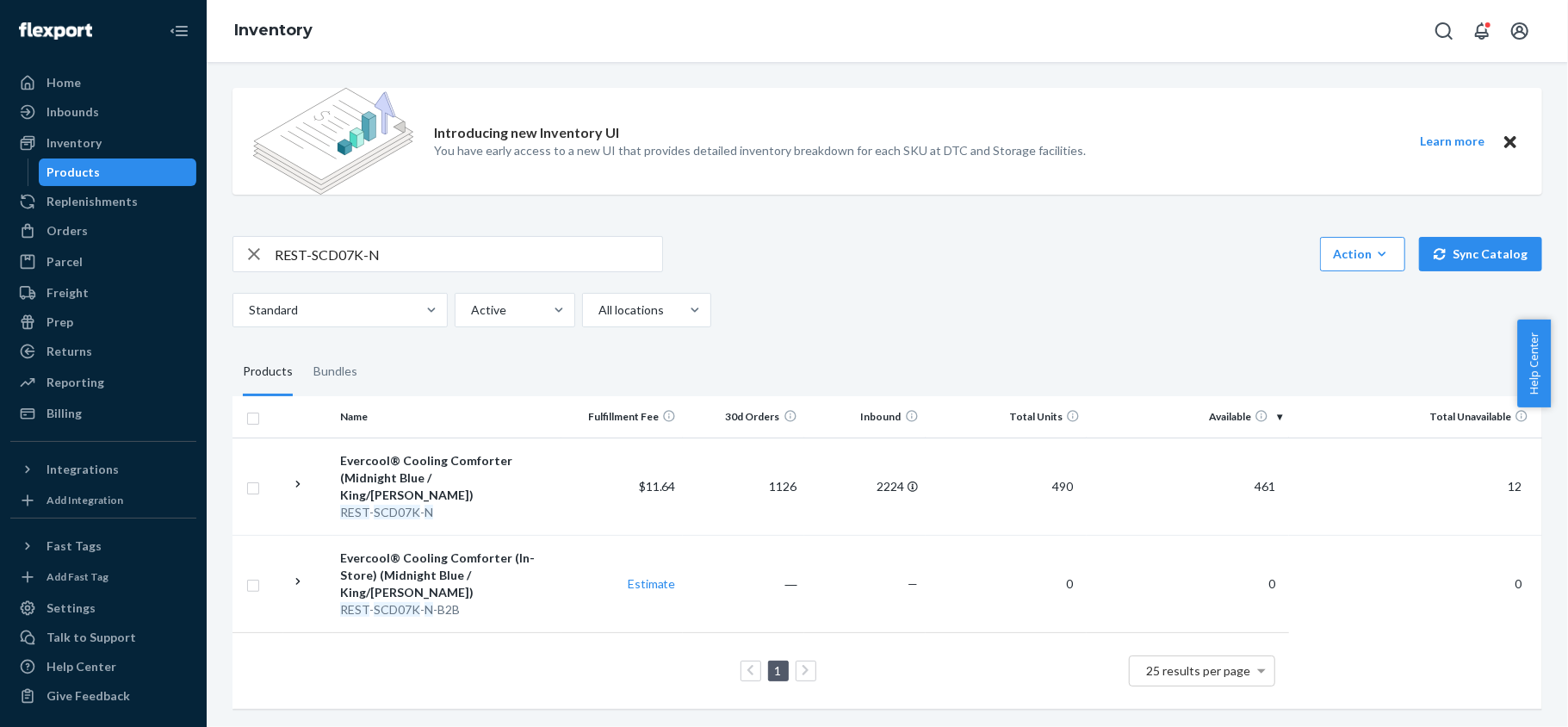
click at [1248, 479] on span "461" at bounding box center [1265, 486] width 35 height 15
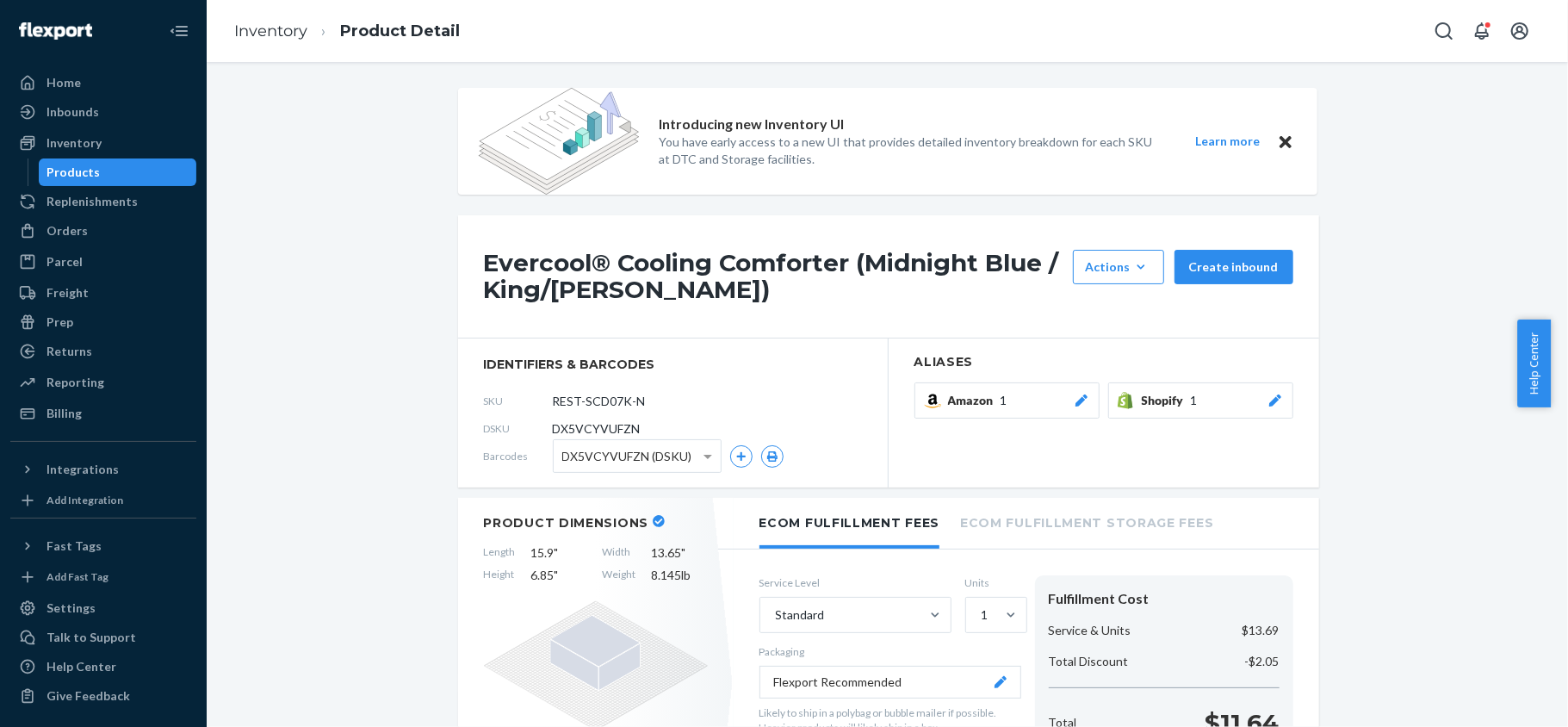
drag, startPoint x: 148, startPoint y: 173, endPoint x: 167, endPoint y: 186, distance: 23.0
click at [148, 173] on div "Products" at bounding box center [118, 173] width 155 height 24
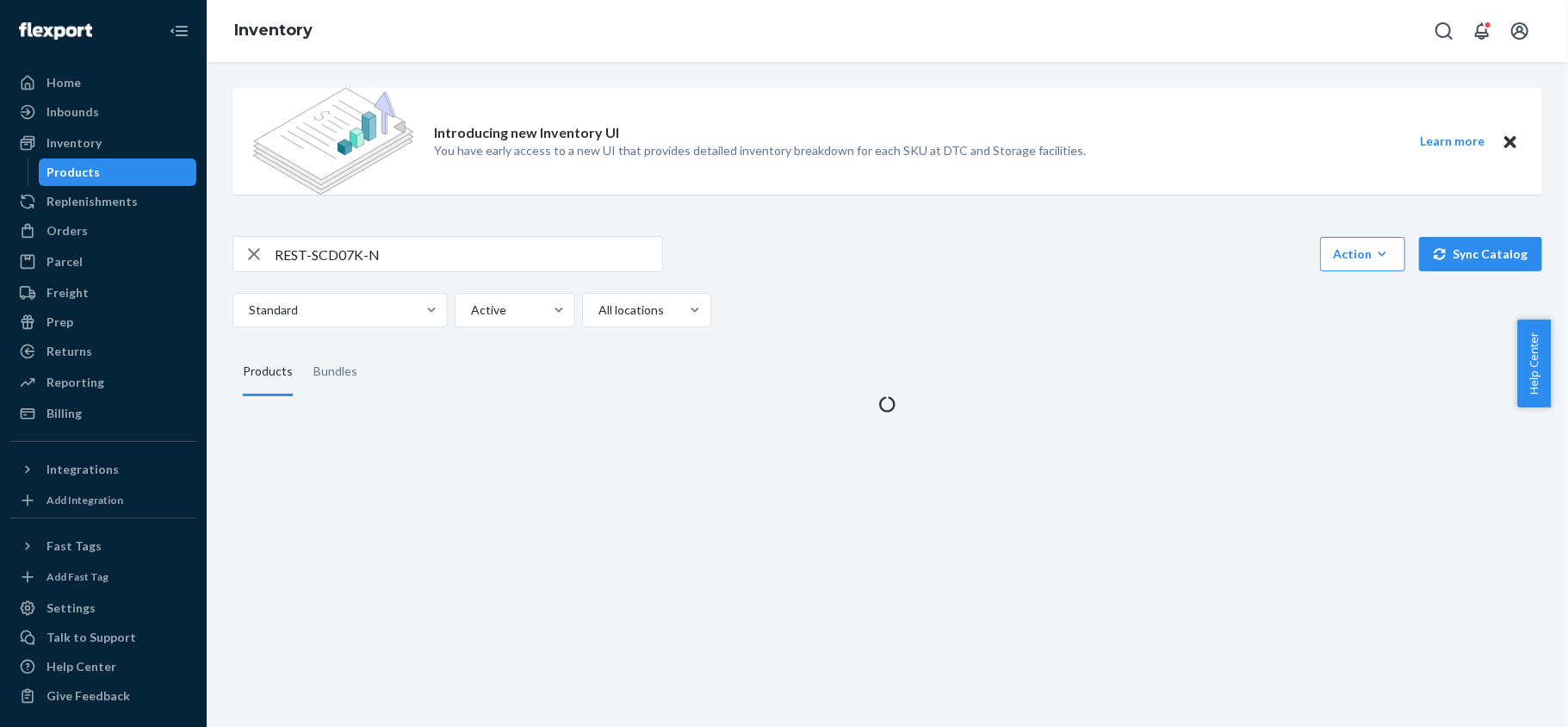
click at [341, 229] on div "Introducing new Inventory UI You have early access to a new UI that provides de…" at bounding box center [887, 243] width 1336 height 339
click at [351, 248] on input "REST-SCD07K-N" at bounding box center [468, 254] width 387 height 35
paste input "REST-SCD07Q-N"
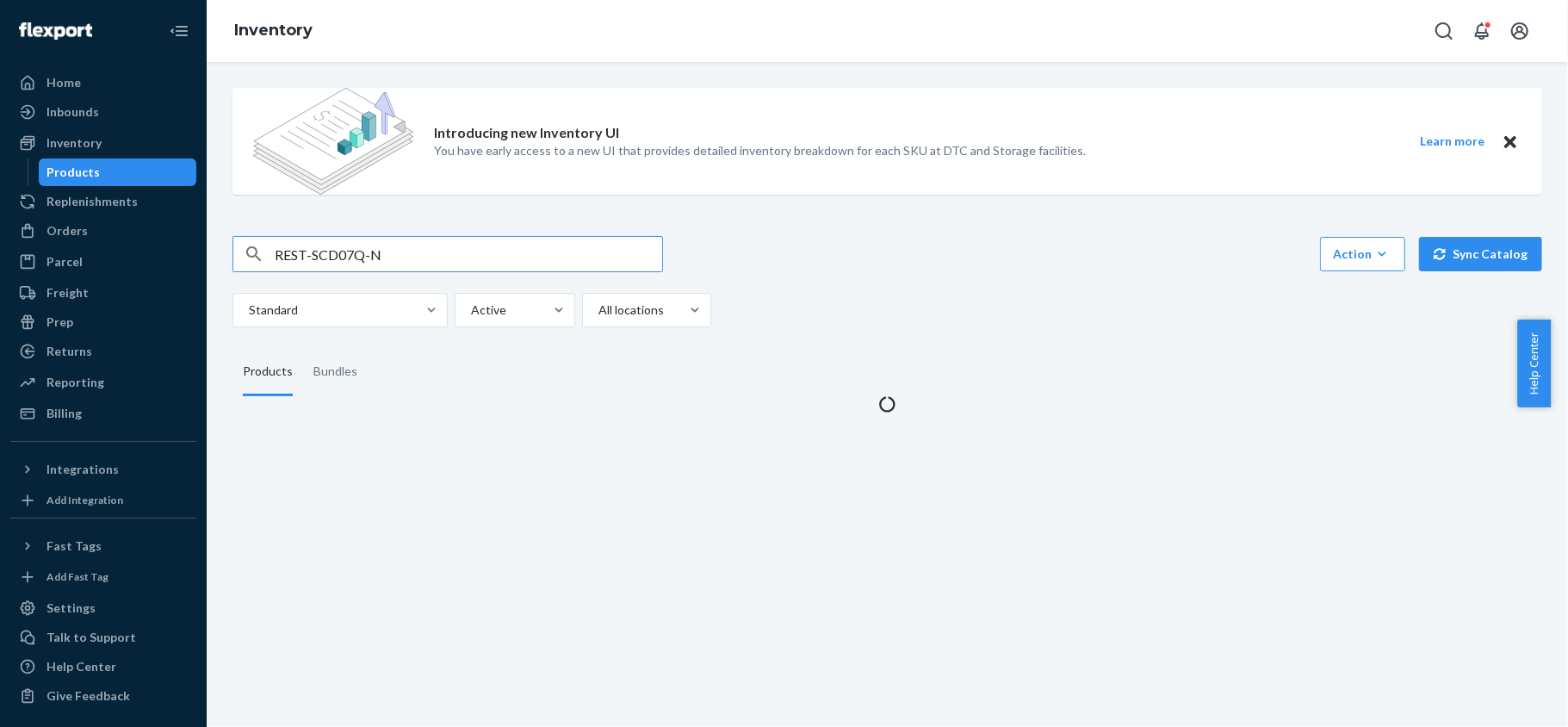
type input "REST-SCD07Q-N"
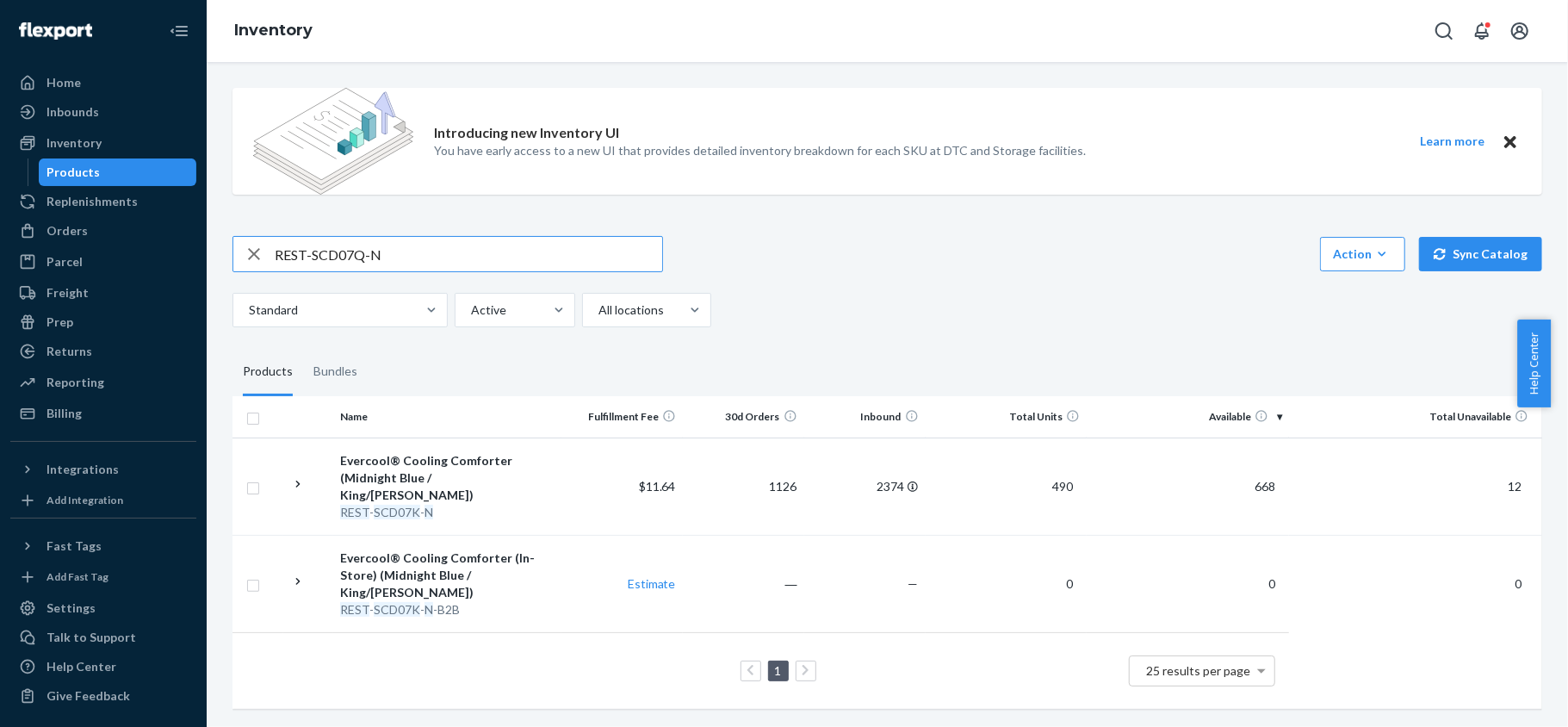
click at [395, 250] on input "REST-SCD07Q-N" at bounding box center [468, 254] width 387 height 35
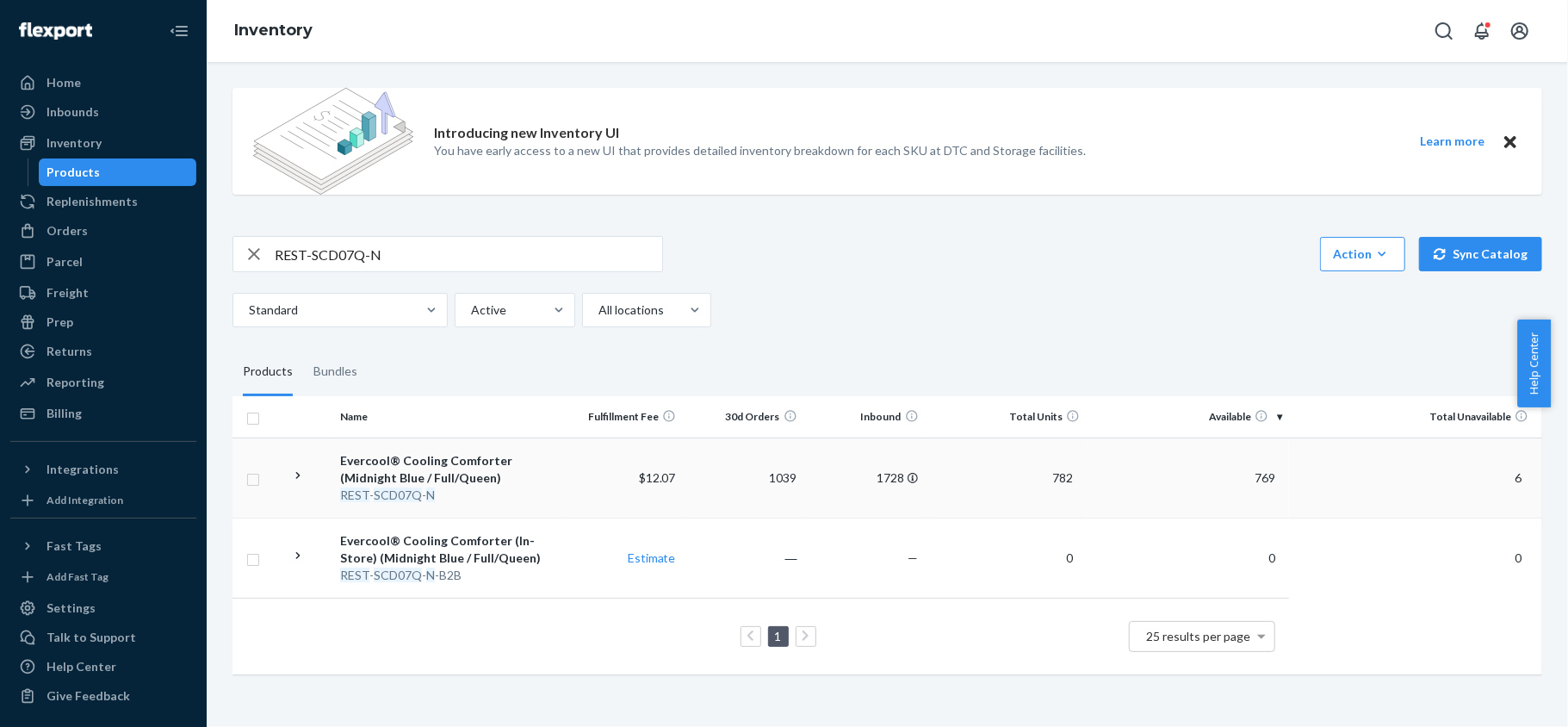
click at [1241, 459] on td "769" at bounding box center [1188, 478] width 203 height 80
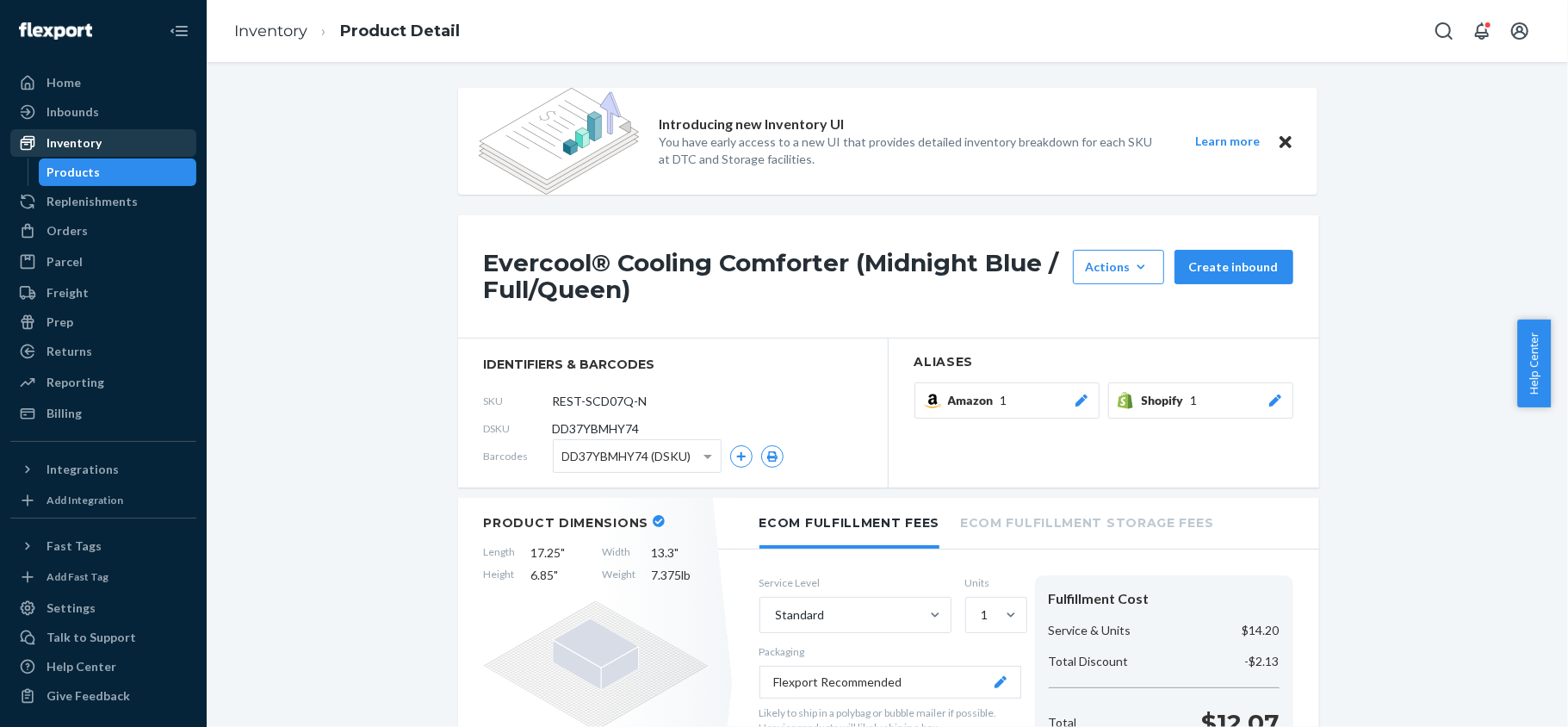
click at [141, 149] on div "Inventory" at bounding box center [104, 143] width 183 height 24
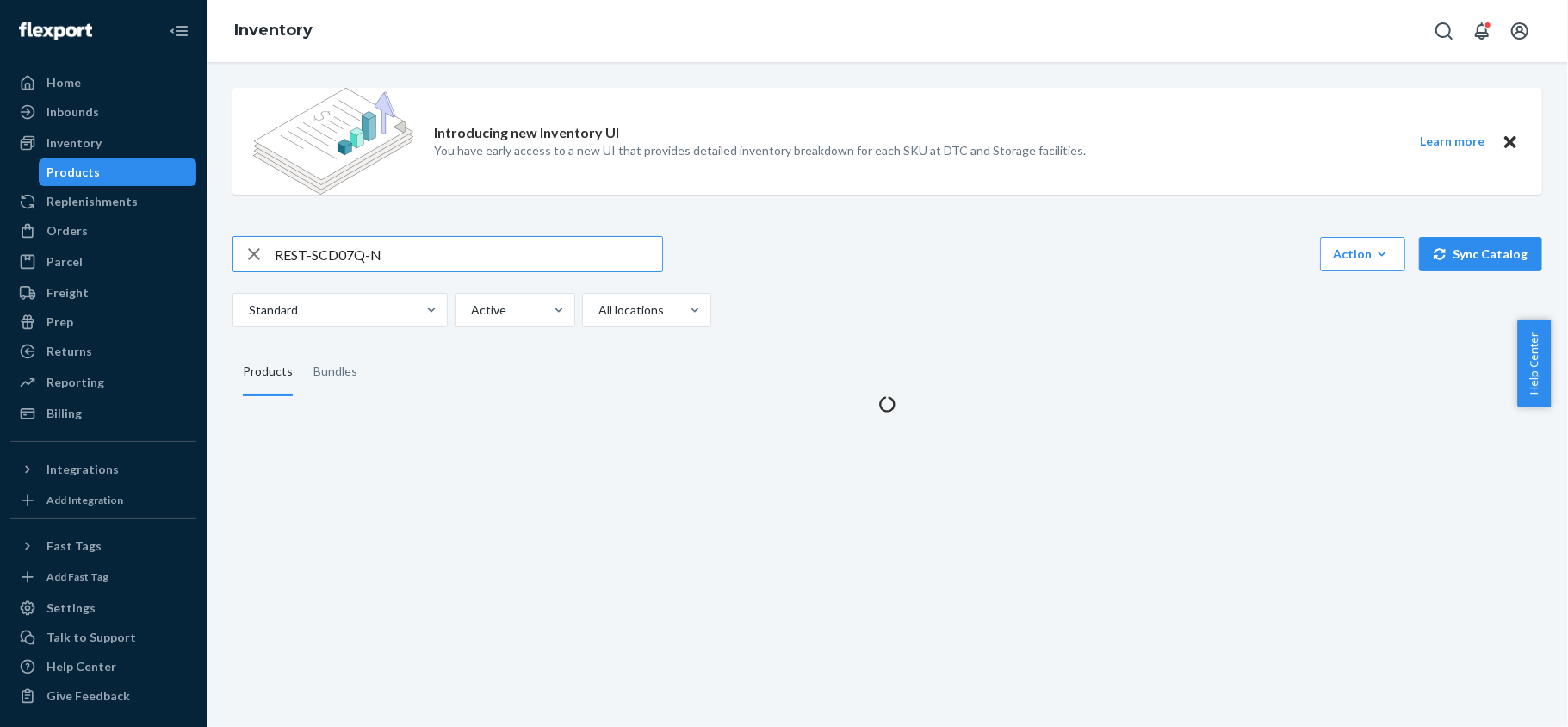
click at [138, 173] on div "Products" at bounding box center [118, 173] width 155 height 24
click at [405, 248] on input "REST-SCD07Q-N" at bounding box center [468, 254] width 387 height 35
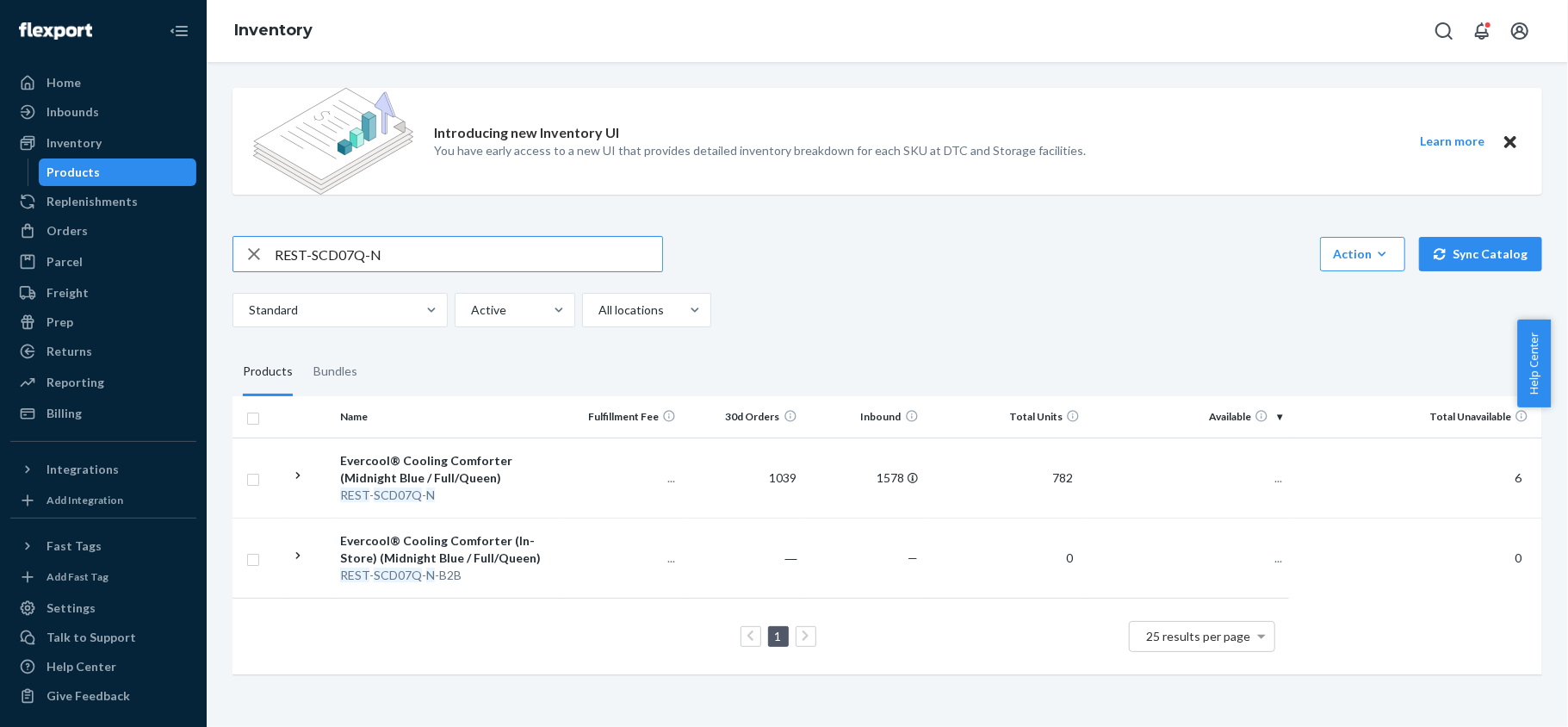
click at [405, 248] on input "REST-SCD07Q-N" at bounding box center [468, 254] width 387 height 35
paste input "REST-SCD07T-N"
type input "REST-SCD07T-N"
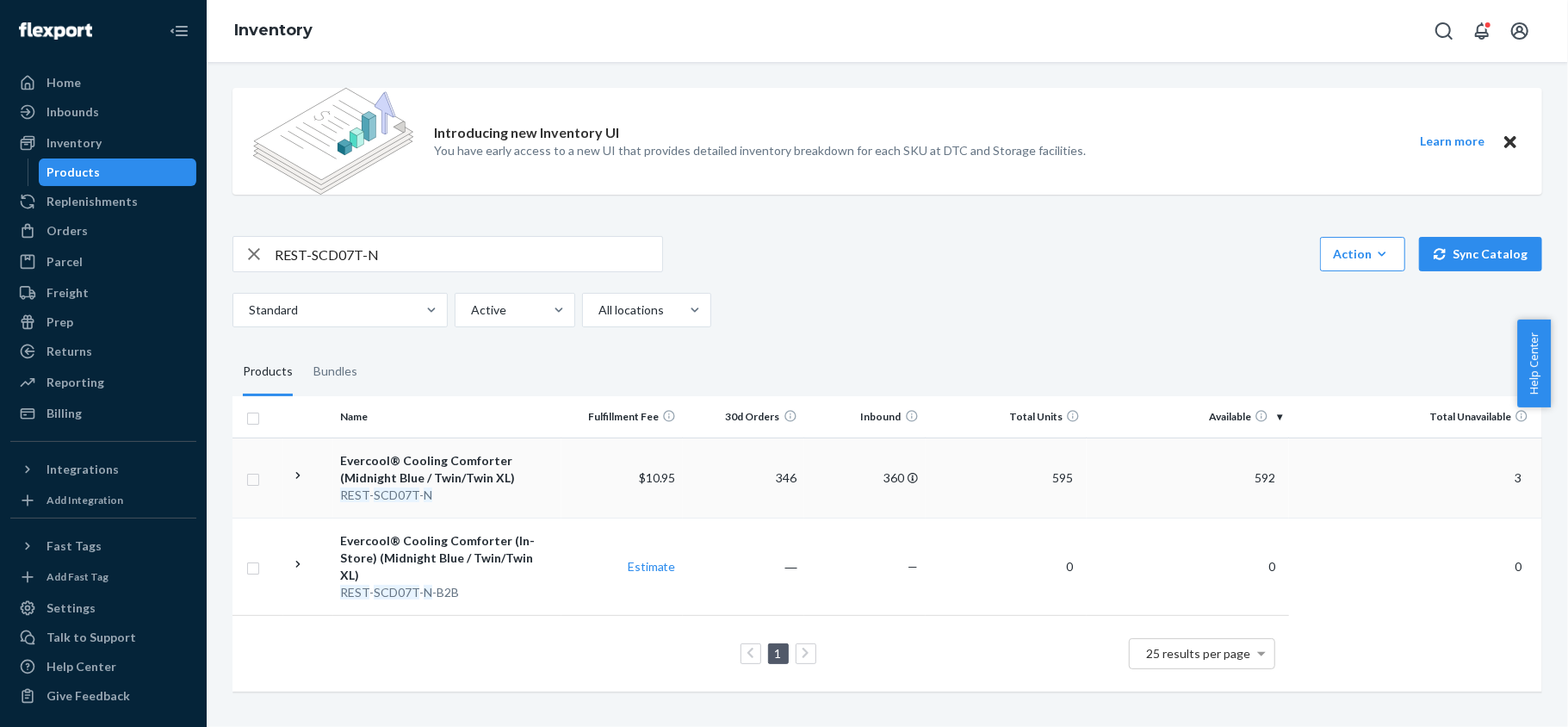
click at [1248, 481] on span "592" at bounding box center [1265, 478] width 35 height 15
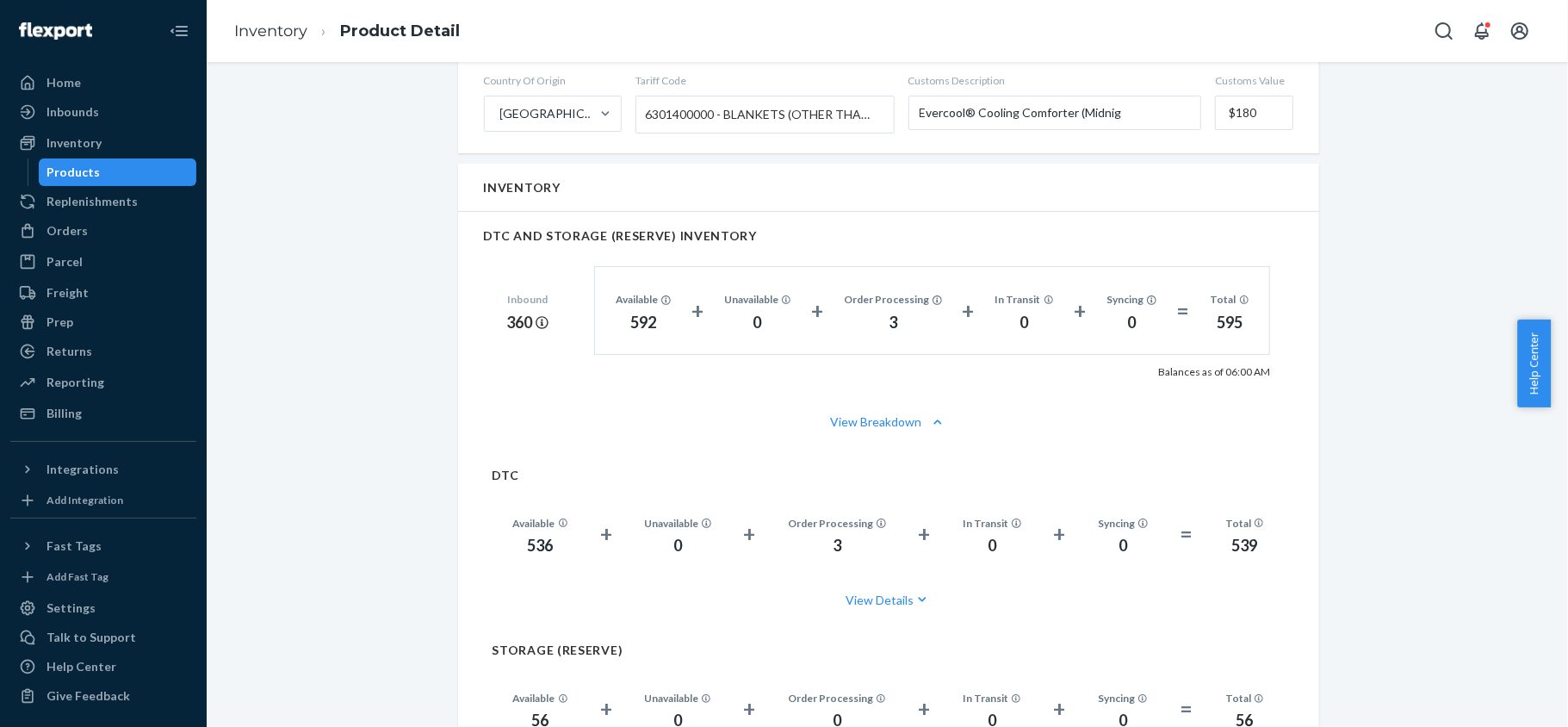
scroll to position [1148, 0]
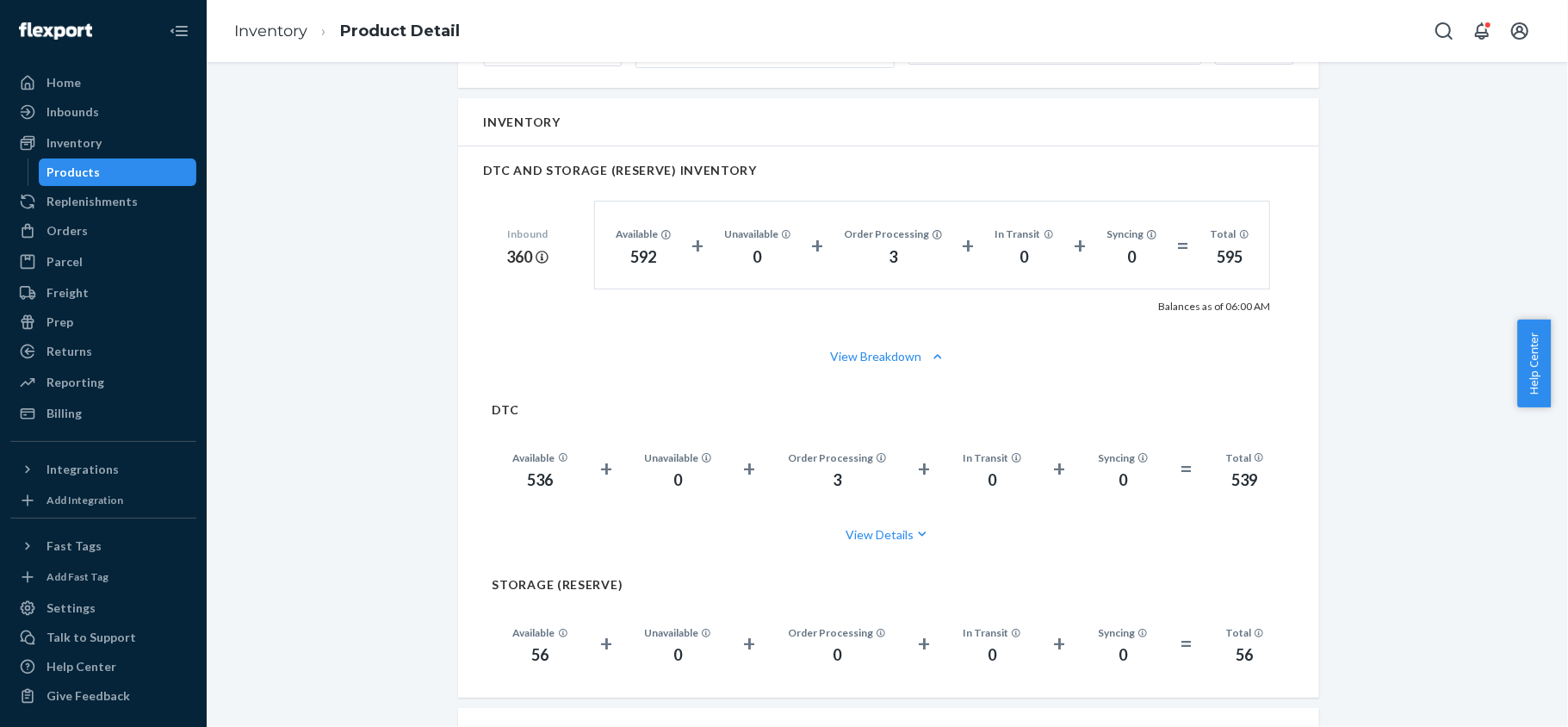
click at [114, 167] on div "Products" at bounding box center [118, 173] width 155 height 24
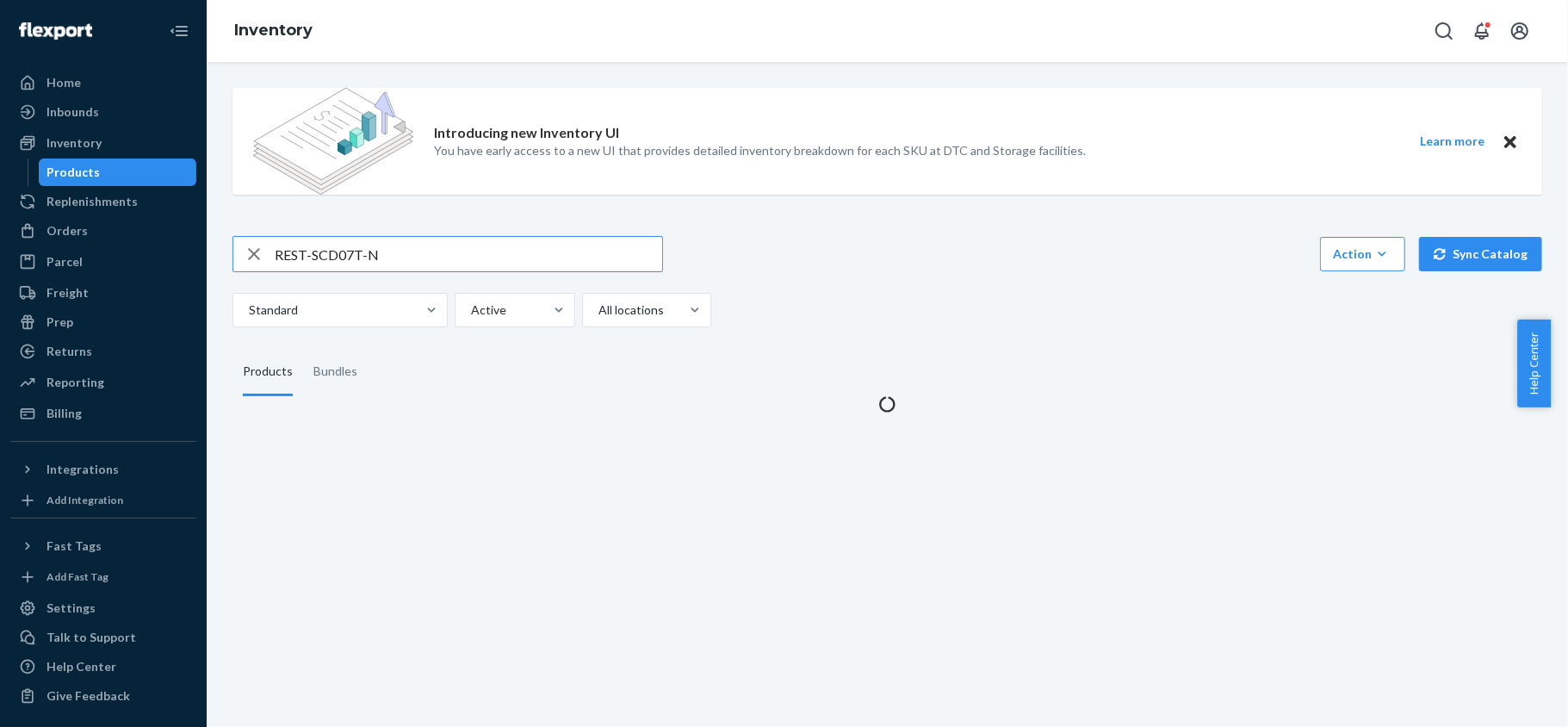
click at [359, 232] on div "Introducing new Inventory UI You have early access to a new UI that provides de…" at bounding box center [887, 243] width 1336 height 339
click at [360, 232] on div "Introducing new Inventory UI You have early access to a new UI that provides de…" at bounding box center [887, 243] width 1336 height 339
click at [362, 249] on input "REST-SCD07T-N" at bounding box center [468, 254] width 387 height 35
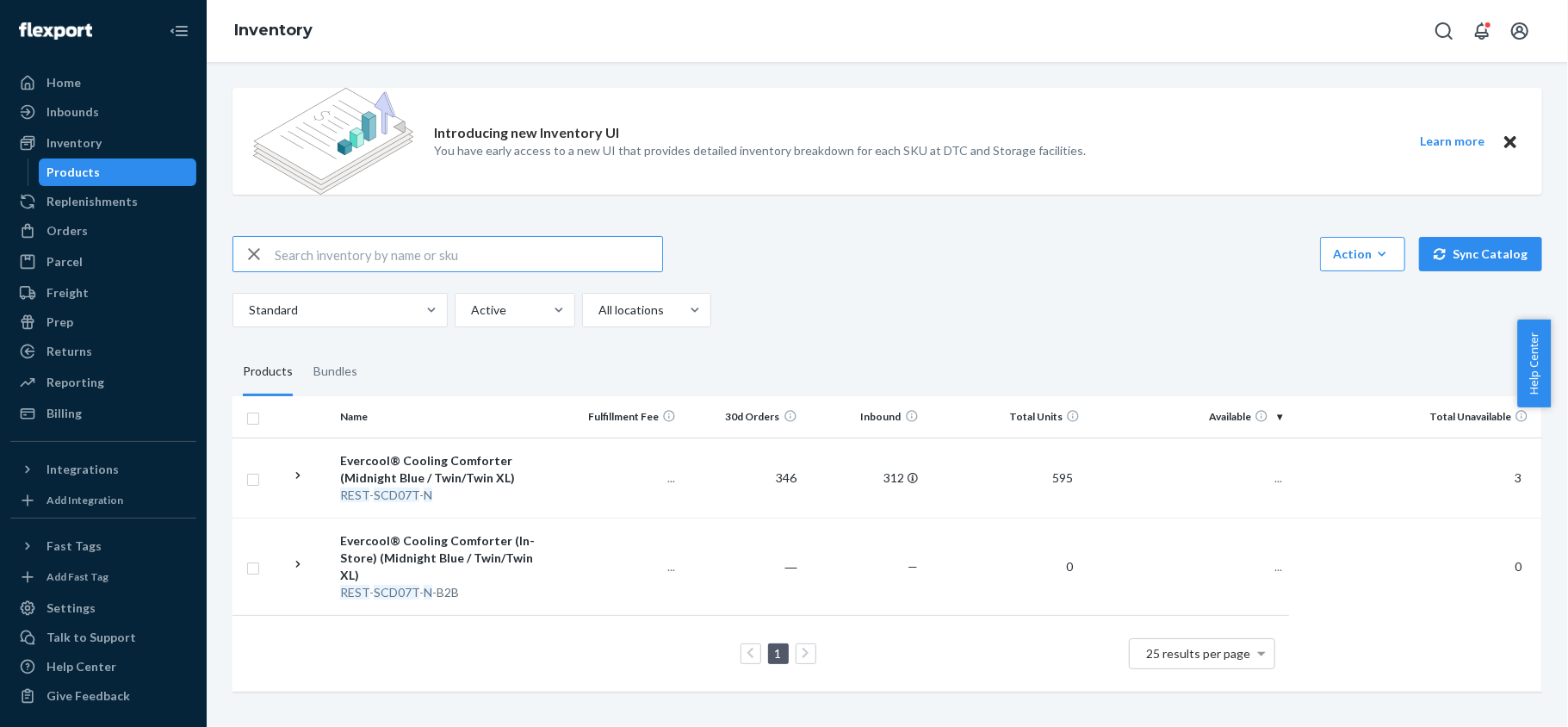
paste input "REST-SCD08K-N"
type input "REST-SCD08K-N"
click at [1253, 472] on span "658" at bounding box center [1265, 478] width 35 height 15
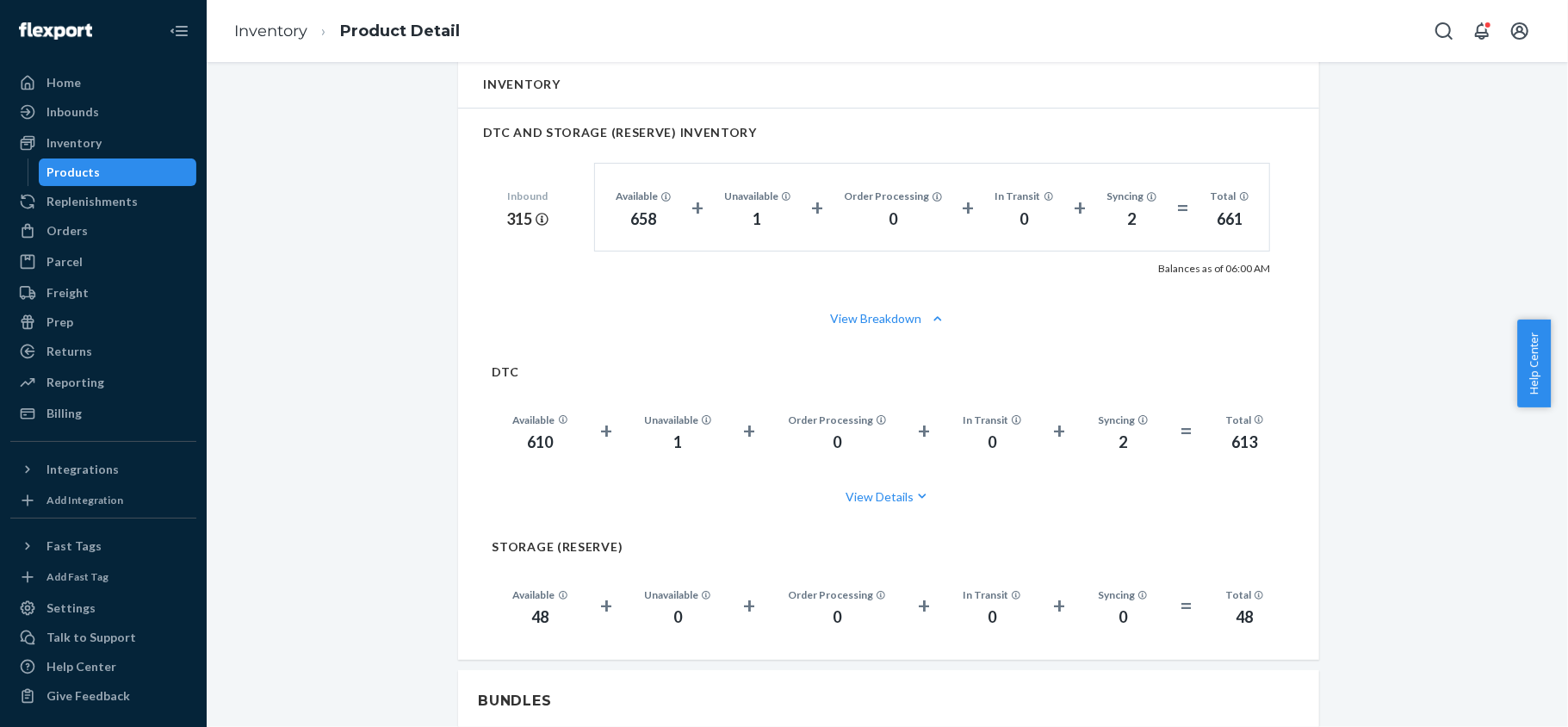
scroll to position [1263, 0]
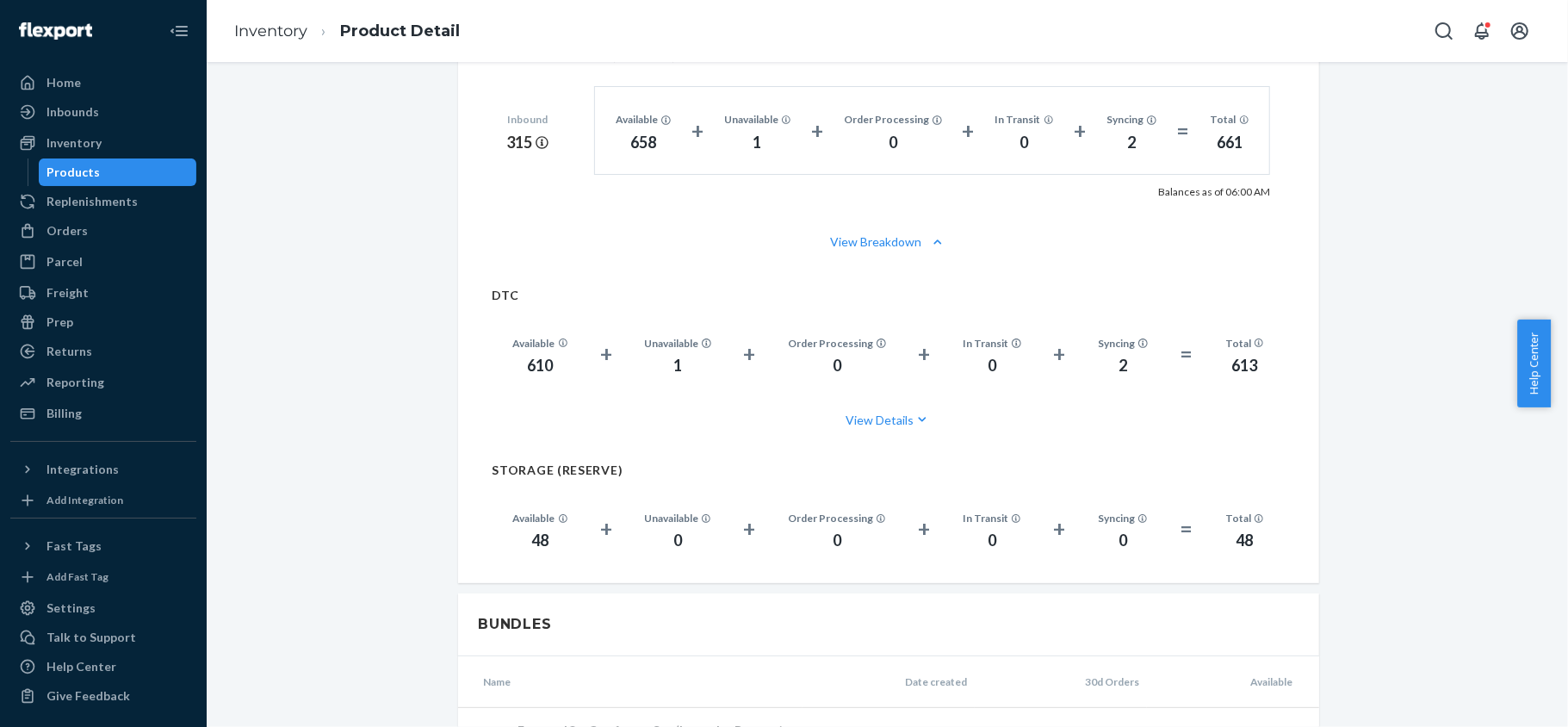
click at [131, 162] on div "Products" at bounding box center [118, 173] width 155 height 24
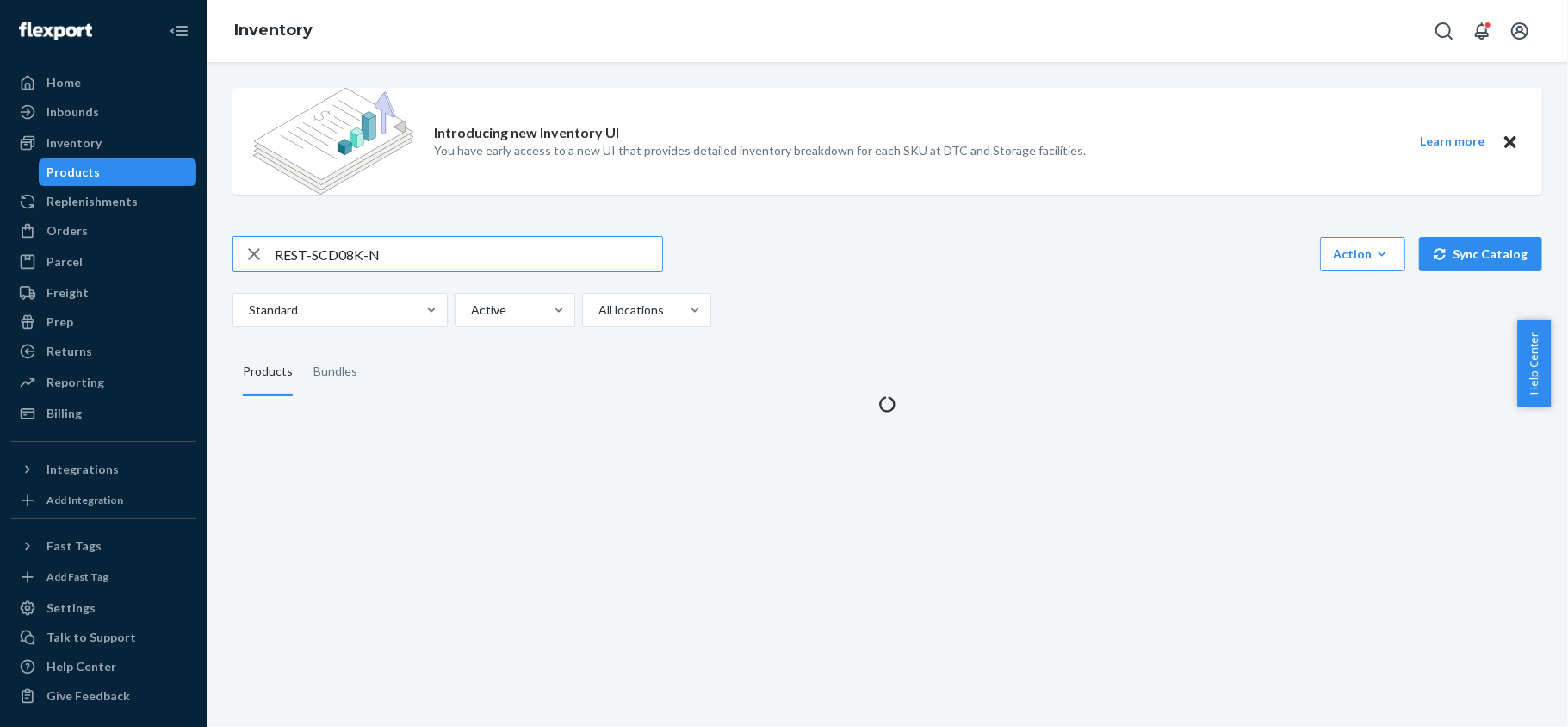
click at [352, 256] on input "REST-SCD08K-N" at bounding box center [468, 254] width 387 height 35
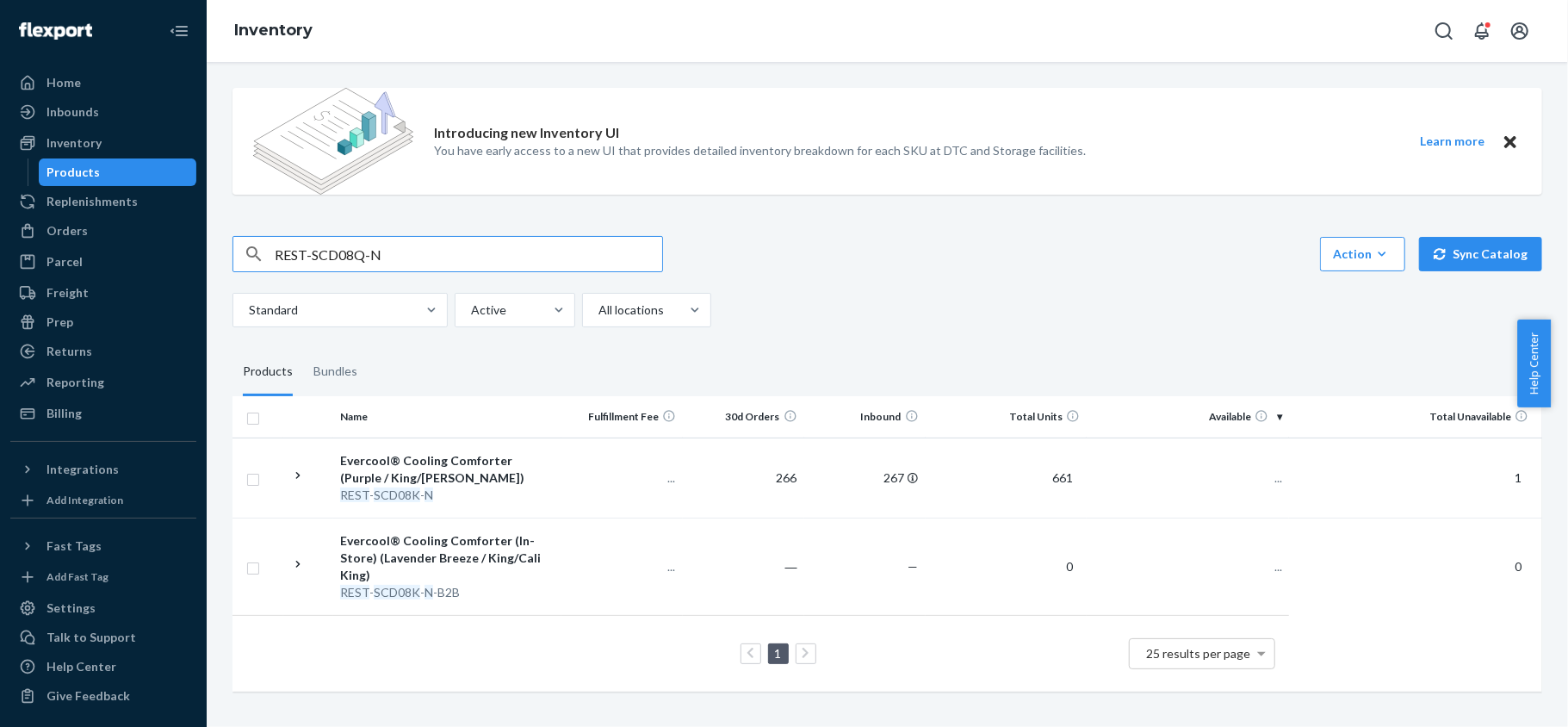
type input "REST-SCD08Q-N"
click at [544, 251] on input "REST-SCD08Q-N" at bounding box center [468, 254] width 387 height 35
click at [1262, 469] on td "279" at bounding box center [1188, 478] width 203 height 80
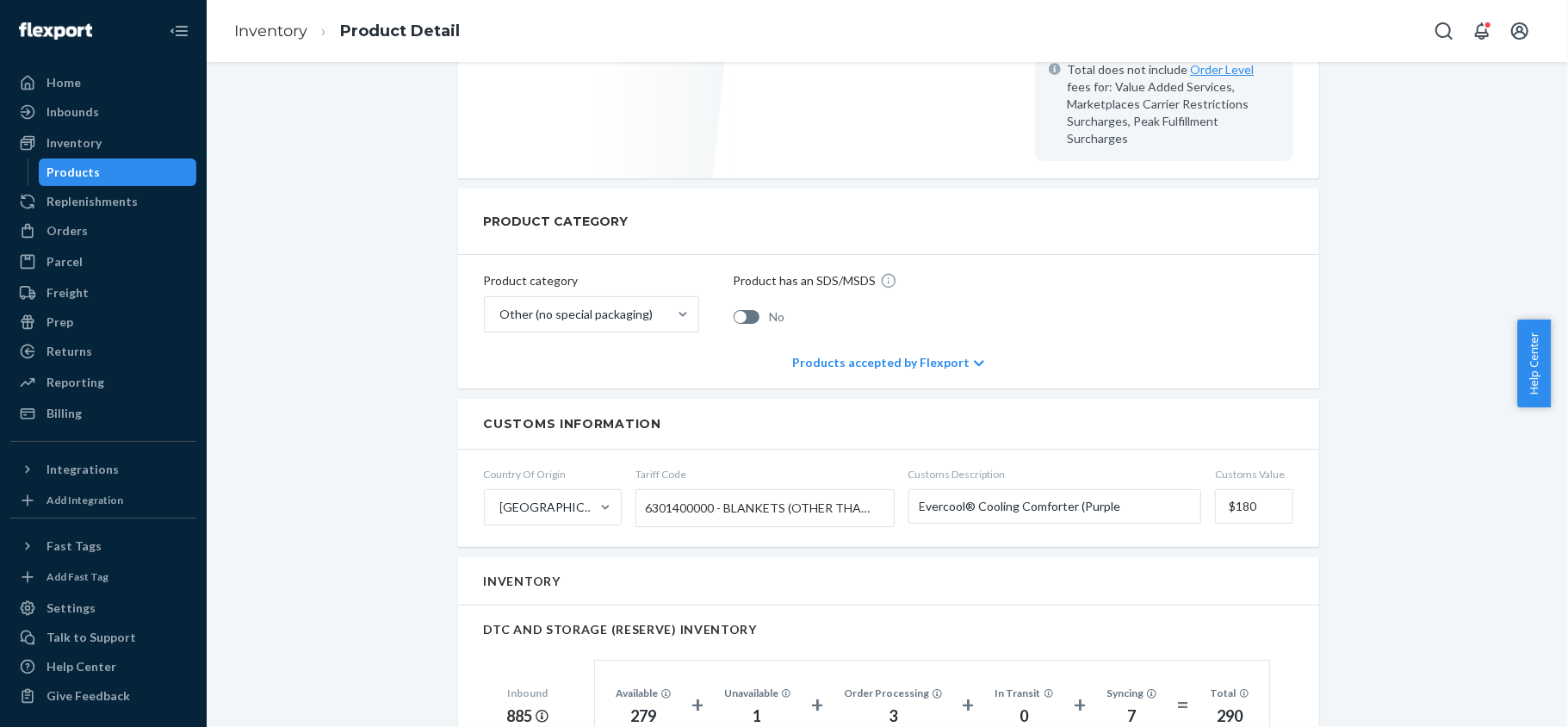
scroll to position [229, 0]
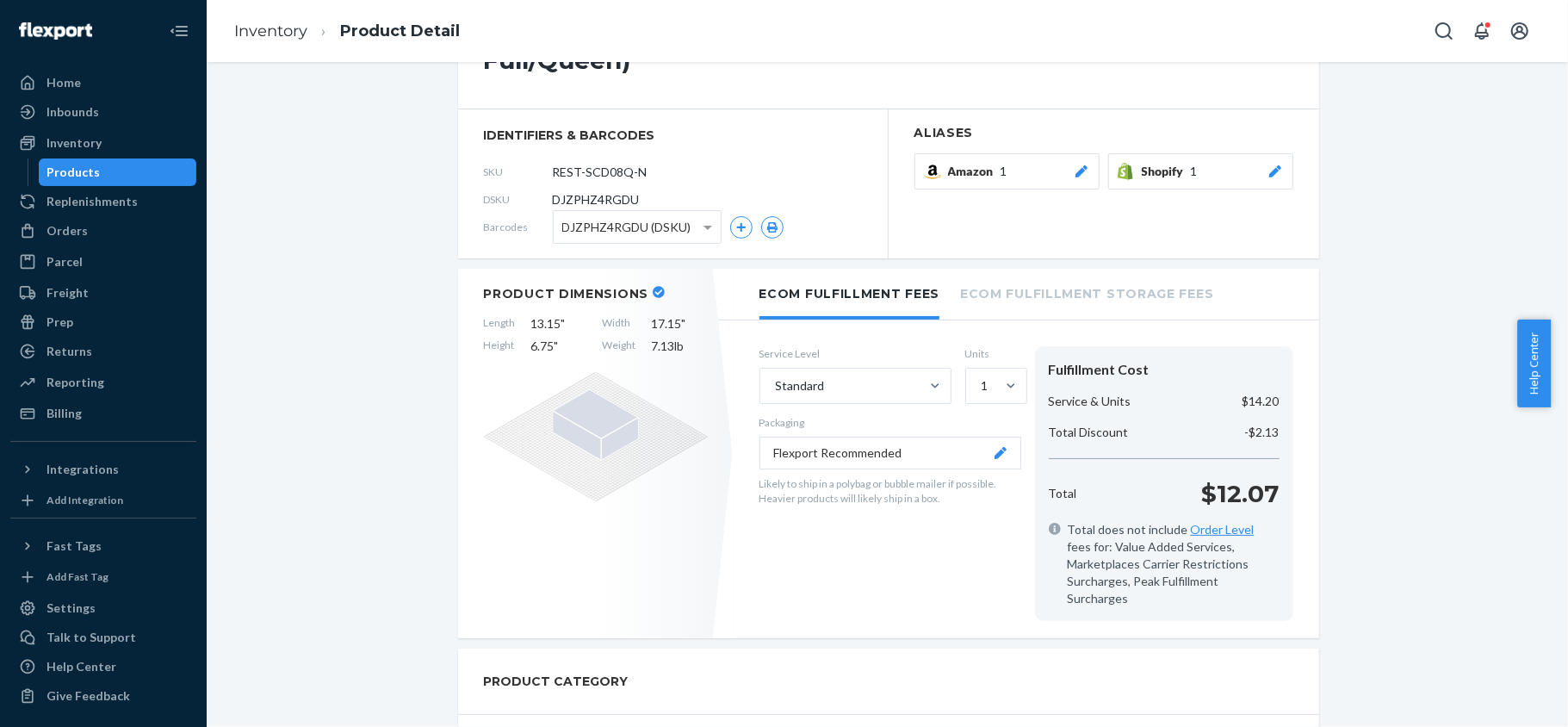
click at [126, 167] on div "Products" at bounding box center [118, 173] width 155 height 24
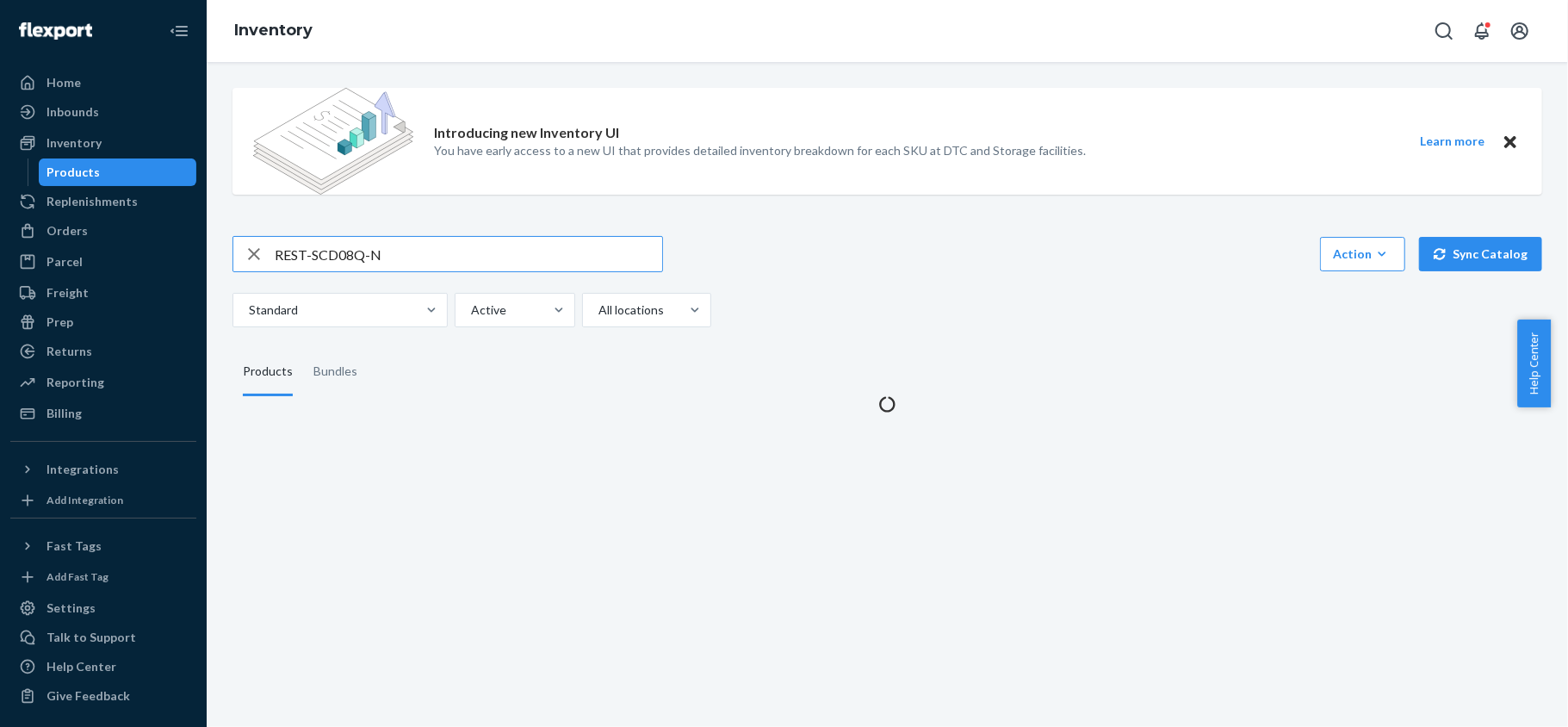
click at [351, 265] on input "REST-SCD08Q-N" at bounding box center [468, 254] width 387 height 35
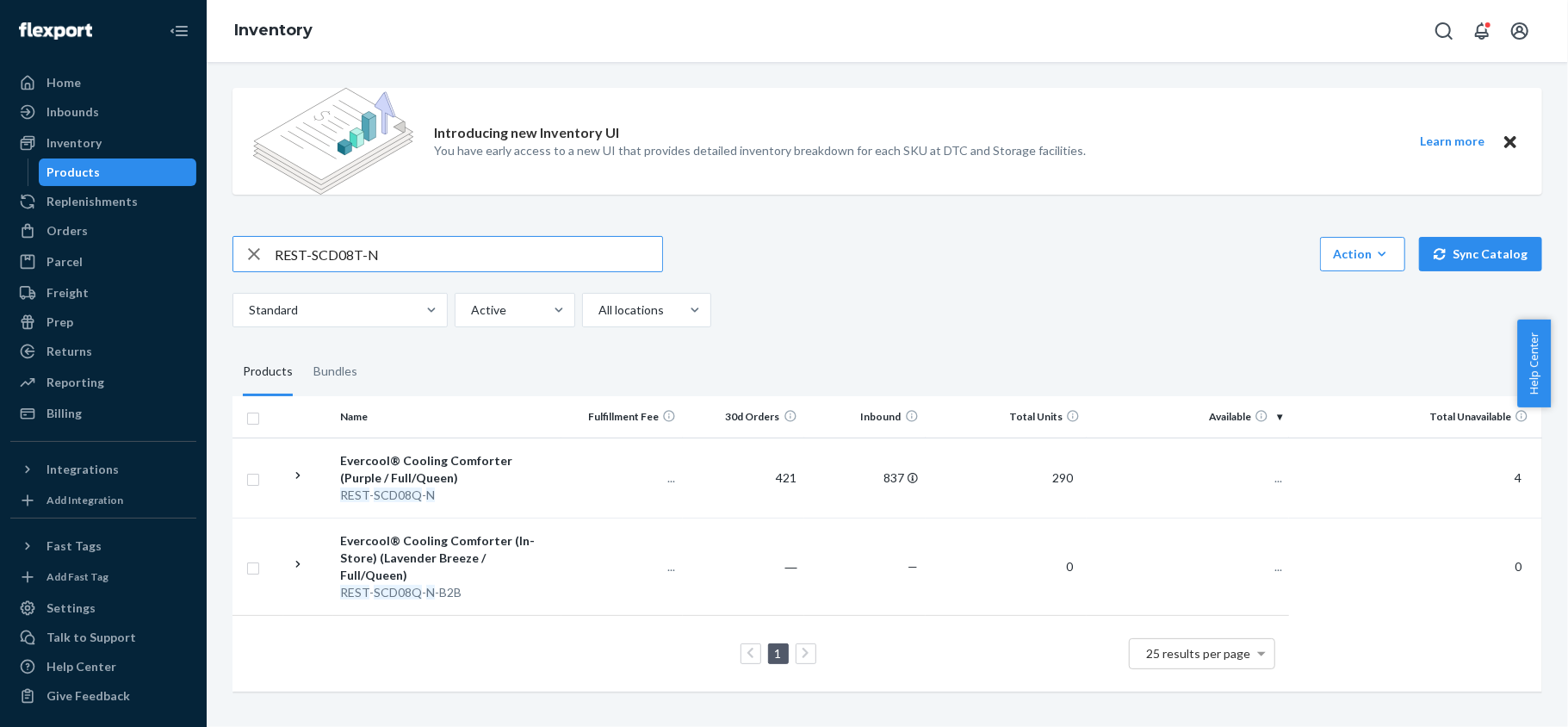
type input "REST-SCD08T-N"
click at [458, 259] on input "REST-SCD08T-N" at bounding box center [468, 254] width 387 height 35
click at [1254, 476] on span "36" at bounding box center [1268, 478] width 28 height 15
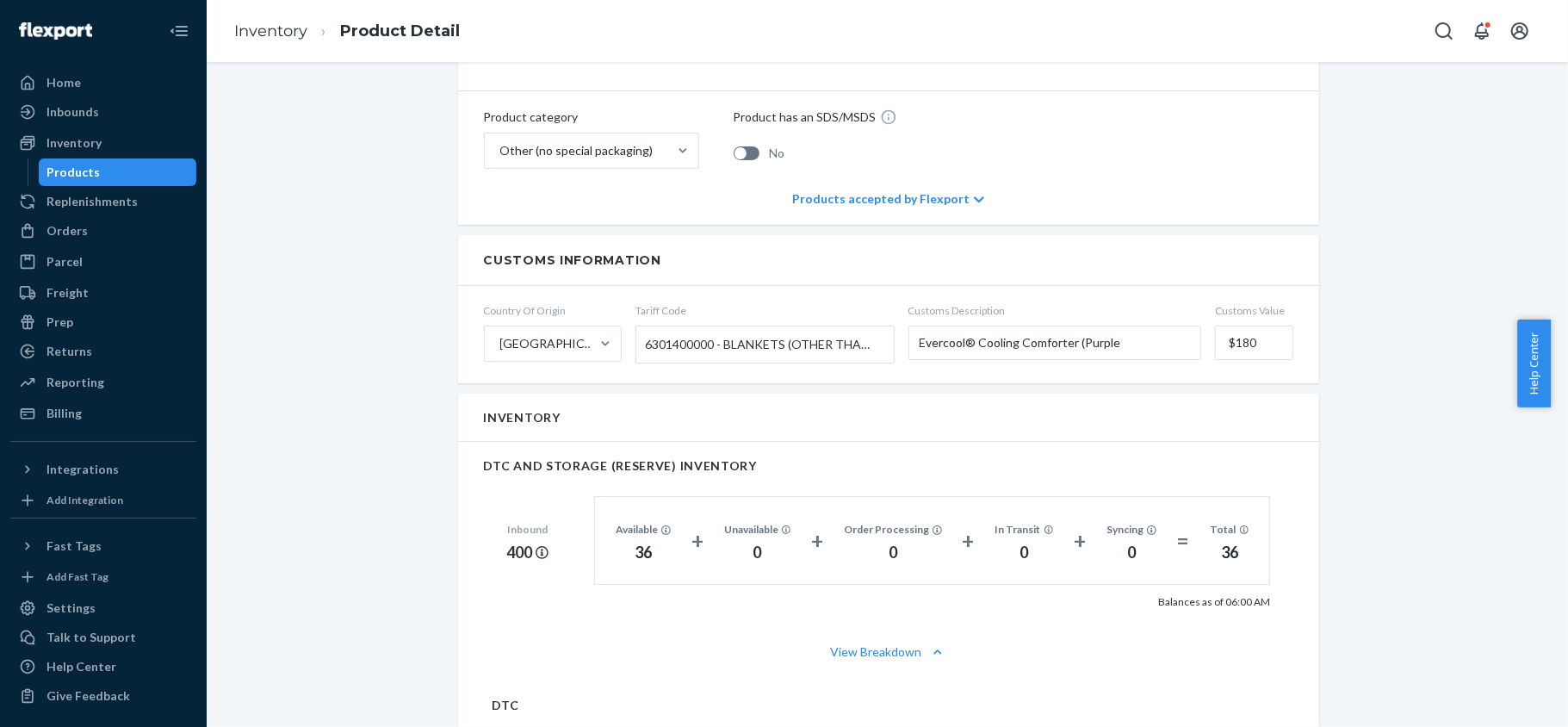
scroll to position [918, 0]
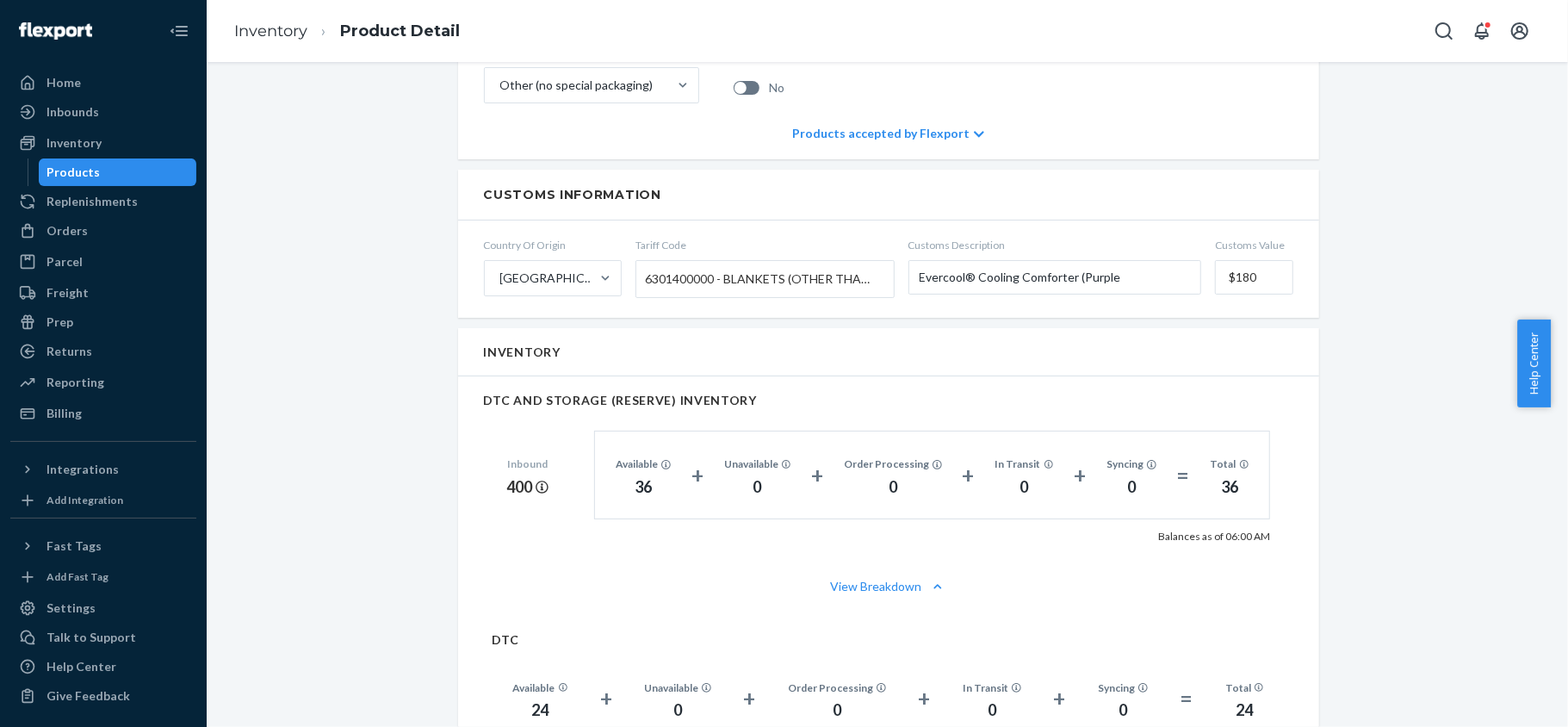
drag, startPoint x: 153, startPoint y: 169, endPoint x: 159, endPoint y: 181, distance: 13.4
click at [153, 167] on div "Products" at bounding box center [118, 173] width 155 height 24
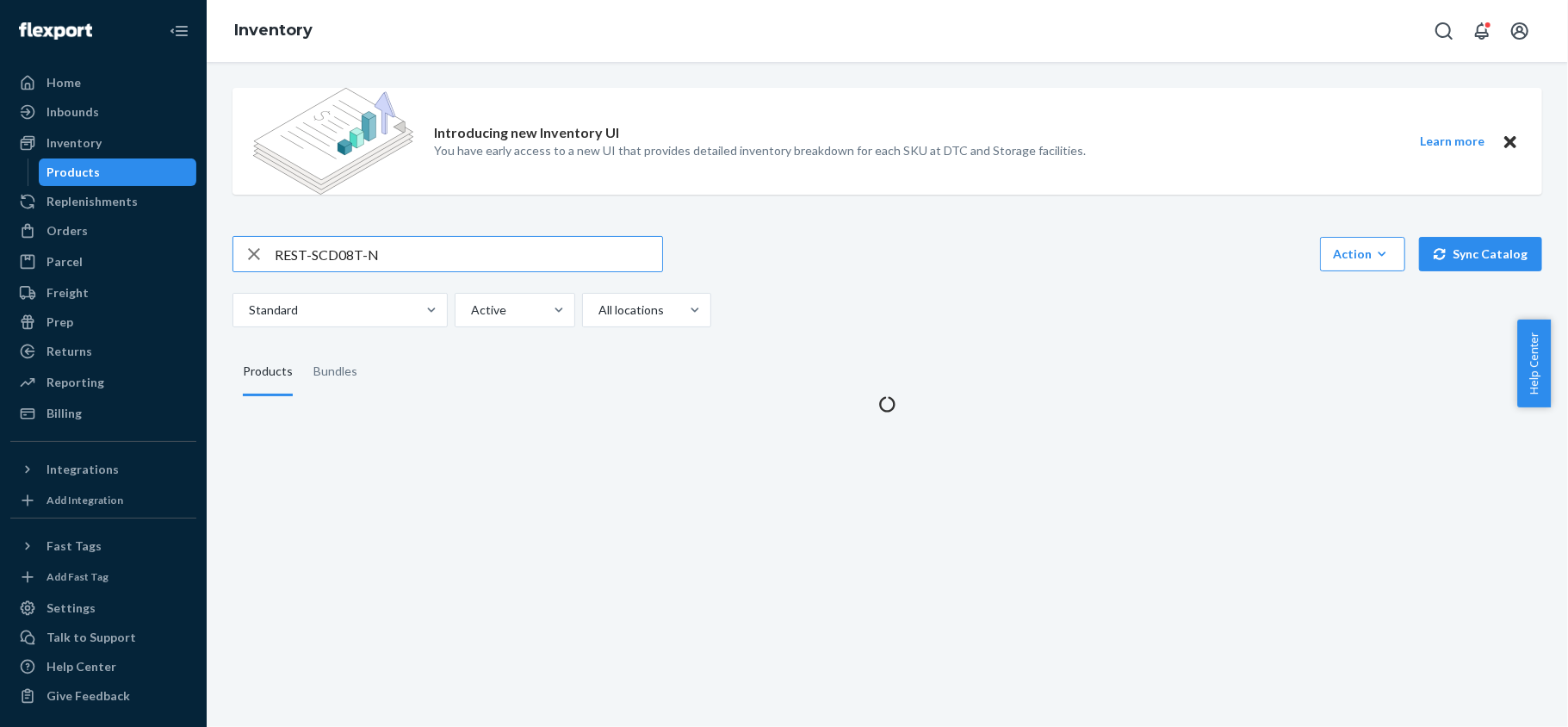
click at [393, 263] on input "REST-SCD08T-N" at bounding box center [468, 254] width 387 height 35
type input "REST-SCD12Y-P"
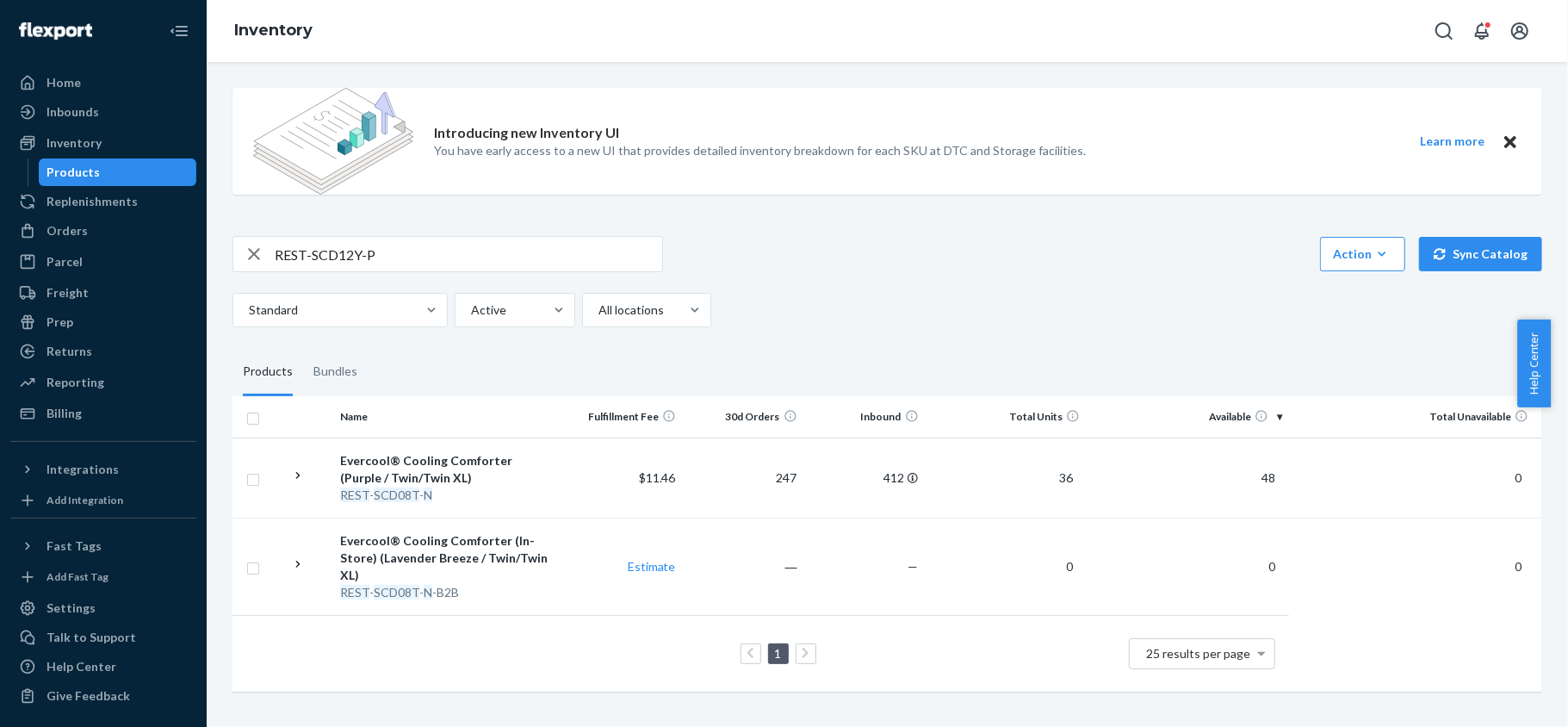
click at [459, 262] on input "REST-SCD12Y-P" at bounding box center [468, 254] width 387 height 35
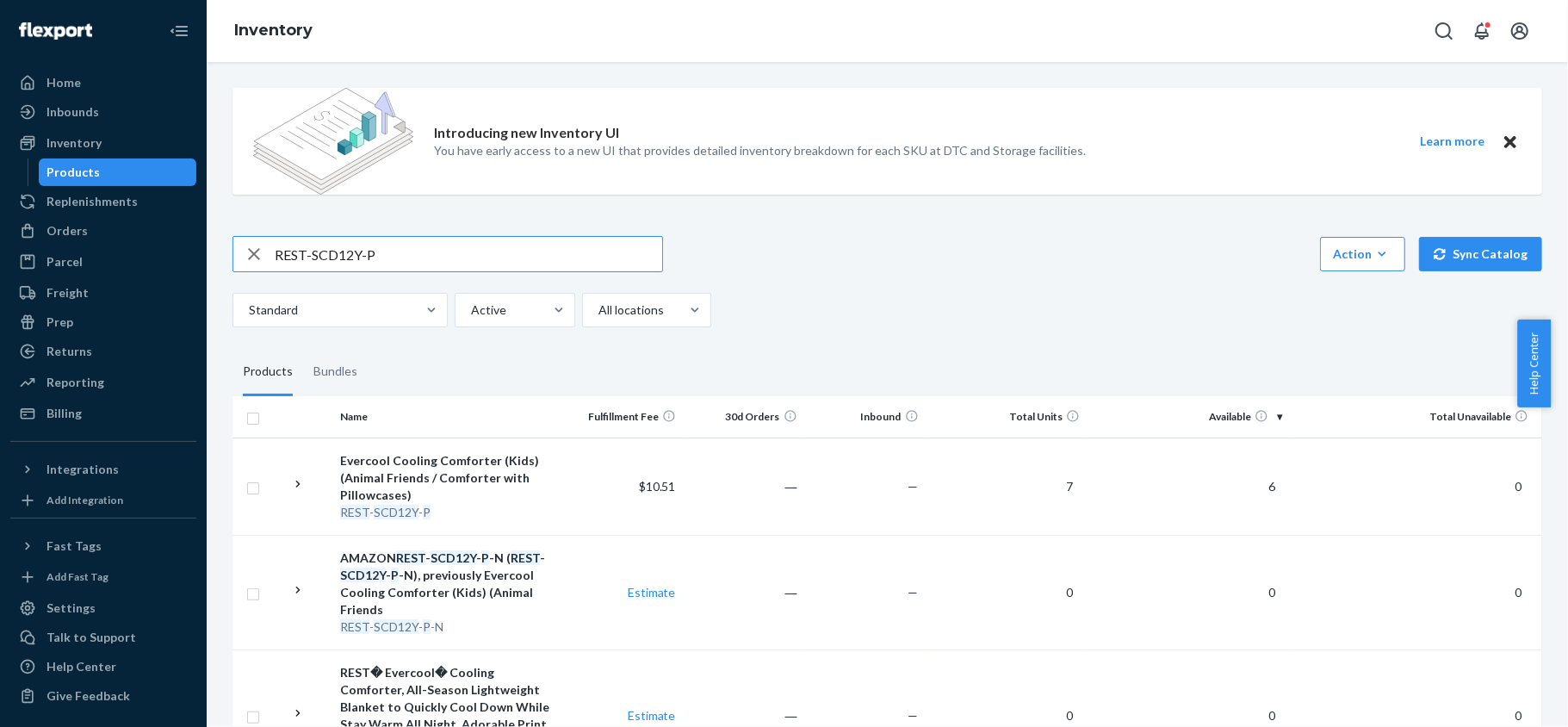
click at [439, 253] on input "REST-SCD12Y-P" at bounding box center [468, 254] width 387 height 35
click at [438, 253] on input "REST-SCD12Y-P" at bounding box center [468, 254] width 387 height 35
paste input "REST-SCD21Y-P"
type input "REST-SCD21Y-P"
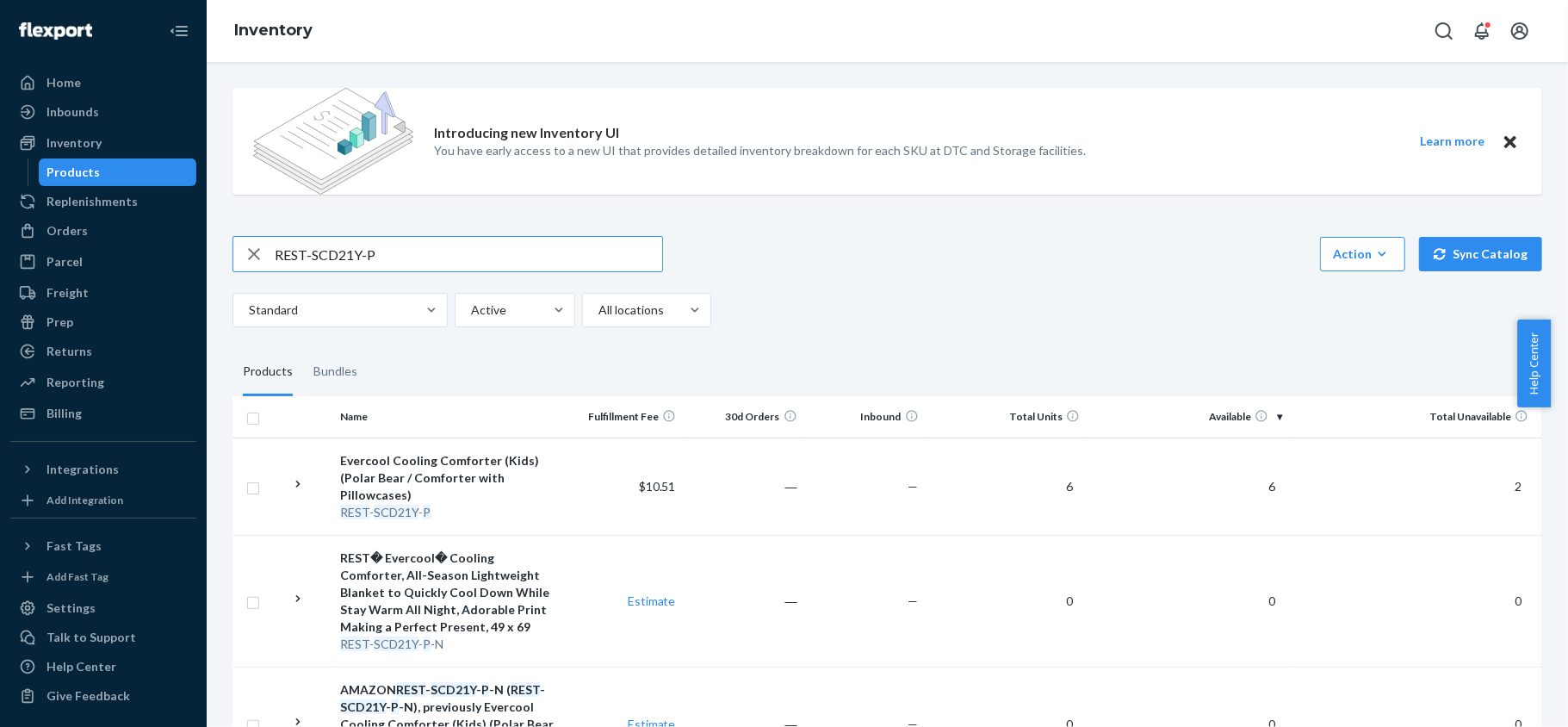
click at [444, 253] on input "REST-SCD21Y-P" at bounding box center [468, 254] width 387 height 35
paste input "REST-CEM07M"
type input "REST-CEM07M"
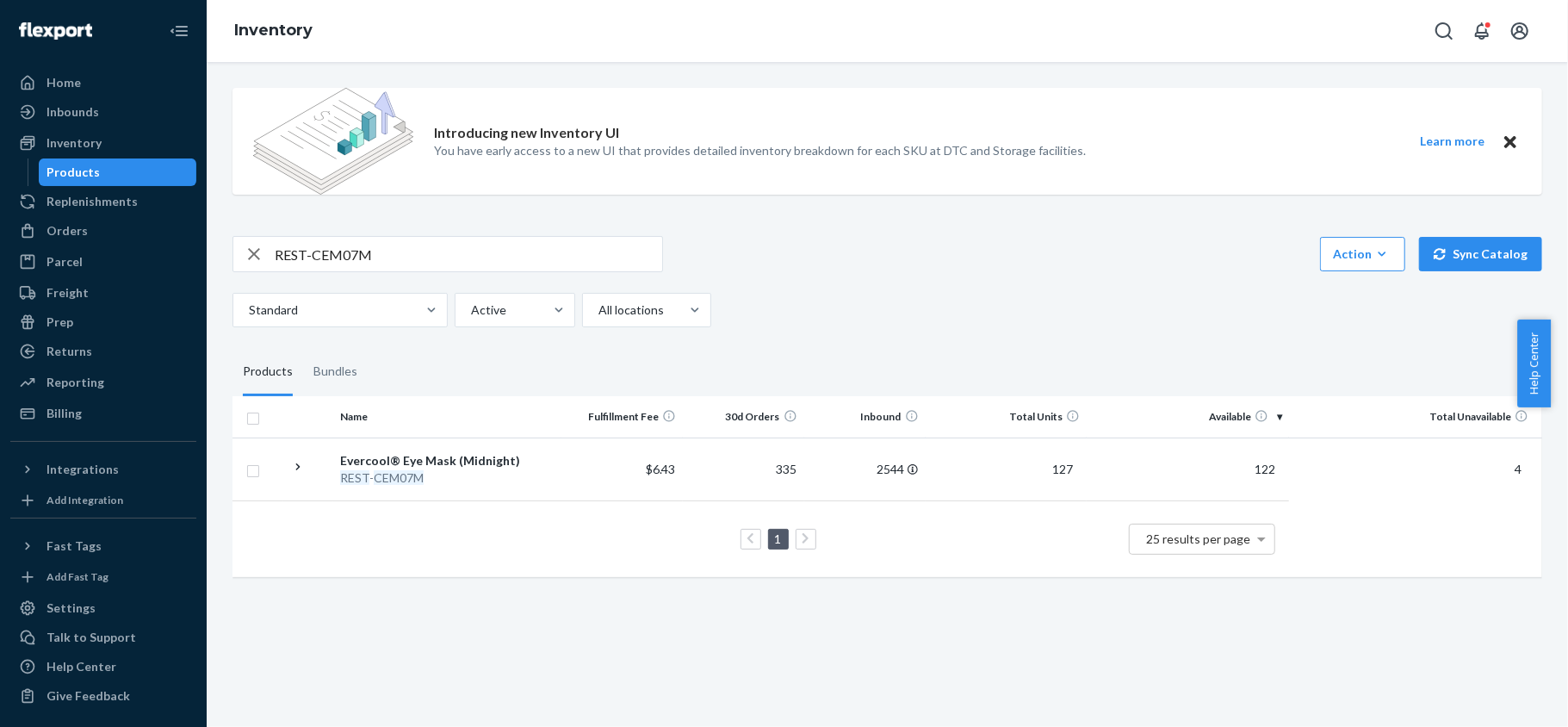
click at [439, 252] on input "REST-CEM07M" at bounding box center [468, 254] width 387 height 35
paste input "REST-CPP01H"
type input "REST-CPP01H"
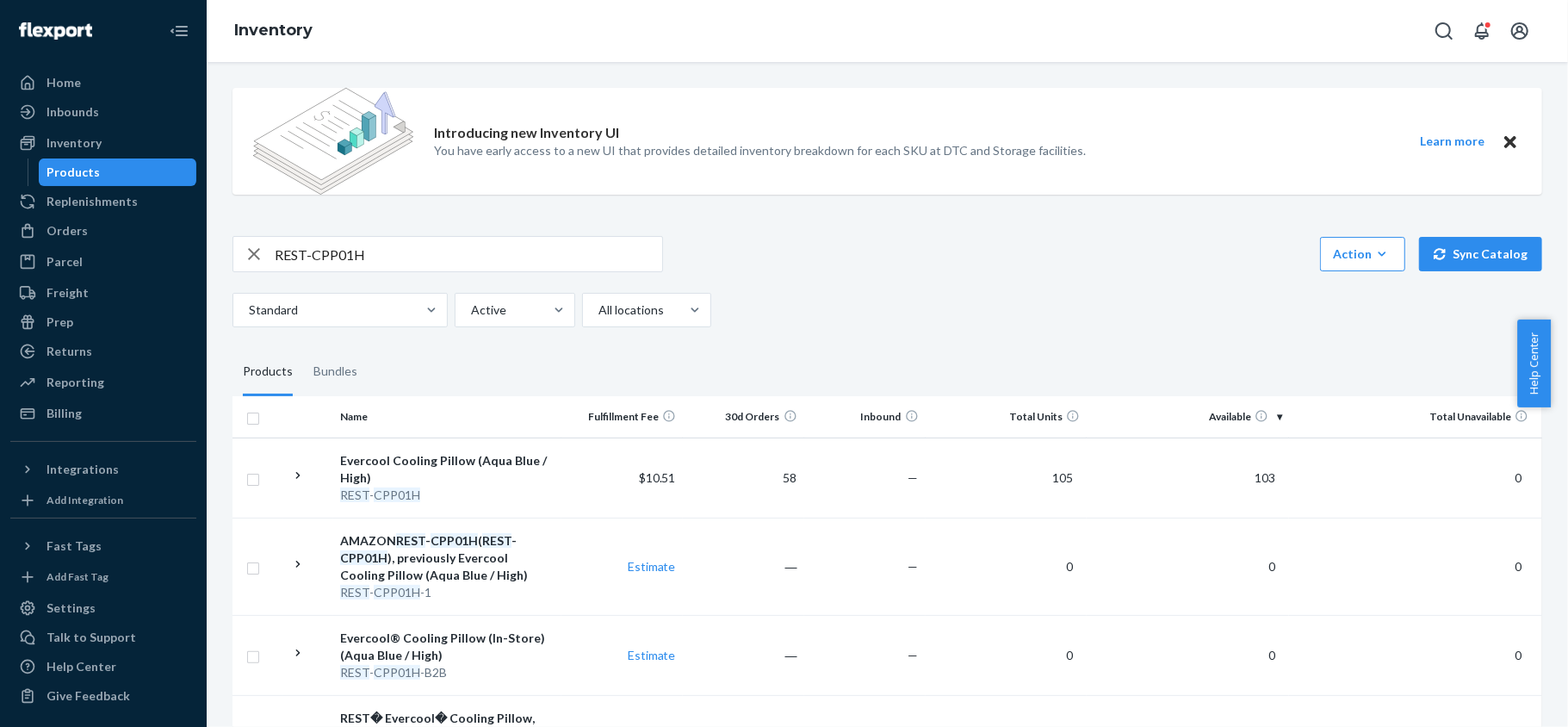
click at [529, 270] on input "REST-CPP01H" at bounding box center [468, 254] width 387 height 35
click at [531, 253] on input "REST-CPP01H" at bounding box center [468, 254] width 387 height 35
paste input "REST-CPP01M"
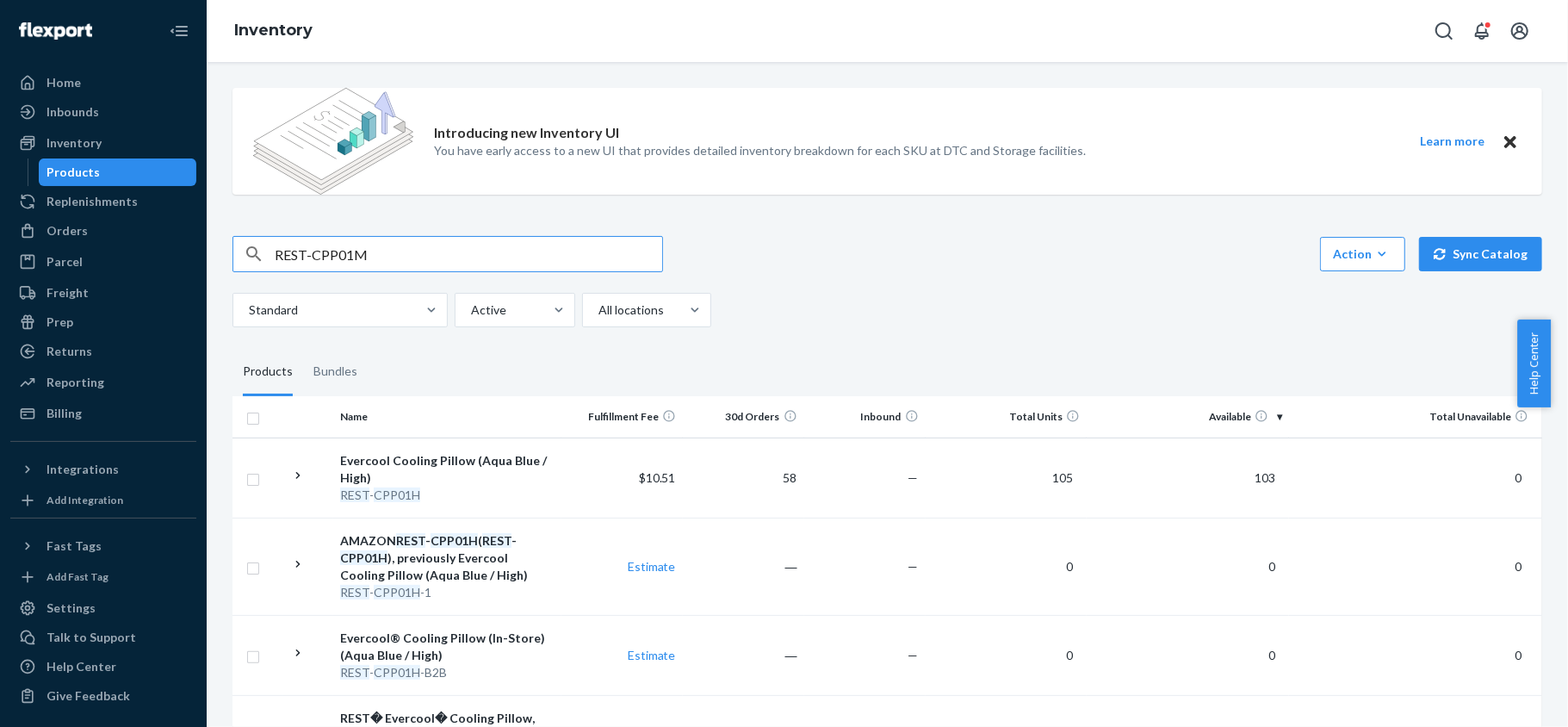
type input "REST-CPP01M"
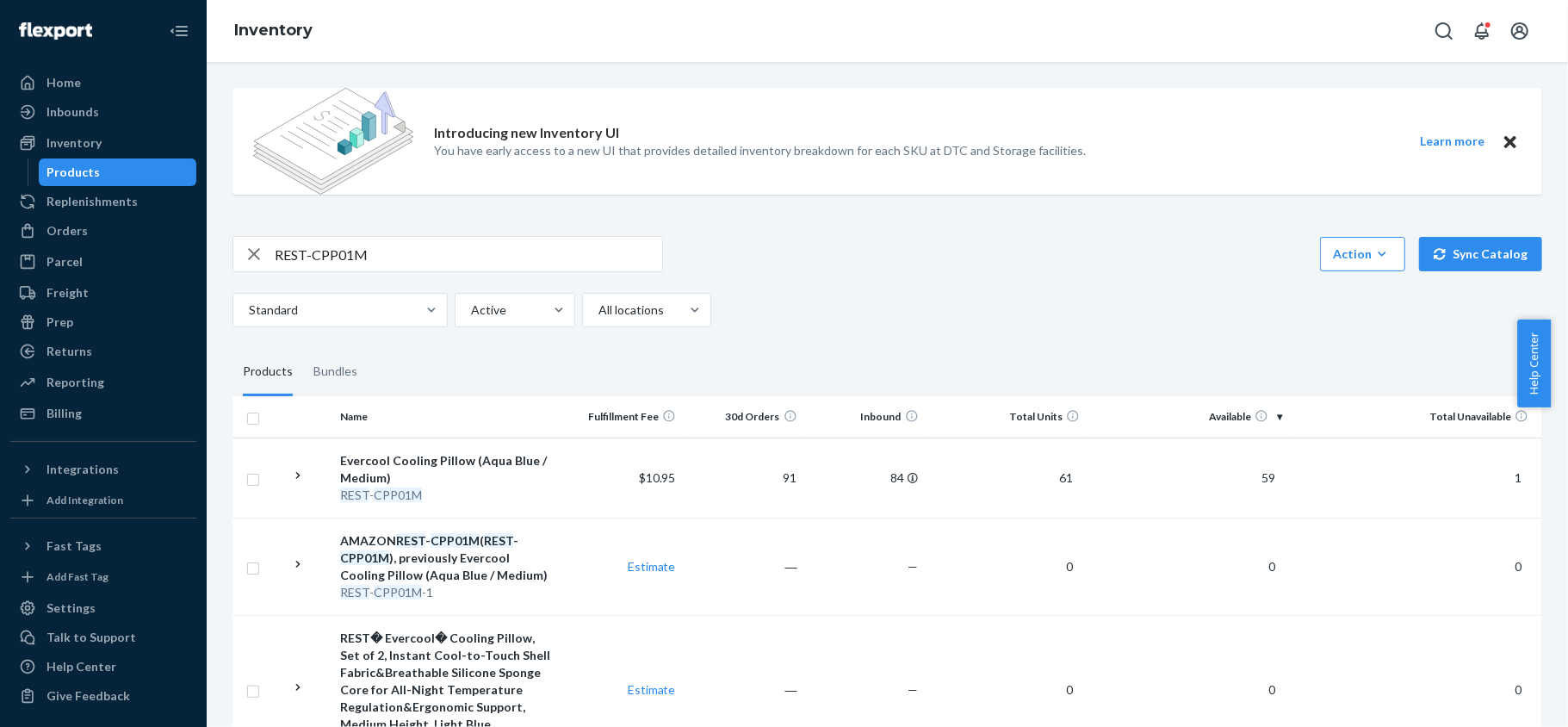
click at [446, 231] on div "Introducing new Inventory UI You have early access to a new UI that provides de…" at bounding box center [887, 506] width 1336 height 864
click at [436, 245] on input "REST-CPP01M" at bounding box center [468, 254] width 387 height 35
paste input "REST-CPP01L"
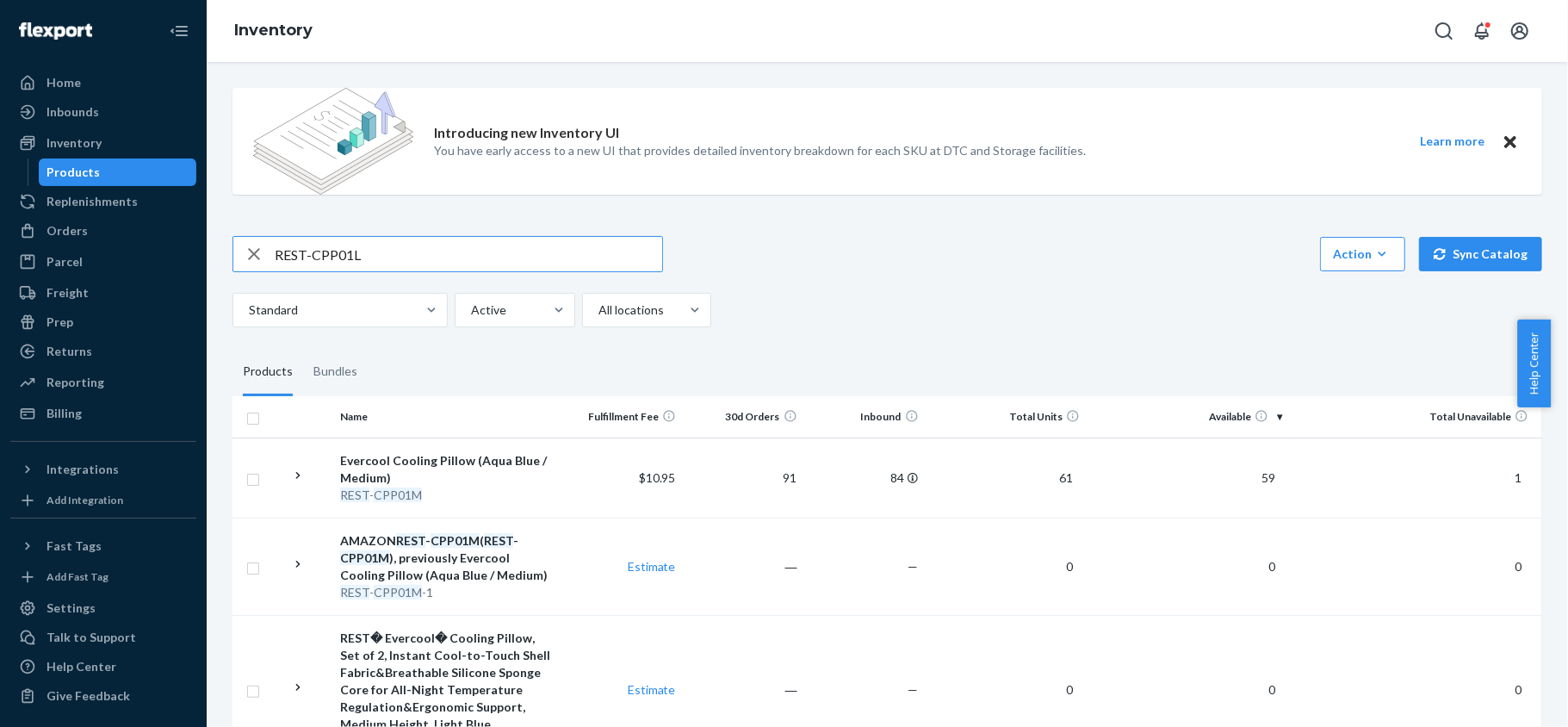
type input "REST-CPP01L"
click at [469, 273] on div "REST-CPP01L Action Create product Create bundle Bulk create products Bulk updat…" at bounding box center [887, 282] width 1309 height 91
click at [469, 259] on input "REST-CPP01L" at bounding box center [468, 254] width 387 height 35
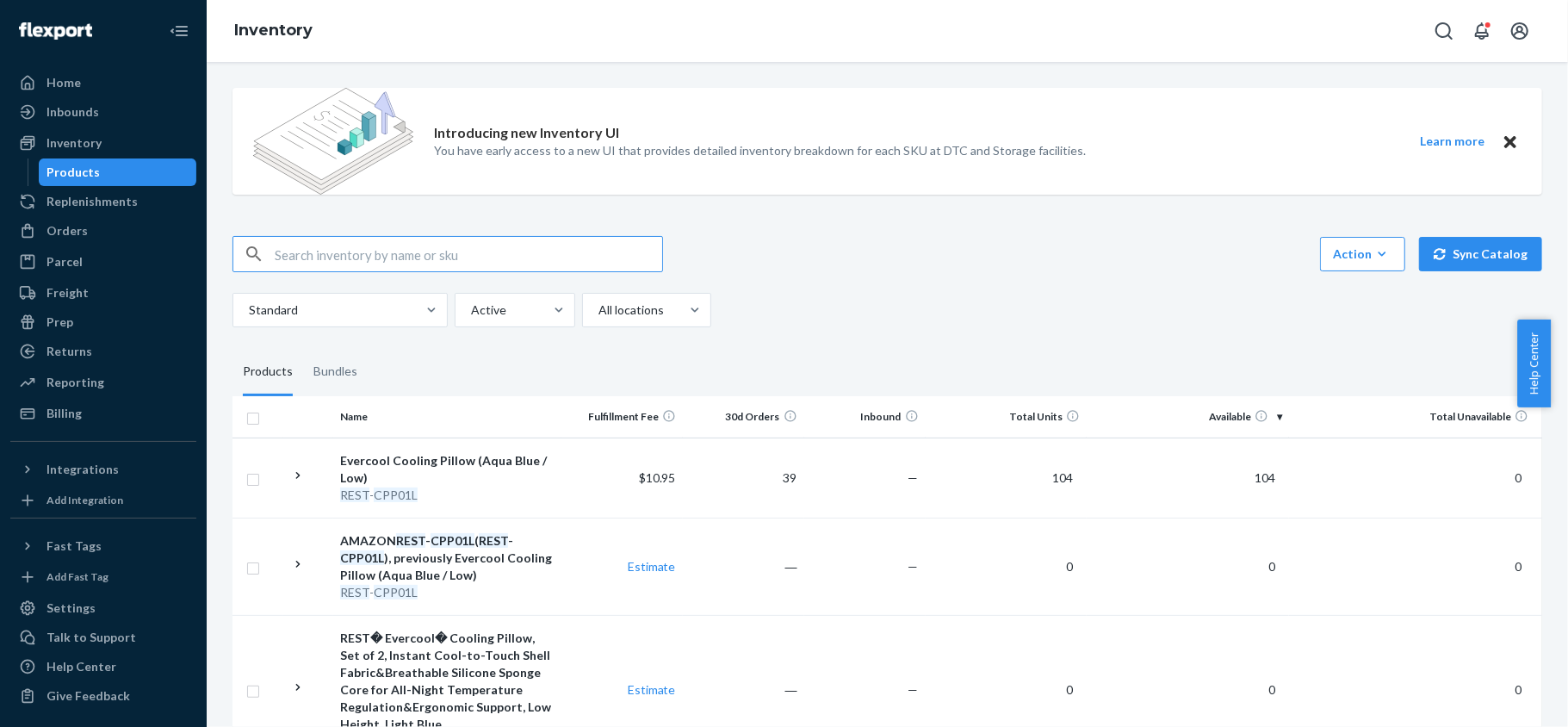
paste input "REST-CPP04H"
type input "REST-CPP04H"
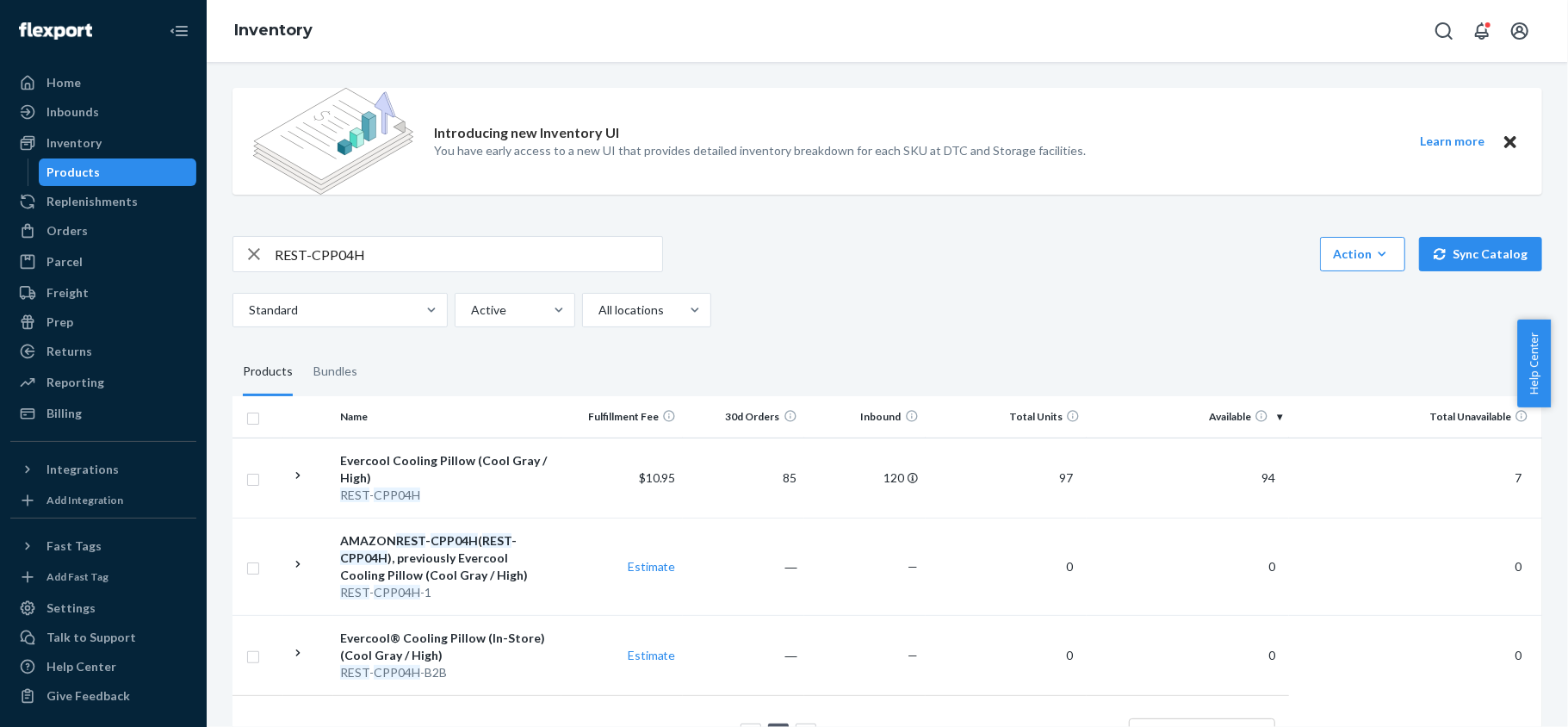
click at [362, 255] on input "REST-CPP04H" at bounding box center [468, 254] width 387 height 35
paste input "REST-CPP04M"
type input "REST-CPP04M"
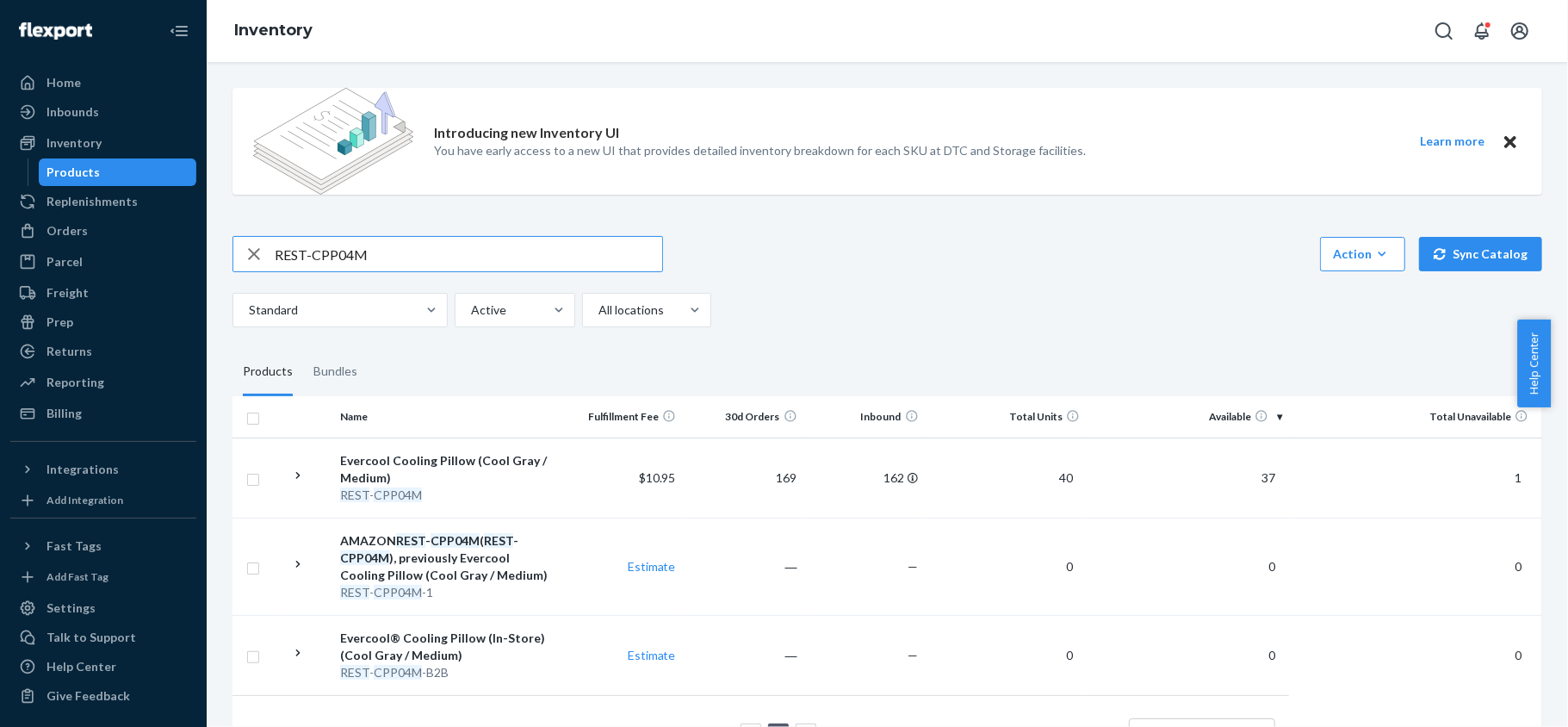
click at [393, 252] on input "REST-CPP04M" at bounding box center [468, 254] width 387 height 35
paste input "REST-CPP04L"
type input "REST-CPP04L"
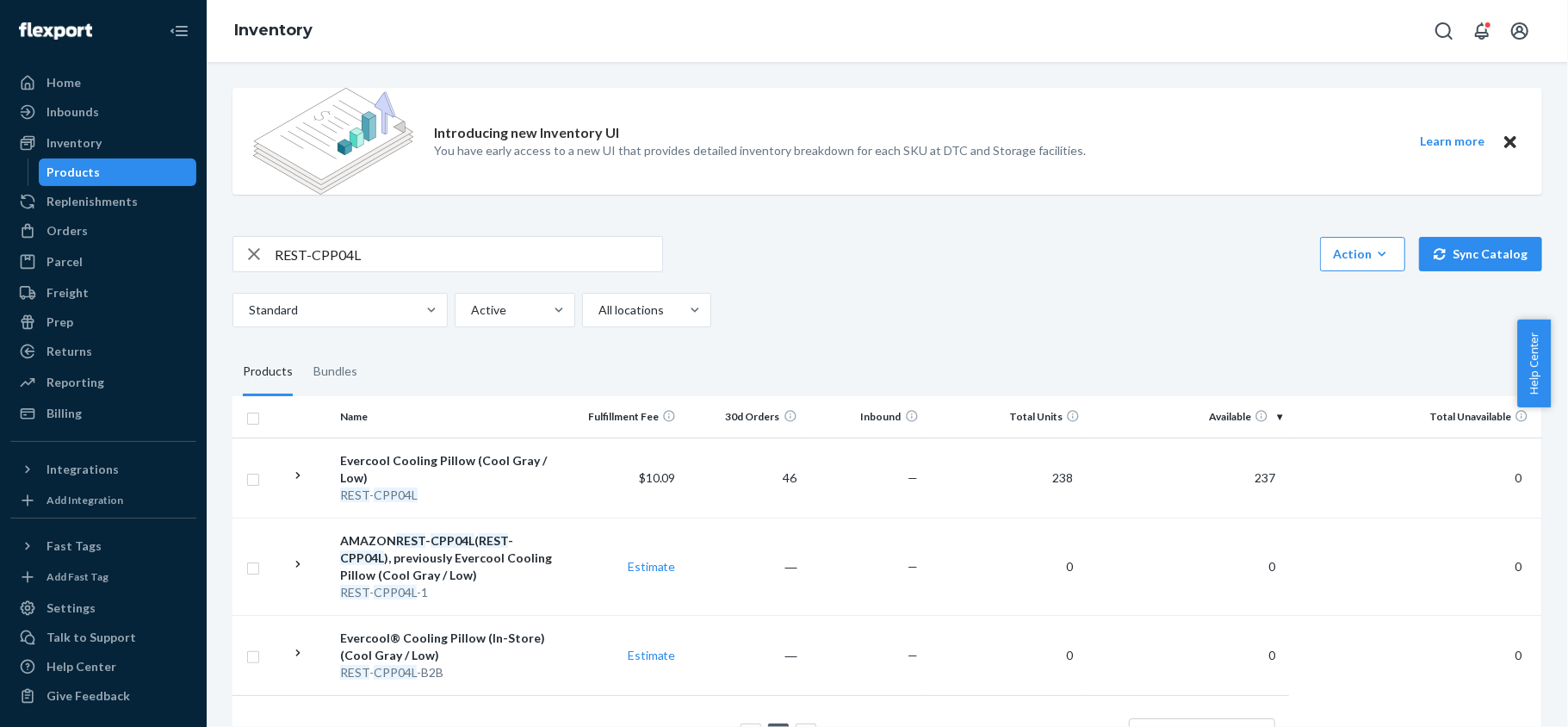
click at [430, 245] on input "REST-CPP04L" at bounding box center [468, 254] width 387 height 35
paste input "REST-CPP06H"
type input "REST-CPP06H"
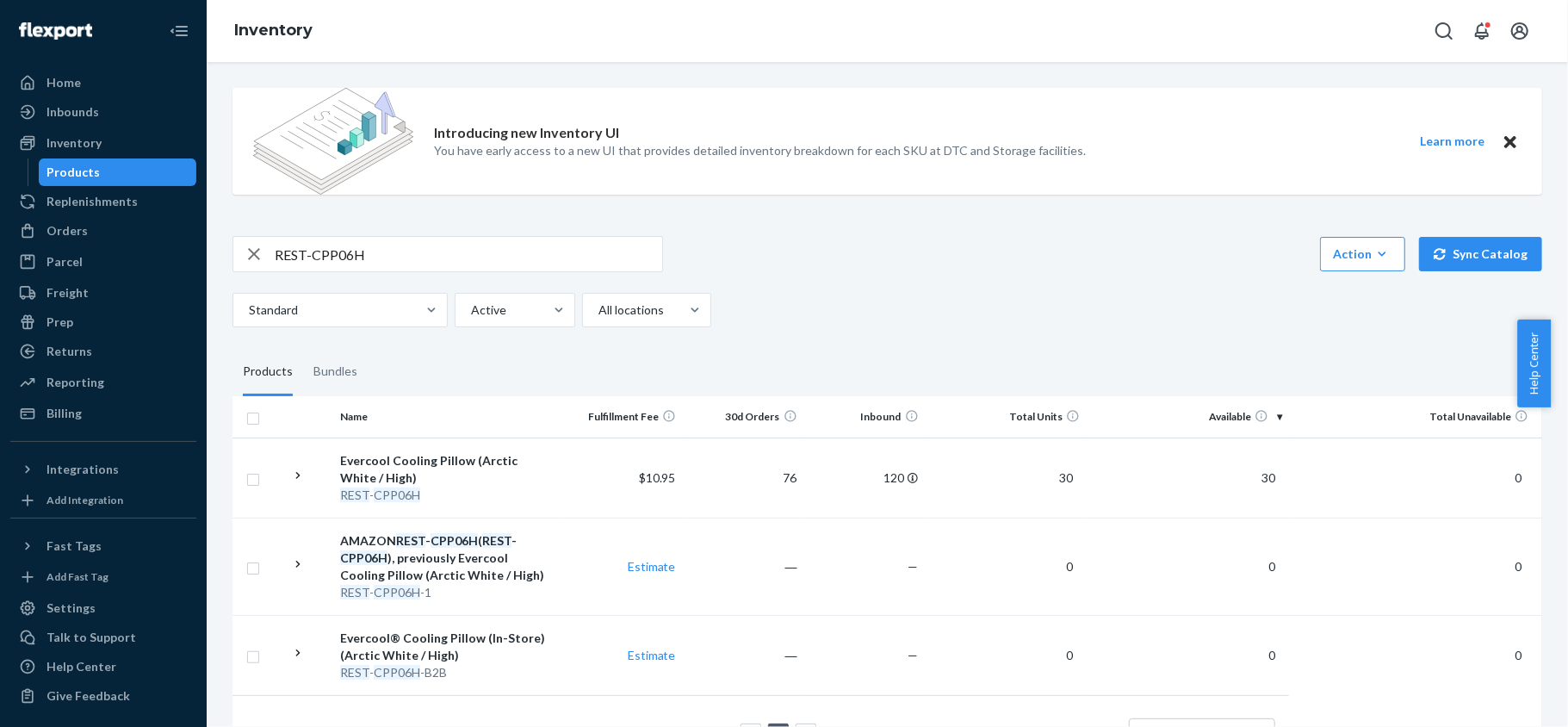
click at [452, 245] on input "REST-CPP06H" at bounding box center [468, 254] width 387 height 35
paste input "REST-CPP06M"
type input "REST-CPP06M"
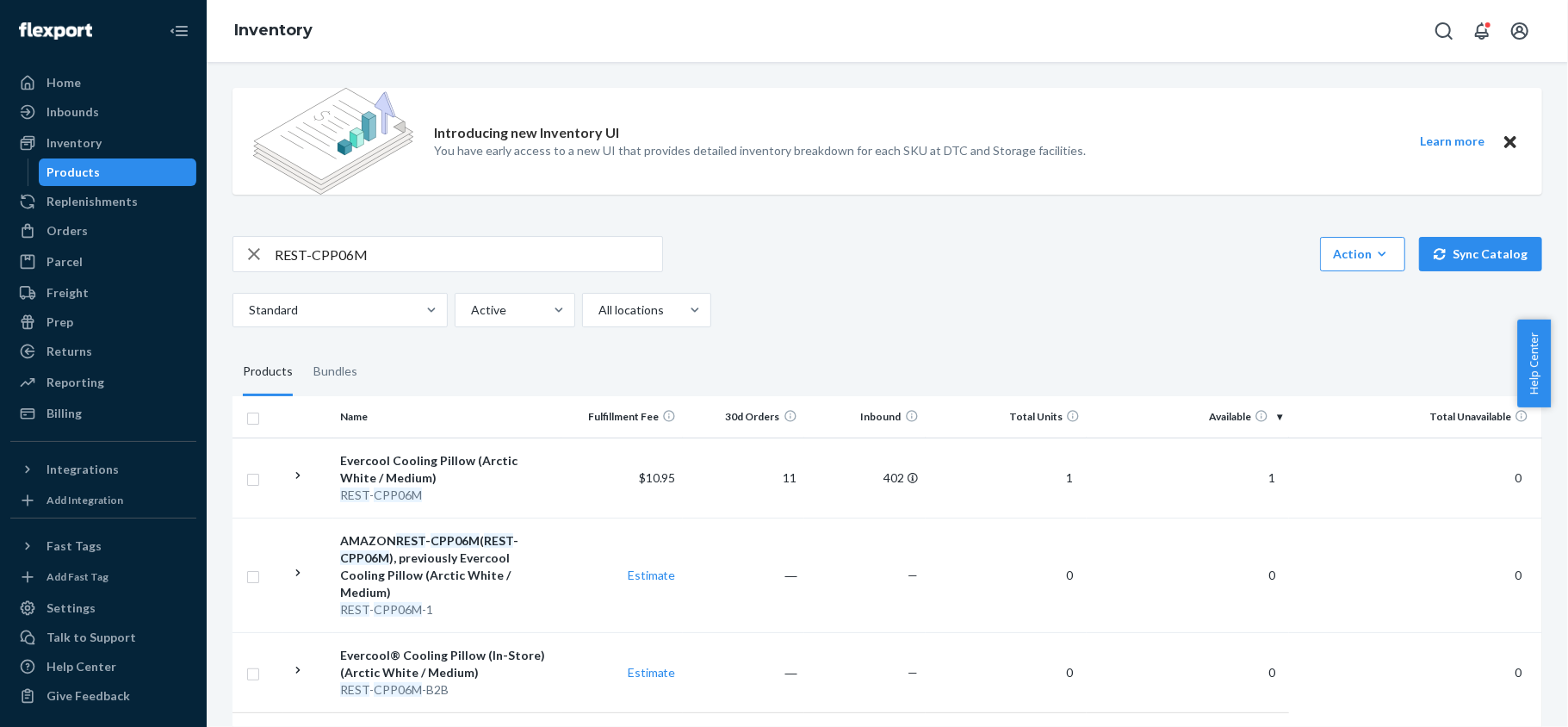
click at [390, 251] on input "REST-CPP06M" at bounding box center [468, 254] width 387 height 35
paste input "REST-CPP06L"
type input "REST-CPP06L"
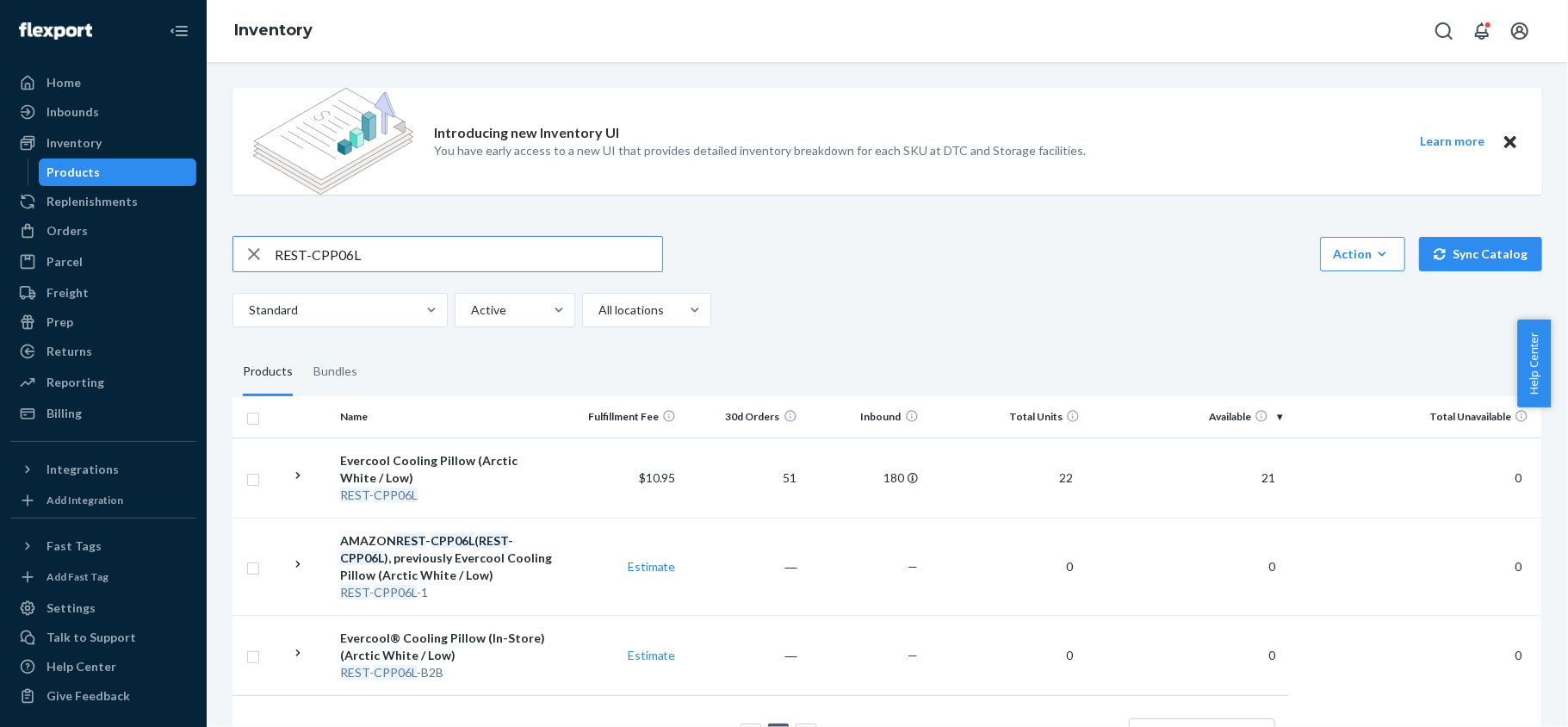
click at [412, 255] on input "REST-CPP06L" at bounding box center [468, 254] width 387 height 35
paste input "REST-CPP07H"
click at [466, 246] on input "REST-CPP07H" at bounding box center [468, 254] width 387 height 35
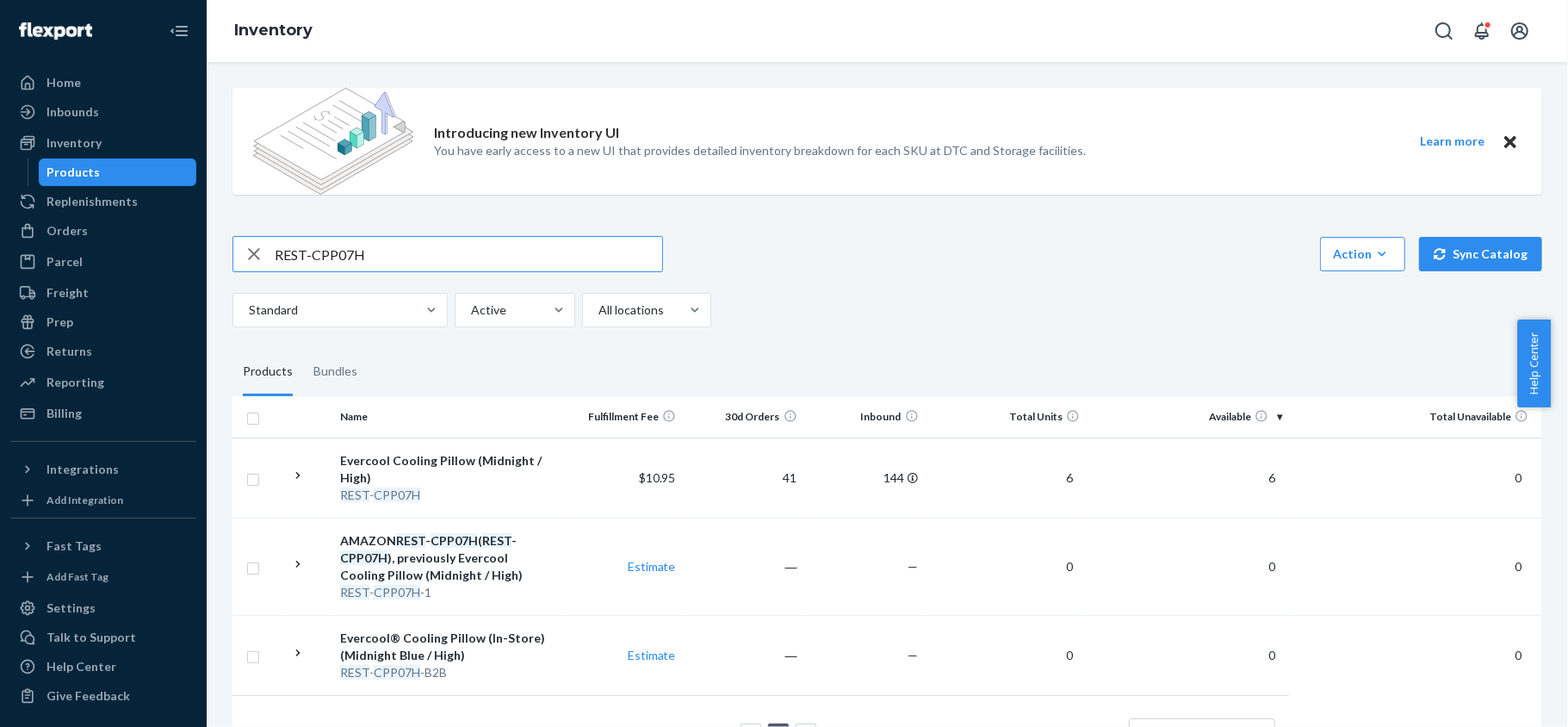
click at [466, 246] on input "REST-CPP07H" at bounding box center [468, 254] width 387 height 35
paste input "M"
type input "REST-CPP07M"
click at [463, 255] on input "REST-CPP07M" at bounding box center [468, 254] width 387 height 35
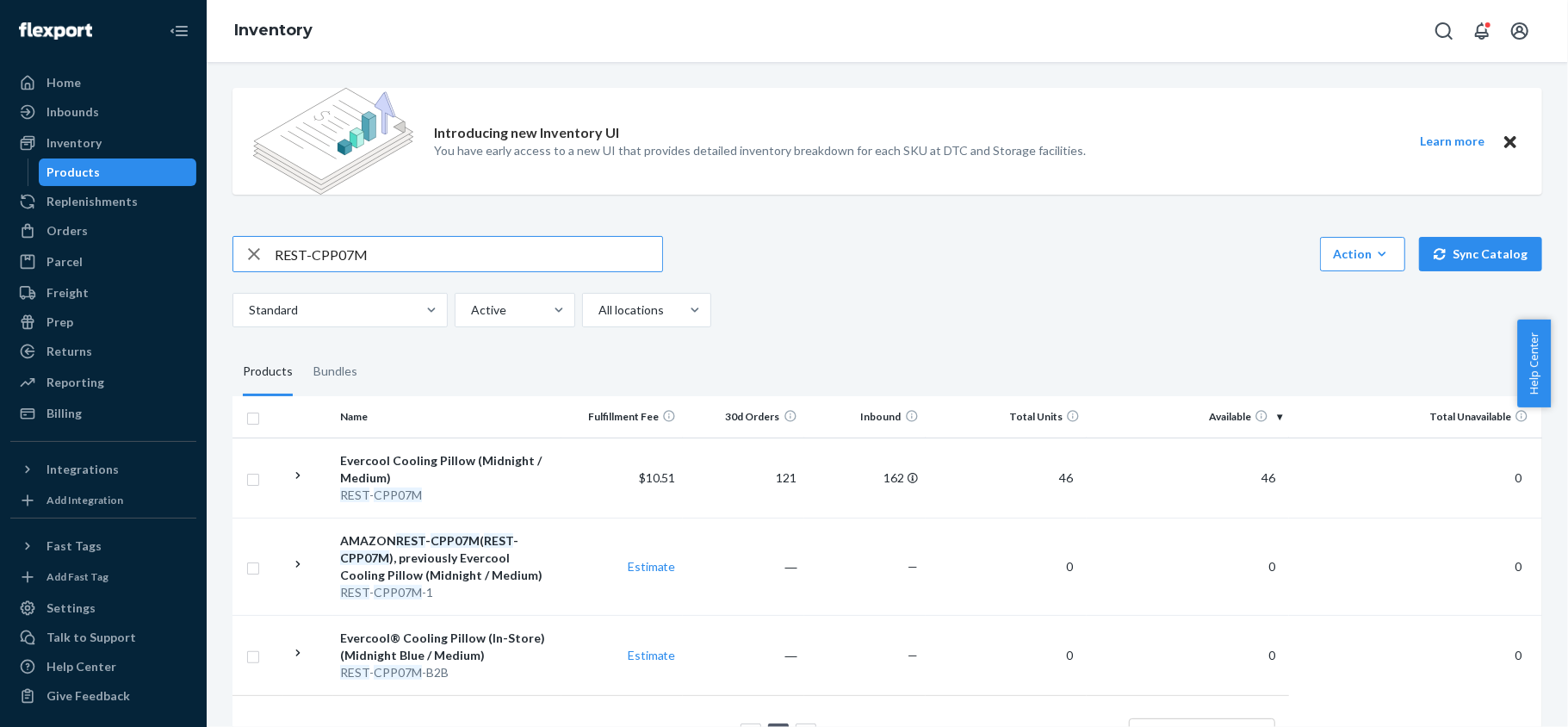
click at [463, 255] on input "REST-CPP07M" at bounding box center [468, 254] width 387 height 35
paste input "REST-CPP07L"
type input "REST-CPP07L"
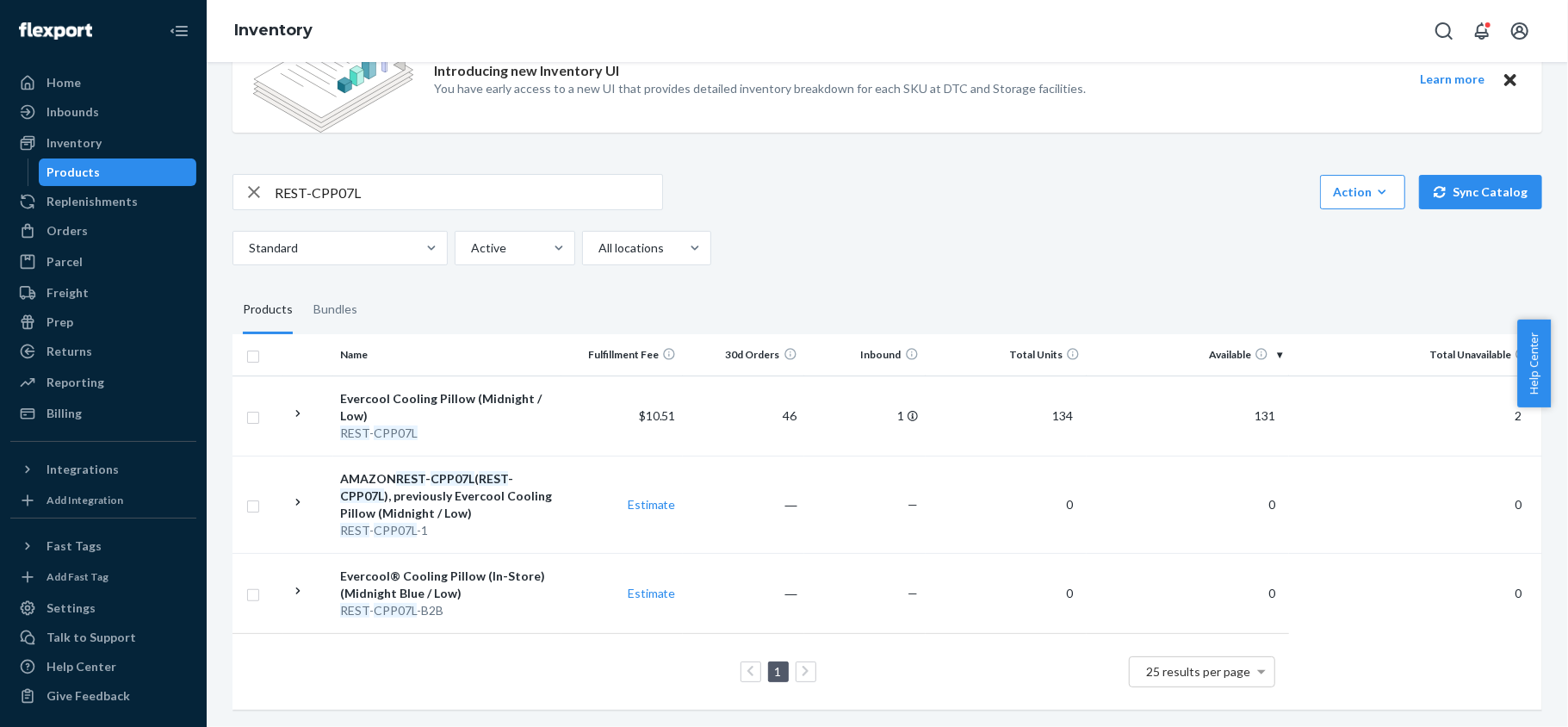
click at [411, 181] on input "REST-CPP07L" at bounding box center [468, 191] width 387 height 35
paste input "REST-CPW07TS-S"
type input "REST-CPW07TS-S"
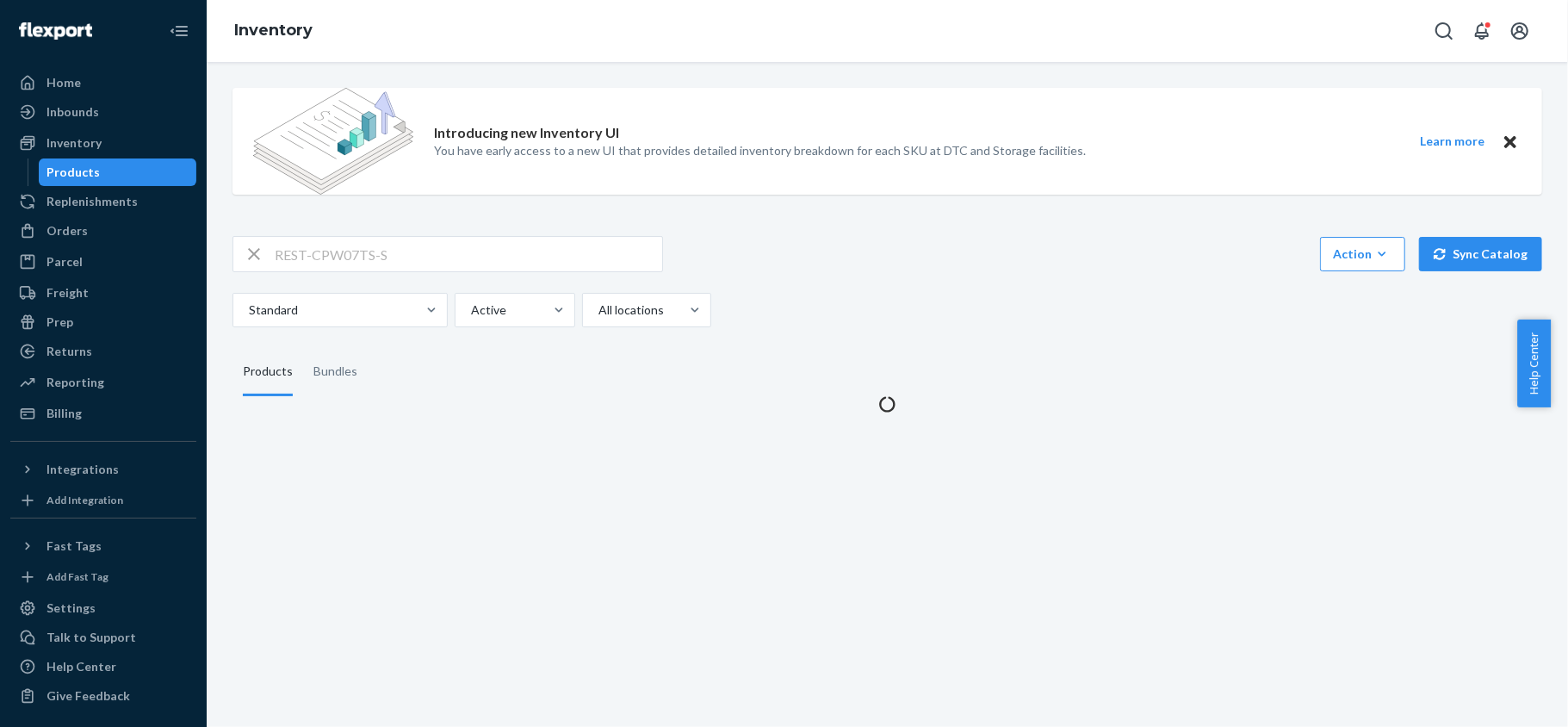
scroll to position [0, 0]
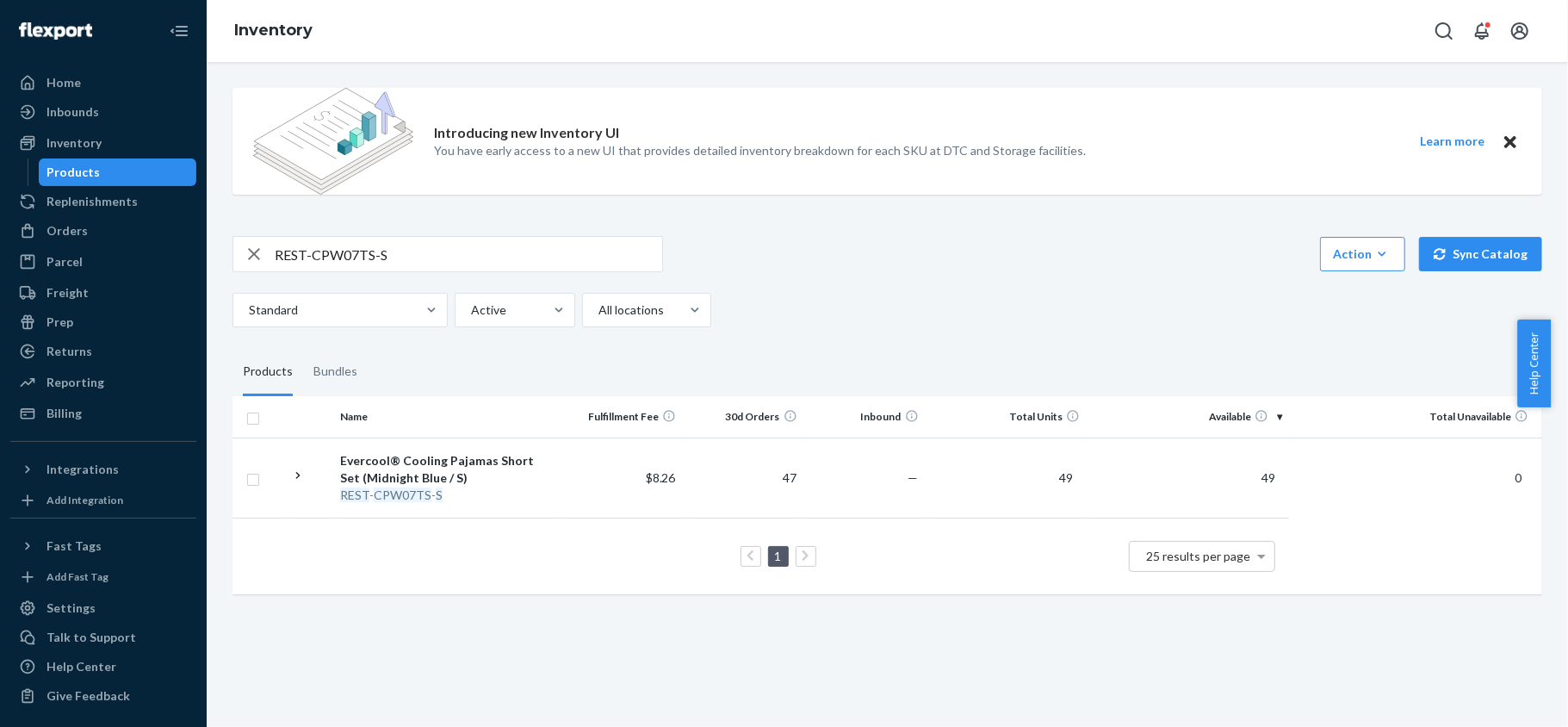
click at [400, 243] on input "REST-CPW07TS-S" at bounding box center [468, 254] width 387 height 35
paste input "REST-CPW07TS-M"
type input "REST-CPW07TS-M"
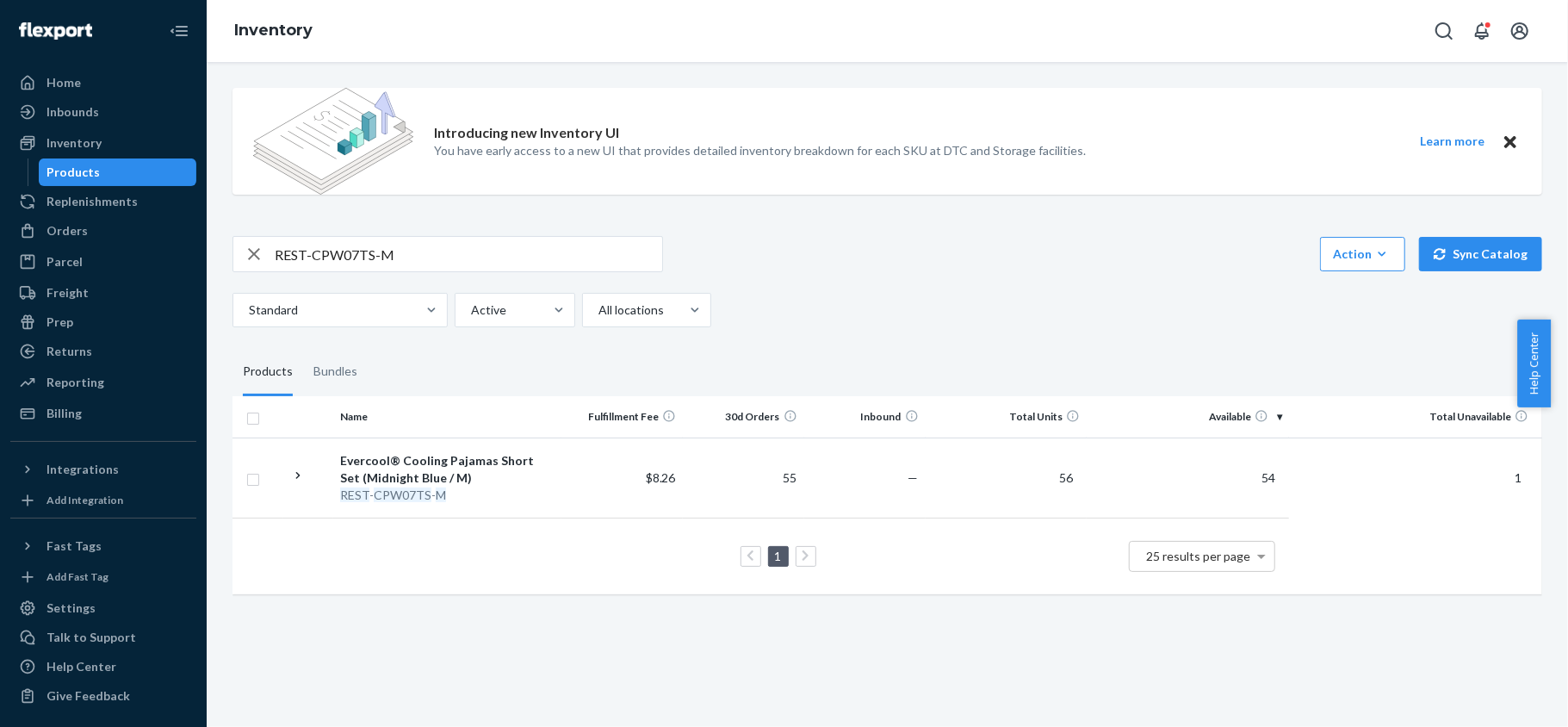
click at [399, 243] on input "REST-CPW07TS-M" at bounding box center [468, 254] width 387 height 35
paste input "REST-CPW07TS-L"
type input "REST-CPW07TS-L"
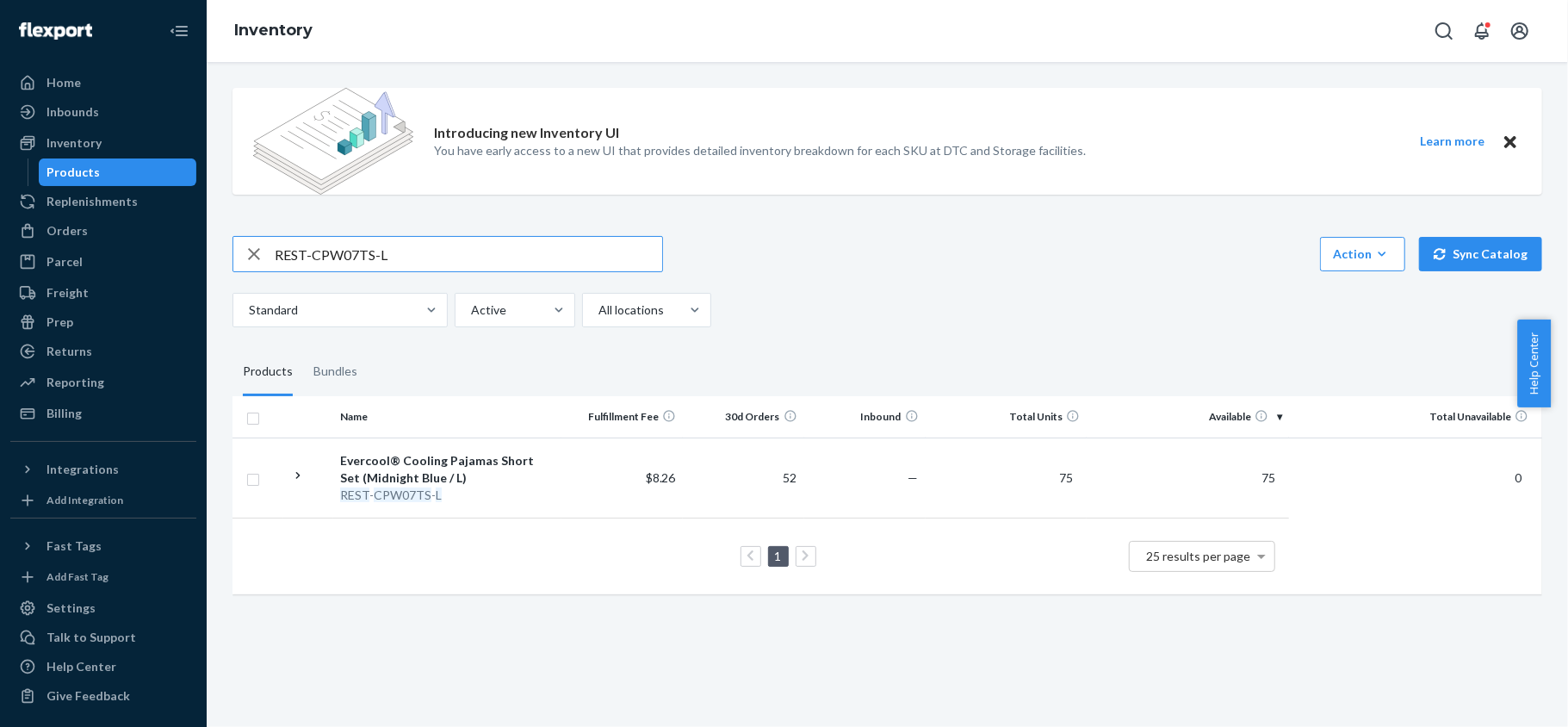
click at [414, 256] on input "REST-CPW07TS-L" at bounding box center [468, 254] width 387 height 35
paste input "REST-CPW07TS-XL"
type input "REST-CPW07TS-XL"
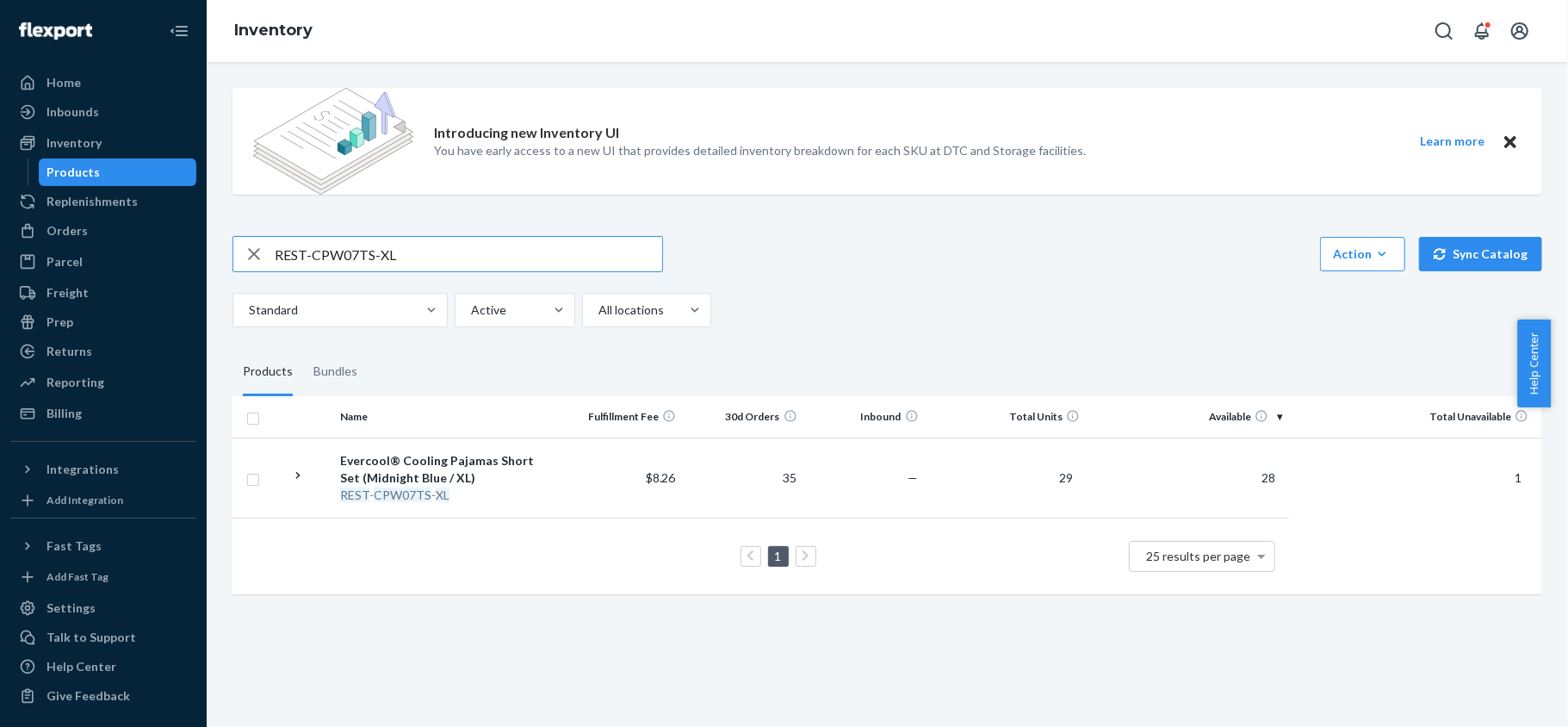
click at [399, 248] on input "REST-CPW07TS-XL" at bounding box center [468, 254] width 387 height 35
paste input "REST-CPW07TS-XXL"
type input "REST-CPW07TS-XXL"
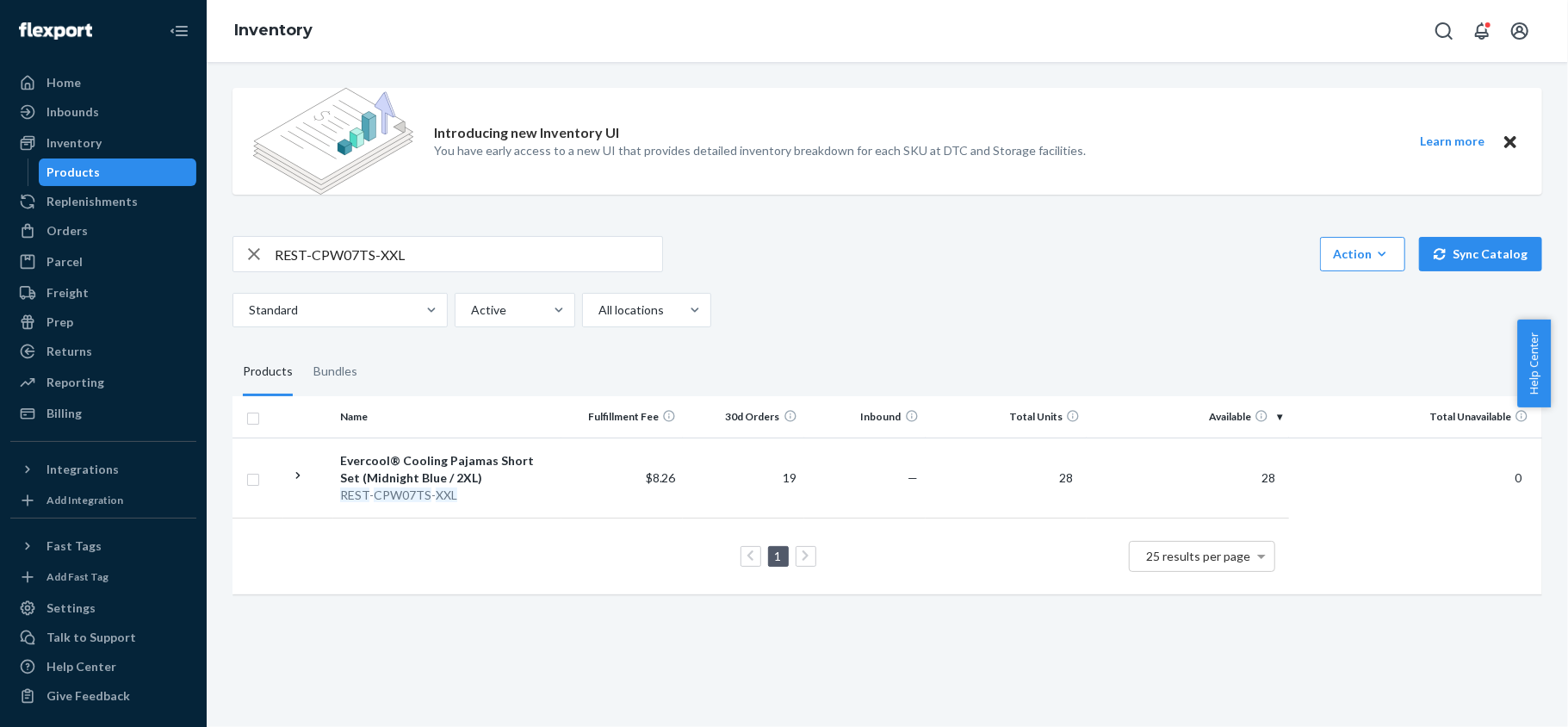
click at [445, 257] on input "REST-CPW07TS-XXL" at bounding box center [468, 254] width 387 height 35
paste input "REST-CPW07TP-S"
type input "REST-CPW07TP-S"
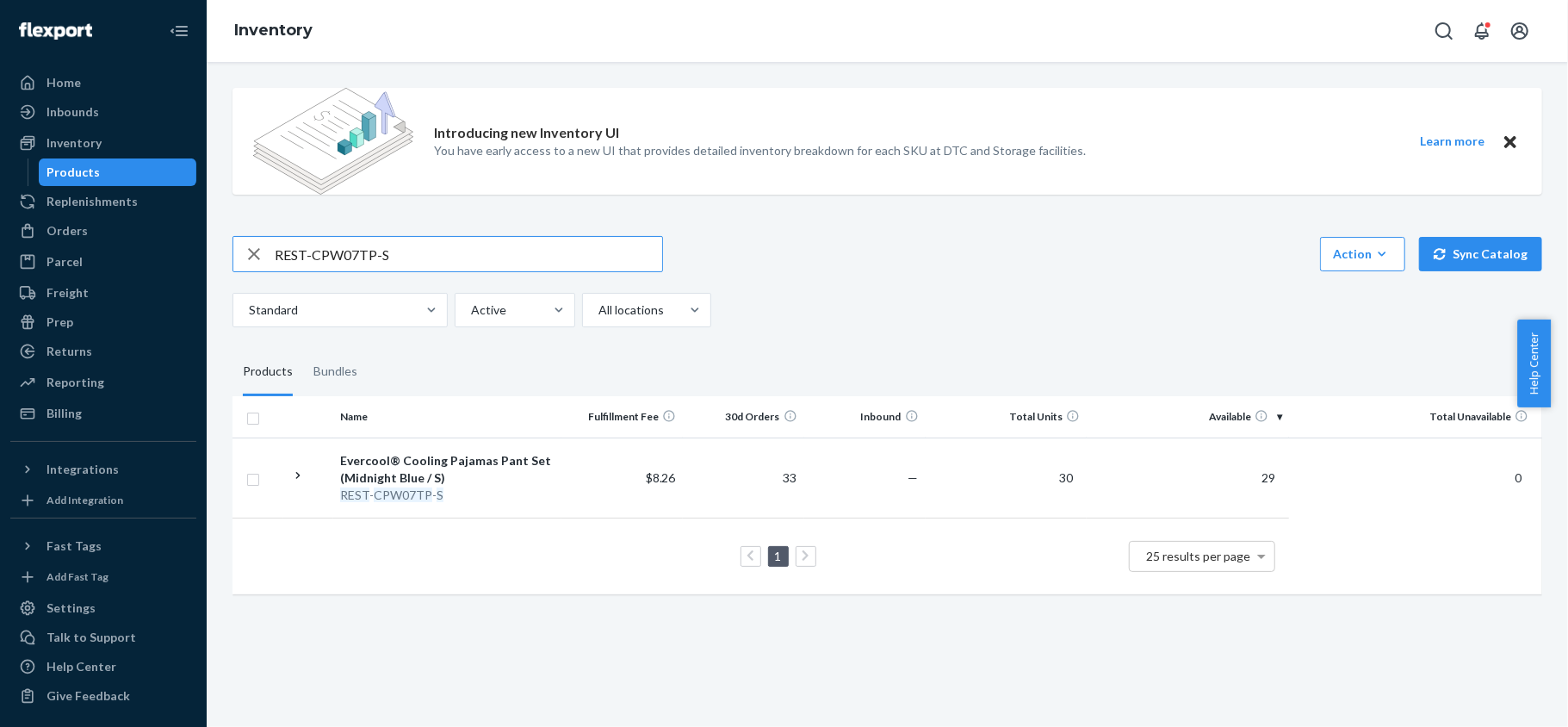
click at [429, 251] on input "REST-CPW07TP-S" at bounding box center [468, 254] width 387 height 35
paste input "REST-CPW07TP-M"
type input "REST-CPW07TP-M"
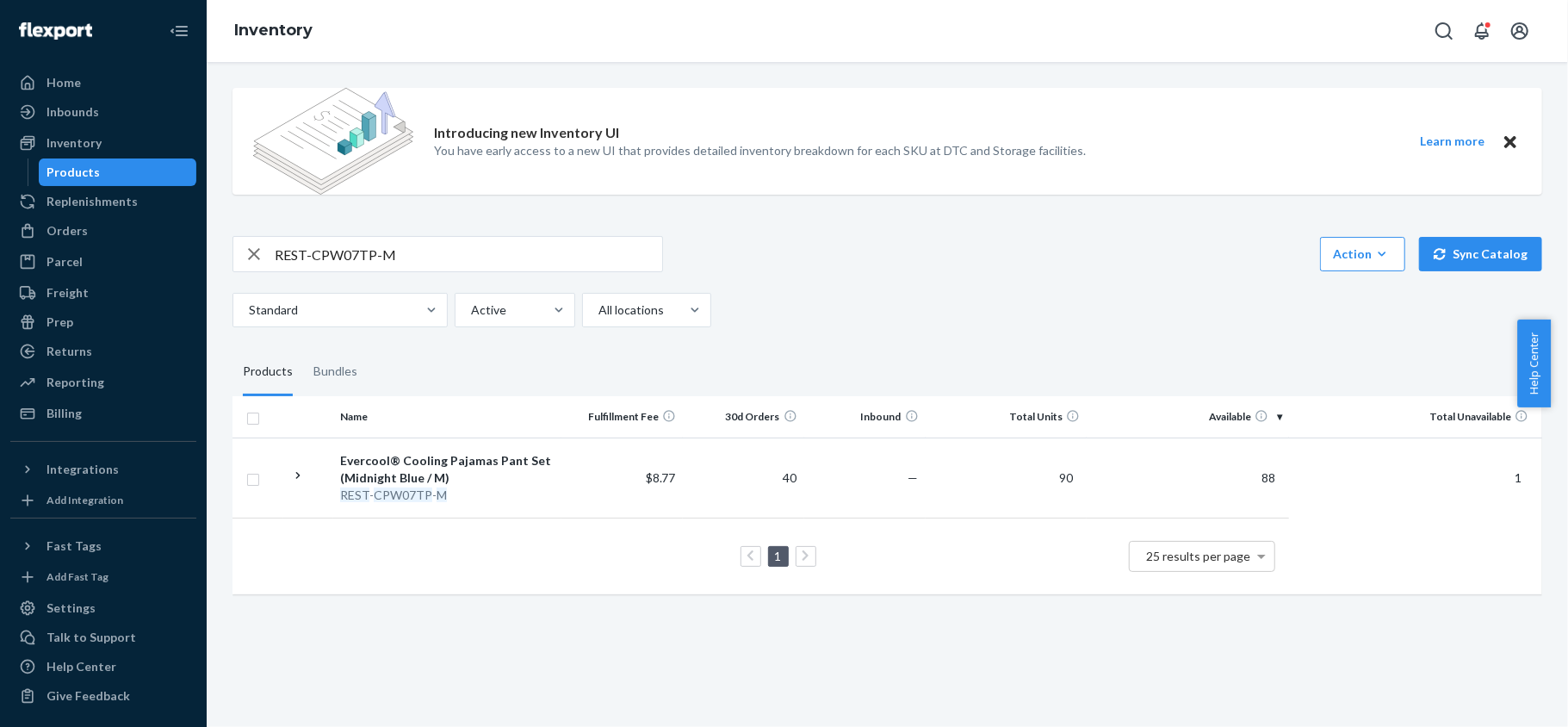
click at [494, 259] on input "REST-CPW07TP-M" at bounding box center [468, 254] width 387 height 35
paste input "REST-CPW07TP-L"
type input "REST-CPW07TP-L"
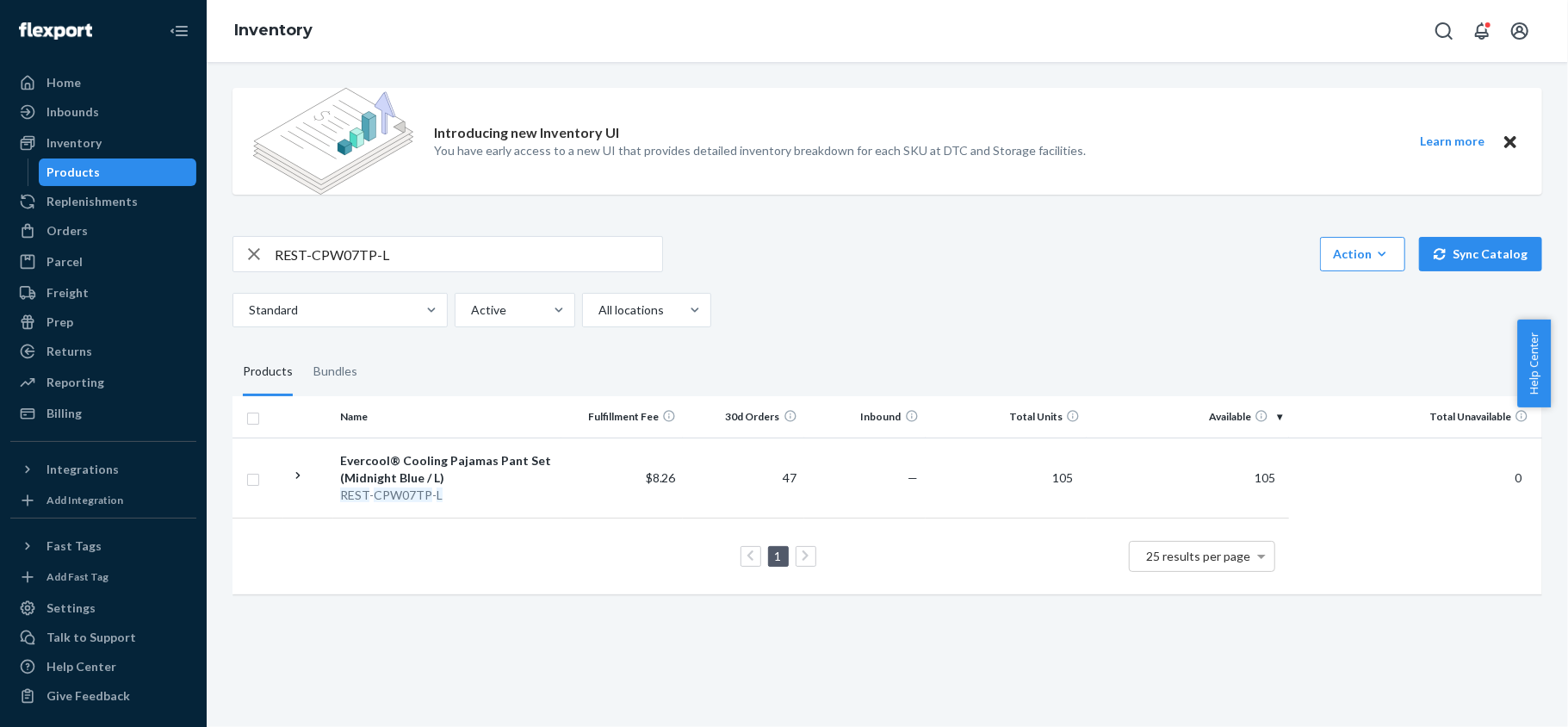
click at [438, 259] on input "REST-CPW07TP-L" at bounding box center [468, 254] width 387 height 35
paste input "REST-CPW07TP-XL"
type input "REST-CPW07TP-XL"
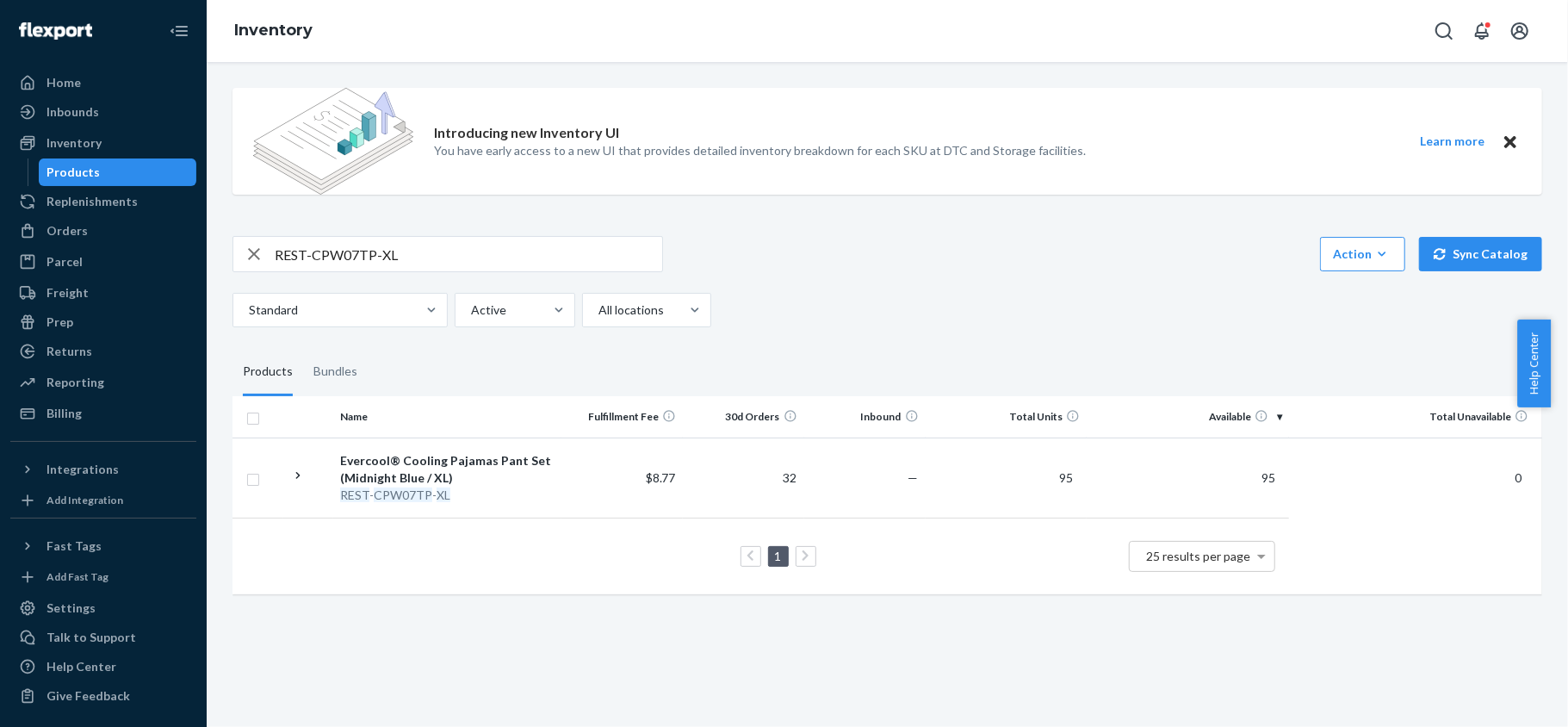
click at [463, 262] on input "REST-CPW07TP-XL" at bounding box center [468, 254] width 387 height 35
paste input "REST-CPW07TP-XXL"
type input "REST-CPW07TP-XXL"
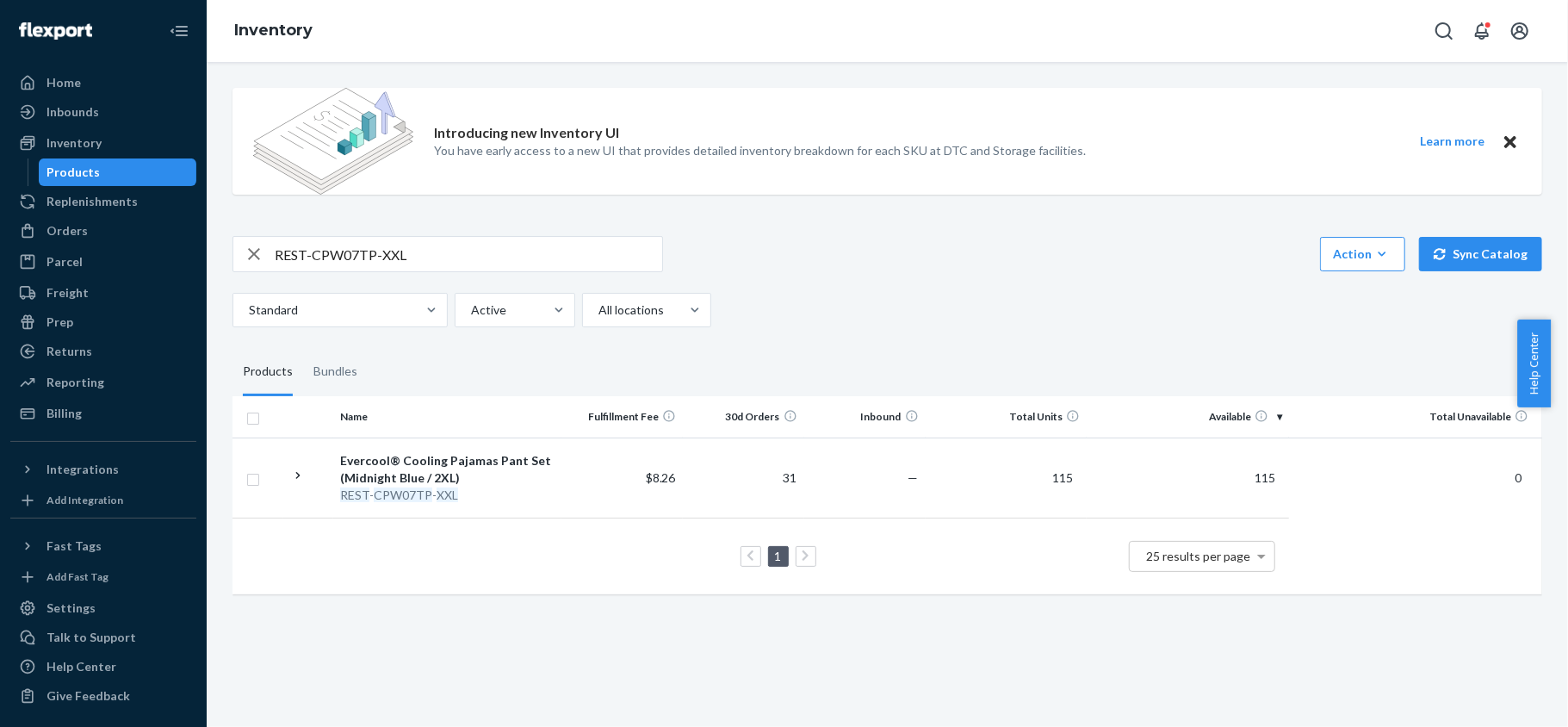
click at [444, 273] on div "REST-CPW07TP-XXL" at bounding box center [447, 254] width 430 height 36
click at [446, 262] on input "REST-CPW07TP-XXL" at bounding box center [468, 254] width 387 height 35
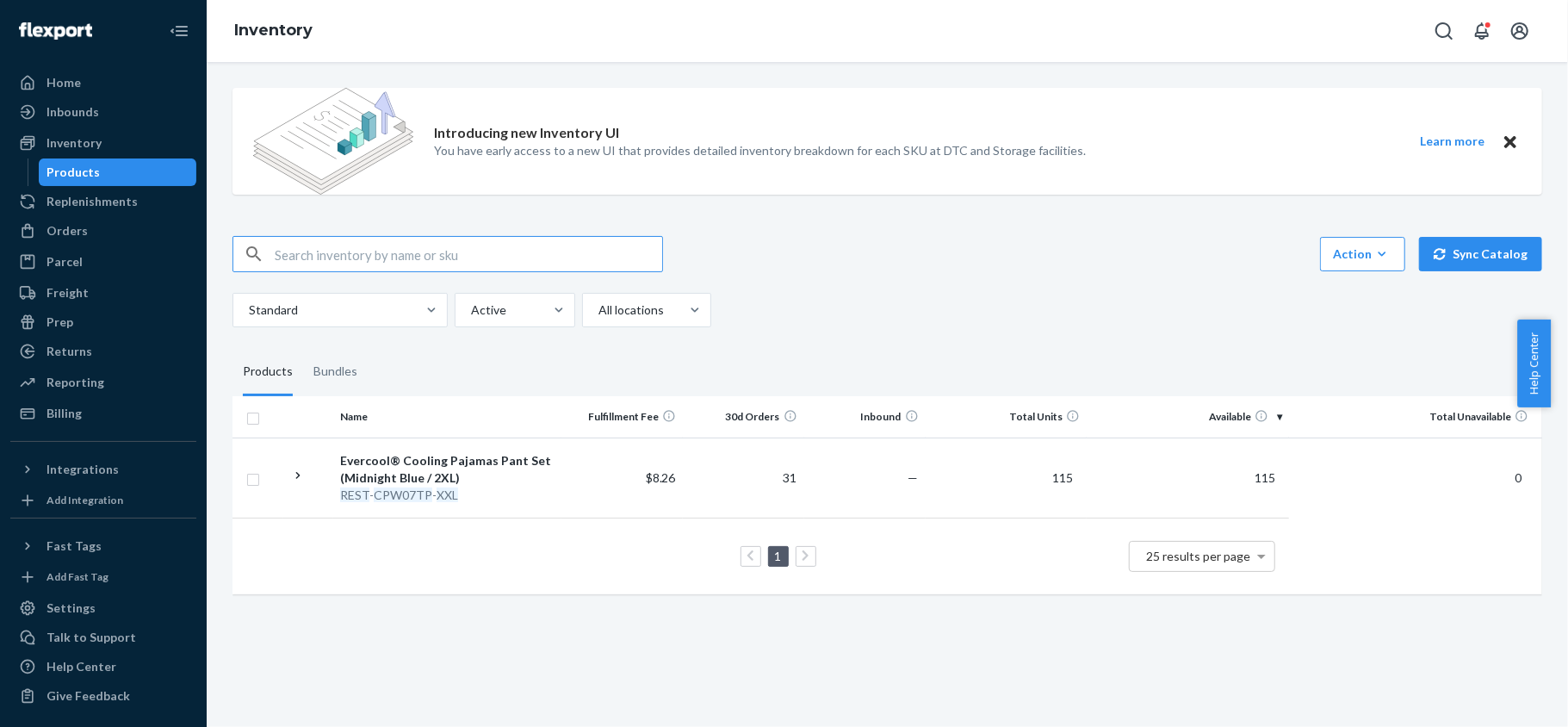
paste input "REST-CPW09TS-S"
type input "REST-CPW09TS-S"
click at [425, 240] on input "REST-CPW09TS-S" at bounding box center [468, 254] width 387 height 35
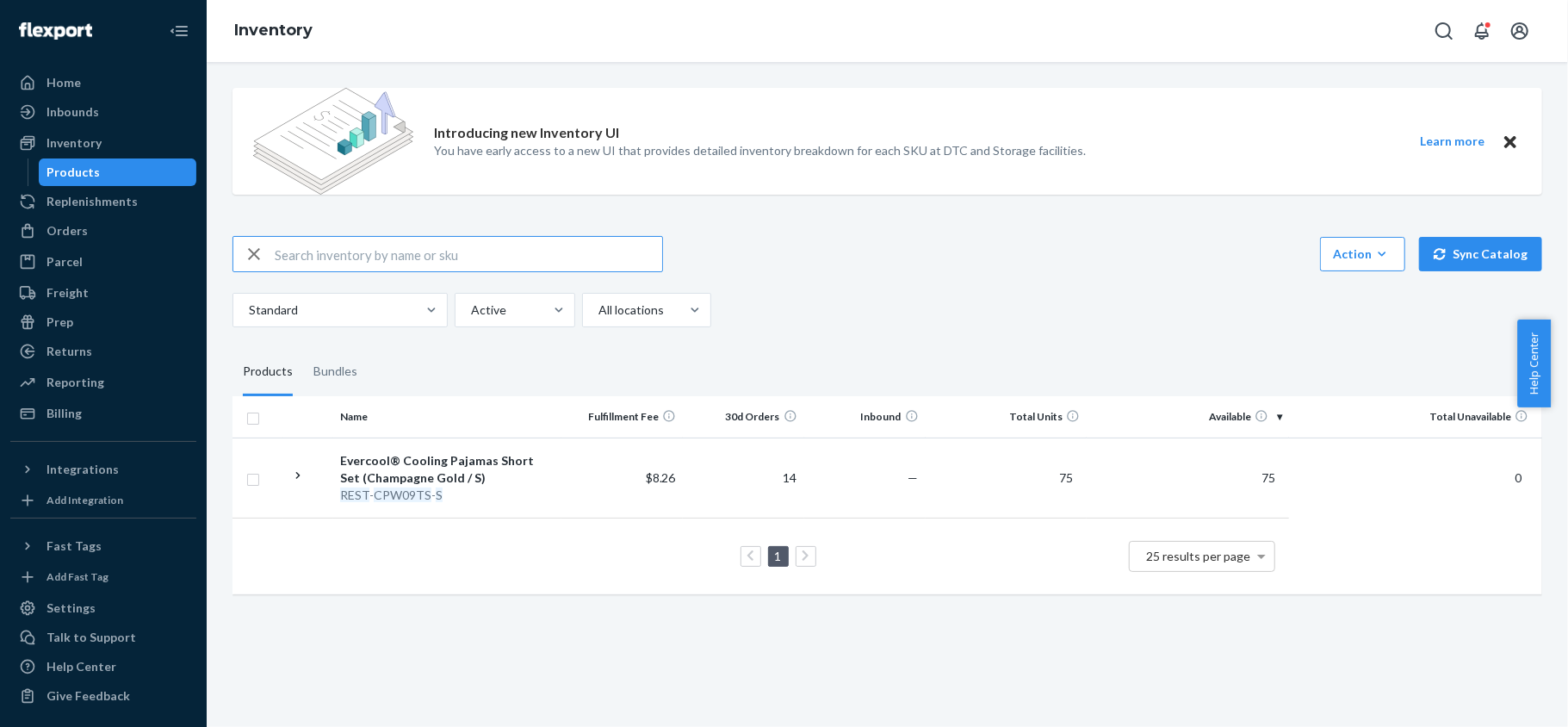
paste input "REST-CPW09TS-M"
type input "REST-CPW09TS-M"
click at [458, 256] on input "REST-CPW09TS-M" at bounding box center [468, 254] width 387 height 35
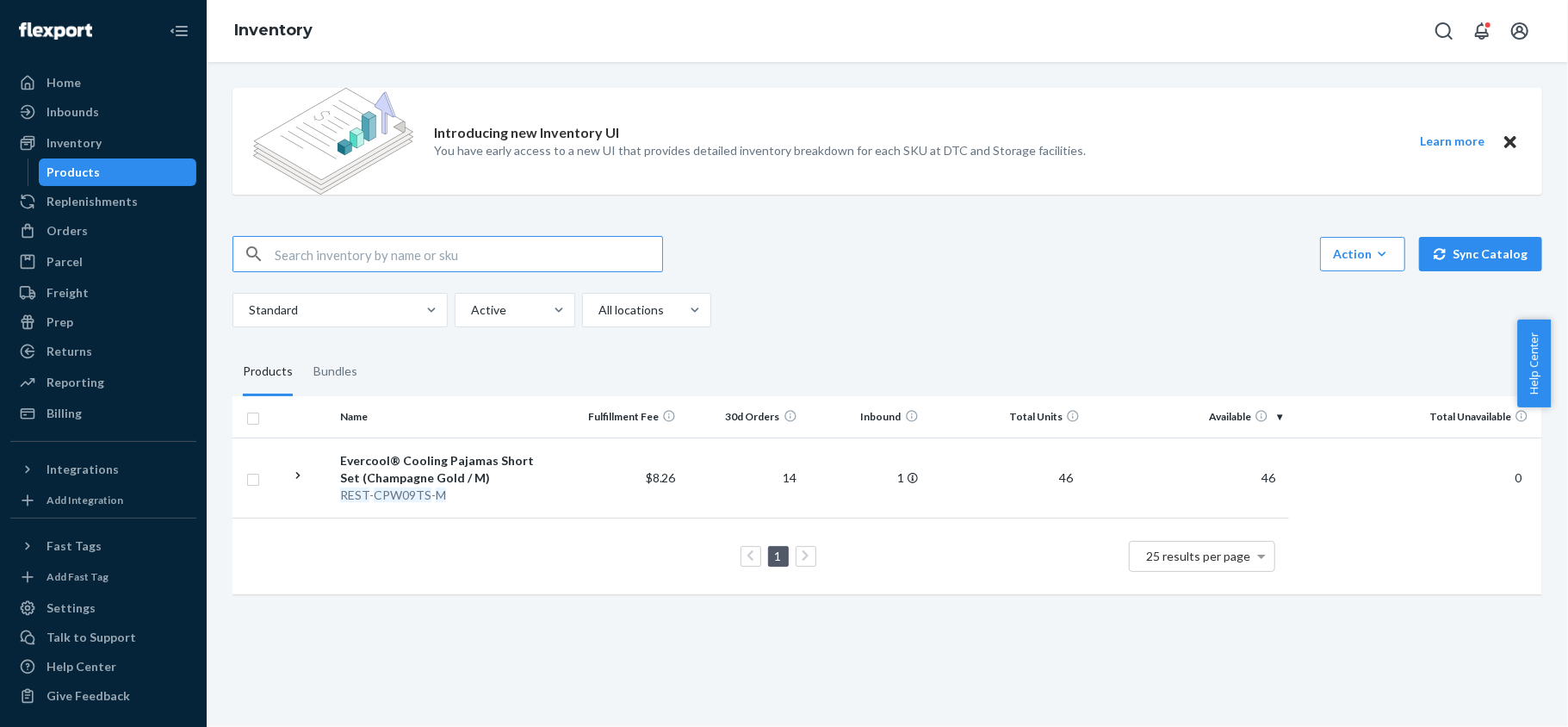
paste input "REST-CPW09TS-L"
type input "REST-CPW09TS-L"
click at [469, 255] on input "REST-CPW09TS-L" at bounding box center [468, 254] width 387 height 35
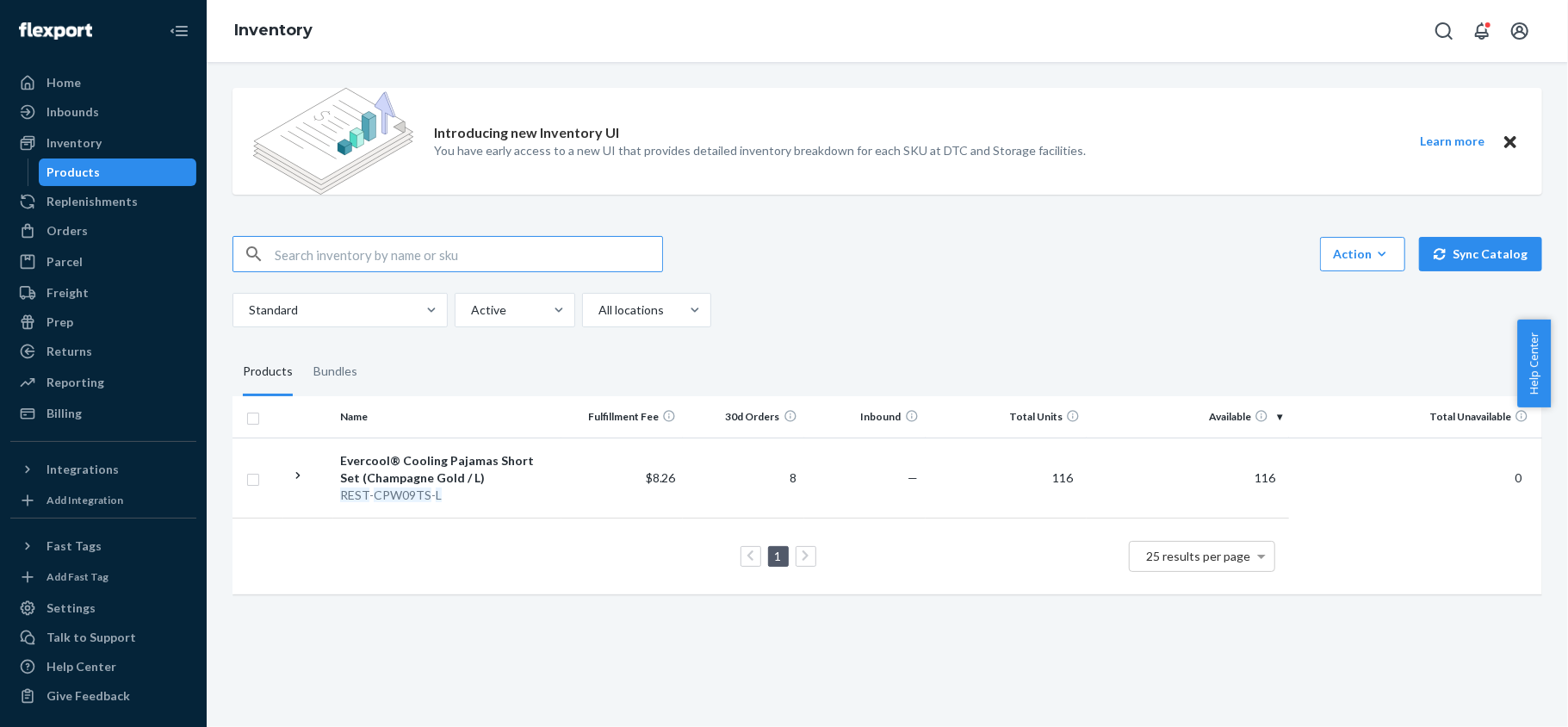
paste input "REST-CPW09TS-XL"
type input "REST-CPW09TS-XL"
click at [531, 238] on input "REST-CPW09TS-XL" at bounding box center [468, 254] width 387 height 35
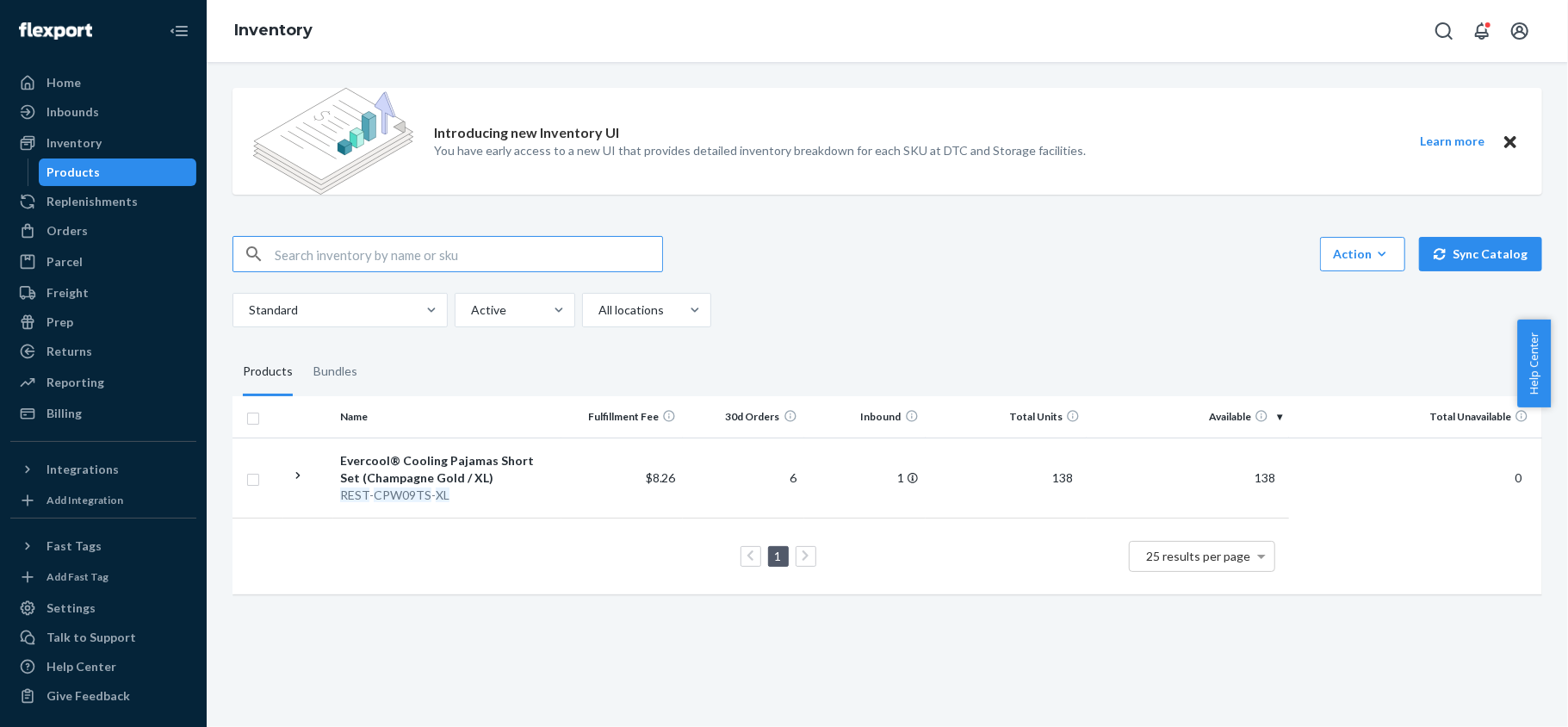
paste input "REST-CPW09TS-XXL"
type input "REST-CPW09TS-XXL"
click at [463, 231] on div "Introducing new Inventory UI You have early access to a new UI that provides de…" at bounding box center [887, 343] width 1336 height 538
click at [460, 251] on input "REST-CPW09TS-XXL" at bounding box center [468, 254] width 387 height 35
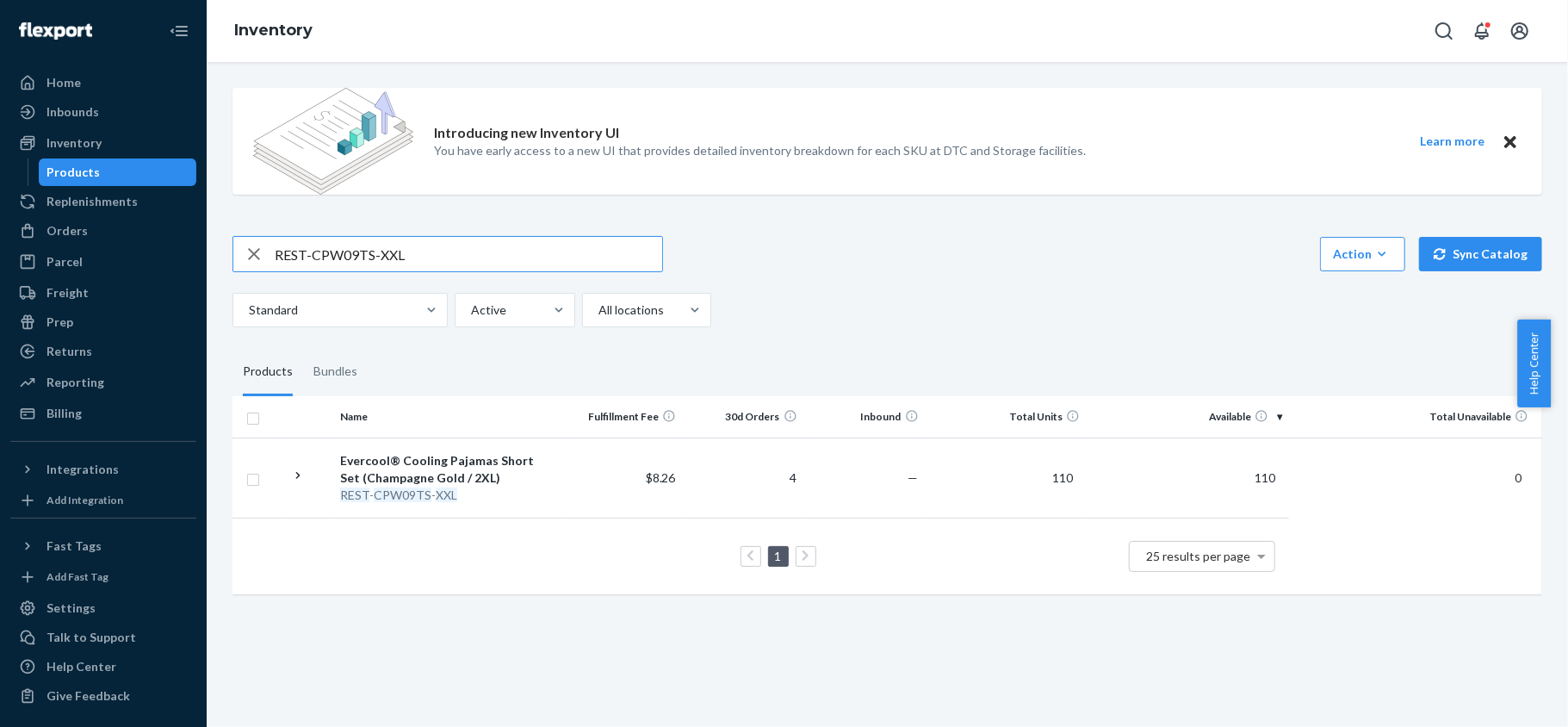
click at [460, 251] on input "REST-CPW09TS-XXL" at bounding box center [468, 254] width 387 height 35
paste input "REST-CPW09TP-S"
type input "REST-CPW09TP-S"
drag, startPoint x: 440, startPoint y: 238, endPoint x: 435, endPoint y: 246, distance: 9.4
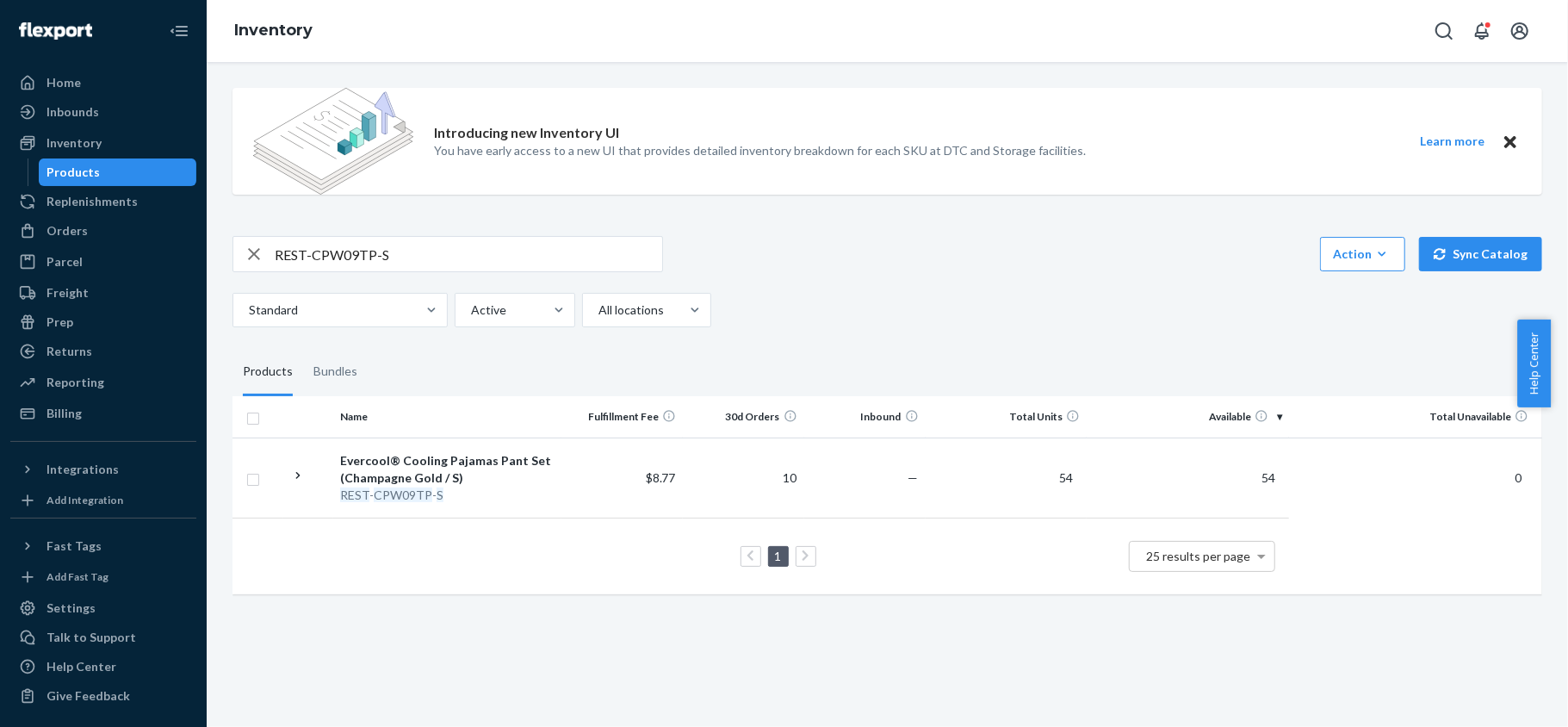
click at [439, 238] on input "REST-CPW09TP-S" at bounding box center [468, 254] width 387 height 35
click at [434, 251] on input "REST-CPW09TP-S" at bounding box center [468, 254] width 387 height 35
paste input "REST-CPW09TP-M"
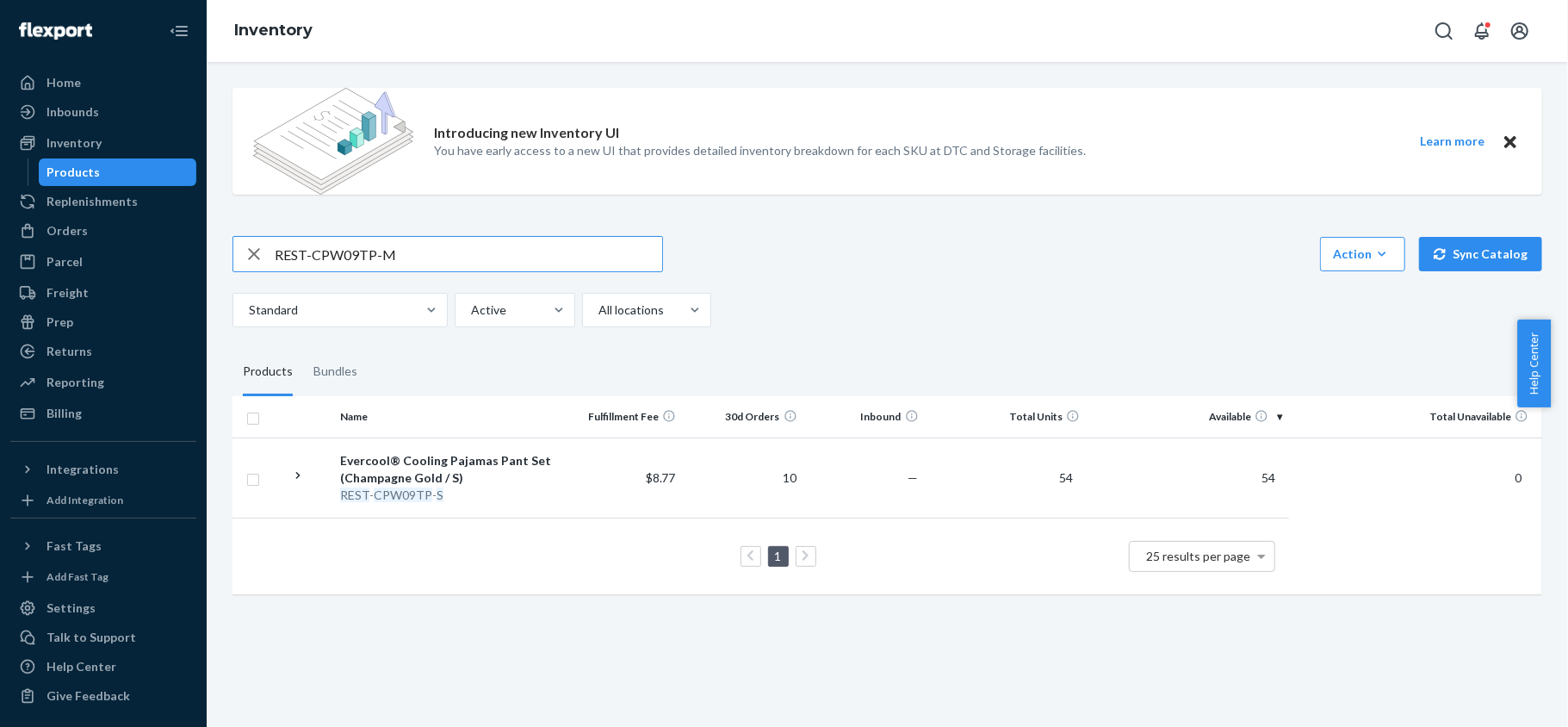
type input "REST-CPW09TP-M"
click at [539, 252] on input "REST-CPW09TP-M" at bounding box center [468, 254] width 387 height 35
paste input "REST-CPW09TP-L"
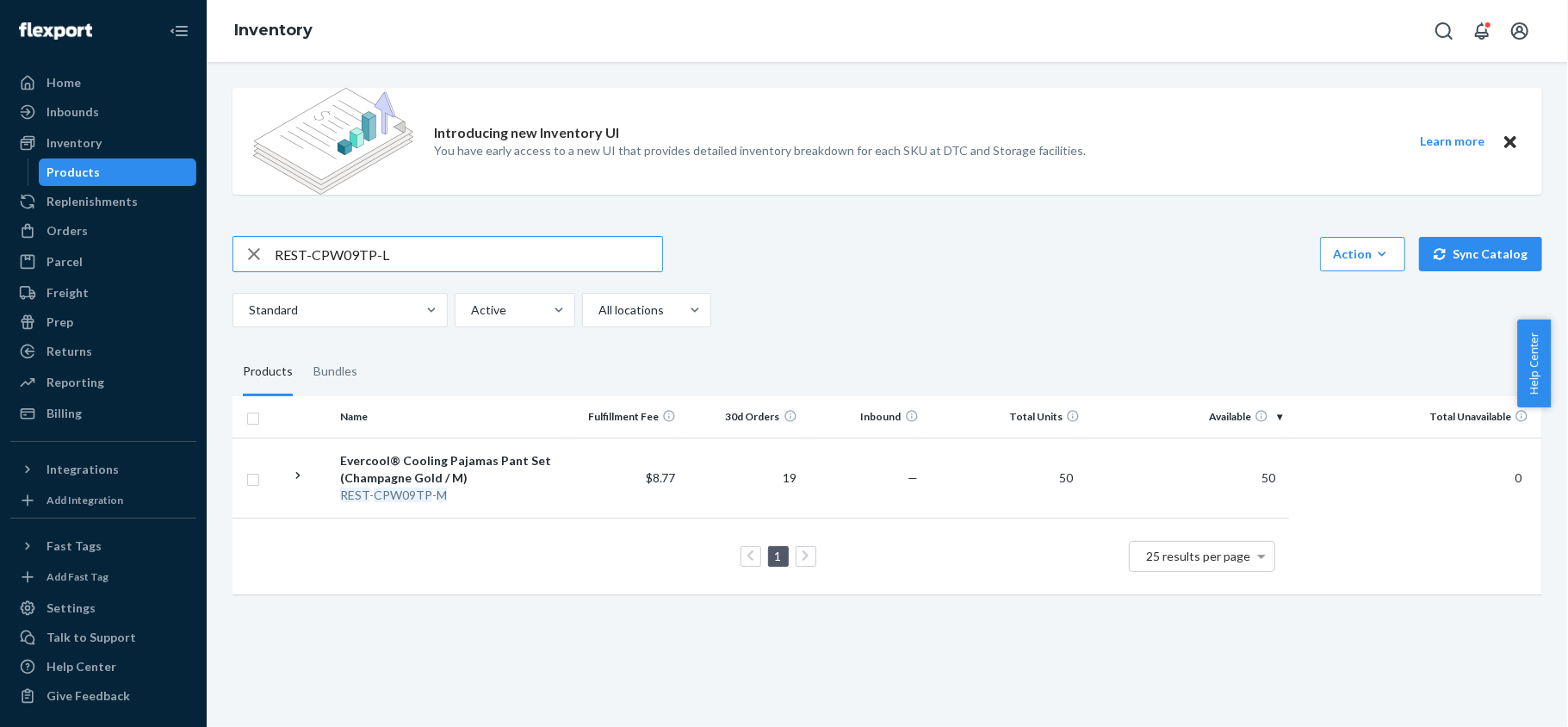
type input "REST-CPW09TP-L"
click at [440, 255] on input "REST-CPW09TP-L" at bounding box center [468, 254] width 387 height 35
paste input "REST-CPW09TP-XL"
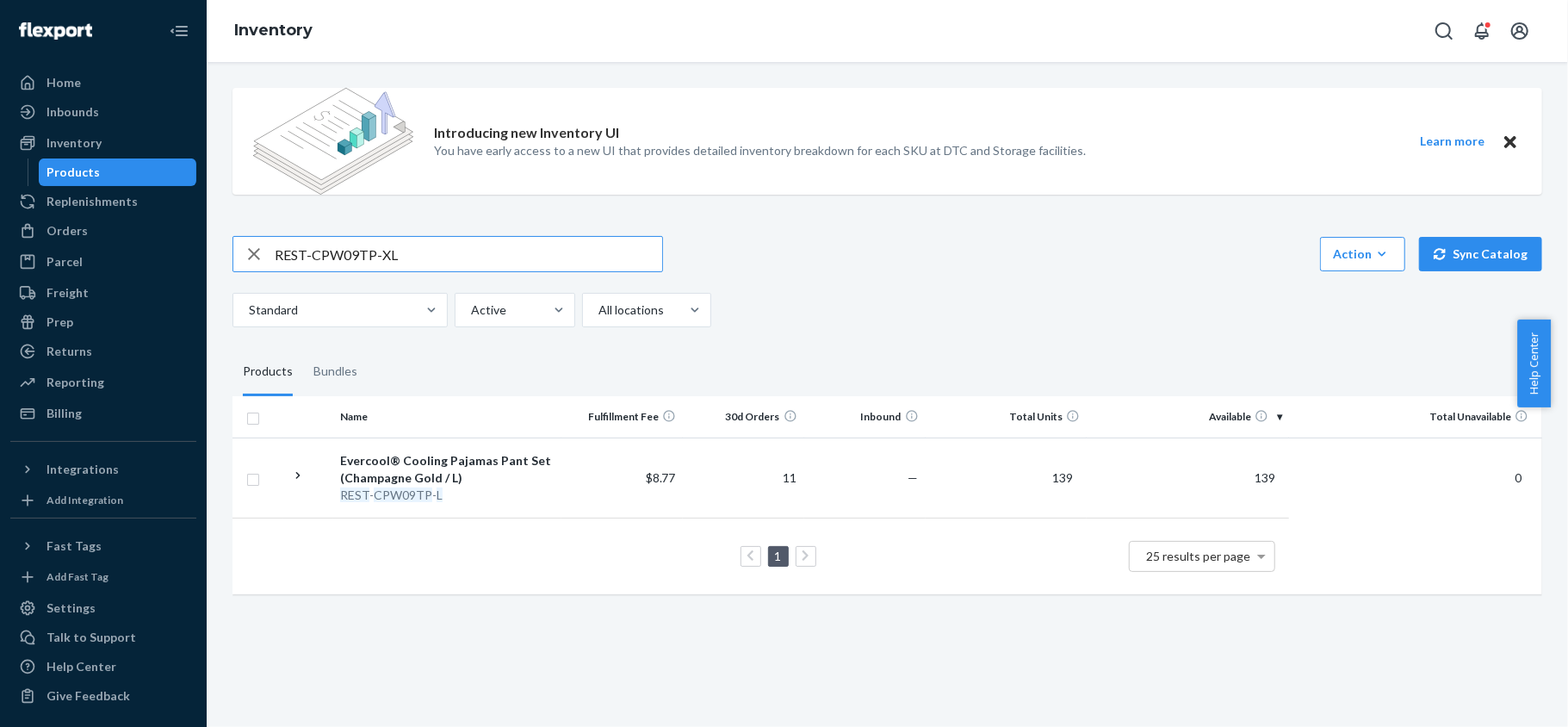
type input "REST-CPW09TP-XL"
click at [421, 251] on input "REST-CPW09TP-XL" at bounding box center [468, 254] width 387 height 35
paste input "REST-CPW09TP-XXL"
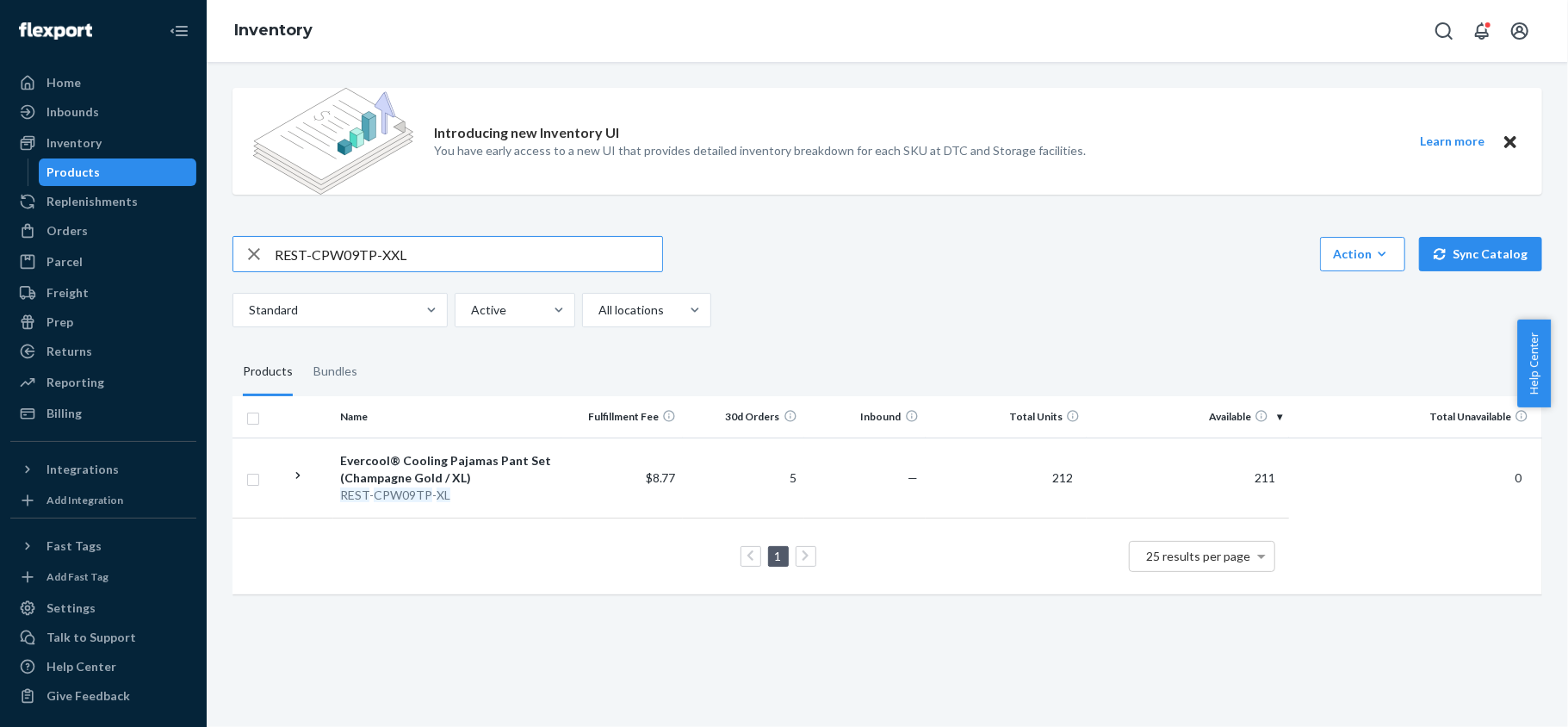
type input "REST-CPW09TP-XXL"
click at [415, 270] on input "REST-CPW09TP-XXL" at bounding box center [468, 254] width 387 height 35
paste input "REST-IPC02CKSKK"
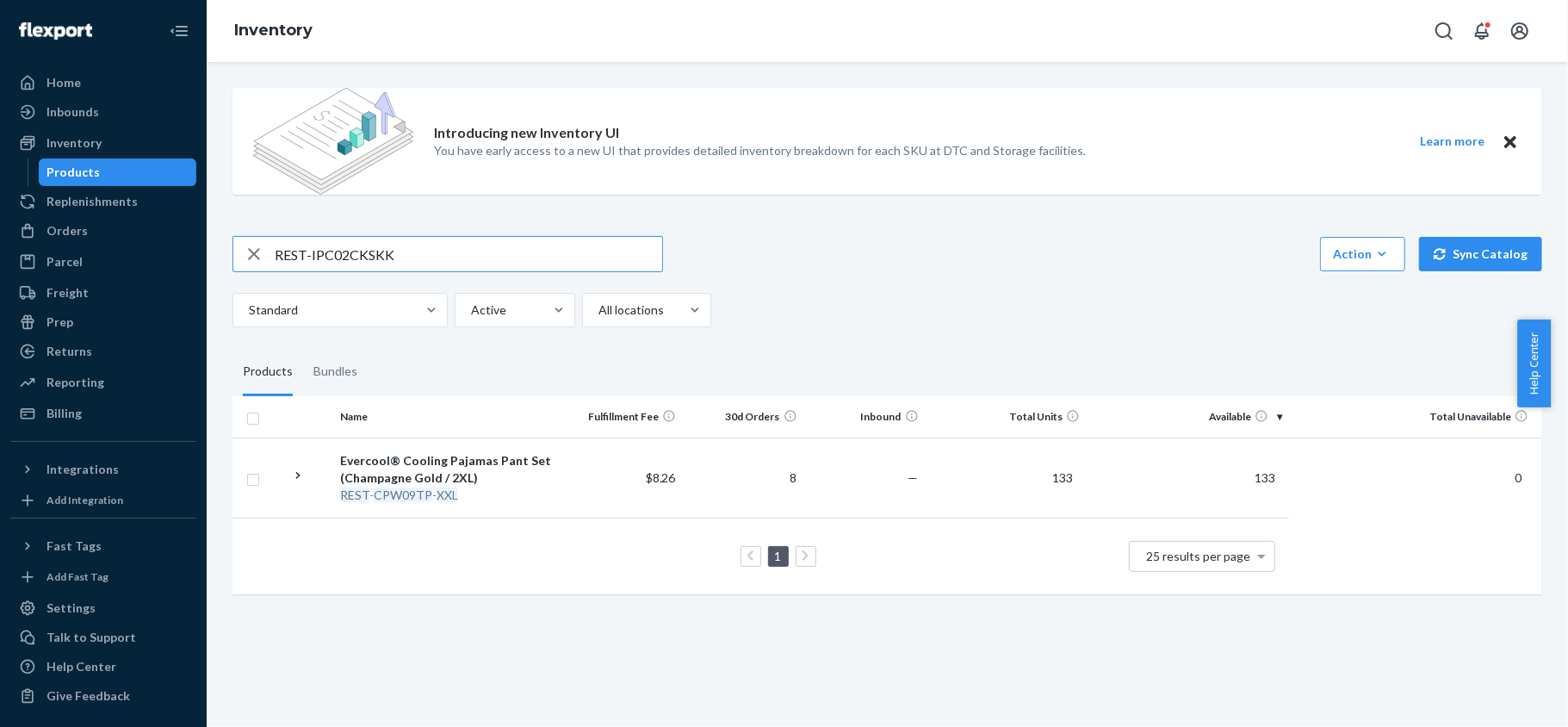
type input "REST-IPC02CKSKK"
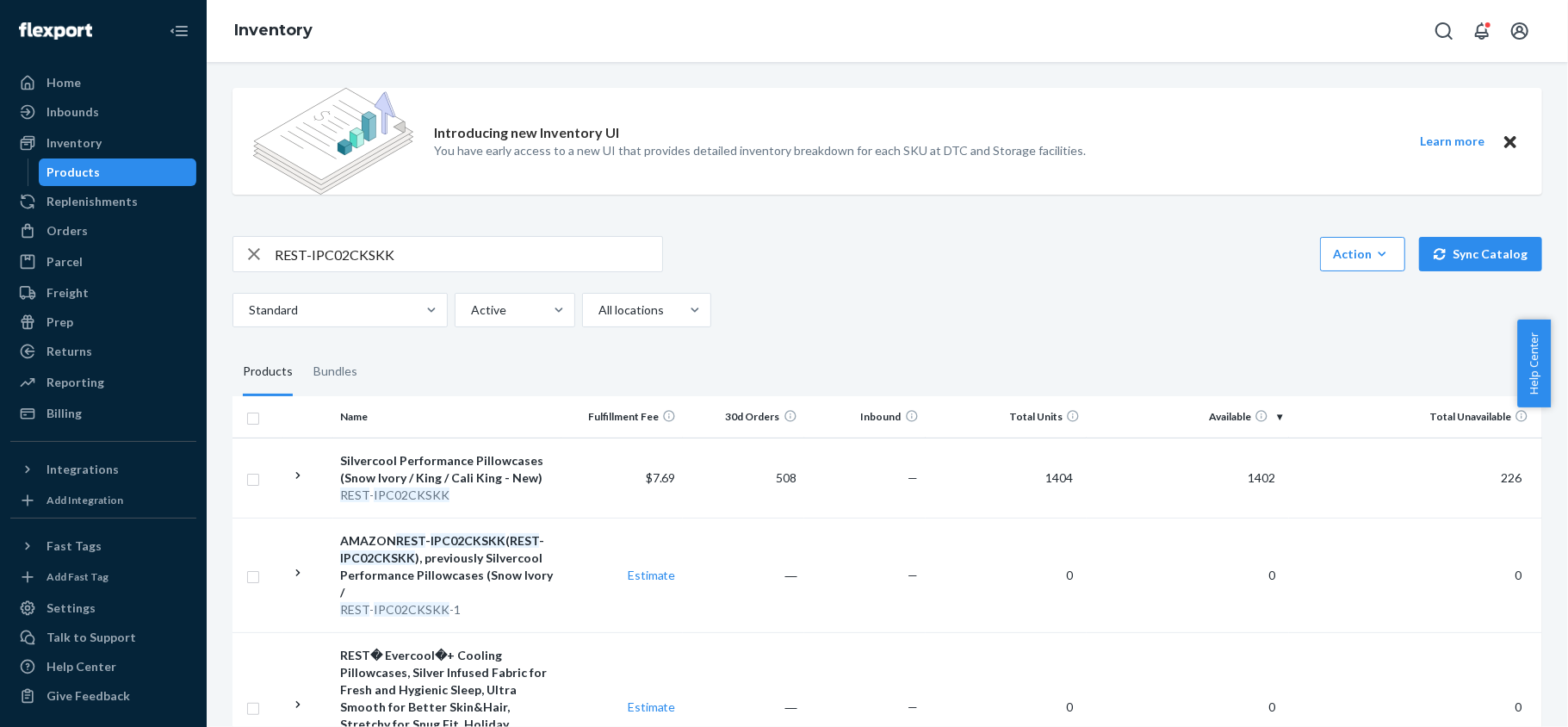
click at [456, 243] on input "REST-IPC02CKSKK" at bounding box center [468, 254] width 387 height 35
click at [455, 245] on input "REST-IPC02CKSKK" at bounding box center [468, 254] width 387 height 35
click at [455, 245] on input "REST-IPC02CKSKK" at bounding box center [468, 254] width 387 height 35
paste input "REST-CPW09TP-L"
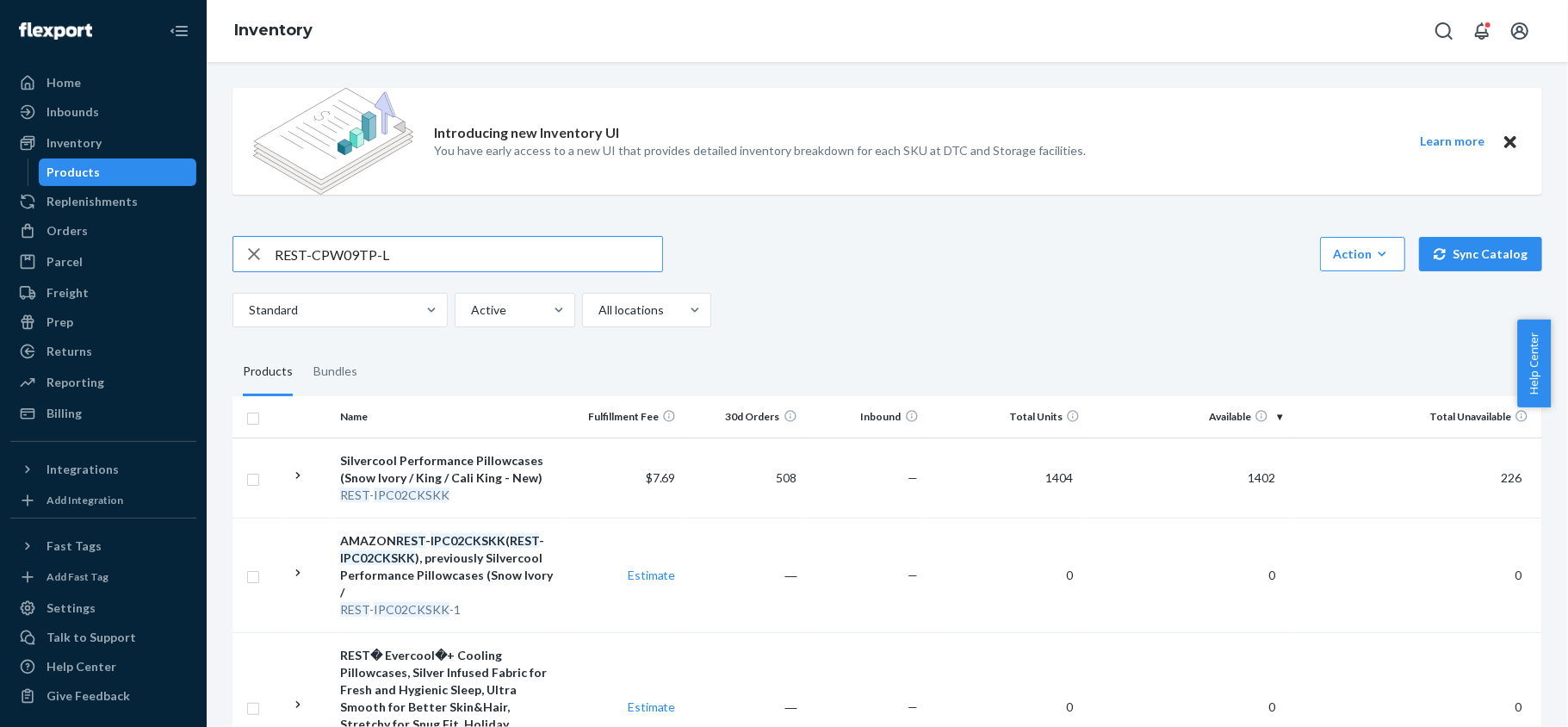
type input "REST-CPW09TP-L"
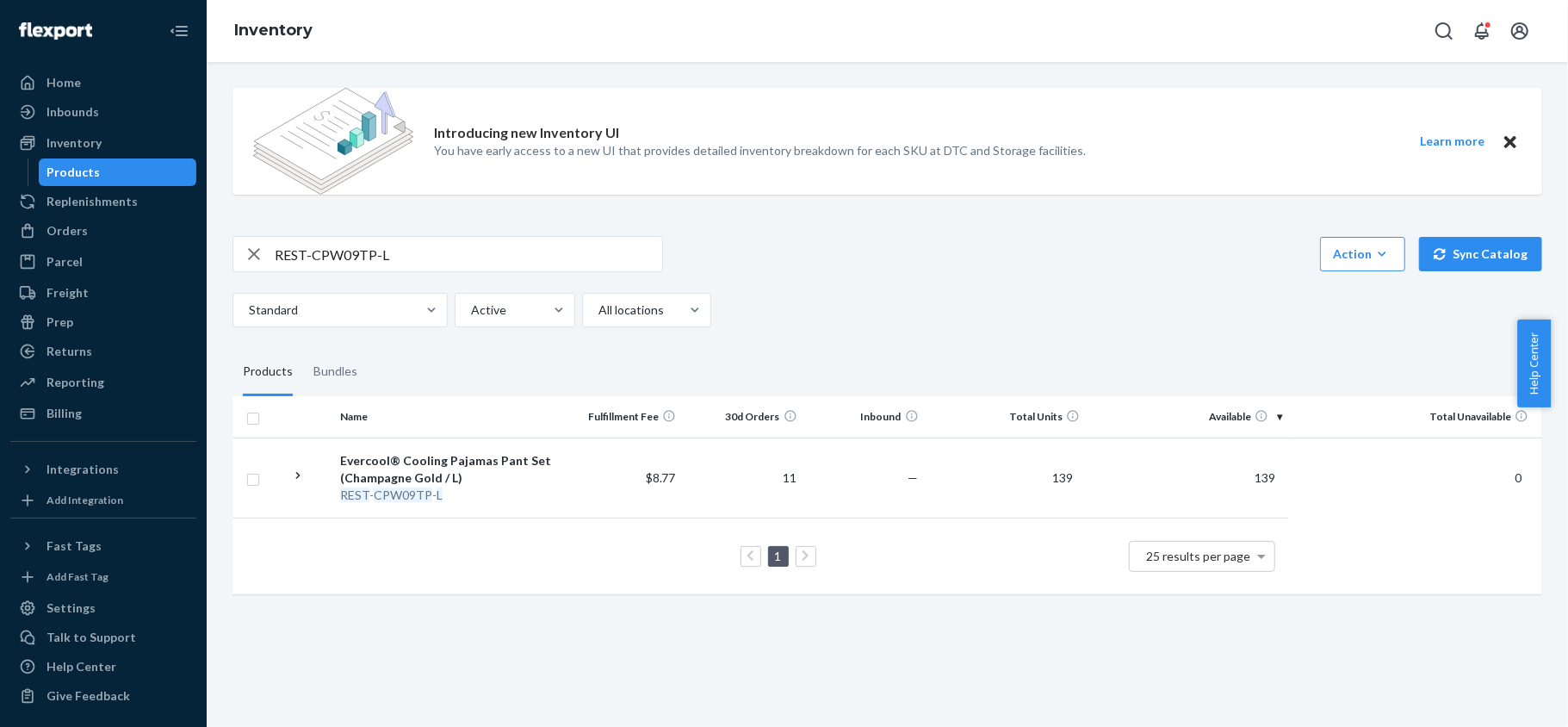
drag, startPoint x: 430, startPoint y: 273, endPoint x: 430, endPoint y: 256, distance: 17.0
click at [430, 269] on div "REST-CPW09TP-L" at bounding box center [447, 254] width 430 height 36
click at [430, 256] on input "REST-CPW09TP-L" at bounding box center [468, 254] width 387 height 35
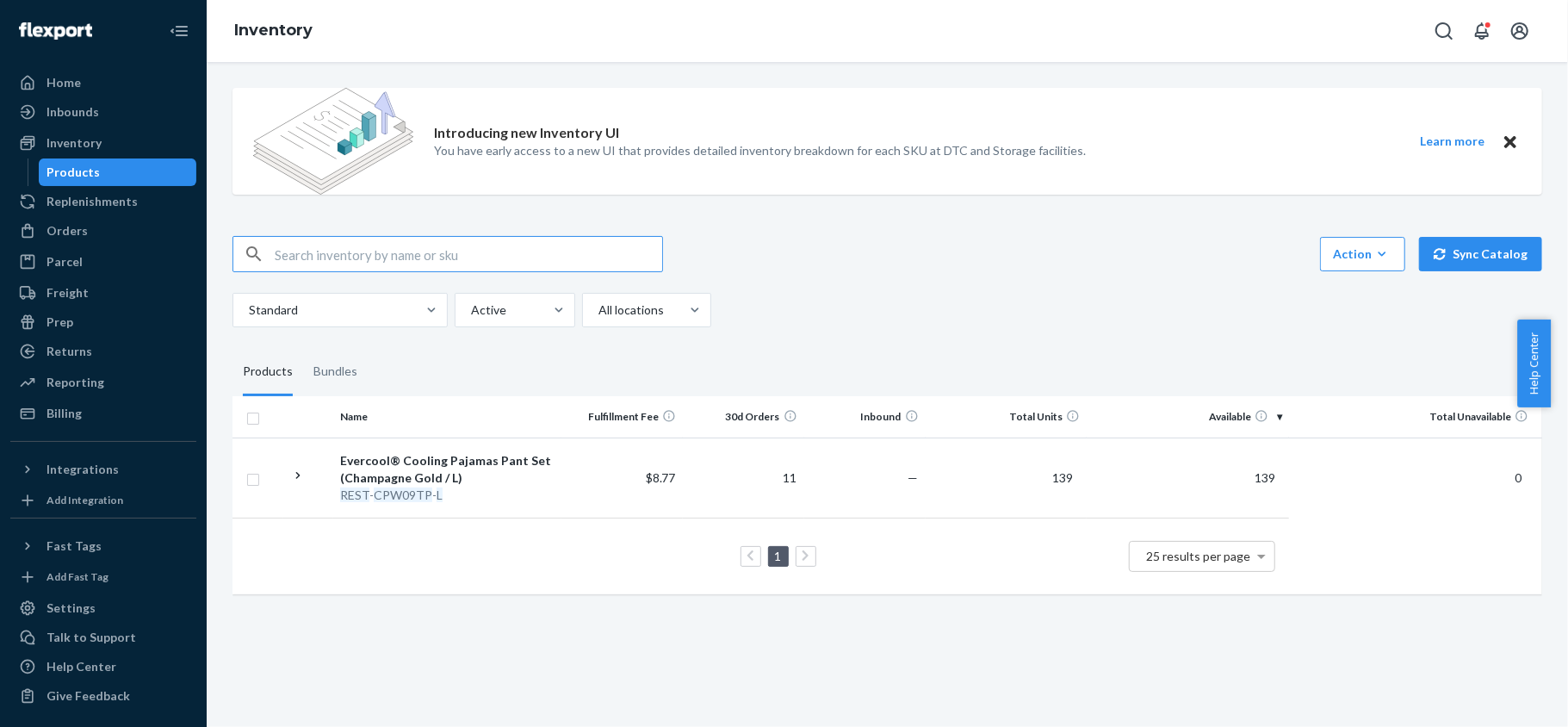
paste input "REST-IFS07T"
type input "REST-IFS07T"
